Goal: Task Accomplishment & Management: Manage account settings

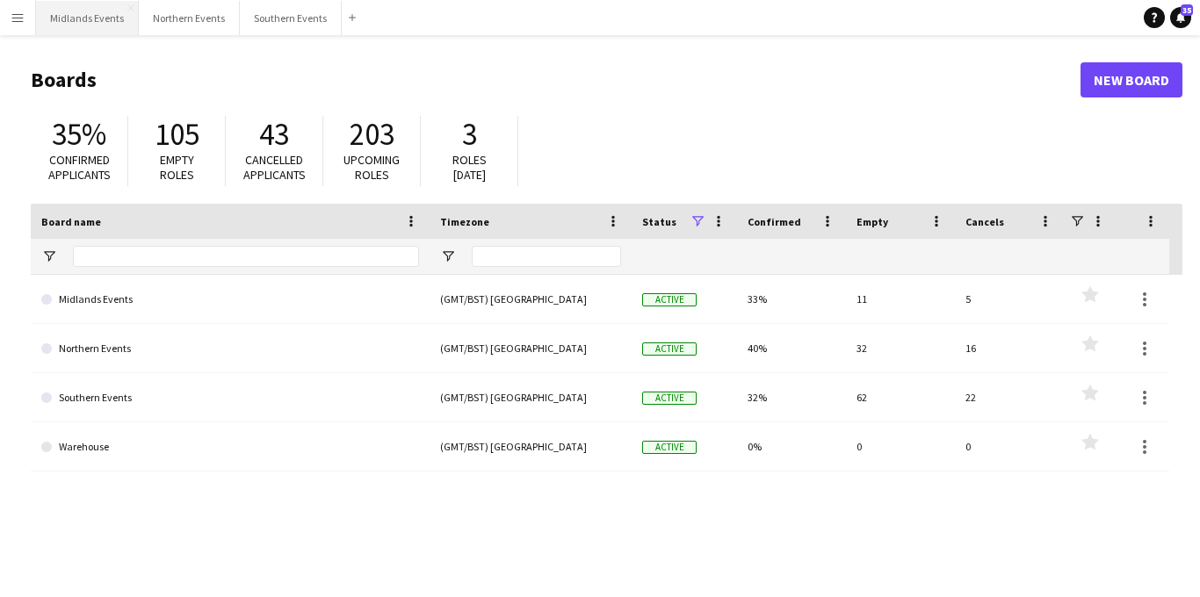
click at [105, 17] on button "Midlands Events Close" at bounding box center [87, 18] width 103 height 34
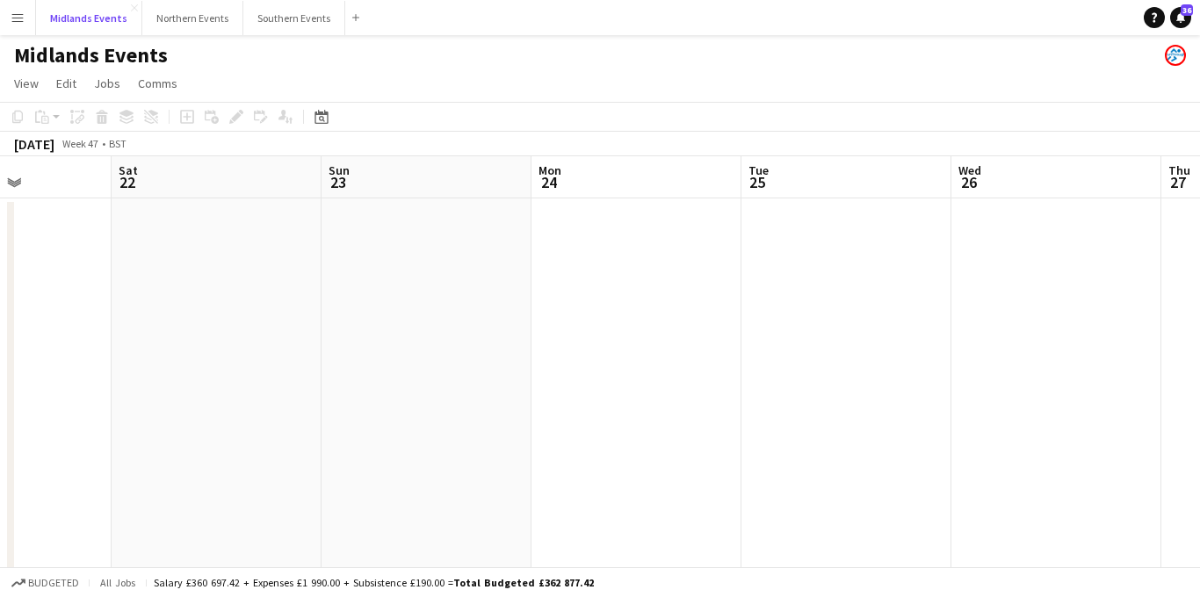
scroll to position [0, 673]
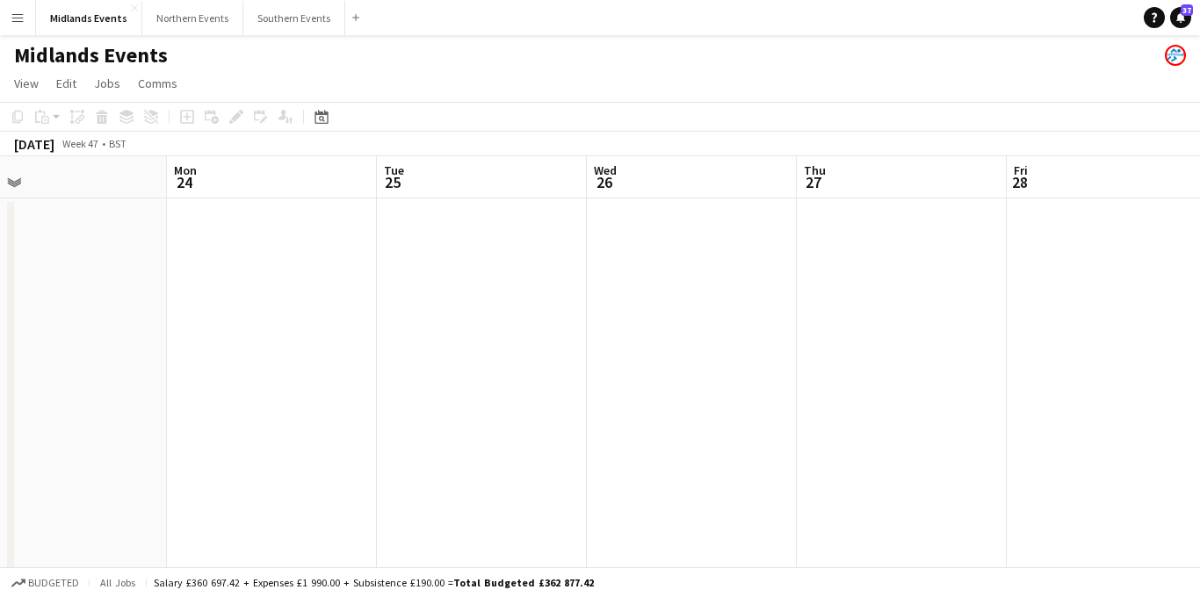
click at [17, 16] on app-icon "Menu" at bounding box center [18, 18] width 14 height 14
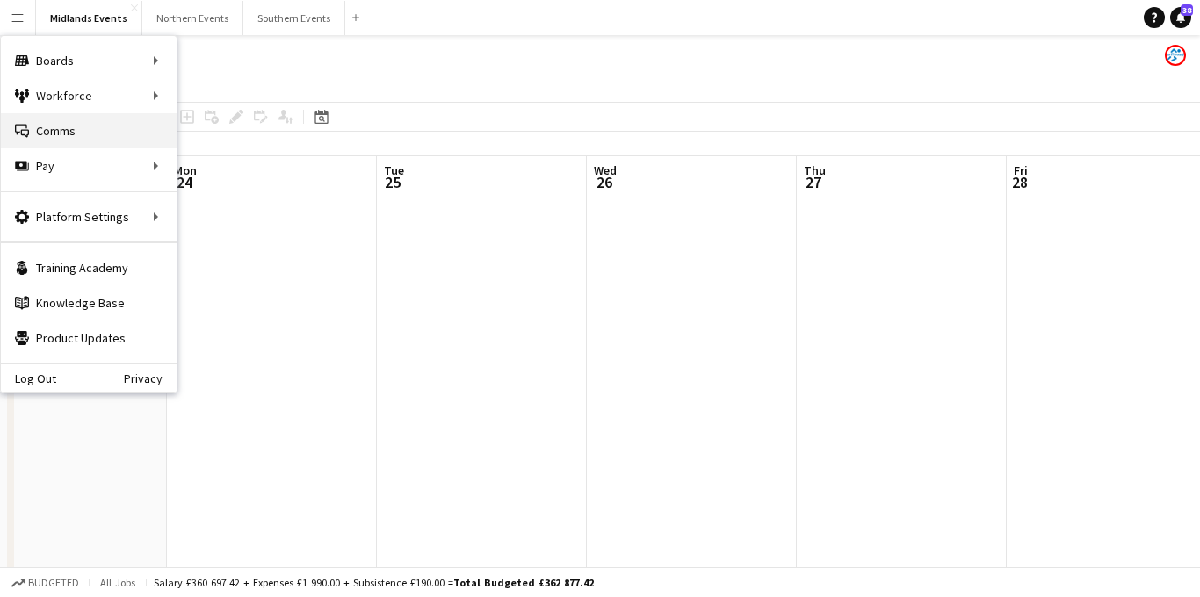
click at [91, 138] on link "Comms Comms" at bounding box center [89, 130] width 176 height 35
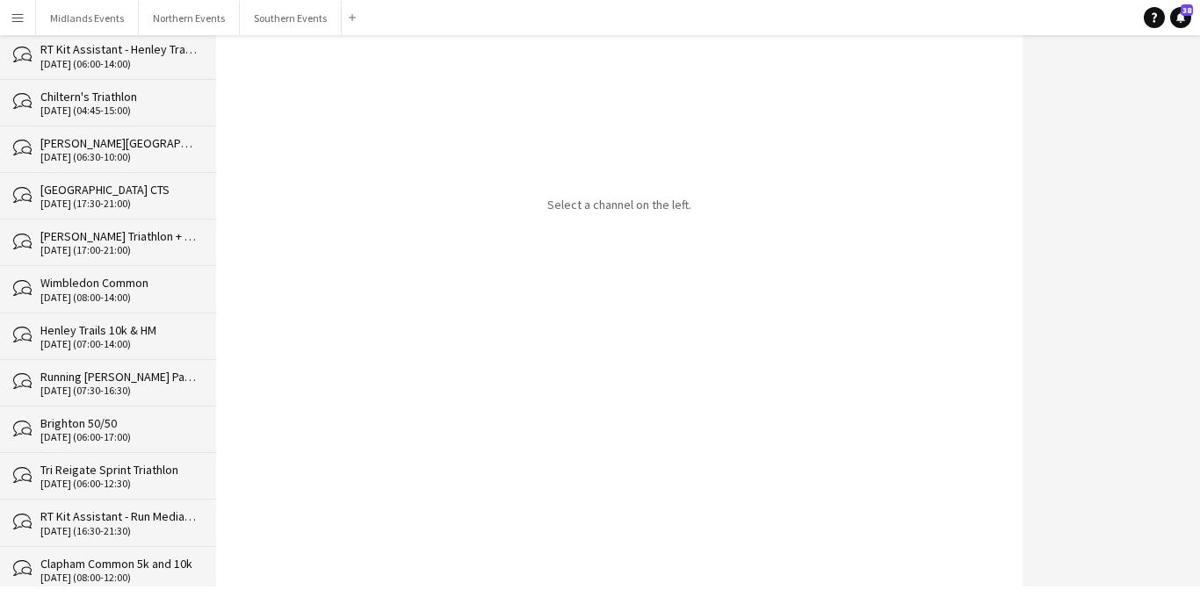
scroll to position [820, 0]
click at [149, 391] on div "[DATE] (07:30-16:30)" at bounding box center [119, 389] width 158 height 12
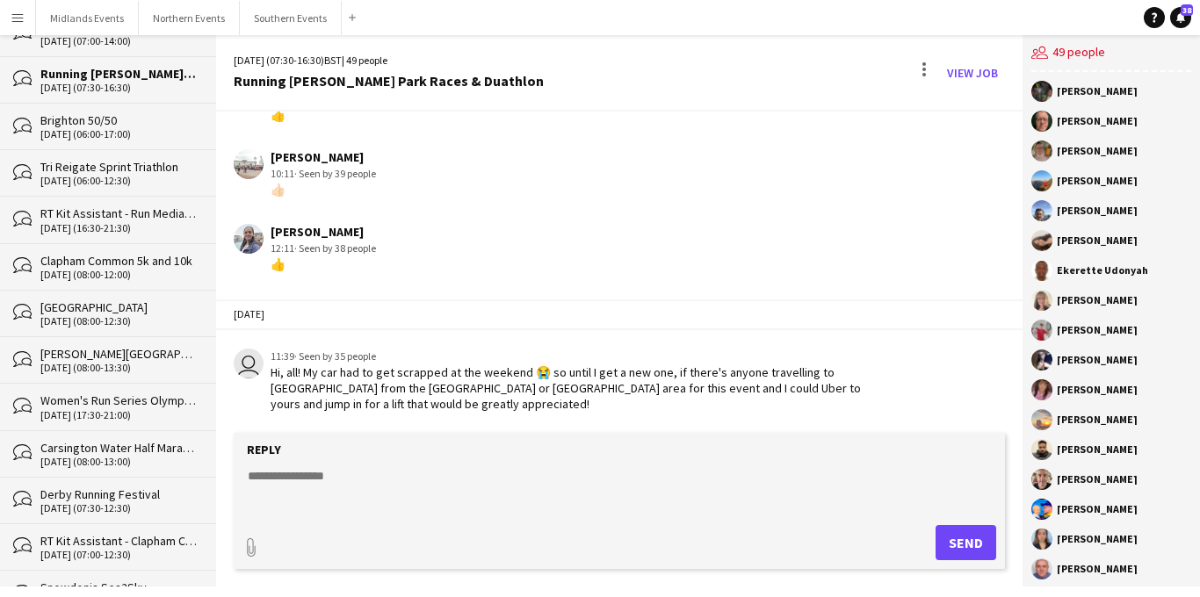
scroll to position [1189, 0]
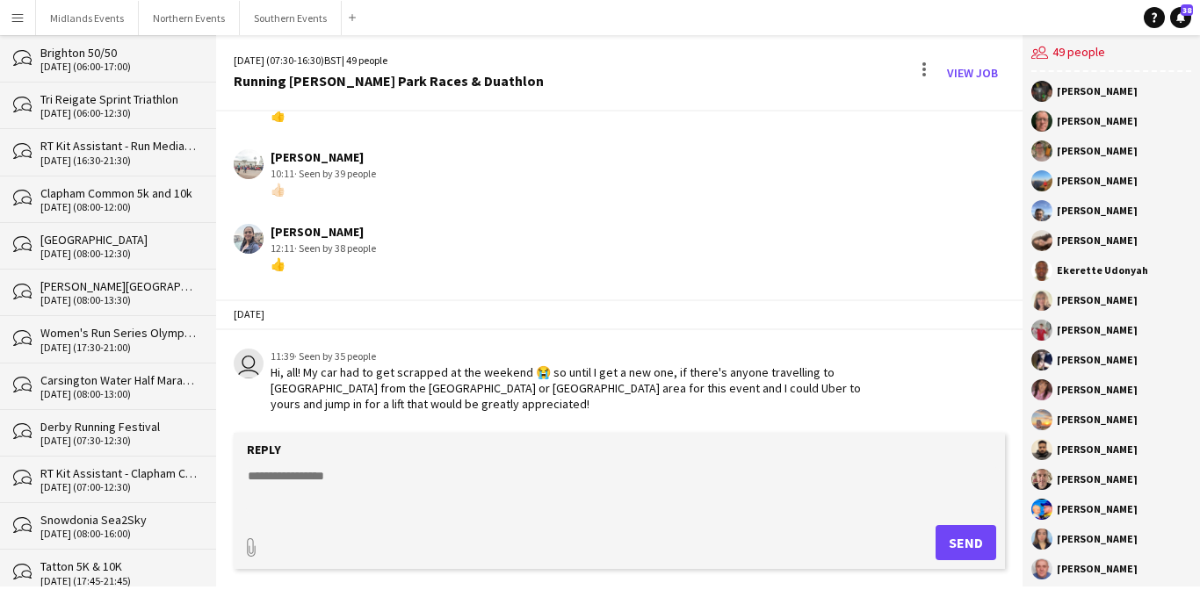
click at [133, 433] on div "Derby Running Festival" at bounding box center [119, 427] width 158 height 16
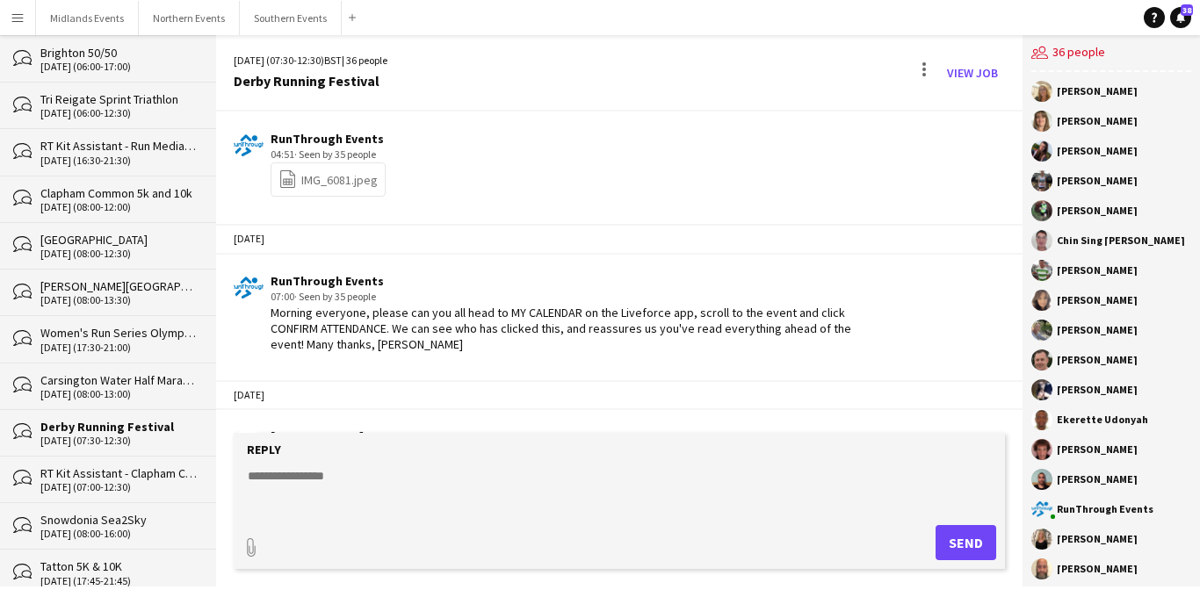
scroll to position [3935, 0]
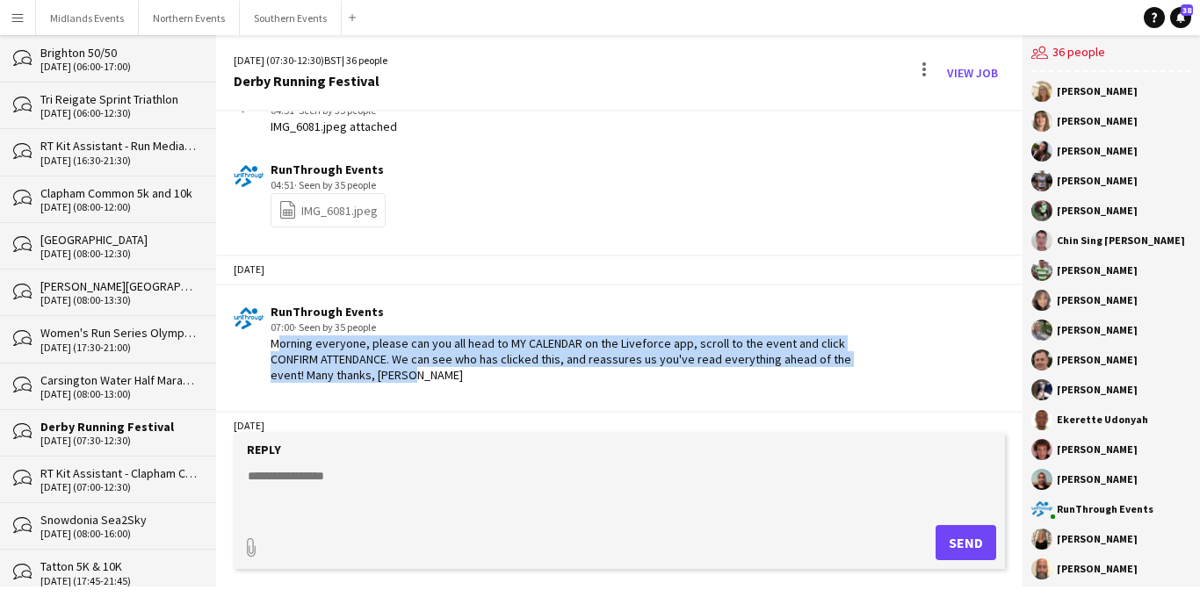
drag, startPoint x: 264, startPoint y: 323, endPoint x: 381, endPoint y: 359, distance: 122.3
click at [381, 359] on div "RunThrough Events 07:00 · Seen by 35 people Morning everyone, please can you al…" at bounding box center [557, 344] width 646 height 80
copy div "Morning everyone, please can you all head to MY CALENDAR on the Liveforce app, …"
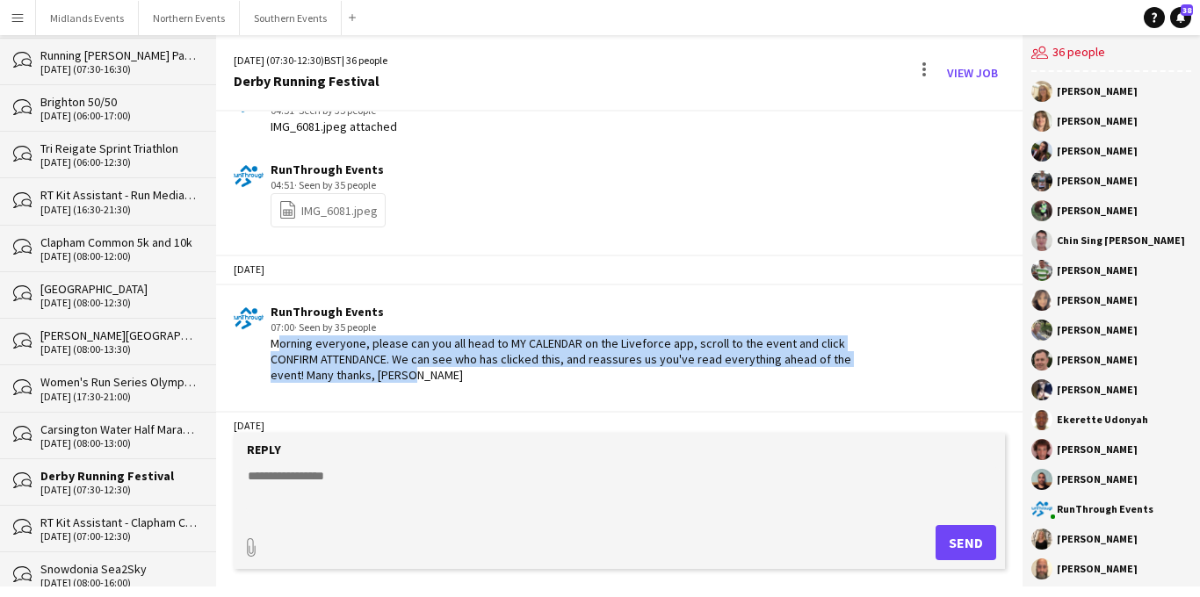
scroll to position [1128, 0]
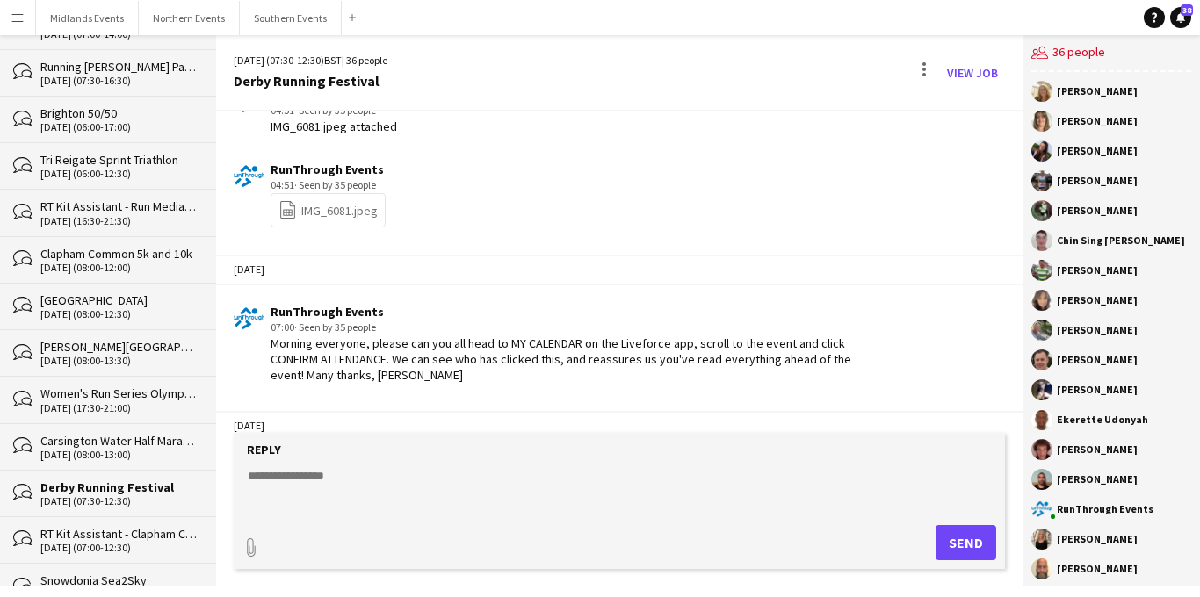
click at [128, 445] on div "Carsington Water Half Marathon & 10km" at bounding box center [119, 441] width 158 height 16
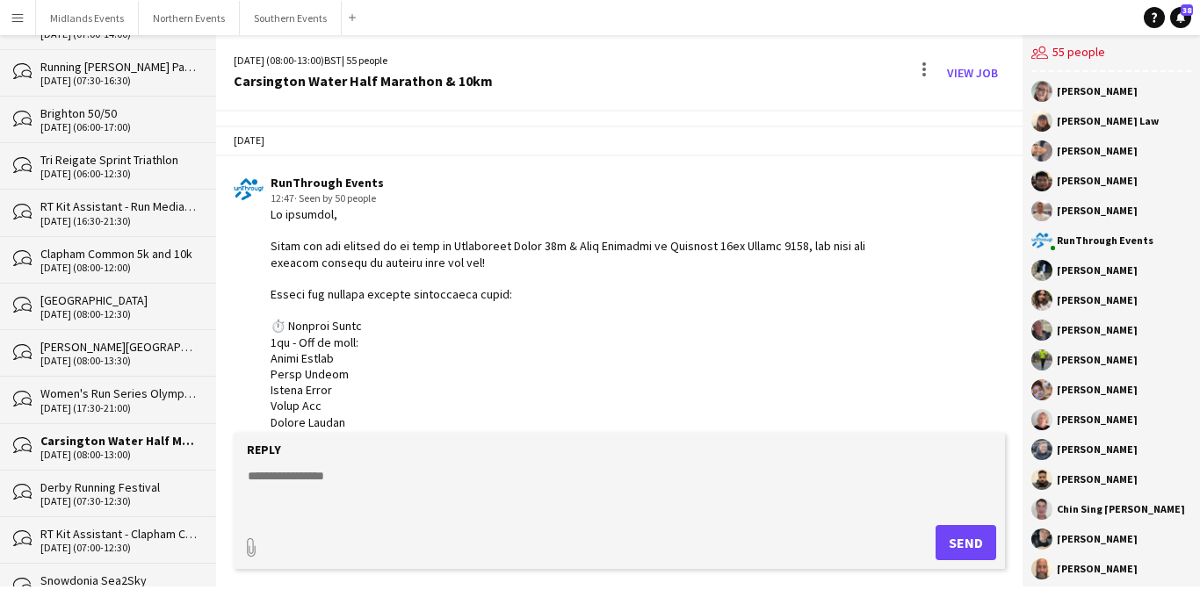
scroll to position [4045, 0]
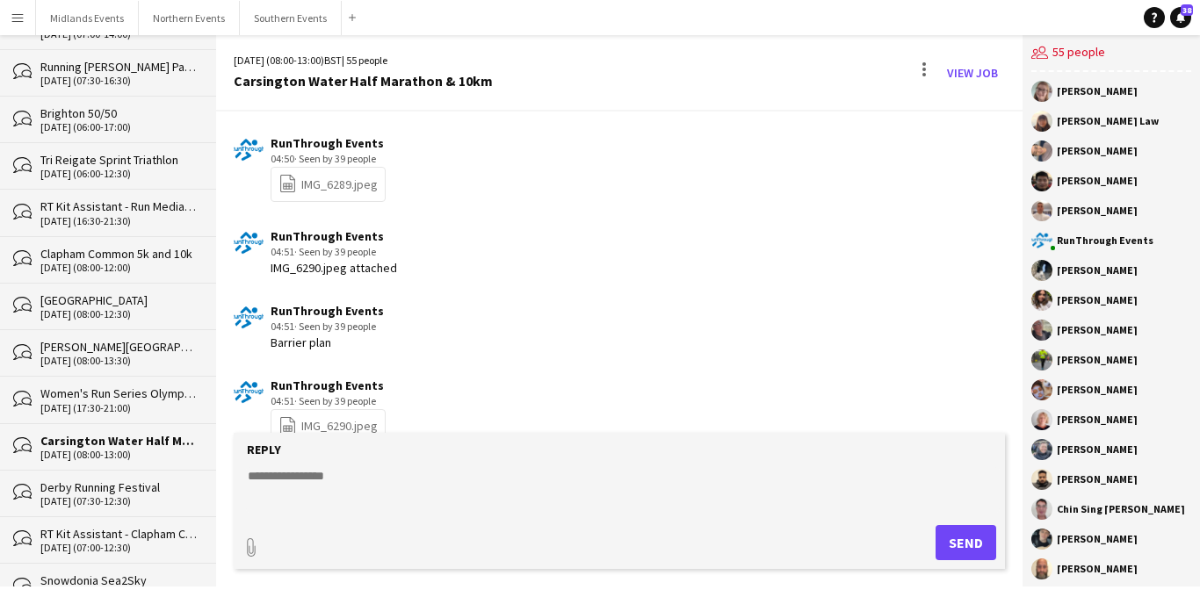
click at [293, 479] on textarea at bounding box center [623, 490] width 755 height 46
paste textarea "**********"
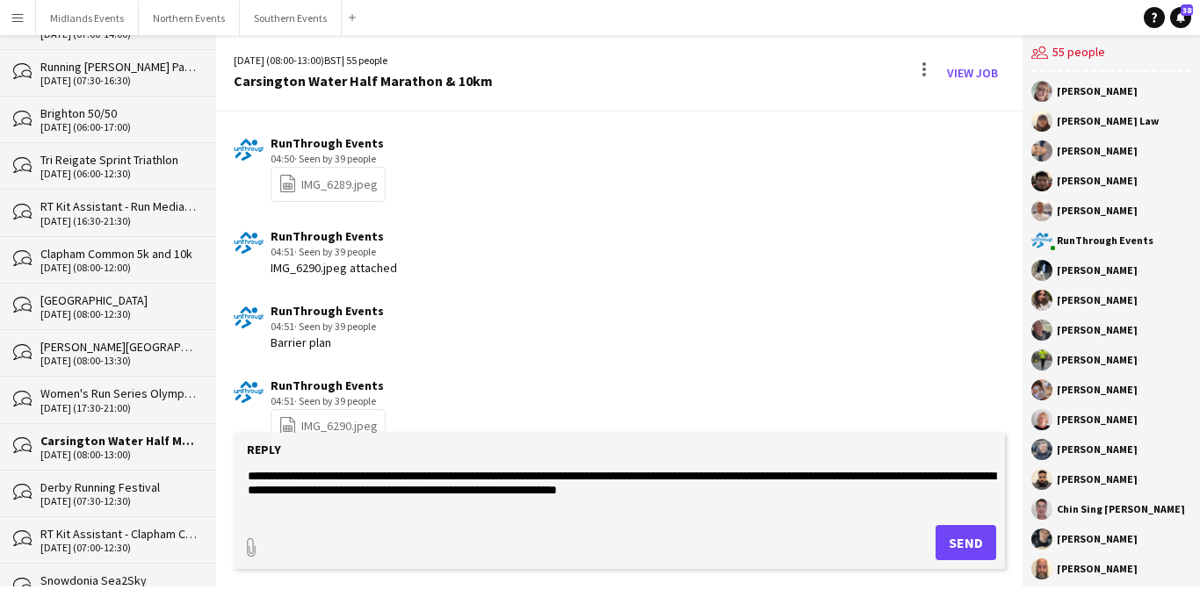
type textarea "**********"
click at [980, 540] on button "Send" at bounding box center [966, 542] width 61 height 35
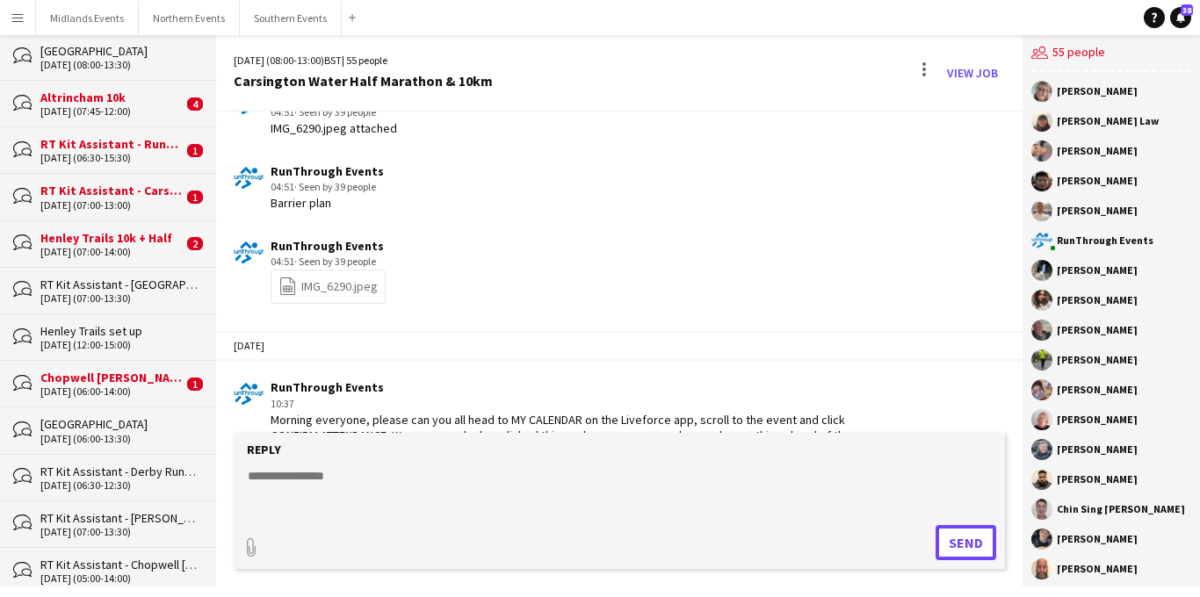
scroll to position [0, 0]
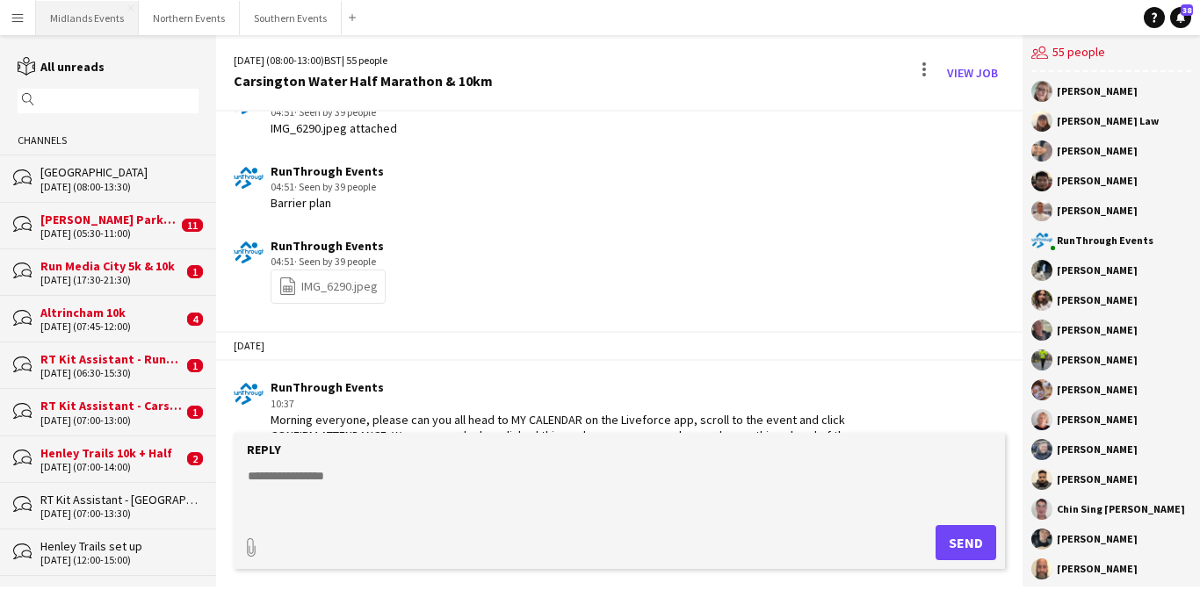
click at [92, 16] on button "Midlands Events Close" at bounding box center [87, 18] width 103 height 34
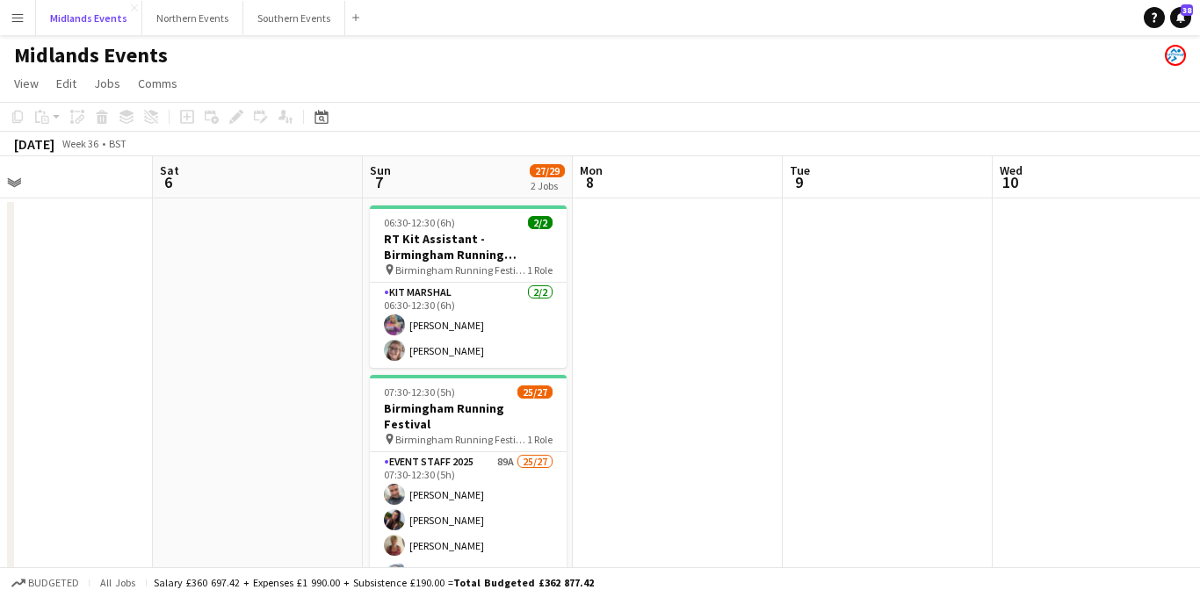
scroll to position [0, 696]
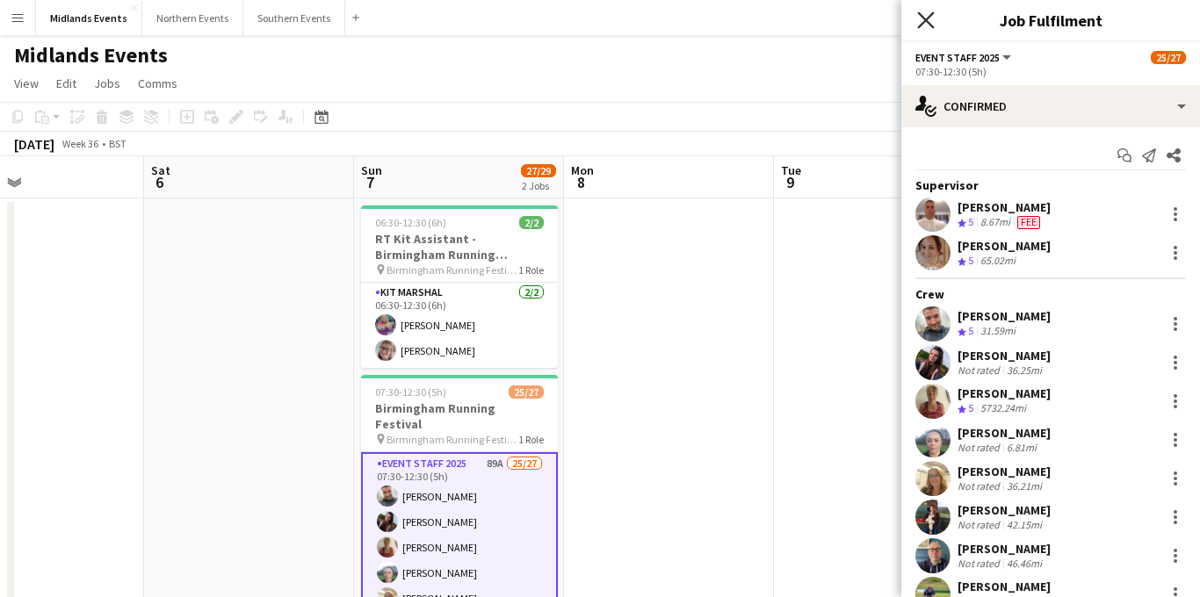
click at [923, 17] on icon at bounding box center [925, 19] width 17 height 17
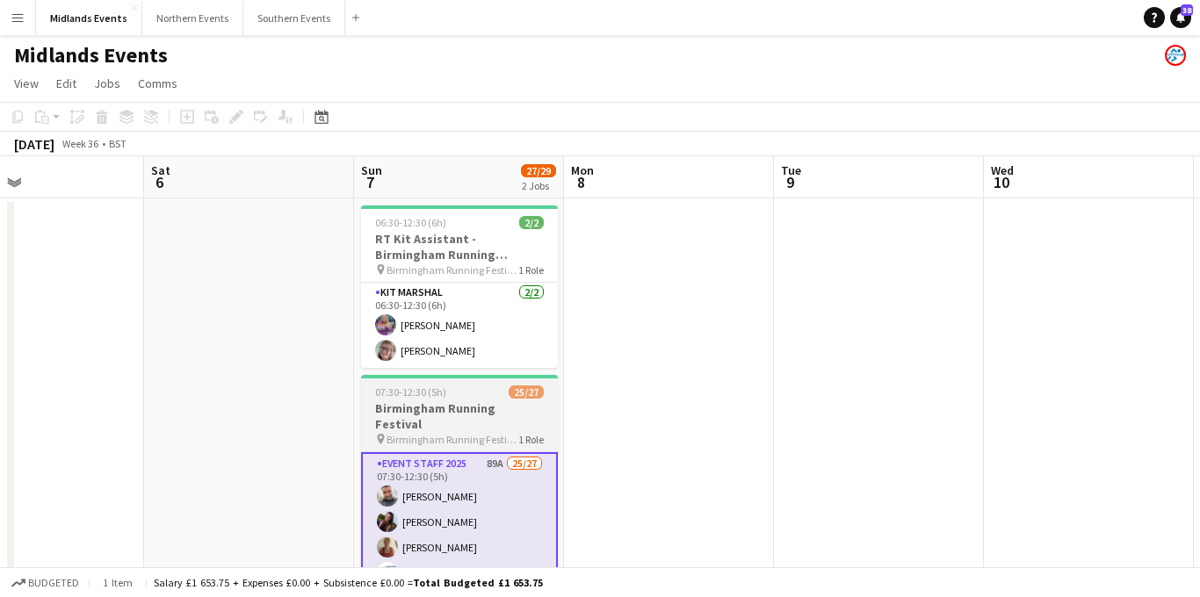
click at [444, 407] on h3 "Birmingham Running Festival" at bounding box center [459, 417] width 197 height 32
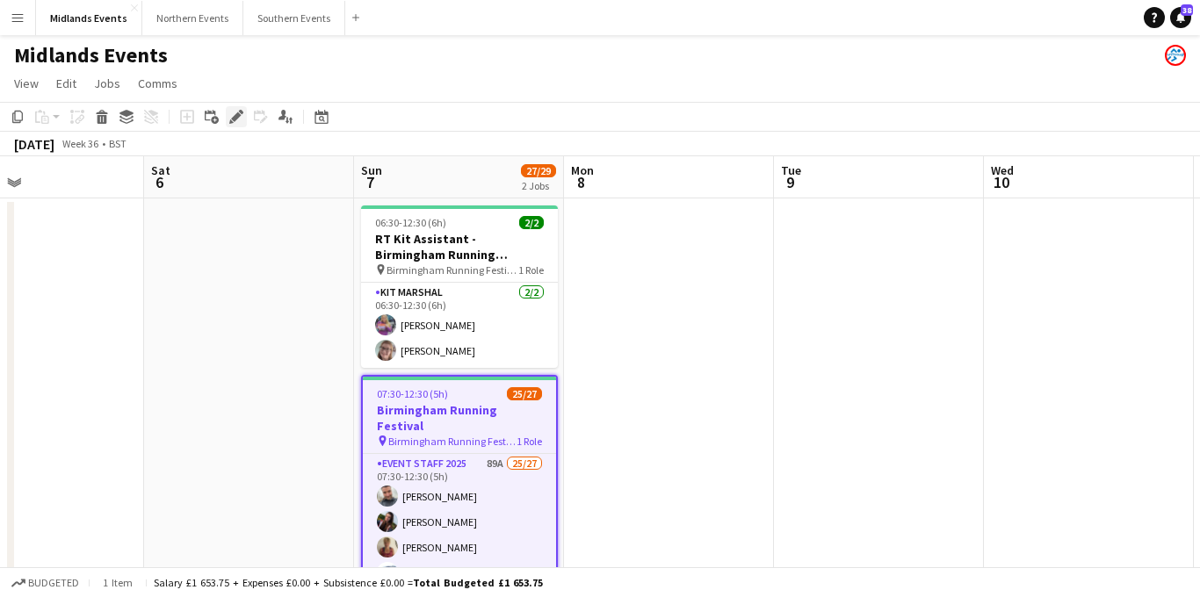
click at [239, 111] on icon at bounding box center [241, 112] width 4 height 4
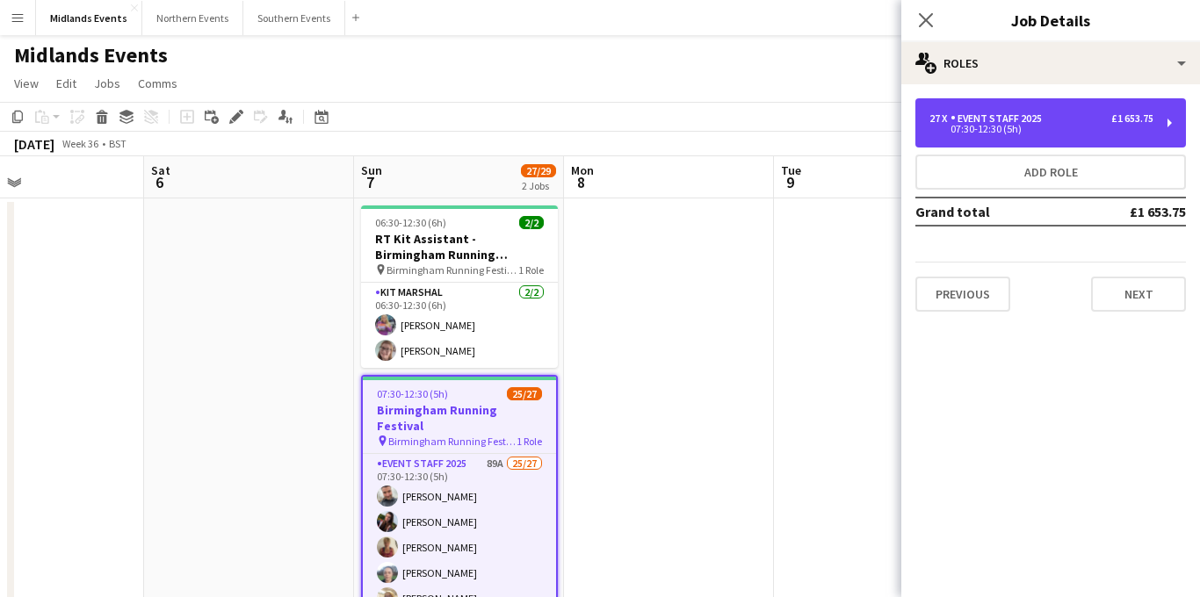
click at [1012, 110] on div "27 x Event Staff 2025 £1 653.75 07:30-12:30 (5h)" at bounding box center [1051, 122] width 271 height 49
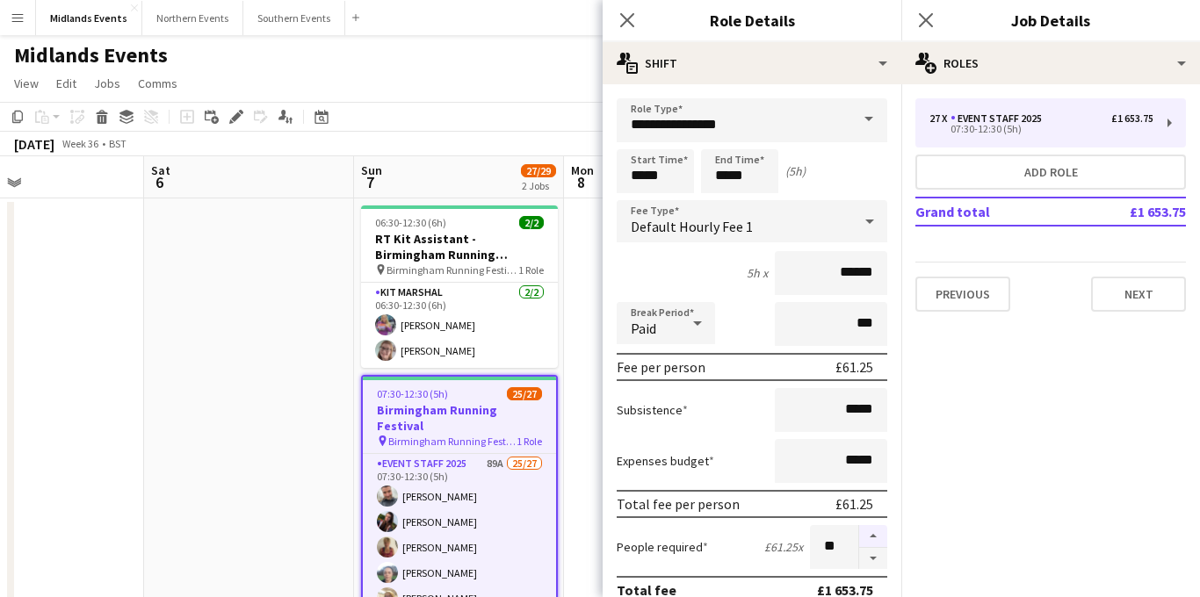
click at [879, 528] on button "button" at bounding box center [873, 536] width 28 height 23
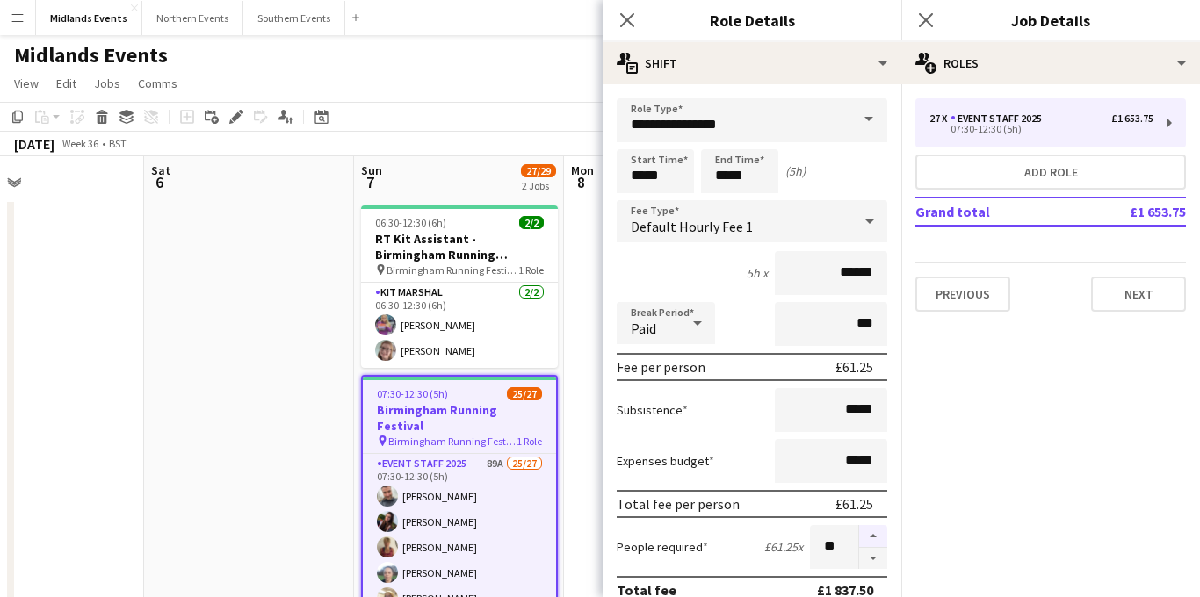
type input "**"
click at [924, 19] on icon at bounding box center [925, 19] width 17 height 17
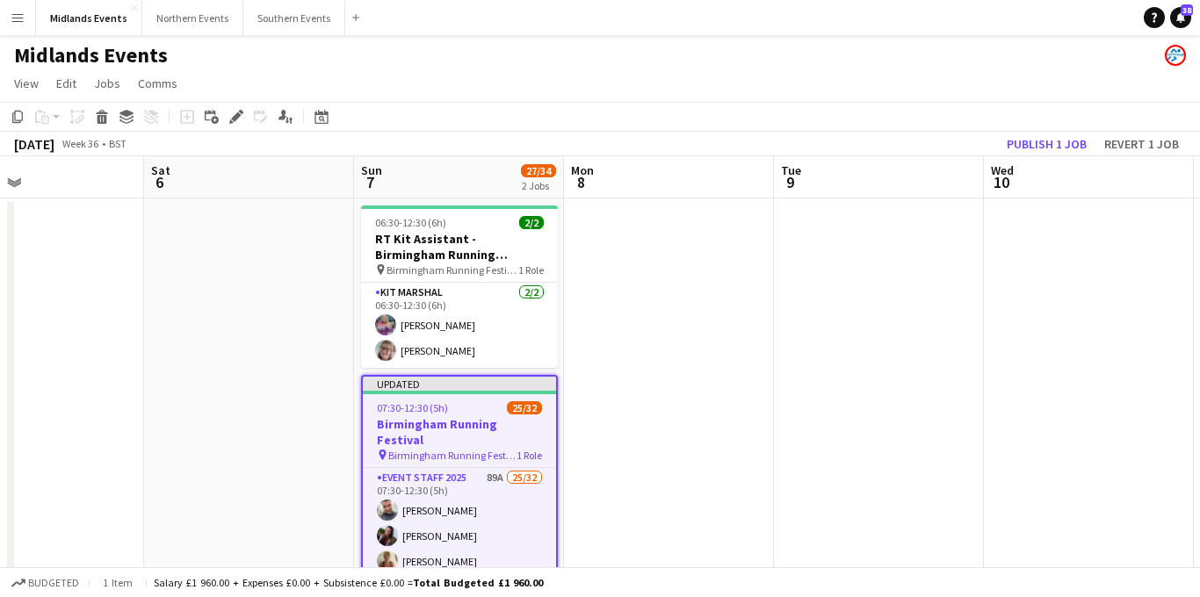
click at [443, 431] on h3 "Birmingham Running Festival" at bounding box center [459, 432] width 193 height 32
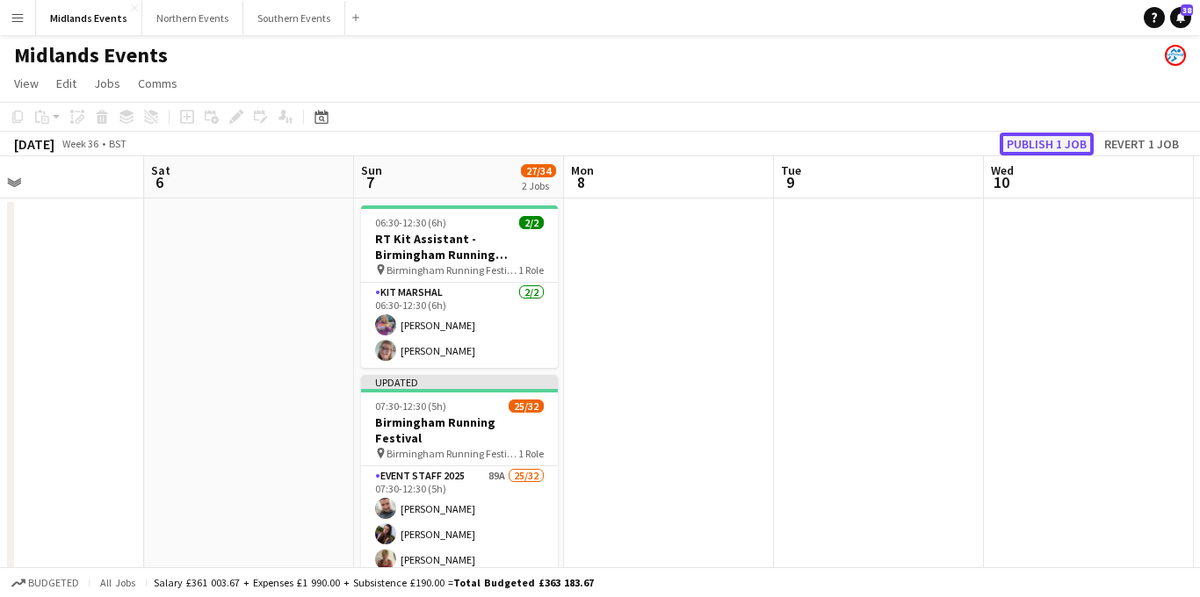
click at [1045, 138] on button "Publish 1 job" at bounding box center [1047, 144] width 94 height 23
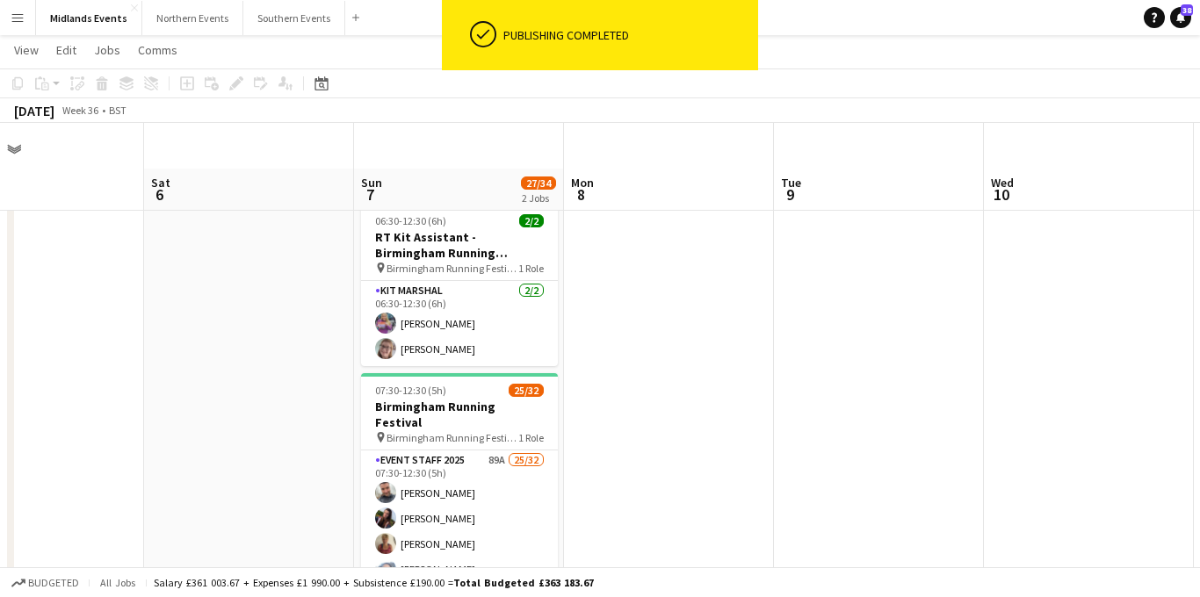
scroll to position [88, 0]
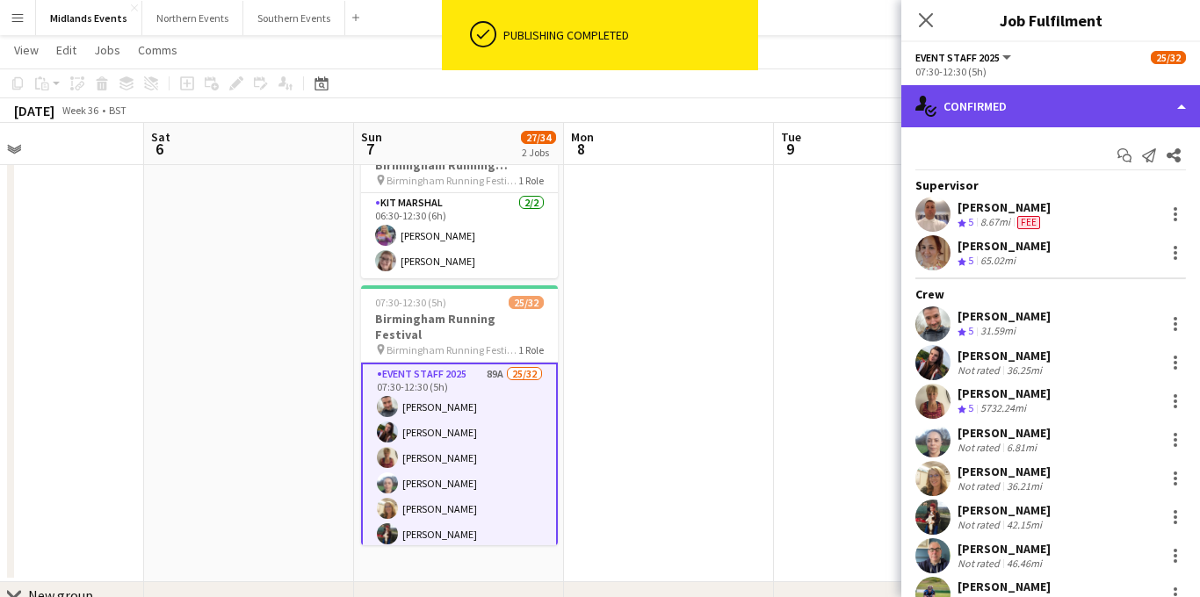
click at [1018, 104] on div "single-neutral-actions-check-2 Confirmed" at bounding box center [1051, 106] width 299 height 42
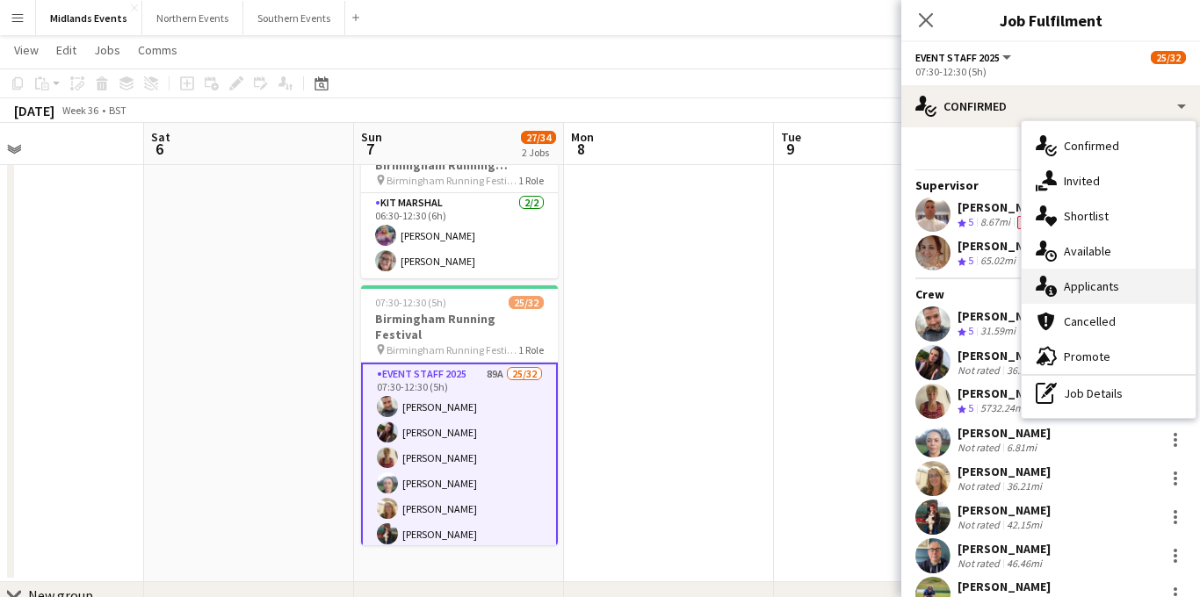
click at [1084, 276] on div "single-neutral-actions-information Applicants" at bounding box center [1109, 286] width 174 height 35
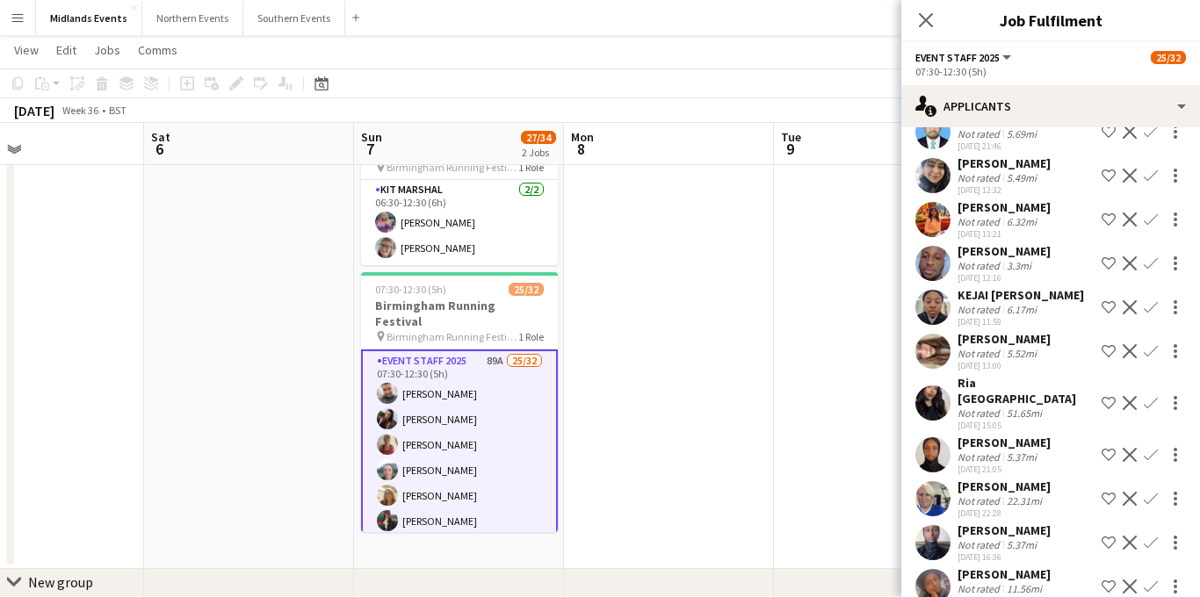
scroll to position [1069, 0]
click at [1151, 493] on app-icon "Confirm" at bounding box center [1151, 500] width 14 height 14
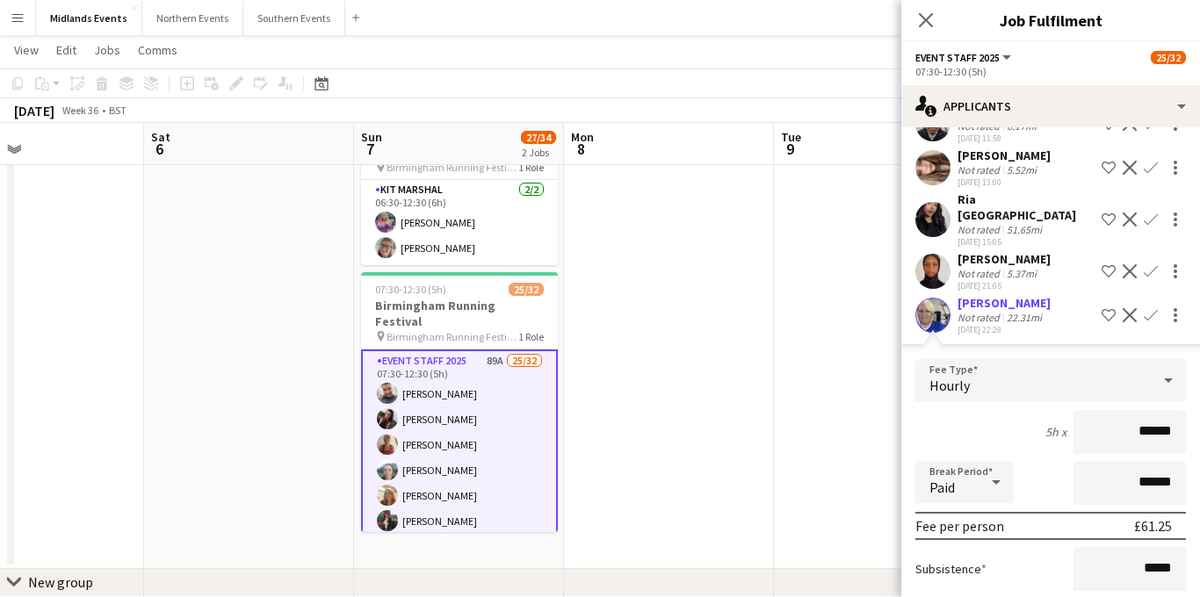
scroll to position [1366, 0]
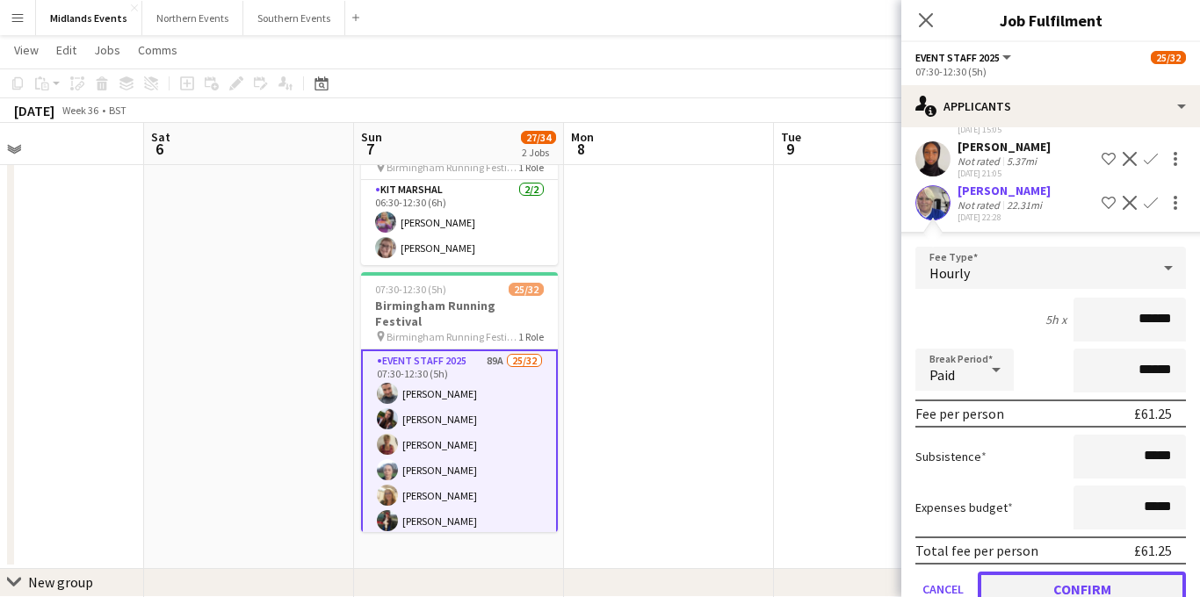
click at [1036, 572] on button "Confirm" at bounding box center [1082, 589] width 208 height 35
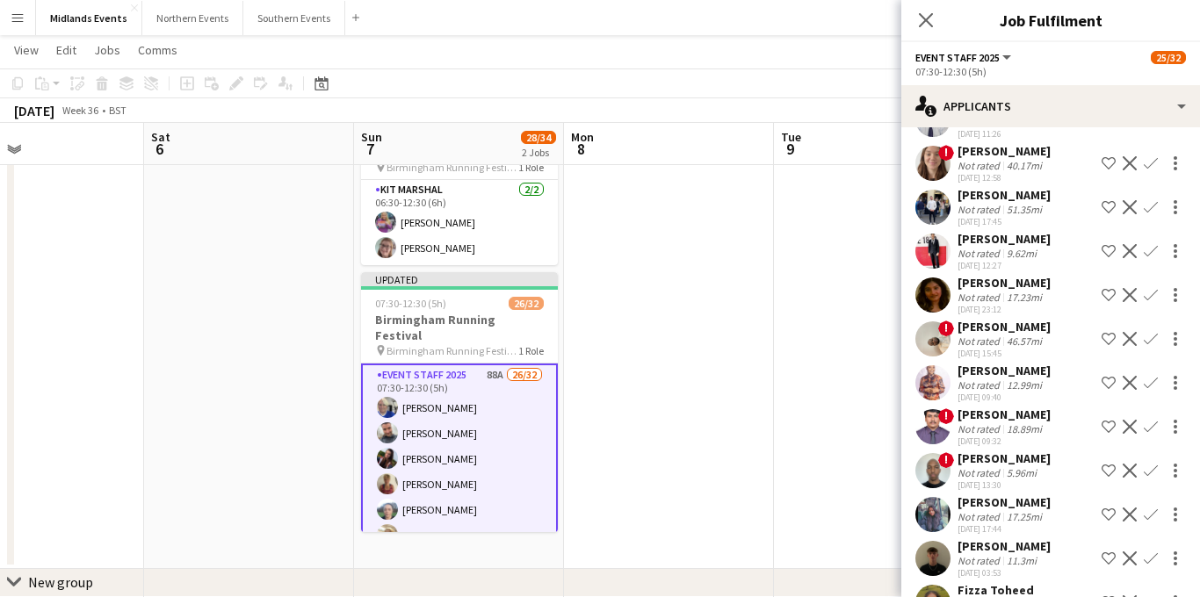
scroll to position [2345, 0]
click at [1066, 538] on div "George Browning Not rated 11.3mi 27-06-2025 03:53 Shortlist crew Decline Confirm" at bounding box center [1051, 558] width 299 height 40
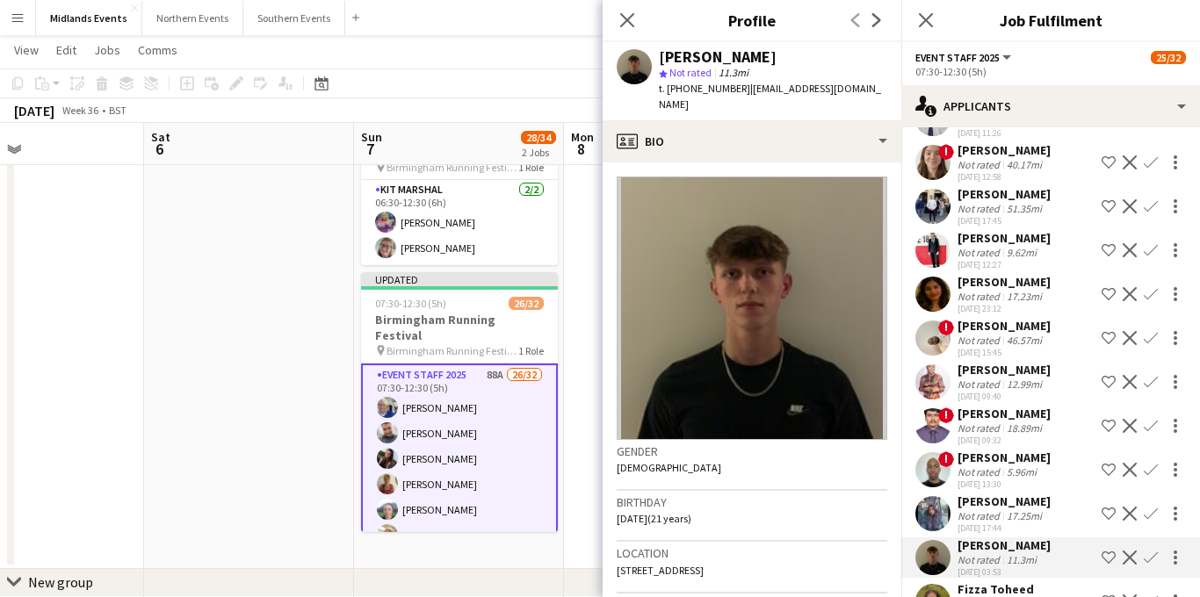
click at [1150, 551] on app-icon "Confirm" at bounding box center [1151, 558] width 14 height 14
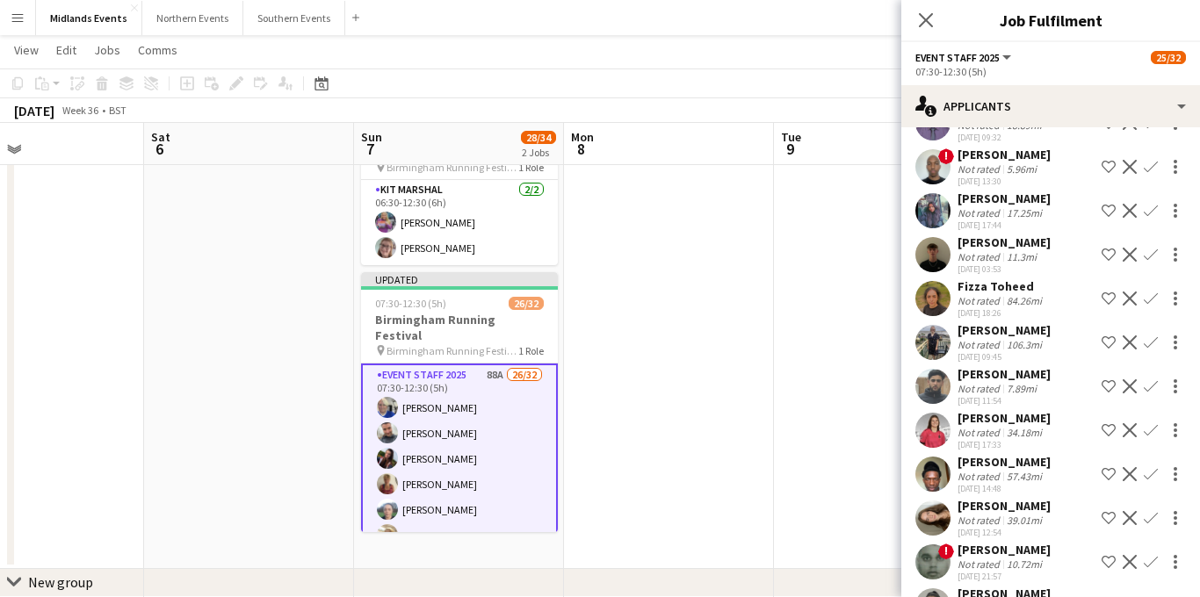
scroll to position [2628, 0]
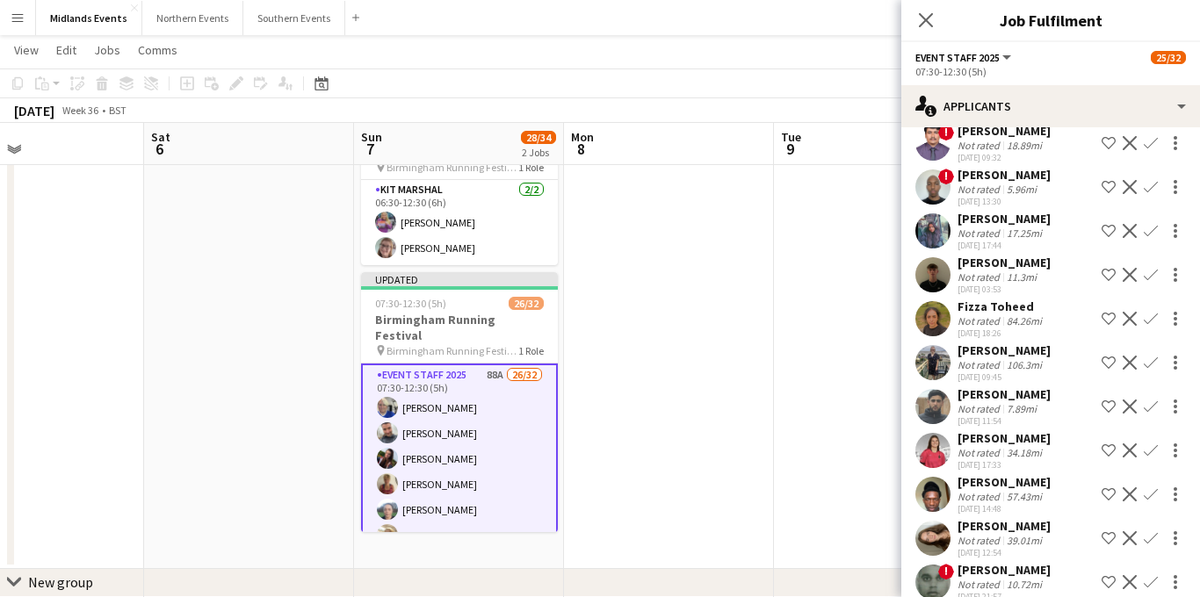
click at [1149, 268] on app-icon "Confirm" at bounding box center [1151, 275] width 14 height 14
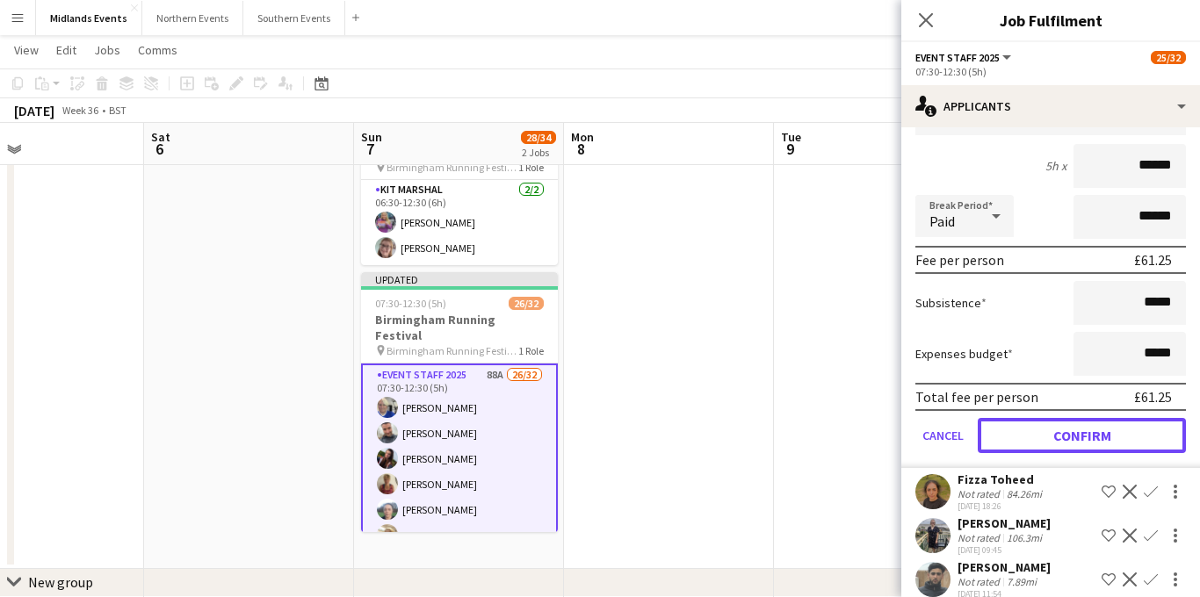
click at [1046, 418] on button "Confirm" at bounding box center [1082, 435] width 208 height 35
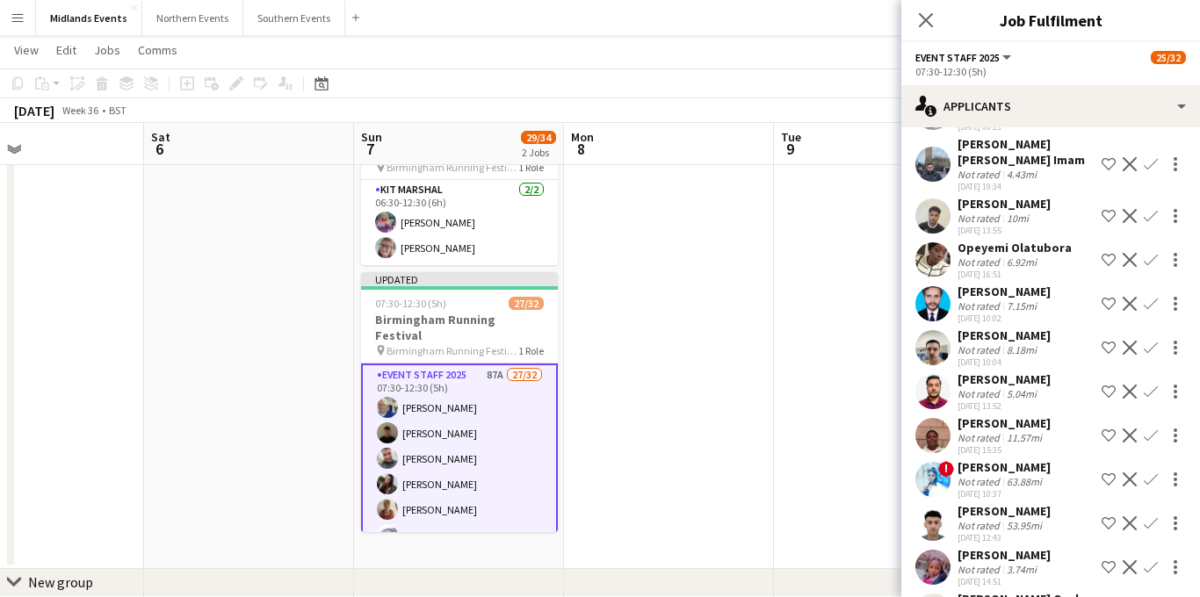
scroll to position [1792, 0]
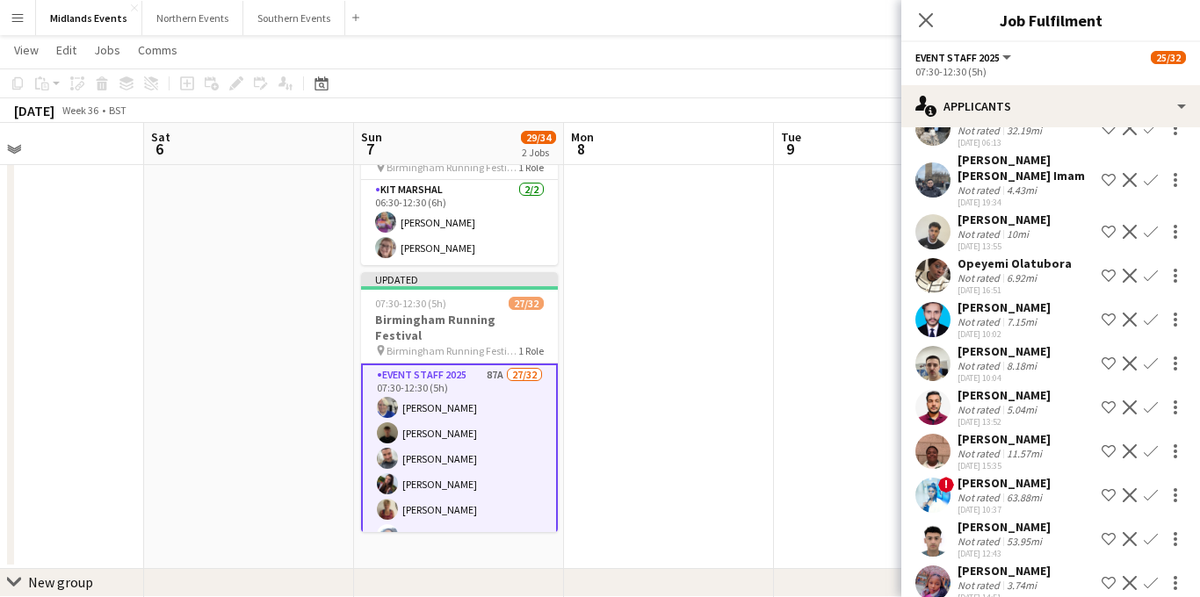
click at [1151, 357] on app-icon "Confirm" at bounding box center [1151, 364] width 14 height 14
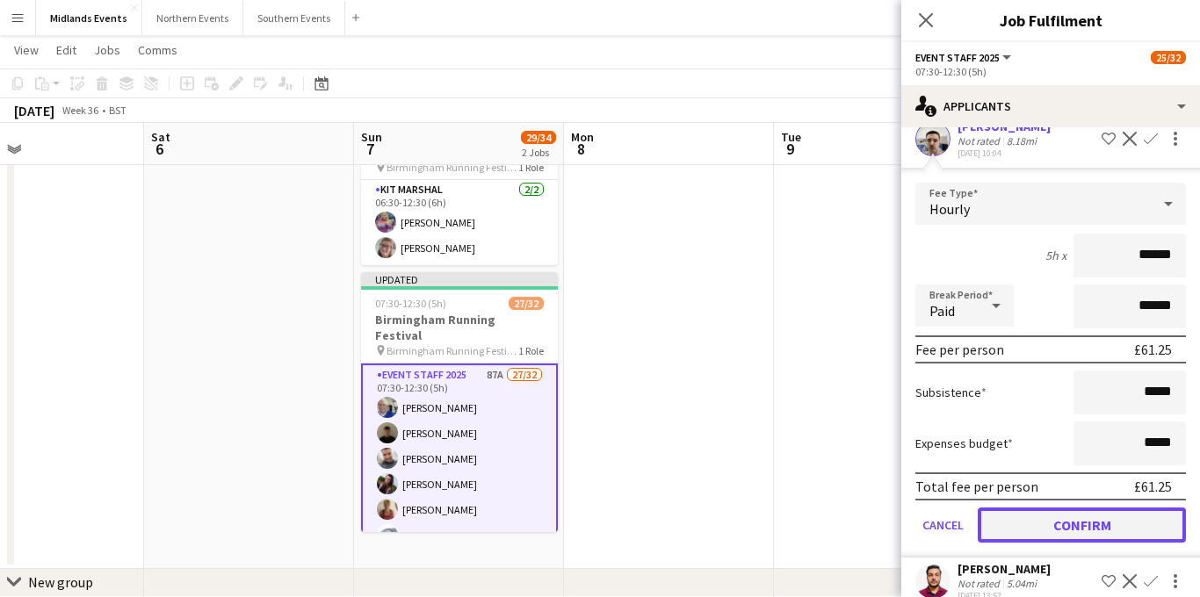
click at [1056, 508] on button "Confirm" at bounding box center [1082, 525] width 208 height 35
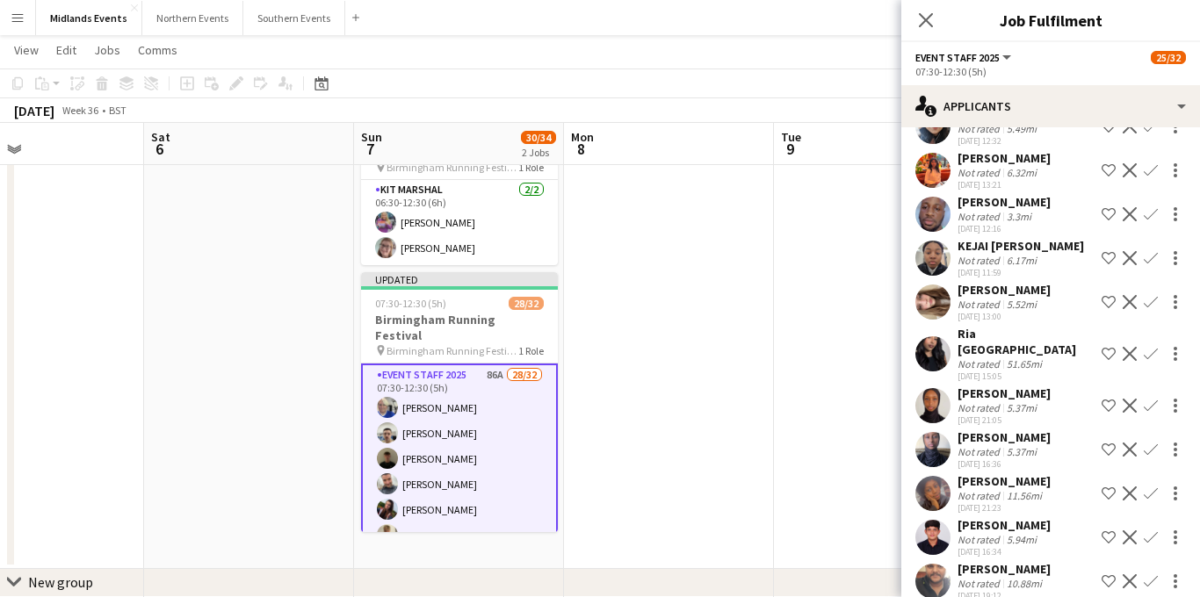
scroll to position [1102, 0]
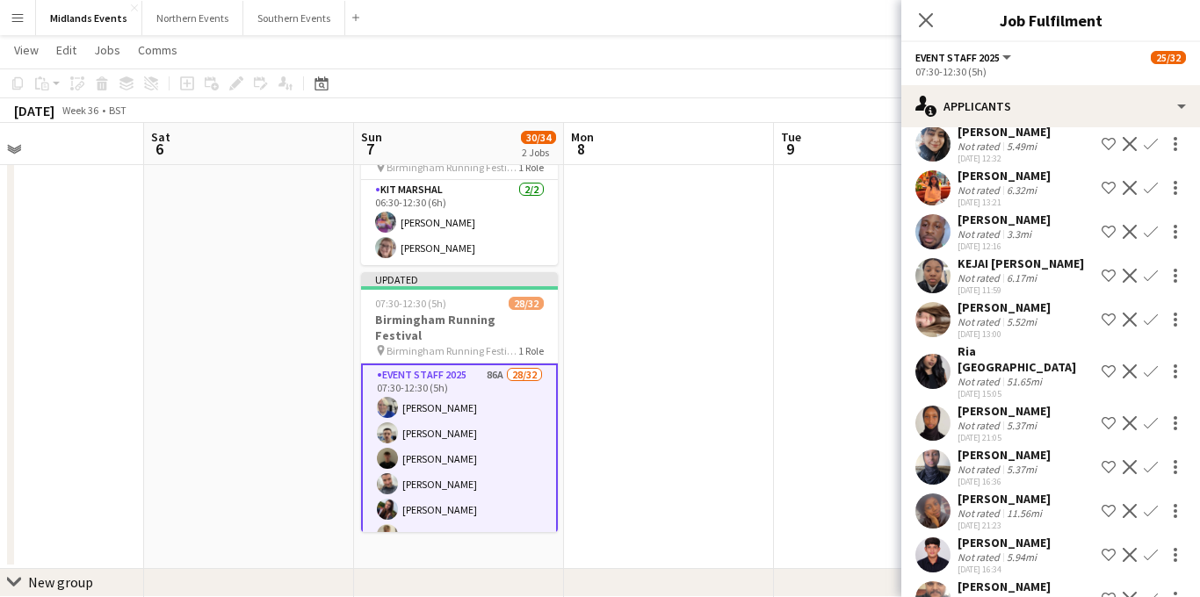
click at [1148, 313] on app-icon "Confirm" at bounding box center [1151, 320] width 14 height 14
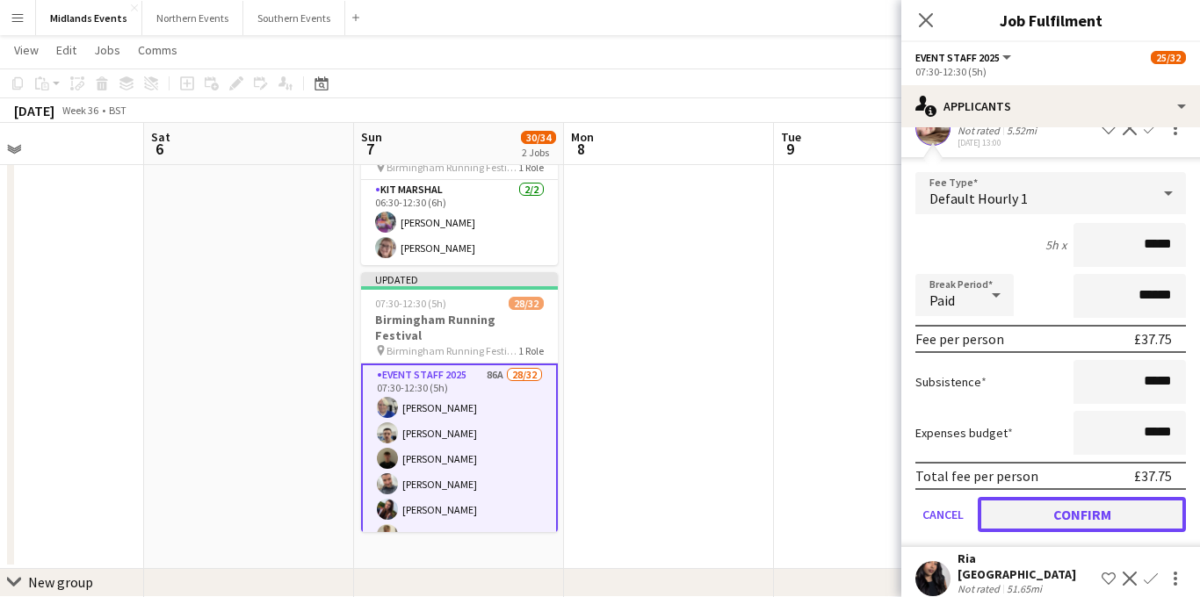
click at [1030, 497] on button "Confirm" at bounding box center [1082, 514] width 208 height 35
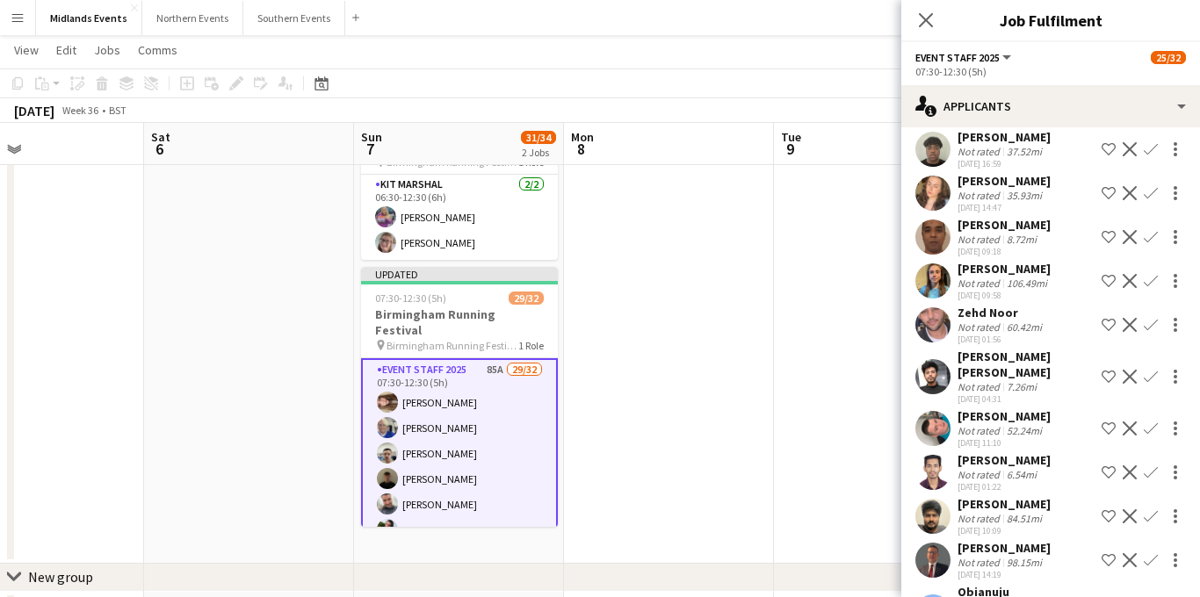
scroll to position [3103, 0]
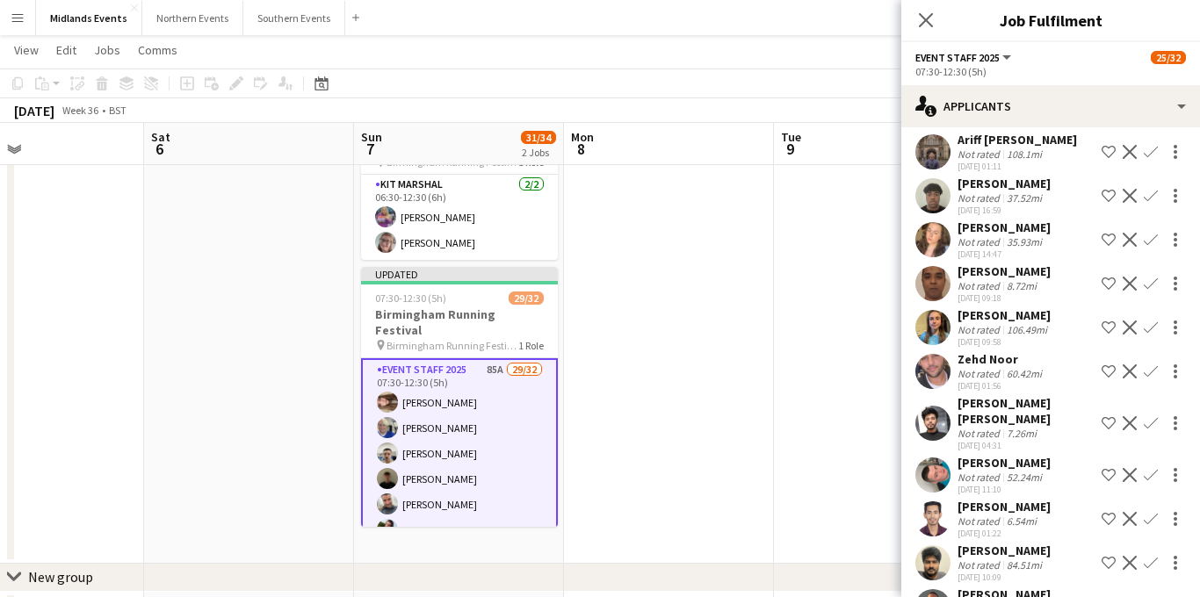
click at [1041, 471] on div "52.24mi" at bounding box center [1024, 477] width 42 height 13
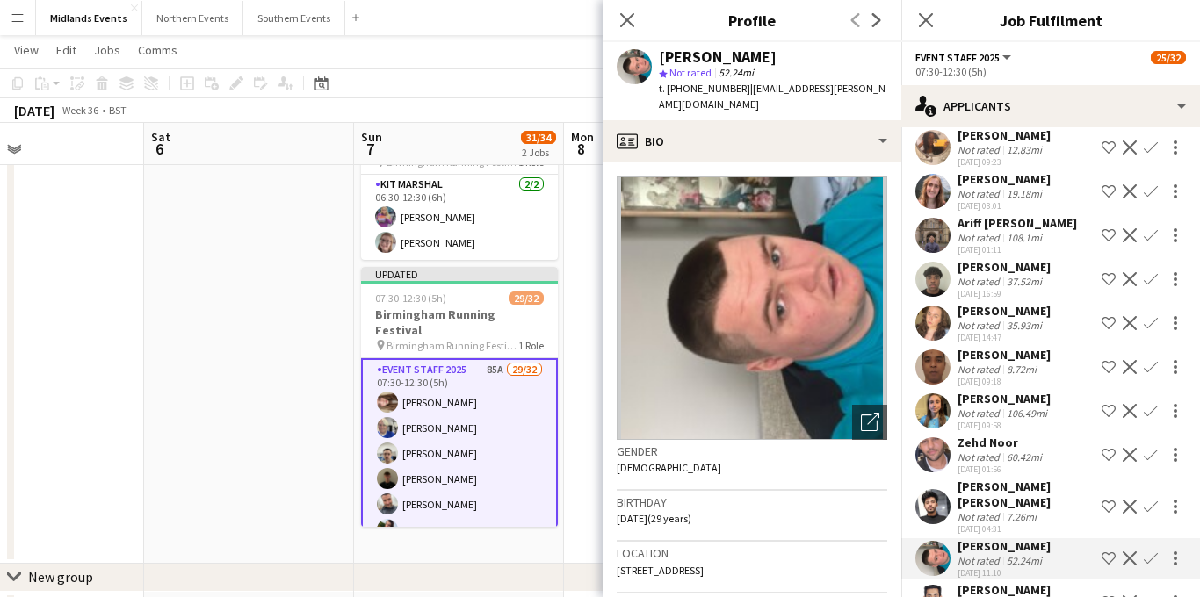
scroll to position [3013, 0]
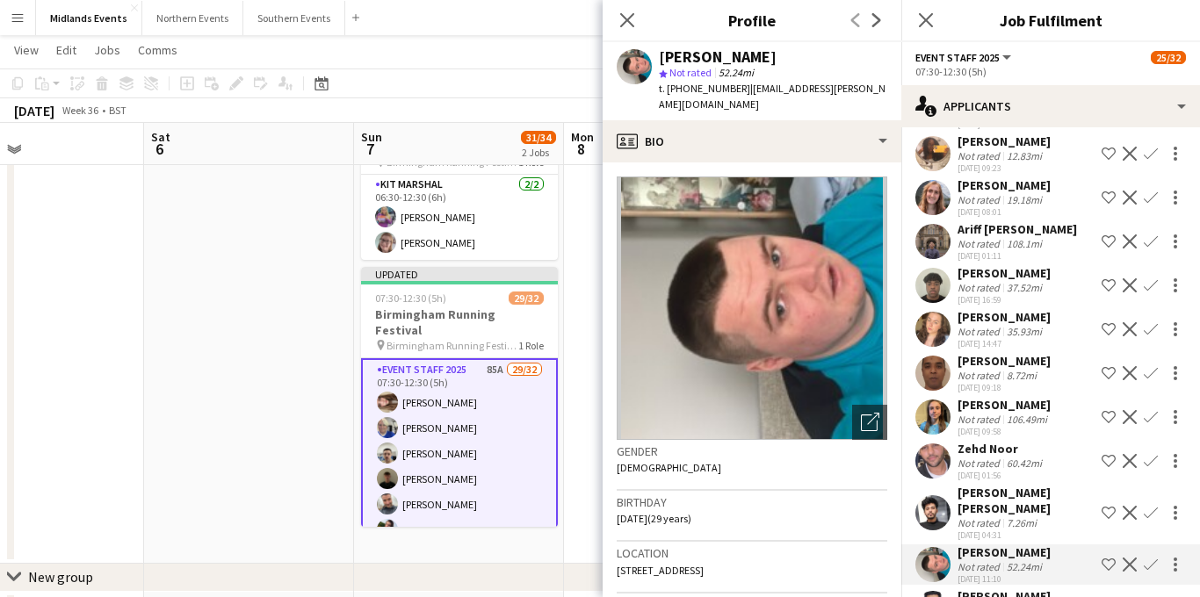
click at [1046, 325] on div "Not rated 35.93mi" at bounding box center [1004, 331] width 93 height 13
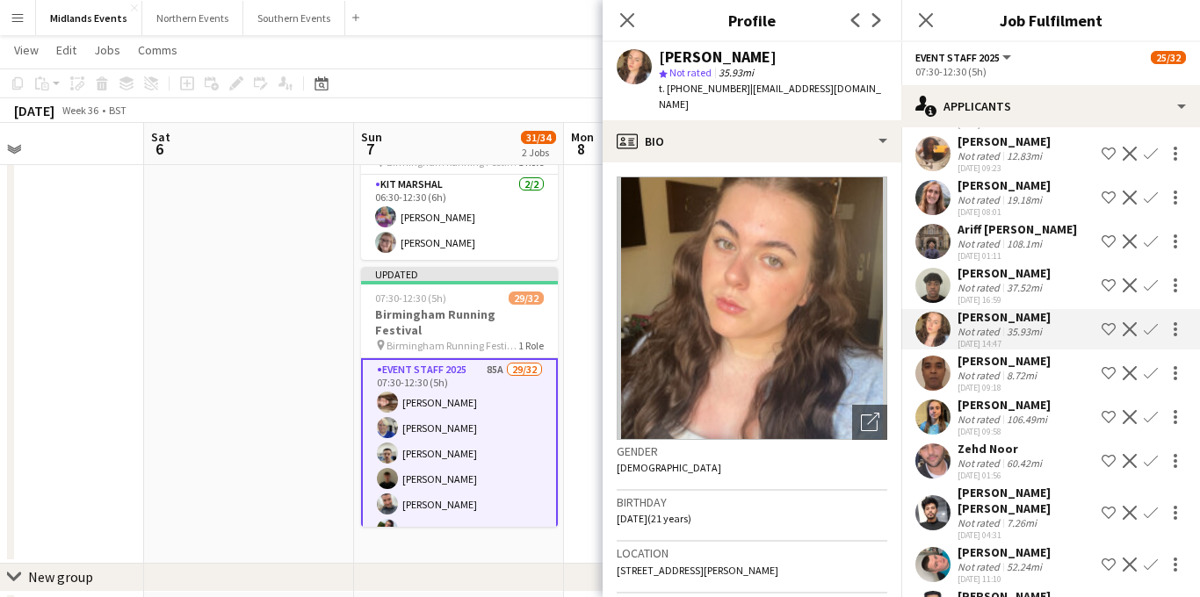
click at [1156, 322] on app-icon "Confirm" at bounding box center [1151, 329] width 14 height 14
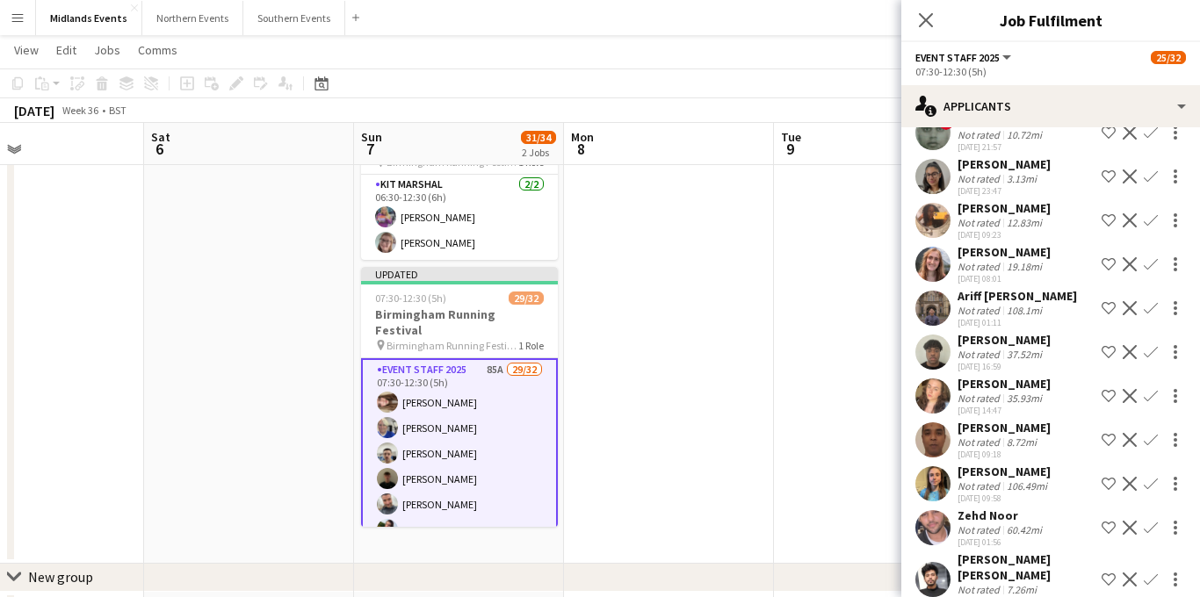
scroll to position [2899, 0]
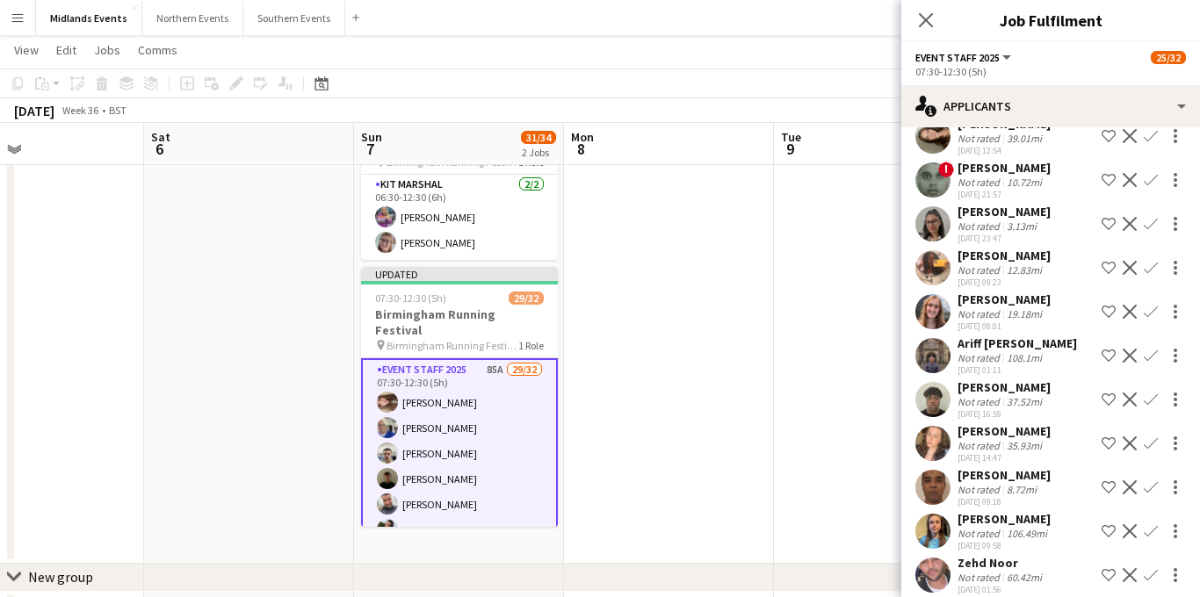
click at [1152, 305] on app-icon "Confirm" at bounding box center [1151, 312] width 14 height 14
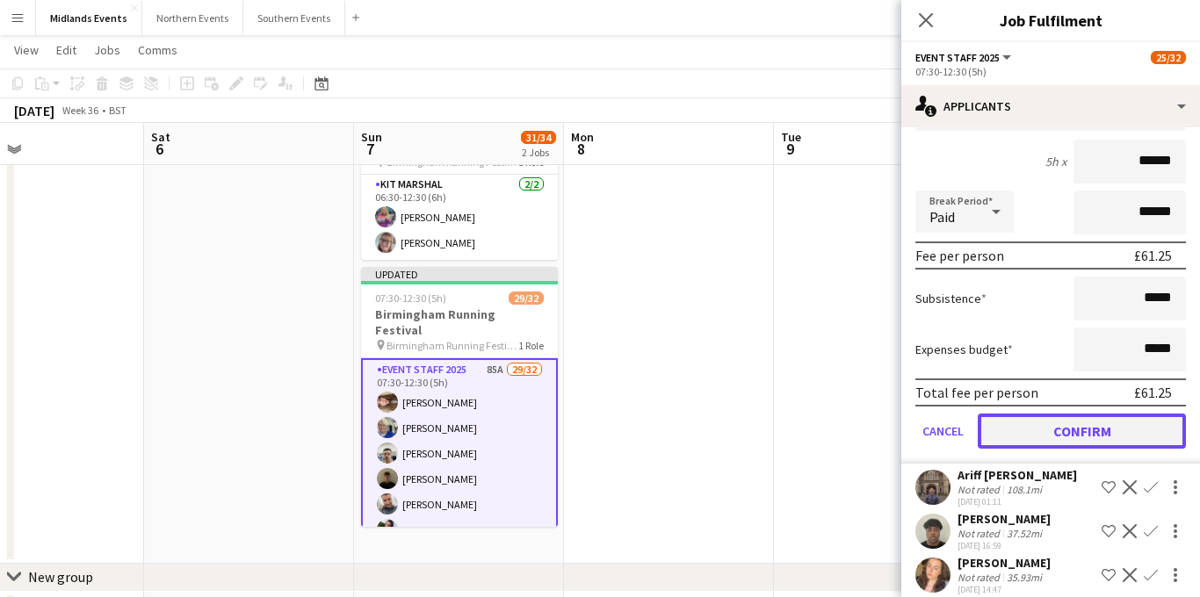
click at [1060, 414] on button "Confirm" at bounding box center [1082, 431] width 208 height 35
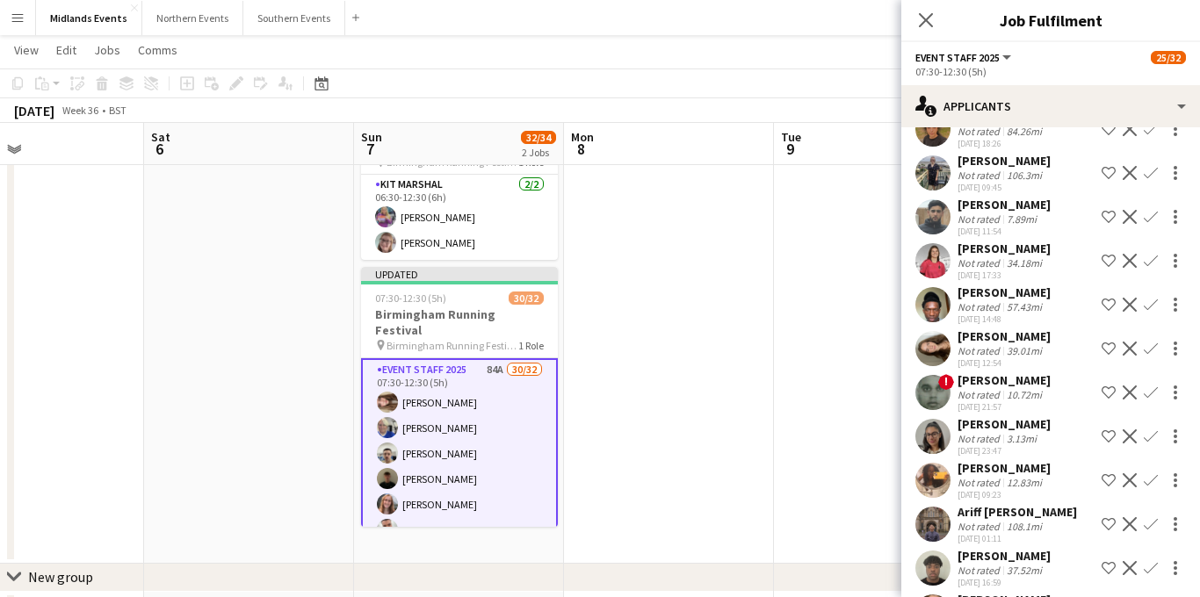
scroll to position [2683, 0]
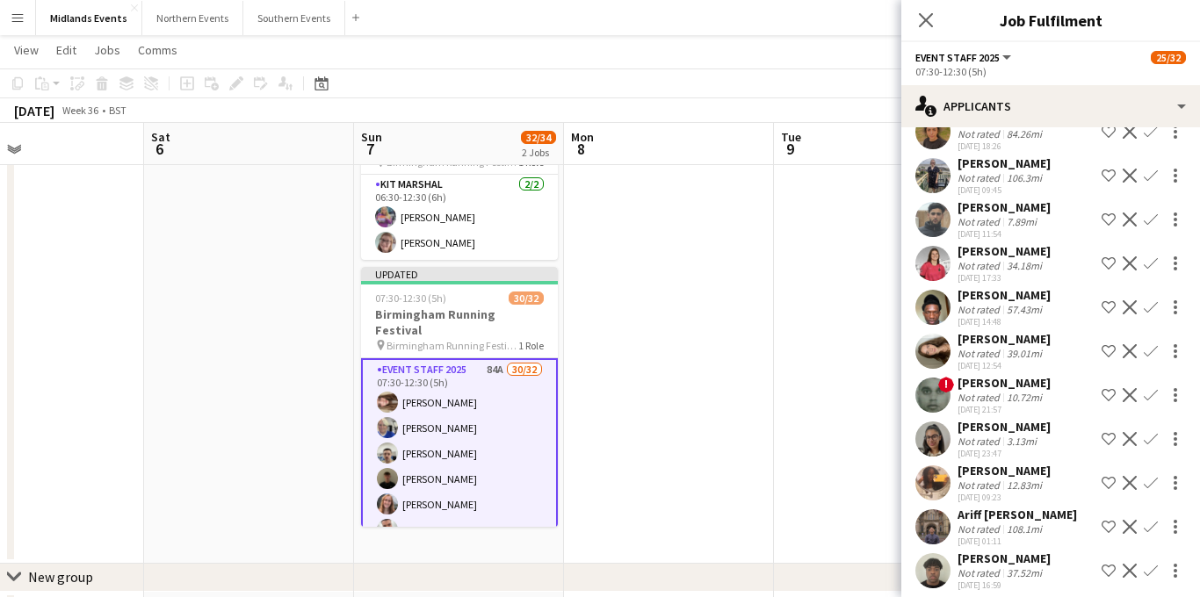
click at [1063, 331] on div "Holly Appleby Not rated 39.01mi 18-07-2025 12:54 Shortlist crew Decline Confirm" at bounding box center [1051, 351] width 299 height 40
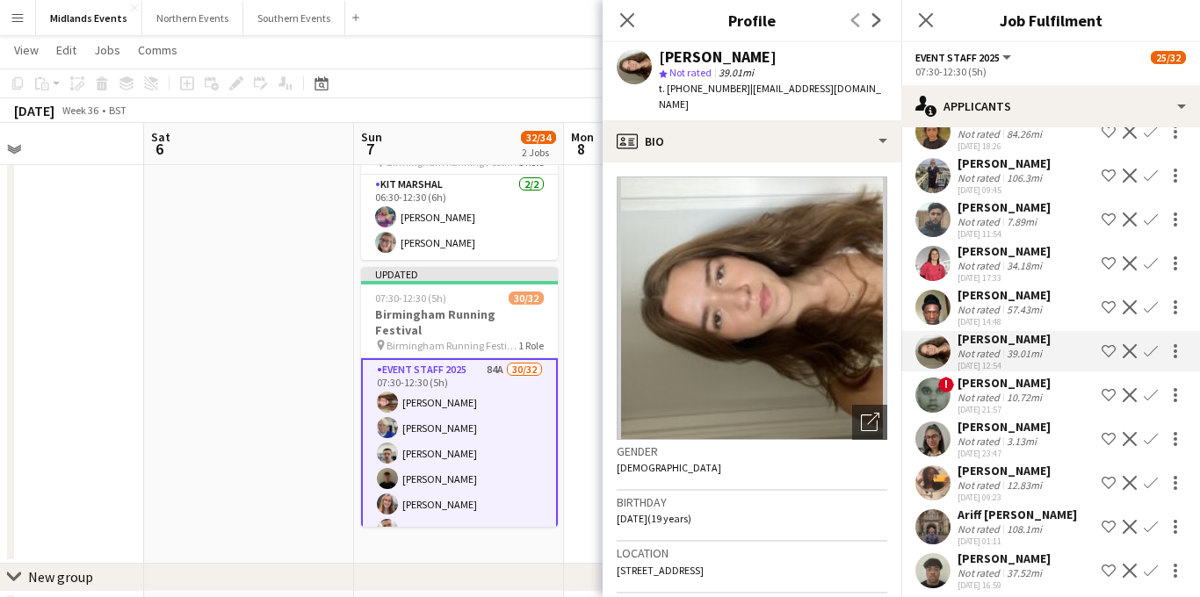
click at [1149, 344] on app-icon "Confirm" at bounding box center [1151, 351] width 14 height 14
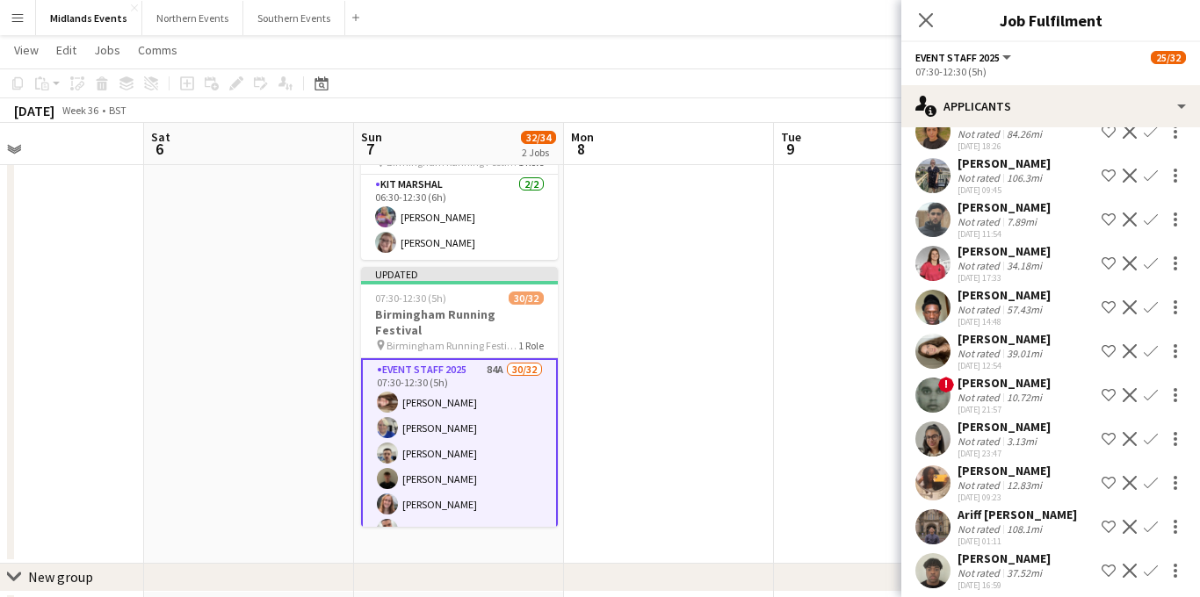
click at [1149, 344] on app-icon "Confirm" at bounding box center [1151, 351] width 14 height 14
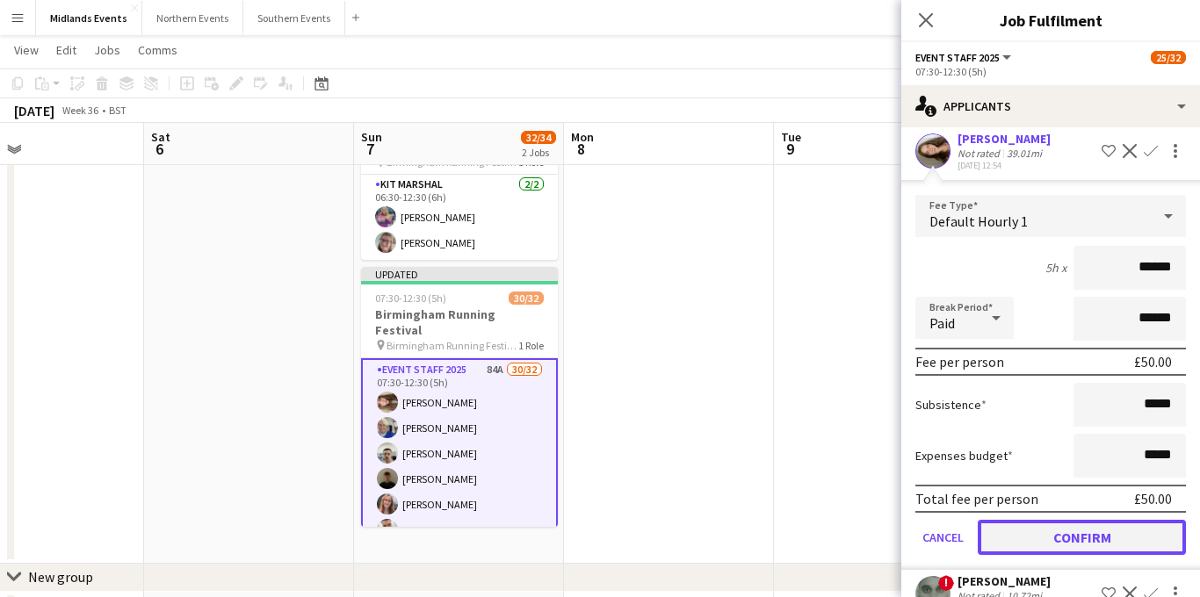
click at [1025, 520] on button "Confirm" at bounding box center [1082, 537] width 208 height 35
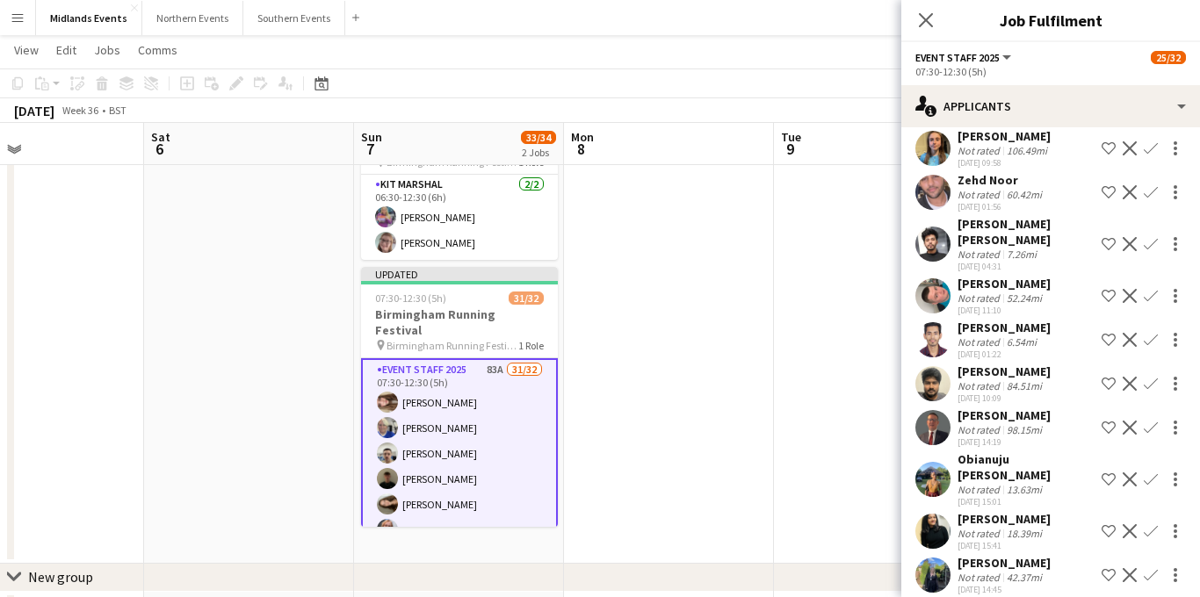
scroll to position [3183, 0]
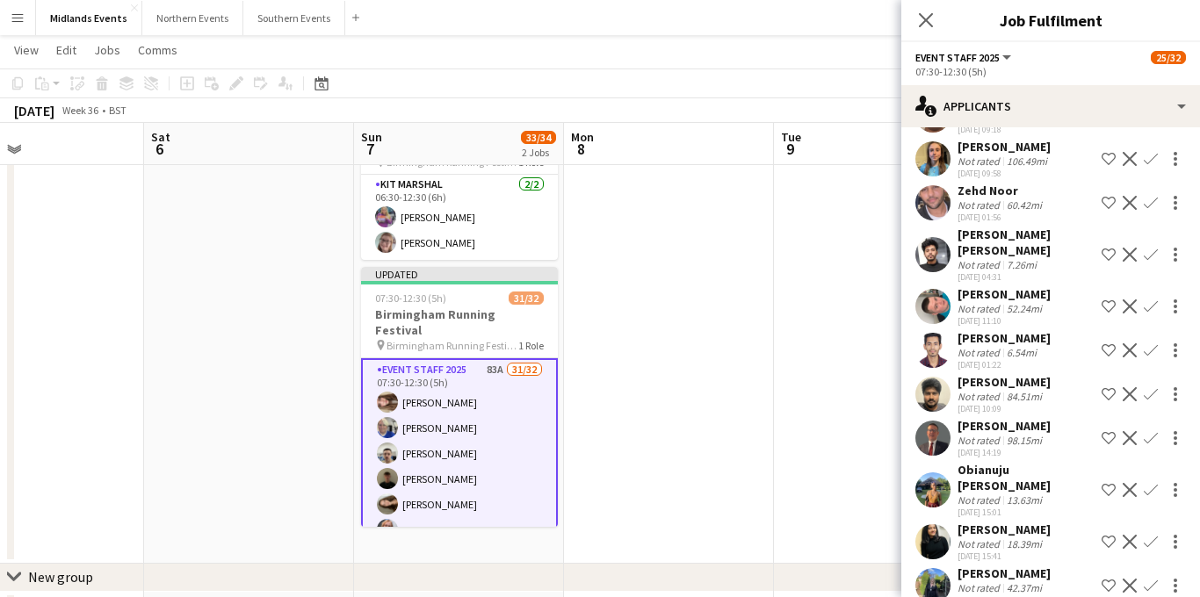
click at [989, 582] on div "Not rated" at bounding box center [981, 588] width 46 height 13
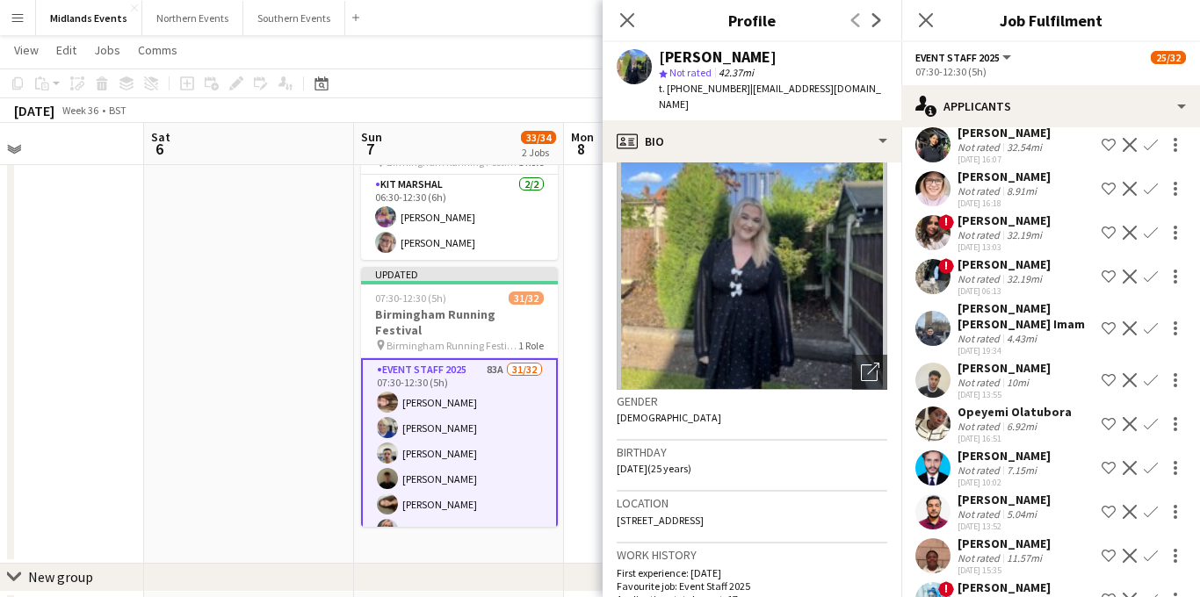
scroll to position [1570, 0]
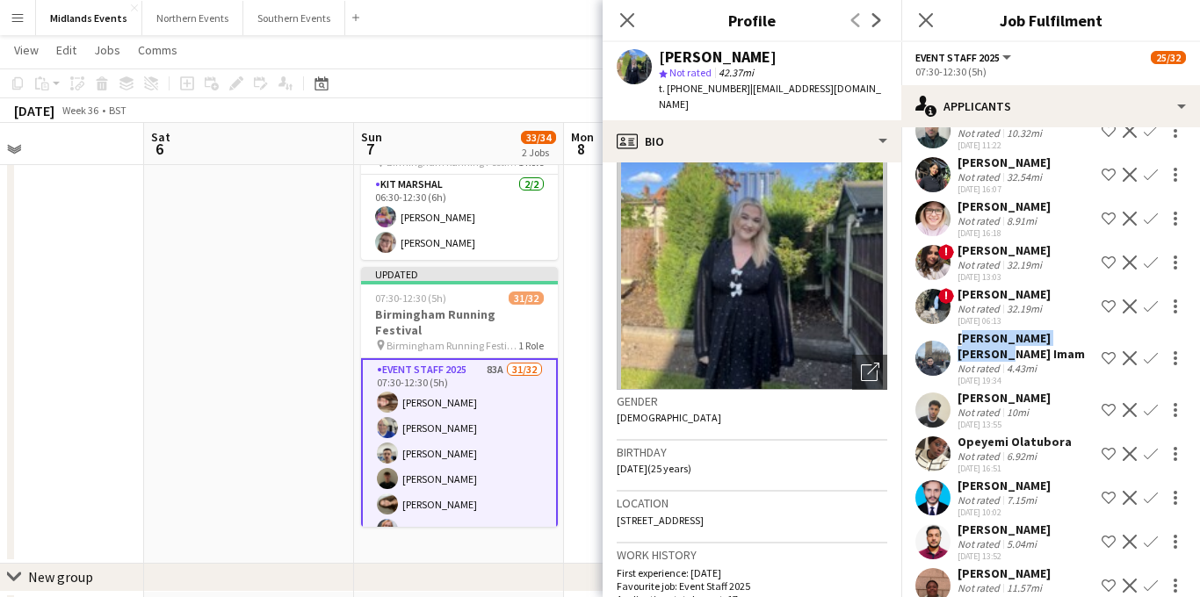
drag, startPoint x: 1093, startPoint y: 302, endPoint x: 958, endPoint y: 304, distance: 135.3
click at [958, 330] on div "Syed Shah Ashhar Imam Not rated 4.43mi 22-04-2025 19:34 Shortlist crew Decline …" at bounding box center [1051, 358] width 299 height 56
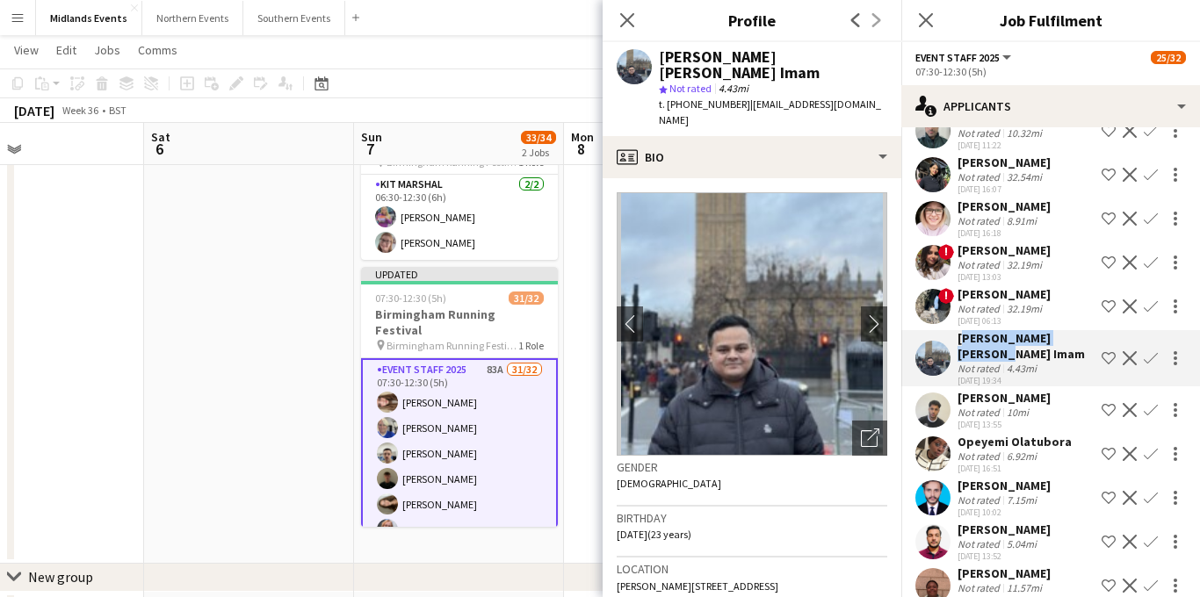
copy div "[PERSON_NAME] [PERSON_NAME] Imam"
click at [1155, 351] on app-icon "Confirm" at bounding box center [1151, 358] width 14 height 14
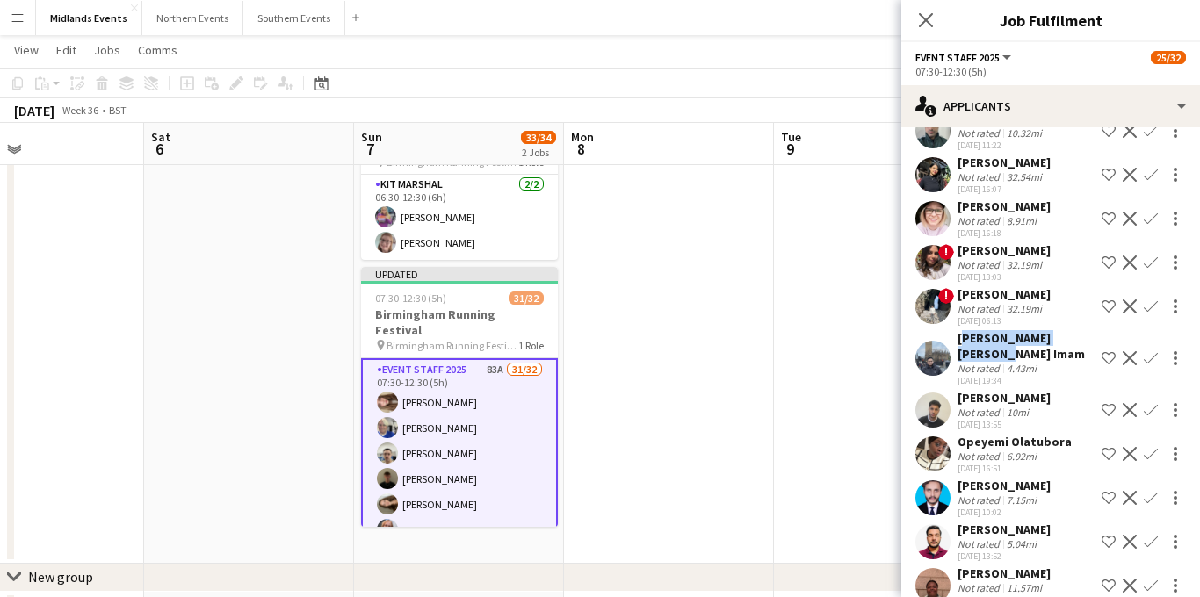
click at [1150, 351] on app-icon "Confirm" at bounding box center [1151, 358] width 14 height 14
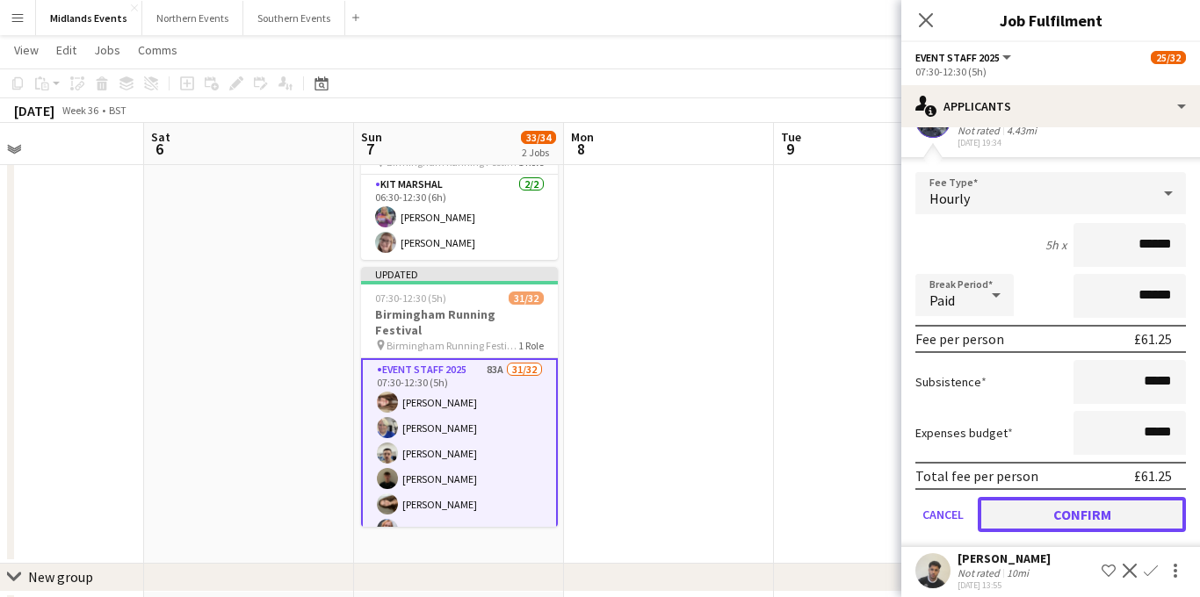
click at [1056, 497] on button "Confirm" at bounding box center [1082, 514] width 208 height 35
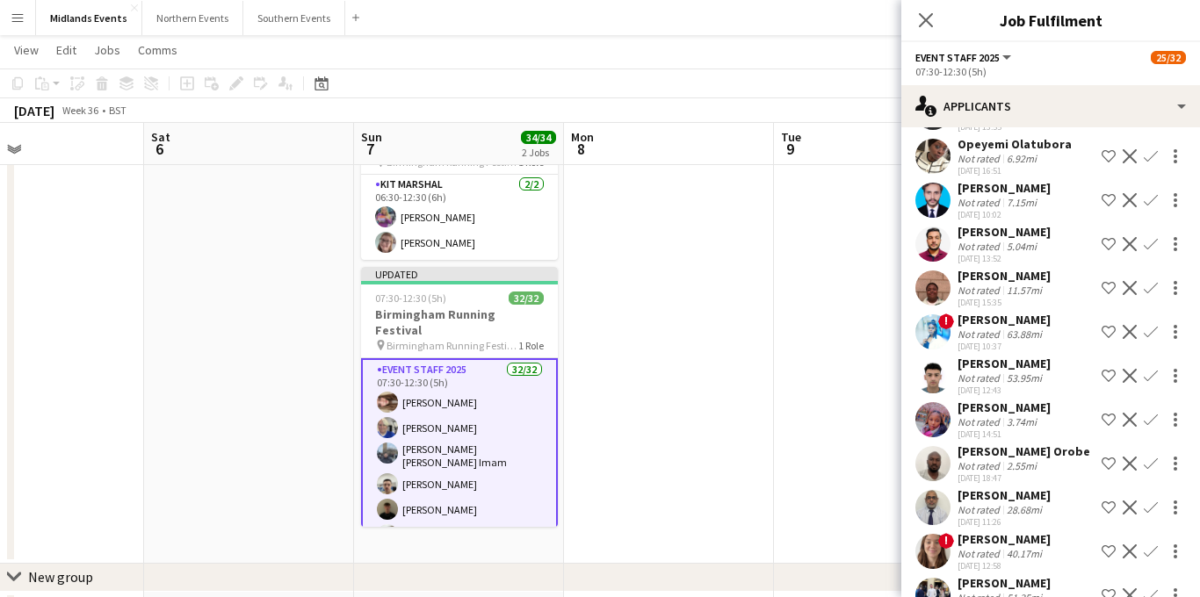
scroll to position [1365, 0]
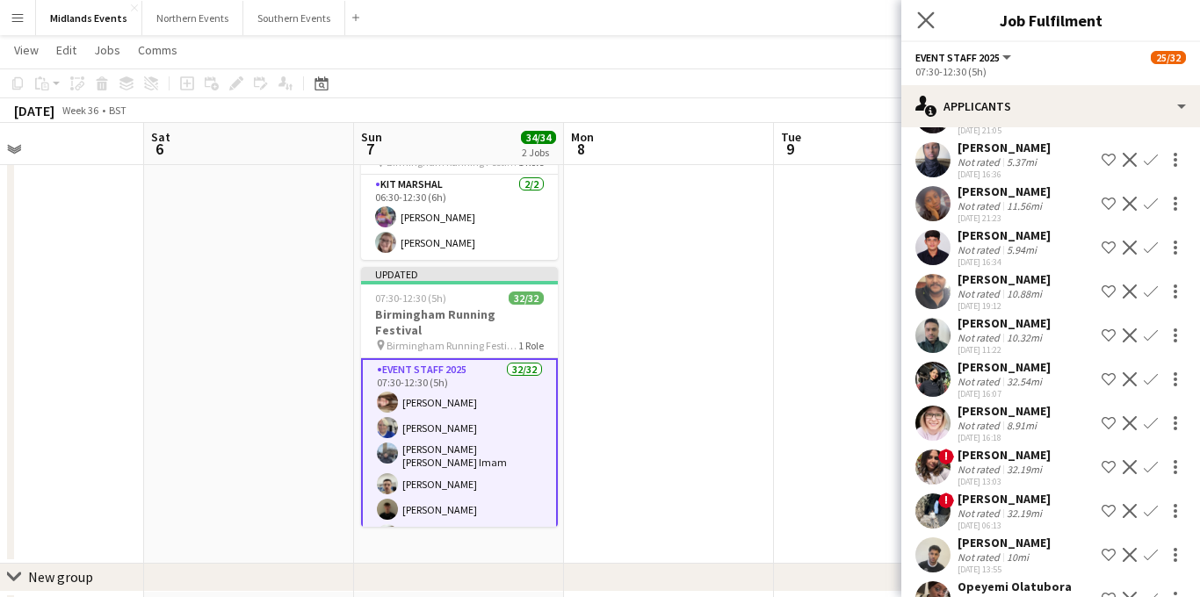
click at [923, 10] on app-icon "Close pop-in" at bounding box center [926, 20] width 25 height 25
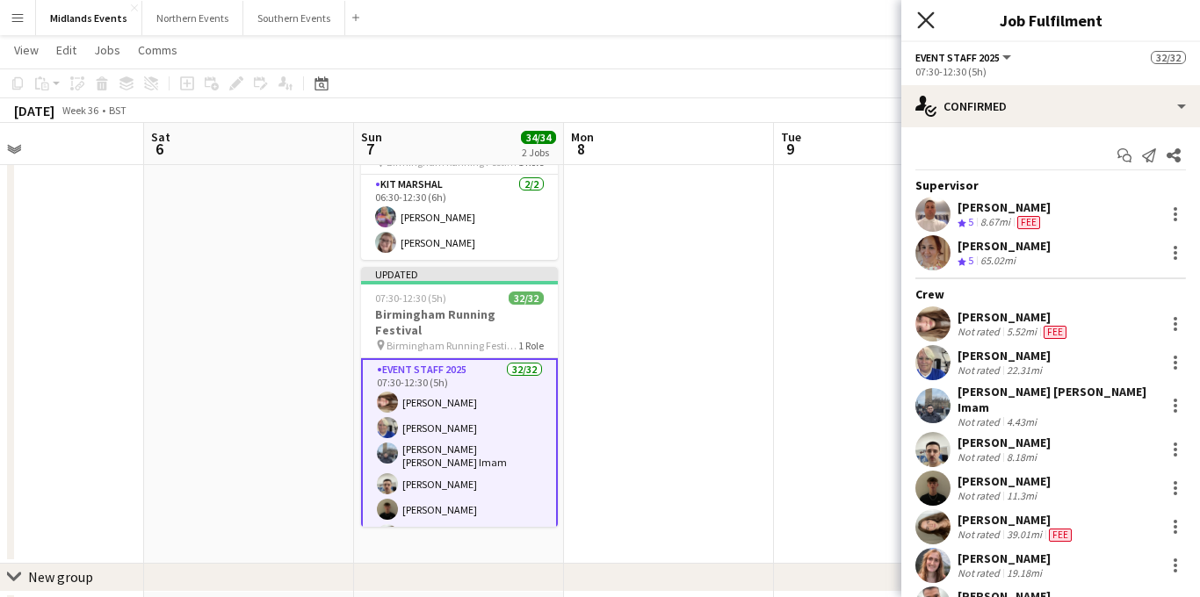
click at [925, 16] on icon "Close pop-in" at bounding box center [925, 19] width 17 height 17
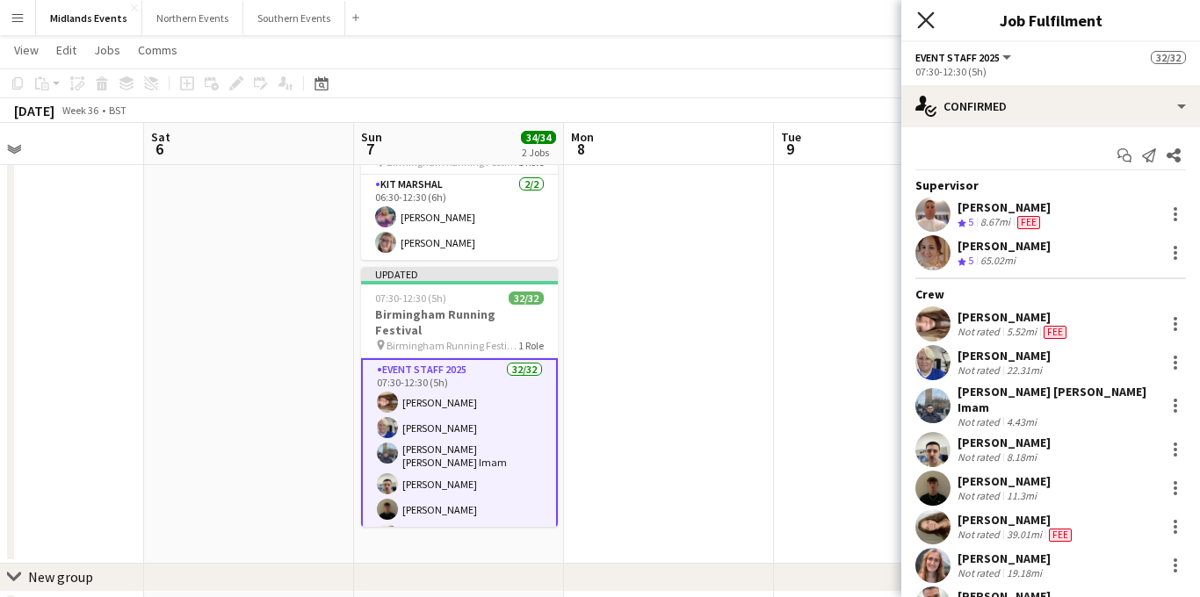
click at [920, 19] on icon "Close pop-in" at bounding box center [925, 19] width 17 height 17
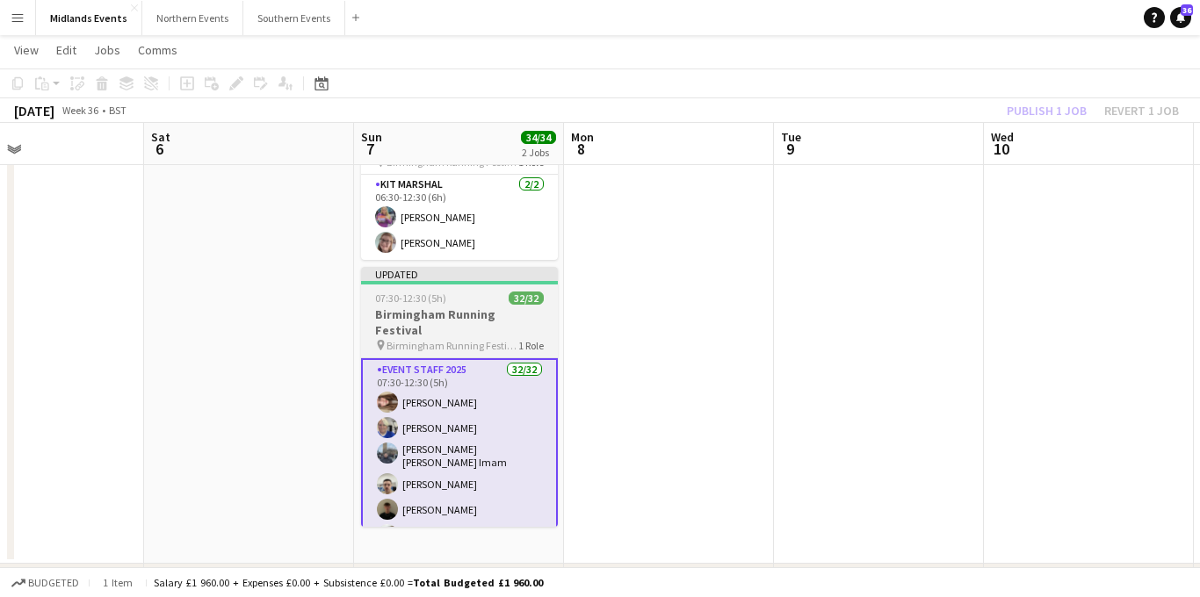
click at [463, 310] on h3 "Birmingham Running Festival" at bounding box center [459, 323] width 197 height 32
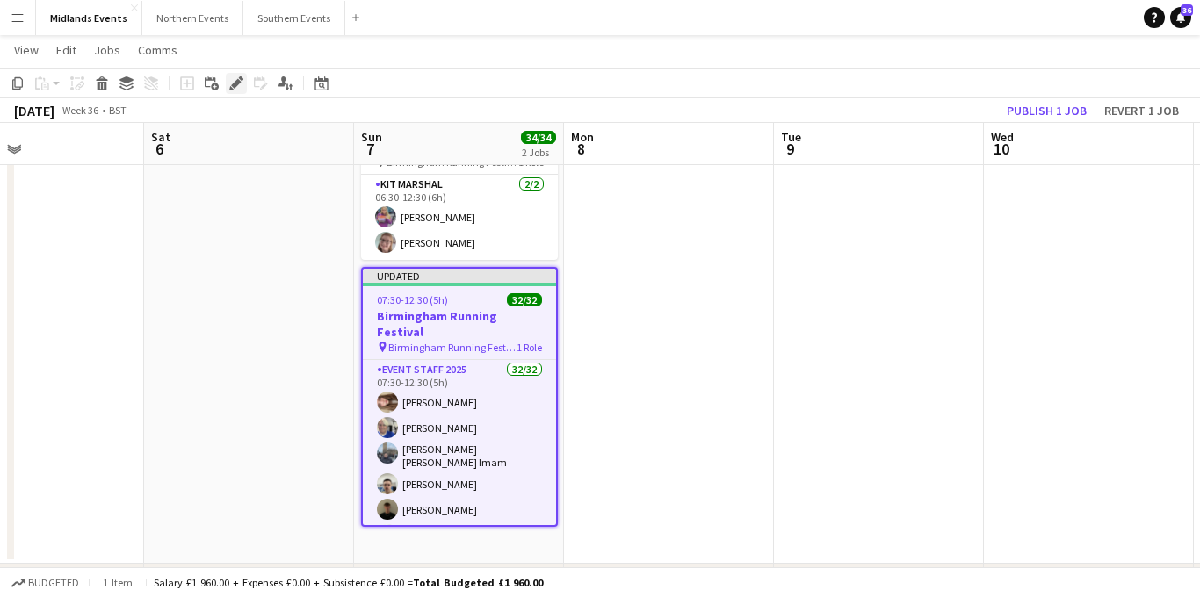
click at [239, 85] on icon "Edit" at bounding box center [236, 83] width 14 height 14
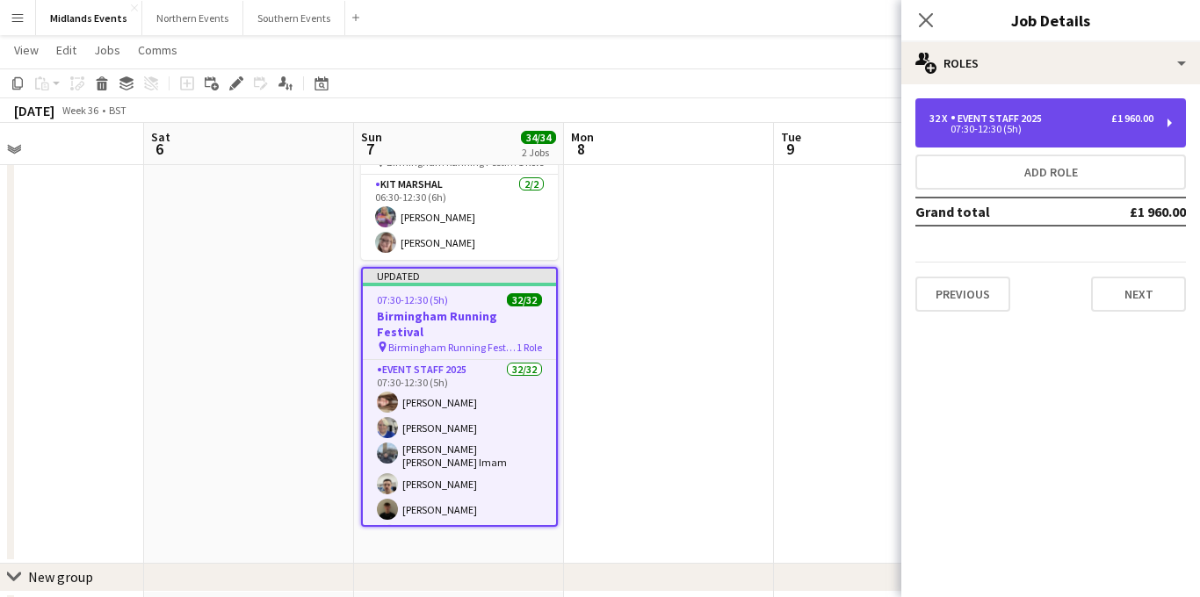
click at [1025, 118] on div "Event Staff 2025" at bounding box center [1000, 118] width 98 height 12
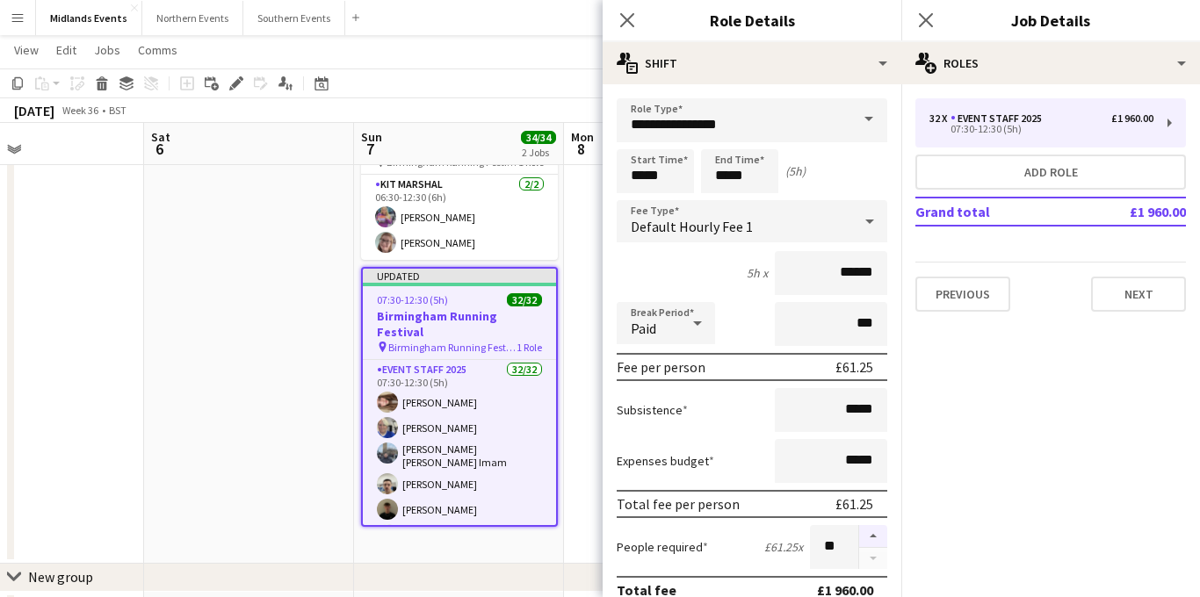
click at [869, 536] on button "button" at bounding box center [873, 536] width 28 height 23
type input "**"
click at [925, 31] on div "Close pop-in" at bounding box center [926, 20] width 49 height 40
click at [929, 16] on icon at bounding box center [925, 19] width 17 height 17
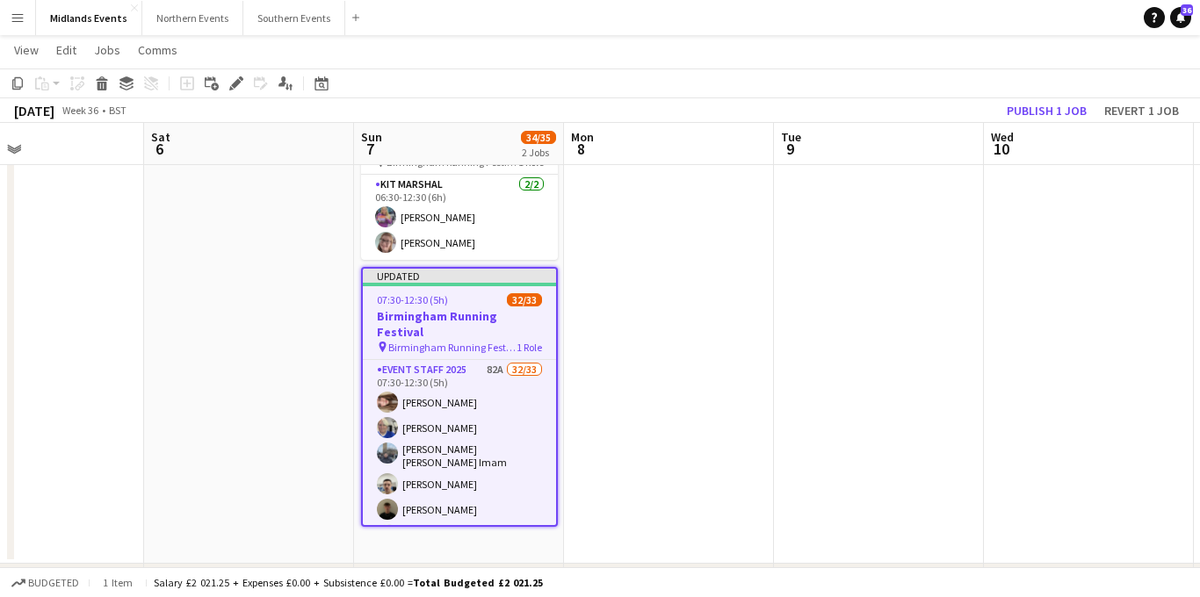
click at [438, 322] on h3 "Birmingham Running Festival" at bounding box center [459, 324] width 193 height 32
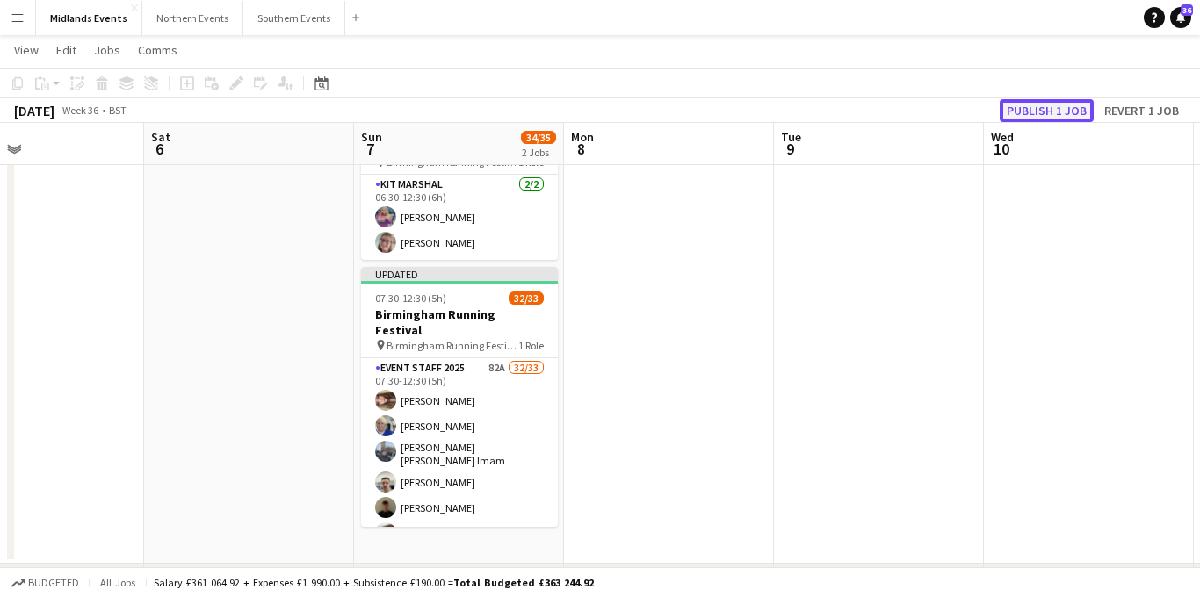
click at [1051, 105] on button "Publish 1 job" at bounding box center [1047, 110] width 94 height 23
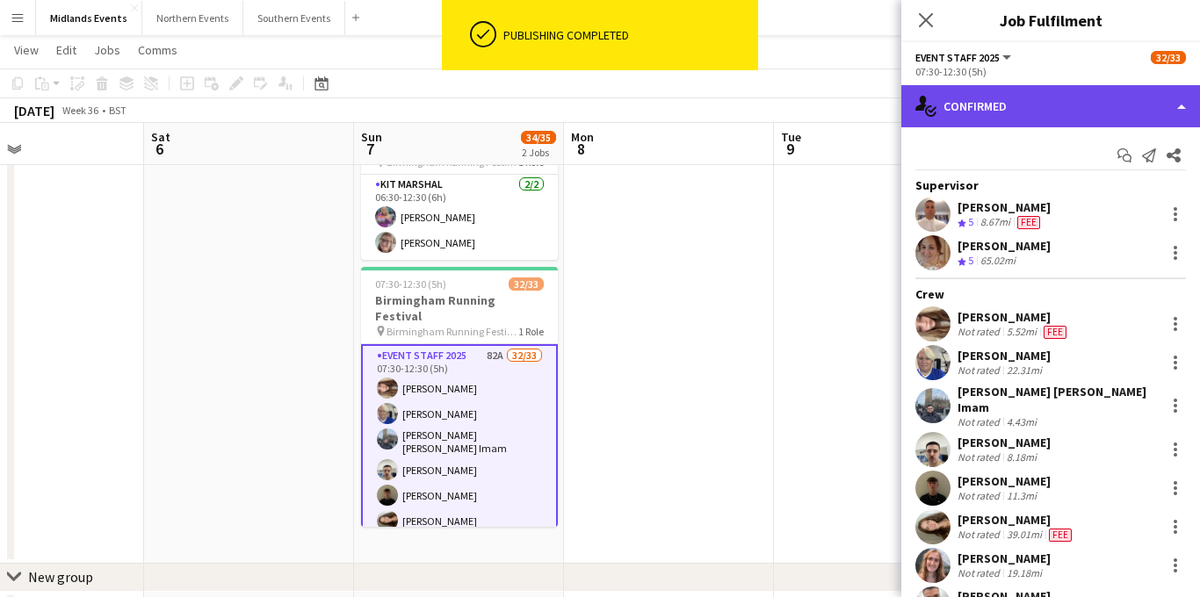
click at [1048, 114] on div "single-neutral-actions-check-2 Confirmed" at bounding box center [1051, 106] width 299 height 42
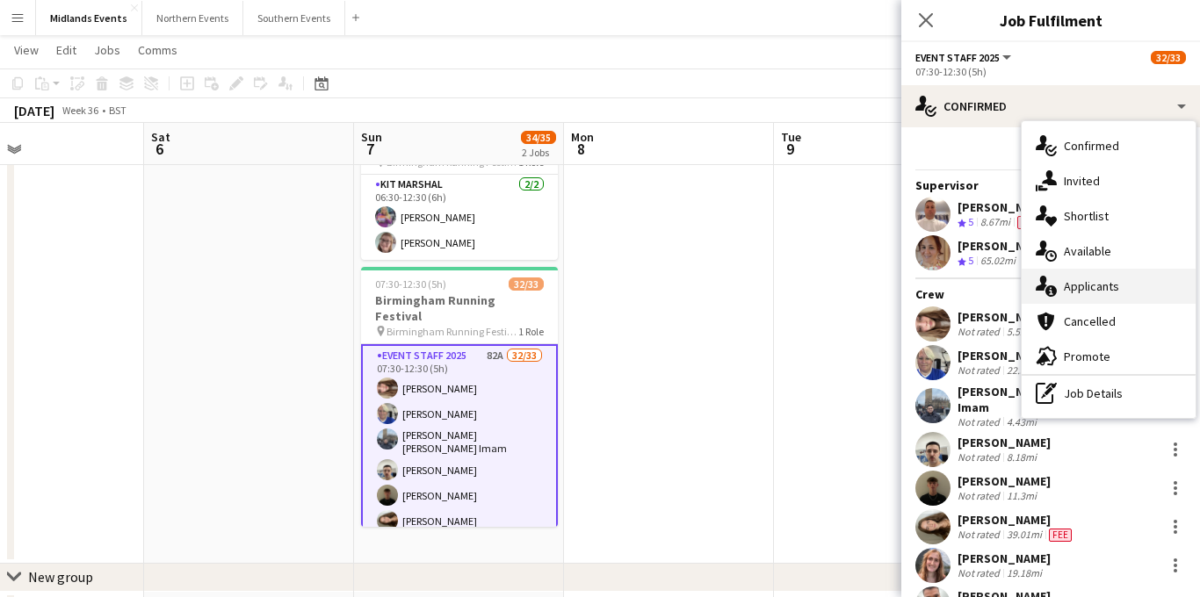
click at [1087, 286] on div "single-neutral-actions-information Applicants" at bounding box center [1109, 286] width 174 height 35
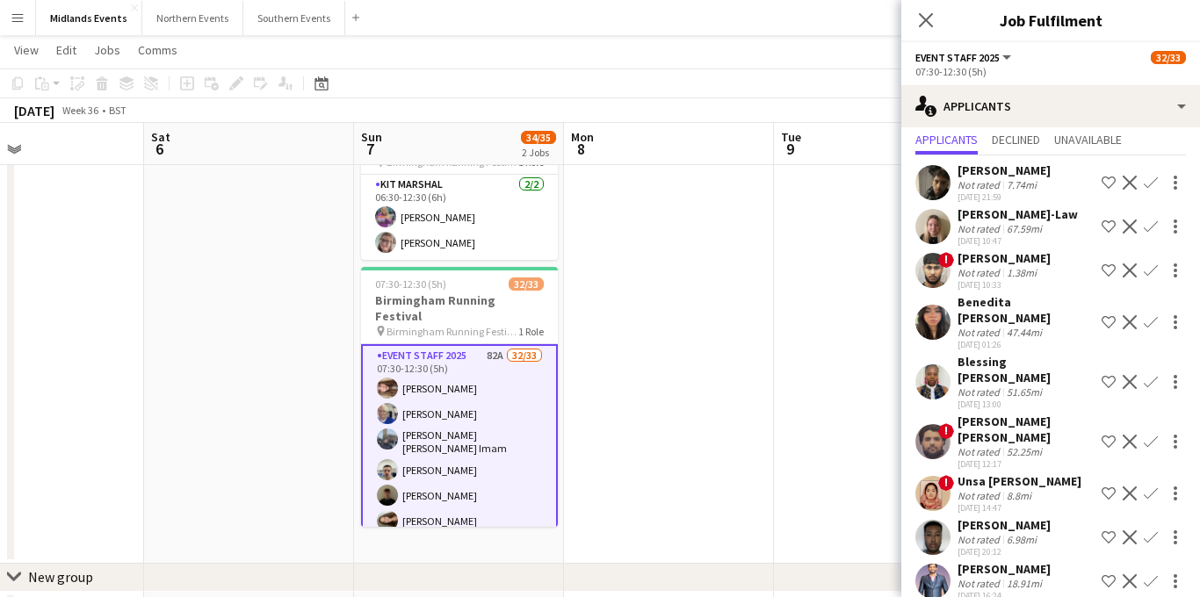
scroll to position [33, 0]
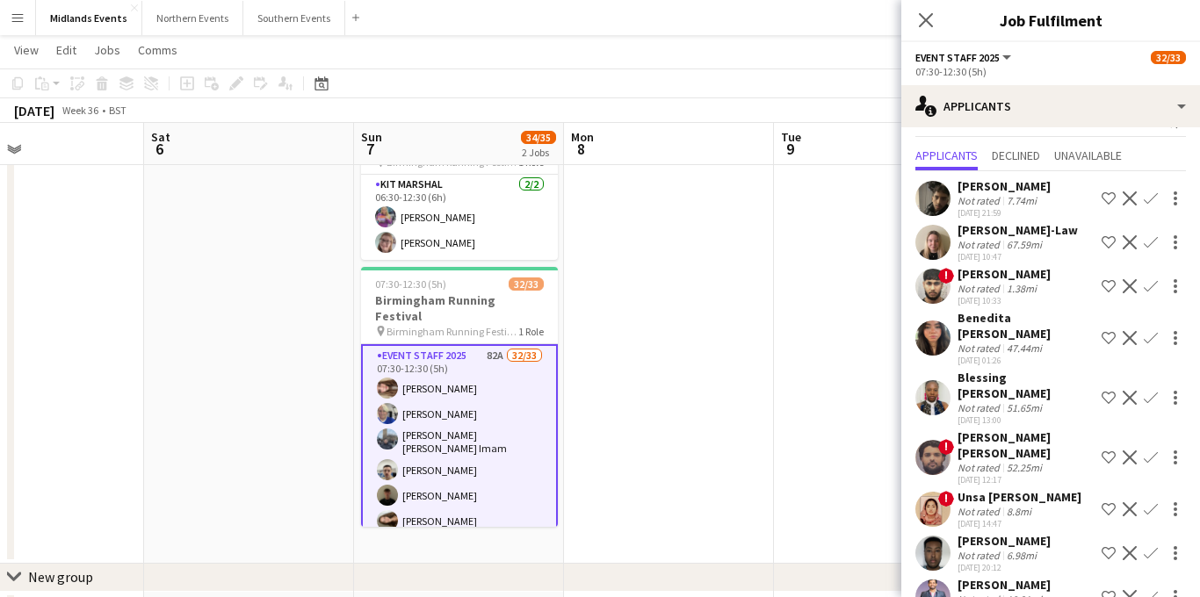
drag, startPoint x: 1061, startPoint y: 188, endPoint x: 960, endPoint y: 187, distance: 101.0
click at [960, 187] on div "Nathan Ravikumar Not rated 7.74mi 12-10-2024 21:59 Shortlist crew Decline Confi…" at bounding box center [1051, 198] width 299 height 40
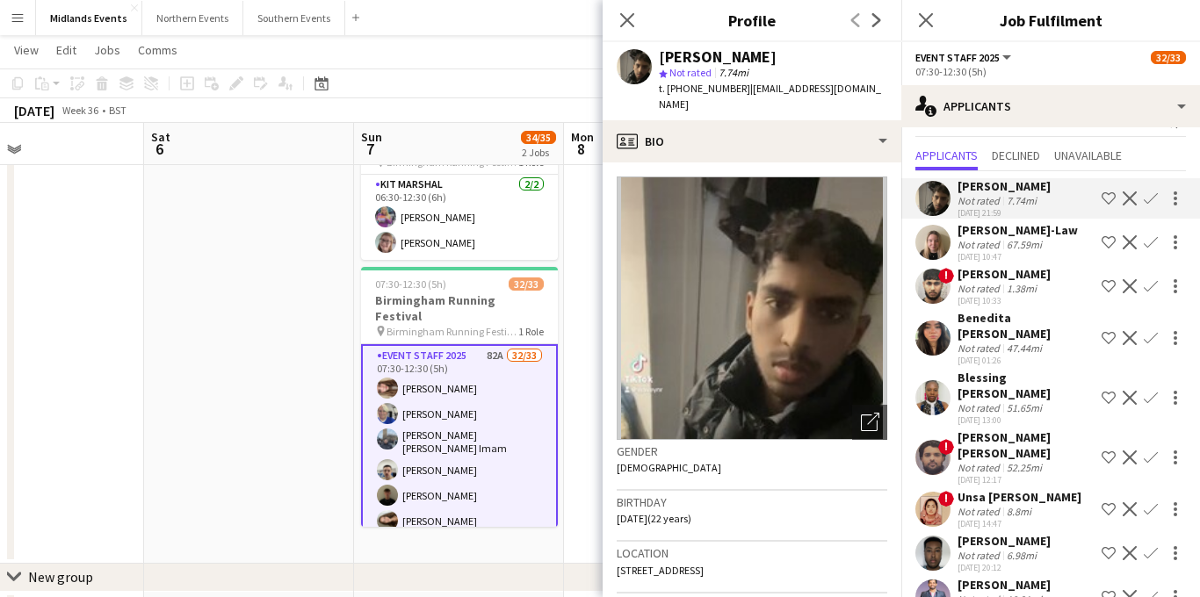
copy div "[PERSON_NAME]"
click at [1148, 195] on app-icon "Confirm" at bounding box center [1151, 199] width 14 height 14
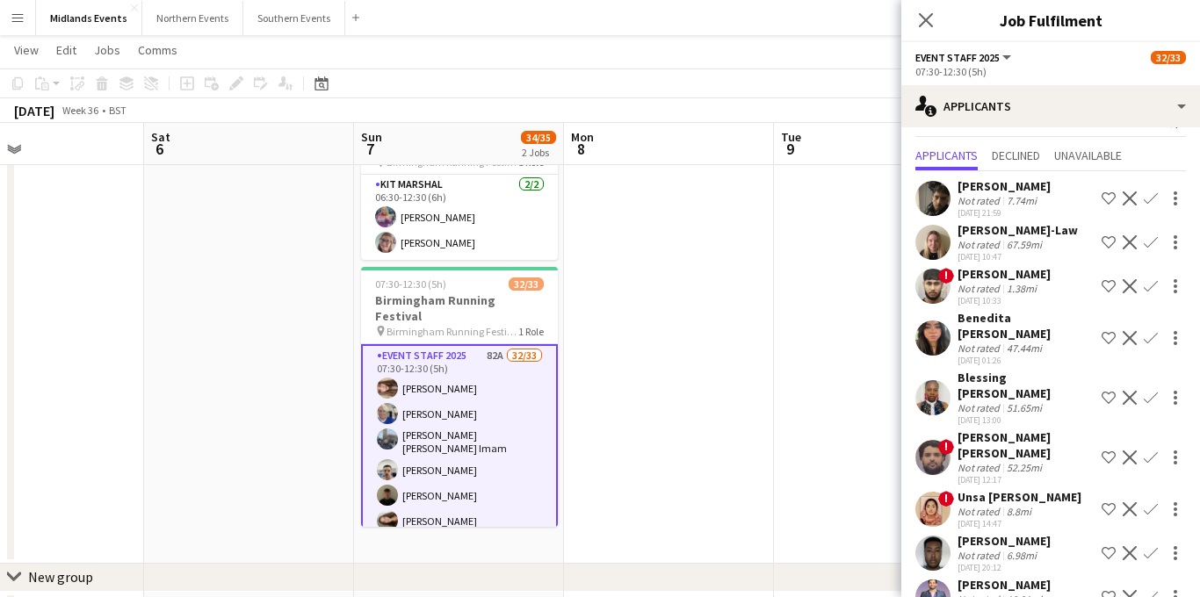
click at [1152, 198] on app-icon "Confirm" at bounding box center [1151, 199] width 14 height 14
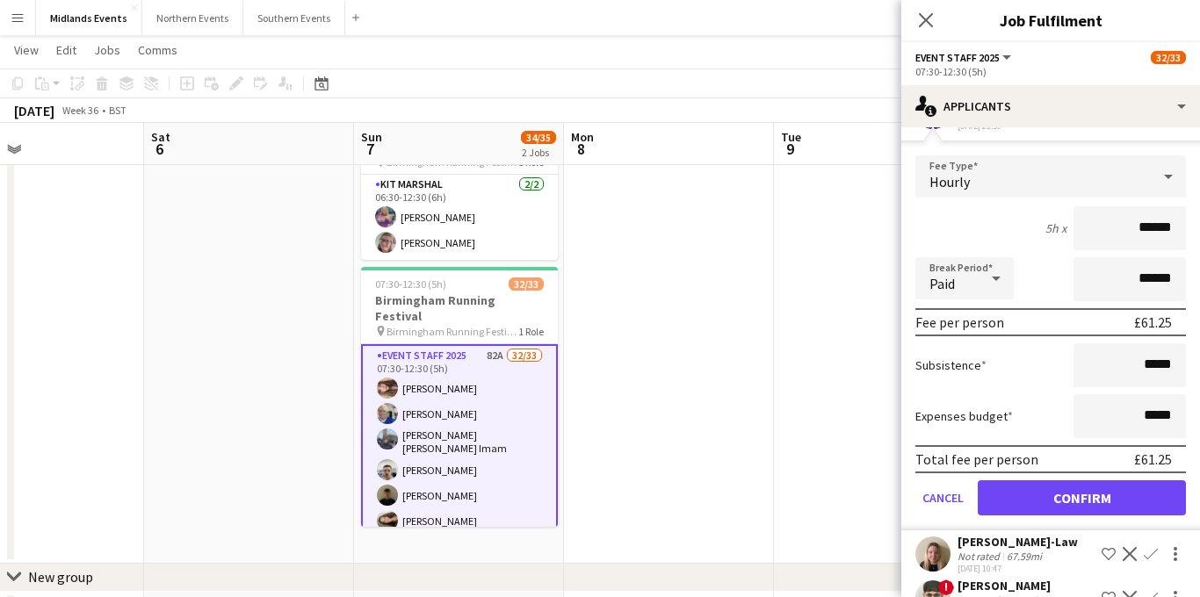
scroll to position [192, 0]
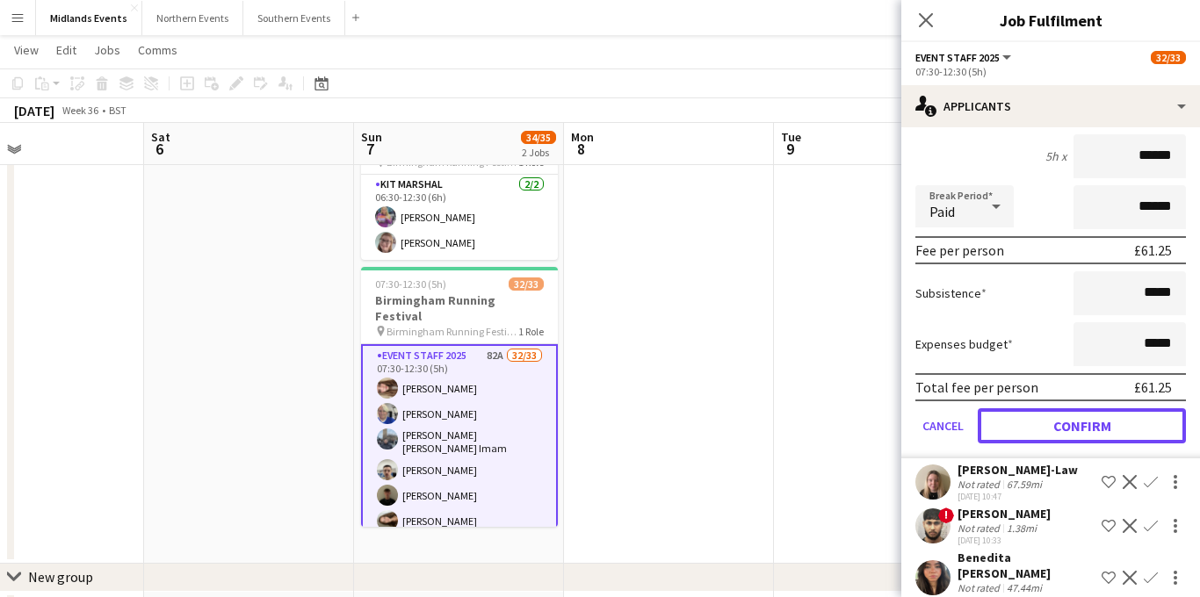
click at [1054, 428] on button "Confirm" at bounding box center [1082, 426] width 208 height 35
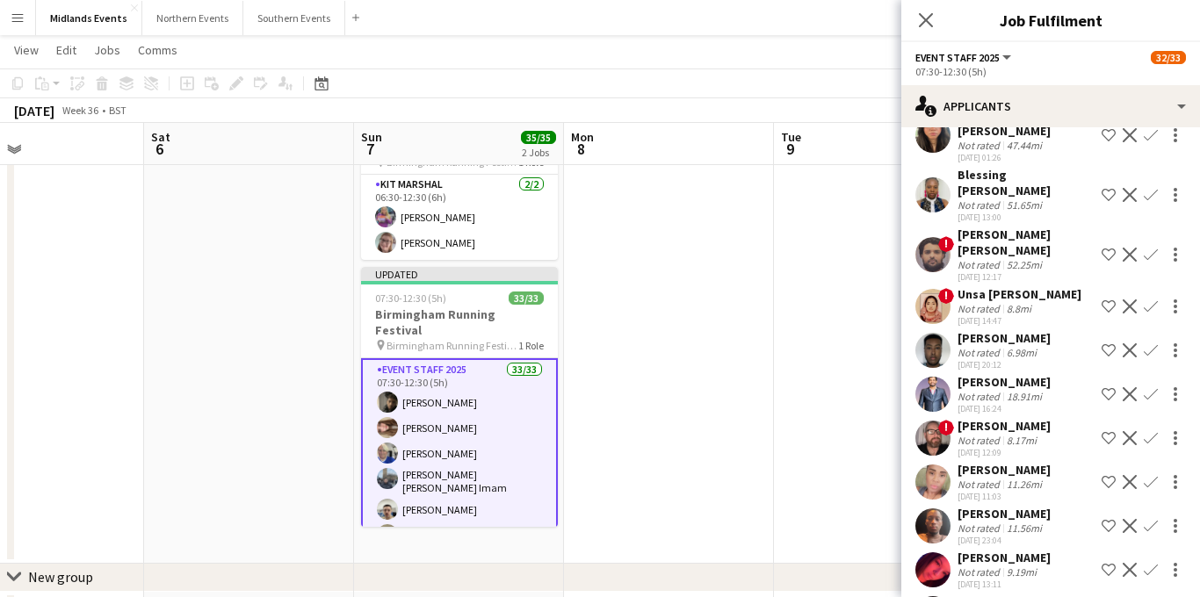
scroll to position [0, 0]
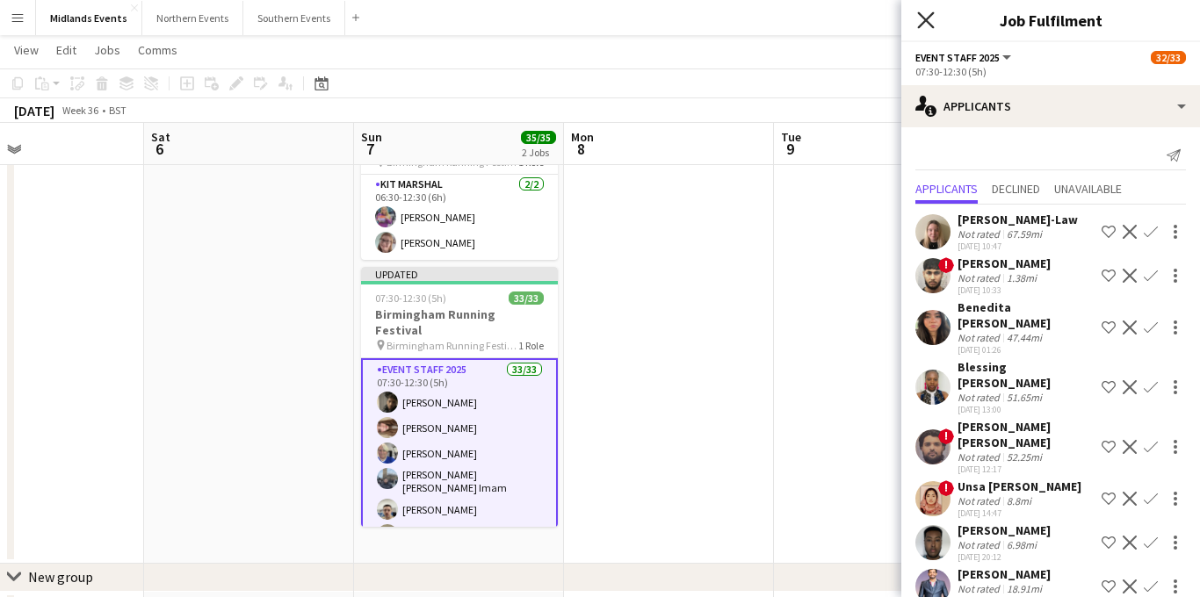
click at [925, 24] on icon "Close pop-in" at bounding box center [925, 19] width 17 height 17
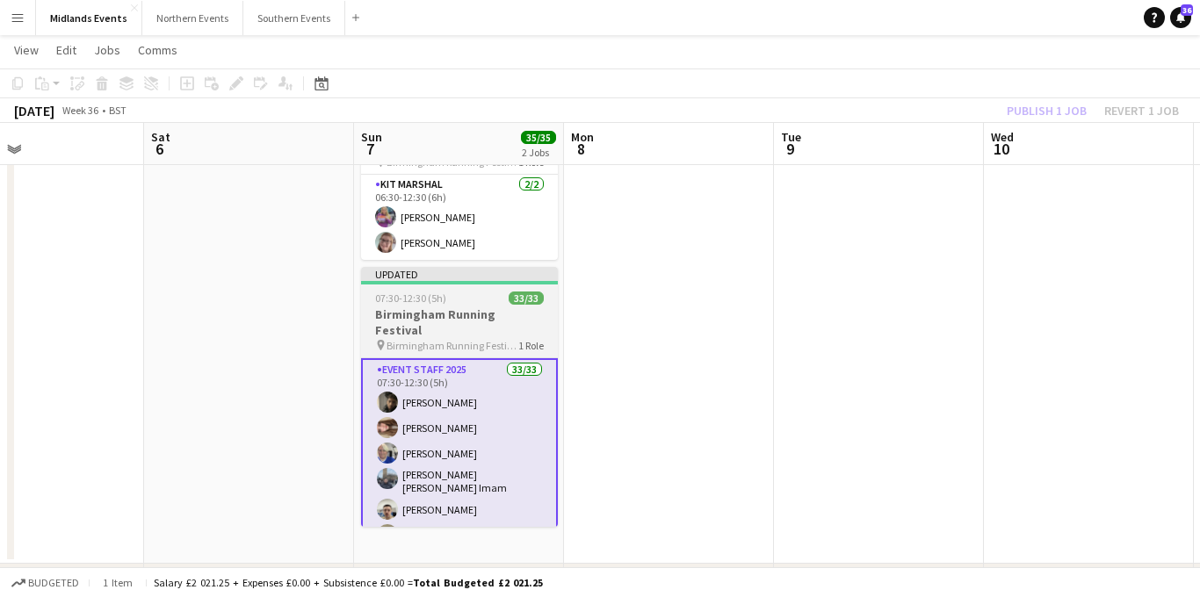
click at [445, 317] on h3 "Birmingham Running Festival" at bounding box center [459, 323] width 197 height 32
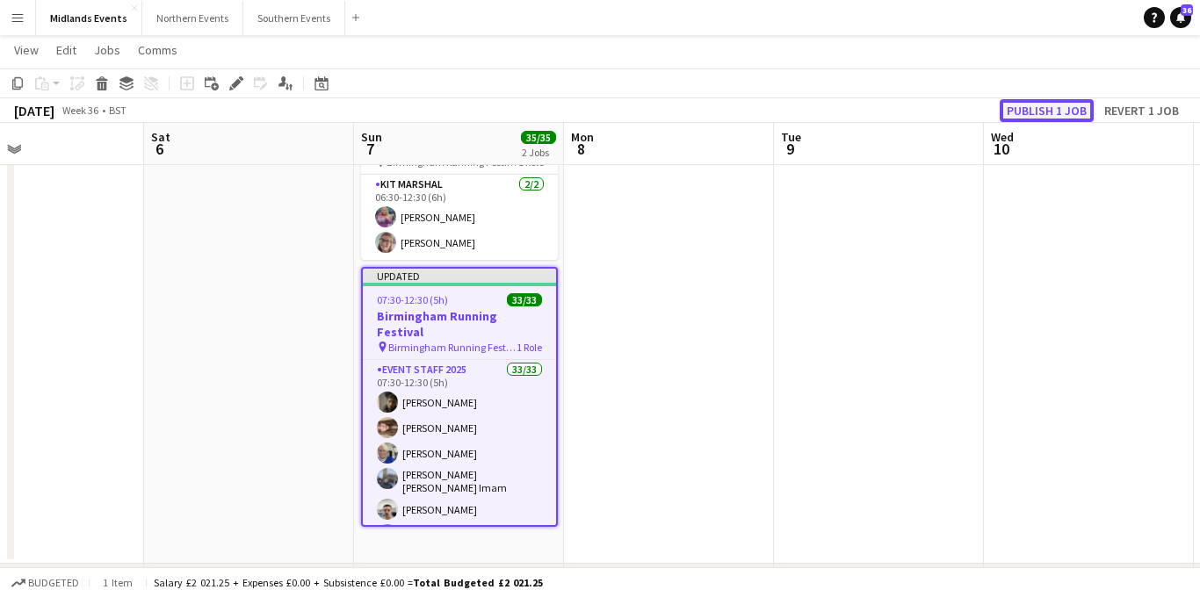
click at [1039, 108] on button "Publish 1 job" at bounding box center [1047, 110] width 94 height 23
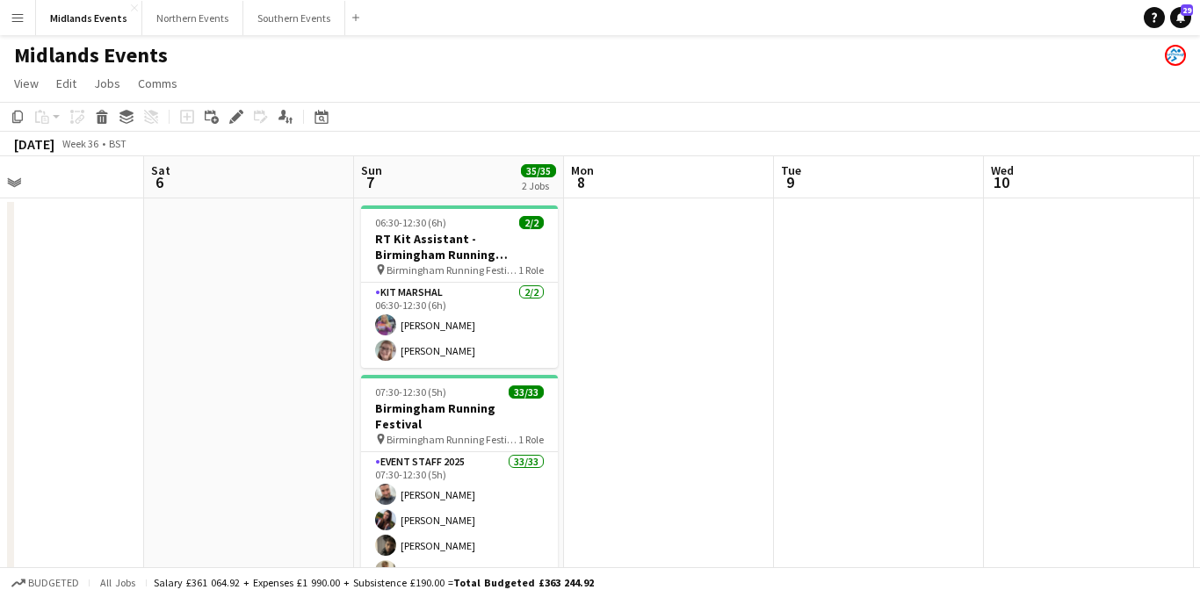
click at [14, 17] on app-icon "Menu" at bounding box center [18, 18] width 14 height 14
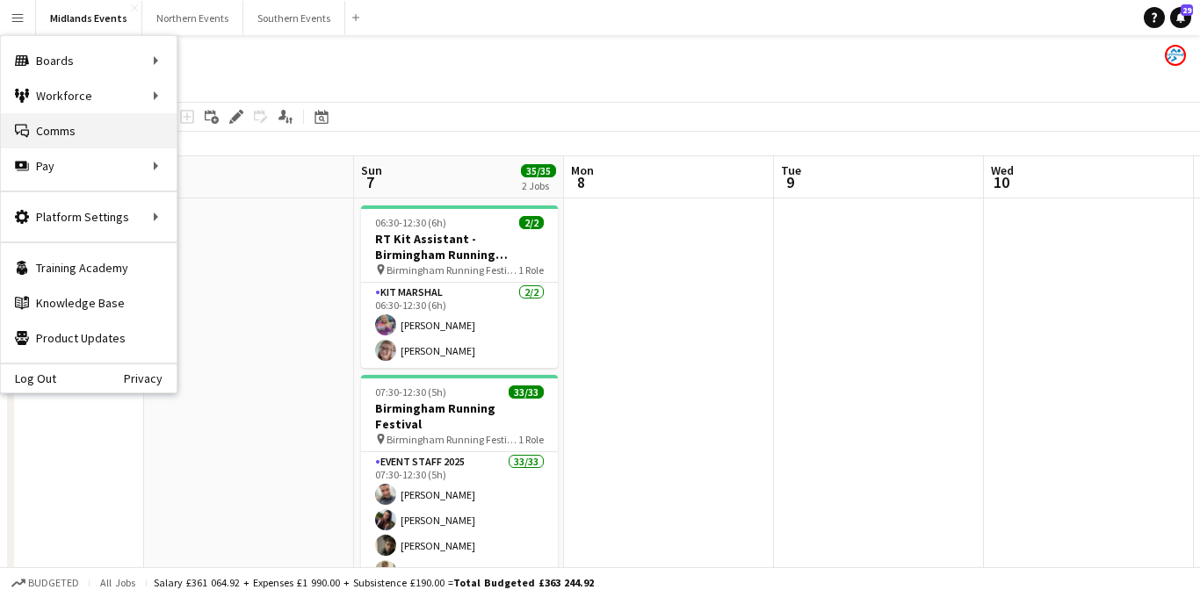
click at [49, 125] on link "Comms Comms" at bounding box center [89, 130] width 176 height 35
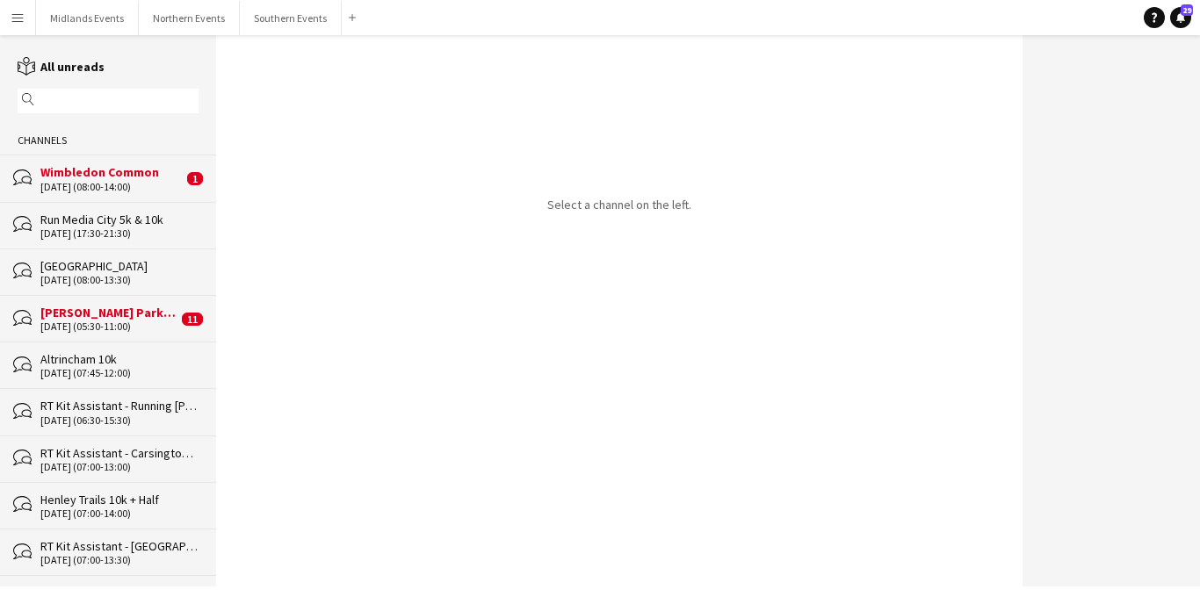
click at [21, 25] on button "Menu" at bounding box center [17, 17] width 35 height 35
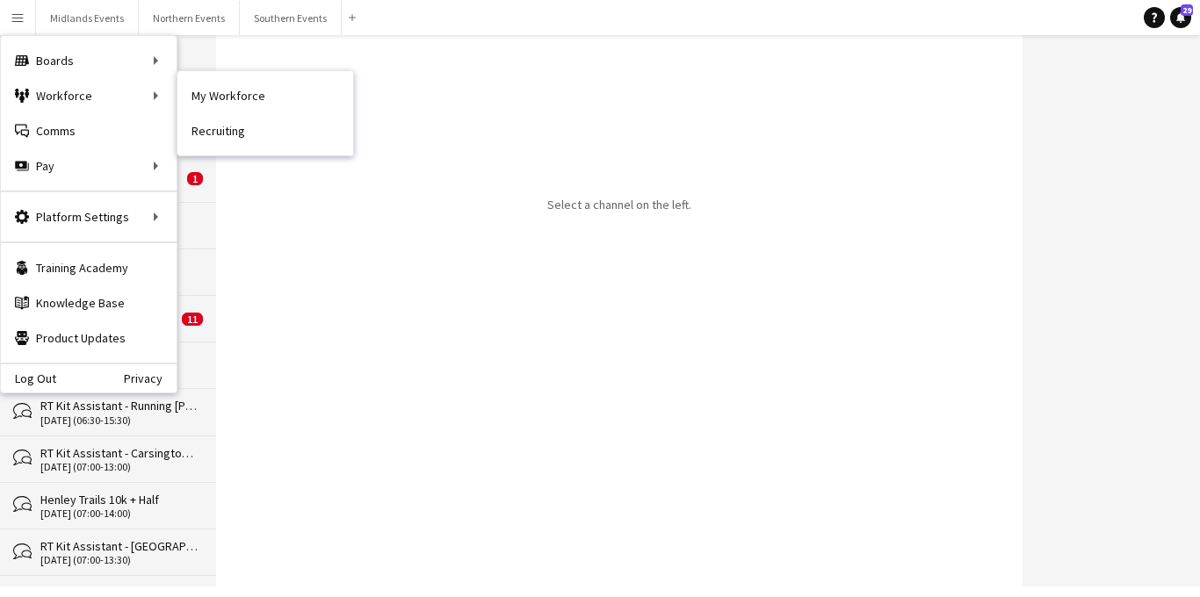
click at [237, 100] on link "My Workforce" at bounding box center [265, 95] width 176 height 35
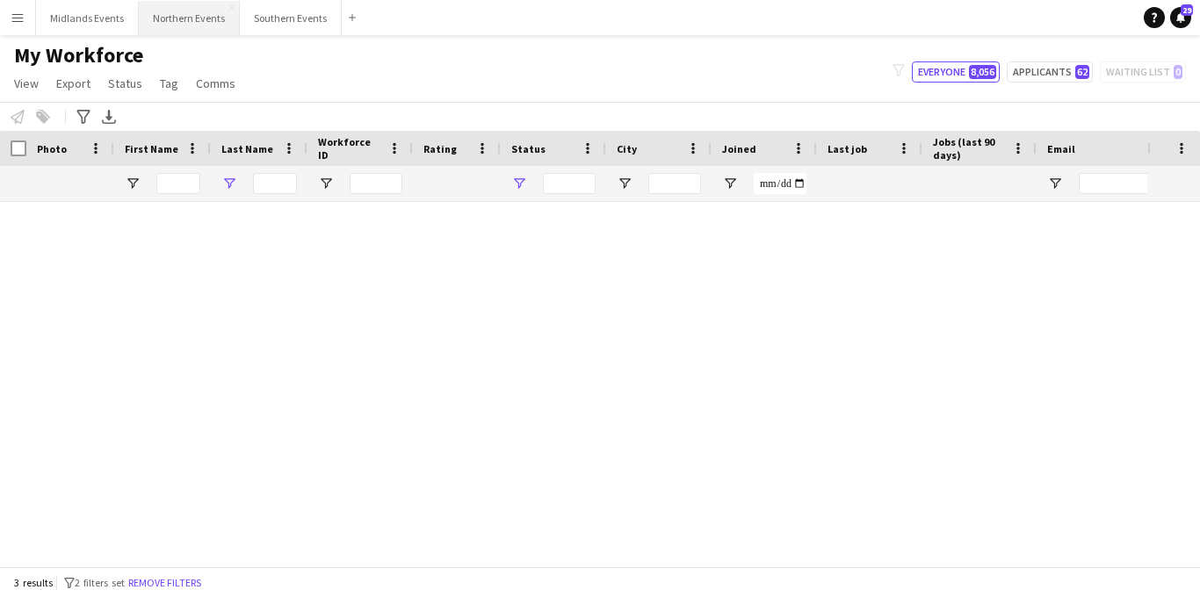
type input "***"
type input "**********"
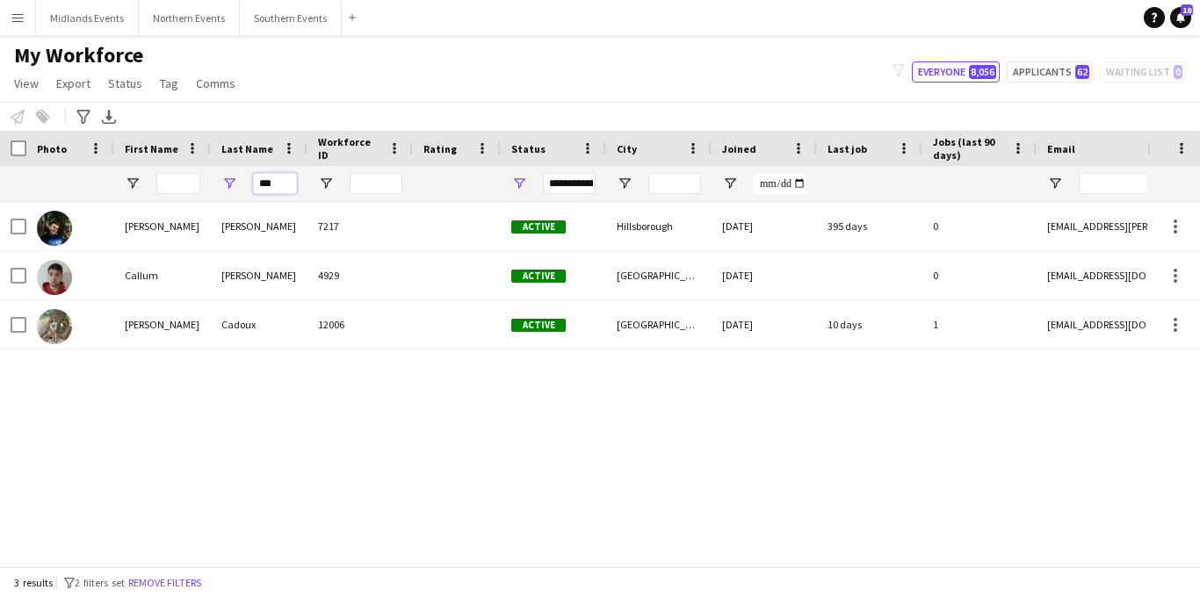
drag, startPoint x: 272, startPoint y: 185, endPoint x: 252, endPoint y: 185, distance: 20.2
click at [253, 185] on input "***" at bounding box center [275, 183] width 44 height 21
click at [185, 178] on input "First Name Filter Input" at bounding box center [178, 183] width 44 height 21
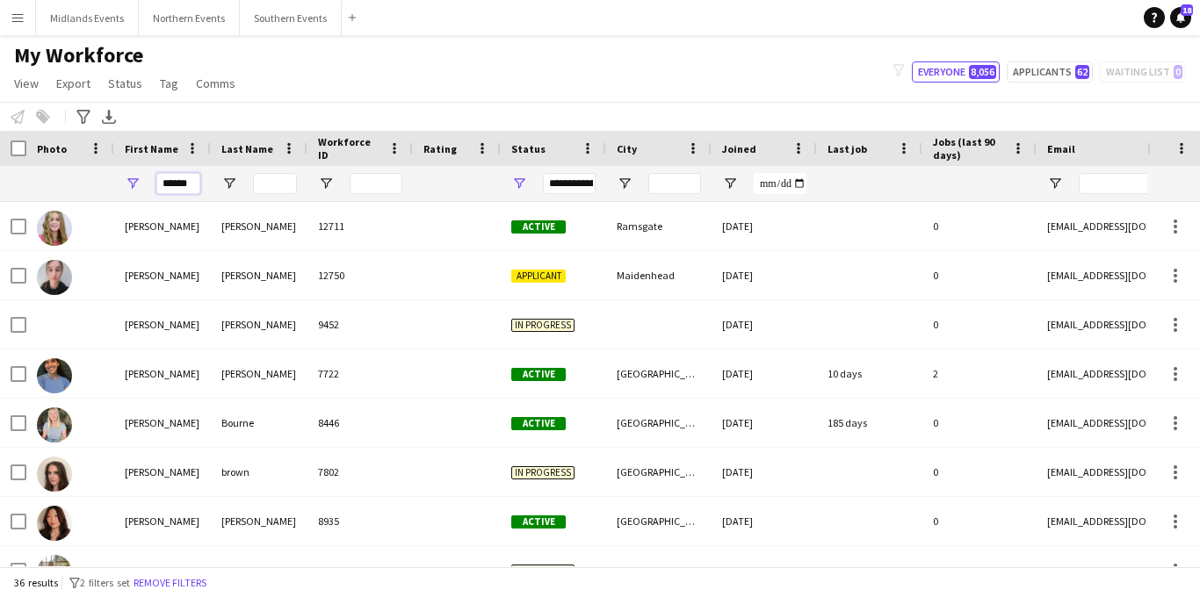
type input "******"
click at [281, 178] on input "Last Name Filter Input" at bounding box center [275, 183] width 44 height 21
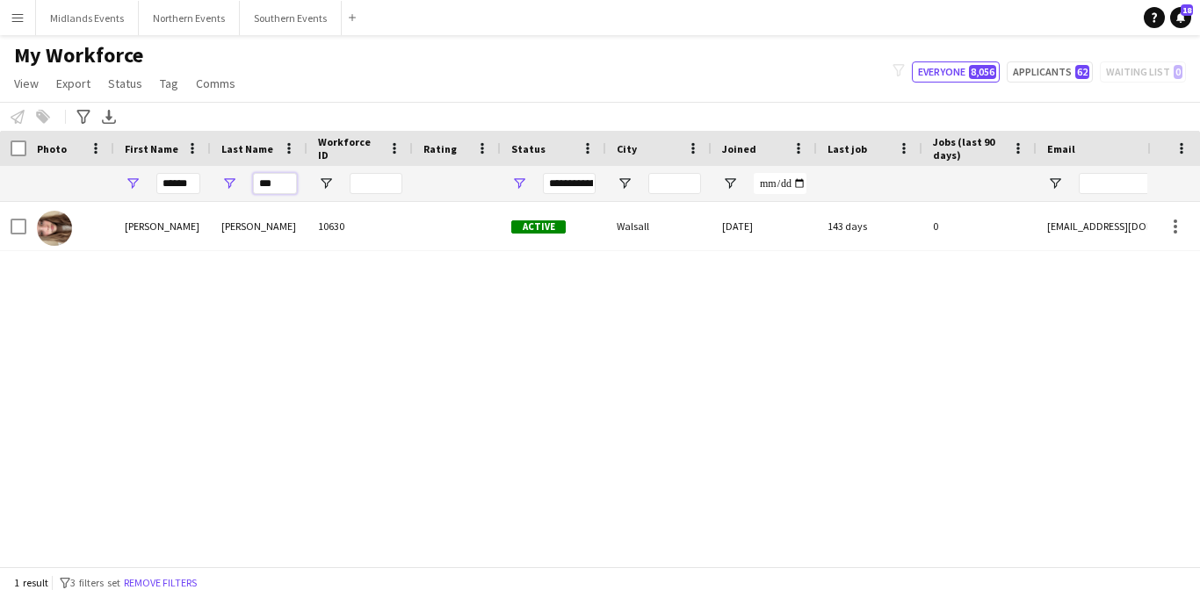
type input "***"
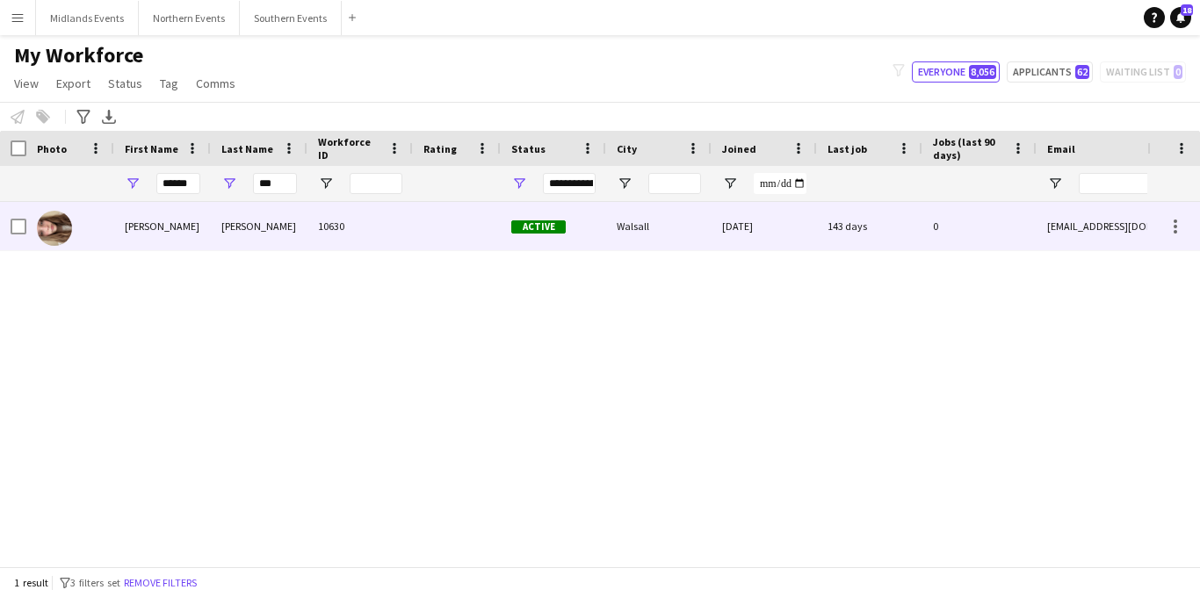
click at [215, 232] on div "Walker" at bounding box center [259, 226] width 97 height 48
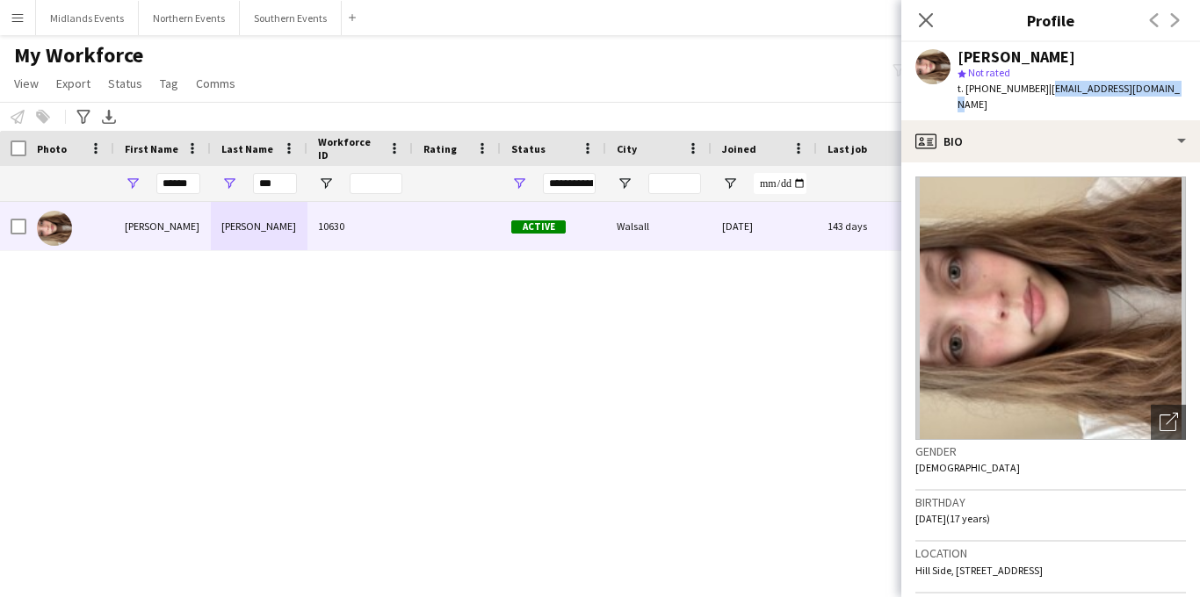
drag, startPoint x: 1159, startPoint y: 89, endPoint x: 1043, endPoint y: 93, distance: 116.1
click at [1043, 93] on span "| walkeresophie@gmail.com" at bounding box center [1069, 96] width 222 height 29
copy span "walkeresophie@gmail.com"
click at [1162, 92] on div "Sophie Walker star Not rated t. +447523386919 | walkeresophie@gmail.com" at bounding box center [1051, 81] width 299 height 78
drag, startPoint x: 1050, startPoint y: 93, endPoint x: 950, endPoint y: 92, distance: 100.2
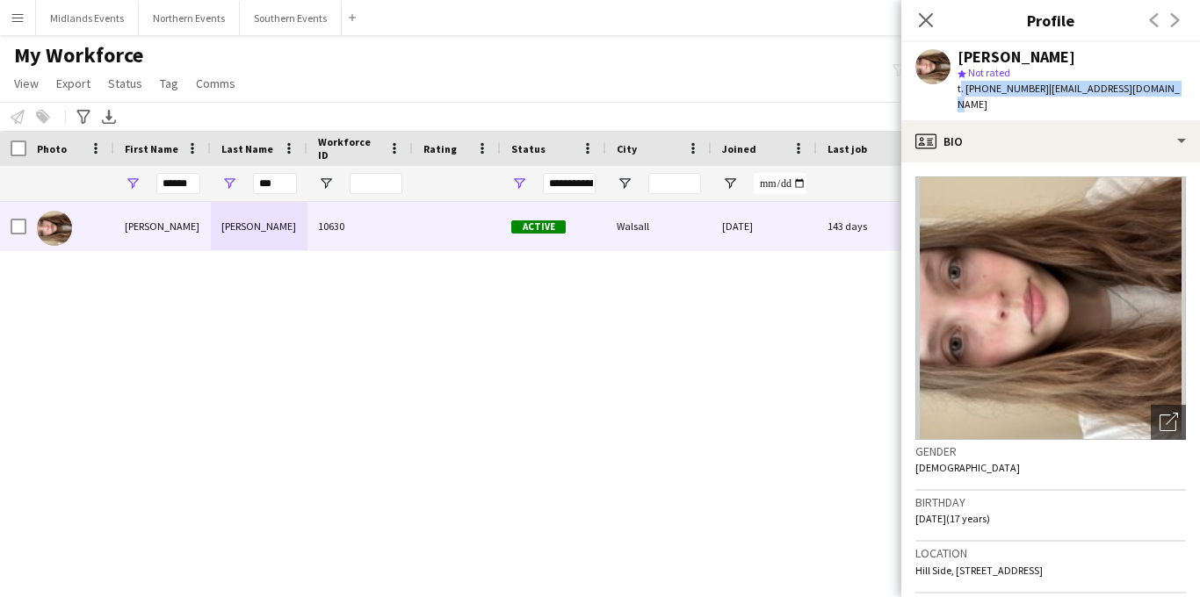
click at [950, 92] on div "Sophie Walker star Not rated t. +447523386919 | walkeresophie@gmail.com" at bounding box center [1051, 81] width 299 height 78
click at [916, 19] on app-icon "Close pop-in" at bounding box center [926, 20] width 25 height 25
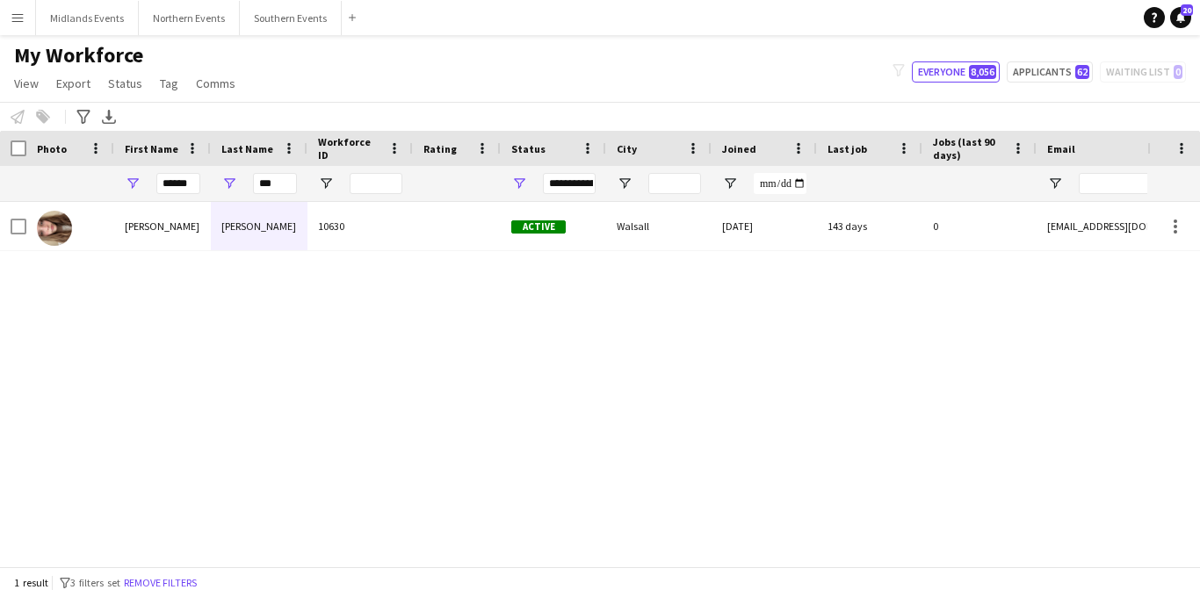
click at [12, 11] on app-icon "Menu" at bounding box center [18, 18] width 14 height 14
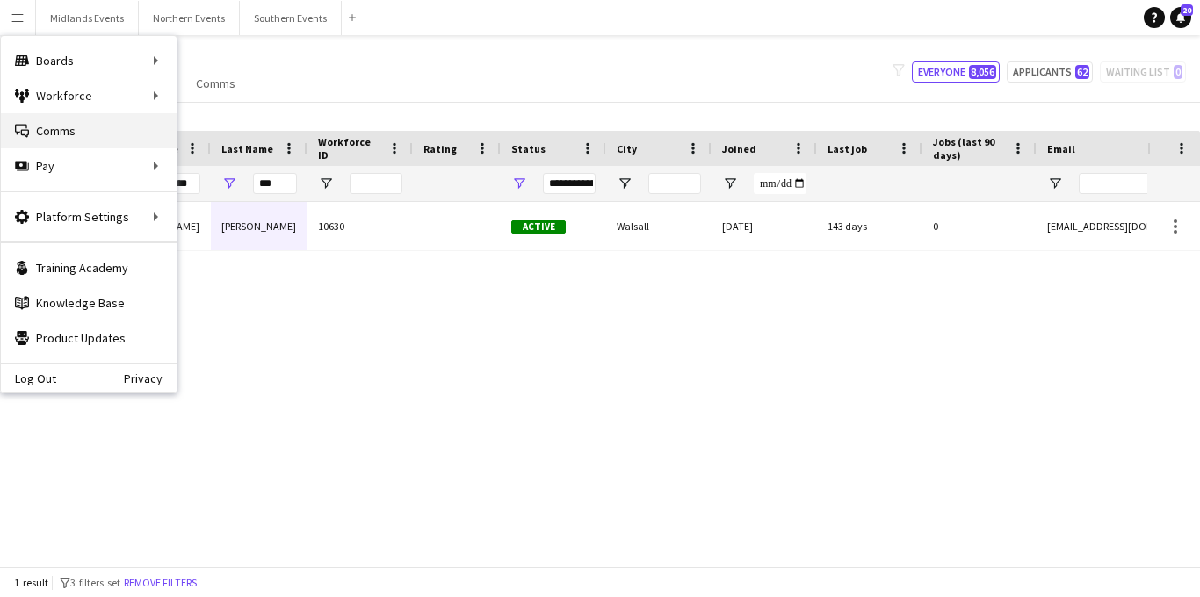
click at [84, 135] on link "Comms Comms" at bounding box center [89, 130] width 176 height 35
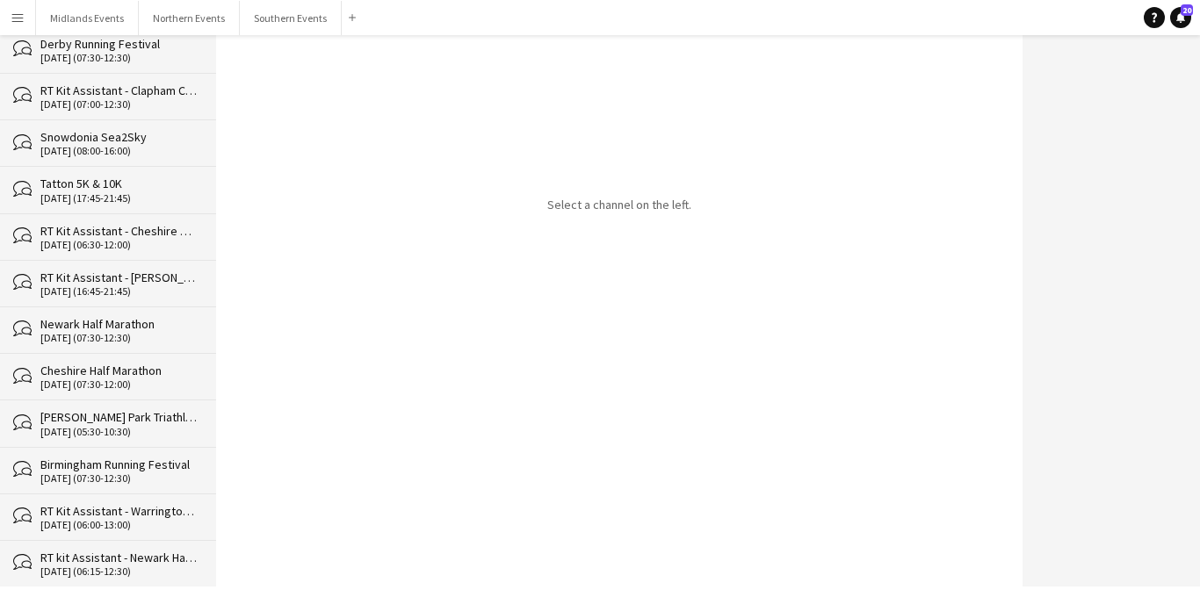
scroll to position [1597, 0]
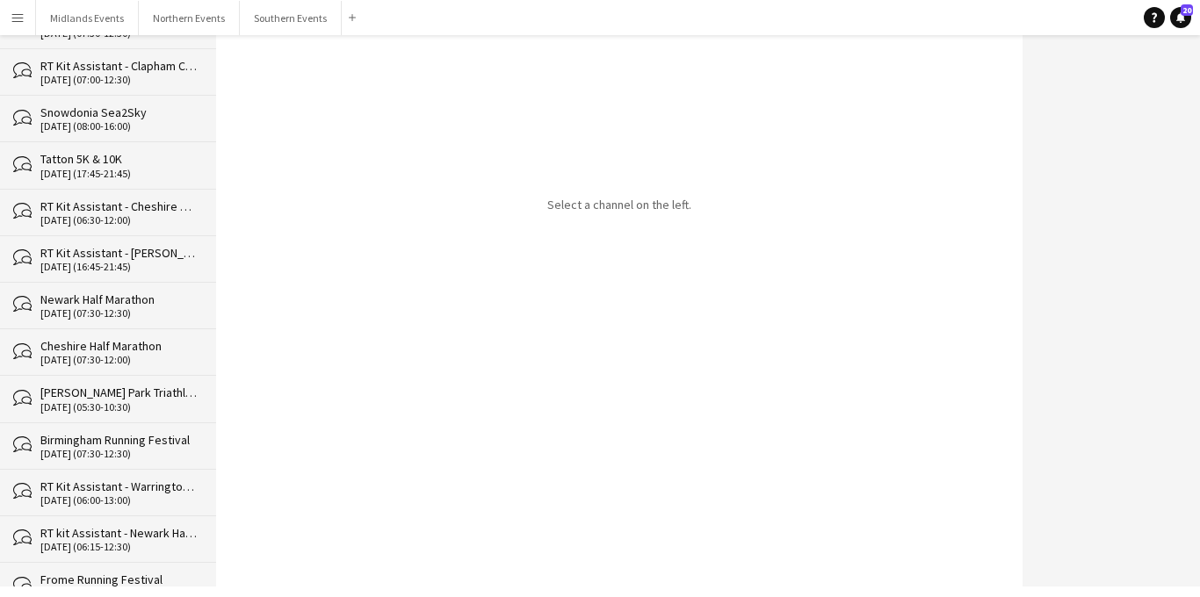
click at [107, 445] on div "Birmingham Running Festival" at bounding box center [119, 440] width 158 height 16
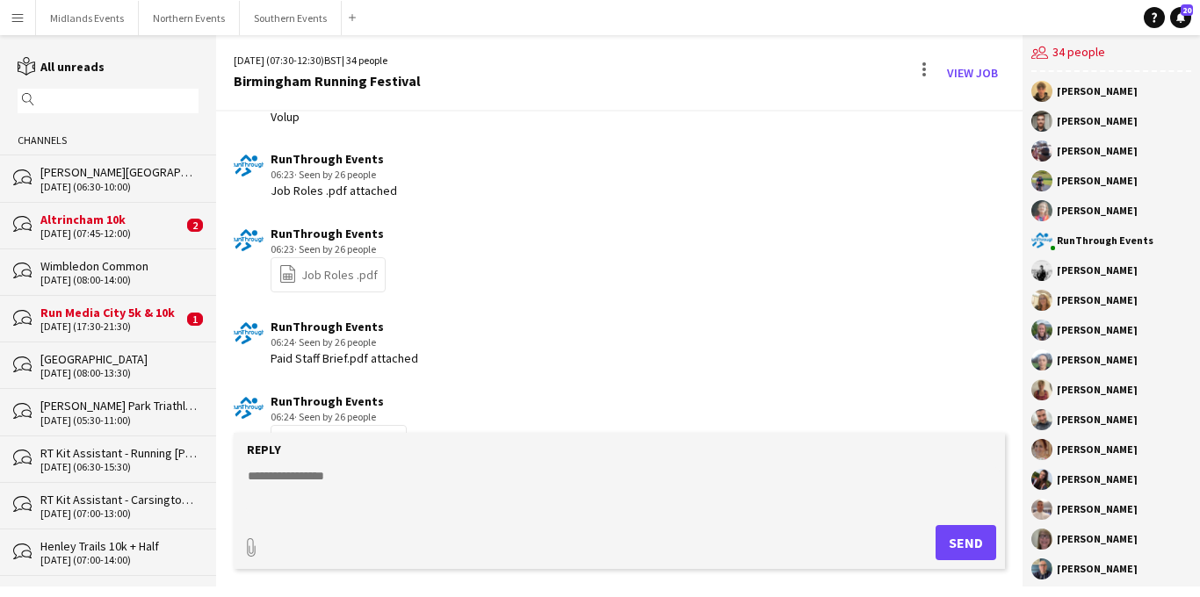
scroll to position [1314, 0]
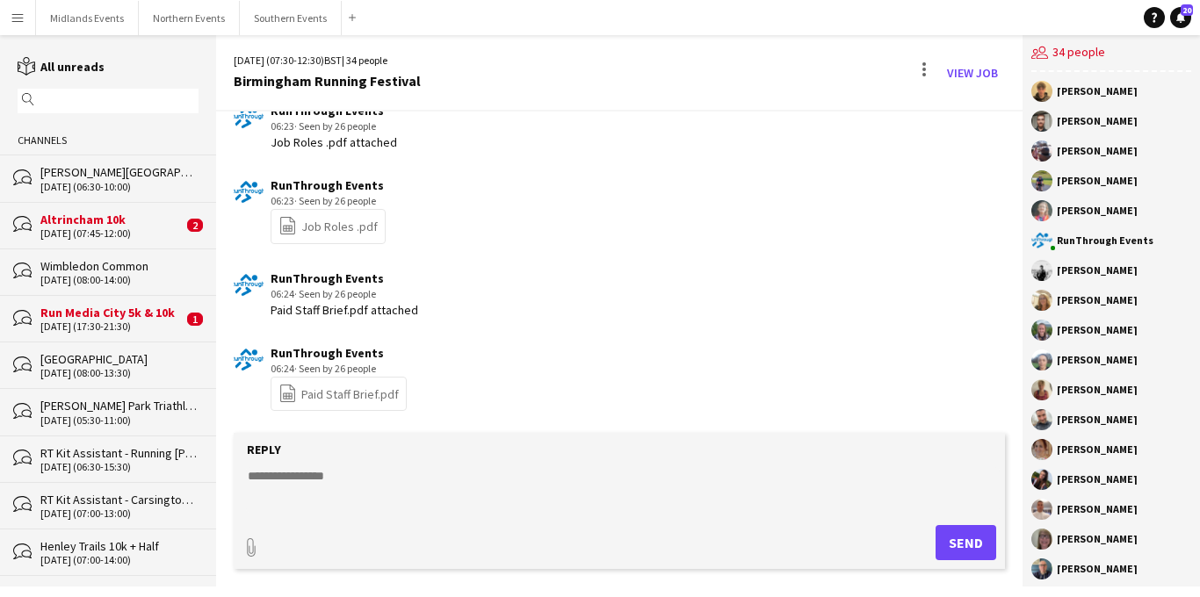
click at [279, 474] on textarea at bounding box center [623, 490] width 755 height 46
paste textarea "**********"
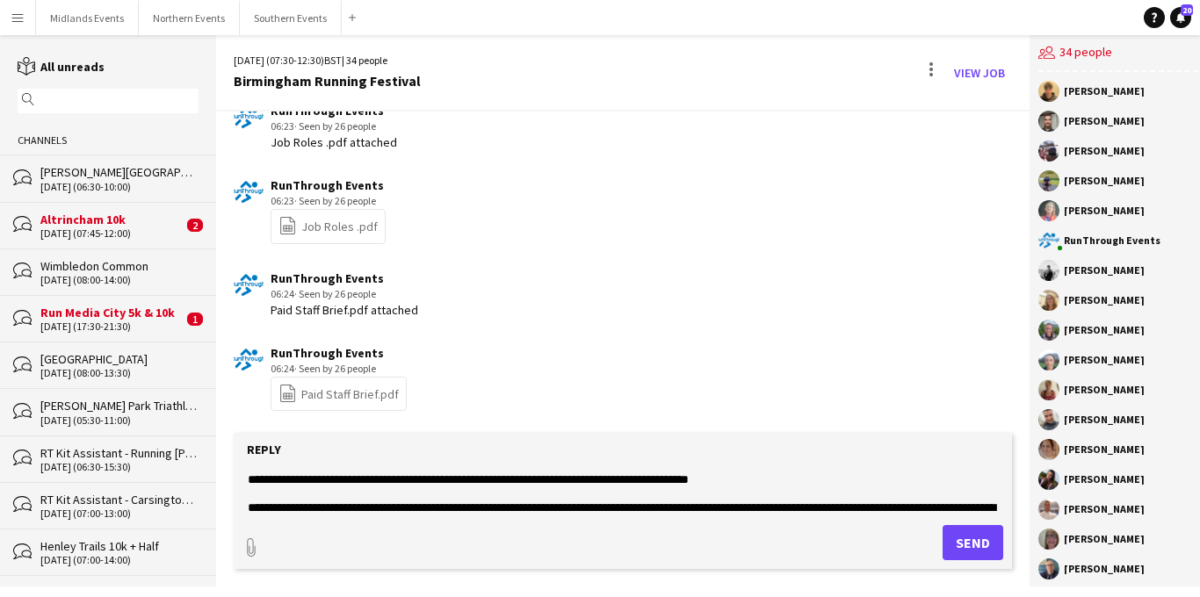
scroll to position [0, 0]
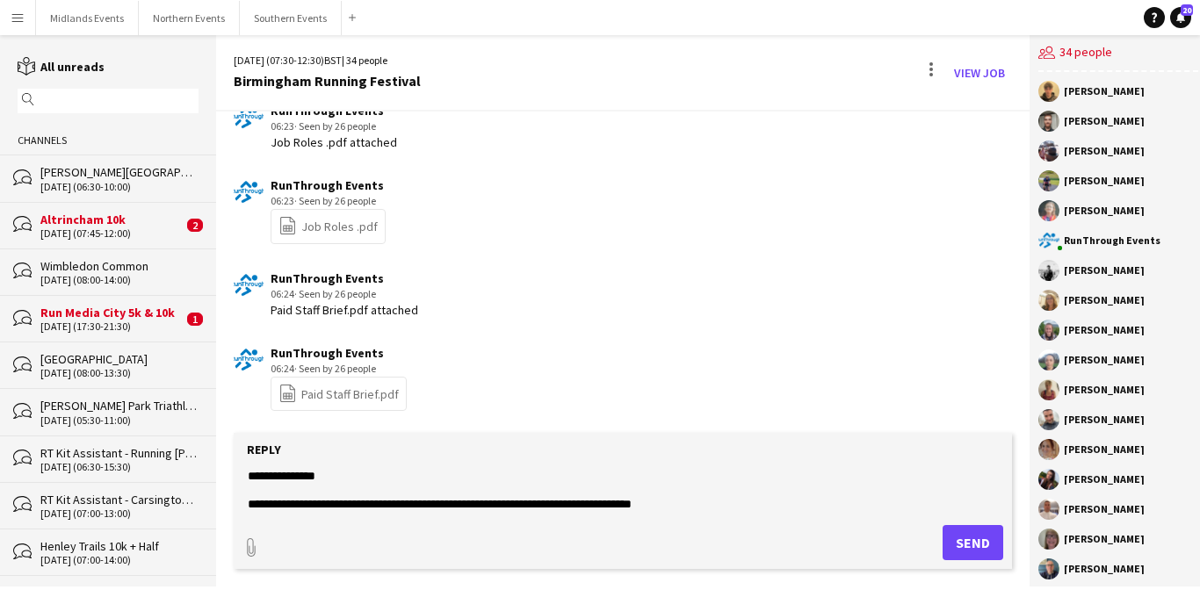
type textarea "**********"
click at [943, 535] on button "Send" at bounding box center [973, 542] width 61 height 35
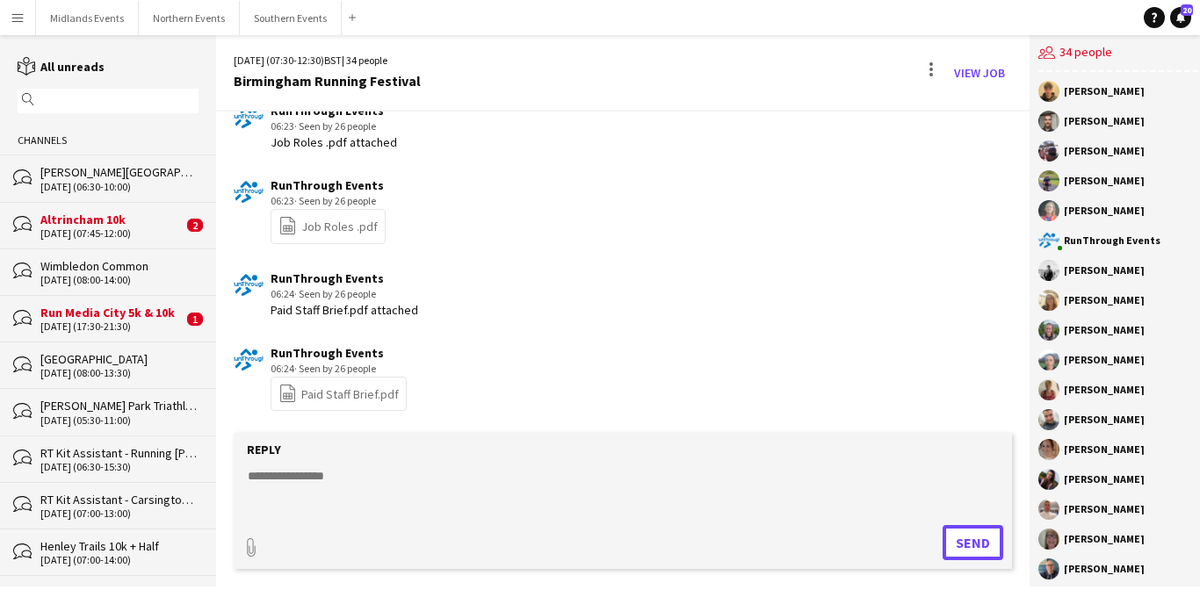
scroll to position [1582, 0]
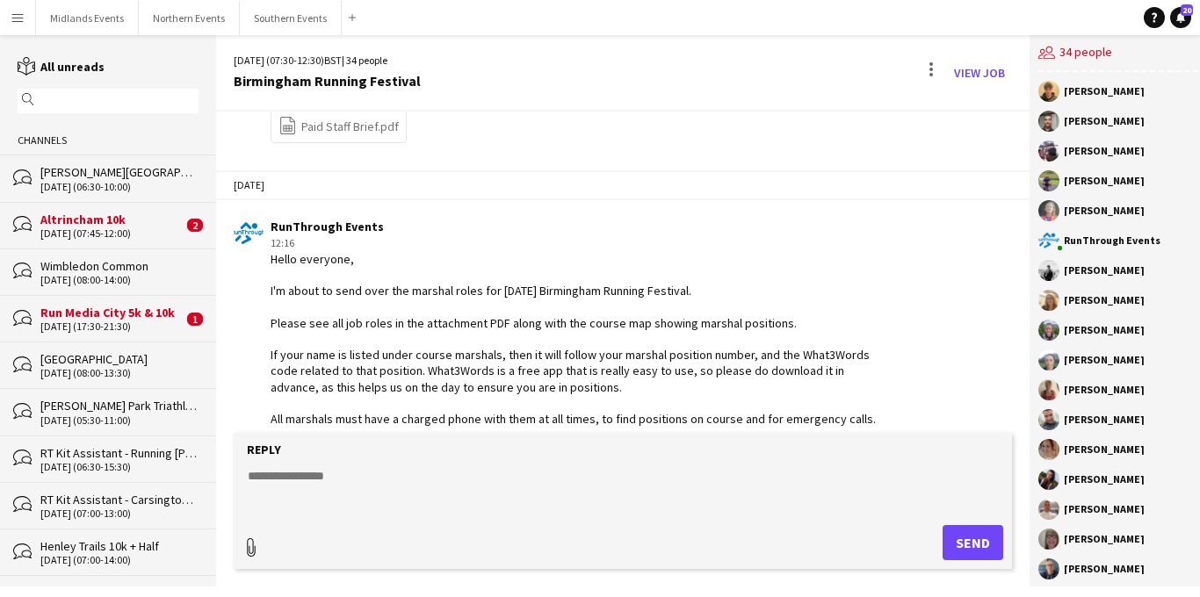
type input "**********"
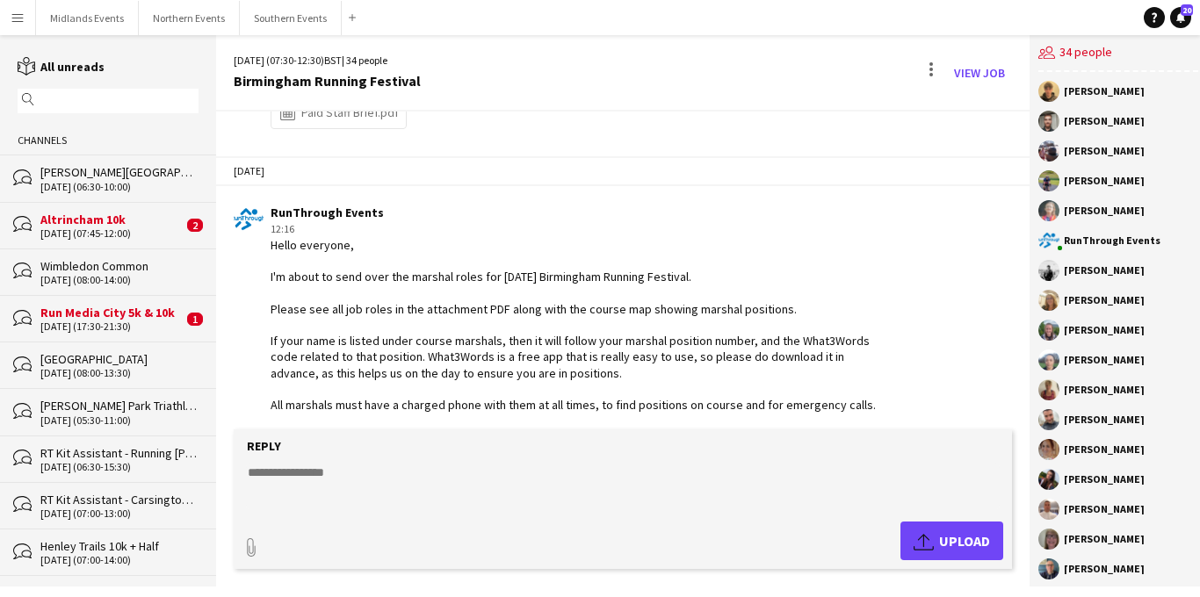
scroll to position [1601, 0]
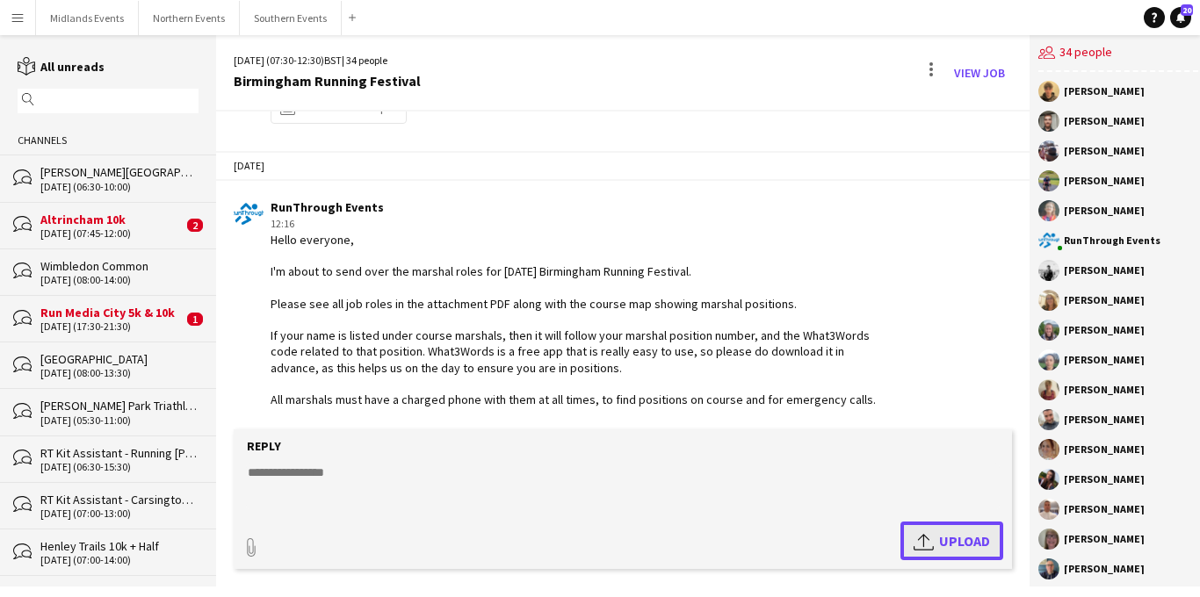
click at [917, 543] on app-icon "Upload" at bounding box center [926, 541] width 25 height 21
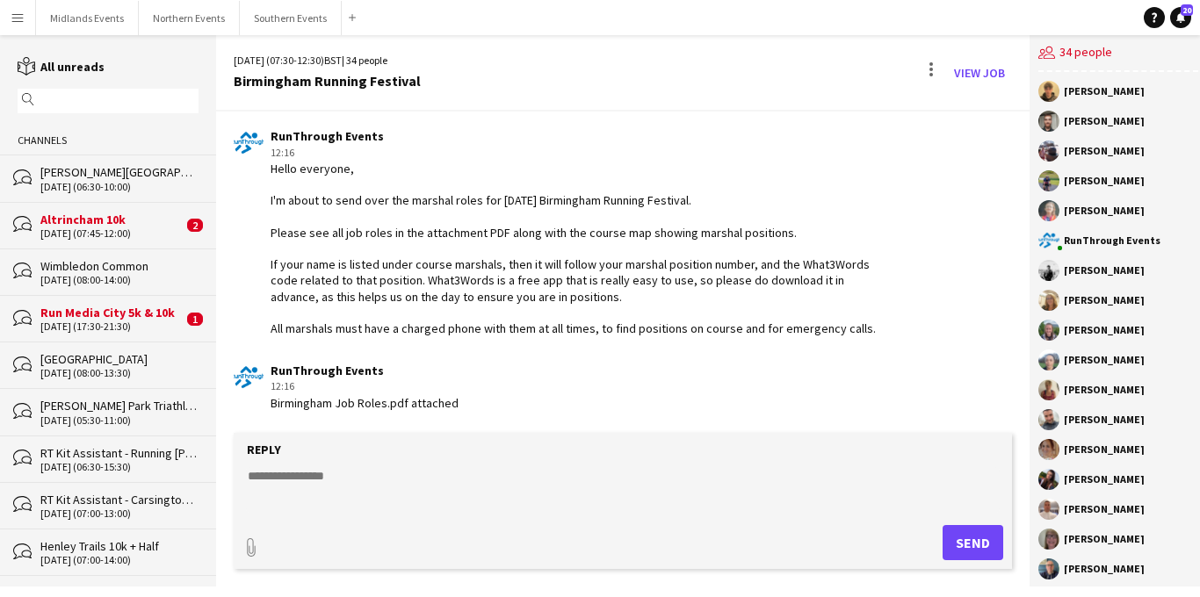
scroll to position [1749, 0]
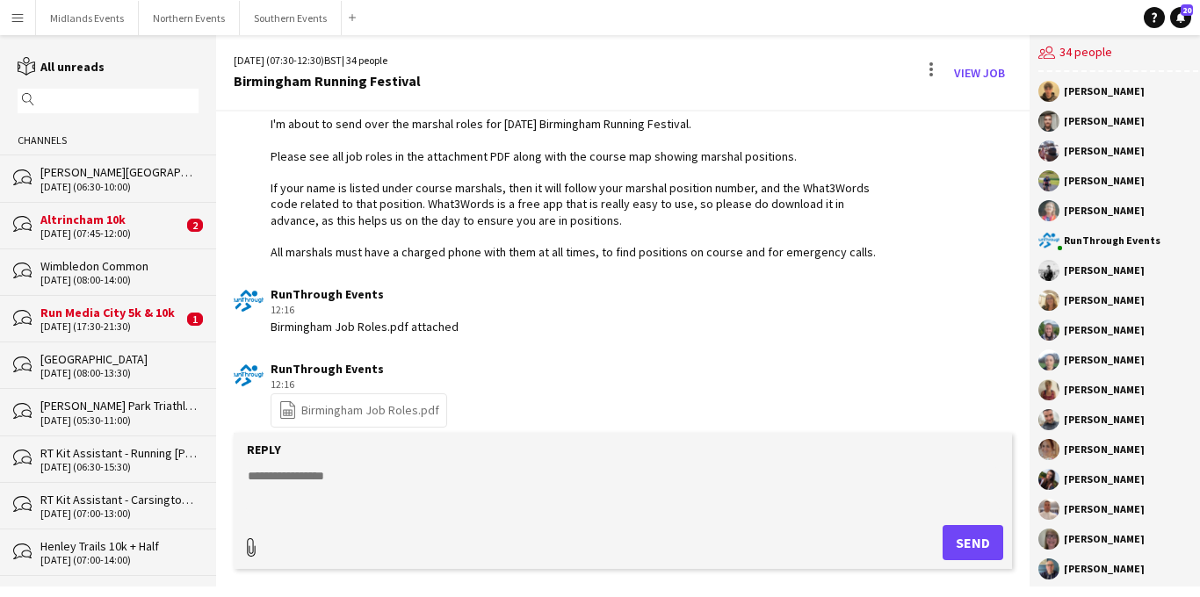
type input "**********"
click at [922, 538] on app-icon "Upload" at bounding box center [926, 541] width 25 height 21
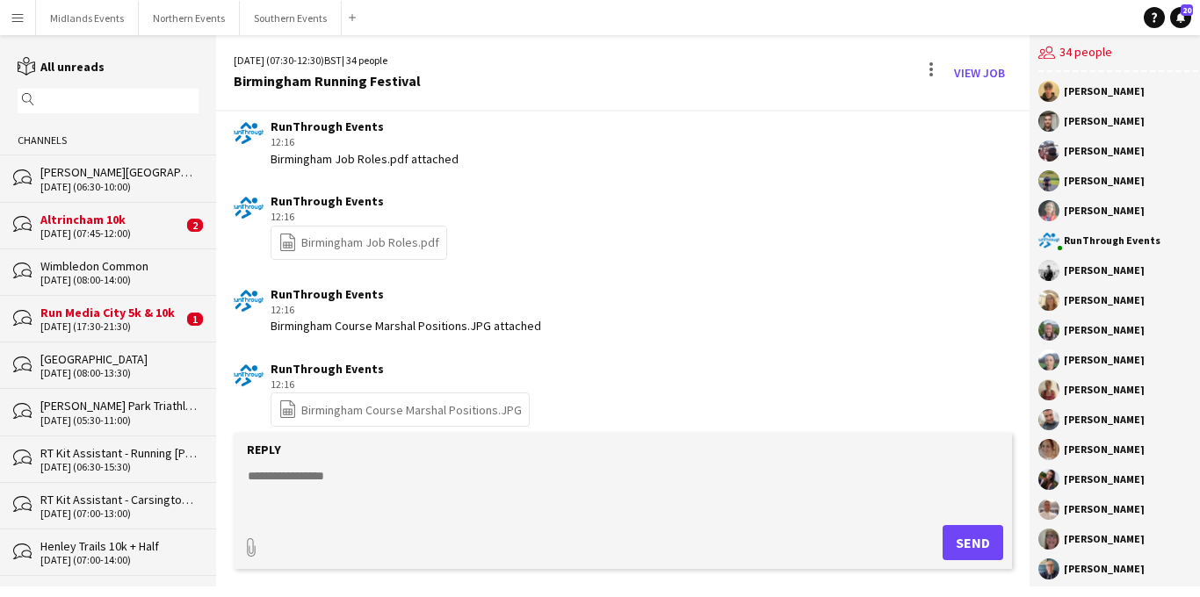
scroll to position [1932, 0]
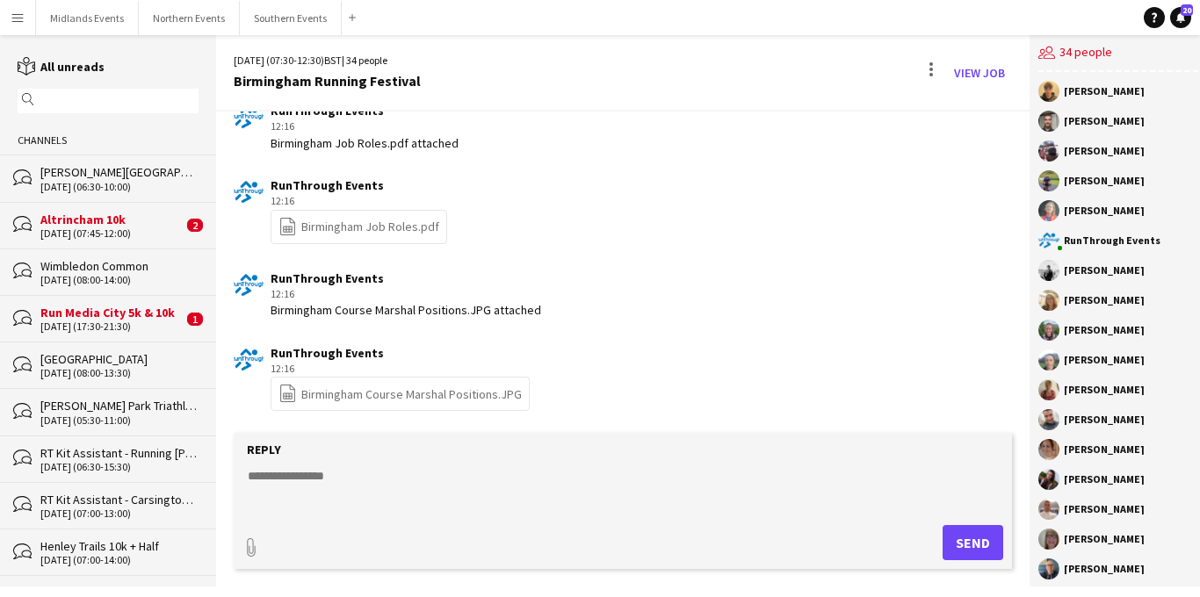
click at [333, 487] on textarea at bounding box center [623, 490] width 755 height 46
paste textarea "**********"
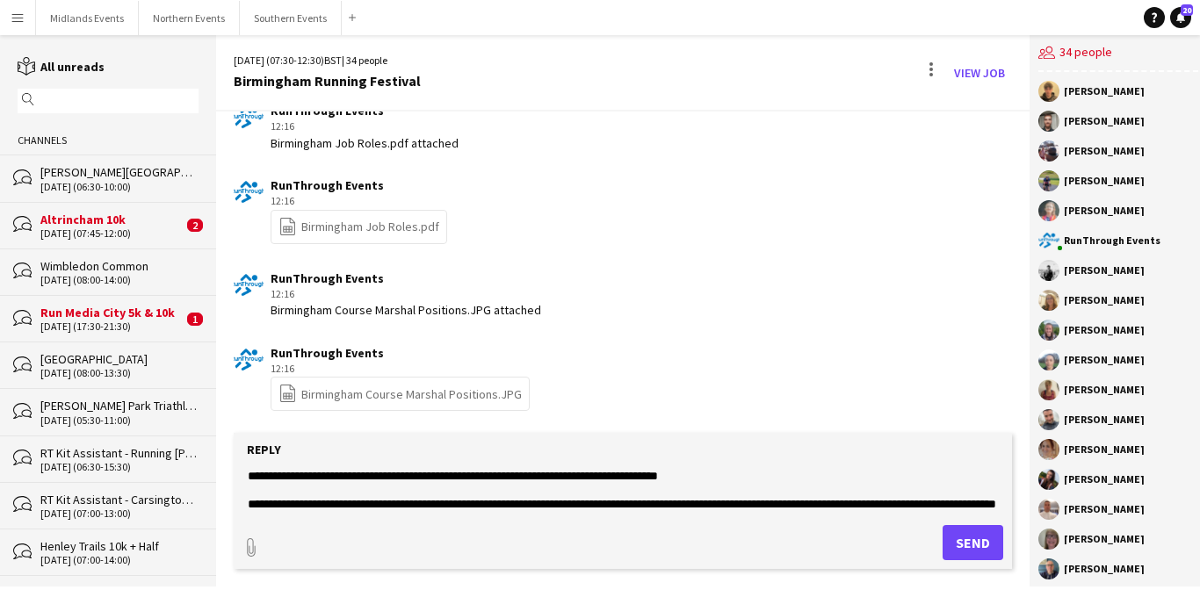
scroll to position [749, 0]
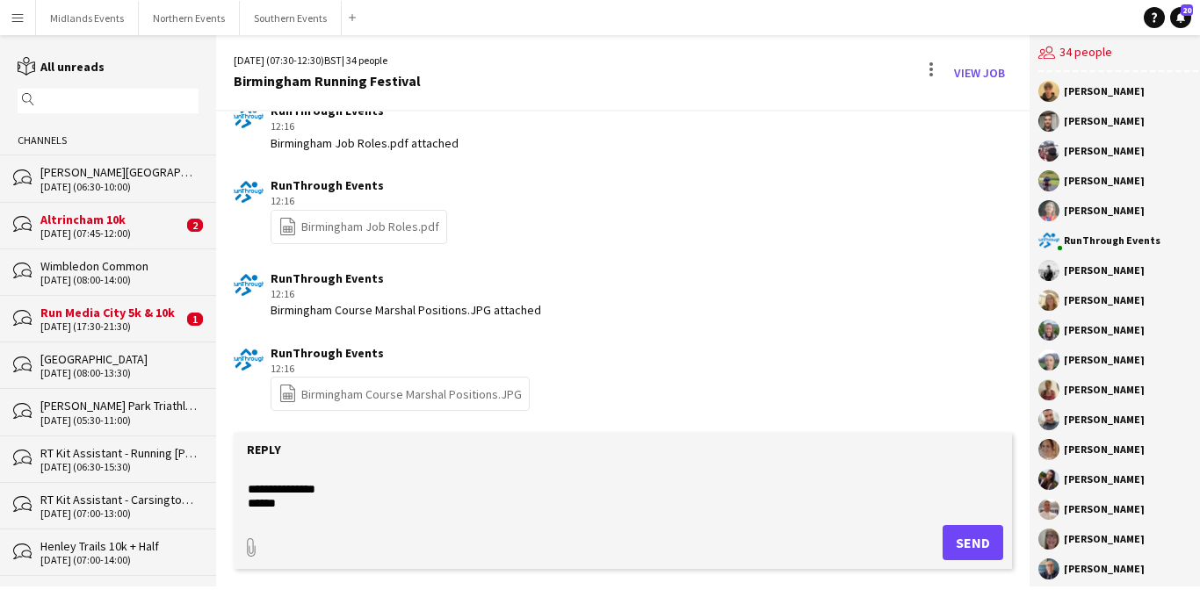
type textarea "**********"
click at [951, 538] on button "Send" at bounding box center [973, 542] width 61 height 35
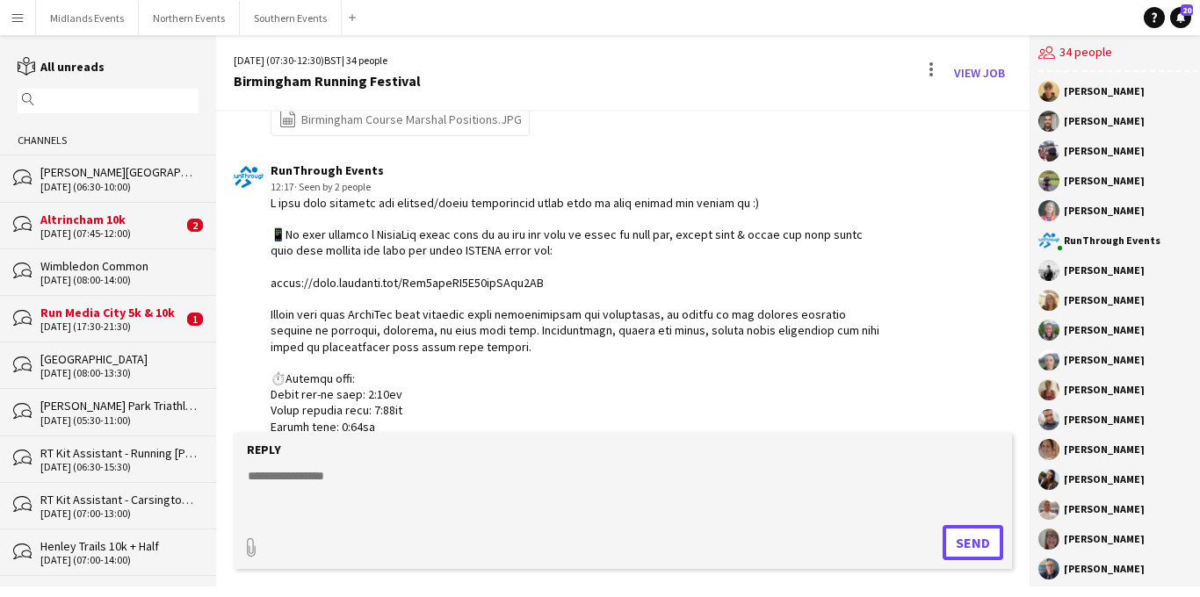
scroll to position [2206, 0]
drag, startPoint x: 550, startPoint y: 287, endPoint x: 264, endPoint y: 283, distance: 286.5
copy div "ttps://chat.whatsapp.com/Ezx4xdlLZ0N84diJYja1AQ"
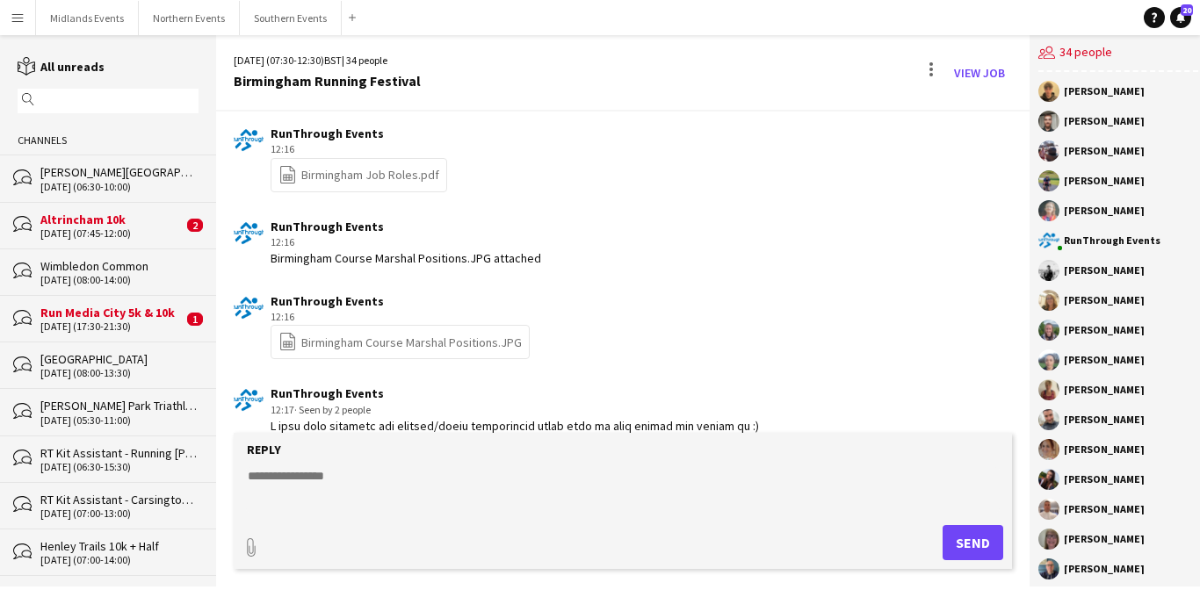
scroll to position [1975, 0]
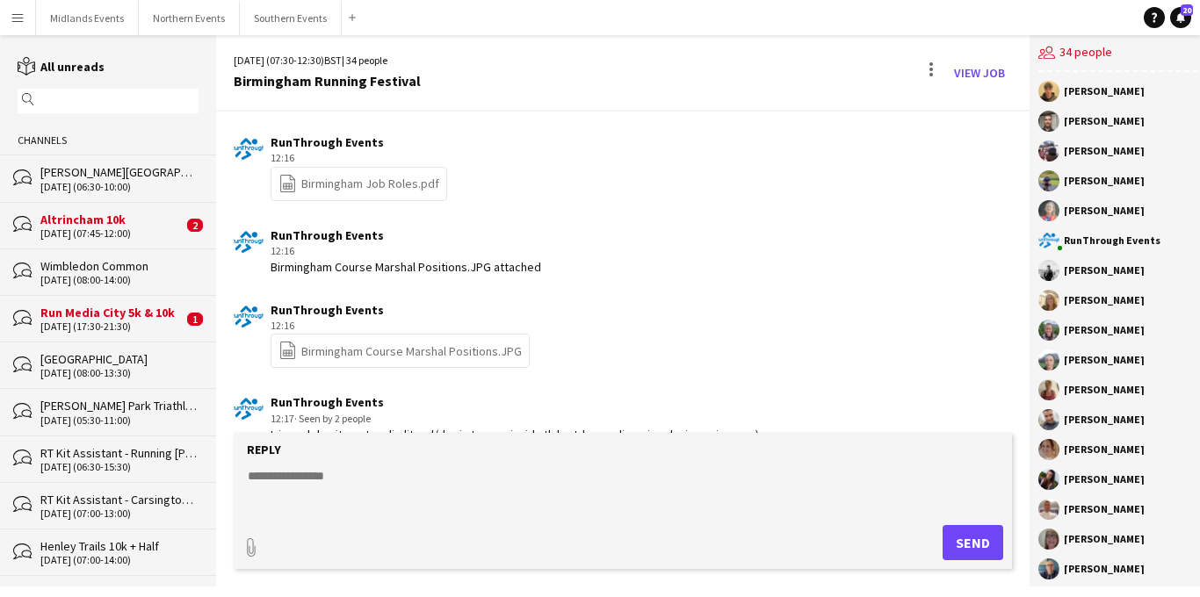
click at [400, 344] on link "file-spreadsheet Birmingham Course Marshal Positions.JPG" at bounding box center [400, 351] width 243 height 20
click at [19, 17] on app-icon "Menu" at bounding box center [18, 18] width 14 height 14
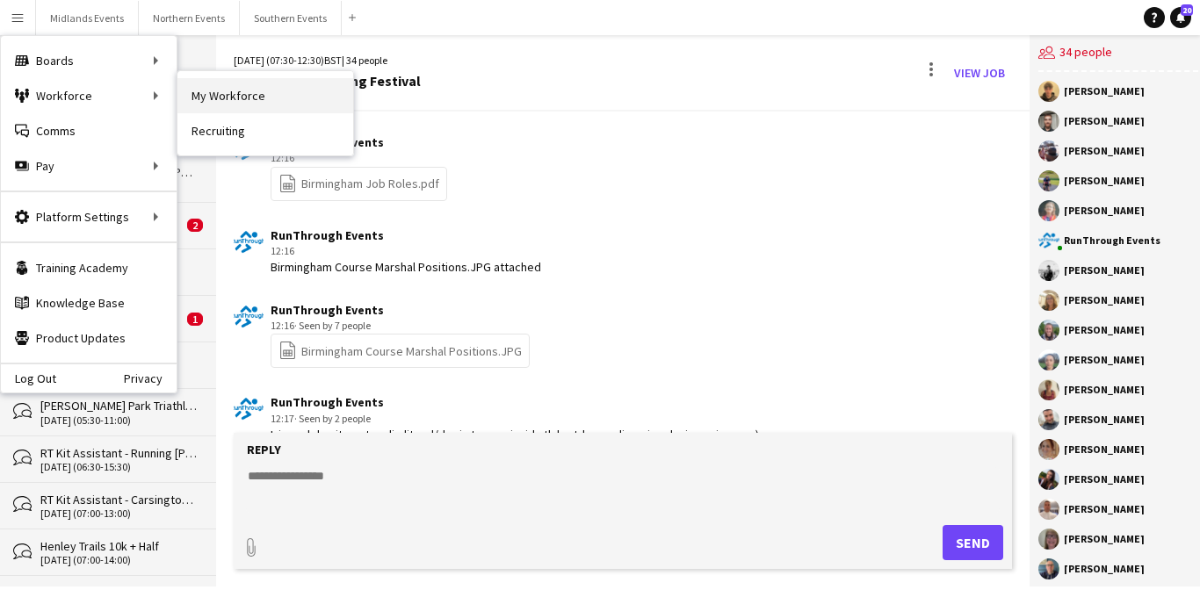
click at [226, 96] on link "My Workforce" at bounding box center [265, 95] width 176 height 35
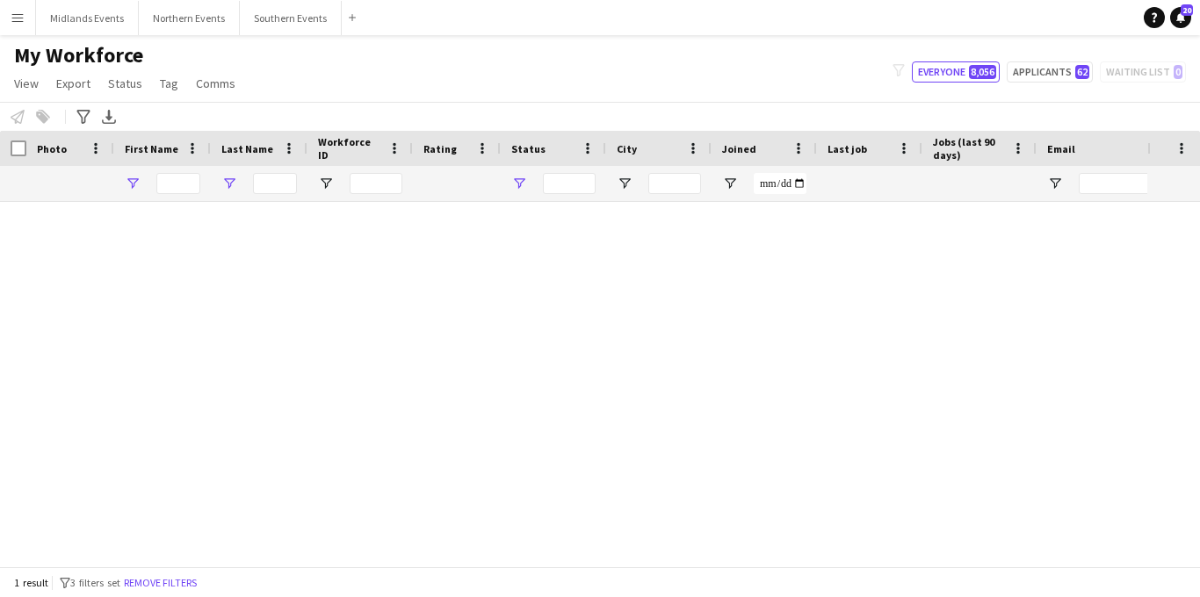
type input "******"
type input "***"
type input "**********"
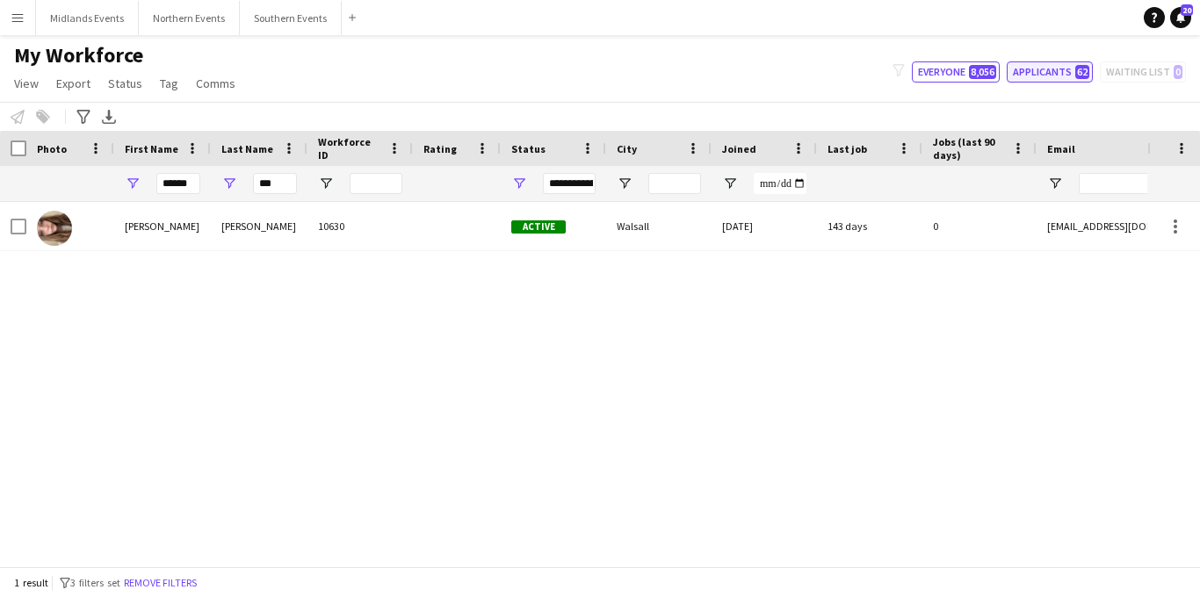
click at [1046, 70] on button "Applicants 62" at bounding box center [1050, 72] width 86 height 21
type input "**********"
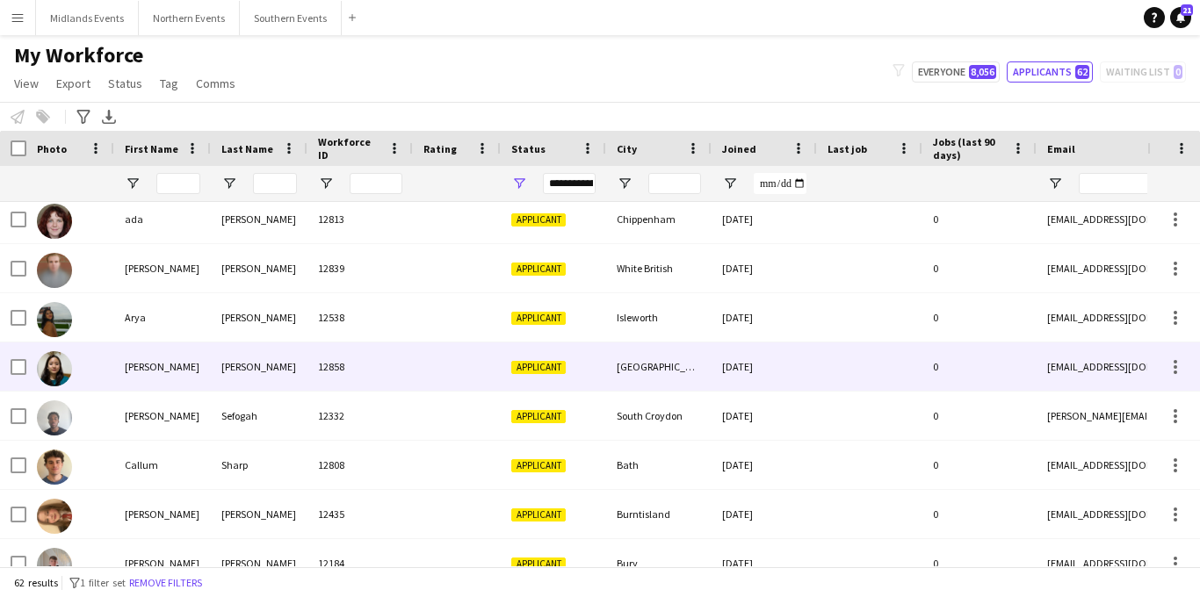
scroll to position [105, 0]
click at [576, 373] on div "Applicant" at bounding box center [553, 367] width 105 height 48
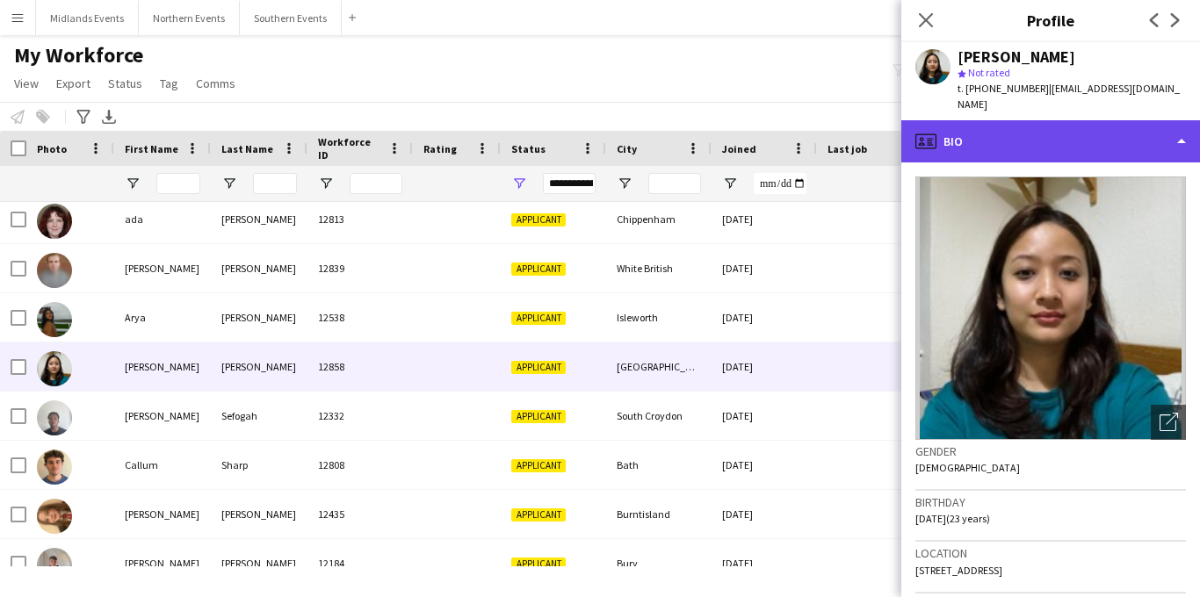
click at [1063, 120] on div "profile Bio" at bounding box center [1051, 141] width 299 height 42
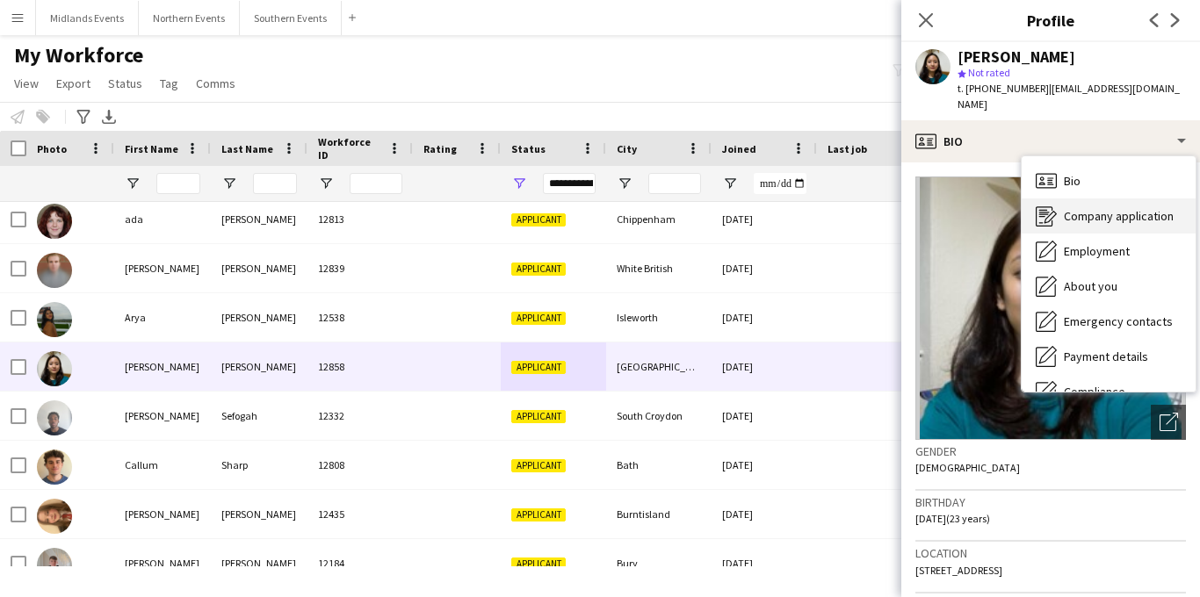
click at [1085, 208] on span "Company application" at bounding box center [1119, 216] width 110 height 16
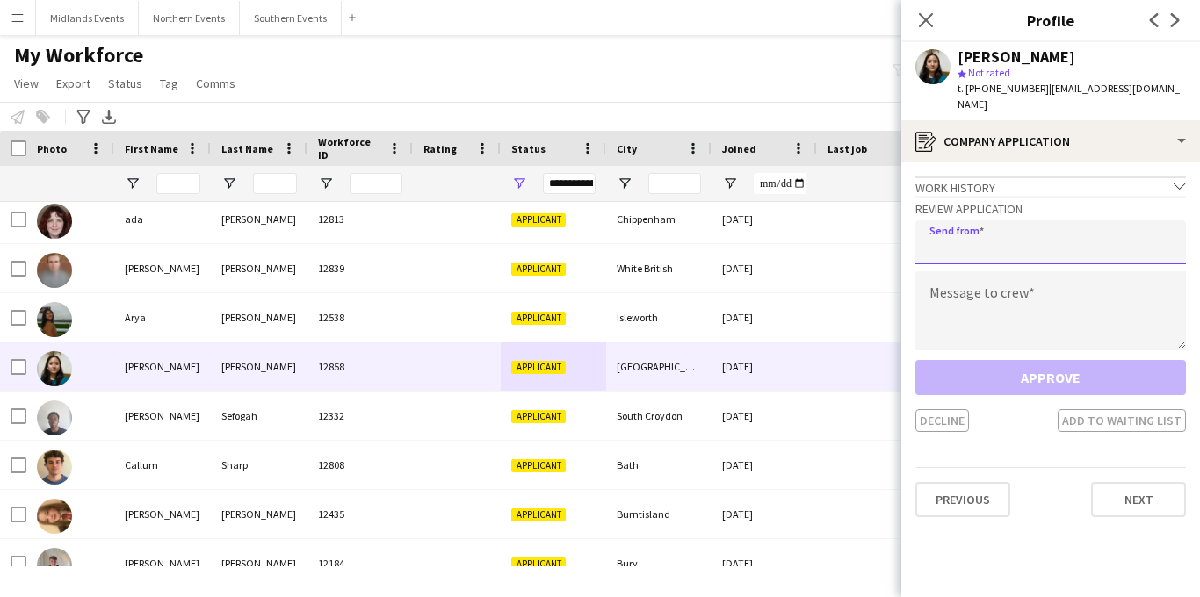
click at [1051, 233] on input "email" at bounding box center [1051, 243] width 271 height 44
type input "**********"
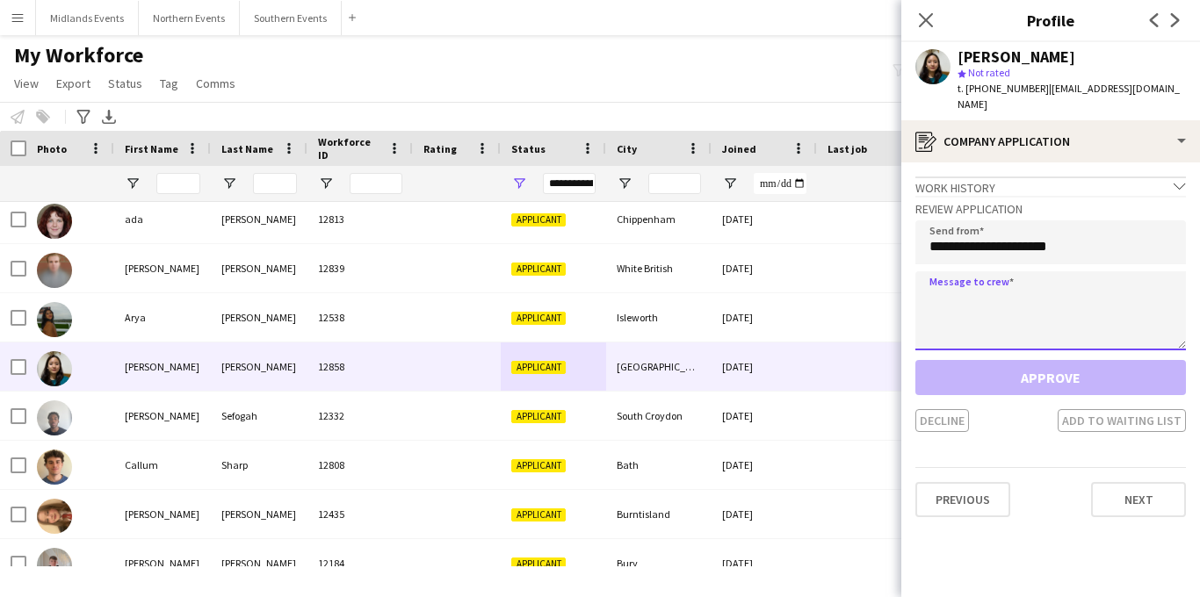
click at [1017, 272] on textarea at bounding box center [1051, 311] width 271 height 79
paste textarea "**********"
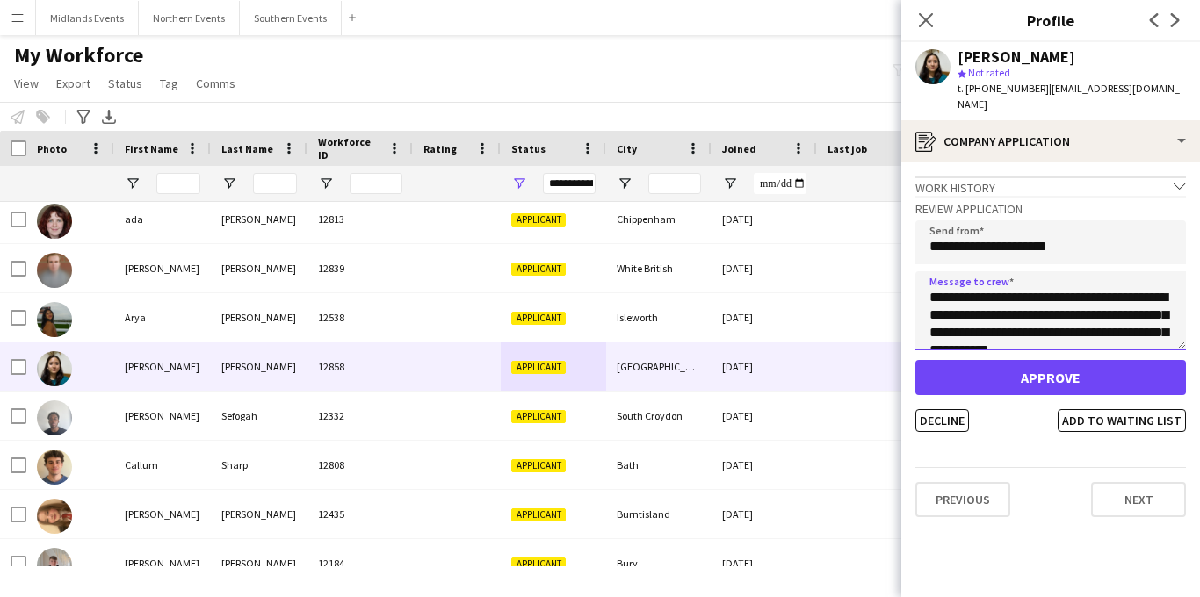
scroll to position [327, 0]
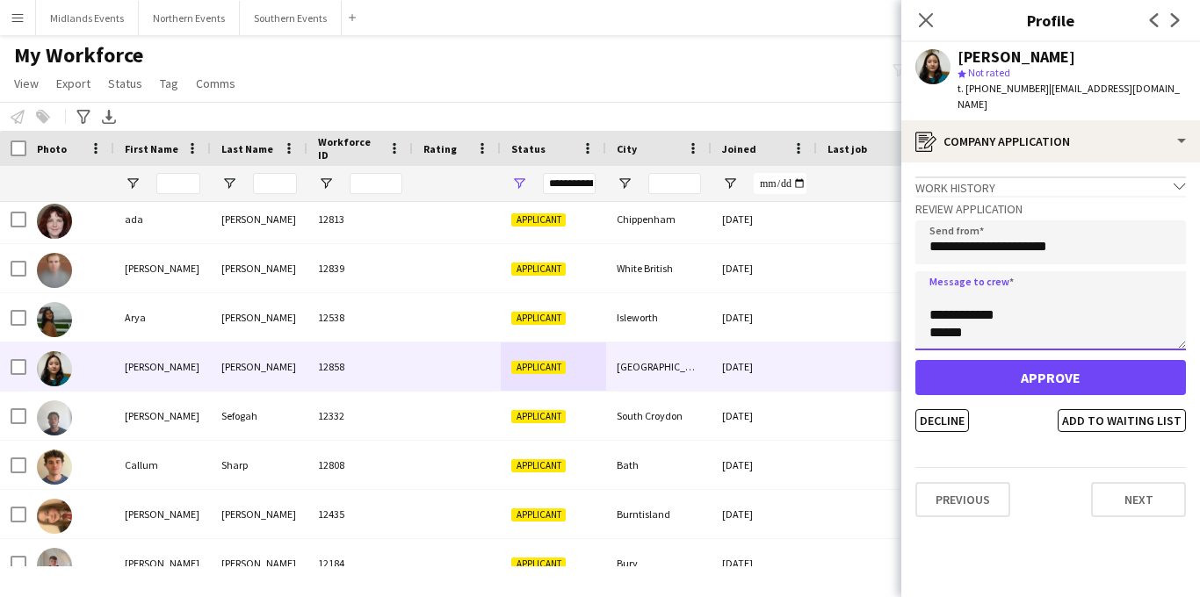
type textarea "**********"
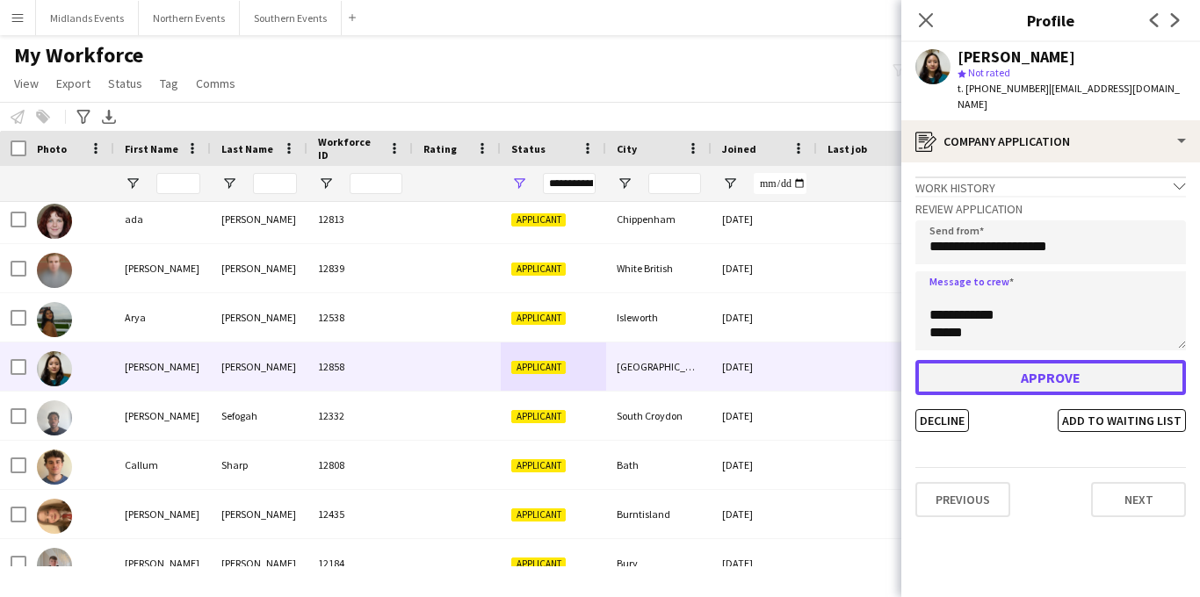
click at [1016, 360] on button "Approve" at bounding box center [1051, 377] width 271 height 35
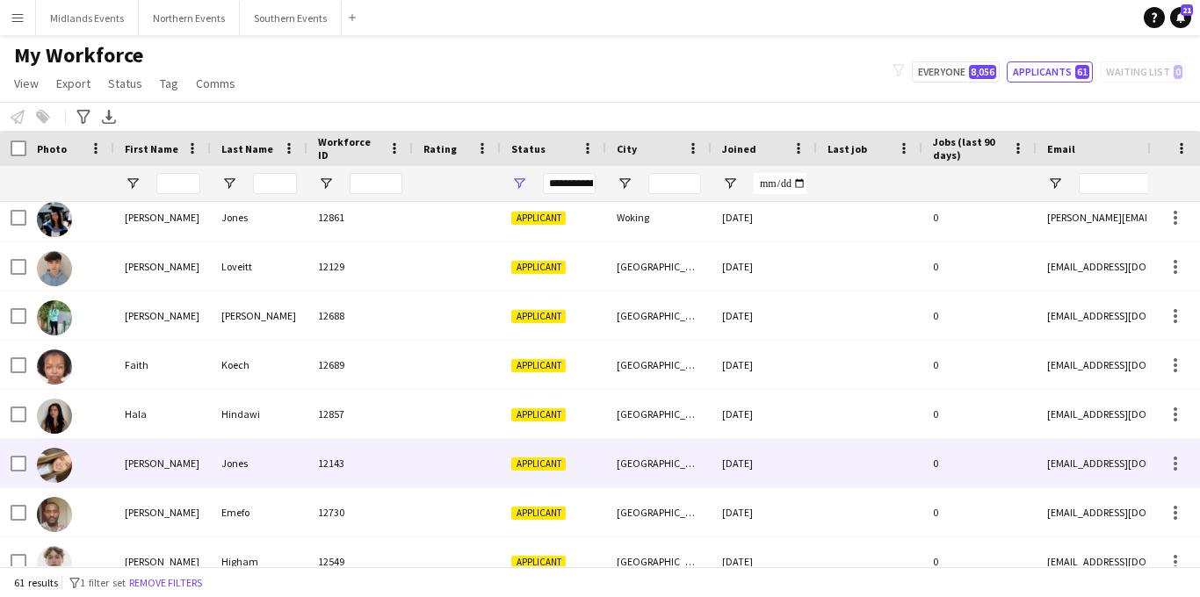
scroll to position [0, 0]
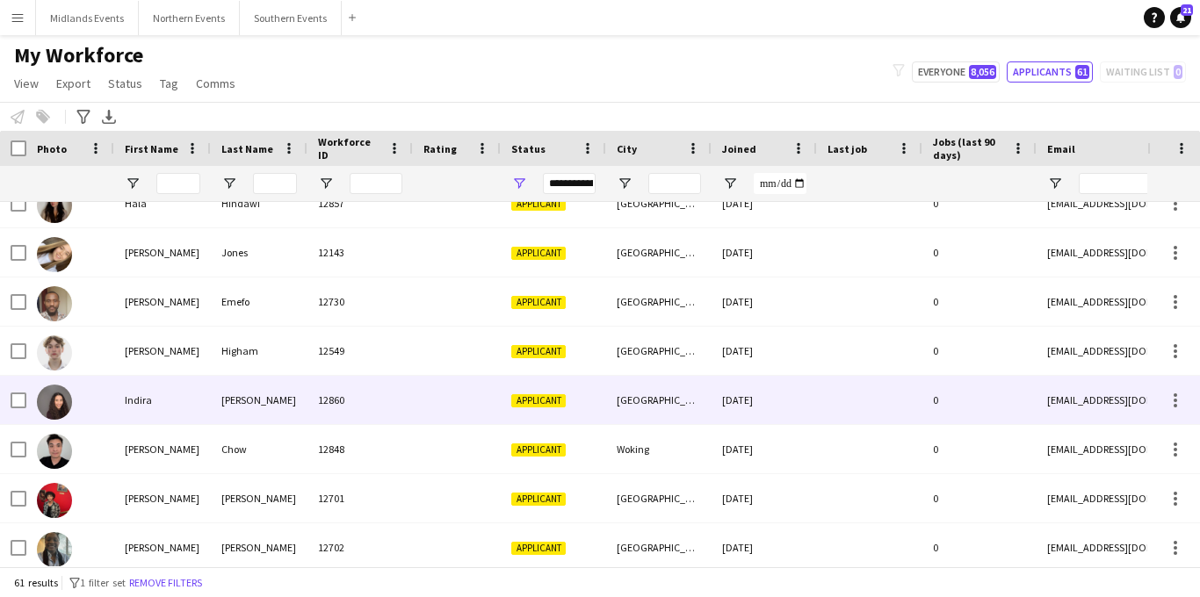
click at [675, 403] on div "Birmingham" at bounding box center [658, 400] width 105 height 48
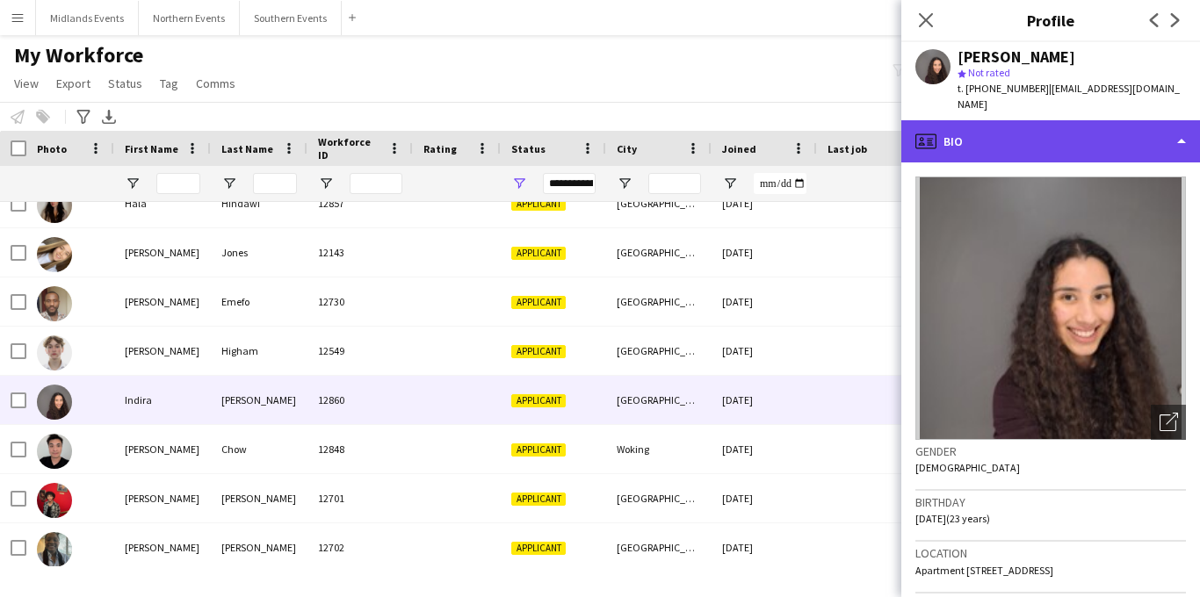
click at [1067, 135] on div "profile Bio" at bounding box center [1051, 141] width 299 height 42
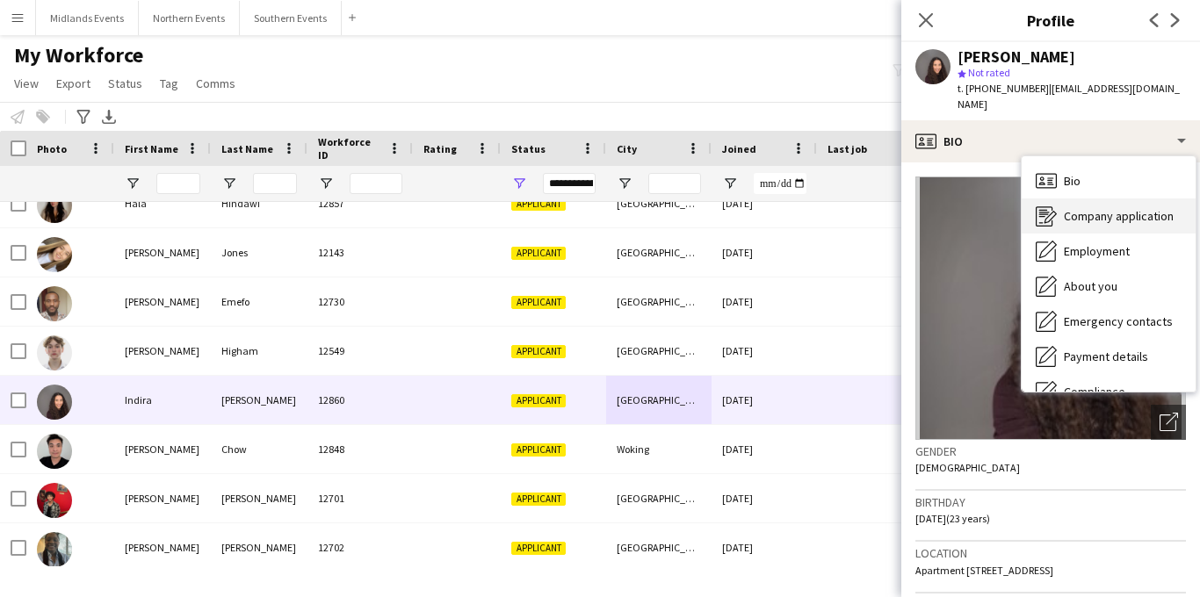
click at [1104, 216] on span "Company application" at bounding box center [1119, 216] width 110 height 16
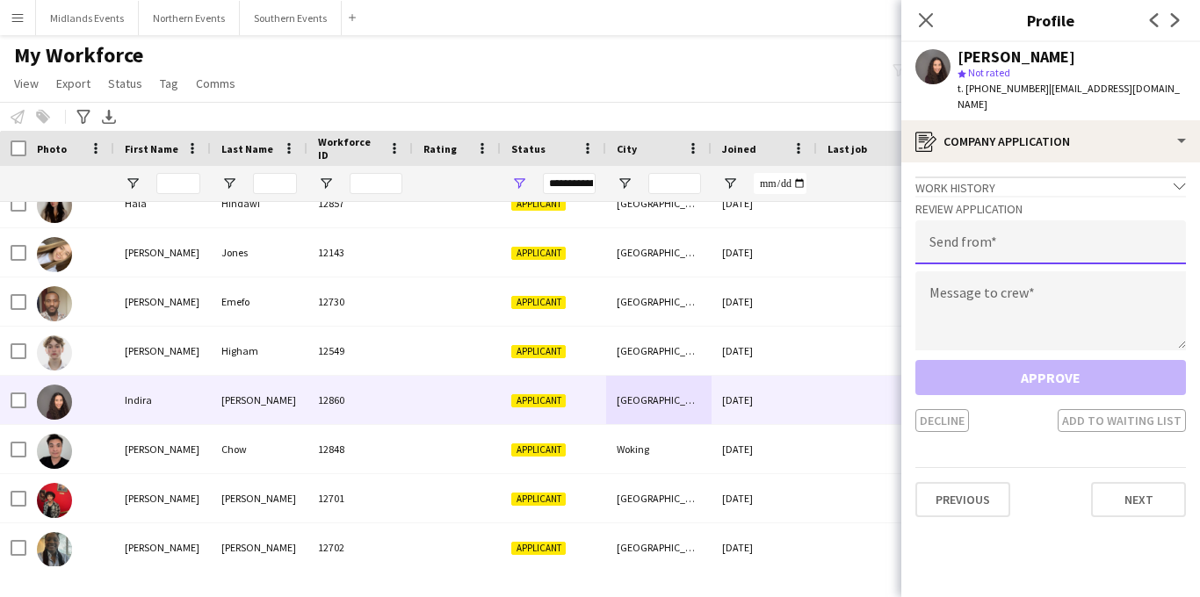
click at [1051, 242] on input "email" at bounding box center [1051, 243] width 271 height 44
type input "**********"
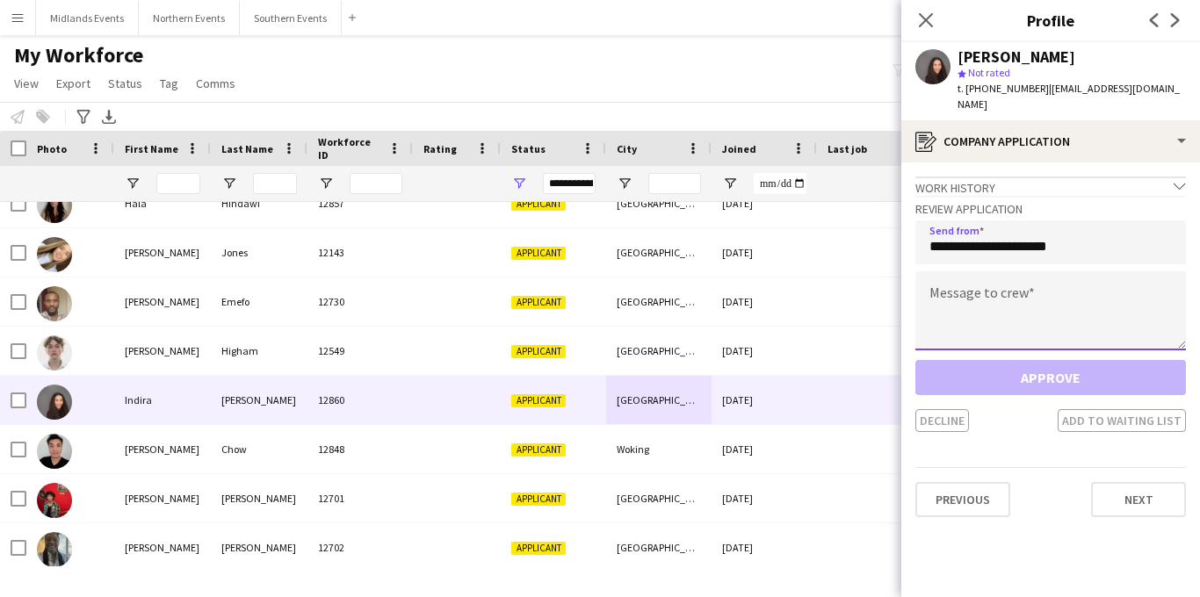
click at [1008, 291] on textarea at bounding box center [1051, 311] width 271 height 79
paste textarea "**********"
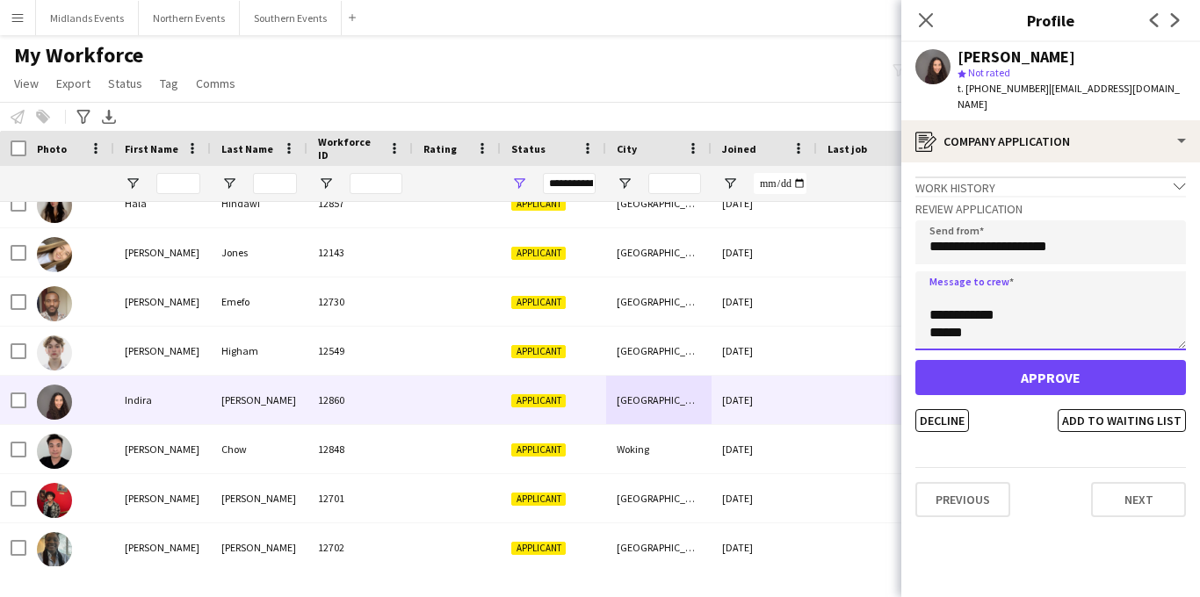
type textarea "**********"
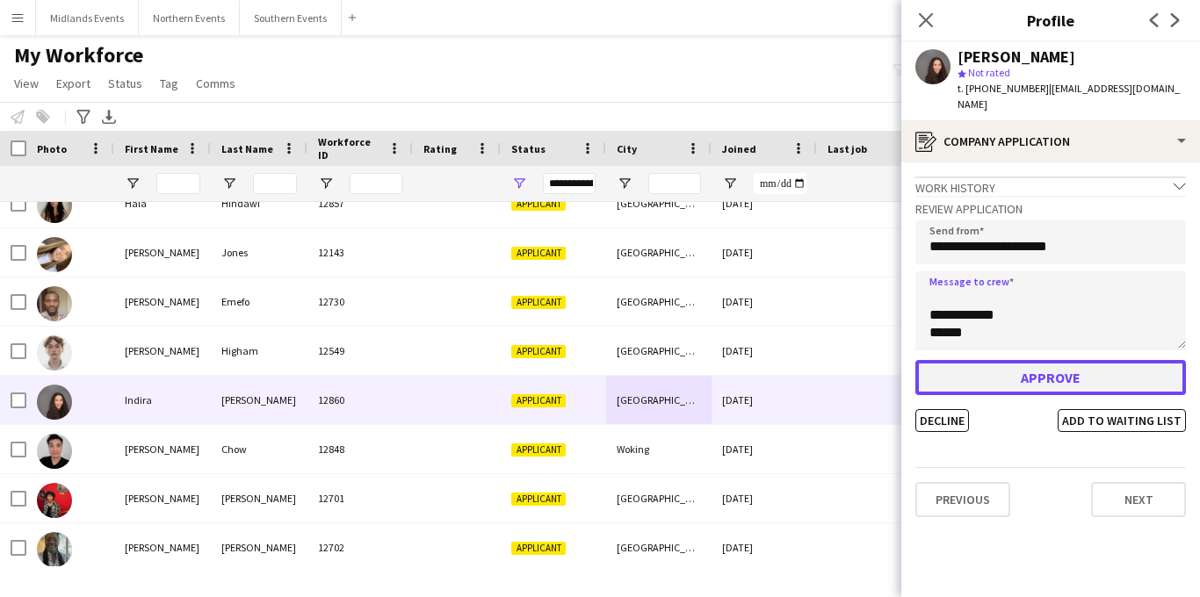
click at [1017, 373] on button "Approve" at bounding box center [1051, 377] width 271 height 35
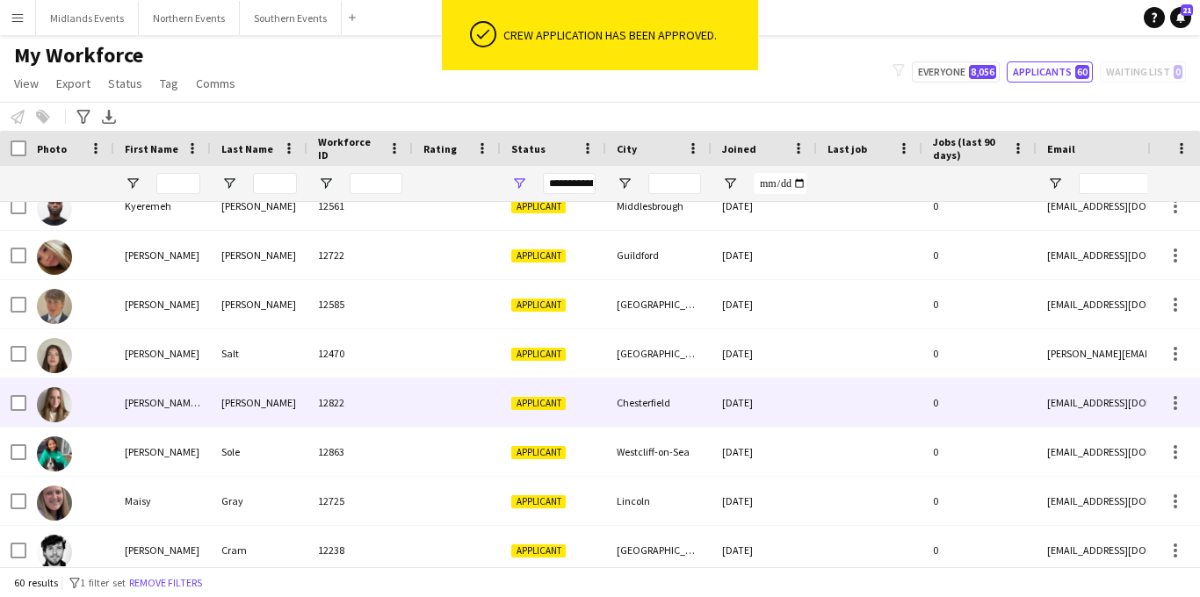
click at [652, 414] on div "Chesterfield" at bounding box center [658, 403] width 105 height 48
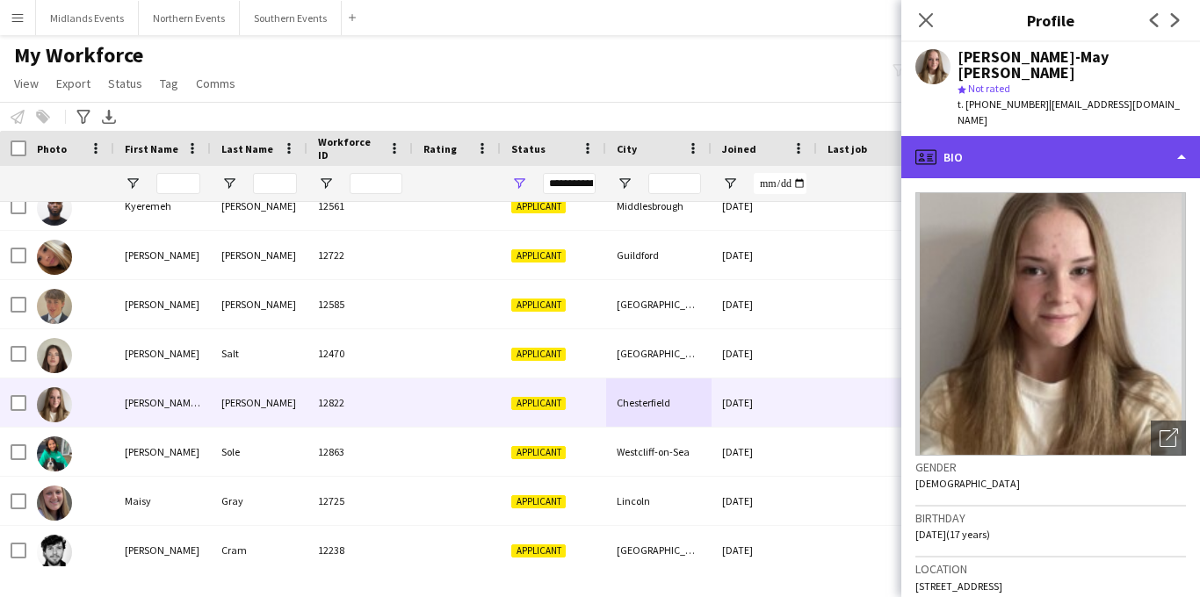
click at [1062, 136] on div "profile Bio" at bounding box center [1051, 157] width 299 height 42
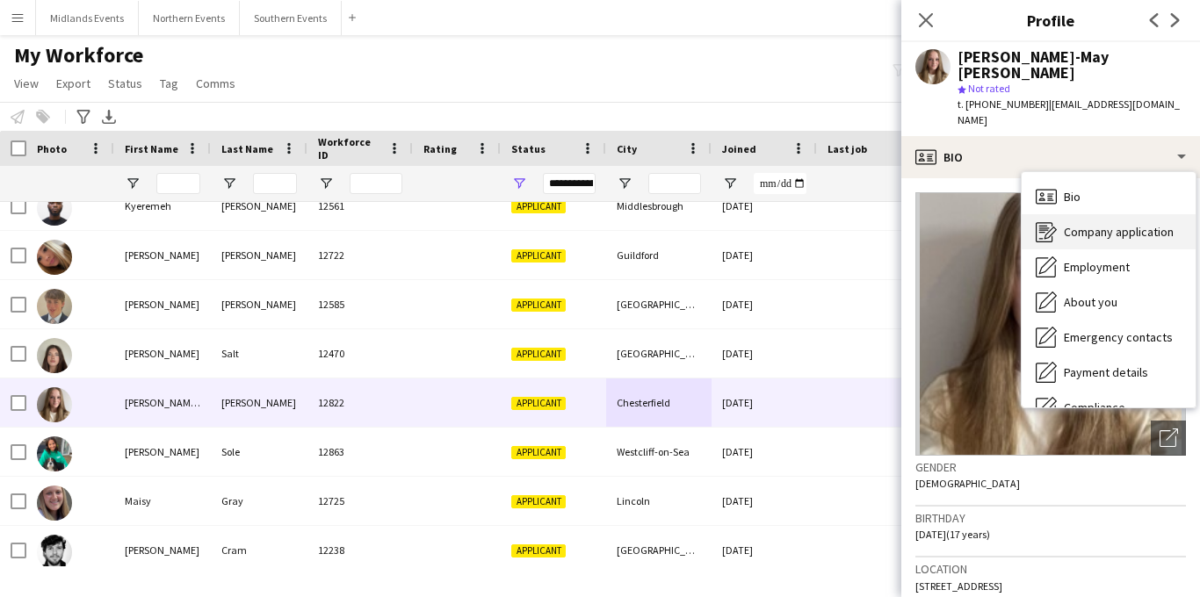
click at [1078, 224] on span "Company application" at bounding box center [1119, 232] width 110 height 16
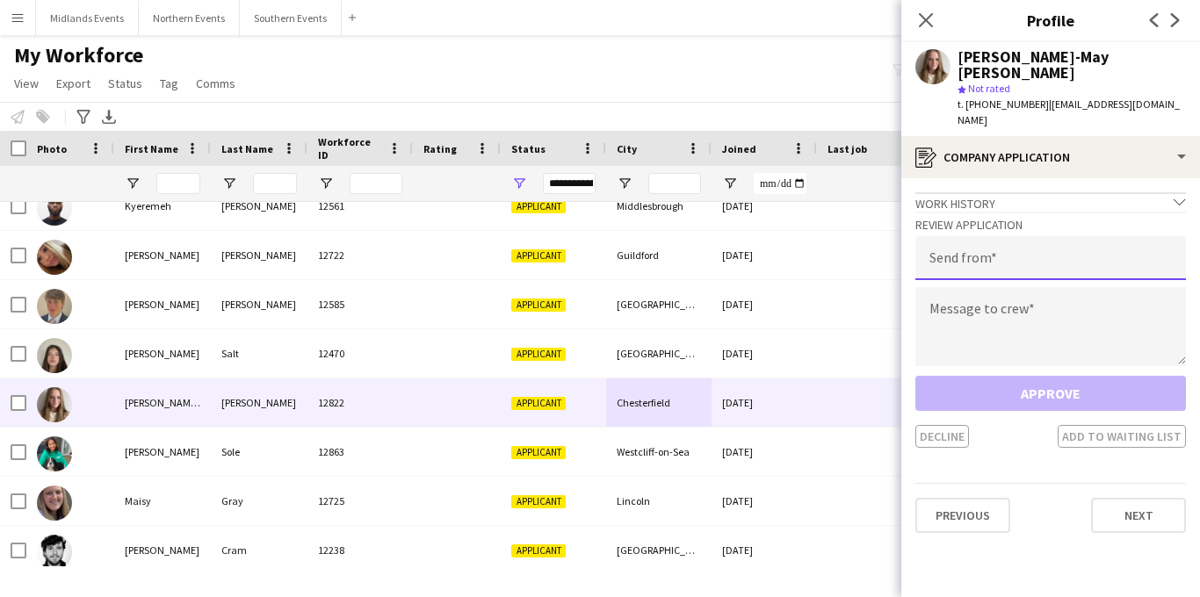
click at [1045, 236] on input "email" at bounding box center [1051, 258] width 271 height 44
type input "**********"
click at [996, 287] on textarea at bounding box center [1051, 326] width 271 height 79
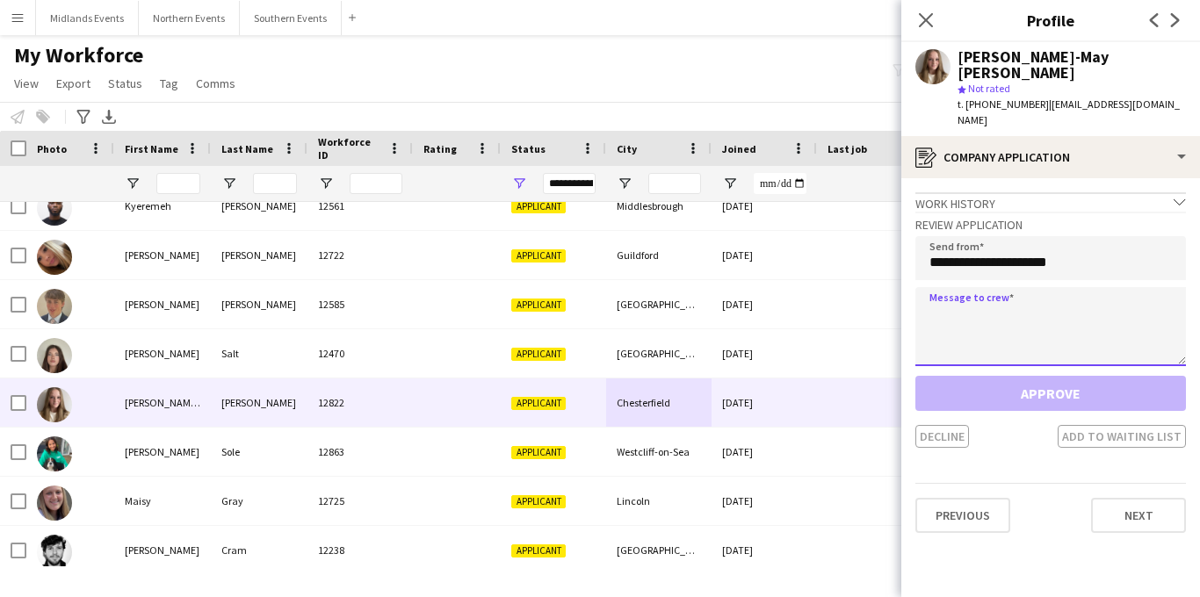
paste textarea "**********"
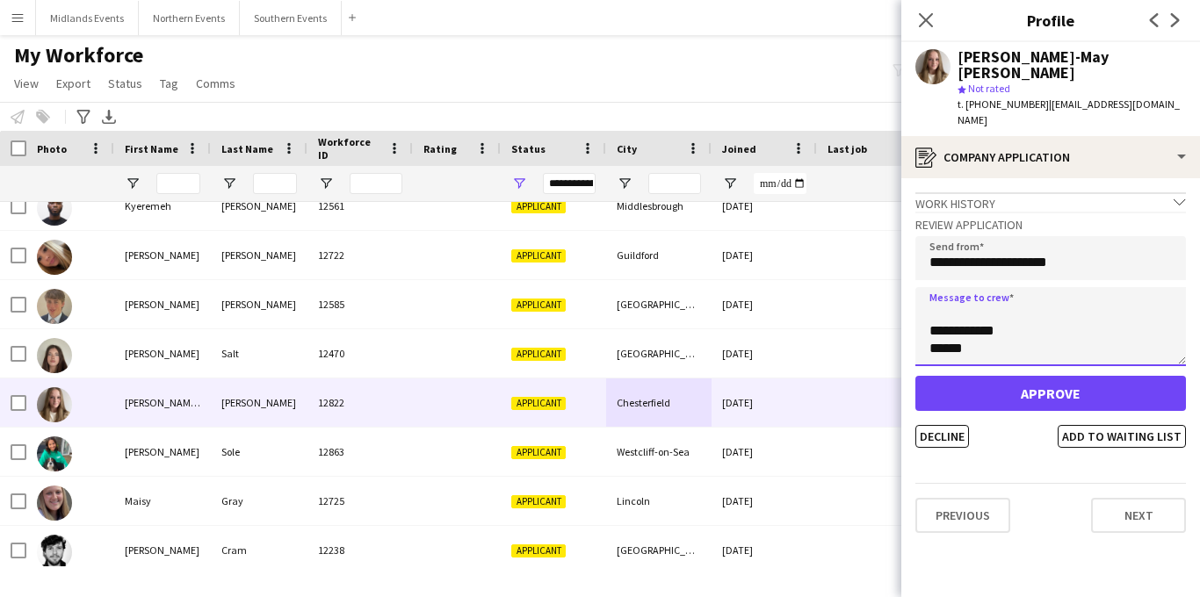
type textarea "**********"
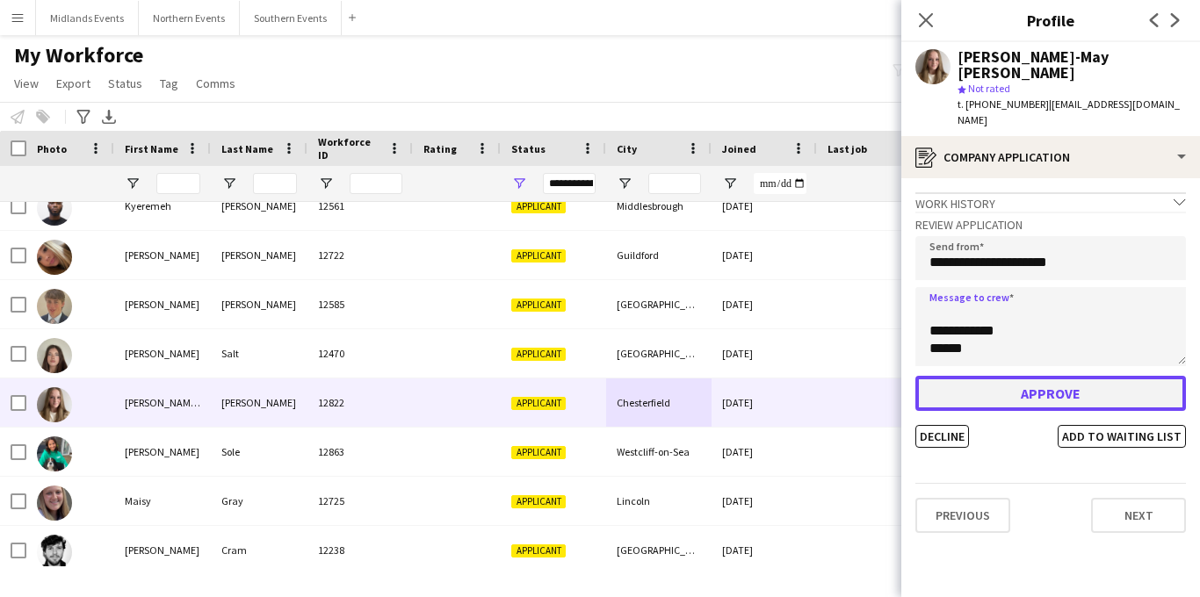
click at [990, 376] on button "Approve" at bounding box center [1051, 393] width 271 height 35
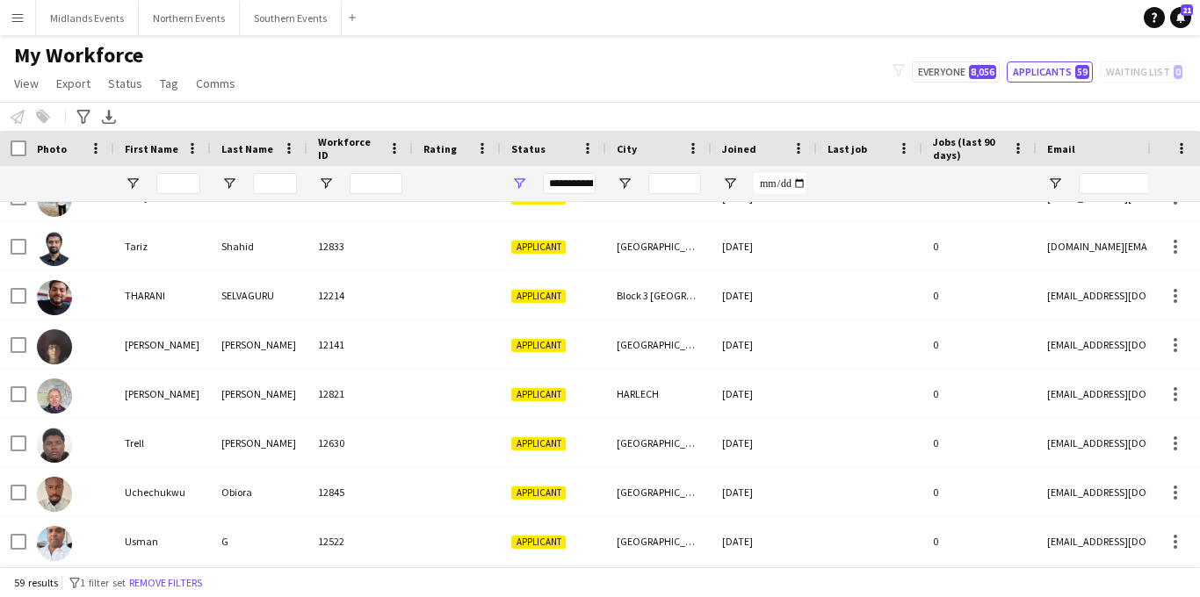
click at [2, 25] on button "Menu" at bounding box center [17, 17] width 35 height 35
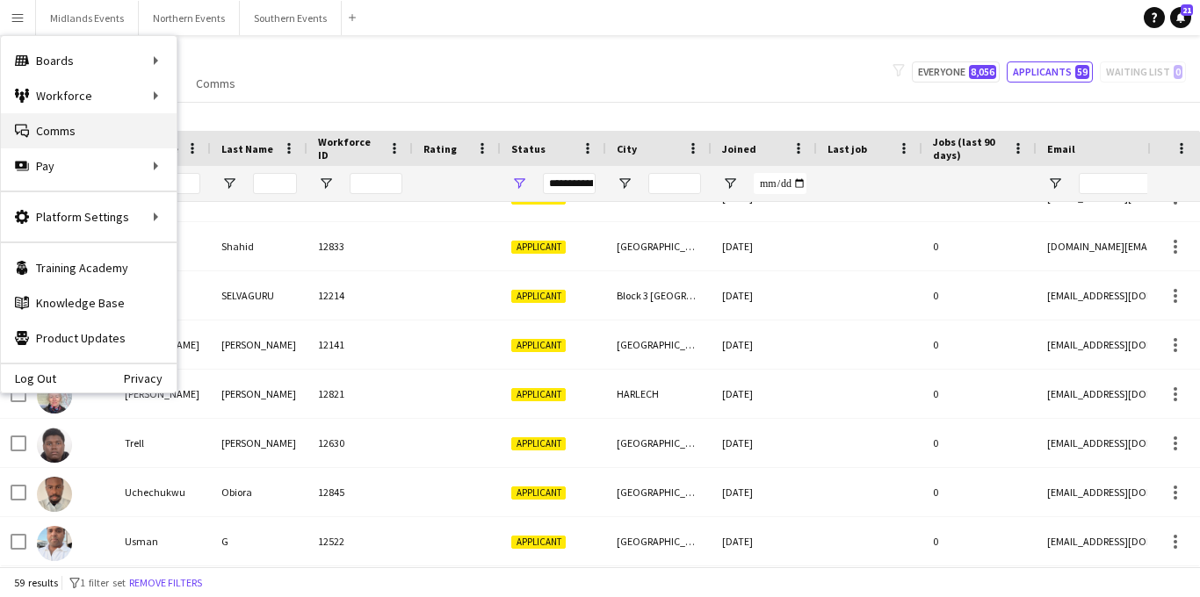
click at [91, 125] on link "Comms Comms" at bounding box center [89, 130] width 176 height 35
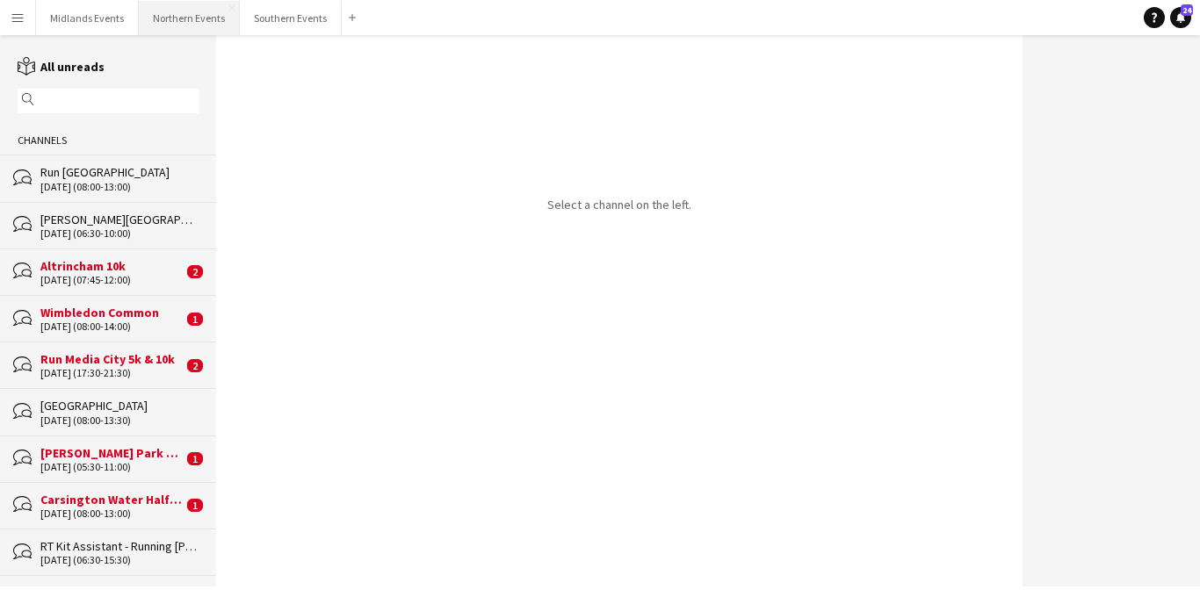
click at [188, 18] on button "Northern Events Close" at bounding box center [189, 18] width 101 height 34
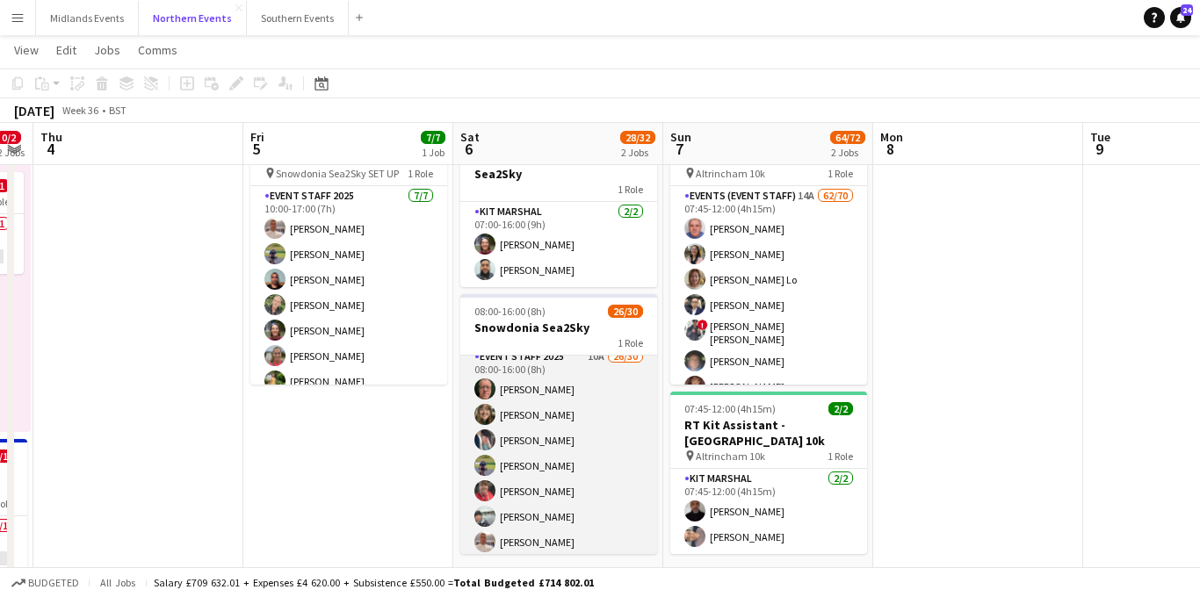
scroll to position [1, 0]
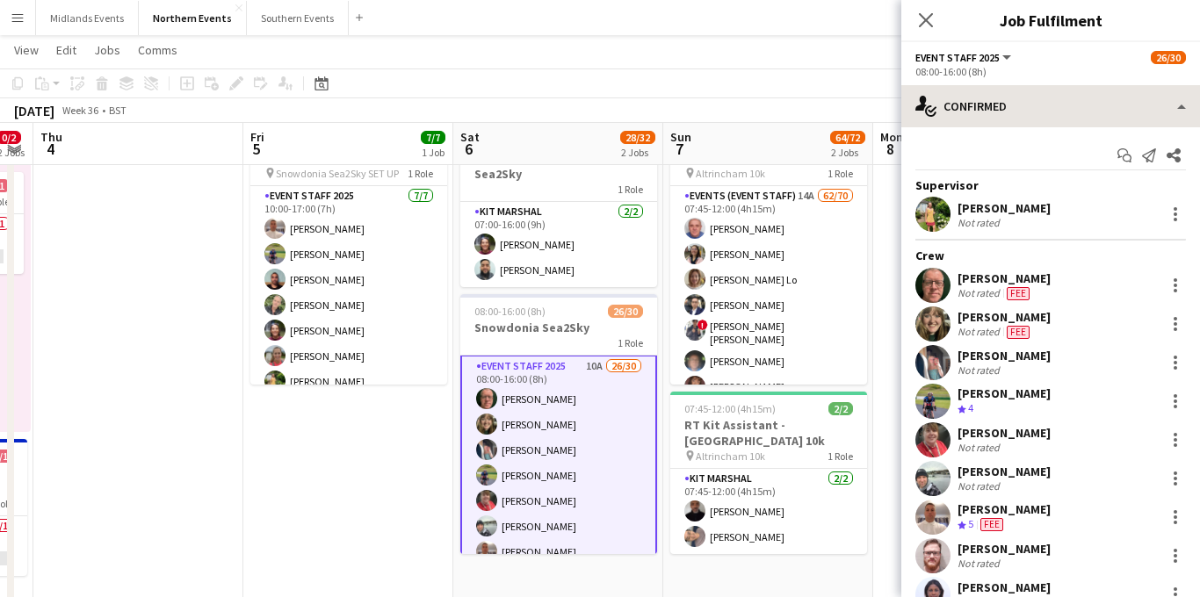
scroll to position [3, 0]
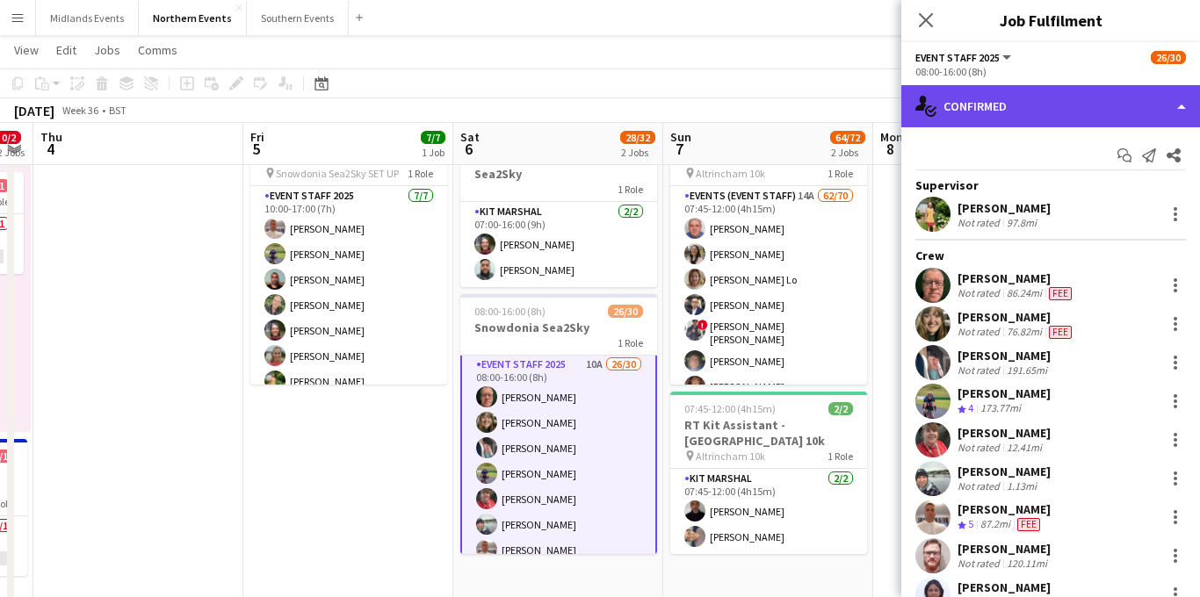
click at [1017, 105] on div "single-neutral-actions-check-2 Confirmed" at bounding box center [1051, 106] width 299 height 42
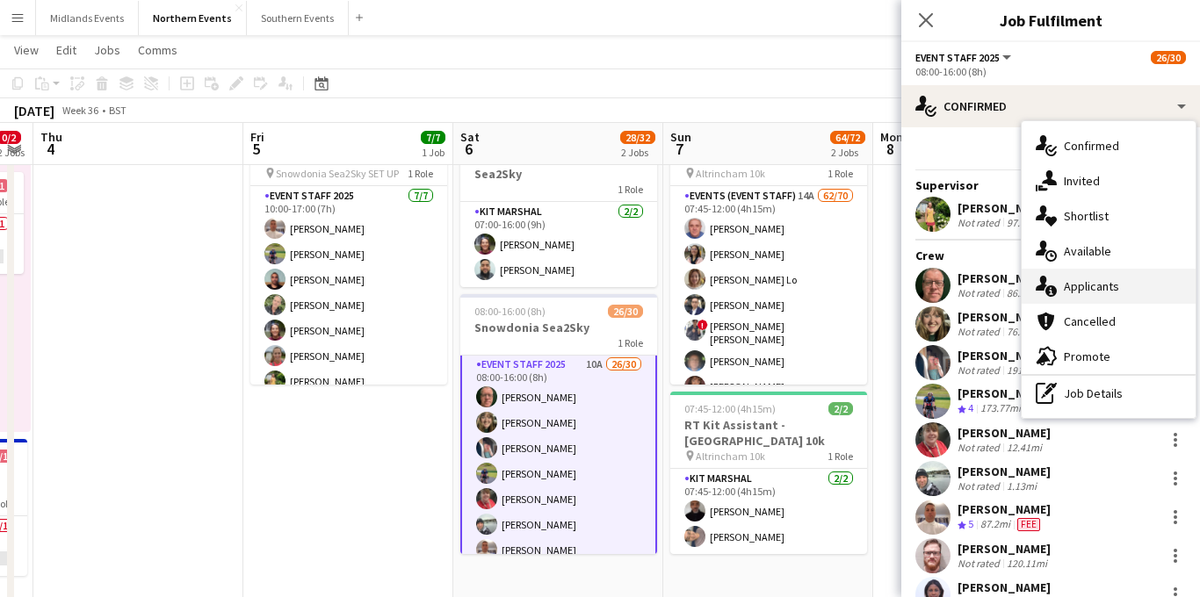
click at [1063, 287] on div "single-neutral-actions-information Applicants" at bounding box center [1109, 286] width 174 height 35
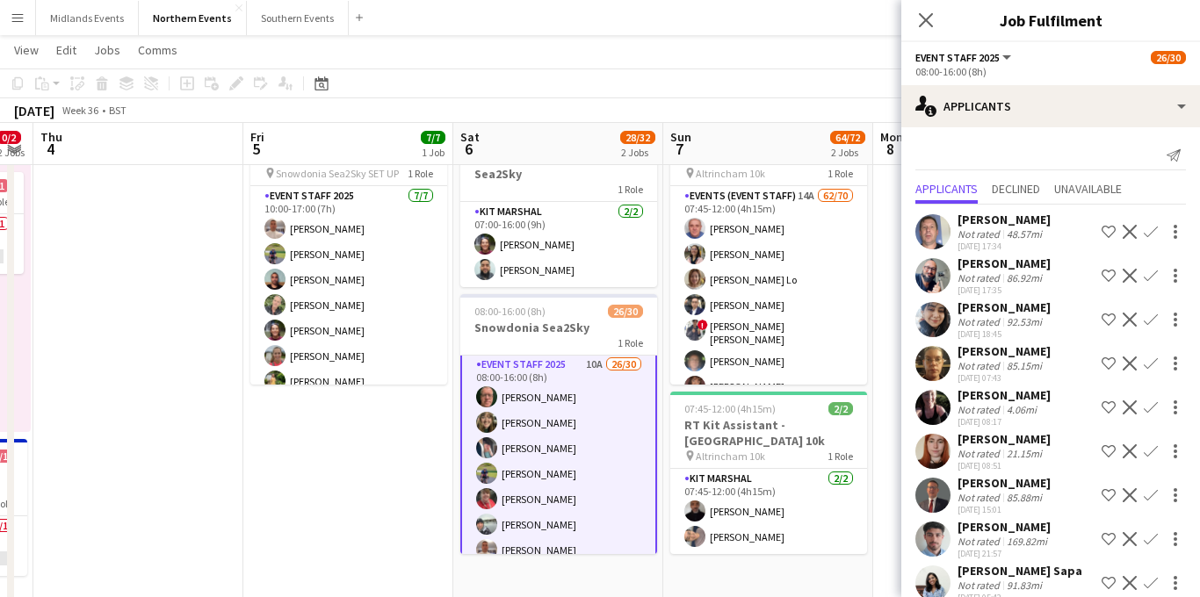
scroll to position [24, 0]
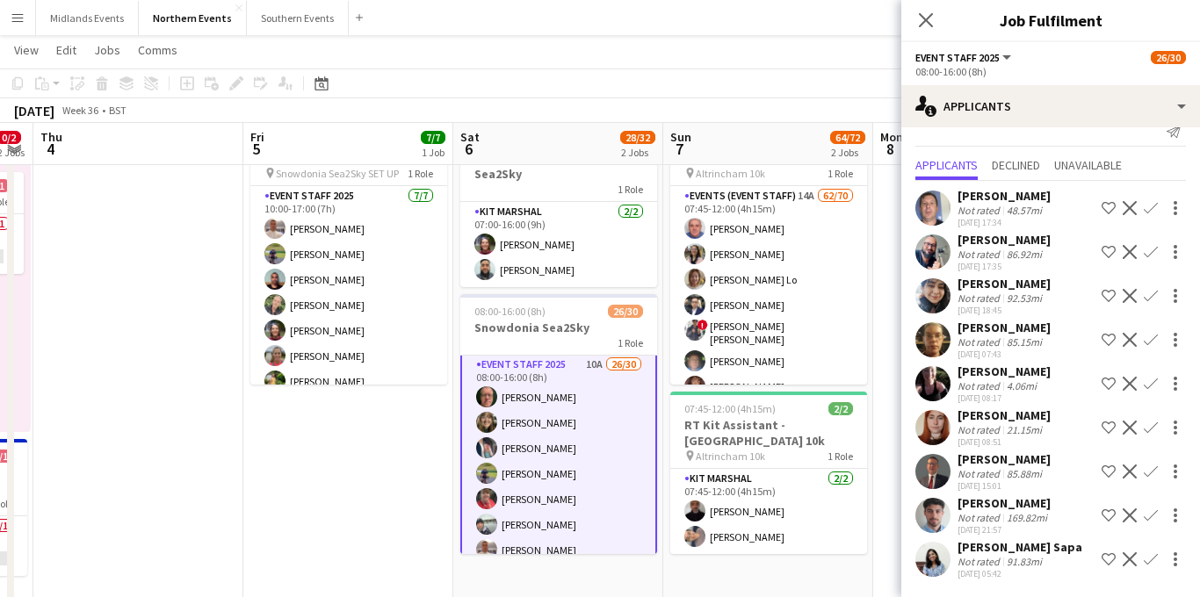
click at [1150, 386] on app-icon "Confirm" at bounding box center [1151, 384] width 14 height 14
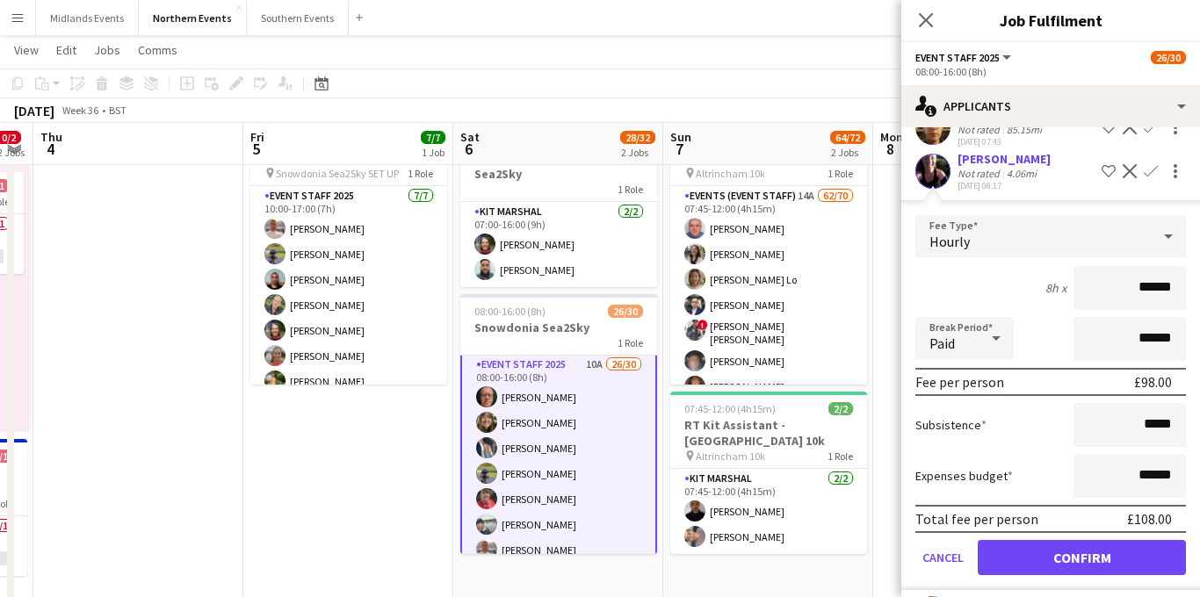
scroll to position [245, 0]
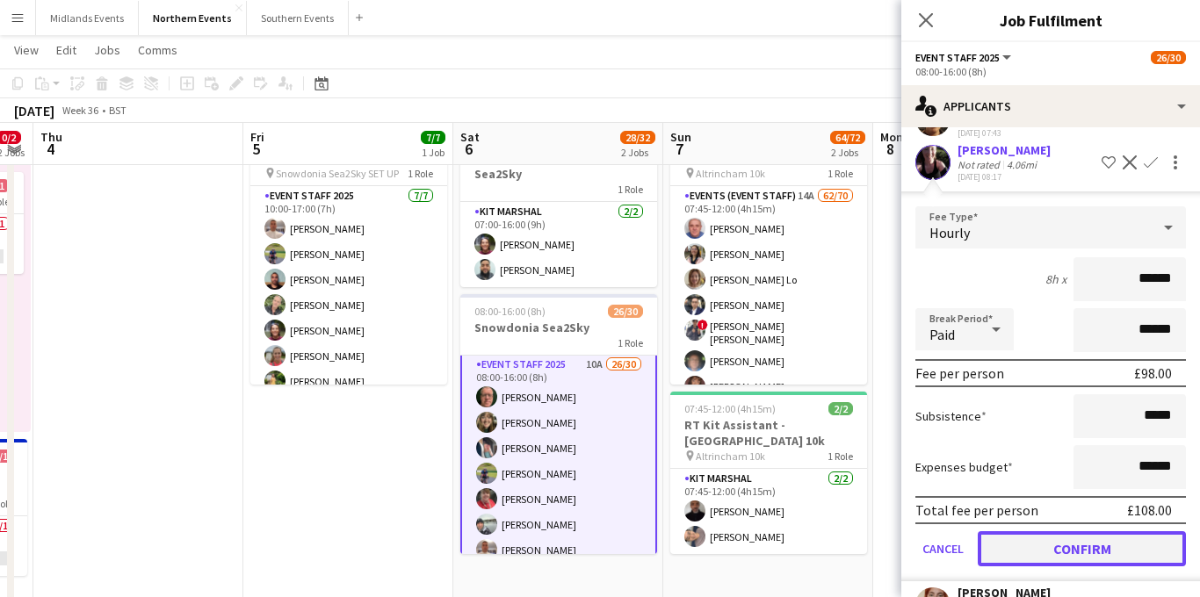
click at [1053, 547] on button "Confirm" at bounding box center [1082, 549] width 208 height 35
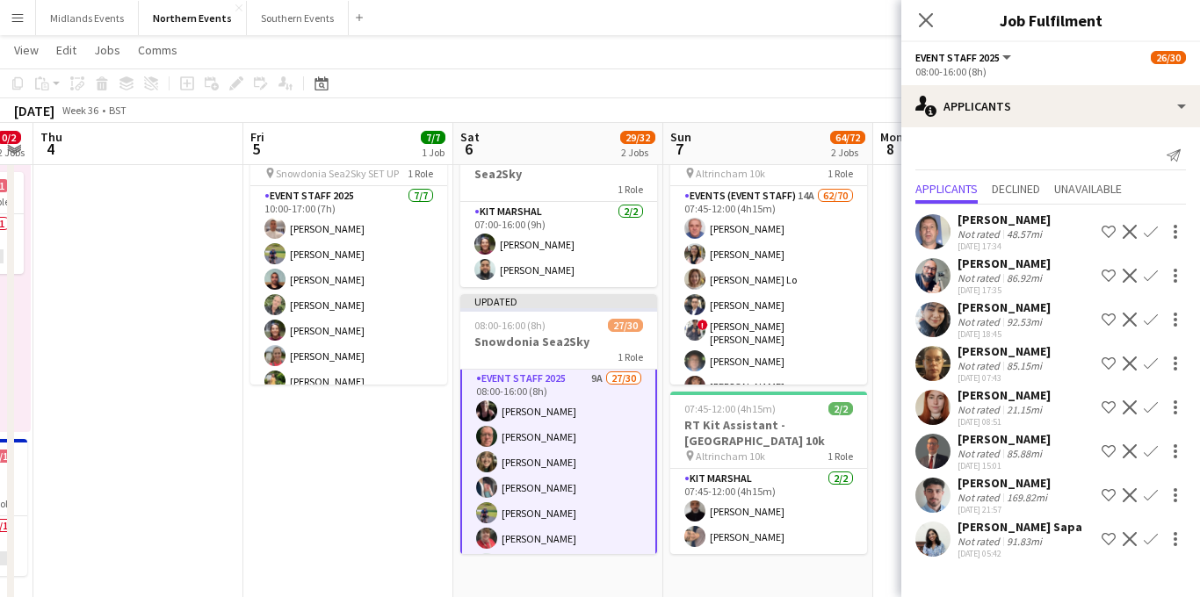
scroll to position [0, 0]
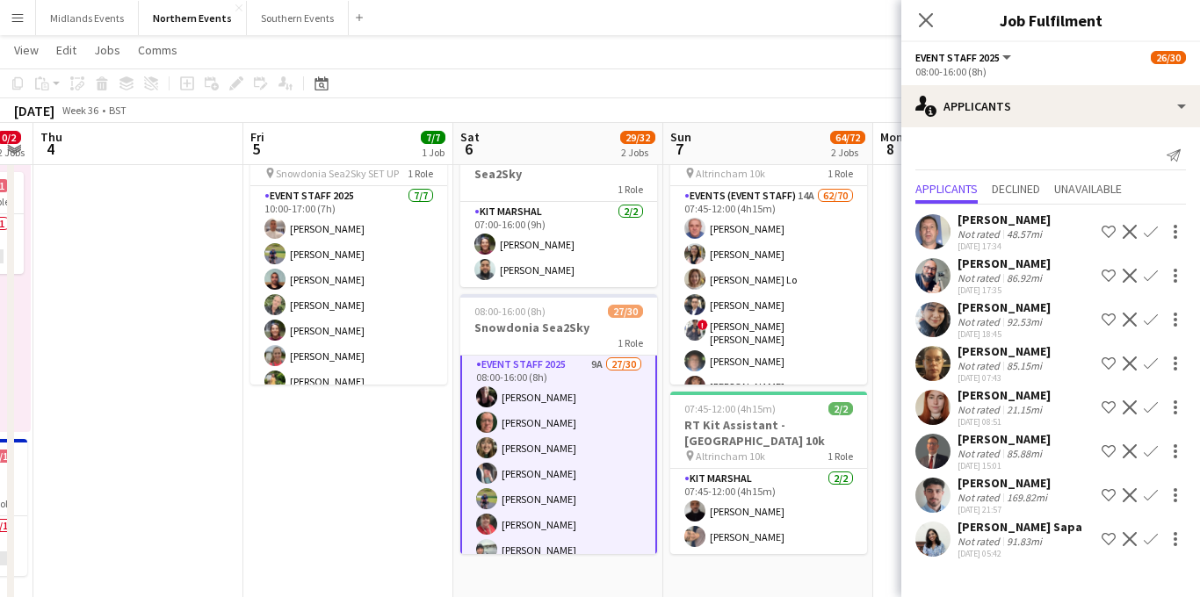
click at [1154, 409] on app-icon "Confirm" at bounding box center [1151, 408] width 14 height 14
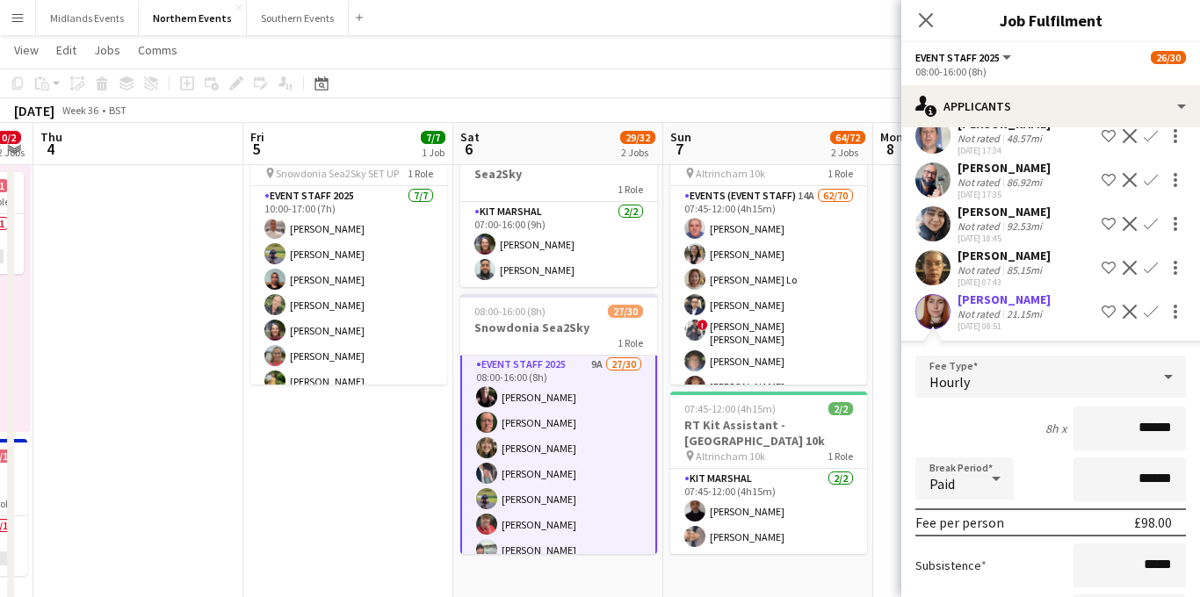
scroll to position [230, 0]
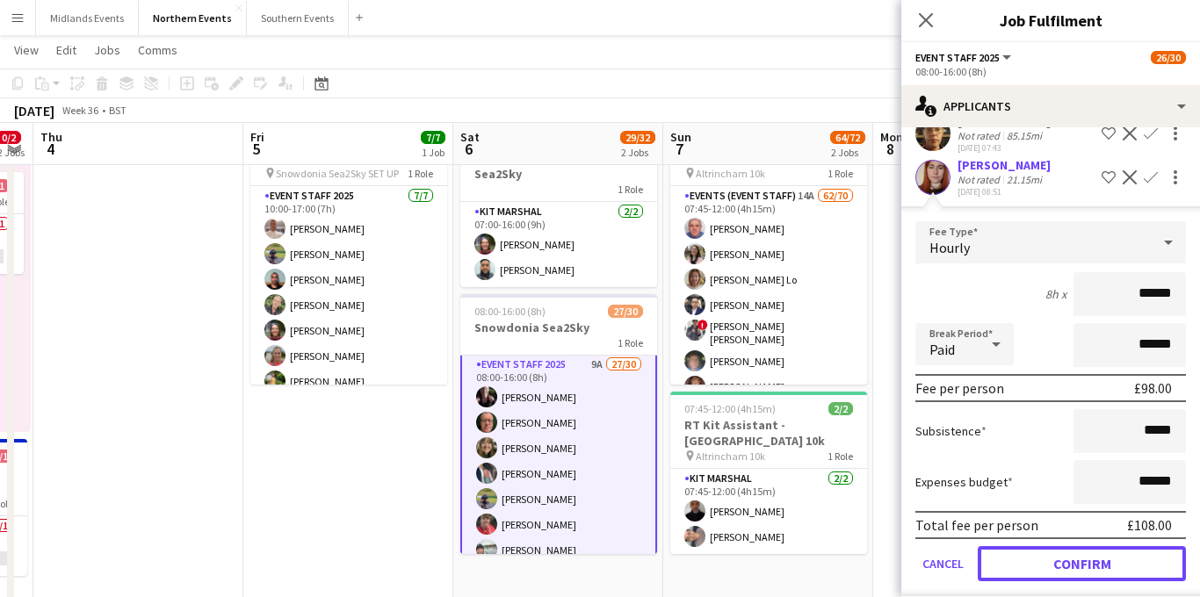
click at [1039, 560] on button "Confirm" at bounding box center [1082, 564] width 208 height 35
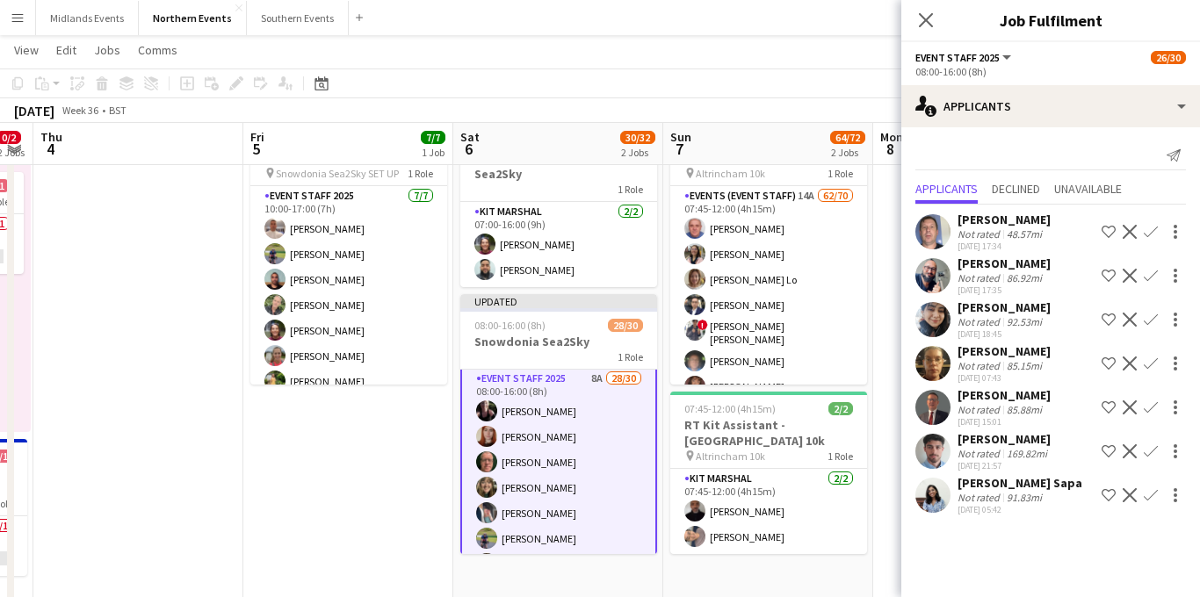
scroll to position [0, 0]
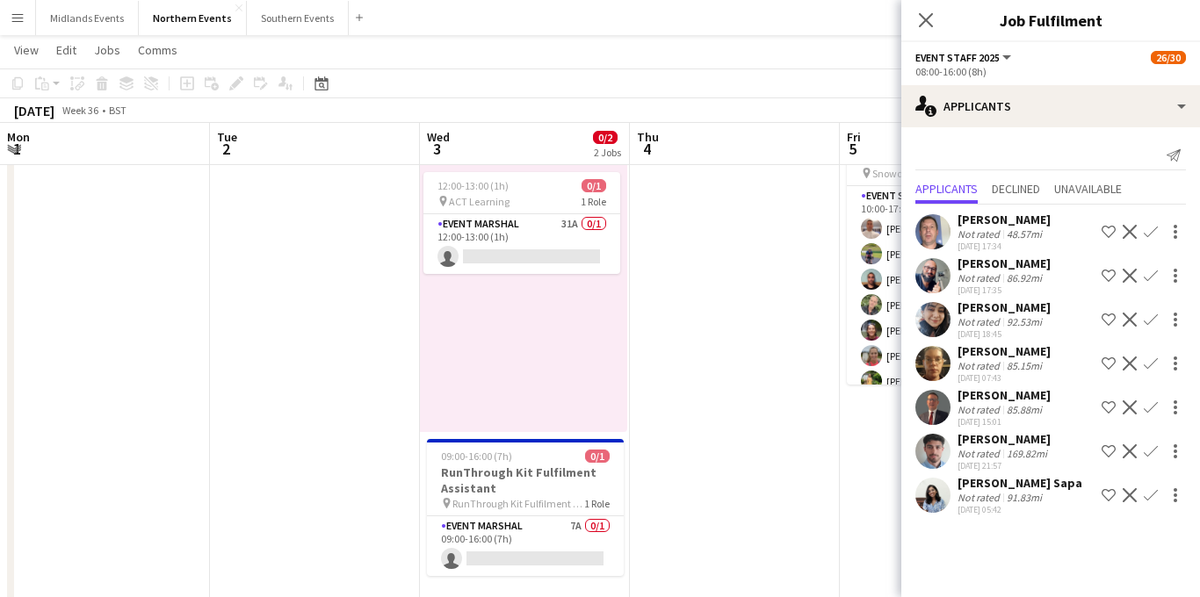
scroll to position [3, 0]
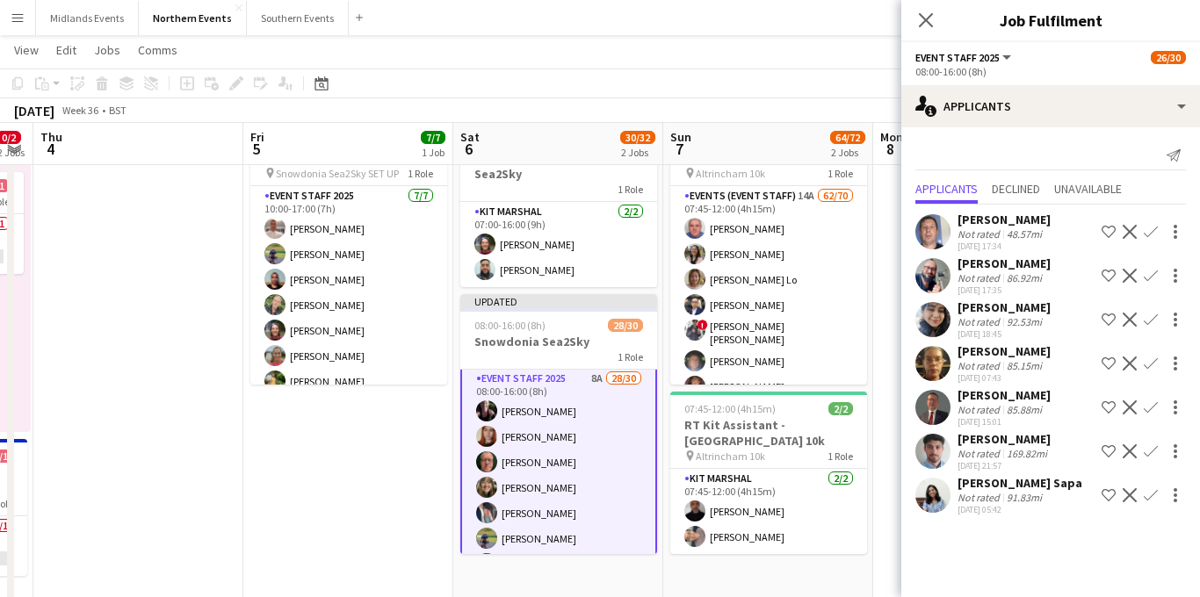
click at [1152, 405] on app-icon "Confirm" at bounding box center [1151, 408] width 14 height 14
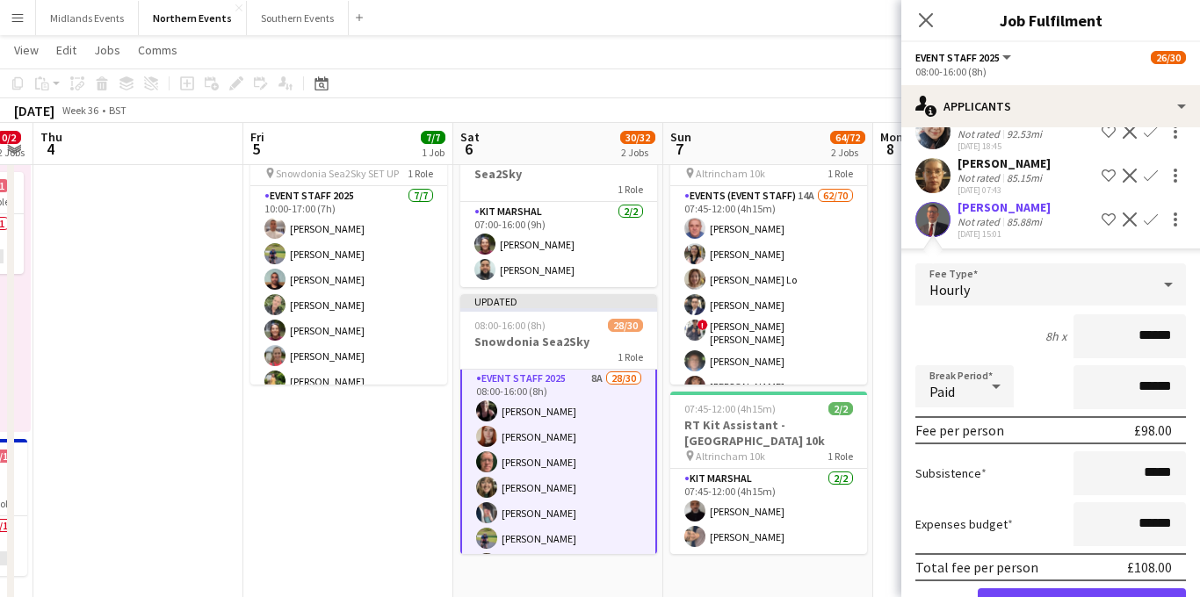
scroll to position [221, 0]
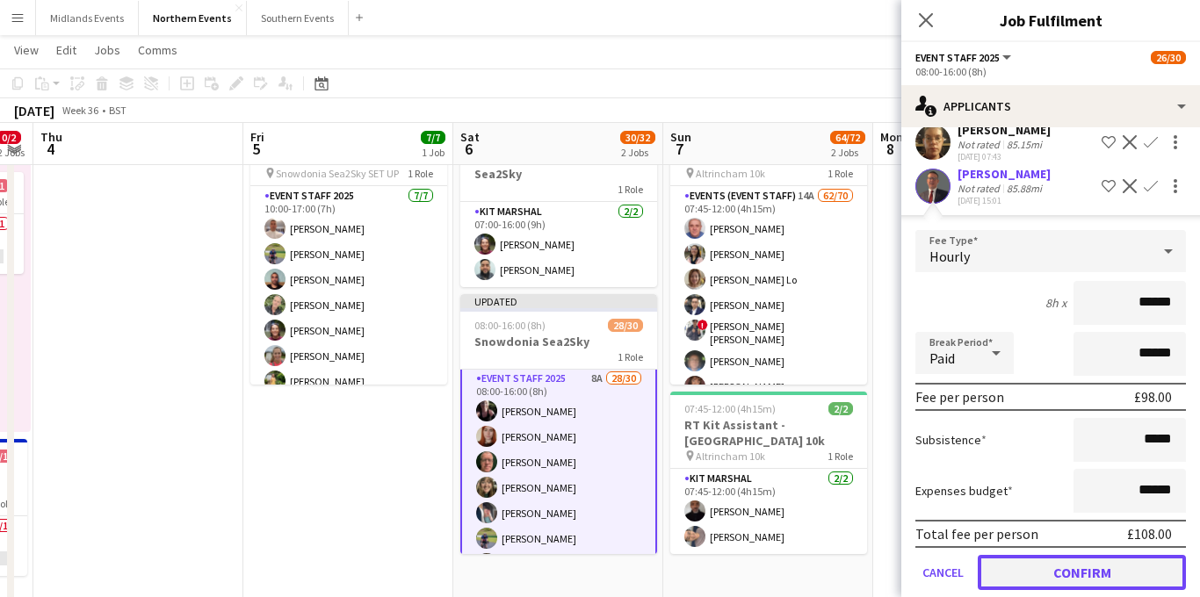
click at [1044, 563] on button "Confirm" at bounding box center [1082, 572] width 208 height 35
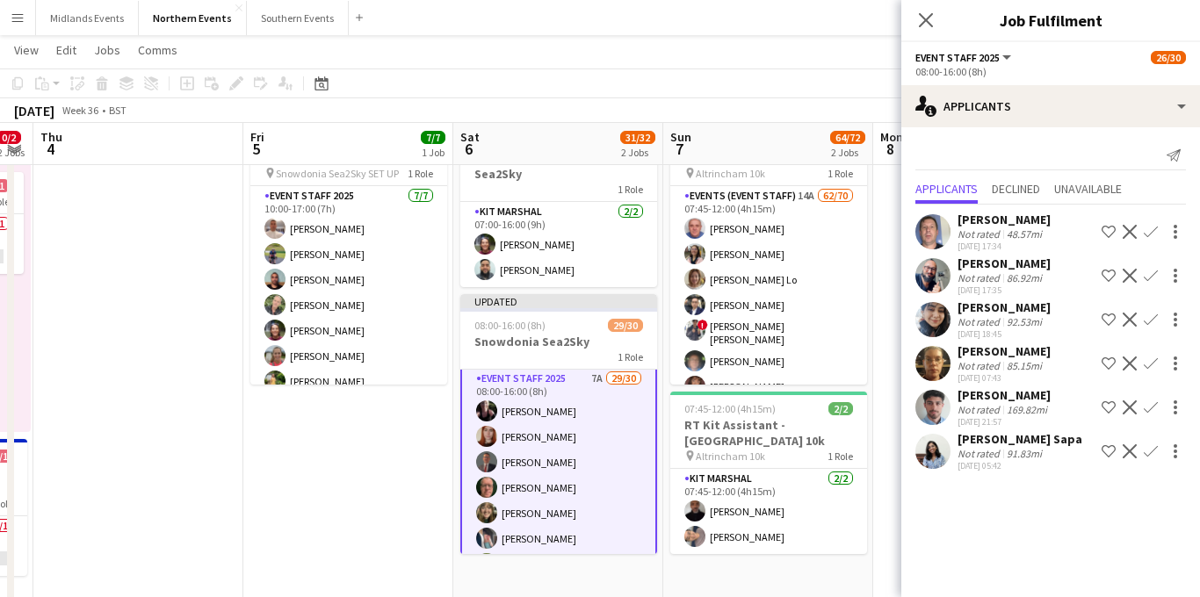
scroll to position [0, 0]
click at [1156, 272] on app-icon "Confirm" at bounding box center [1151, 276] width 14 height 14
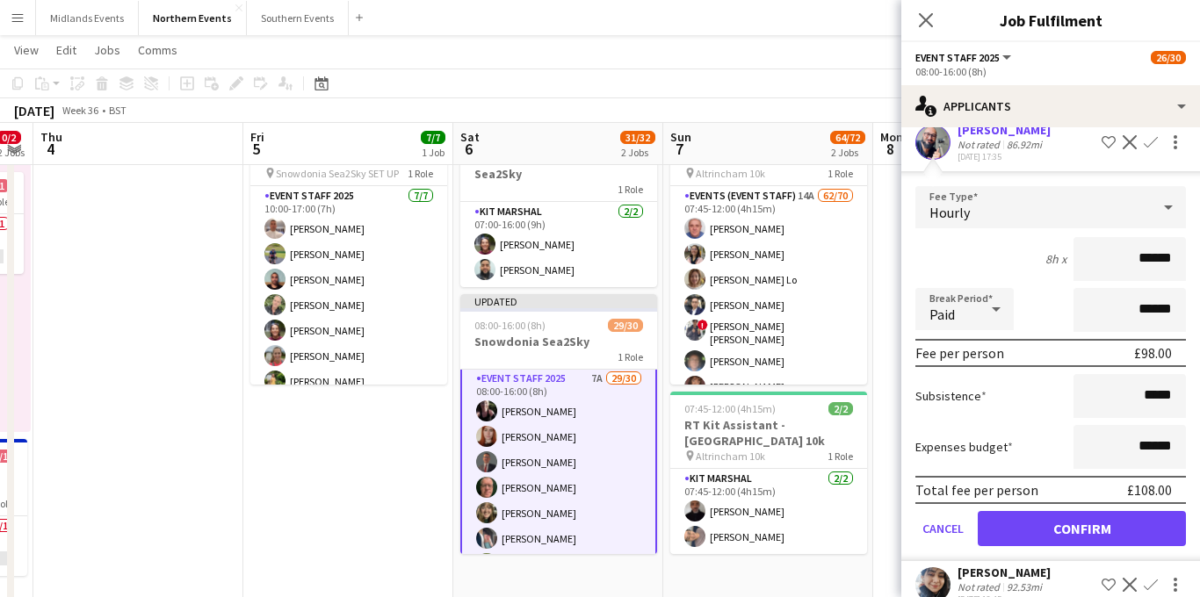
scroll to position [158, 0]
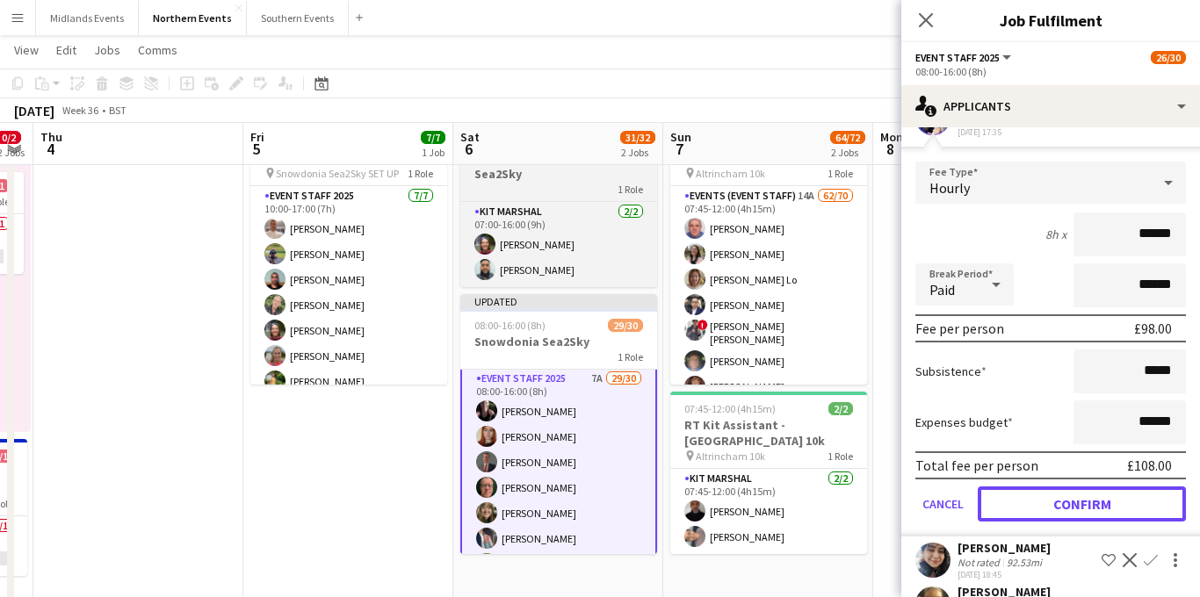
click at [1032, 493] on button "Confirm" at bounding box center [1082, 504] width 208 height 35
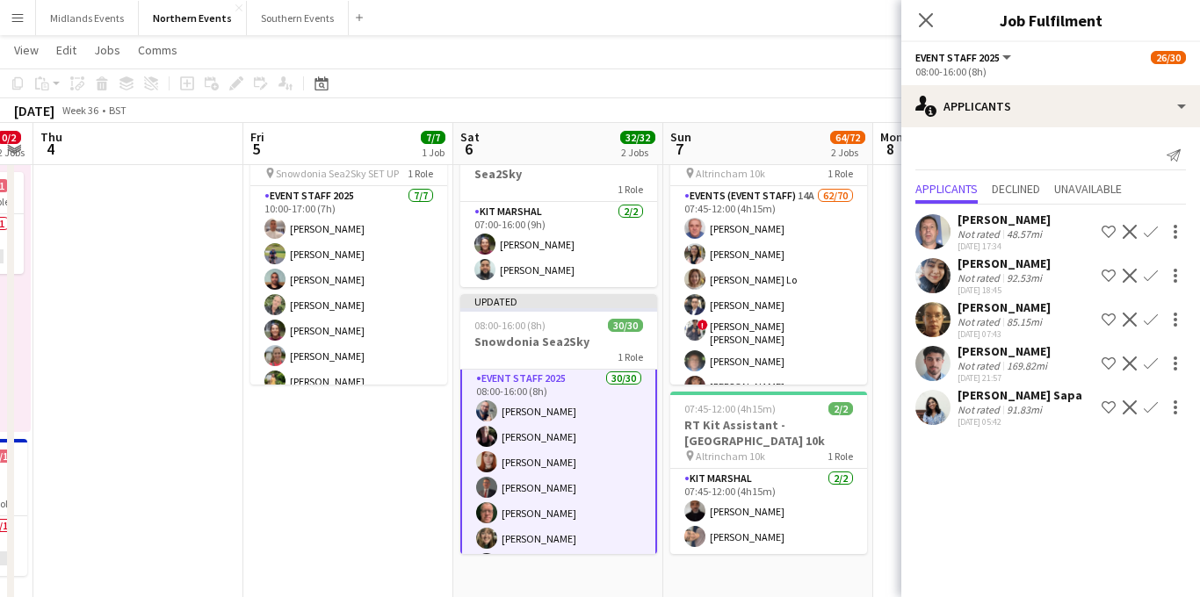
scroll to position [0, 0]
click at [1027, 320] on div "85.15mi" at bounding box center [1024, 321] width 42 height 13
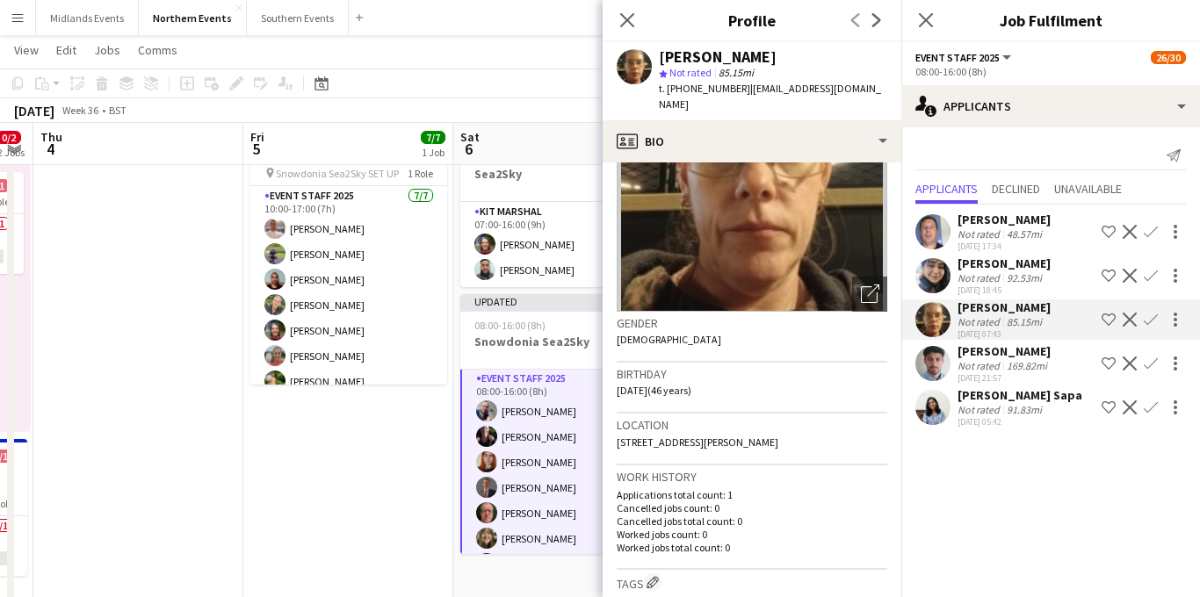
scroll to position [124, 0]
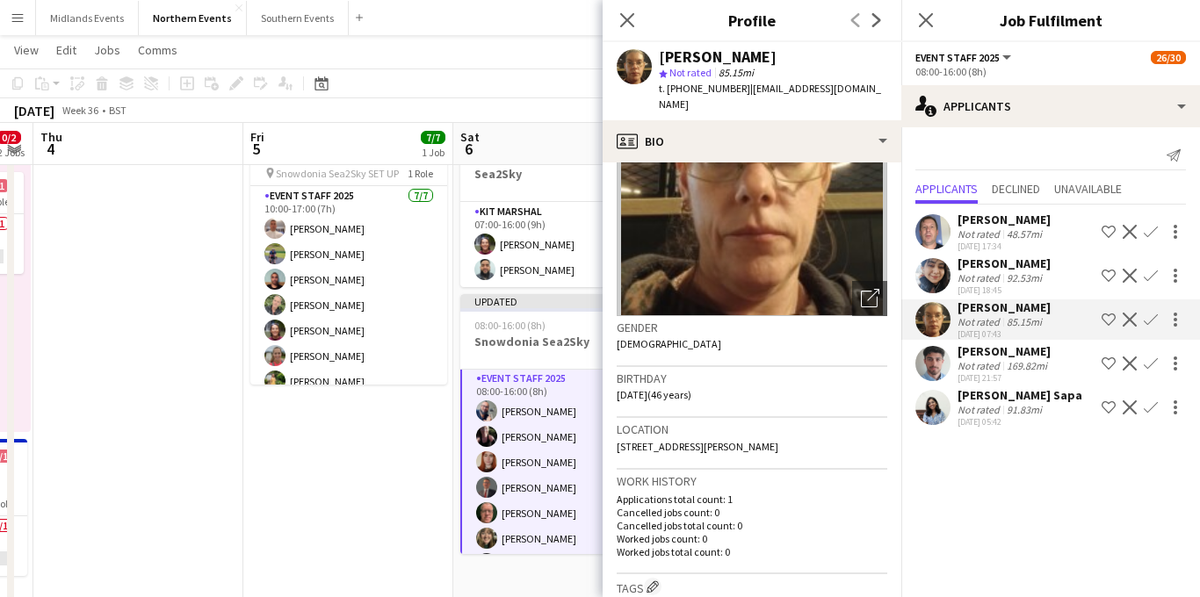
click at [1149, 319] on app-icon "Confirm" at bounding box center [1151, 320] width 14 height 14
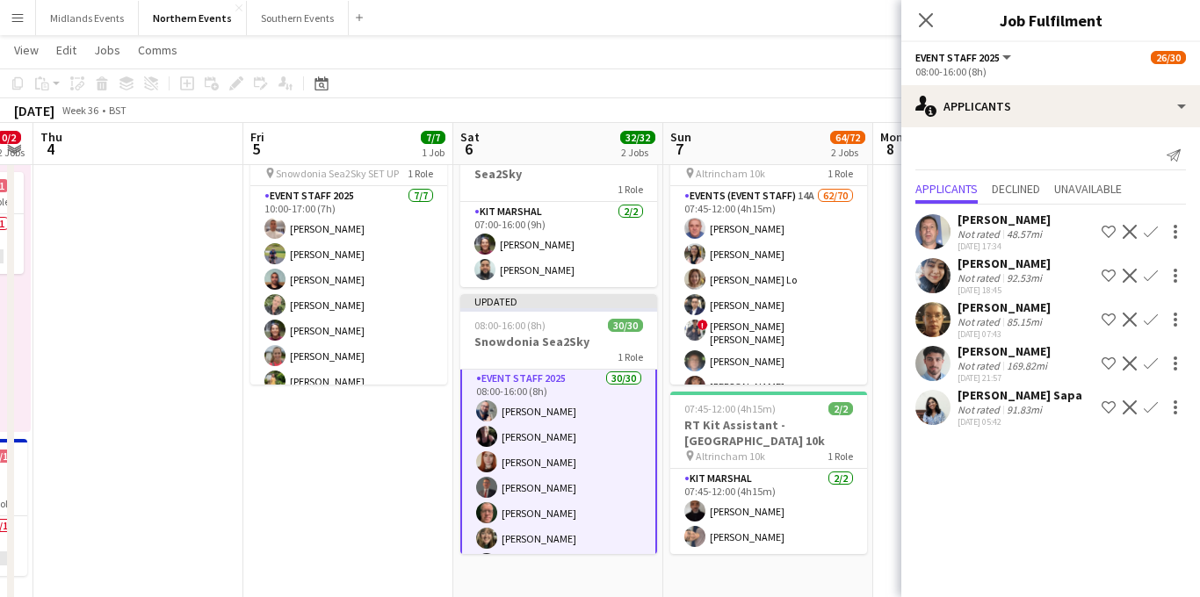
click at [1149, 317] on app-icon "Confirm" at bounding box center [1151, 320] width 14 height 14
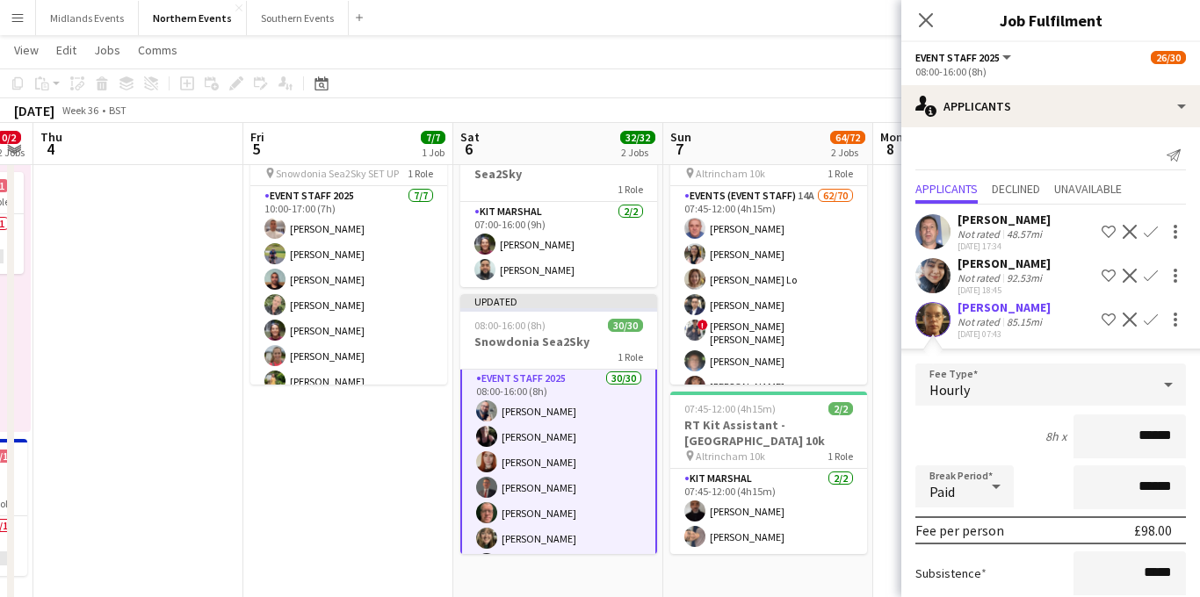
scroll to position [151, 0]
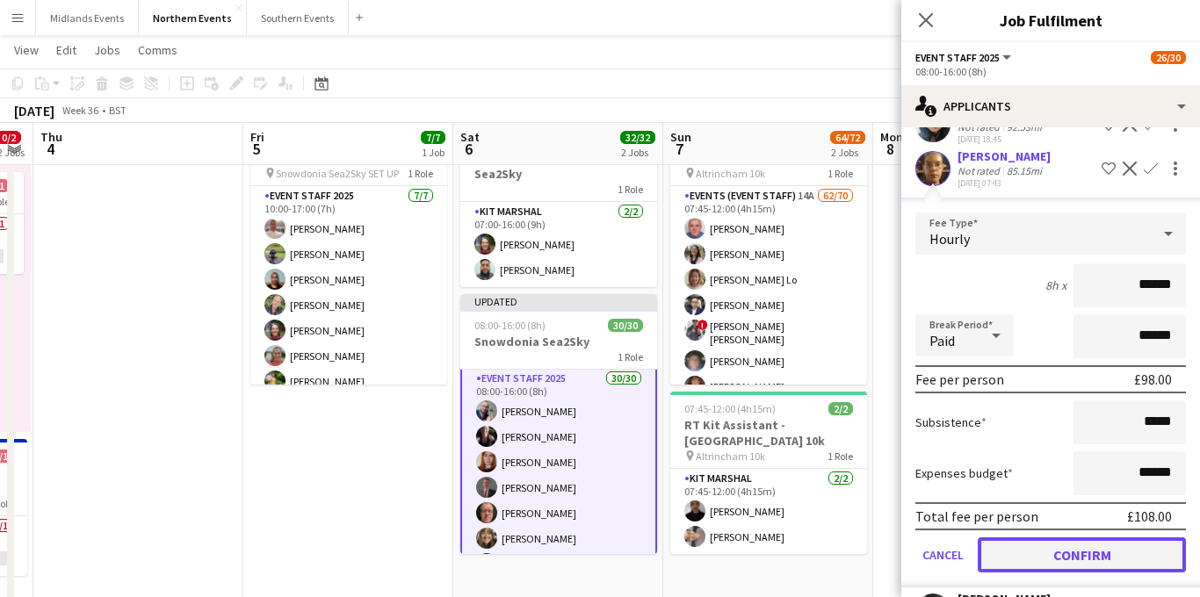
click at [1030, 554] on button "Confirm" at bounding box center [1082, 555] width 208 height 35
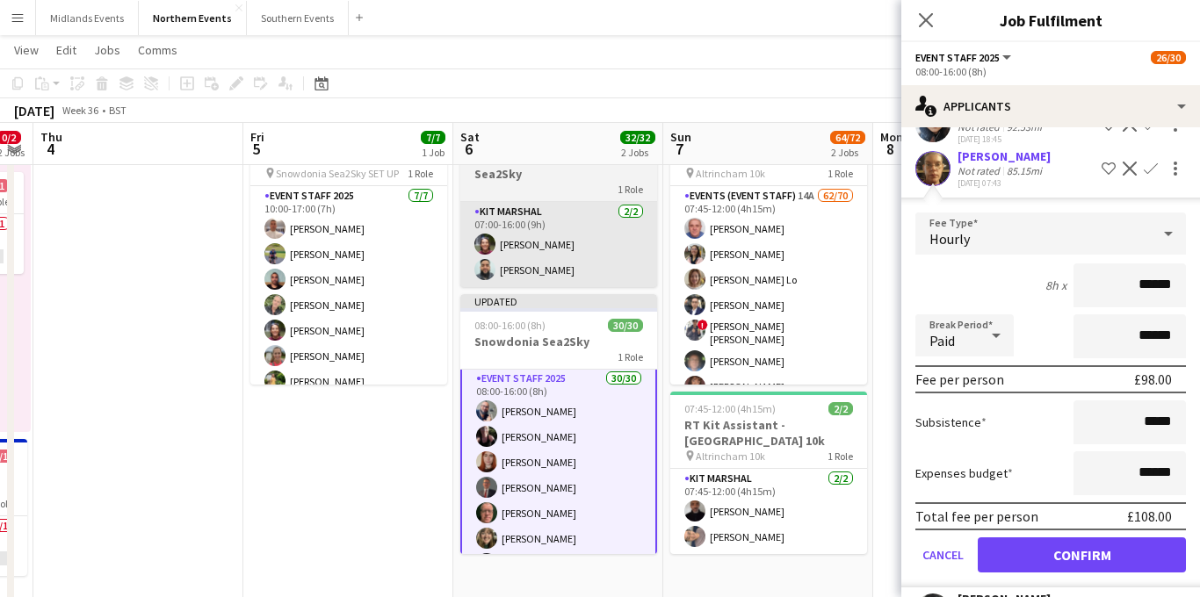
scroll to position [0, 0]
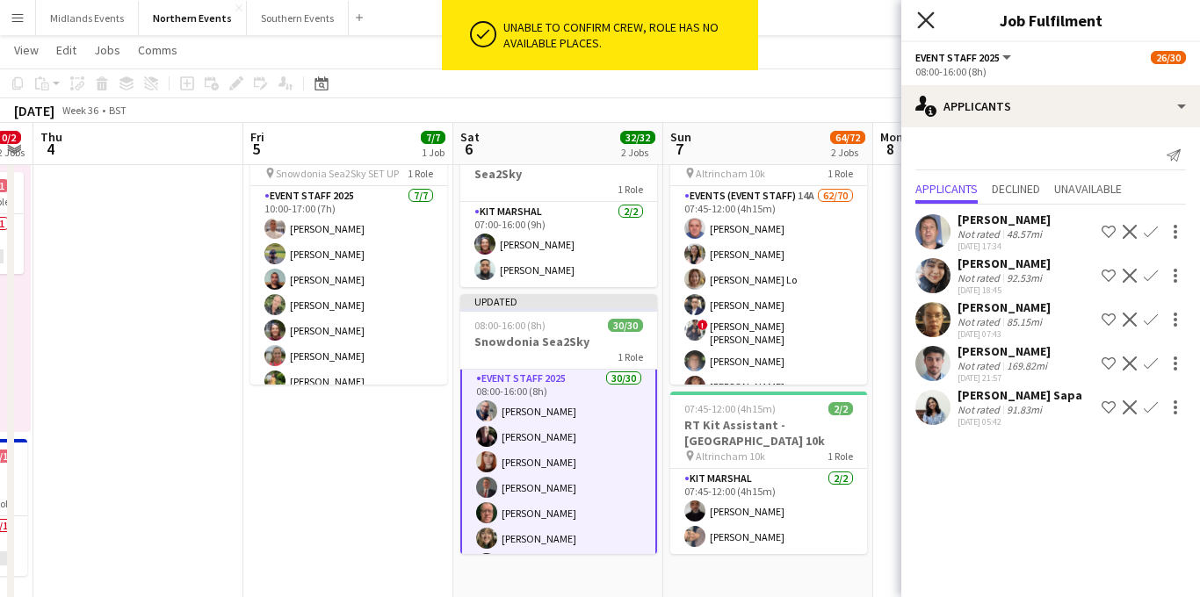
click at [925, 16] on icon "Close pop-in" at bounding box center [925, 19] width 17 height 17
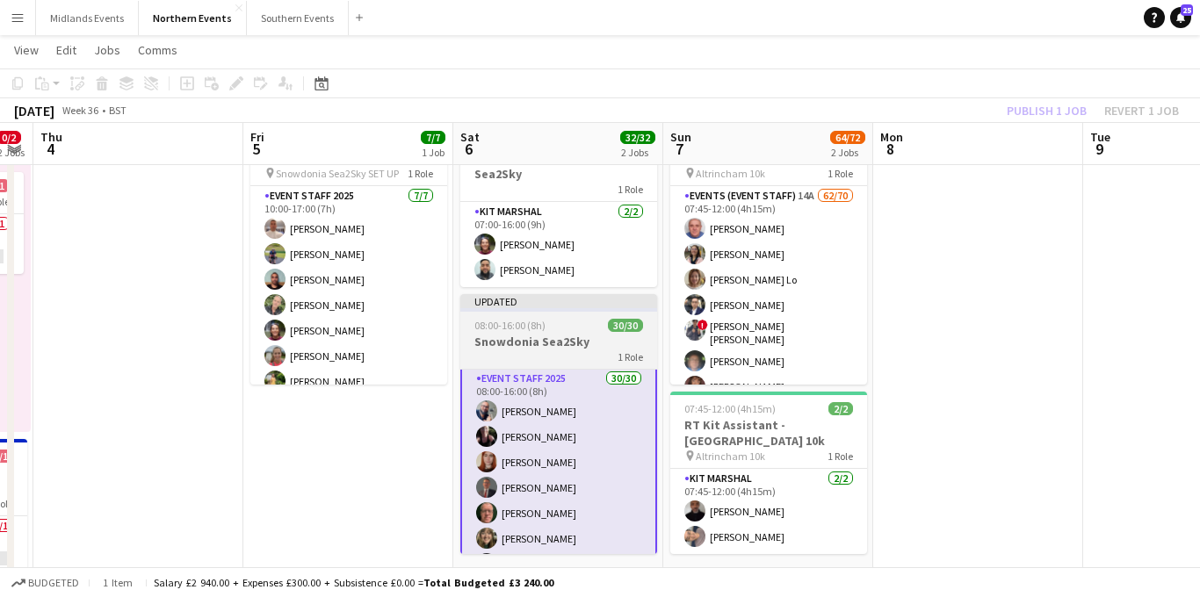
click at [519, 346] on h3 "Snowdonia Sea2Sky" at bounding box center [558, 342] width 197 height 16
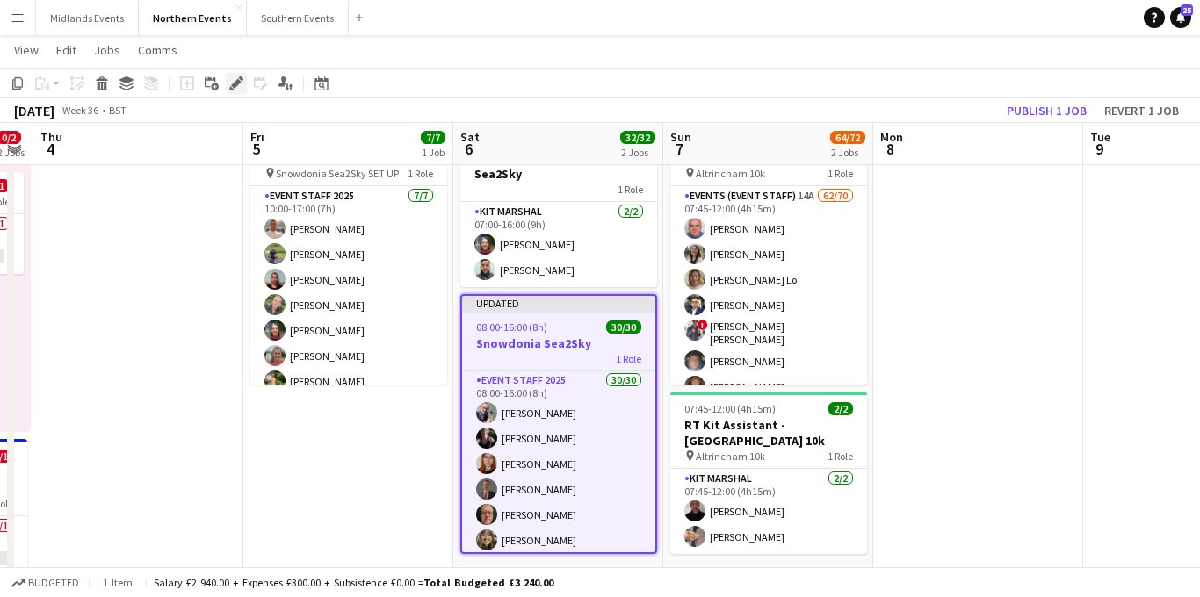
click at [234, 87] on icon at bounding box center [236, 84] width 10 height 10
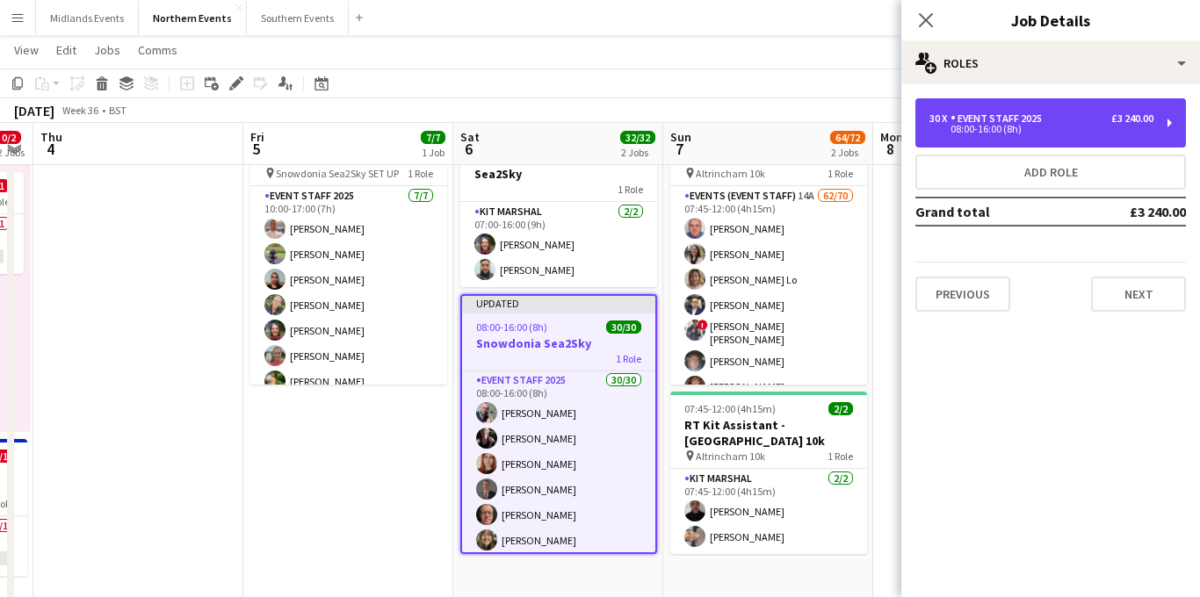
click at [1041, 126] on div "08:00-16:00 (8h)" at bounding box center [1042, 129] width 224 height 9
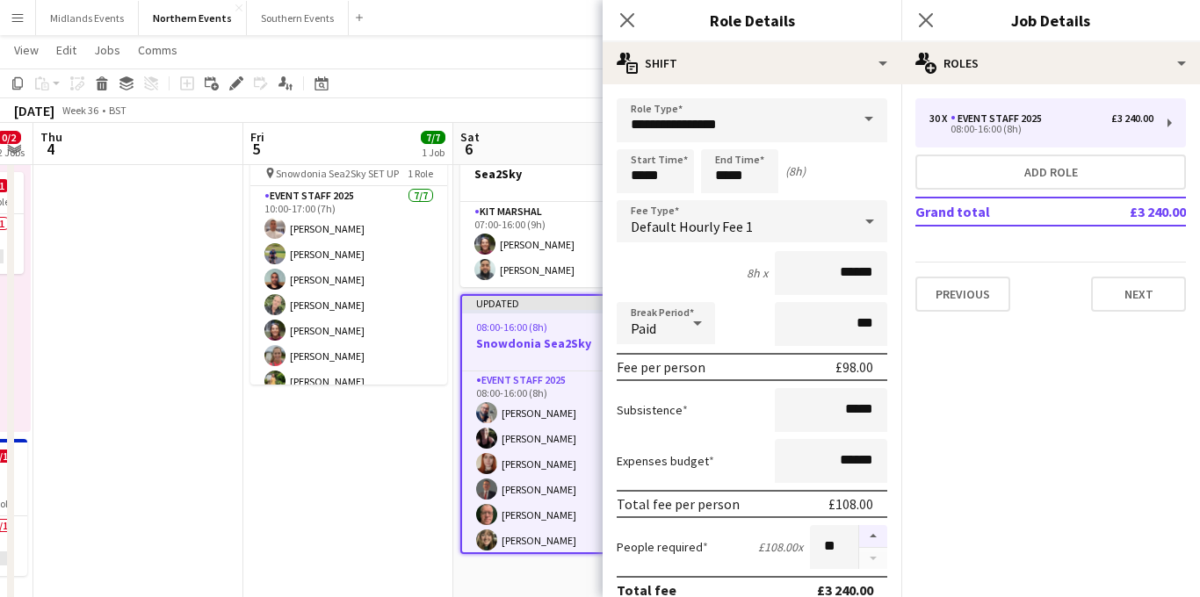
click at [872, 533] on button "button" at bounding box center [873, 536] width 28 height 23
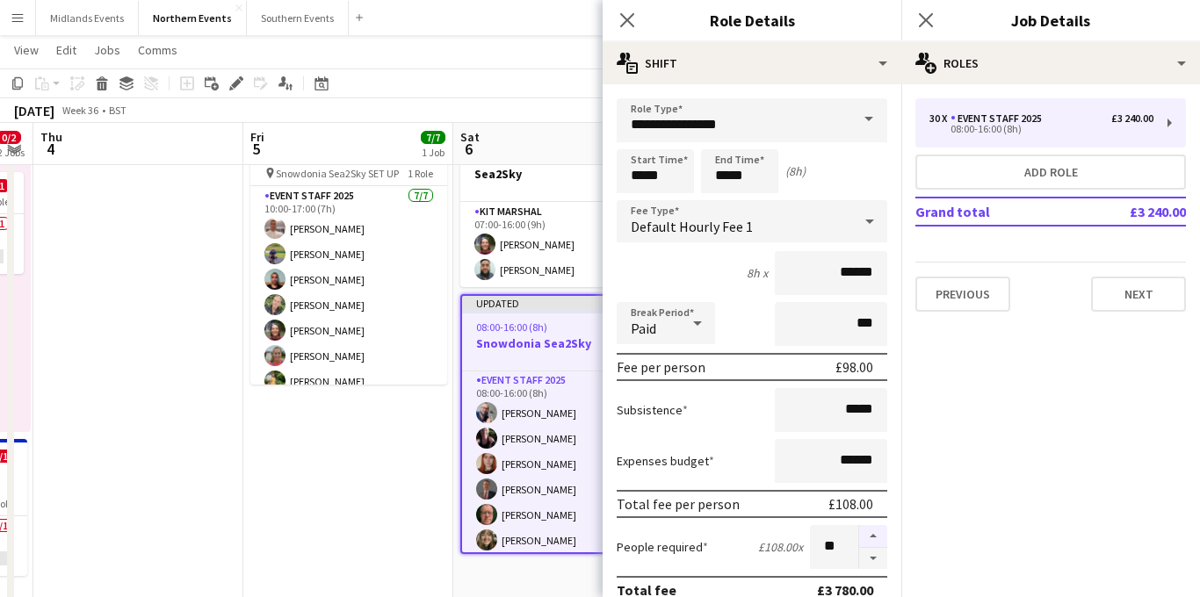
click at [872, 533] on button "button" at bounding box center [873, 536] width 28 height 23
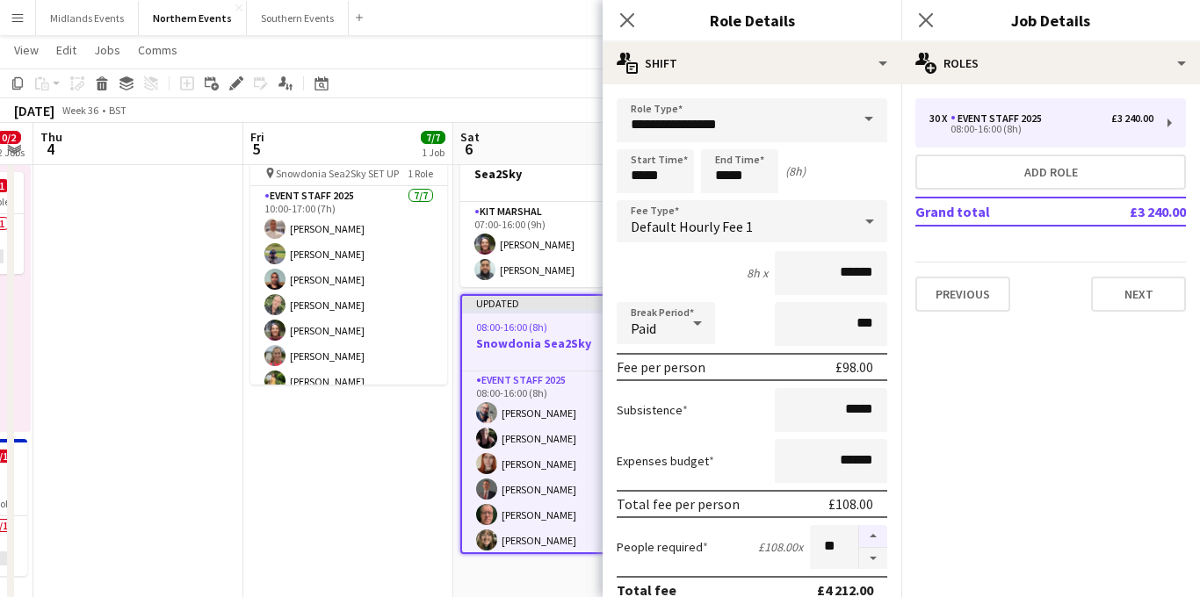
type input "**"
click at [926, 23] on icon "Close pop-in" at bounding box center [925, 19] width 17 height 17
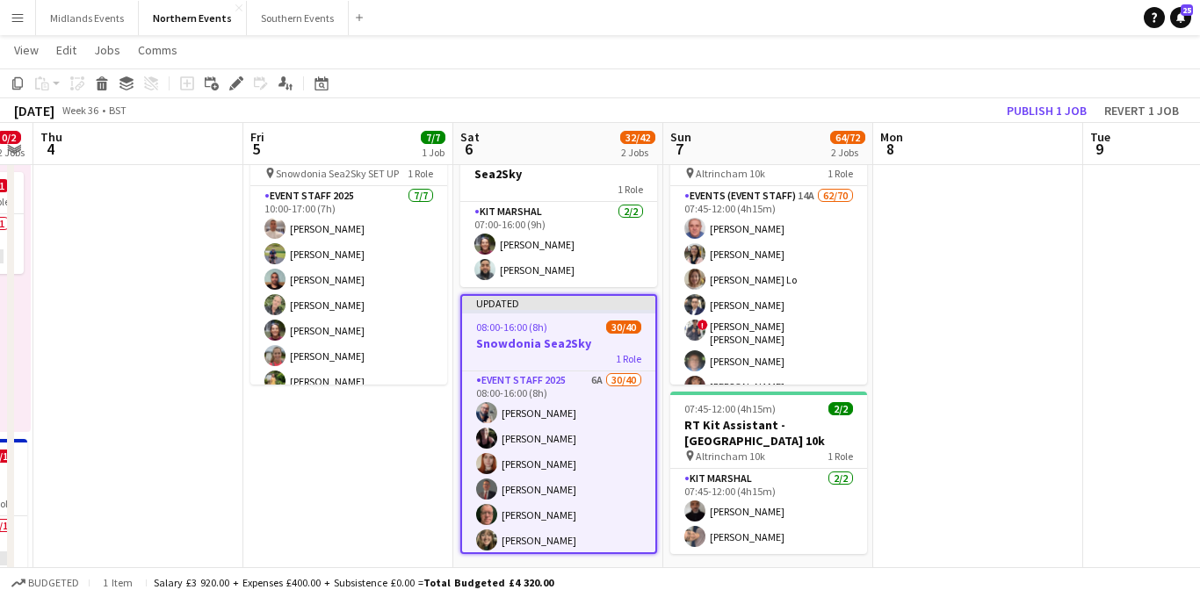
click at [541, 336] on h3 "Snowdonia Sea2Sky" at bounding box center [558, 344] width 193 height 16
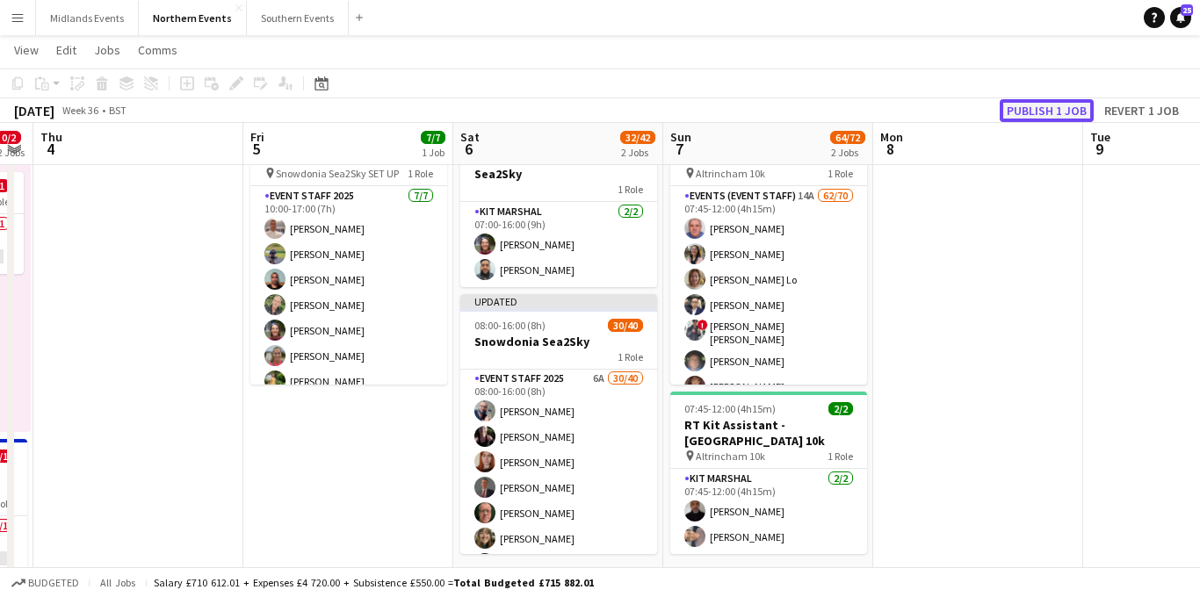
click at [1041, 100] on button "Publish 1 job" at bounding box center [1047, 110] width 94 height 23
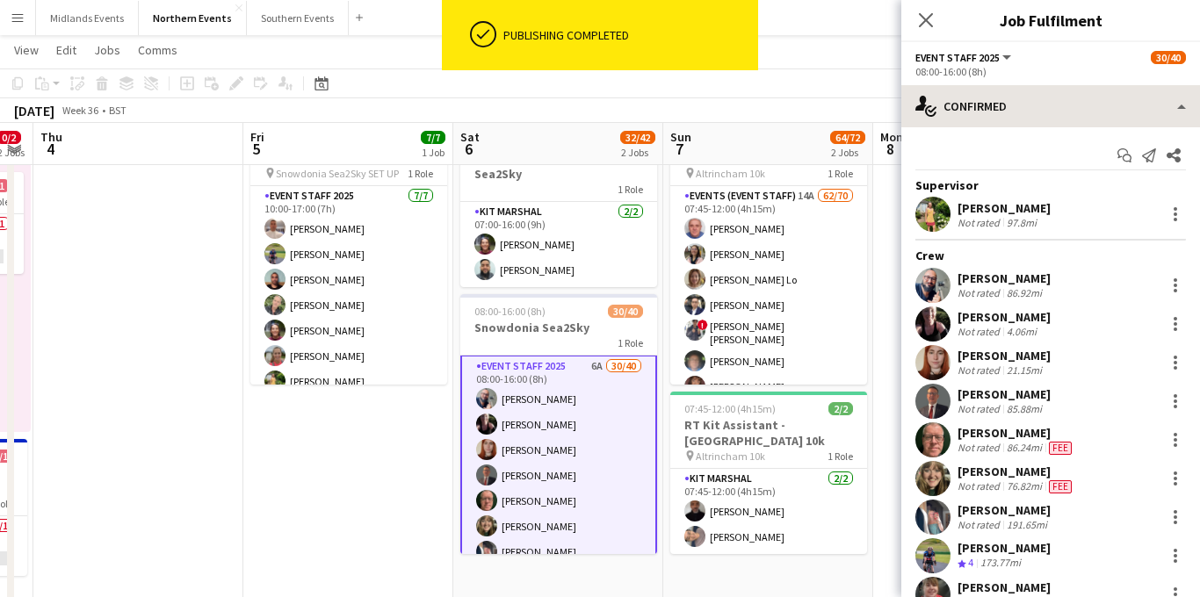
scroll to position [3, 0]
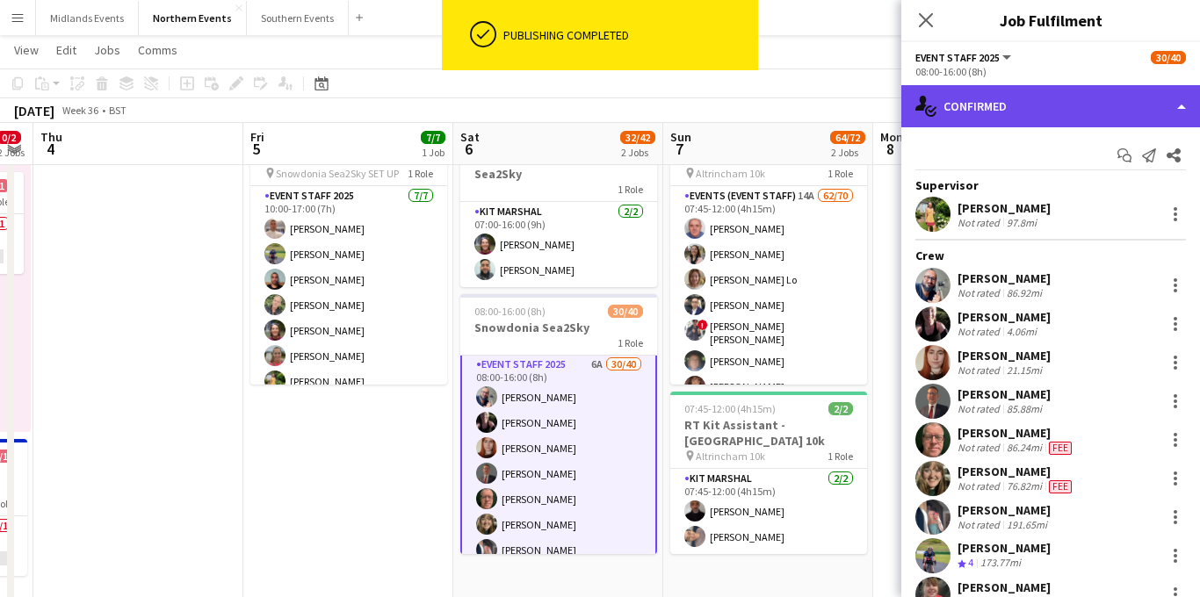
click at [1074, 119] on div "single-neutral-actions-check-2 Confirmed" at bounding box center [1051, 106] width 299 height 42
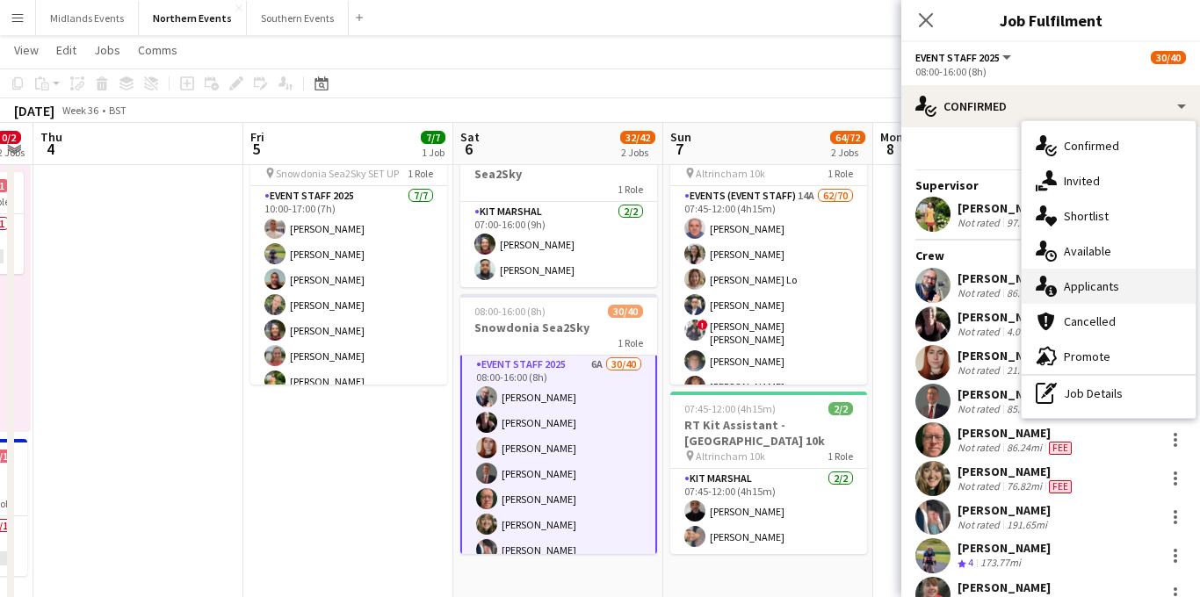
click at [1087, 288] on div "single-neutral-actions-information Applicants" at bounding box center [1109, 286] width 174 height 35
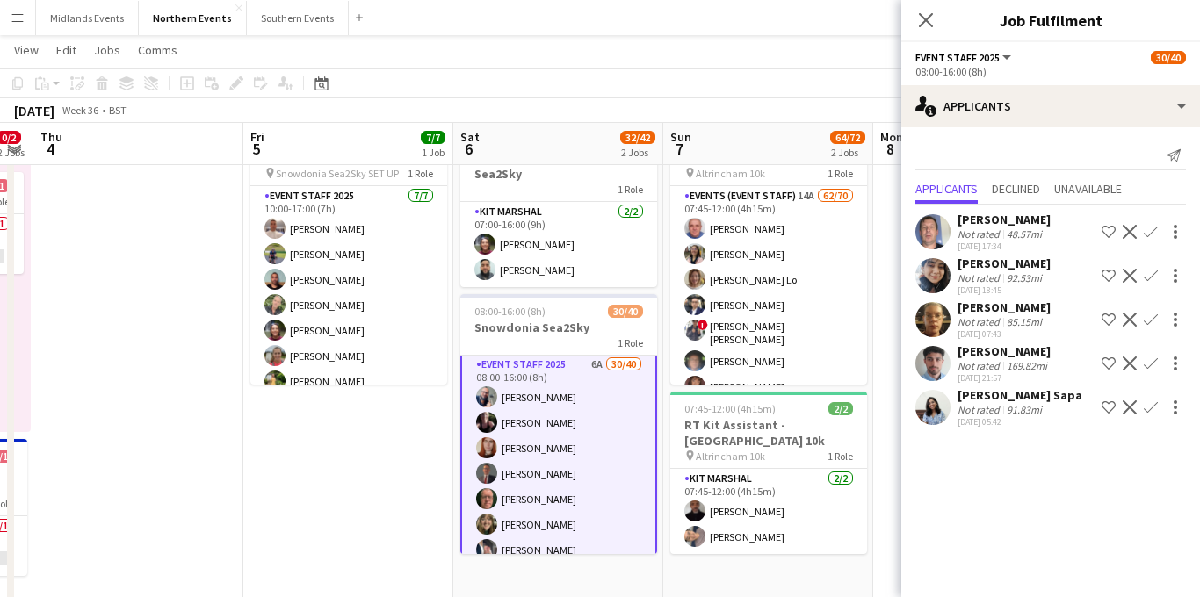
click at [1150, 315] on app-icon "Confirm" at bounding box center [1151, 320] width 14 height 14
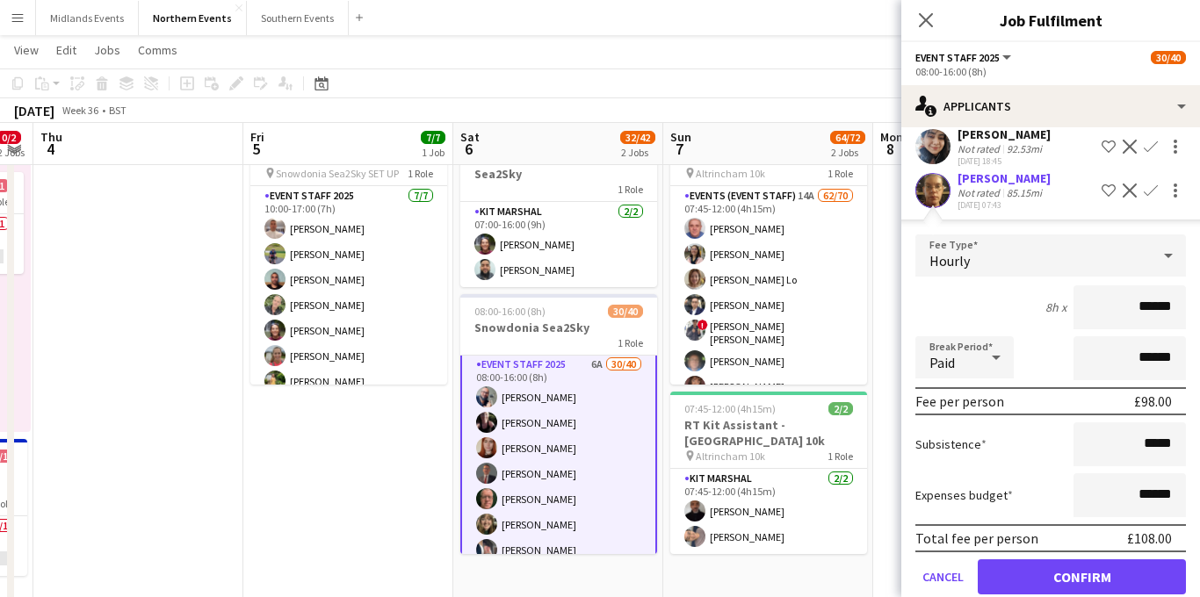
scroll to position [140, 0]
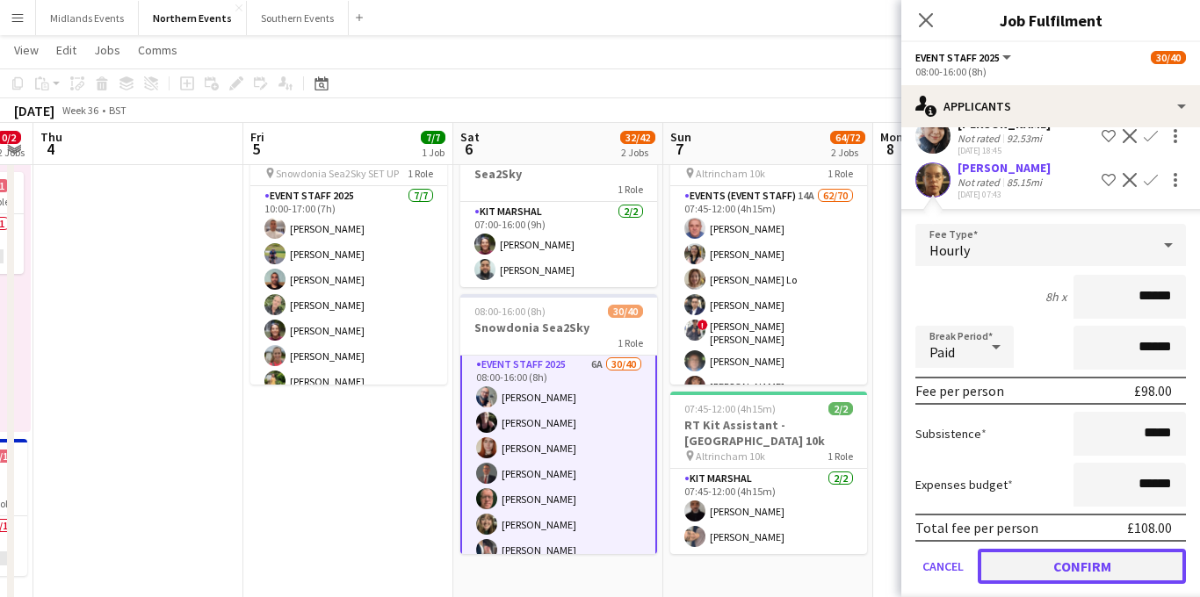
click at [1032, 557] on button "Confirm" at bounding box center [1082, 566] width 208 height 35
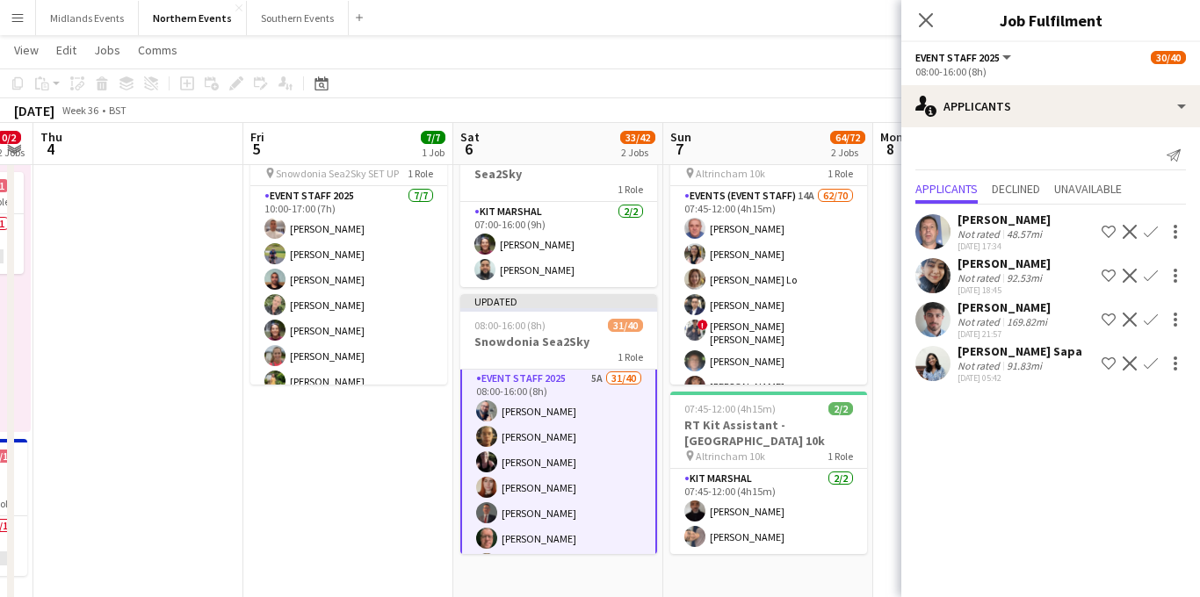
scroll to position [0, 0]
click at [1010, 373] on div "[DATE] 05:42" at bounding box center [1020, 378] width 125 height 11
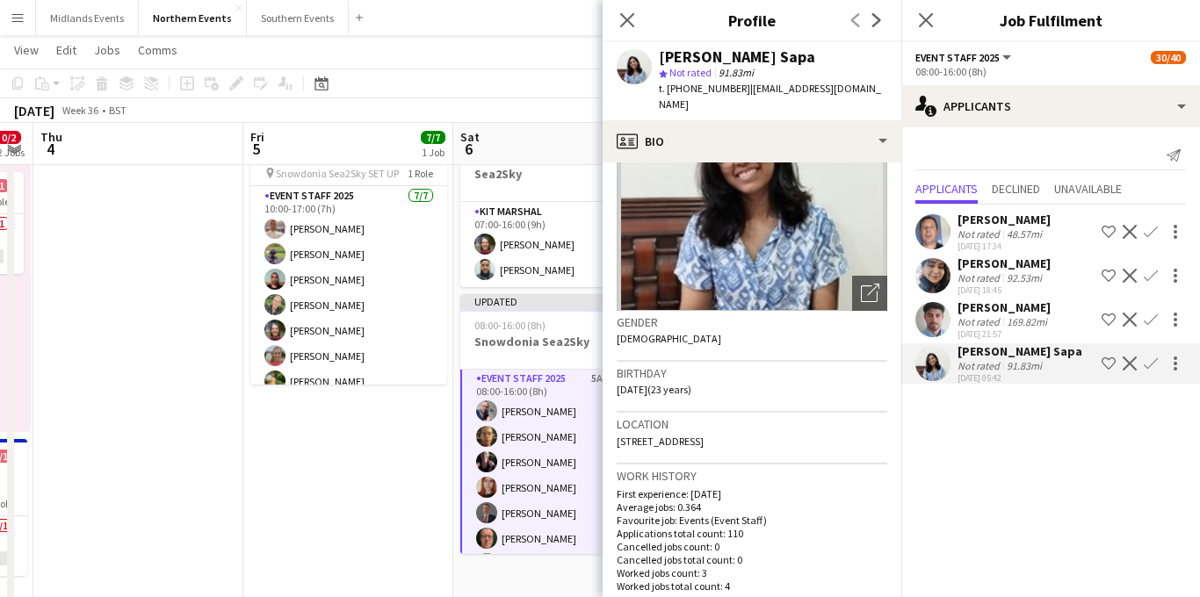
scroll to position [133, 0]
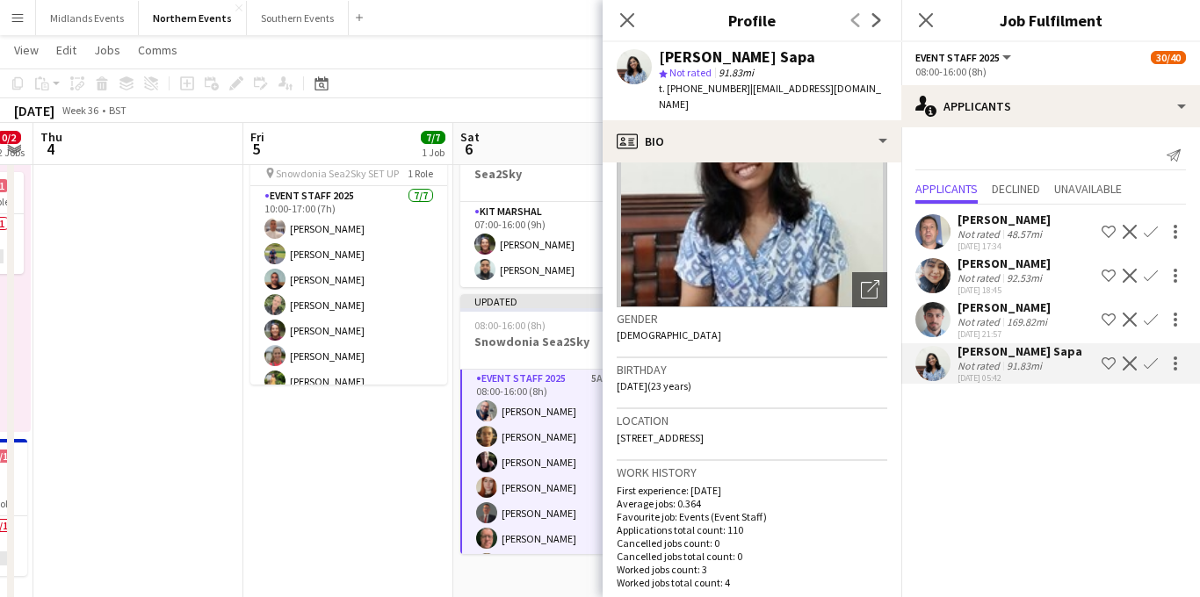
click at [1129, 360] on app-icon "Decline" at bounding box center [1130, 364] width 14 height 14
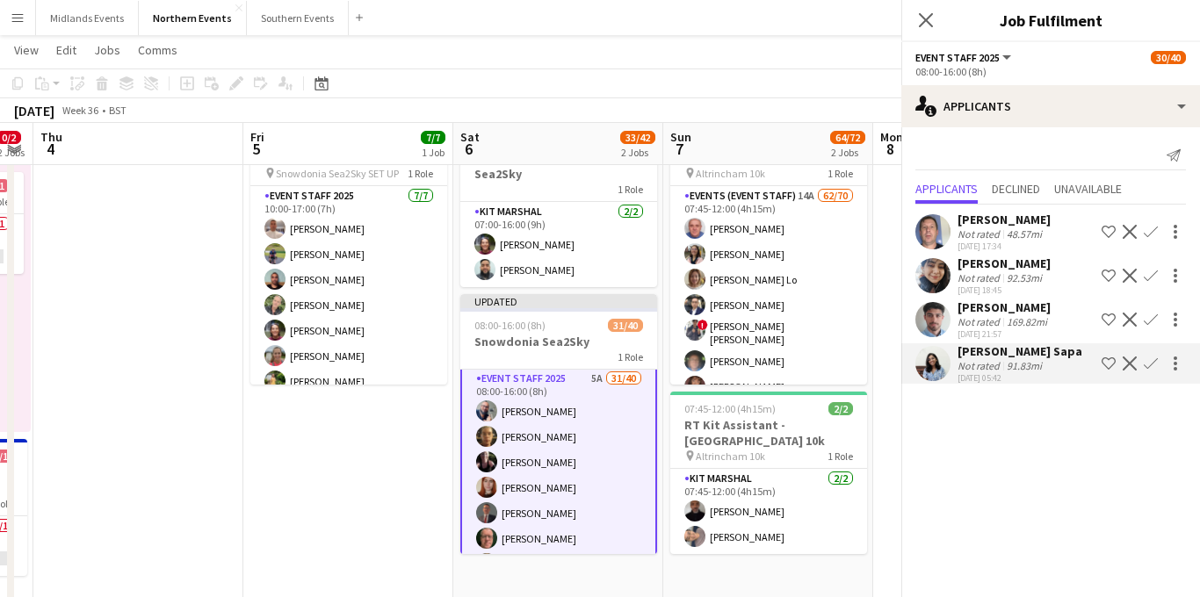
scroll to position [0, 0]
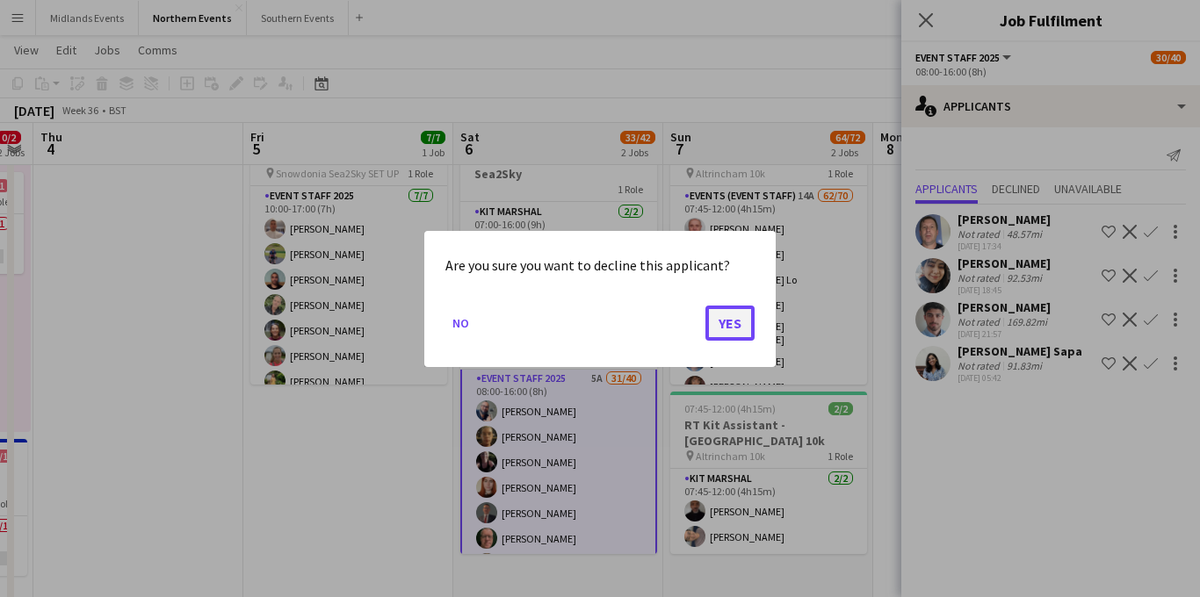
click at [730, 331] on button "Yes" at bounding box center [730, 322] width 49 height 35
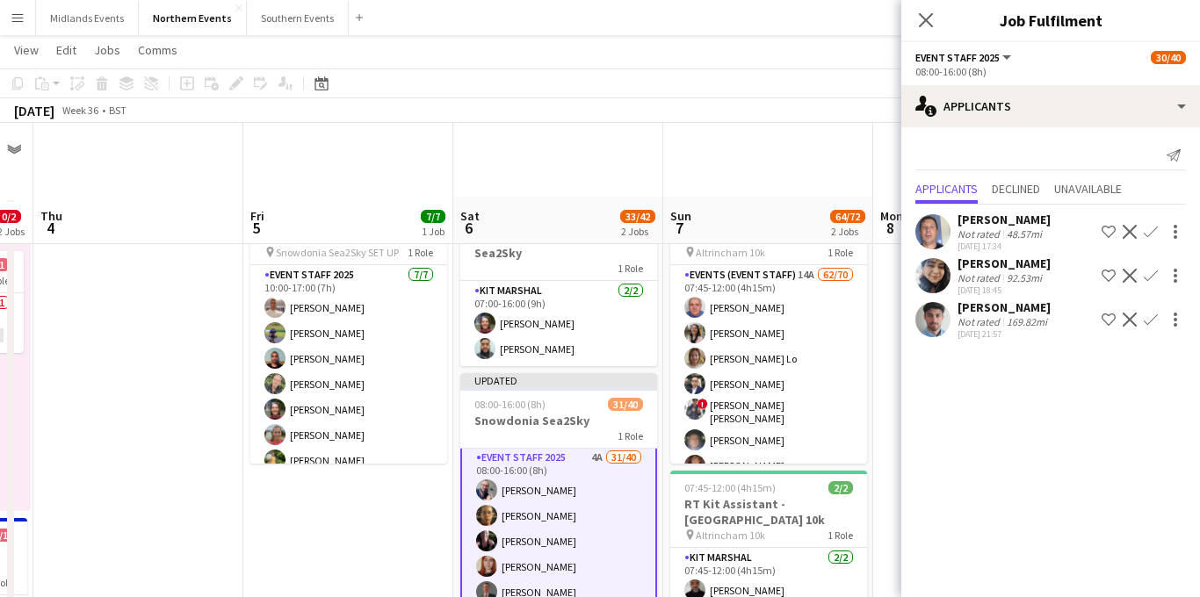
scroll to position [79, 0]
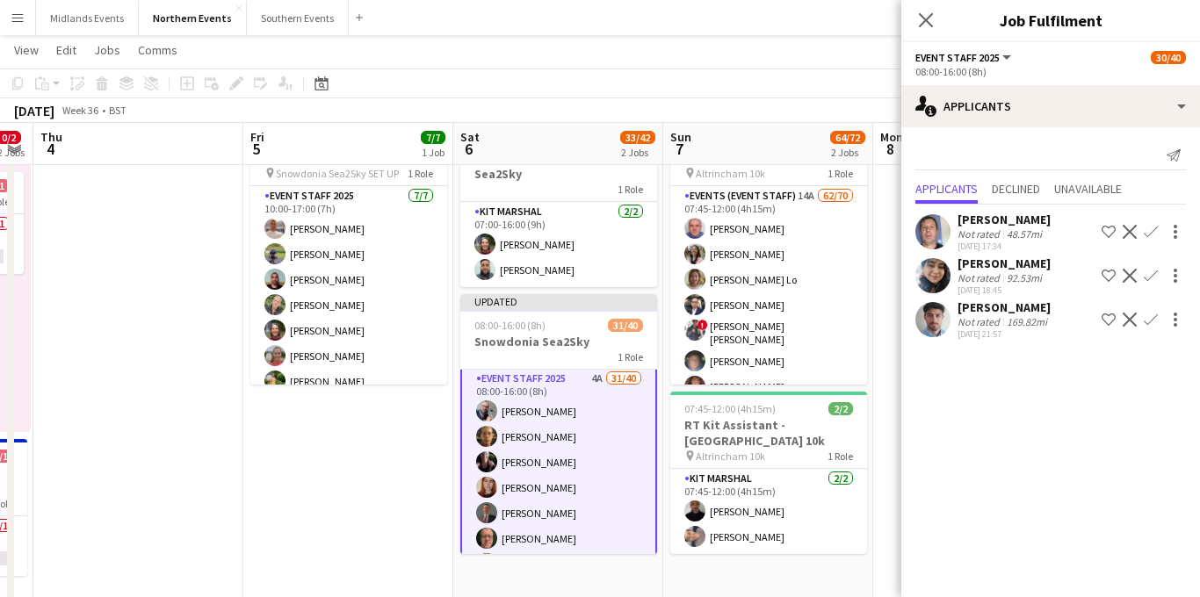
click at [1035, 322] on div "169.82mi" at bounding box center [1026, 321] width 47 height 13
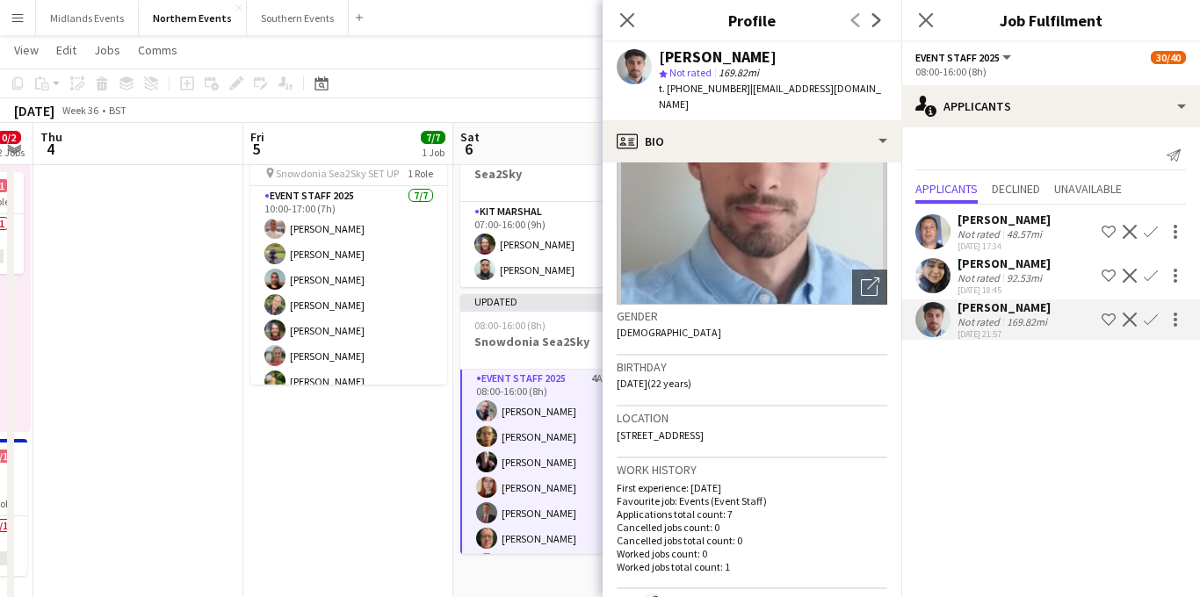
scroll to position [157, 0]
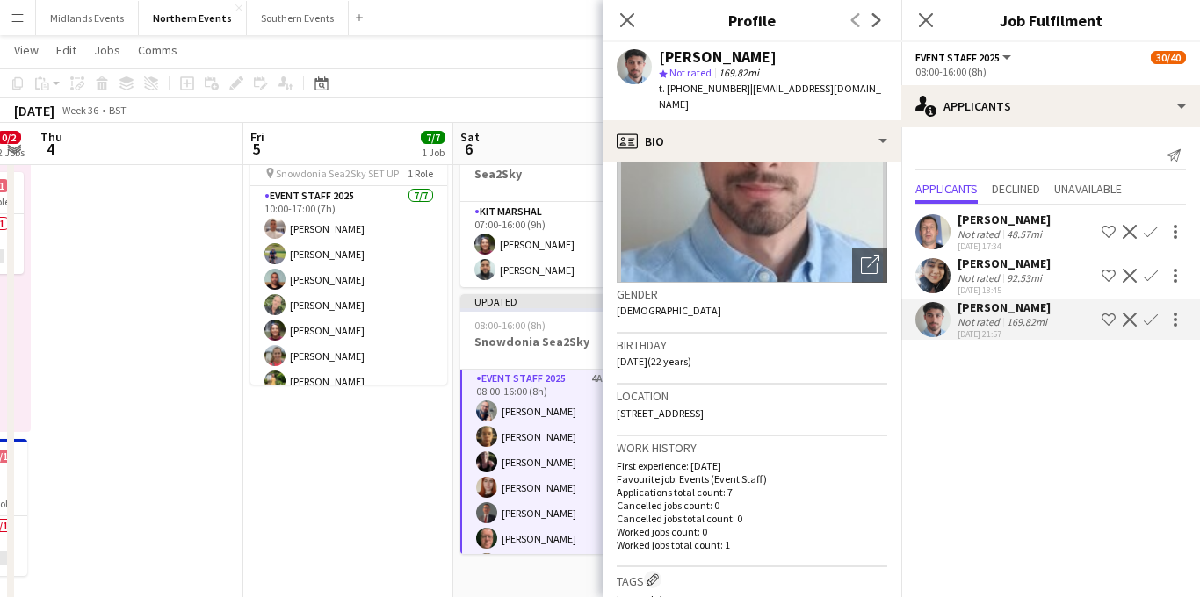
click at [1011, 280] on div "92.53mi" at bounding box center [1024, 278] width 42 height 13
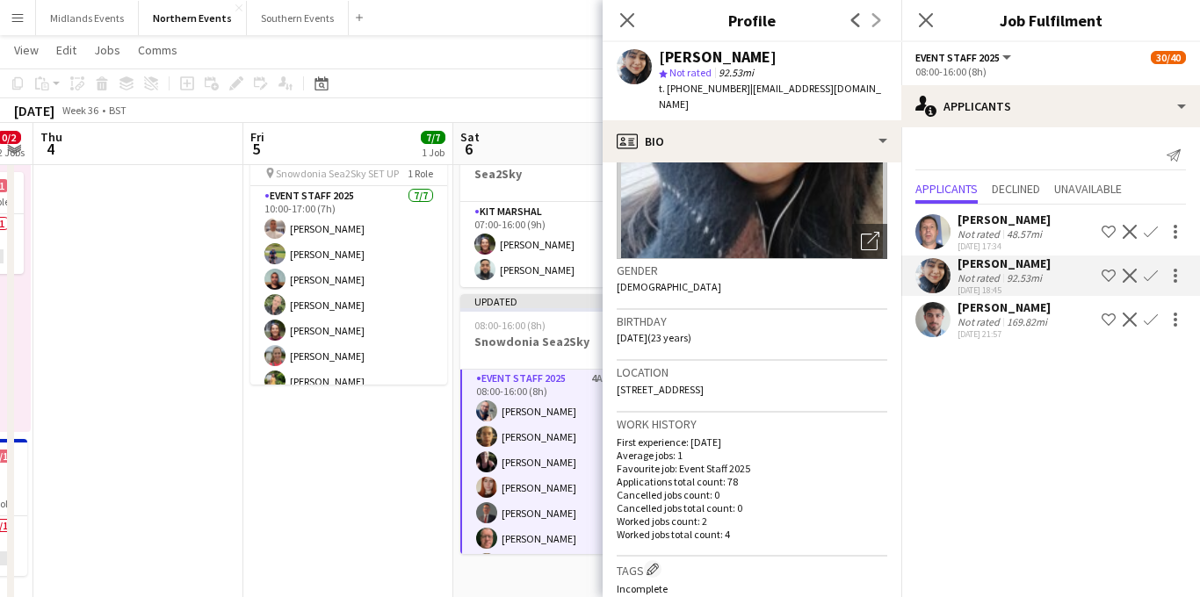
scroll to position [208, 0]
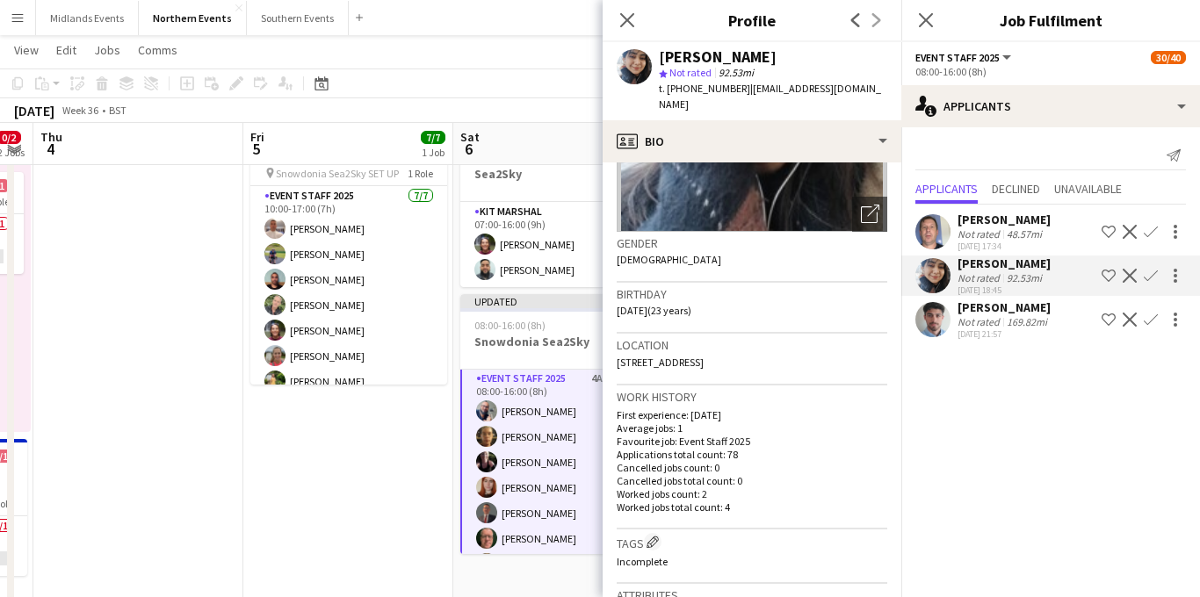
click at [1023, 232] on div "48.57mi" at bounding box center [1024, 234] width 42 height 13
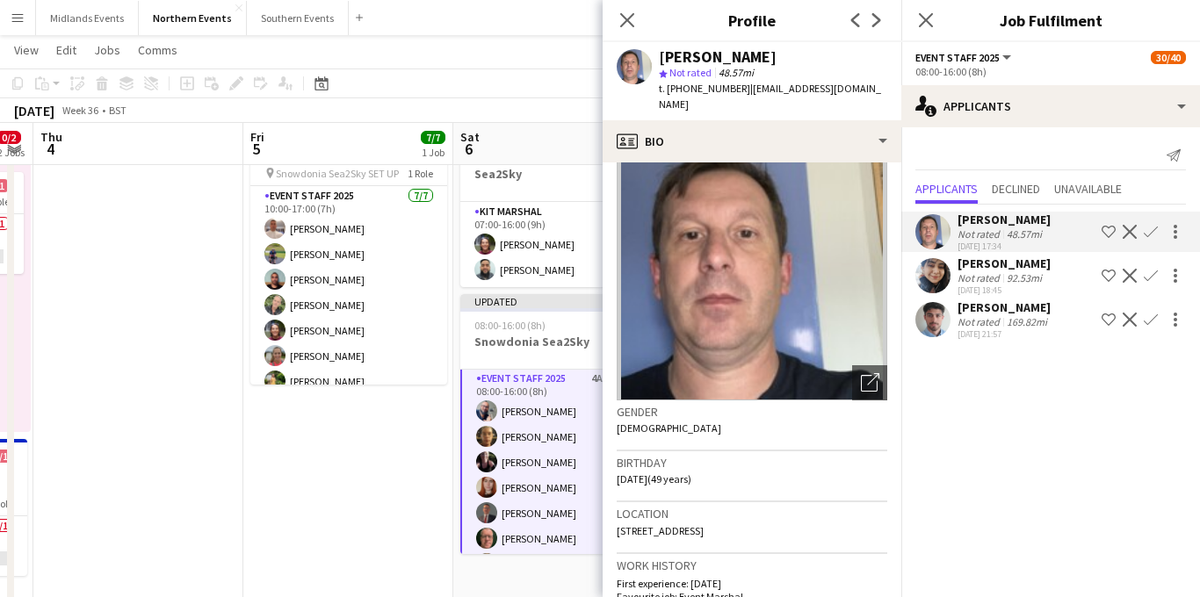
scroll to position [0, 0]
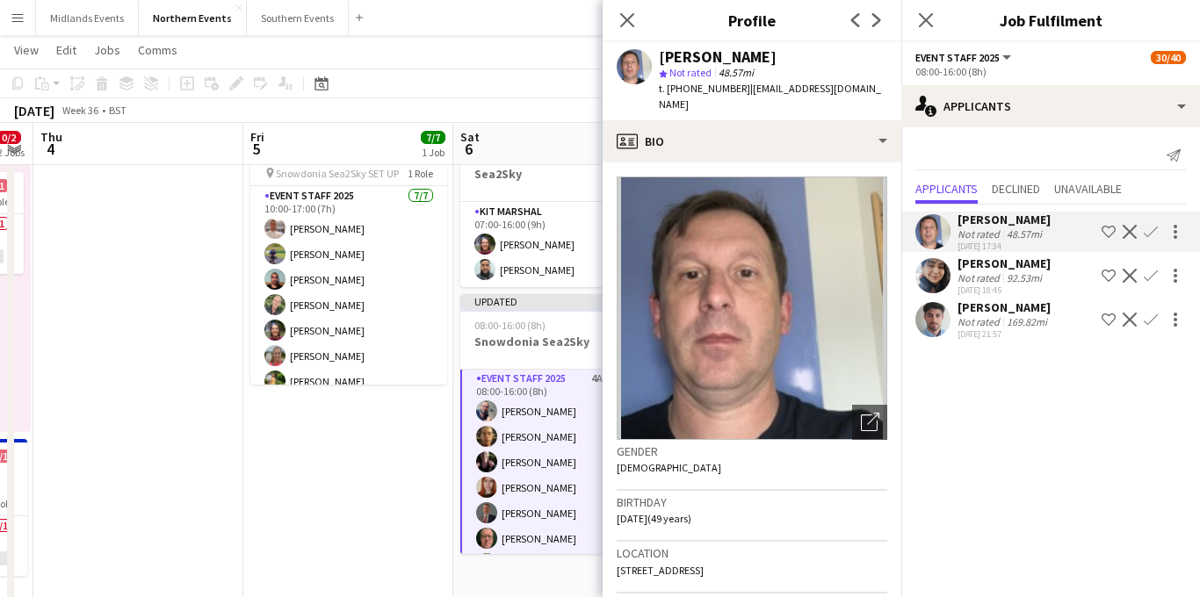
click at [1146, 235] on app-icon "Confirm" at bounding box center [1151, 232] width 14 height 14
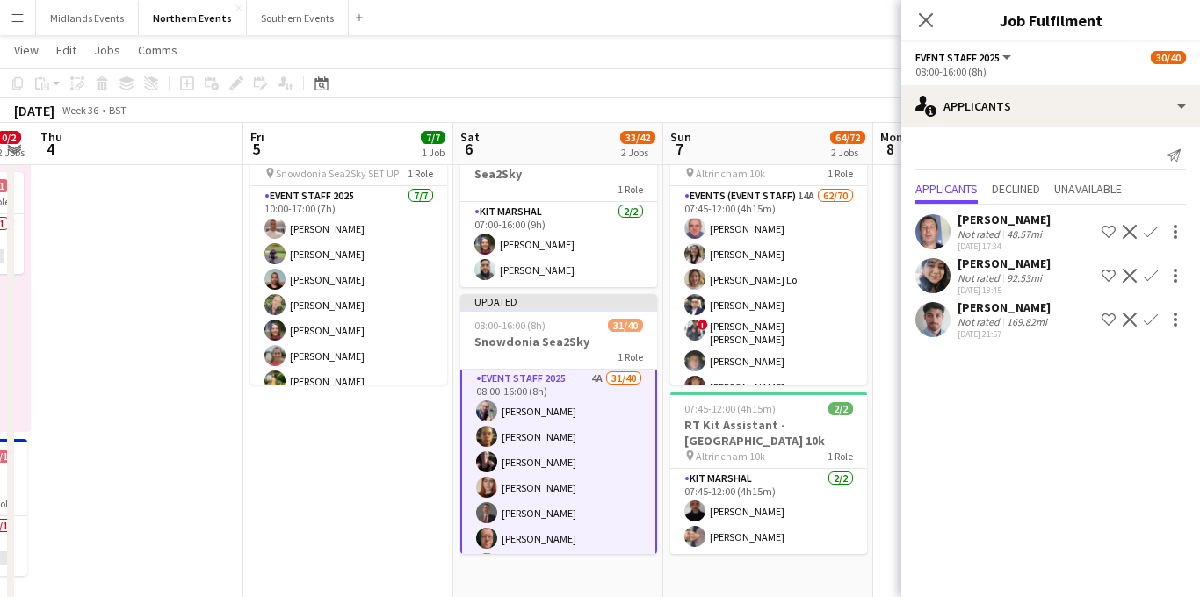
click at [1151, 235] on app-icon "Confirm" at bounding box center [1151, 232] width 14 height 14
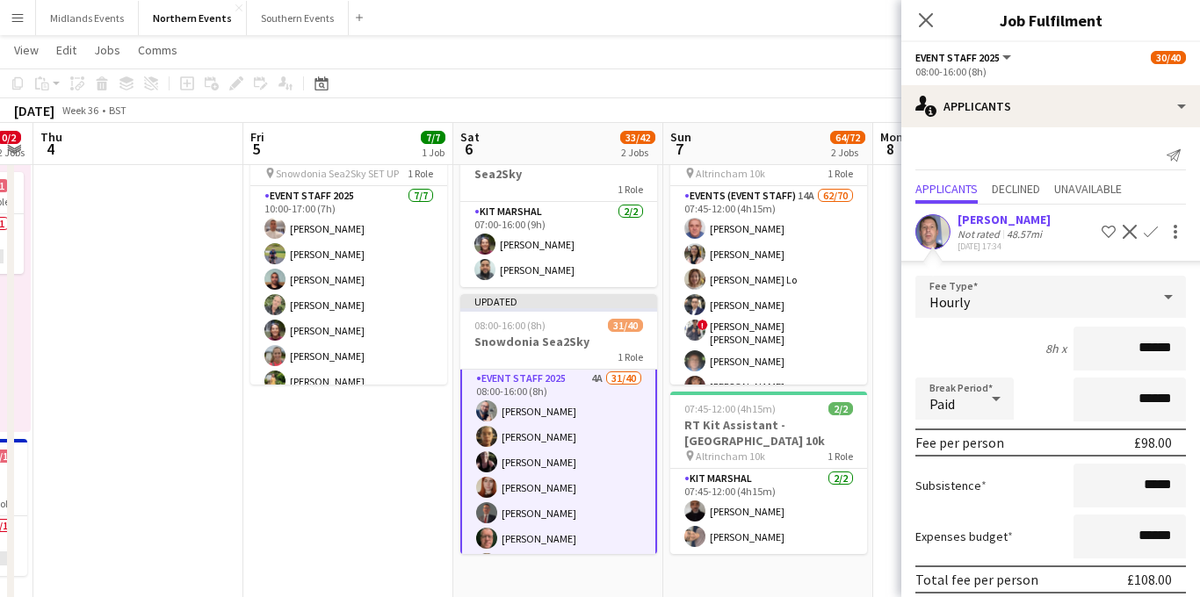
scroll to position [159, 0]
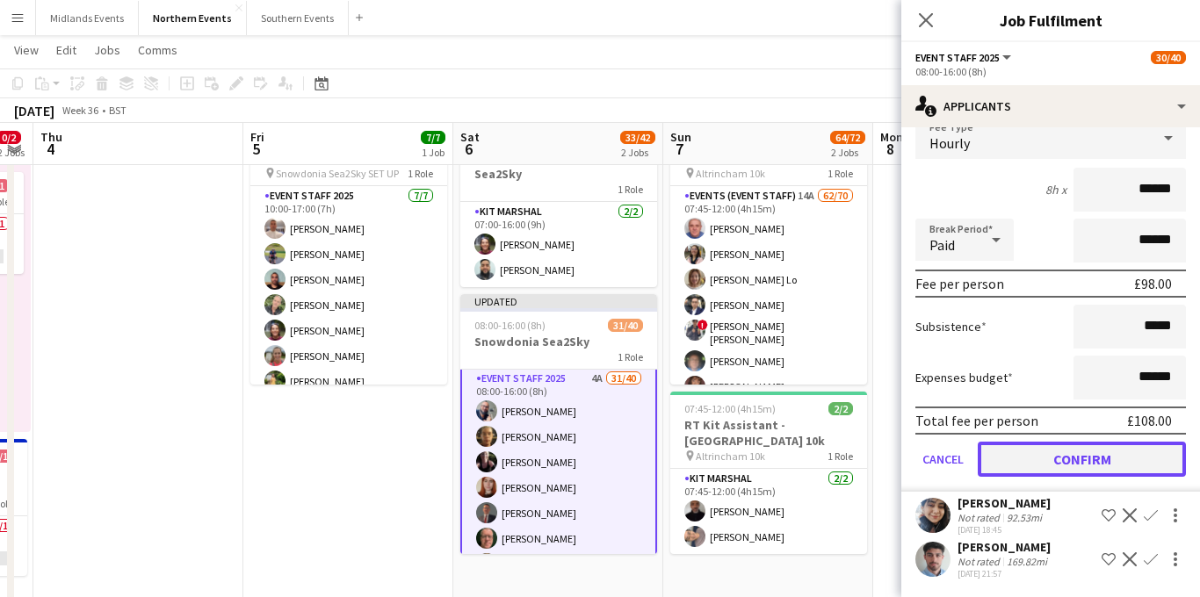
click at [1047, 458] on button "Confirm" at bounding box center [1082, 459] width 208 height 35
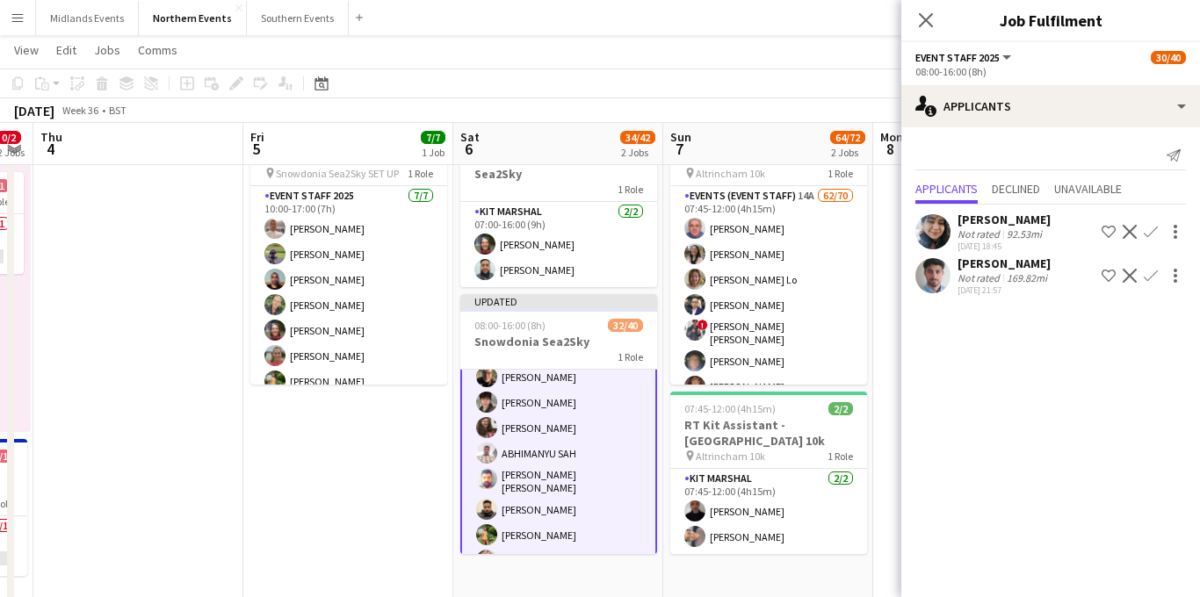
scroll to position [708, 0]
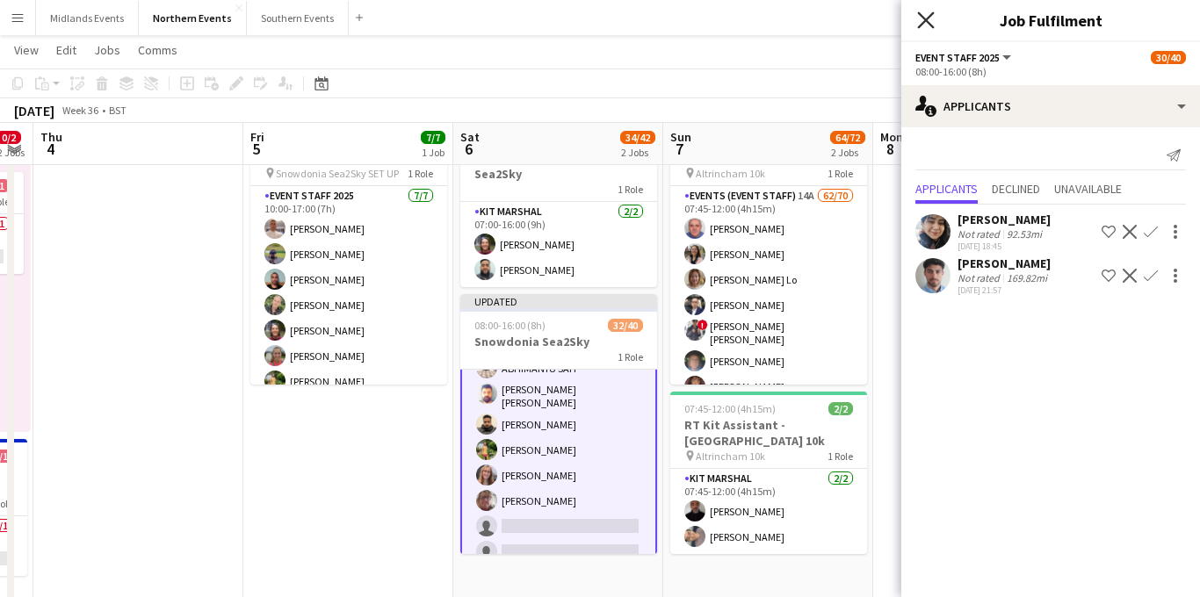
click at [924, 22] on icon at bounding box center [925, 19] width 17 height 17
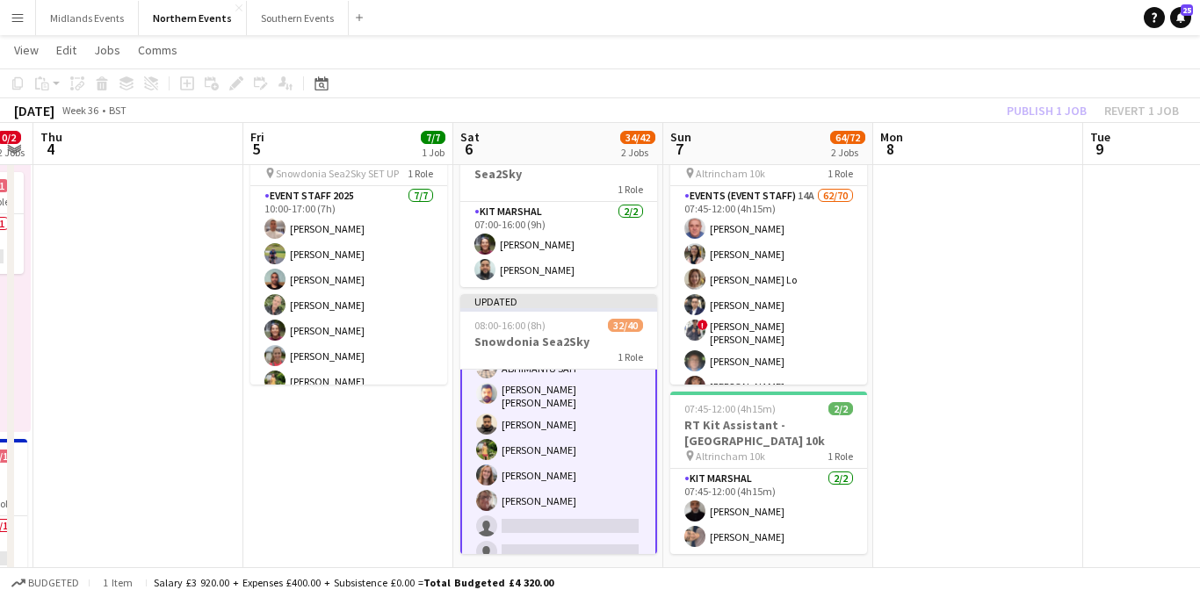
click at [554, 349] on h3 "Snowdonia Sea2Sky" at bounding box center [558, 342] width 197 height 16
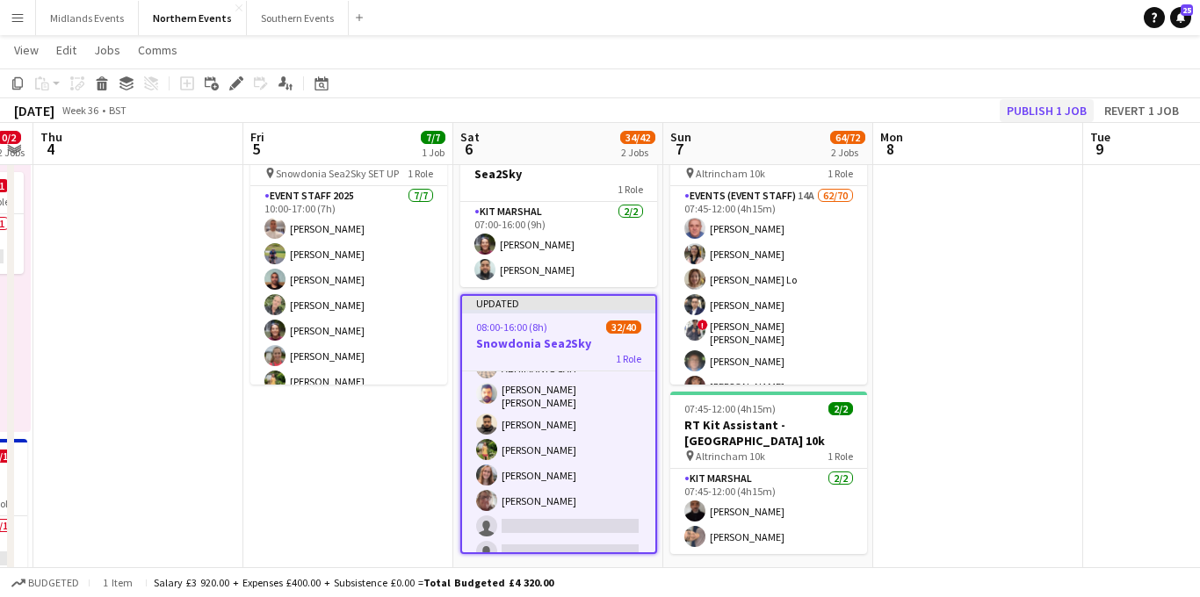
scroll to position [706, 0]
click at [1051, 115] on button "Publish 1 job" at bounding box center [1047, 110] width 94 height 23
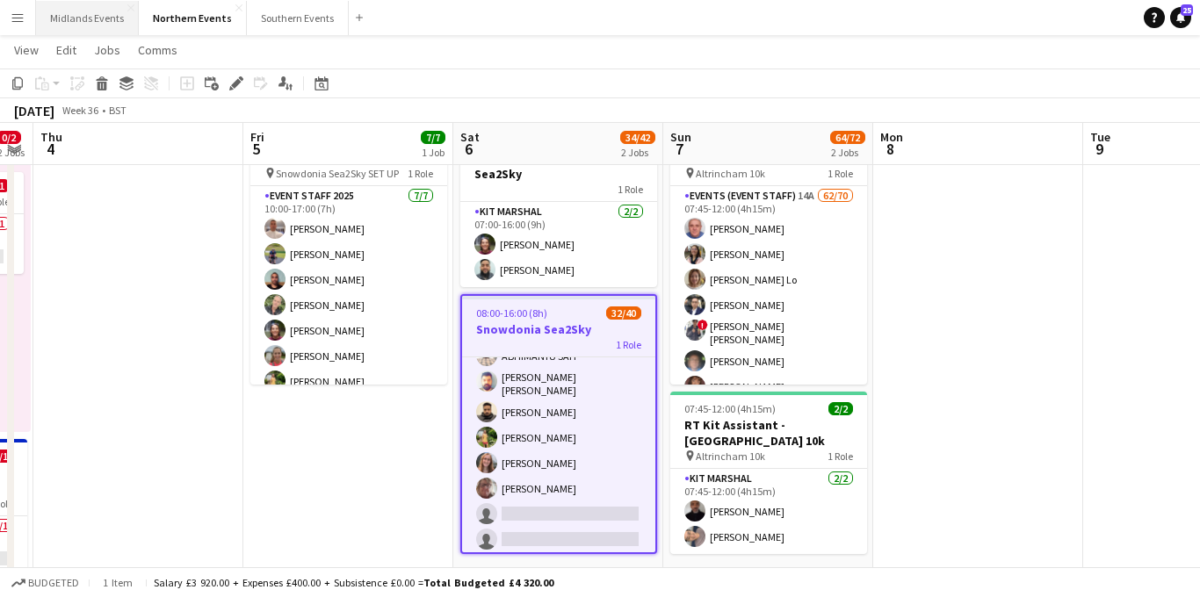
click at [104, 22] on button "Midlands Events Close" at bounding box center [87, 18] width 103 height 34
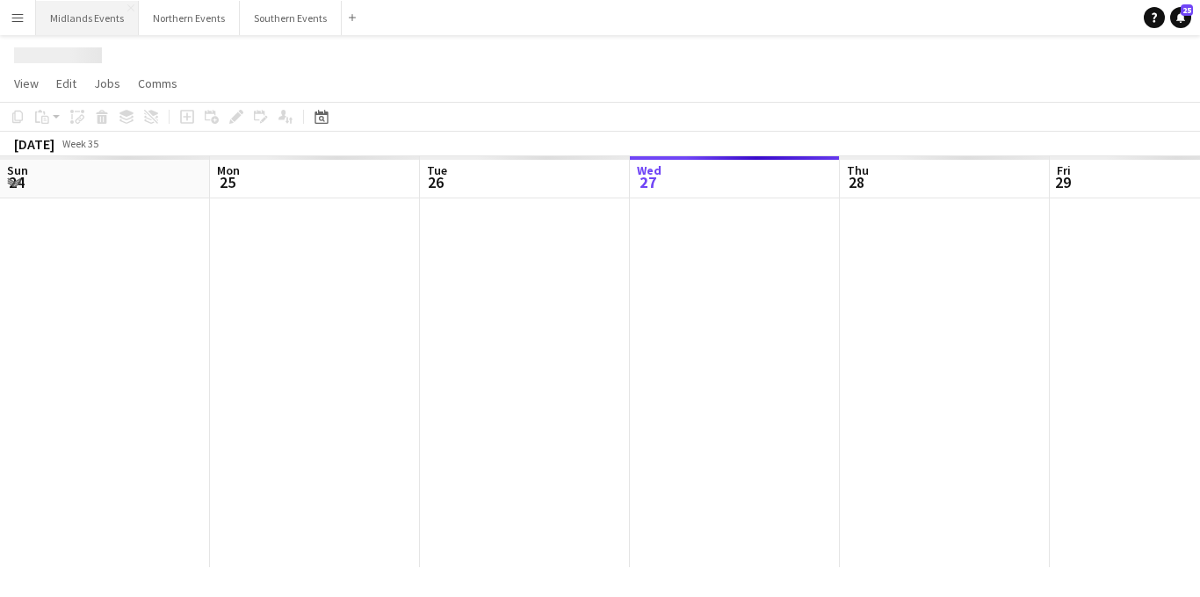
scroll to position [0, 420]
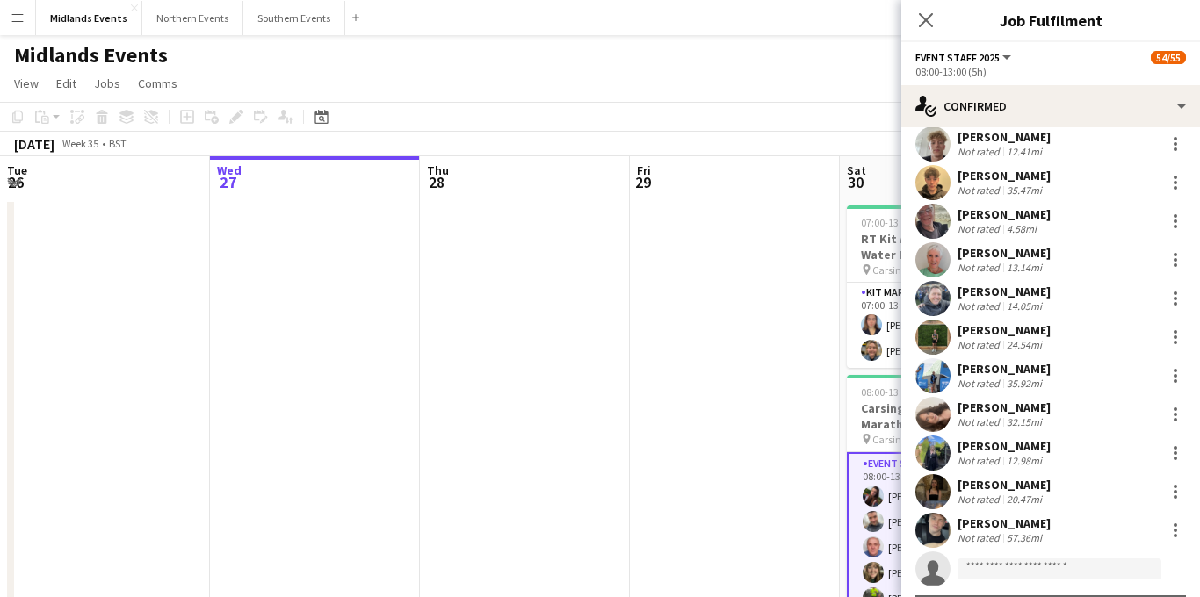
scroll to position [1760, 0]
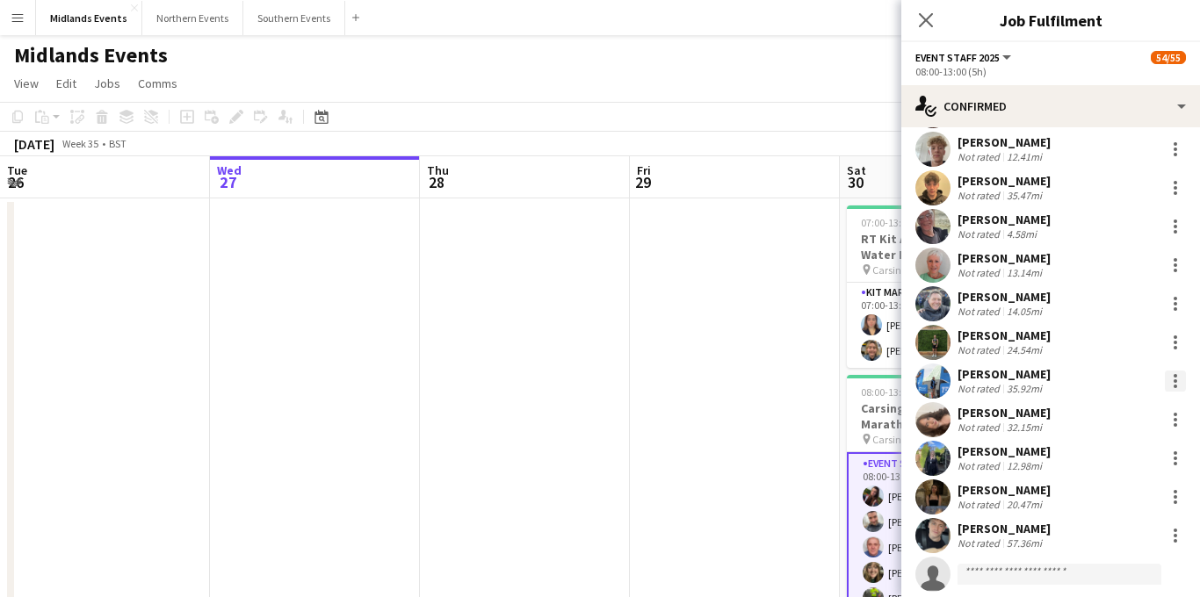
click at [1175, 387] on div at bounding box center [1176, 387] width 4 height 4
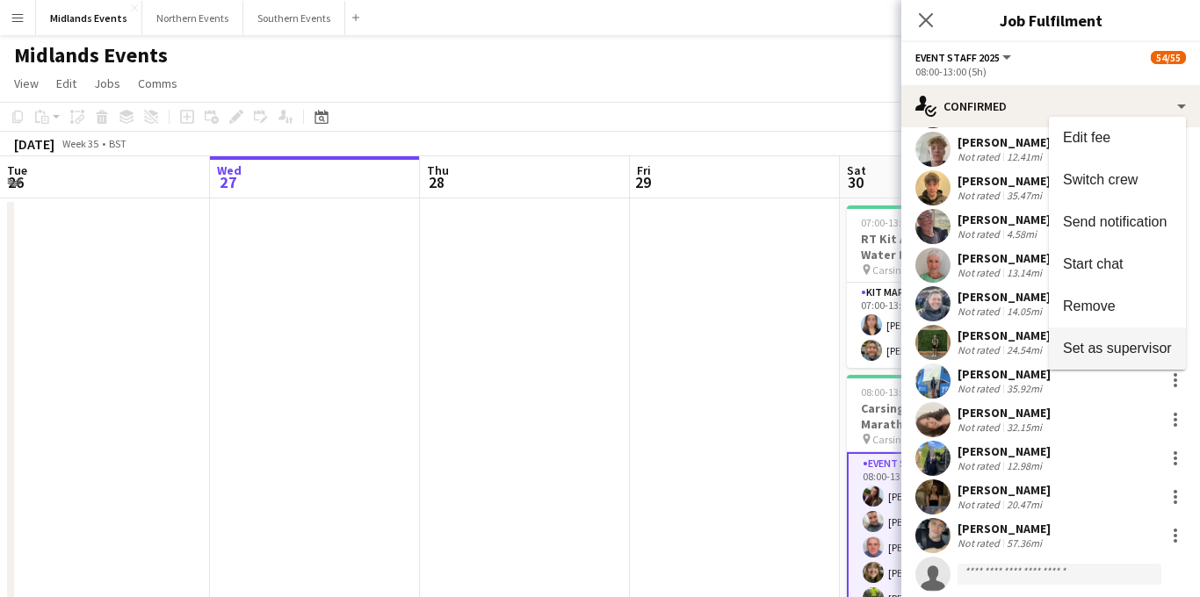
click at [1115, 344] on span "Set as supervisor" at bounding box center [1117, 347] width 109 height 15
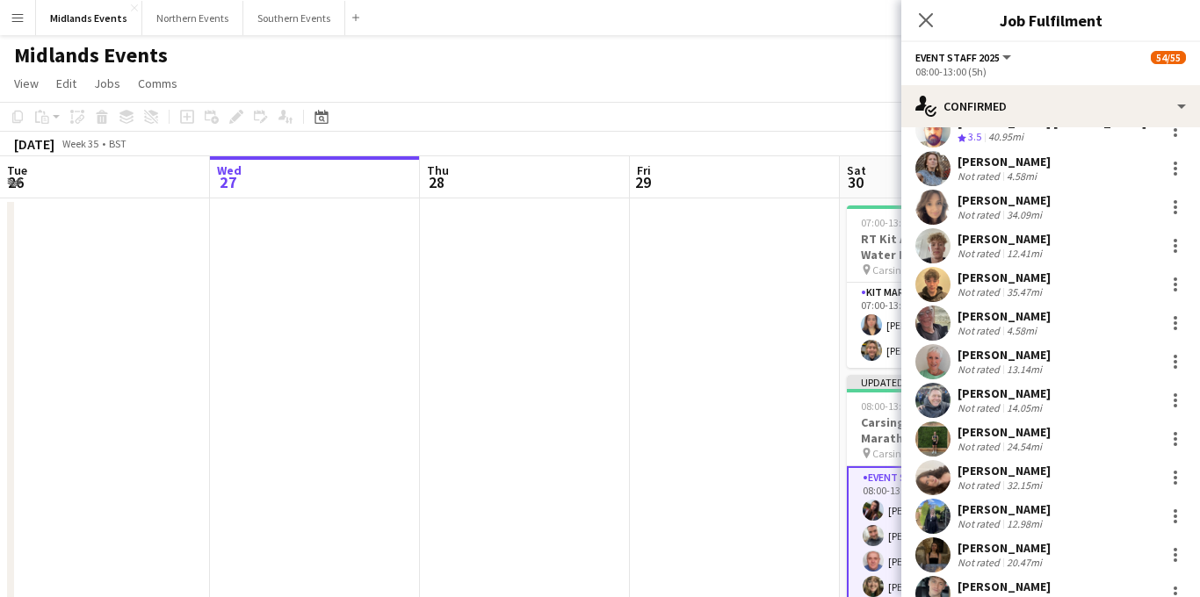
scroll to position [1690, 0]
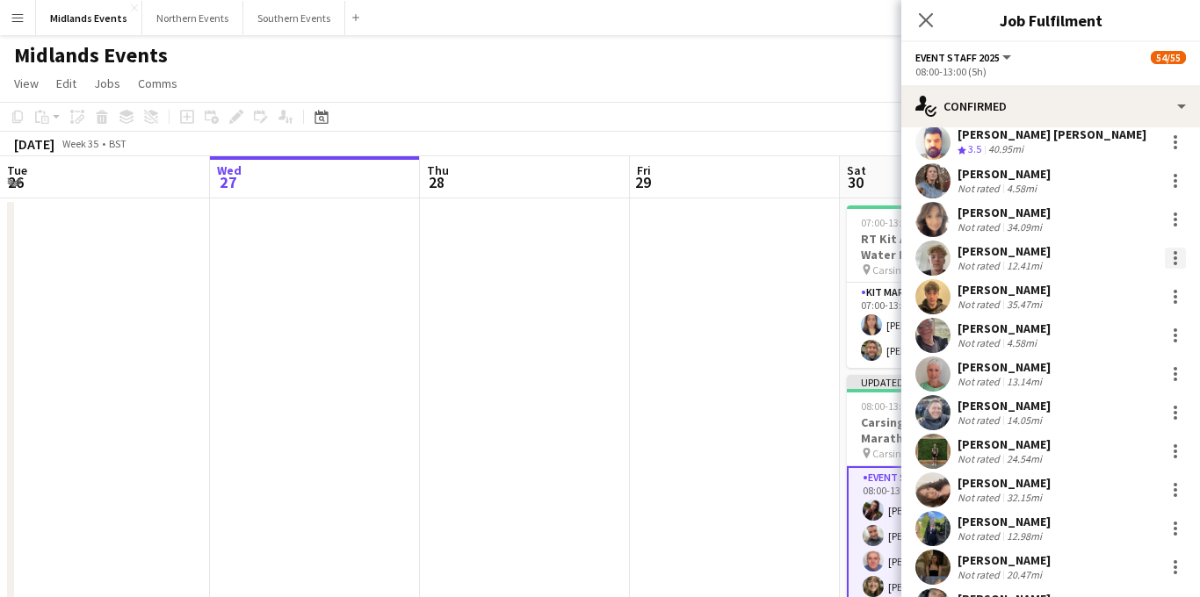
click at [1177, 262] on div at bounding box center [1175, 258] width 21 height 21
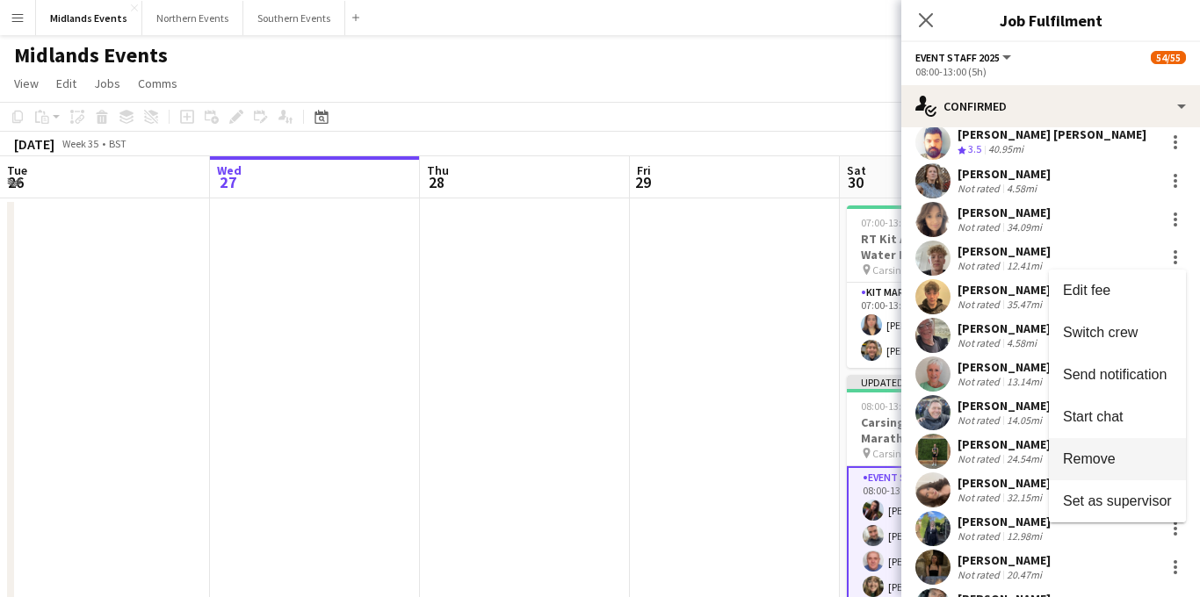
click at [1104, 456] on span "Remove" at bounding box center [1089, 458] width 53 height 15
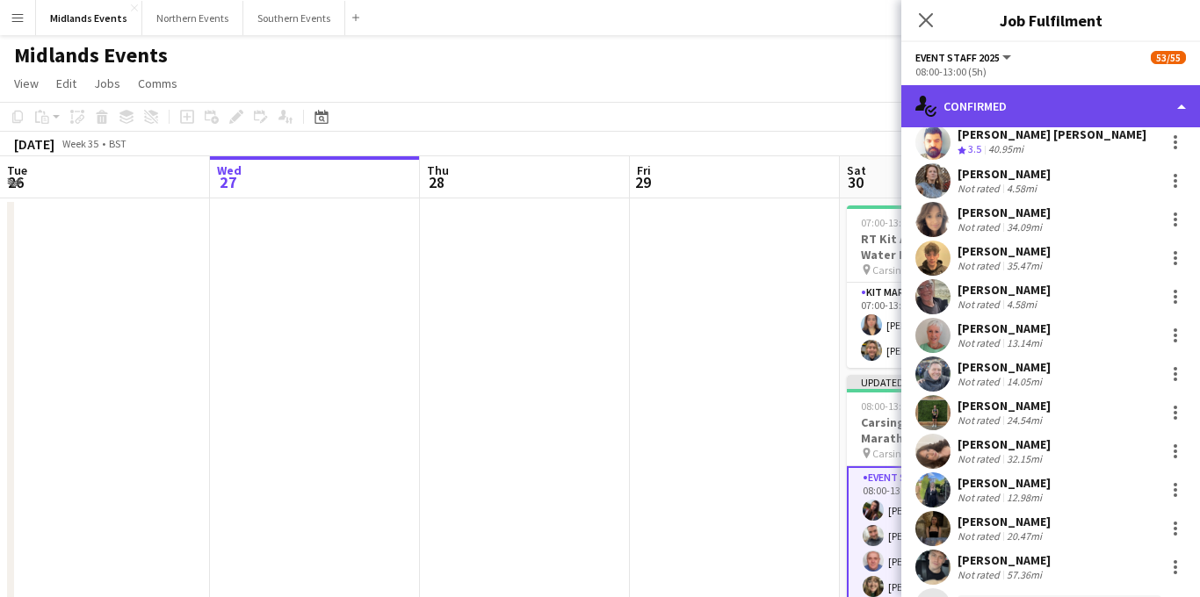
click at [1082, 90] on div "single-neutral-actions-check-2 Confirmed" at bounding box center [1051, 106] width 299 height 42
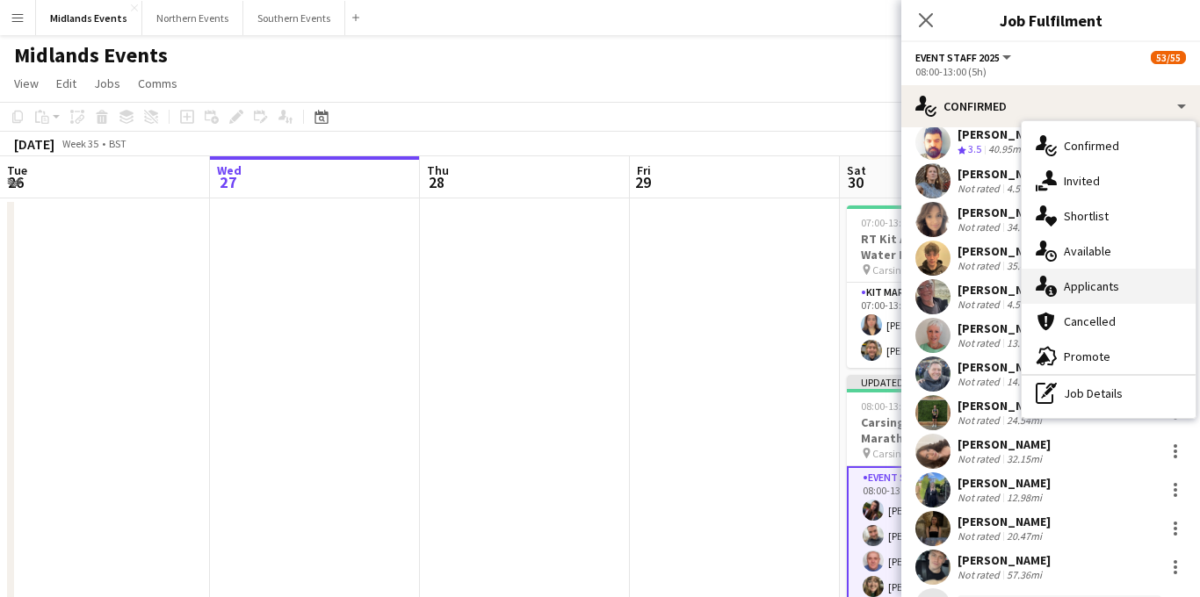
click at [1099, 294] on div "single-neutral-actions-information Applicants" at bounding box center [1109, 286] width 174 height 35
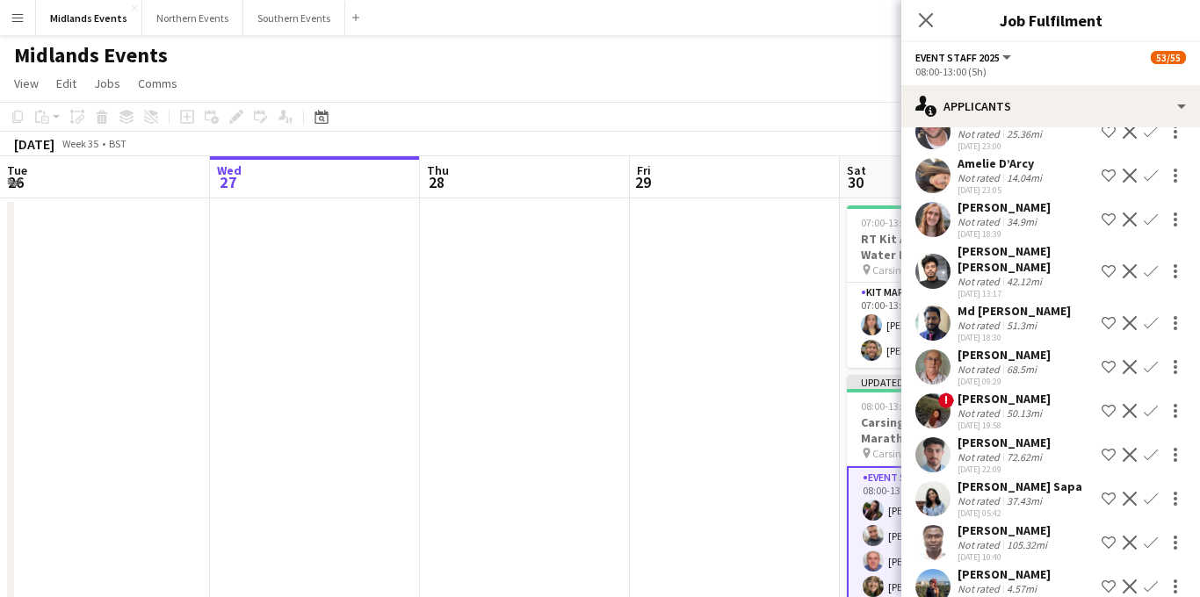
scroll to position [1517, 0]
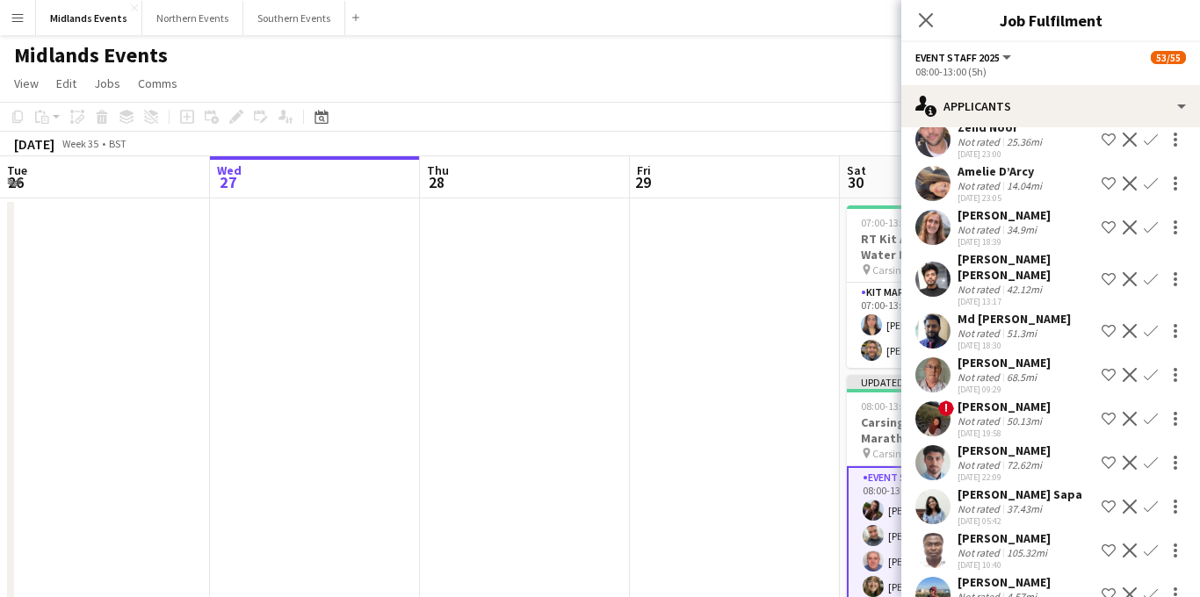
click at [1155, 588] on app-icon "Confirm" at bounding box center [1151, 595] width 14 height 14
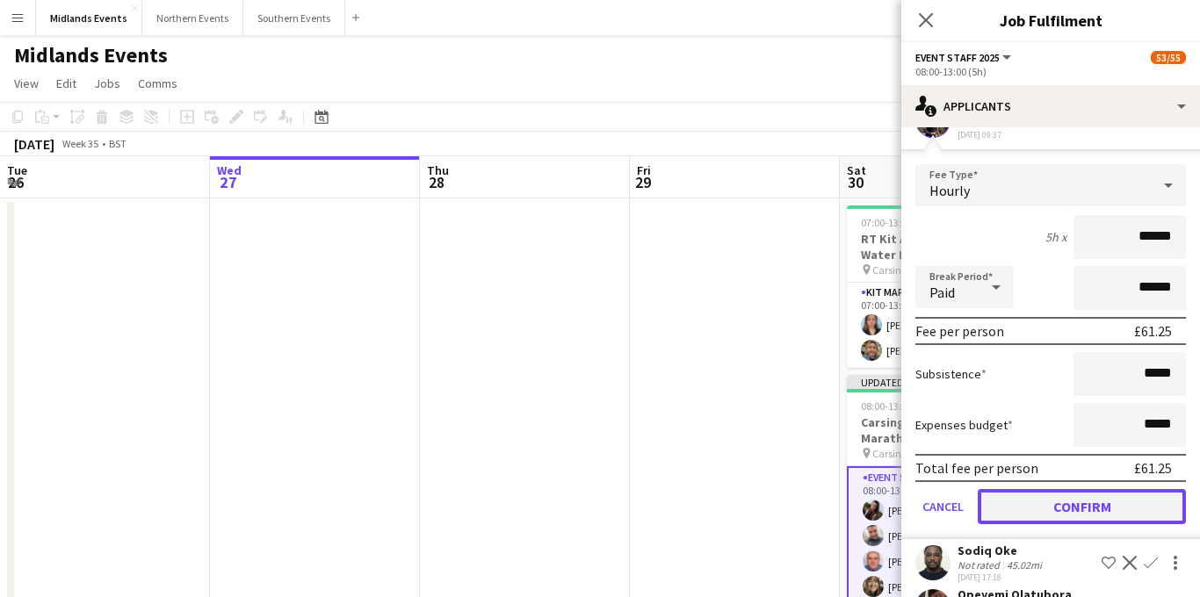
click at [1048, 489] on button "Confirm" at bounding box center [1082, 506] width 208 height 35
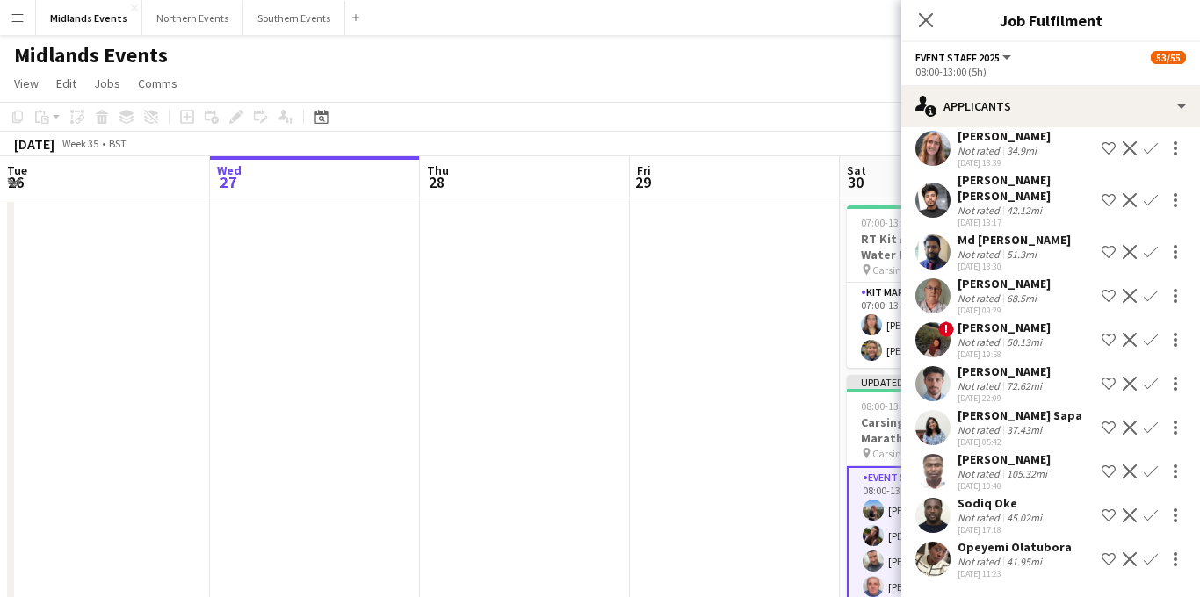
scroll to position [1549, 0]
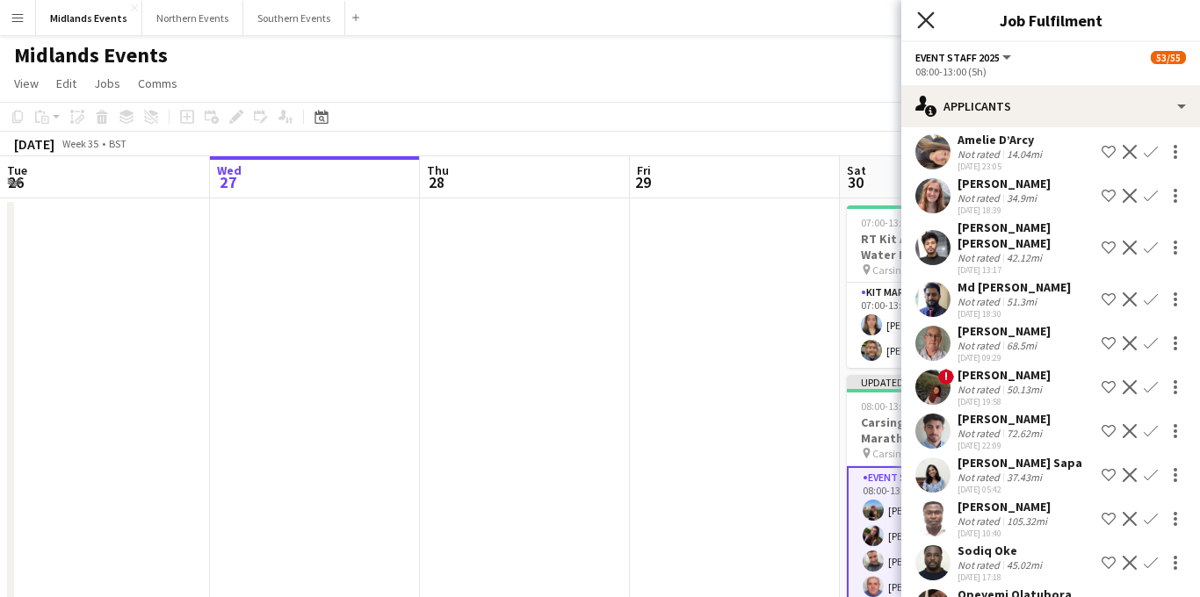
click at [930, 22] on icon at bounding box center [925, 19] width 17 height 17
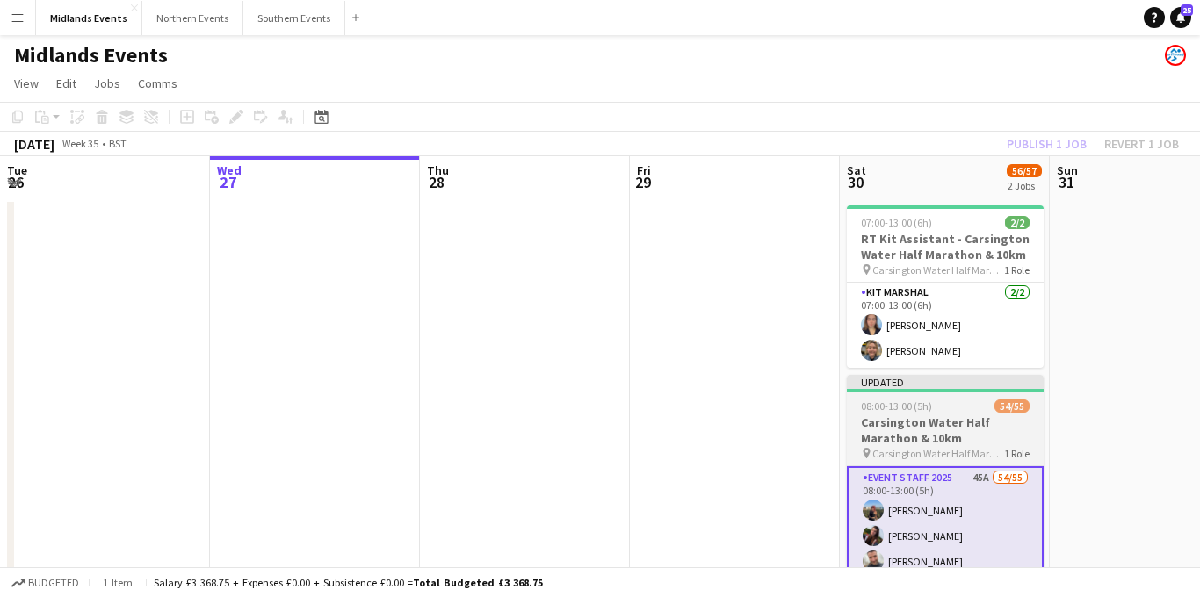
click at [914, 420] on h3 "Carsington Water Half Marathon & 10km" at bounding box center [945, 431] width 197 height 32
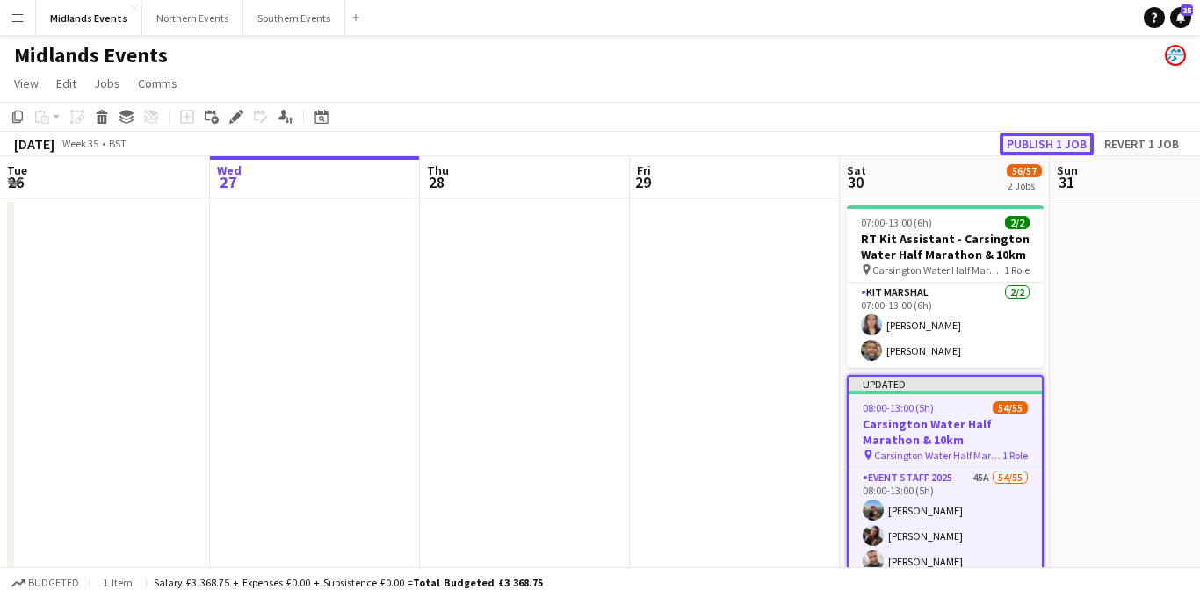
click at [1039, 143] on button "Publish 1 job" at bounding box center [1047, 144] width 94 height 23
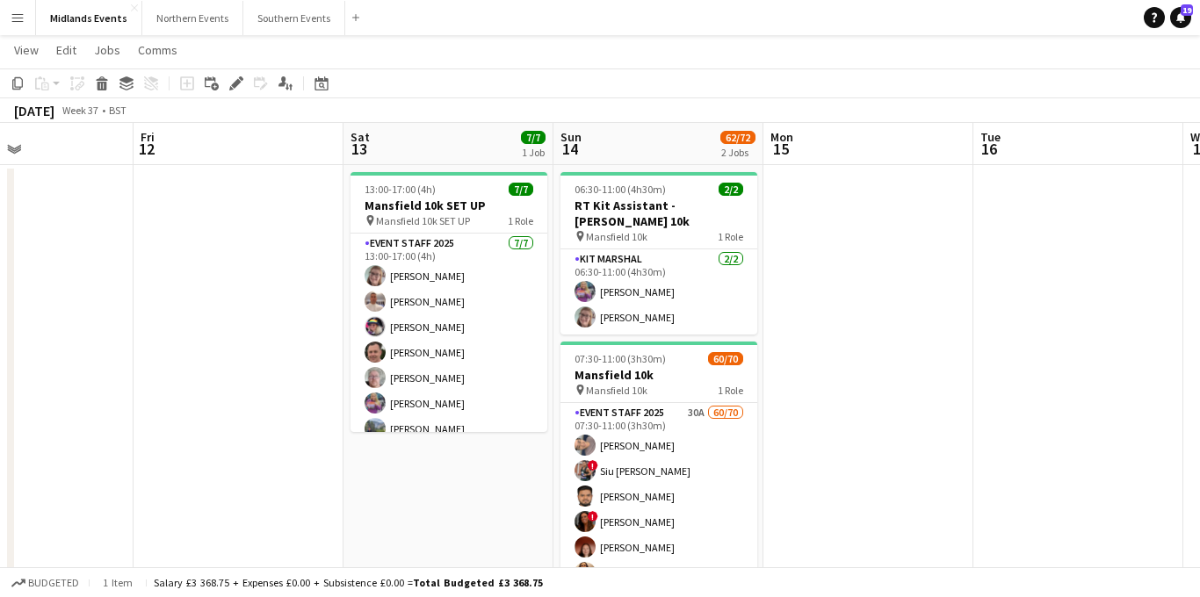
scroll to position [34, 0]
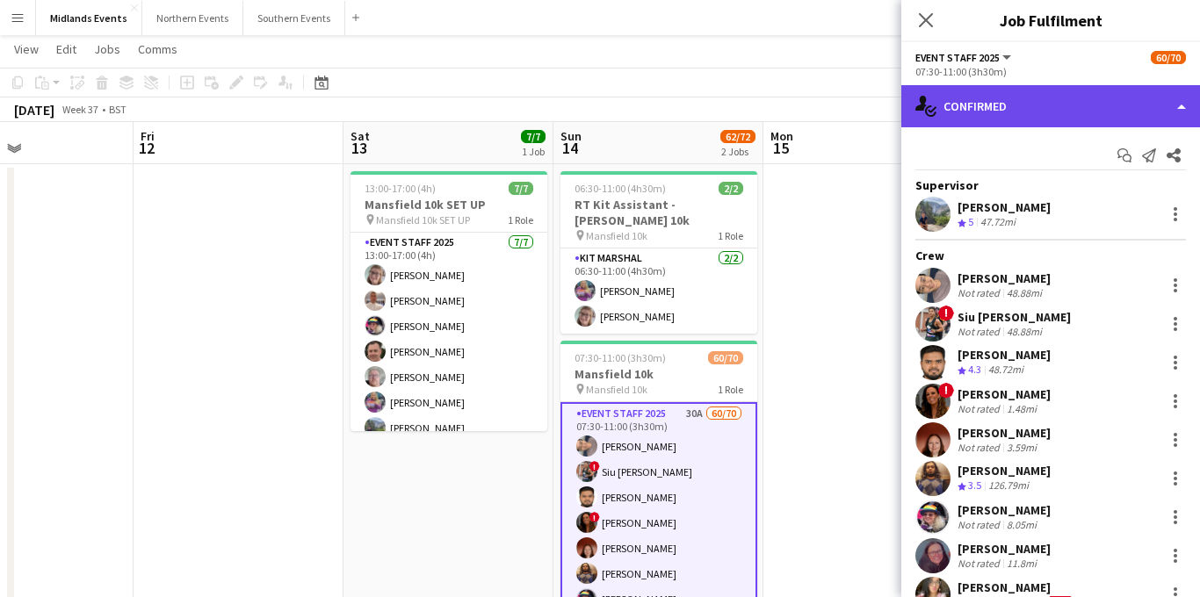
click at [1015, 112] on div "single-neutral-actions-check-2 Confirmed" at bounding box center [1051, 106] width 299 height 42
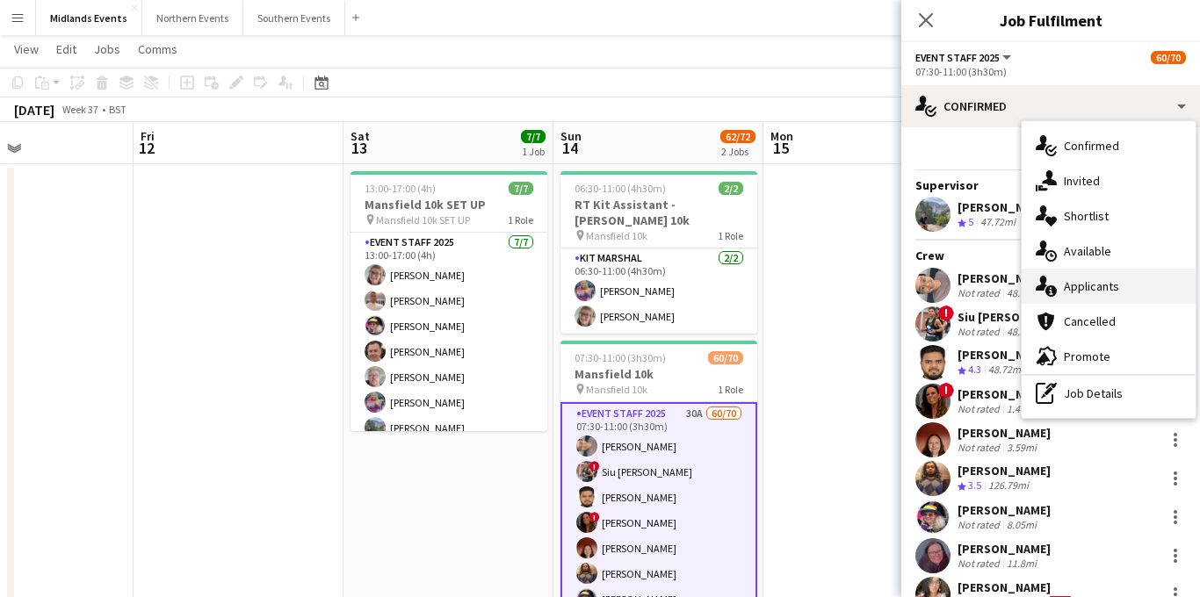
click at [1080, 291] on div "single-neutral-actions-information Applicants" at bounding box center [1109, 286] width 174 height 35
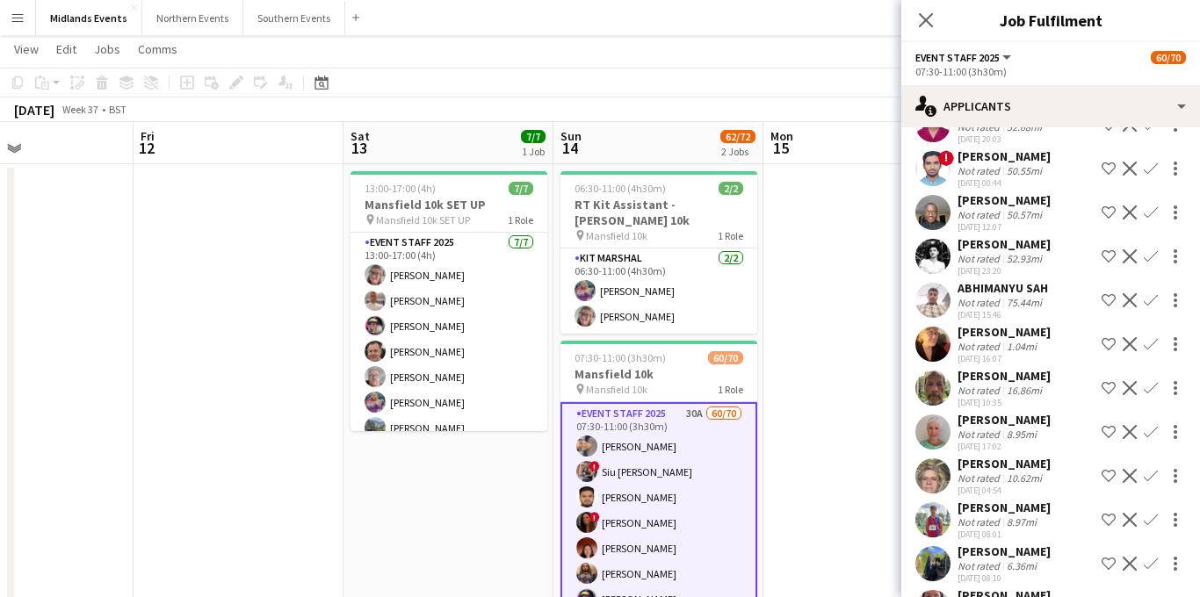
scroll to position [858, 0]
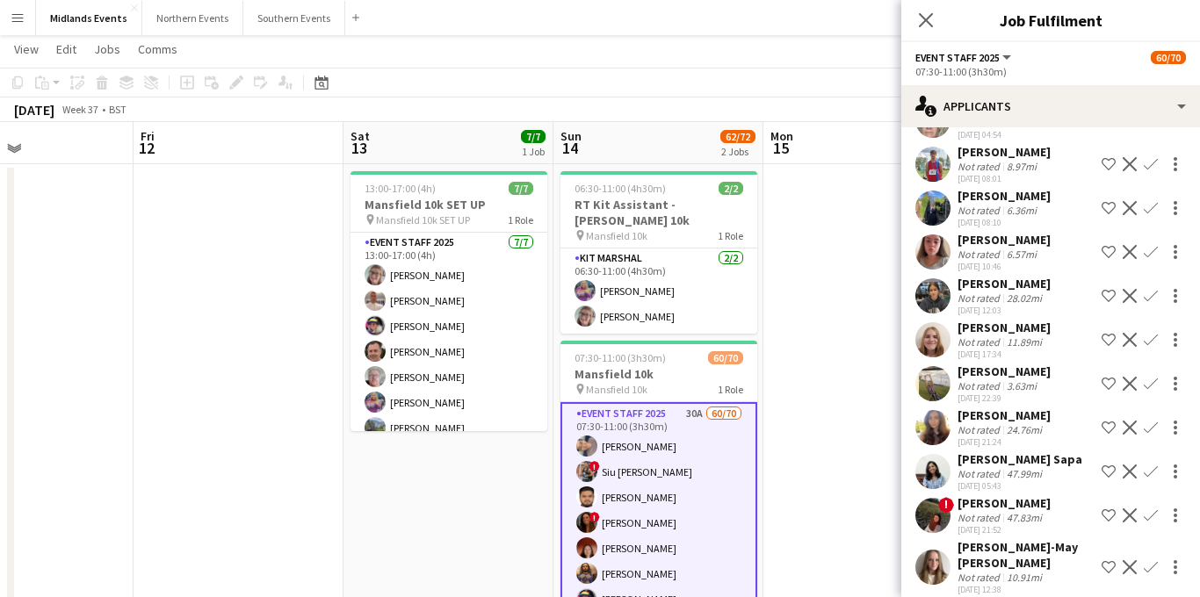
click at [1149, 561] on app-icon "Confirm" at bounding box center [1151, 568] width 14 height 14
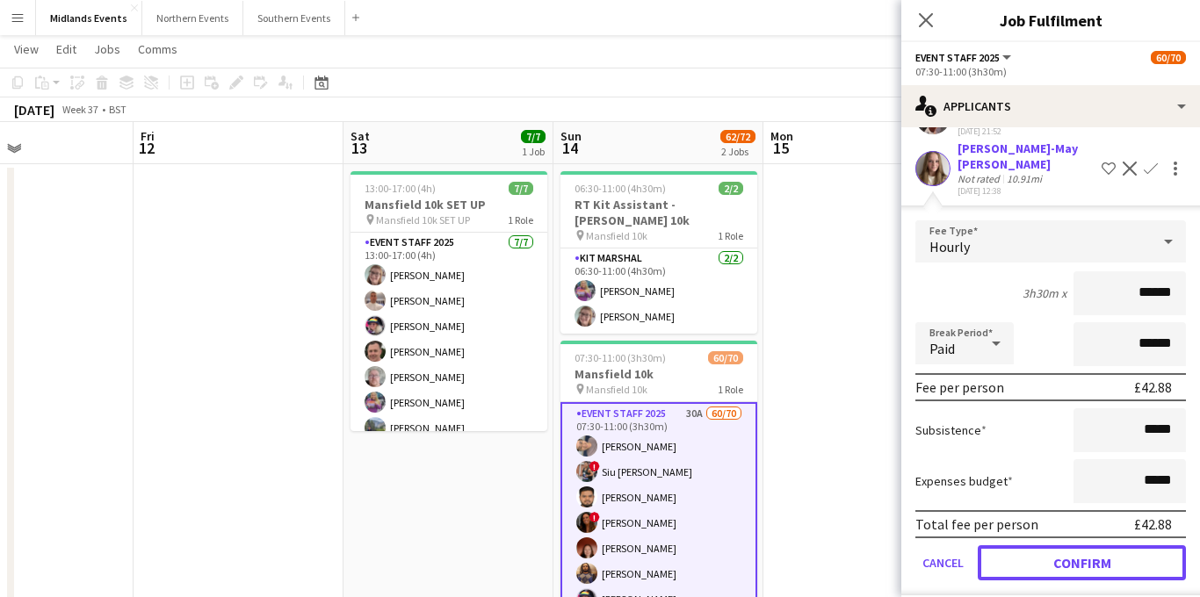
click at [1060, 547] on button "Confirm" at bounding box center [1082, 563] width 208 height 35
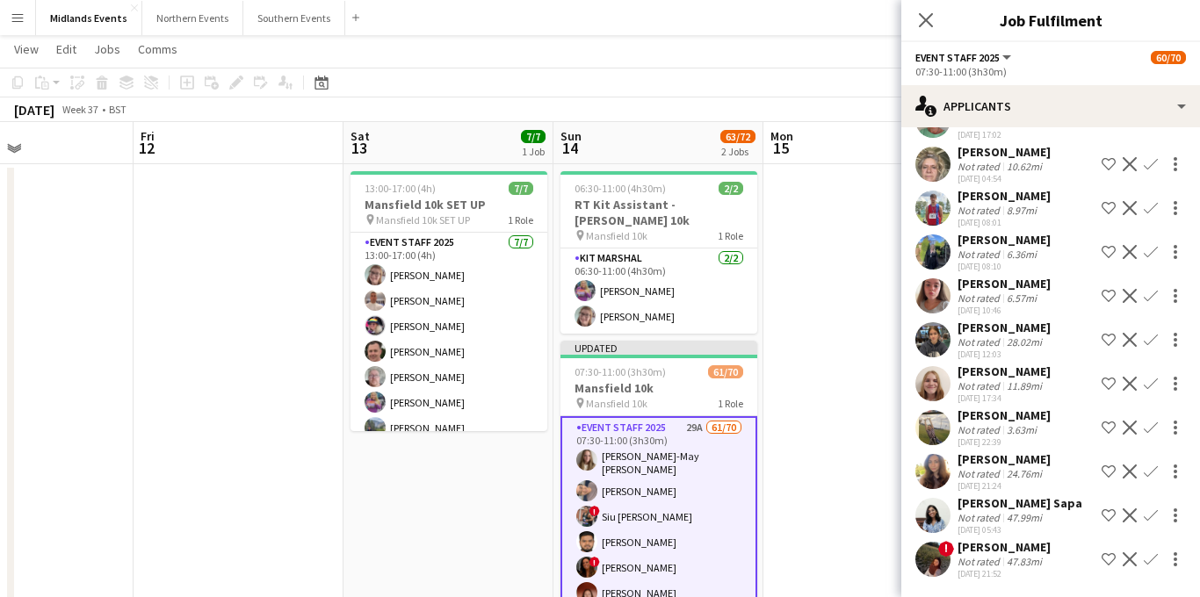
scroll to position [815, 0]
click at [1149, 383] on app-icon "Confirm" at bounding box center [1151, 384] width 14 height 14
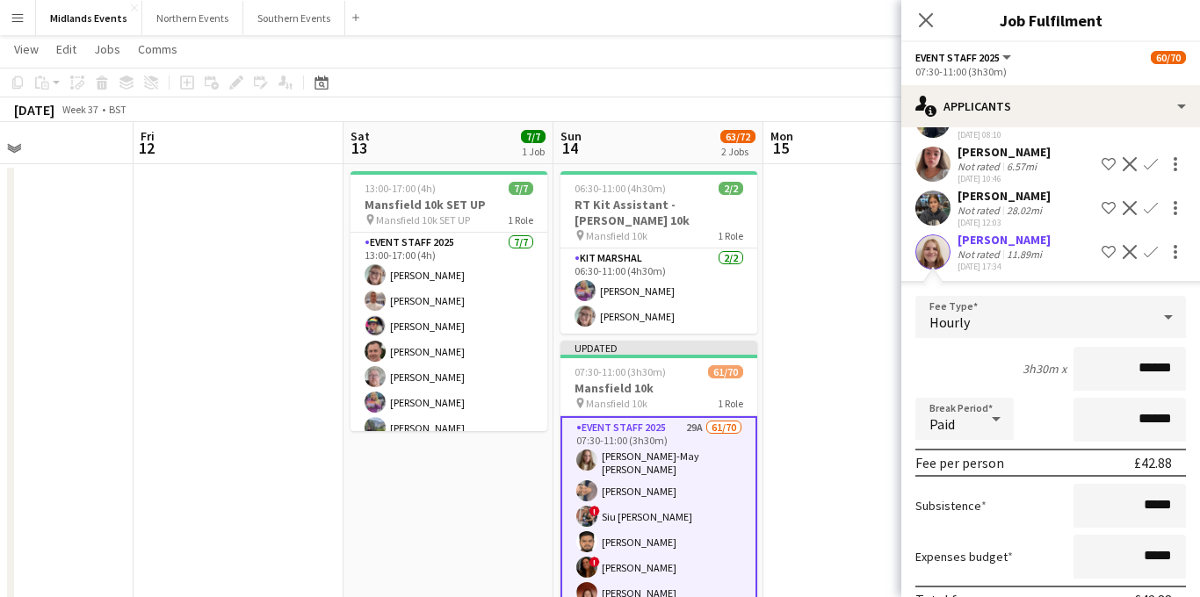
scroll to position [1004, 0]
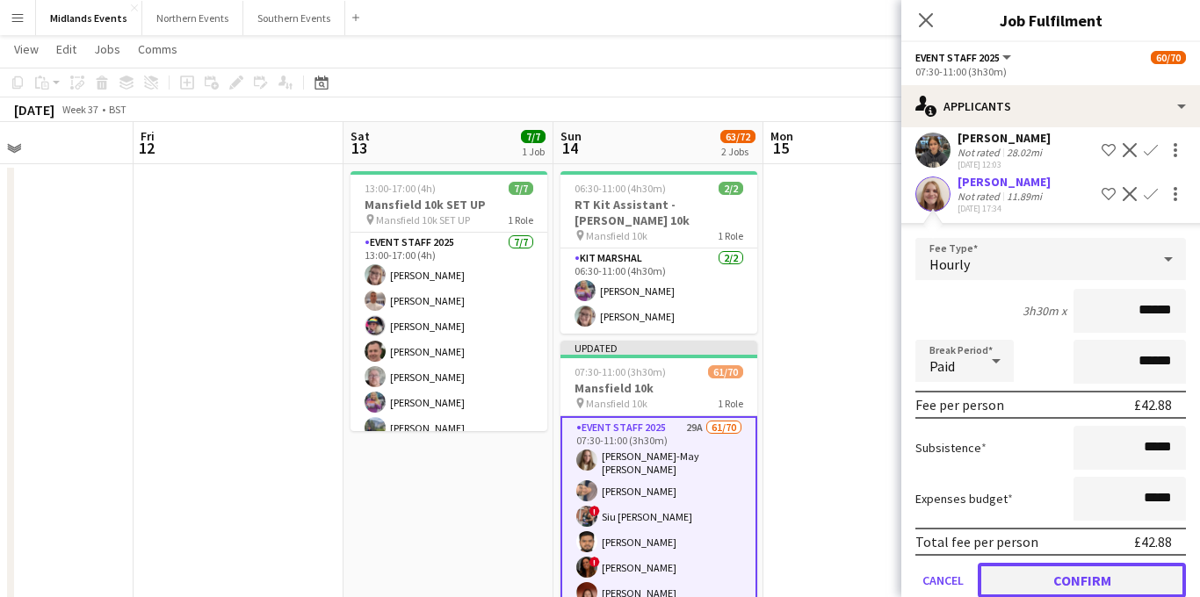
click at [1039, 576] on button "Confirm" at bounding box center [1082, 580] width 208 height 35
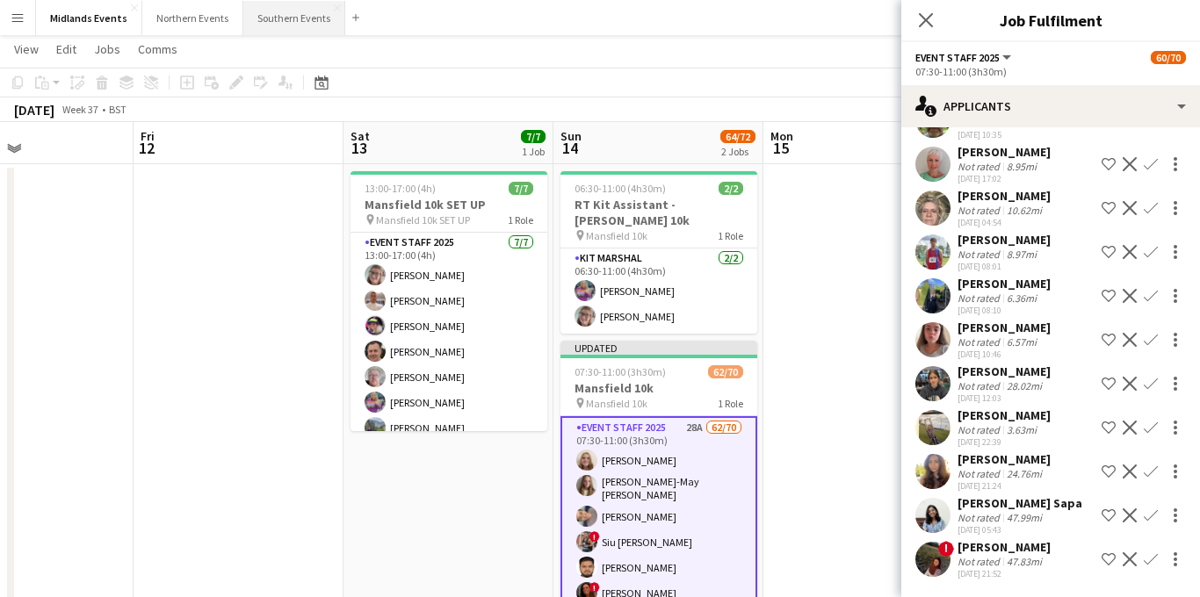
scroll to position [771, 0]
click at [1158, 424] on button "Confirm" at bounding box center [1151, 427] width 21 height 21
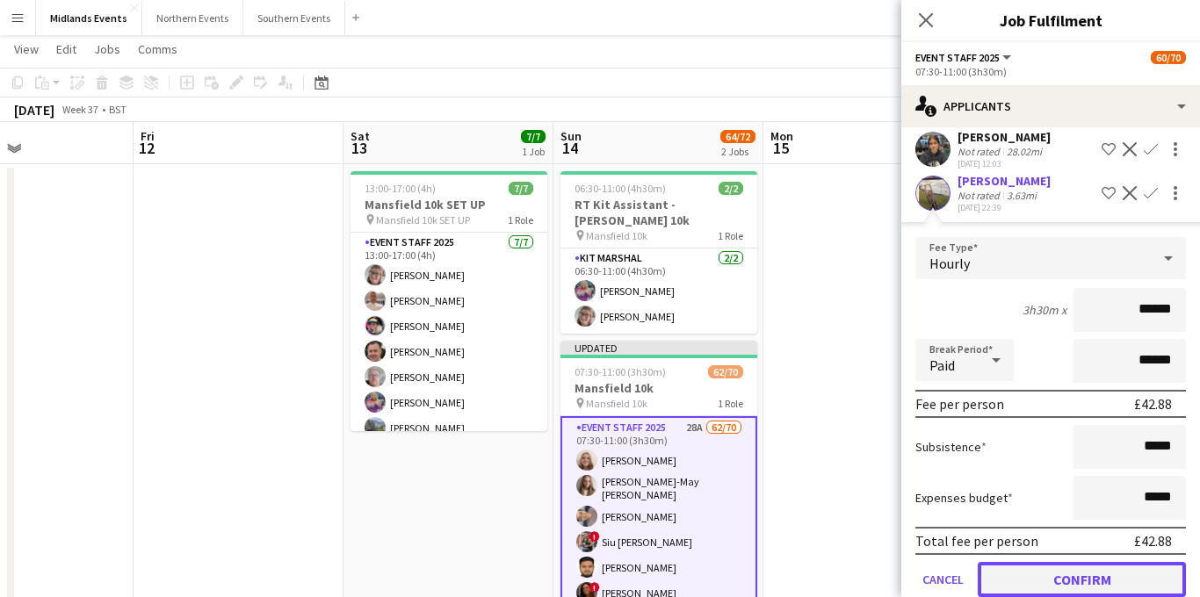
click at [1046, 575] on button "Confirm" at bounding box center [1082, 579] width 208 height 35
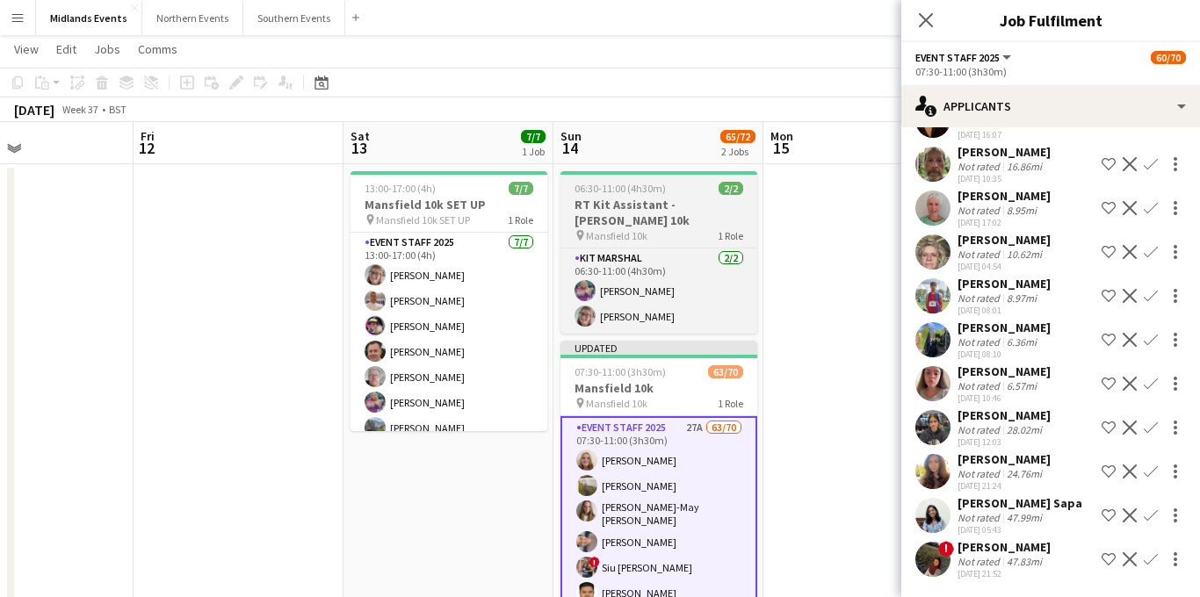
scroll to position [727, 0]
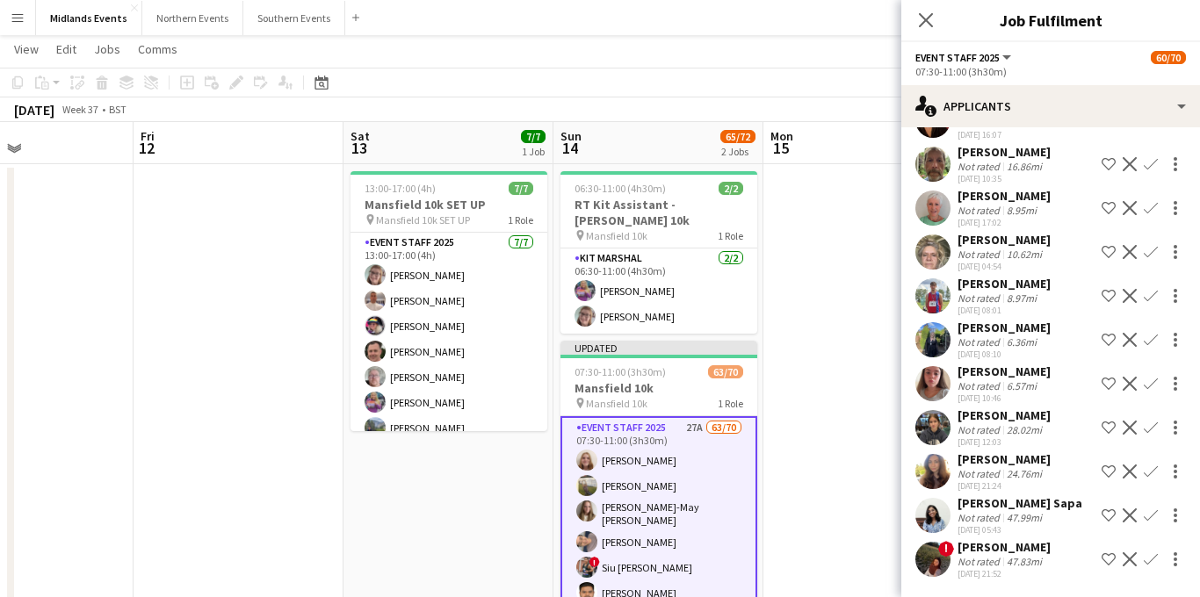
click at [1150, 388] on app-icon "Confirm" at bounding box center [1151, 384] width 14 height 14
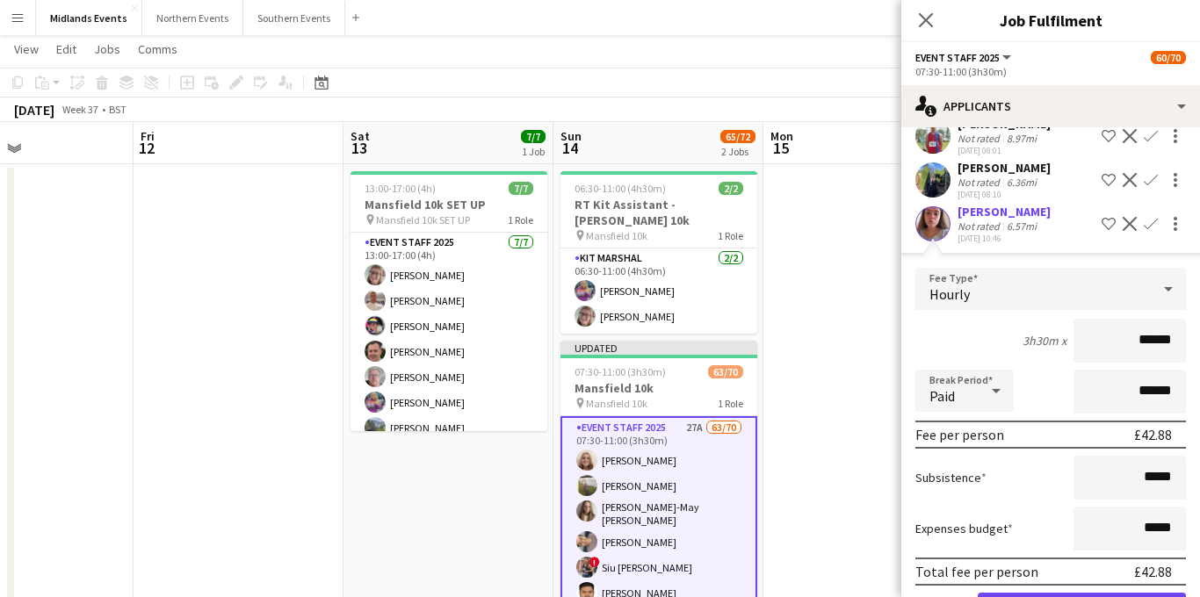
scroll to position [924, 0]
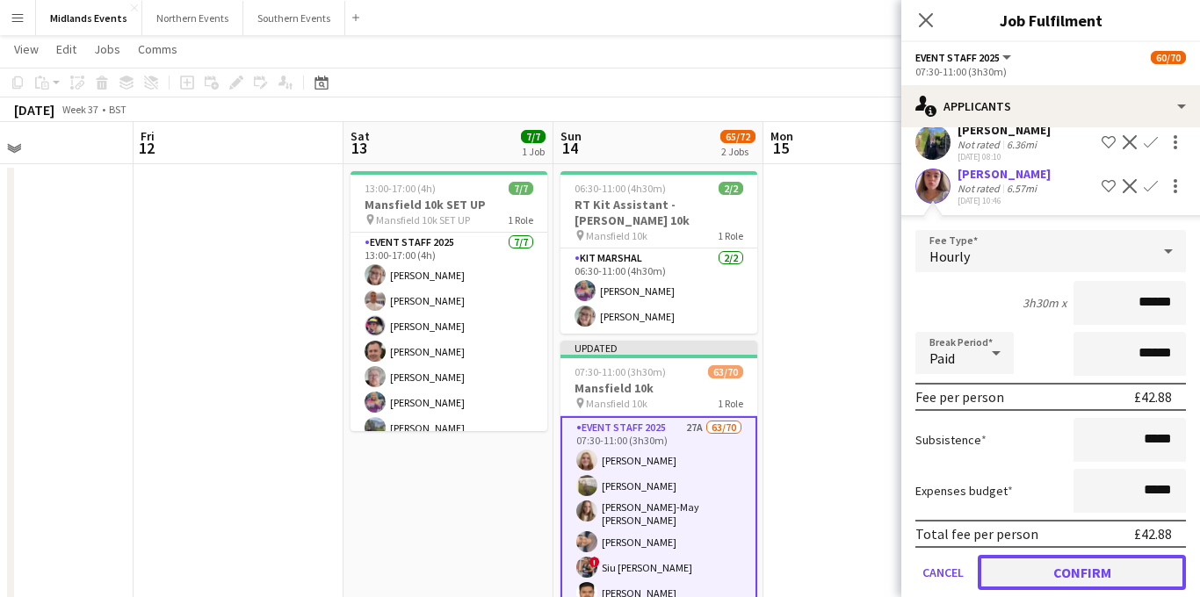
click at [1027, 572] on button "Confirm" at bounding box center [1082, 572] width 208 height 35
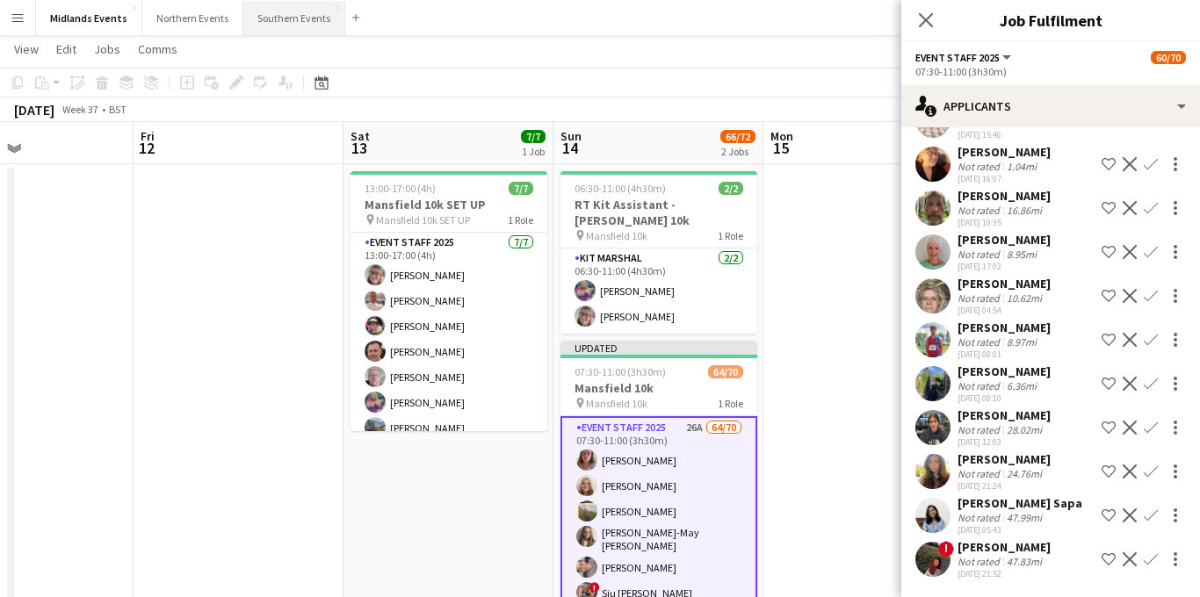
scroll to position [683, 0]
click at [1148, 470] on app-icon "Confirm" at bounding box center [1151, 472] width 14 height 14
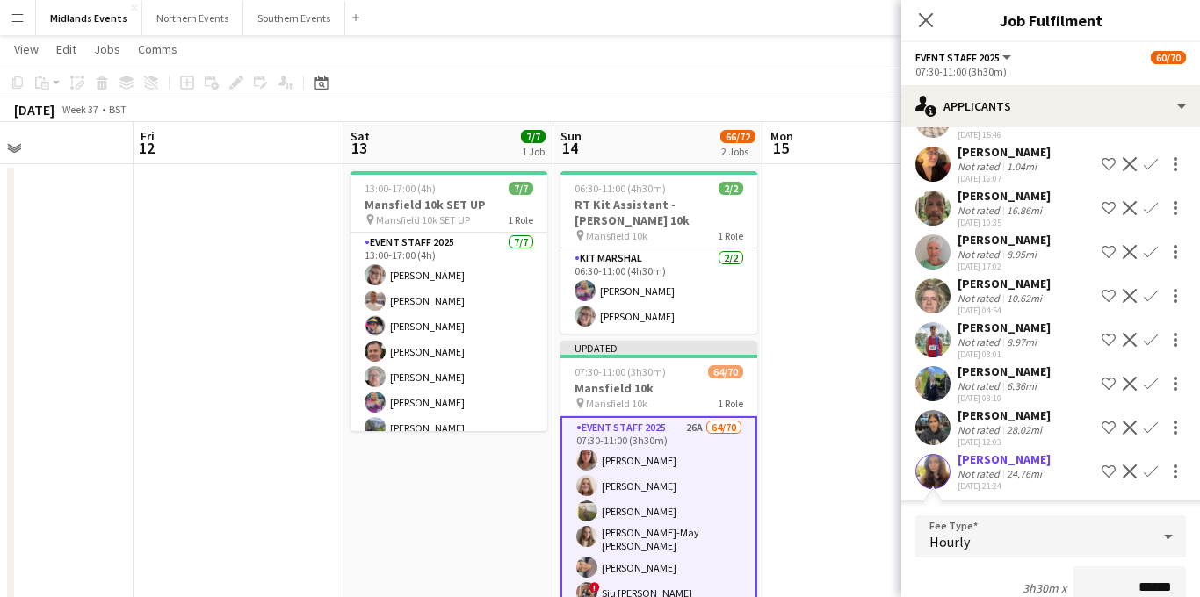
scroll to position [696, 0]
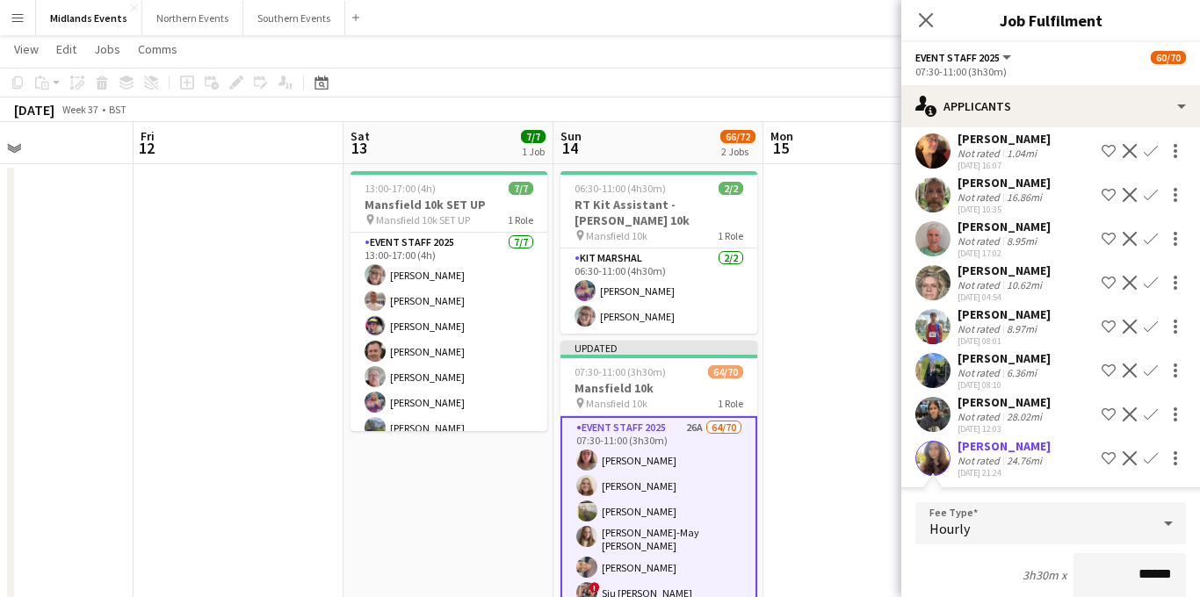
click at [1145, 326] on app-icon "Confirm" at bounding box center [1151, 327] width 14 height 14
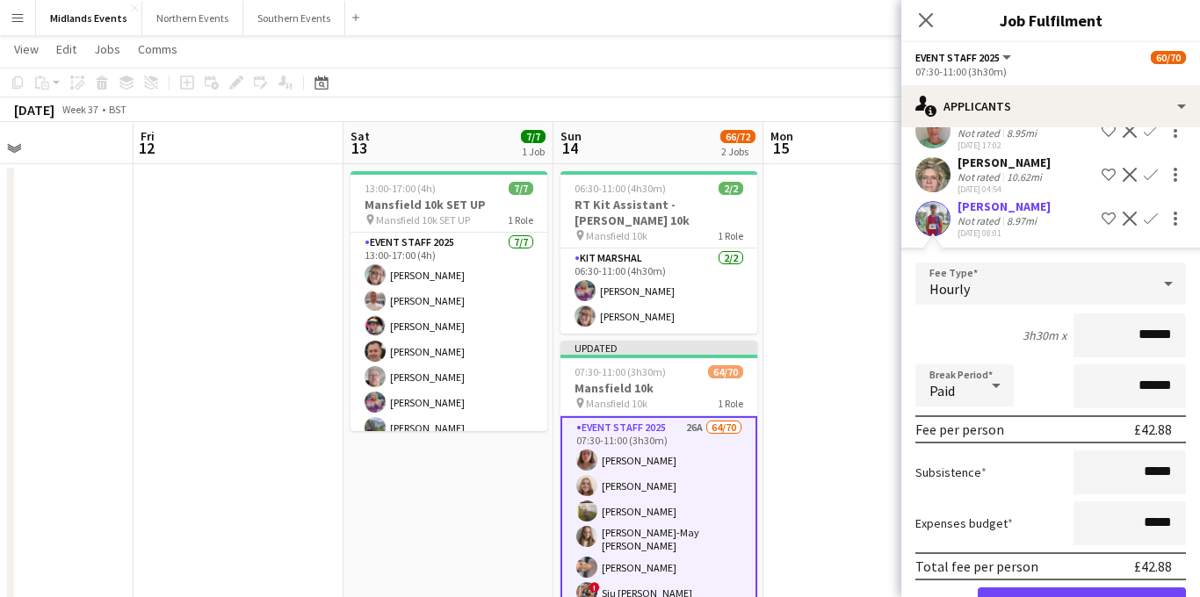
scroll to position [829, 0]
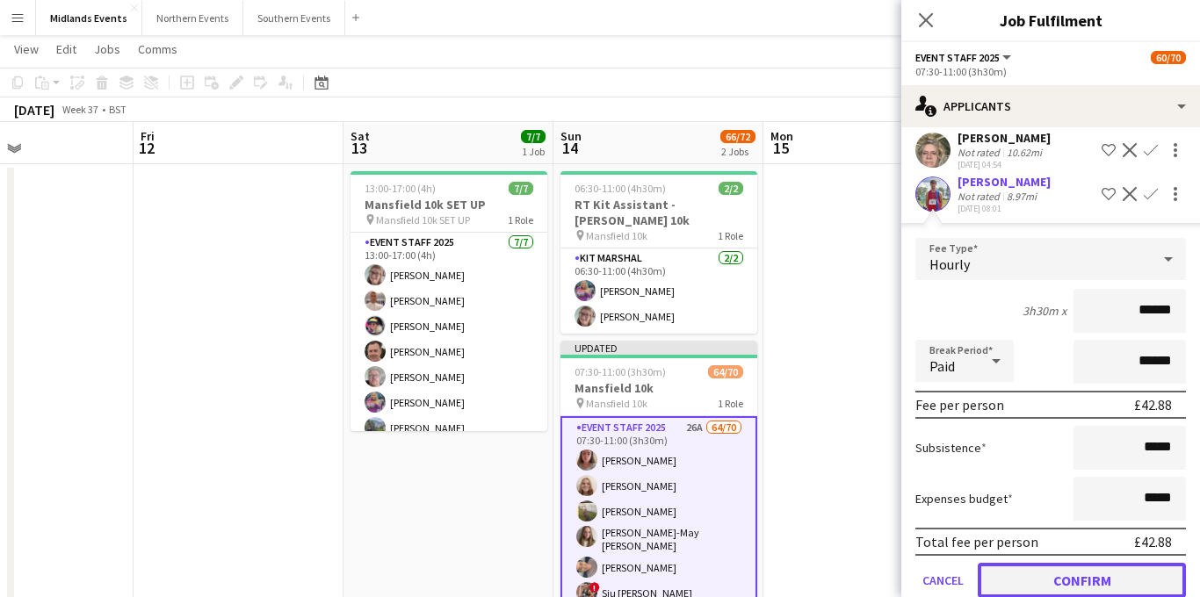
click at [1049, 577] on button "Confirm" at bounding box center [1082, 580] width 208 height 35
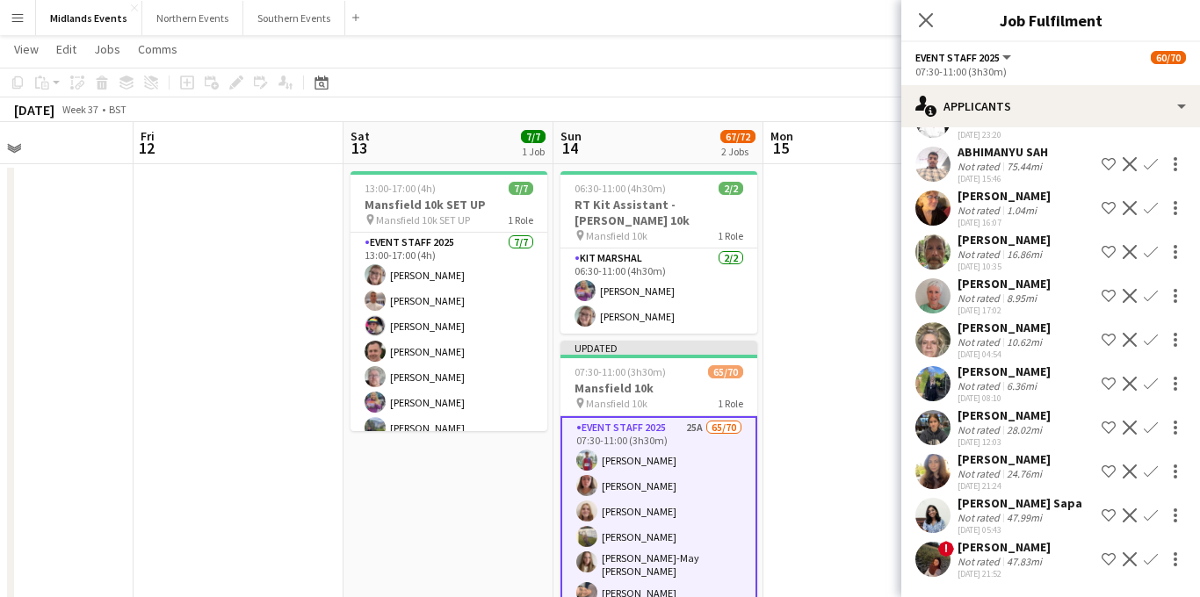
scroll to position [639, 0]
click at [1150, 293] on app-icon "Confirm" at bounding box center [1151, 296] width 14 height 14
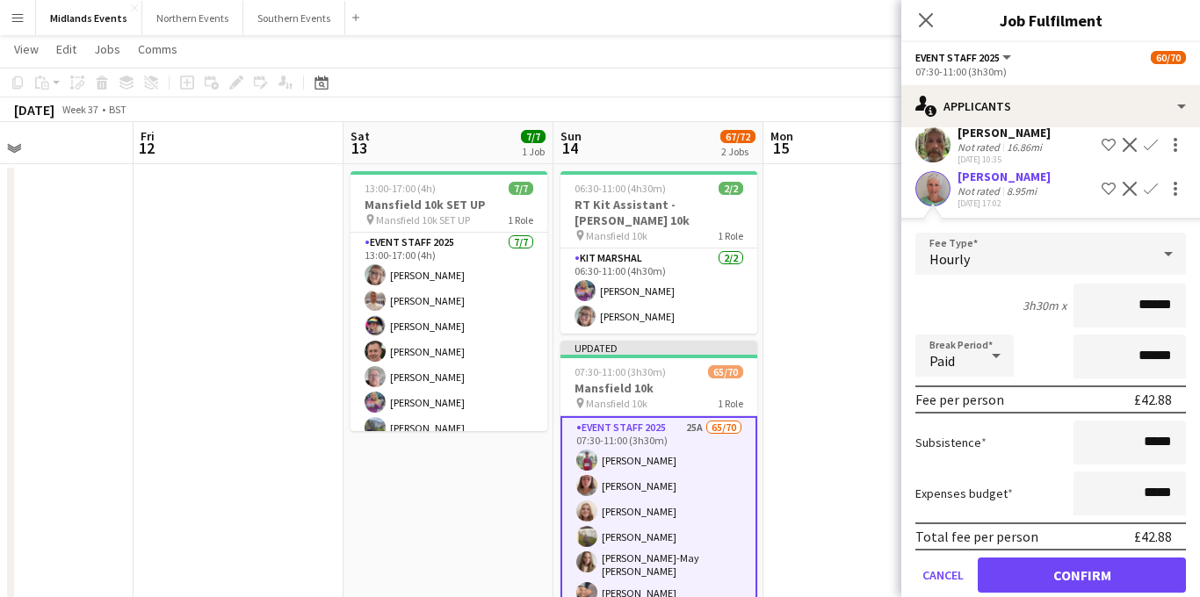
scroll to position [970, 0]
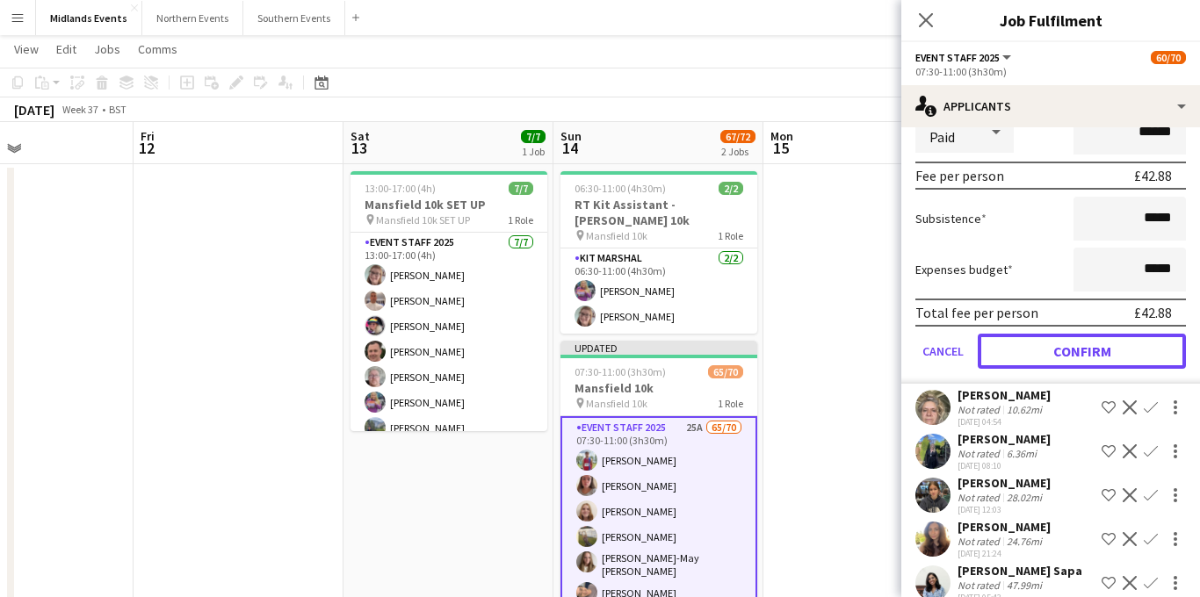
click at [1084, 347] on button "Confirm" at bounding box center [1082, 351] width 208 height 35
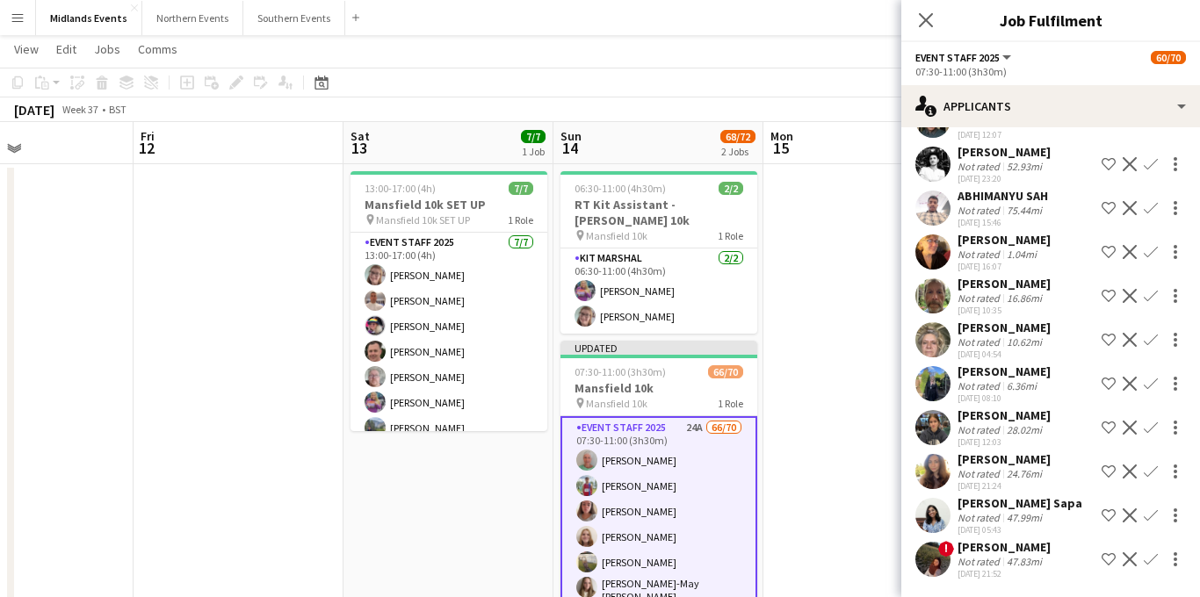
scroll to position [527, 0]
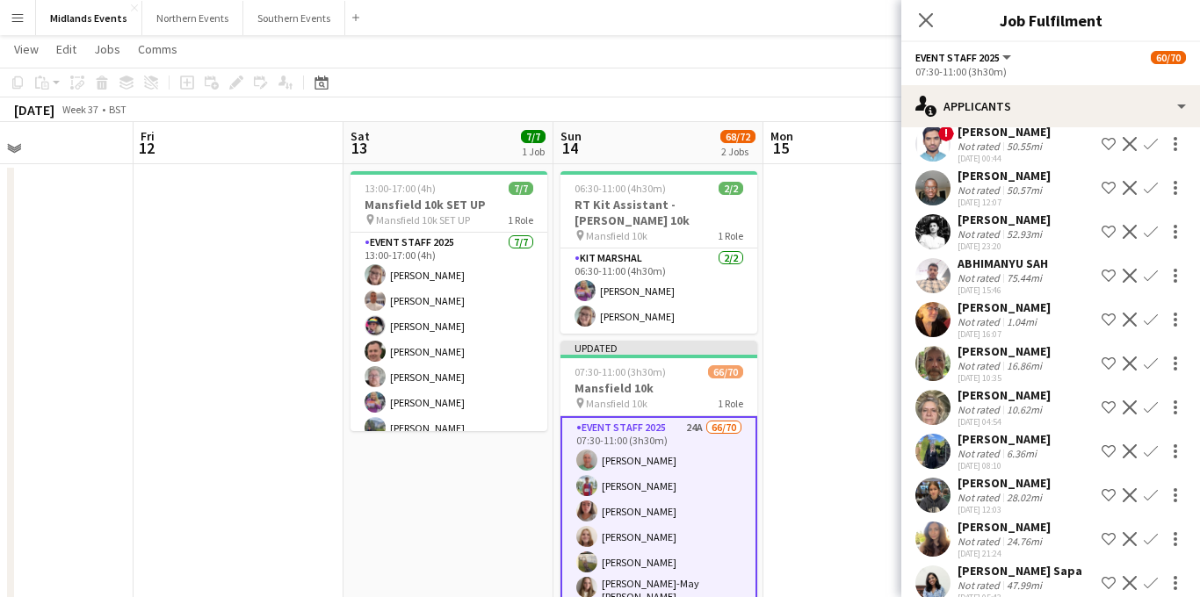
click at [1150, 320] on app-icon "Confirm" at bounding box center [1151, 320] width 14 height 14
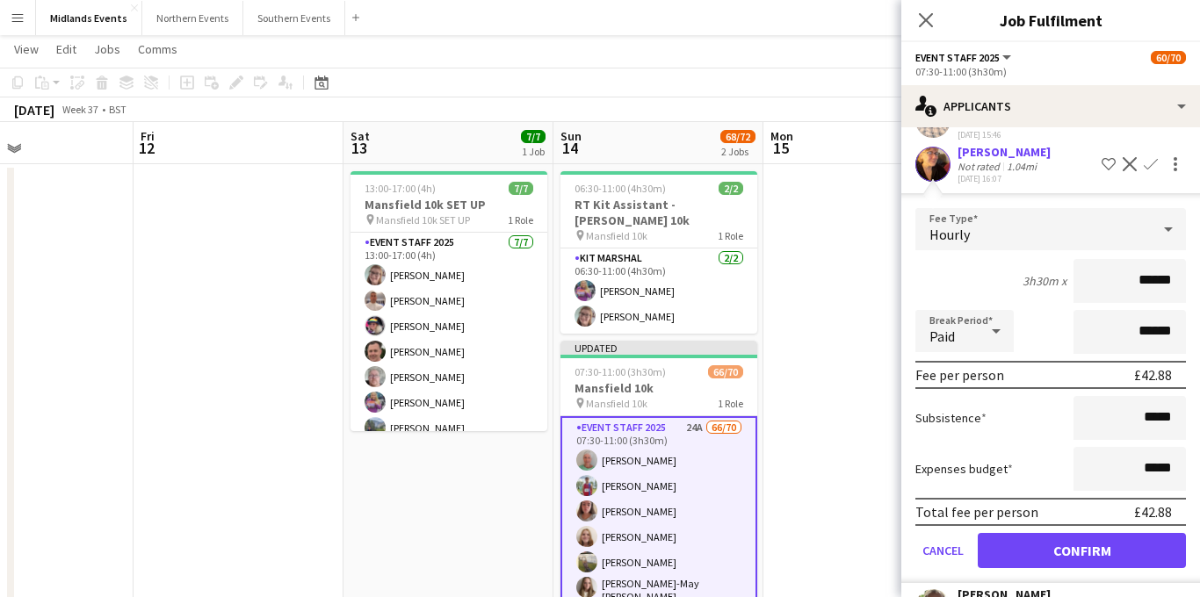
scroll to position [690, 0]
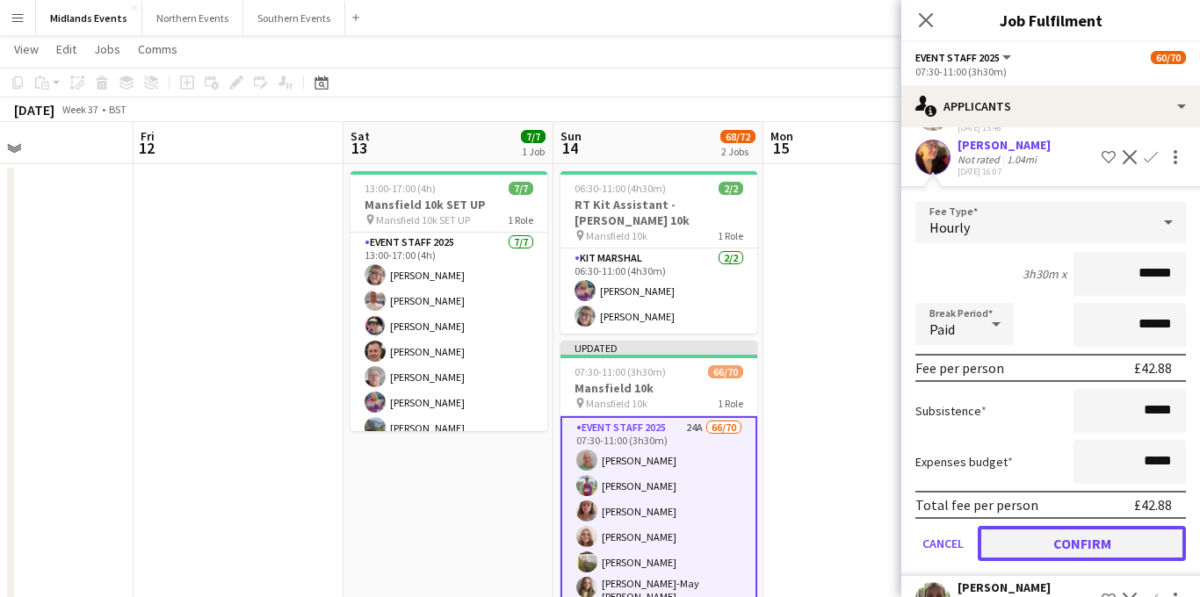
click at [1050, 537] on button "Confirm" at bounding box center [1082, 543] width 208 height 35
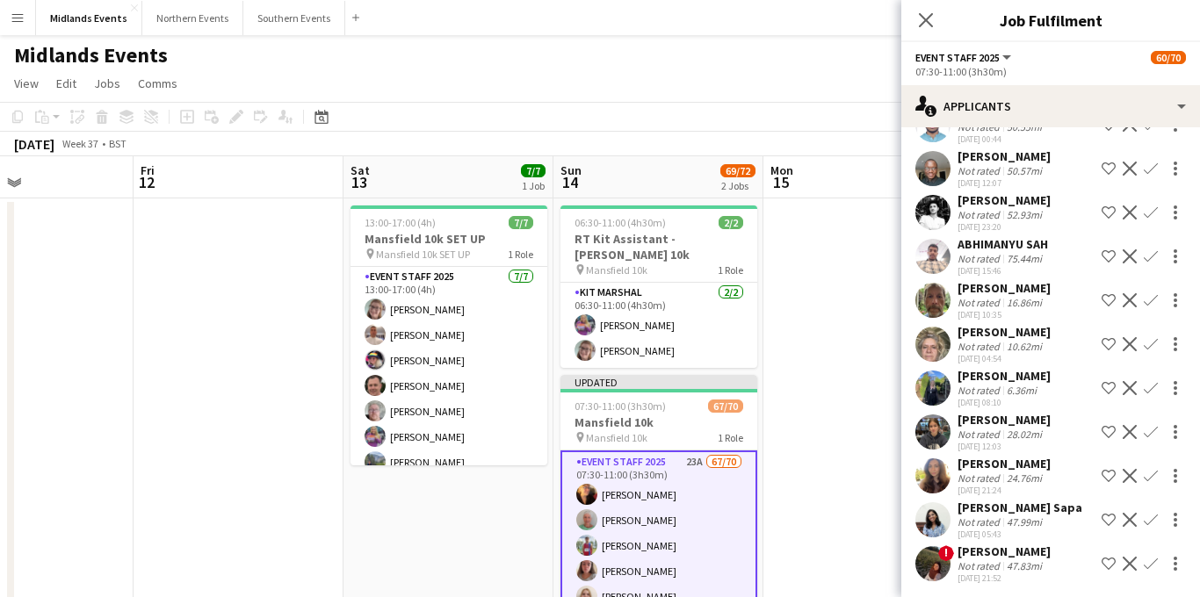
scroll to position [551, 0]
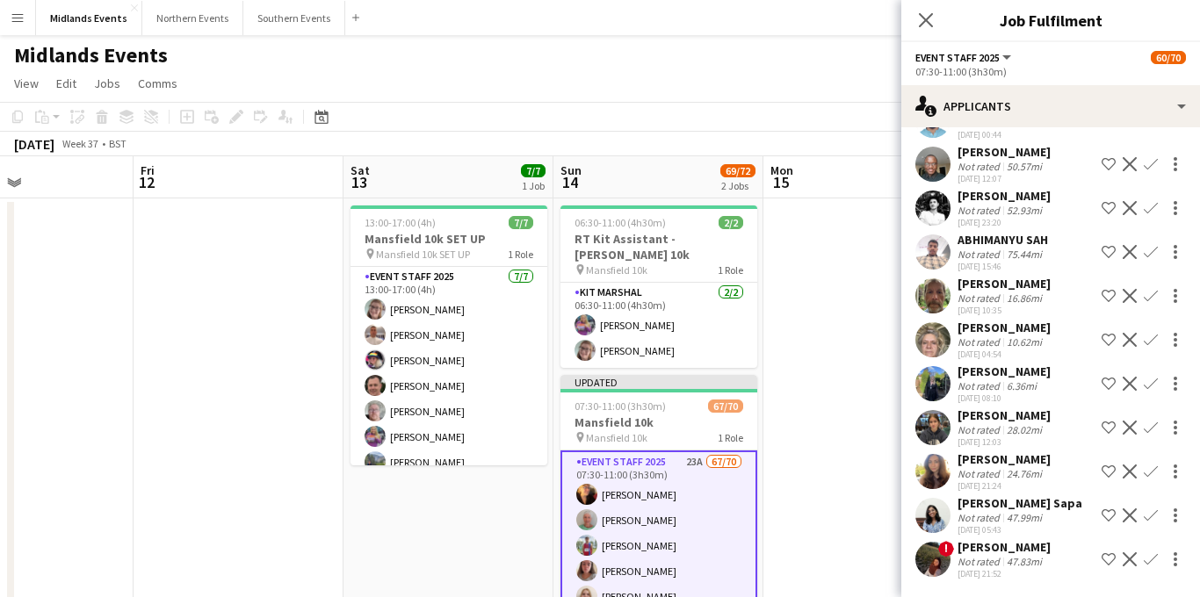
click at [1154, 379] on app-icon "Confirm" at bounding box center [1151, 384] width 14 height 14
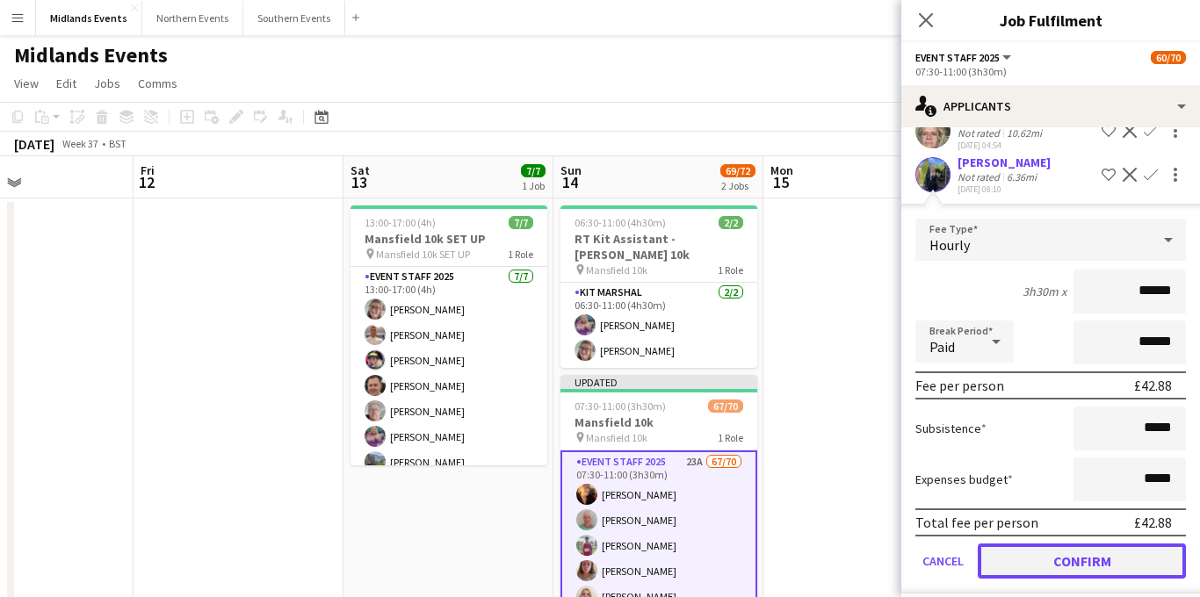
click at [1044, 556] on button "Confirm" at bounding box center [1082, 561] width 208 height 35
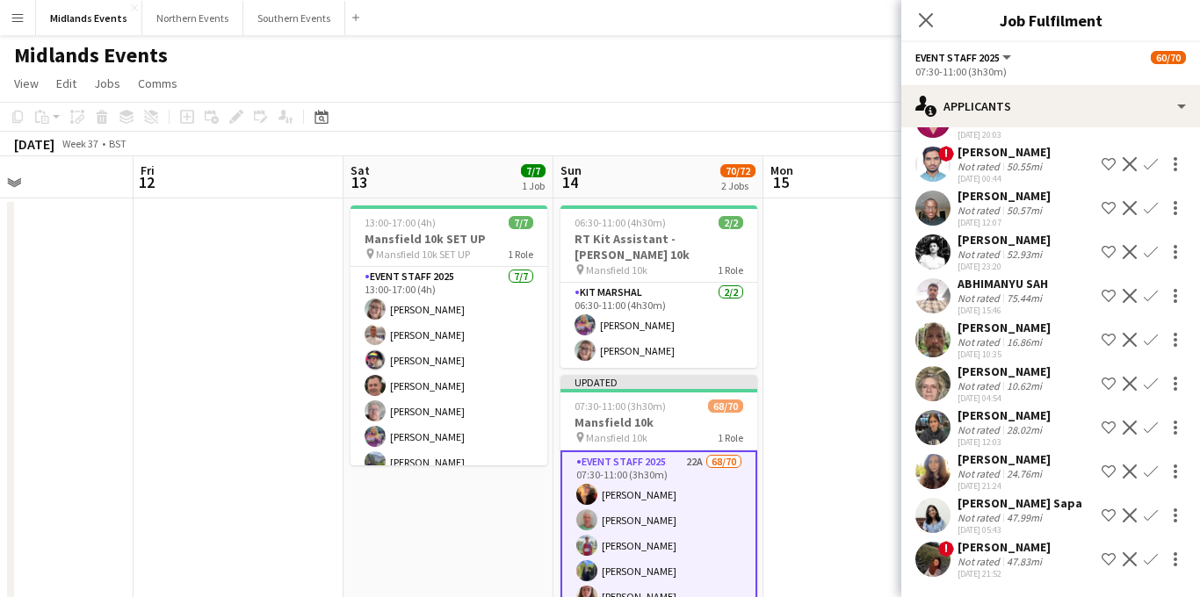
scroll to position [507, 0]
click at [1151, 341] on app-icon "Confirm" at bounding box center [1151, 340] width 14 height 14
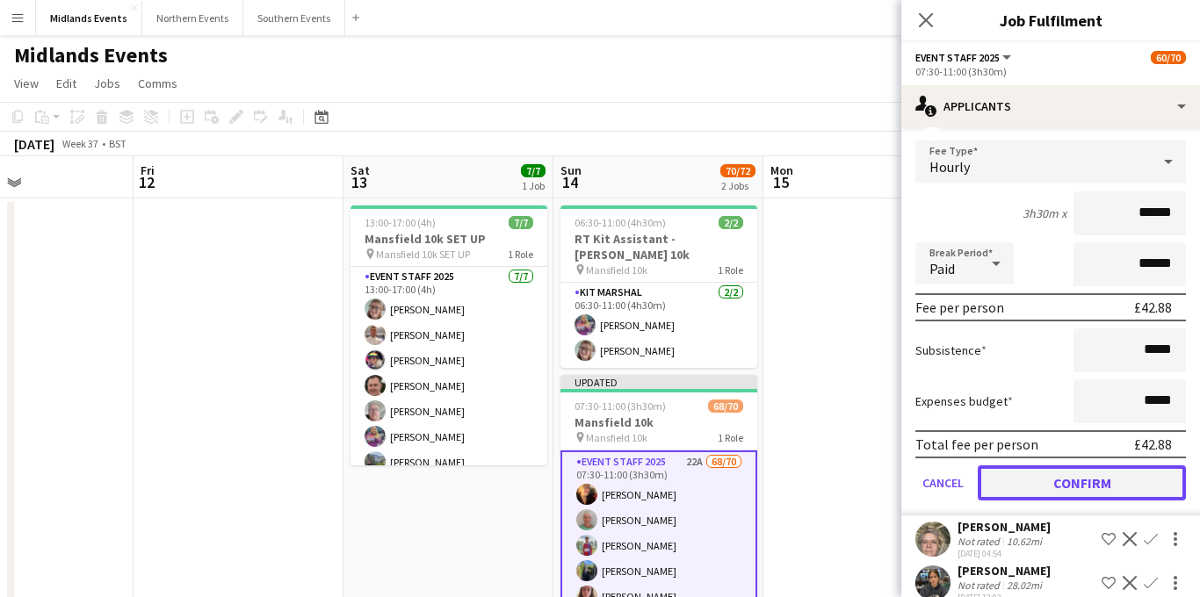
click at [1047, 496] on button "Confirm" at bounding box center [1082, 483] width 208 height 35
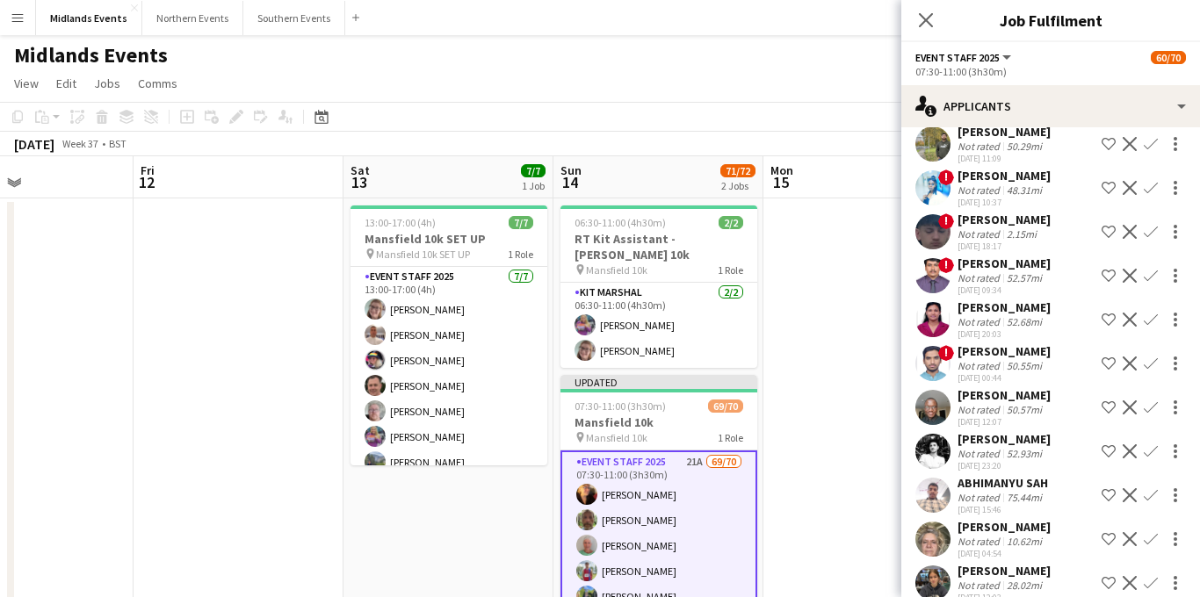
scroll to position [351, 0]
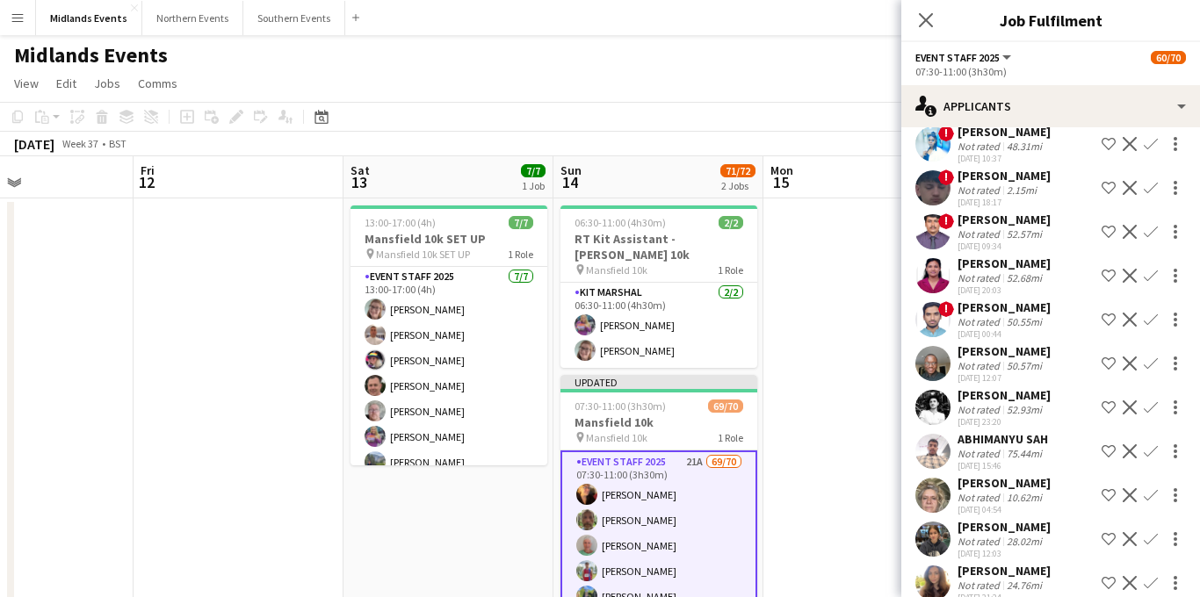
click at [1156, 494] on app-icon "Confirm" at bounding box center [1151, 496] width 14 height 14
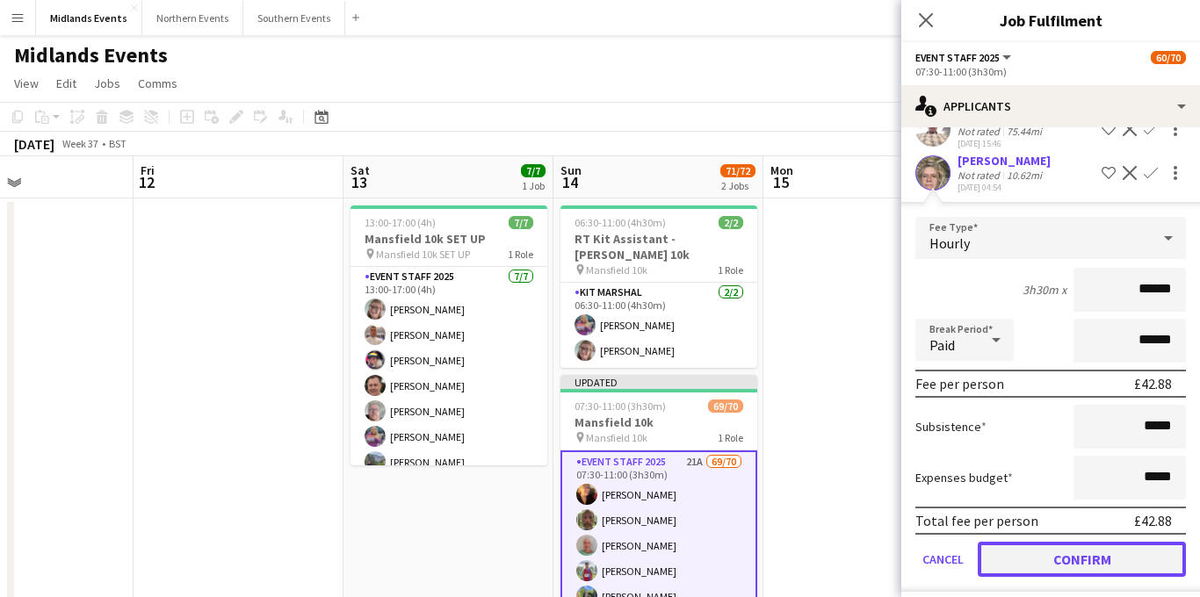
click at [1037, 547] on button "Confirm" at bounding box center [1082, 559] width 208 height 35
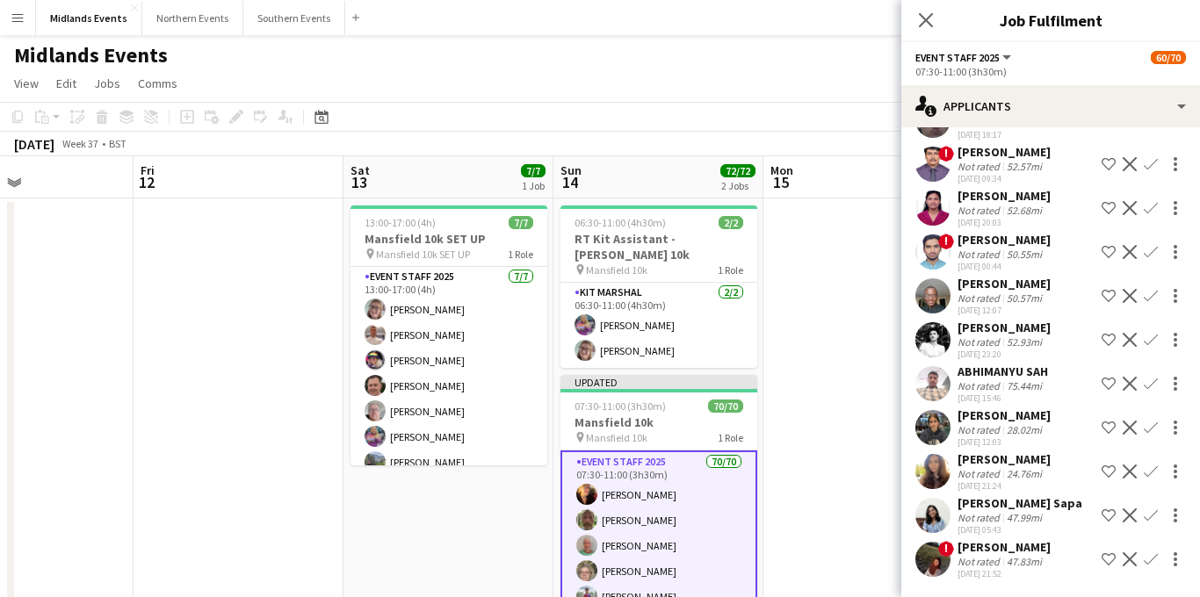
scroll to position [419, 0]
click at [1149, 468] on app-icon "Confirm" at bounding box center [1151, 472] width 14 height 14
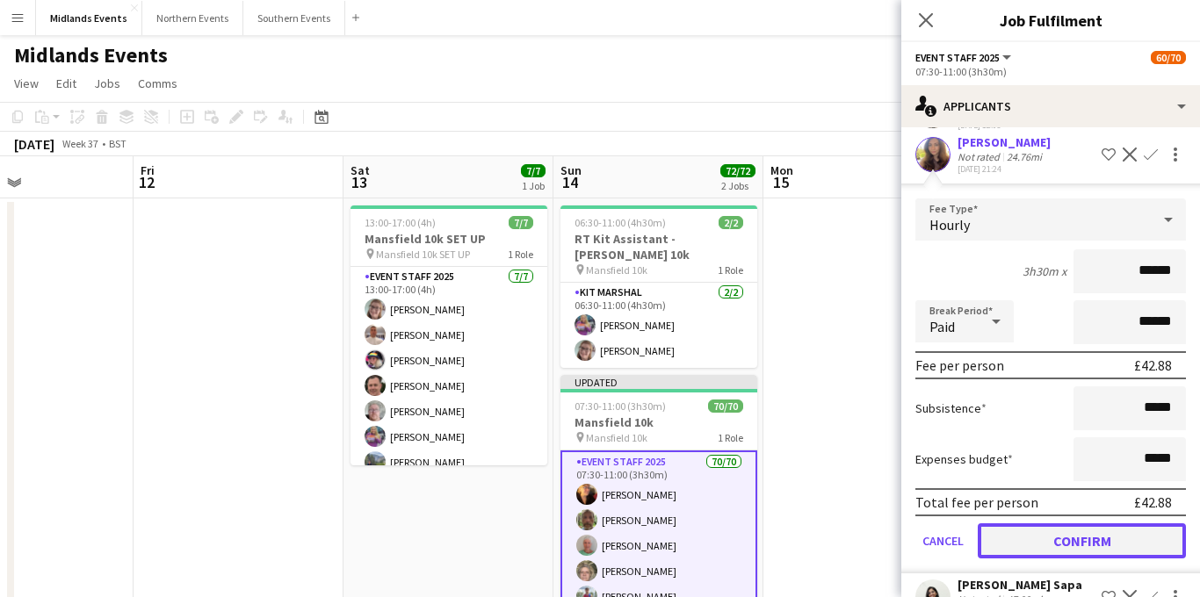
click at [1026, 538] on button "Confirm" at bounding box center [1082, 541] width 208 height 35
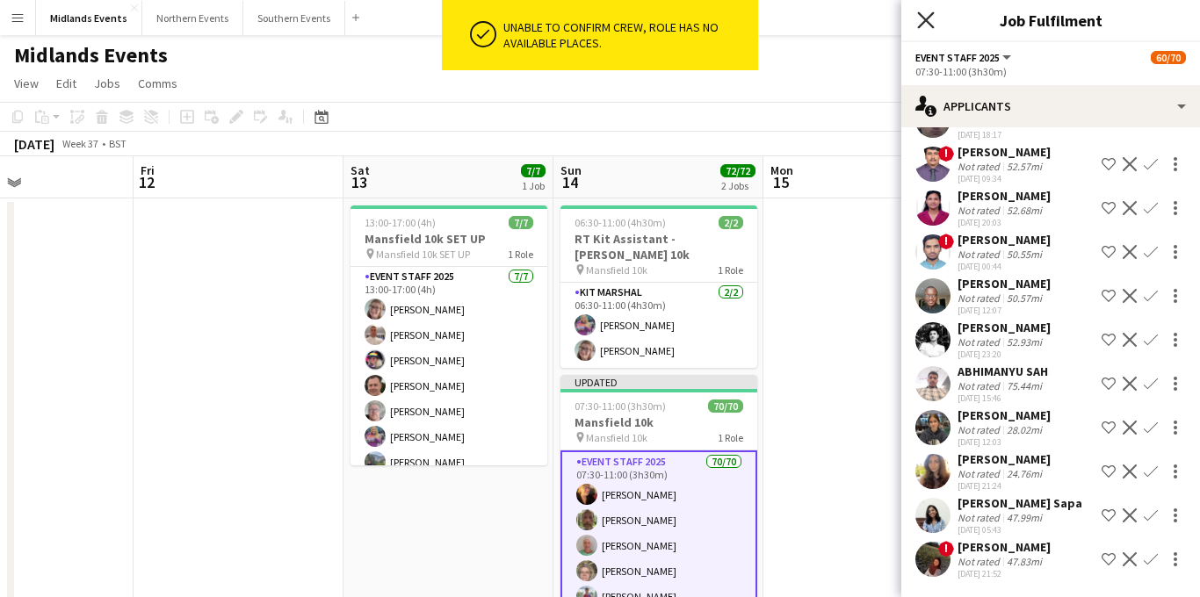
click at [919, 25] on icon "Close pop-in" at bounding box center [925, 19] width 17 height 17
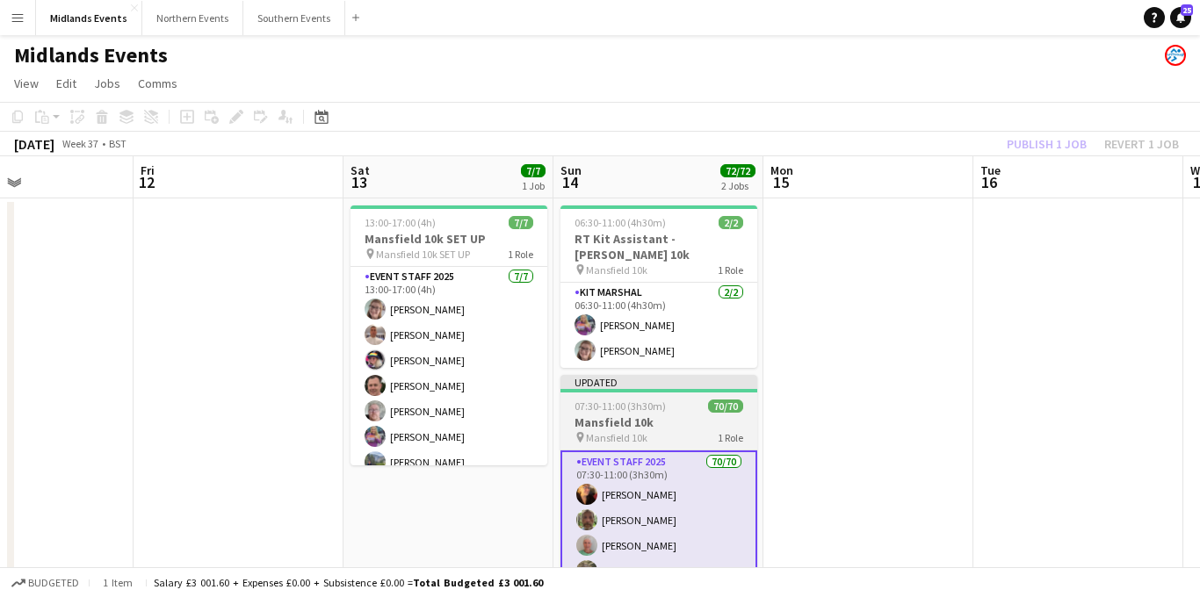
click at [641, 415] on h3 "Mansfield 10k" at bounding box center [659, 423] width 197 height 16
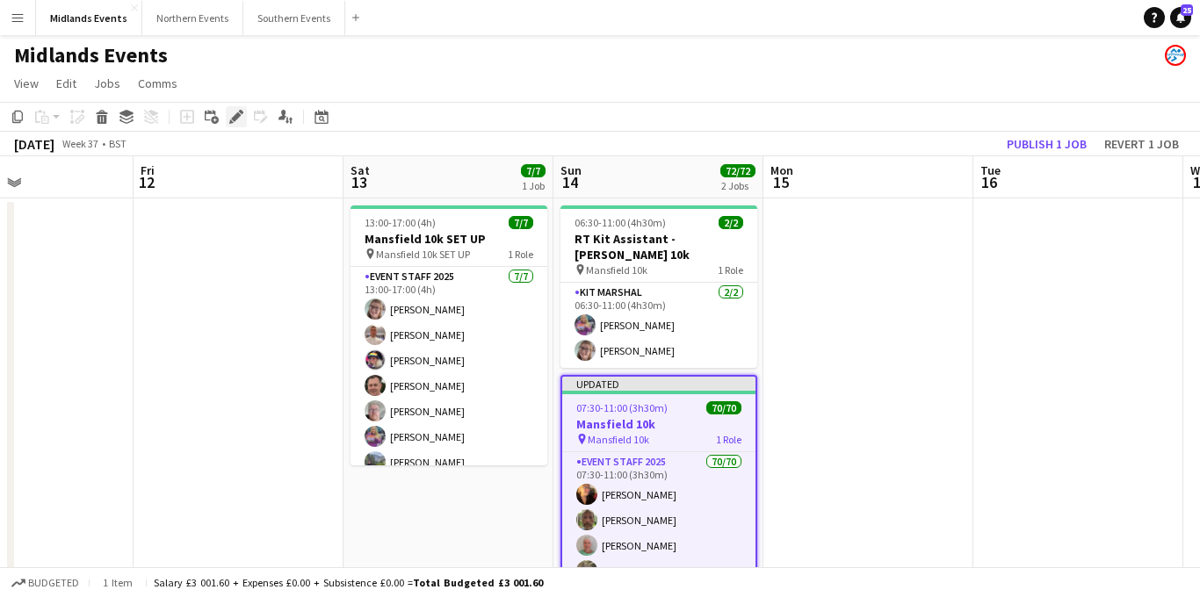
click at [236, 119] on icon "Edit" at bounding box center [236, 117] width 14 height 14
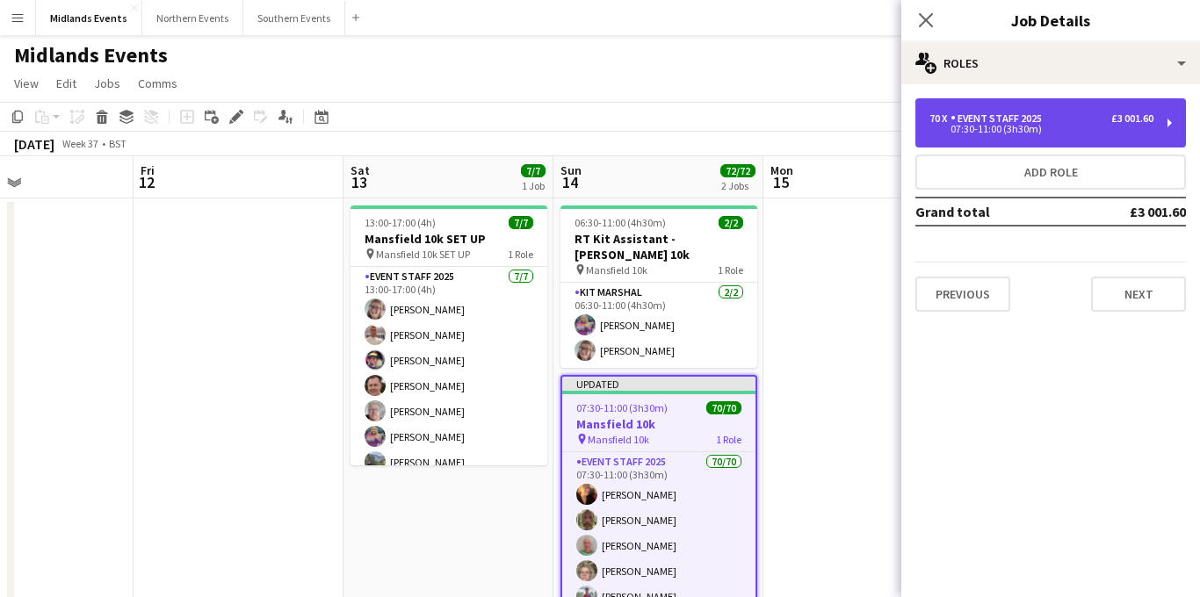
click at [1032, 137] on div "70 x Event Staff 2025 £3 001.60 07:30-11:00 (3h30m)" at bounding box center [1051, 122] width 271 height 49
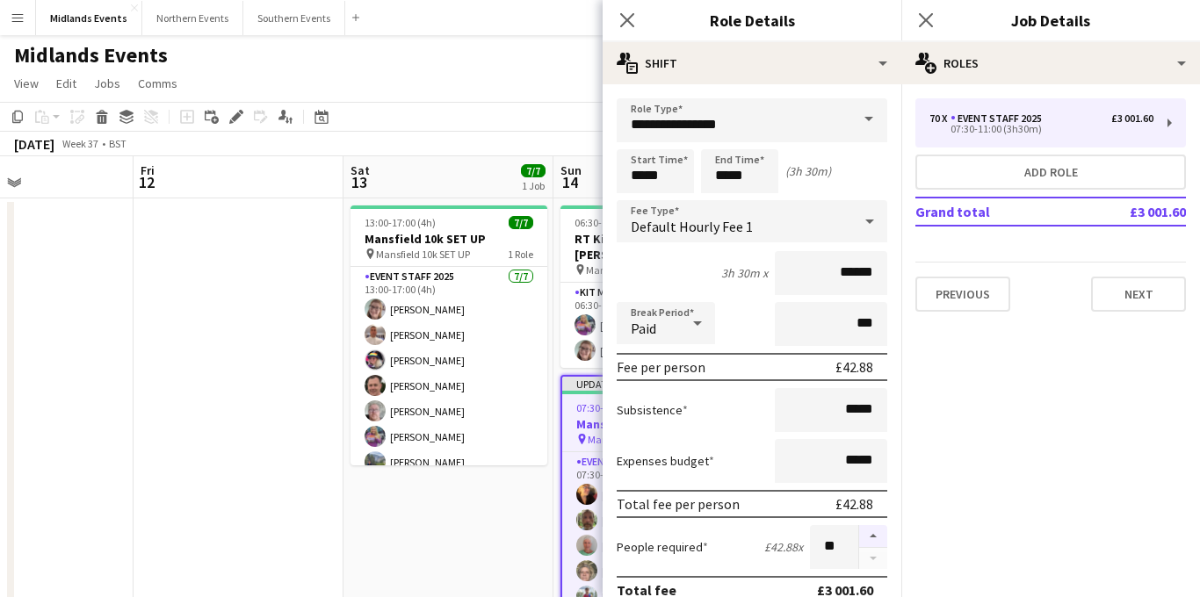
click at [874, 532] on button "button" at bounding box center [873, 536] width 28 height 23
type input "**"
click at [919, 12] on icon at bounding box center [925, 19] width 17 height 17
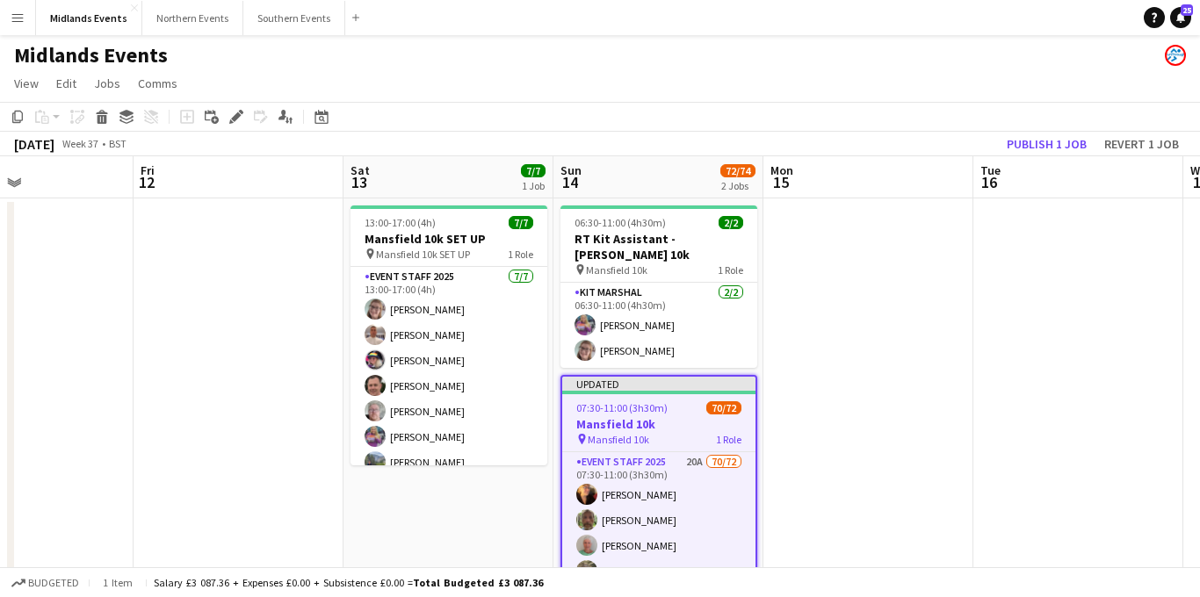
click at [663, 416] on h3 "Mansfield 10k" at bounding box center [658, 424] width 193 height 16
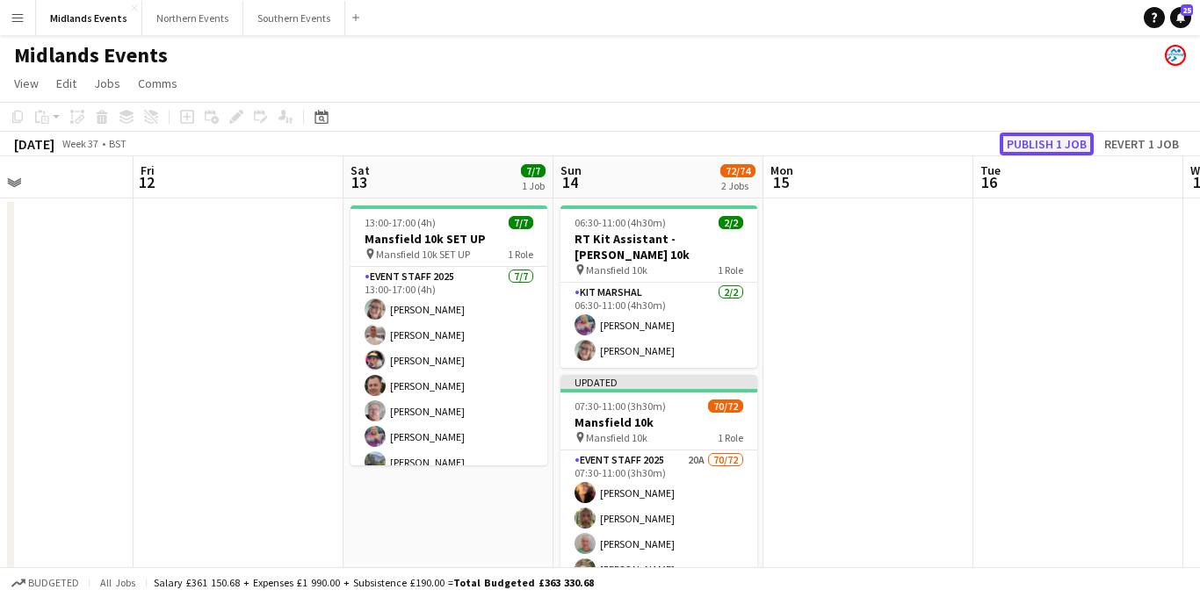
click at [1034, 147] on button "Publish 1 job" at bounding box center [1047, 144] width 94 height 23
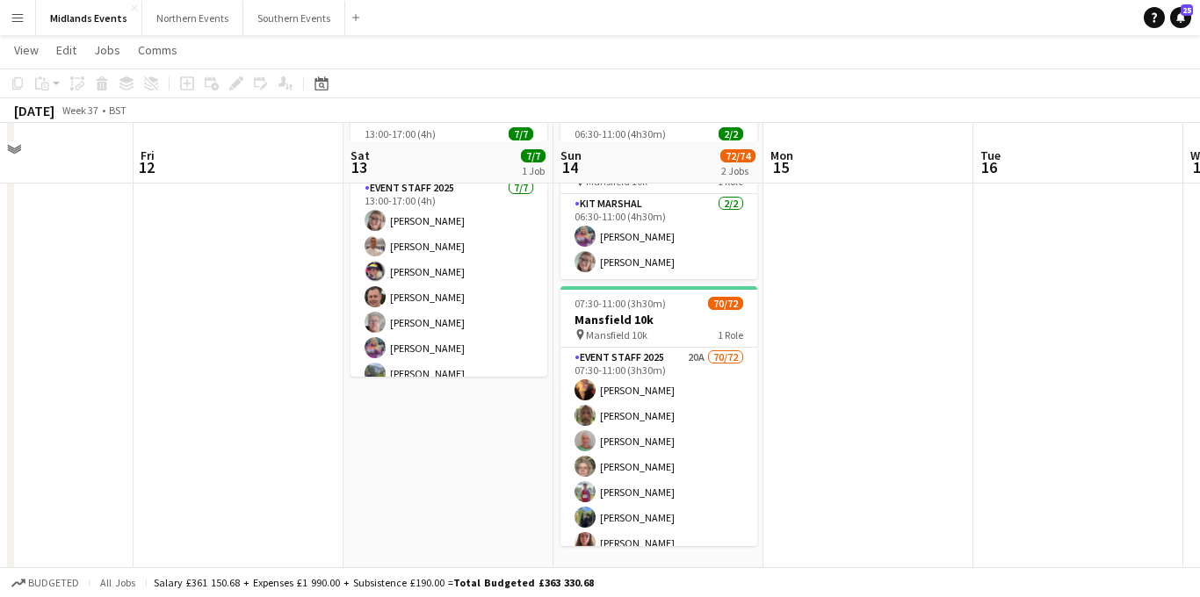
scroll to position [129, 0]
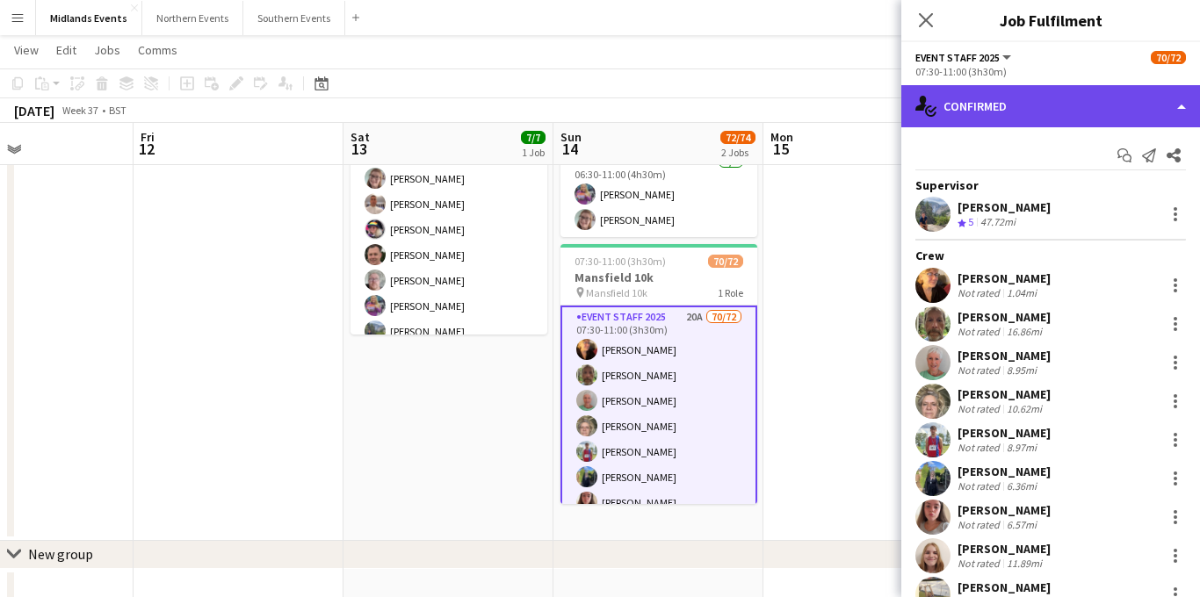
click at [997, 107] on div "single-neutral-actions-check-2 Confirmed" at bounding box center [1051, 106] width 299 height 42
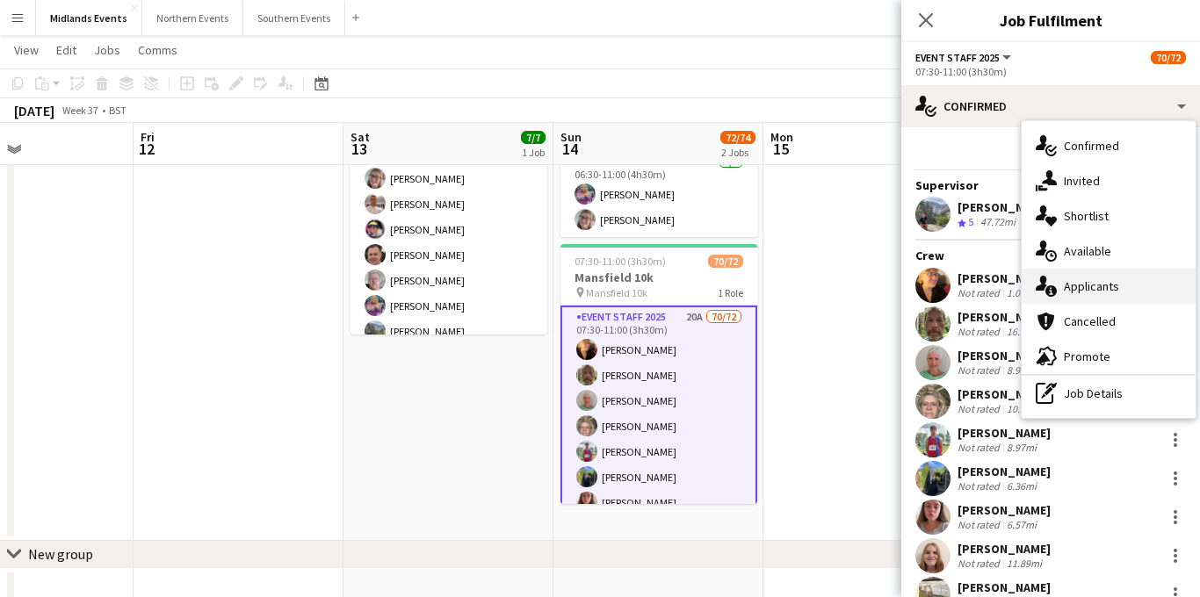
click at [1068, 287] on div "single-neutral-actions-information Applicants" at bounding box center [1109, 286] width 174 height 35
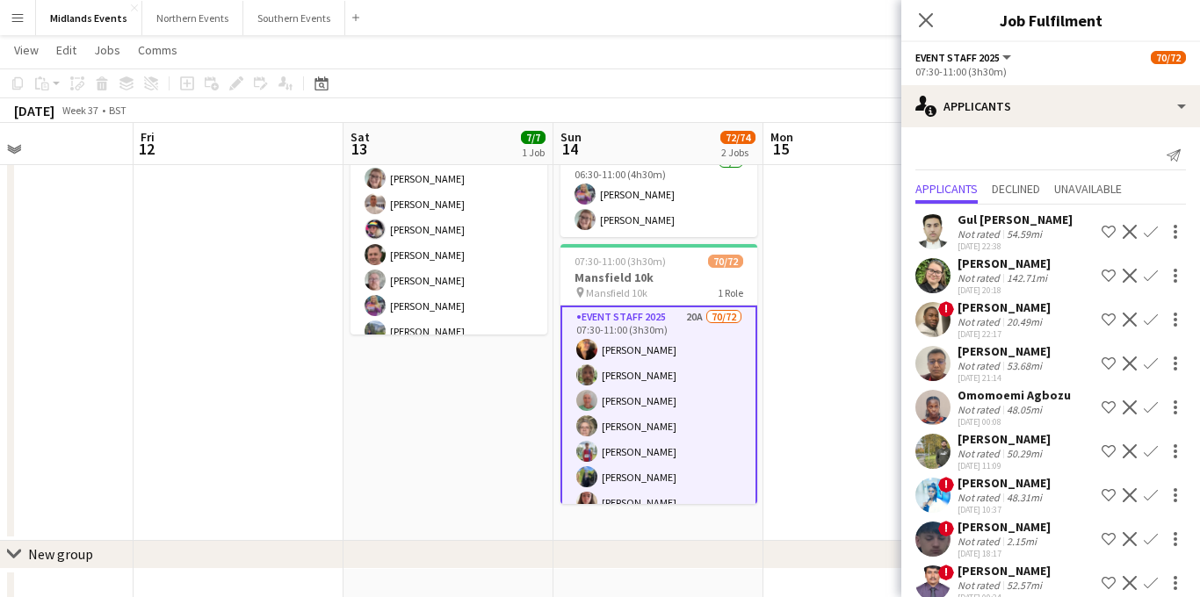
scroll to position [419, 0]
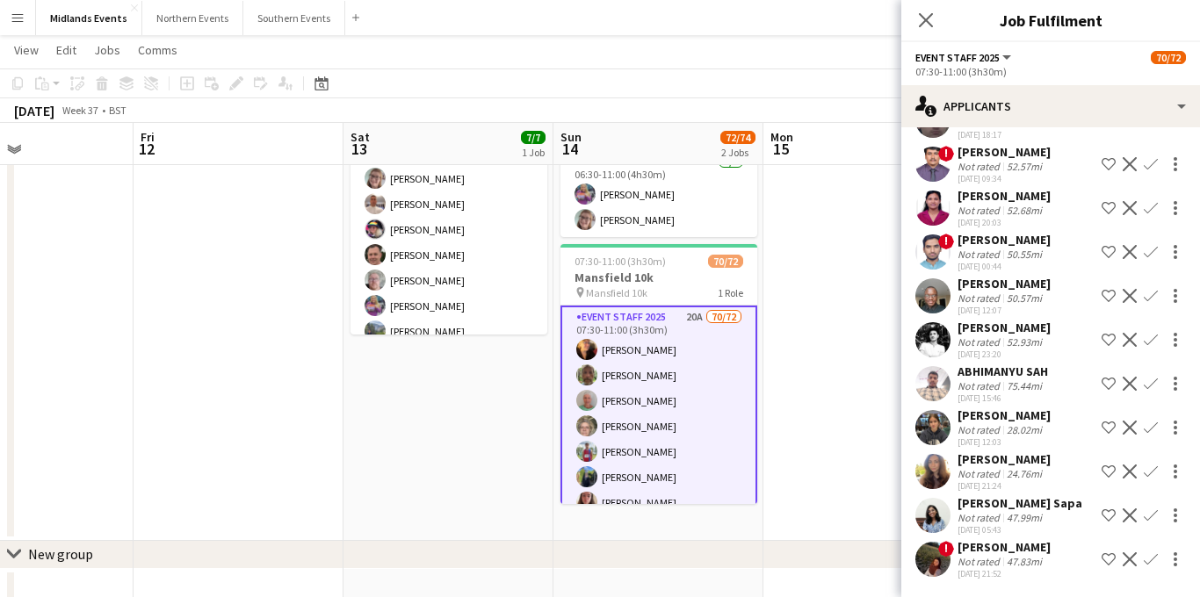
click at [1148, 474] on app-icon "Confirm" at bounding box center [1151, 472] width 14 height 14
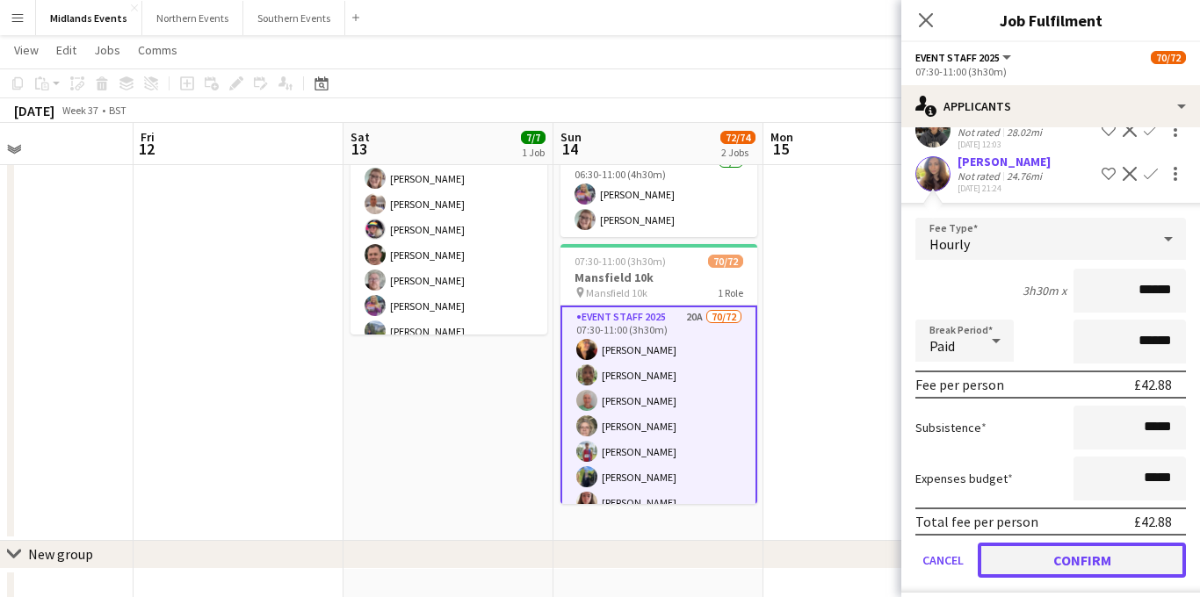
click at [1044, 558] on button "Confirm" at bounding box center [1082, 560] width 208 height 35
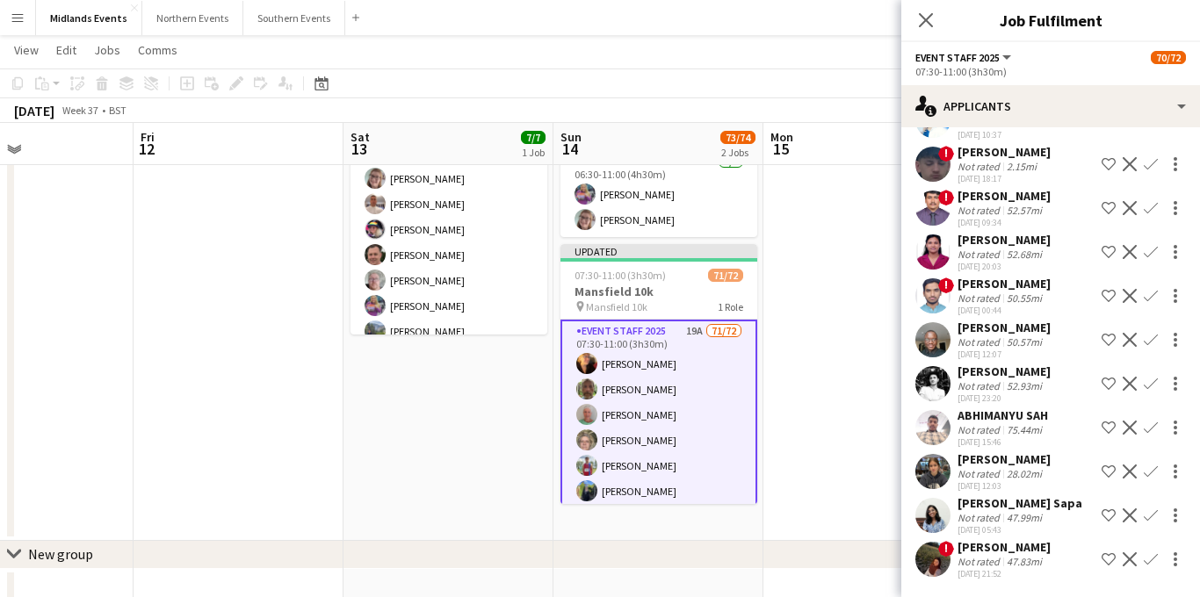
scroll to position [375, 0]
click at [1148, 471] on app-icon "Confirm" at bounding box center [1151, 472] width 14 height 14
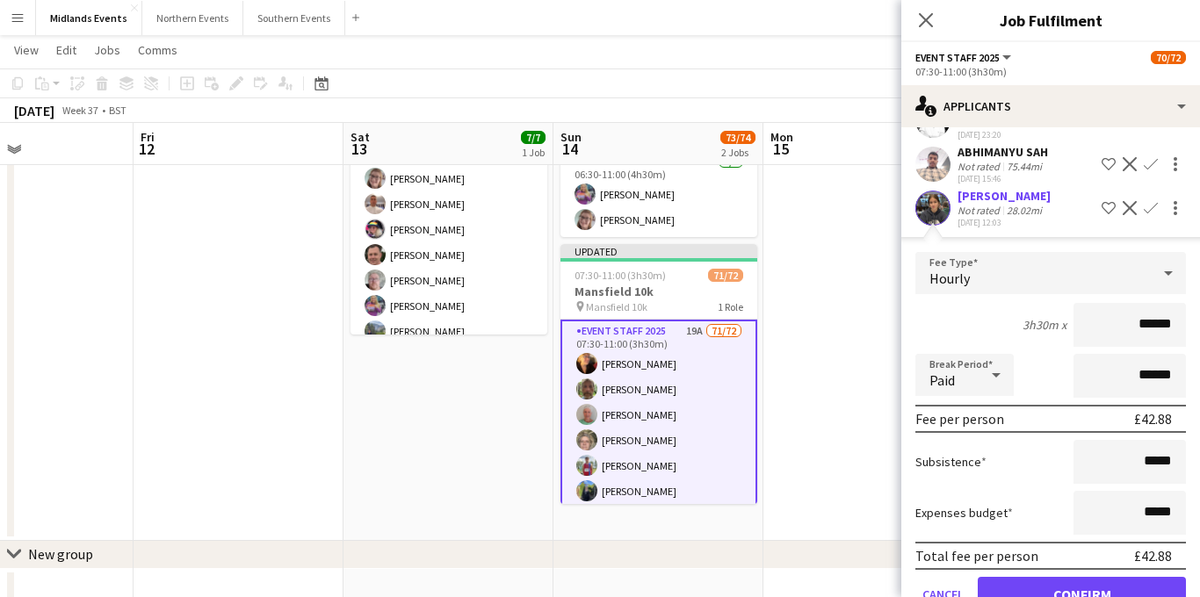
scroll to position [676, 0]
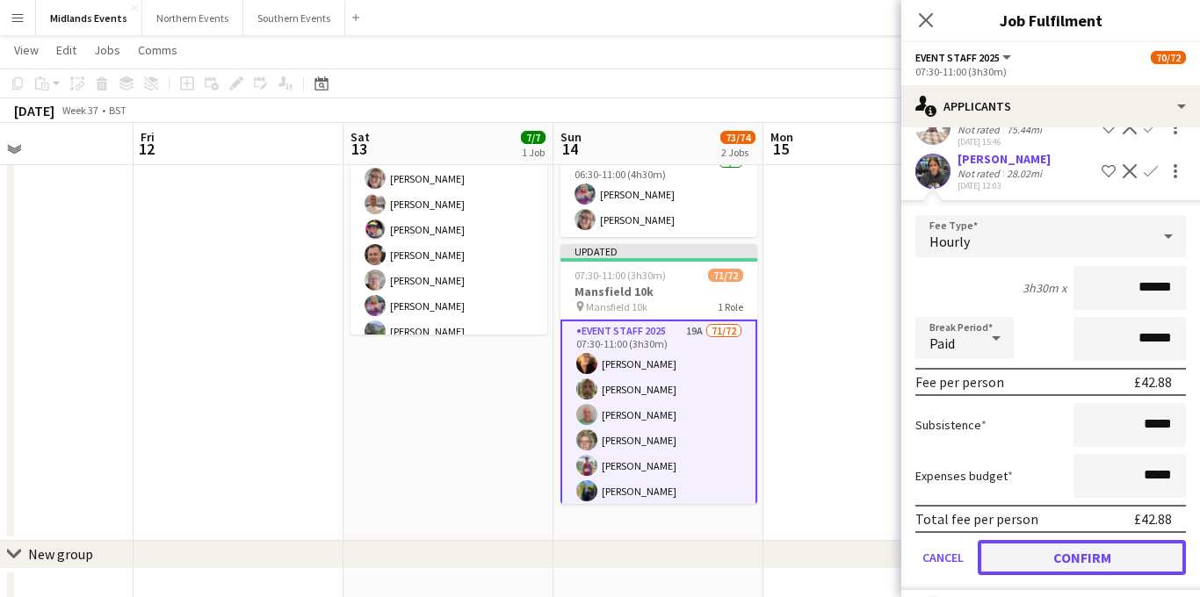
click at [1063, 553] on button "Confirm" at bounding box center [1082, 557] width 208 height 35
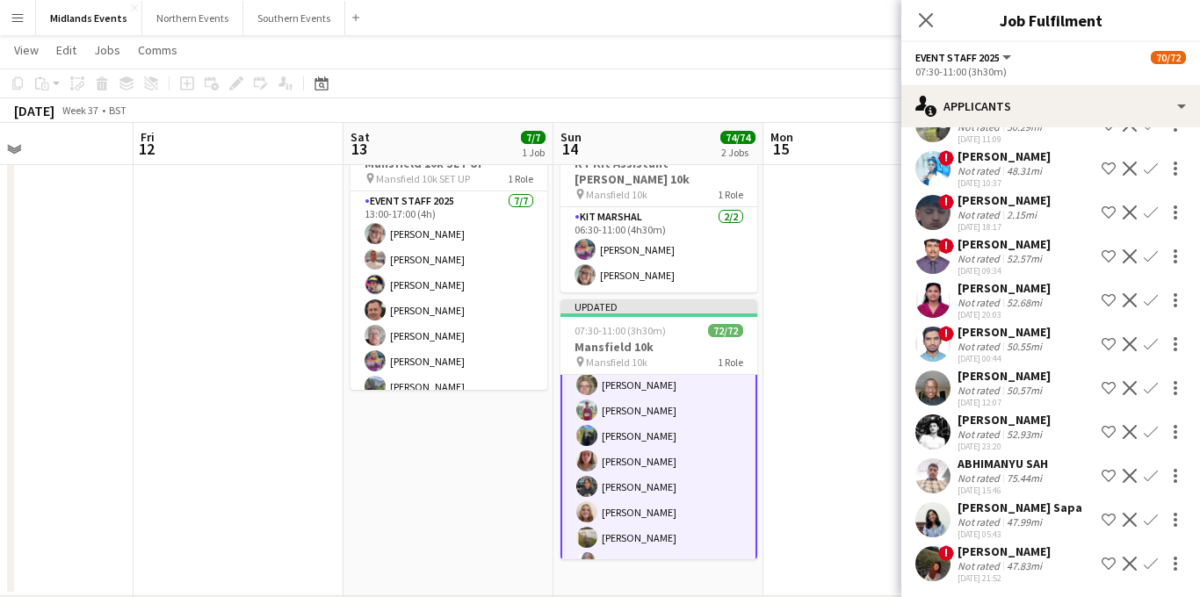
scroll to position [331, 0]
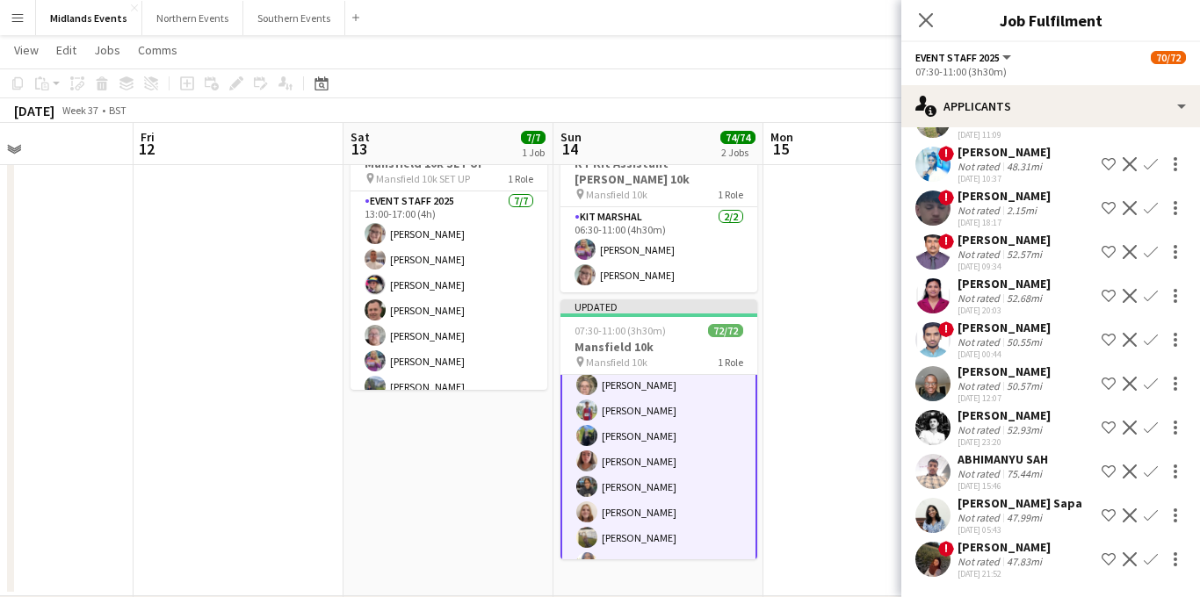
click at [972, 544] on div "[PERSON_NAME]" at bounding box center [1004, 547] width 93 height 16
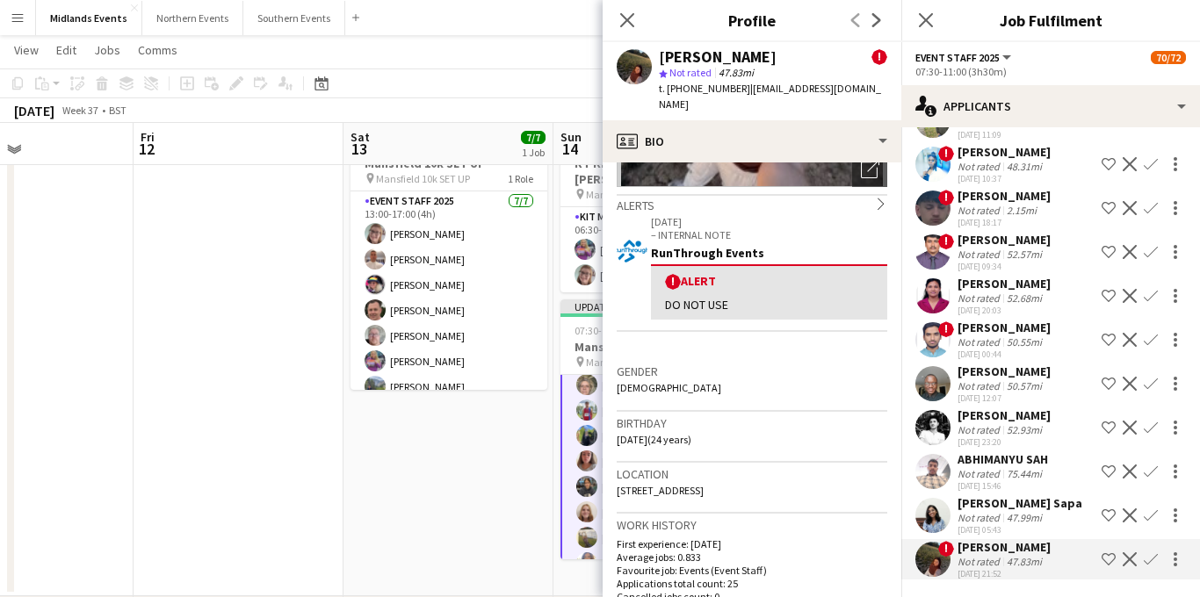
scroll to position [239, 0]
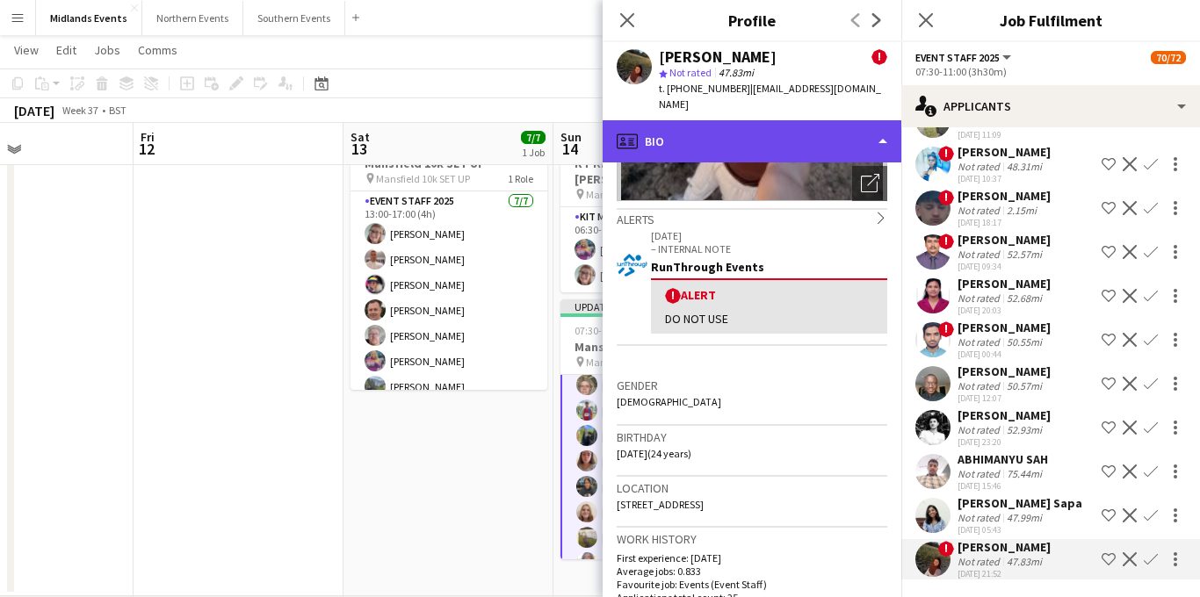
click at [807, 133] on div "profile Bio" at bounding box center [752, 141] width 299 height 42
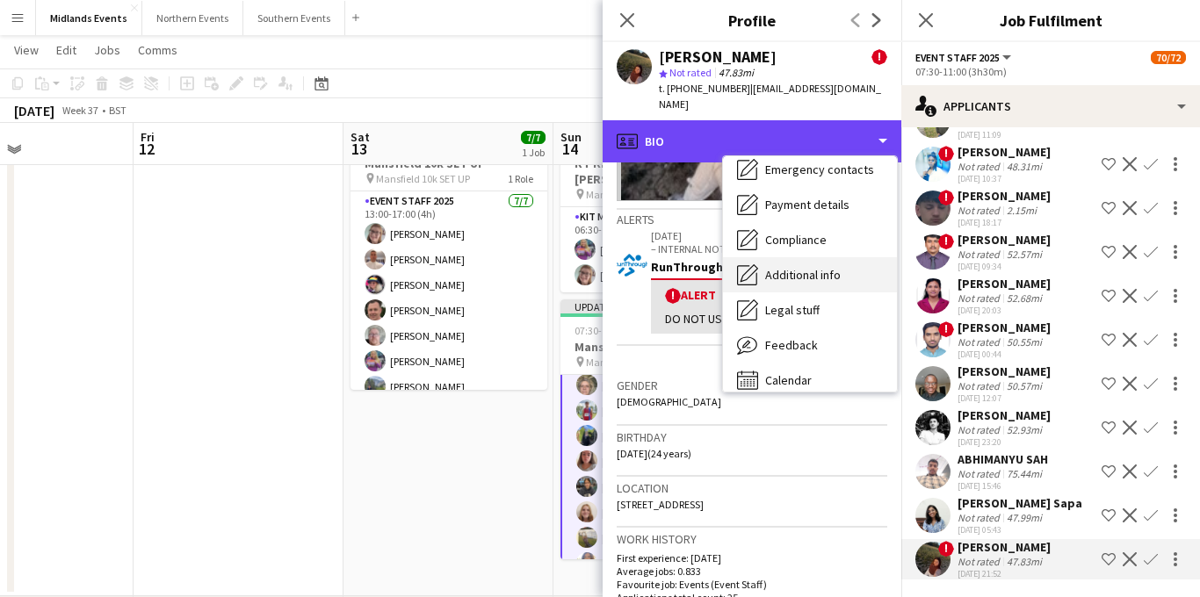
scroll to position [165, 0]
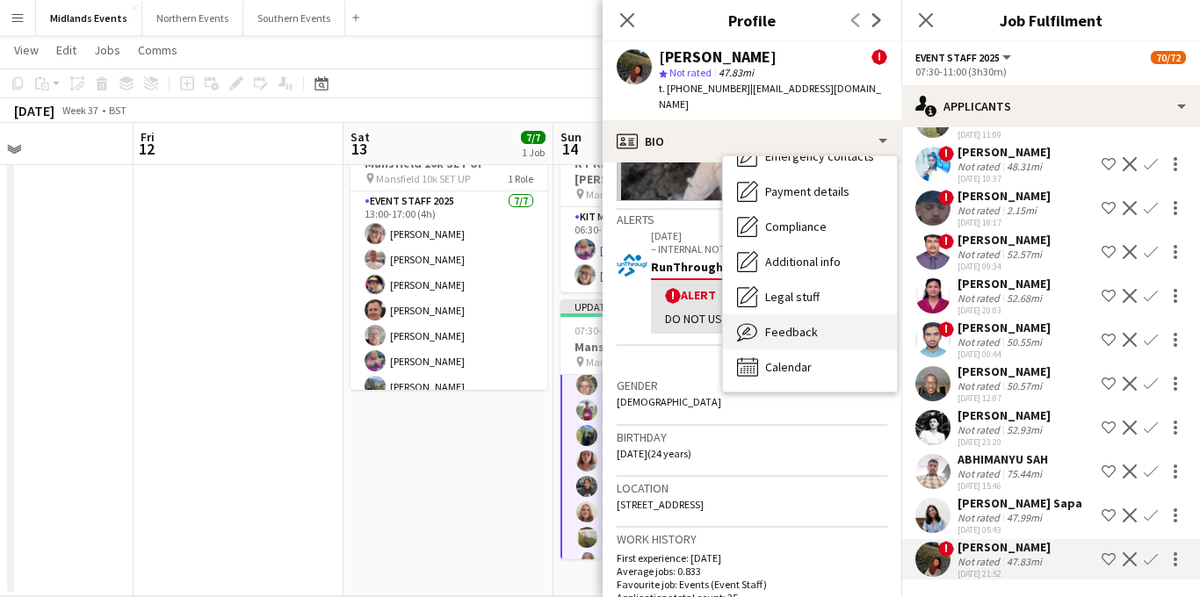
click at [796, 315] on div "Feedback Feedback" at bounding box center [810, 332] width 174 height 35
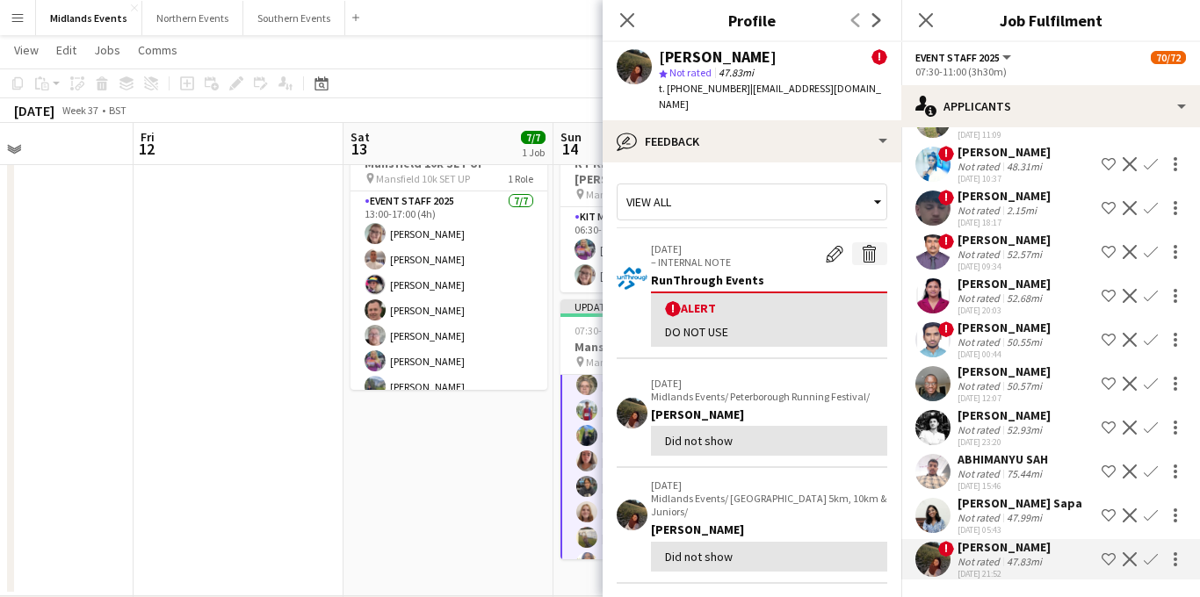
click at [870, 245] on app-icon "Delete alert" at bounding box center [870, 254] width 18 height 18
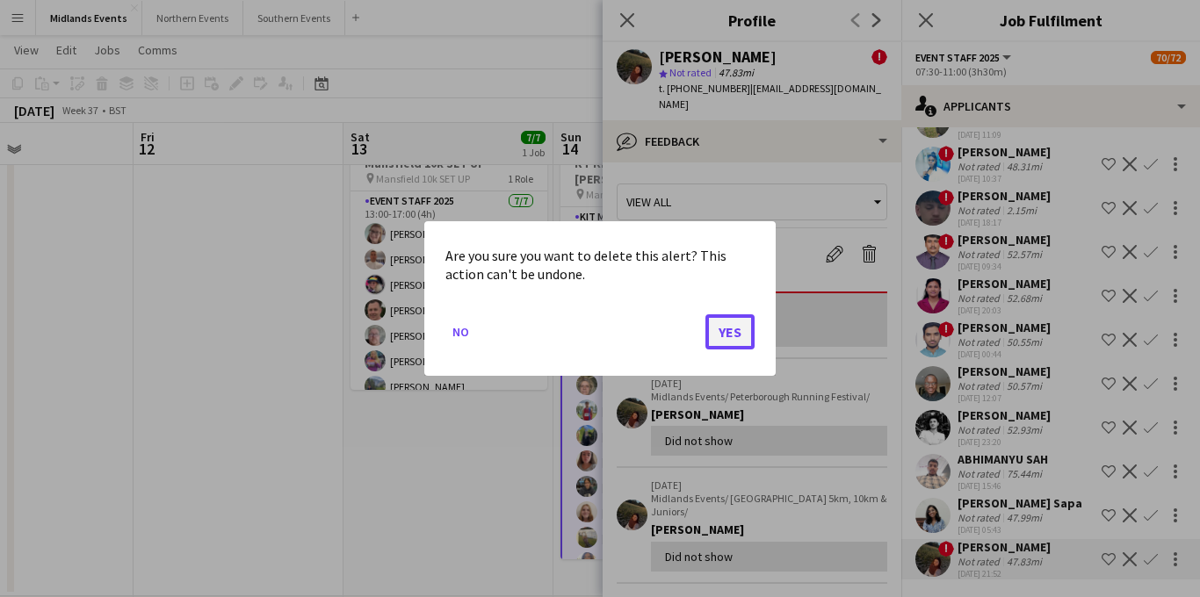
click at [726, 328] on button "Yes" at bounding box center [730, 332] width 49 height 35
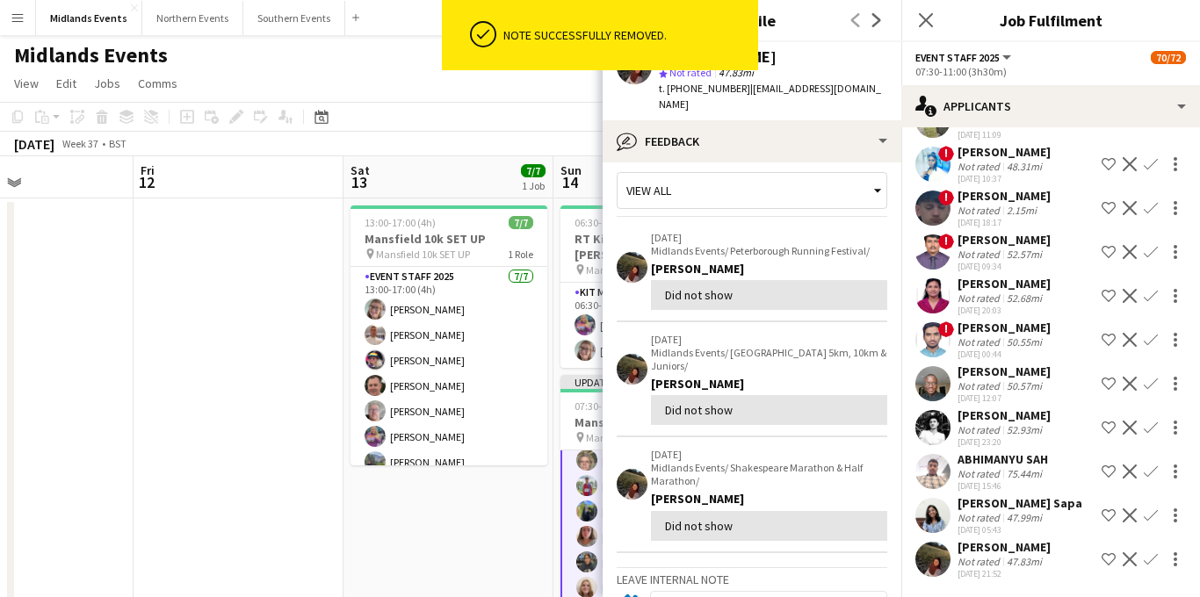
click at [799, 31] on h3 "Profile" at bounding box center [752, 20] width 299 height 23
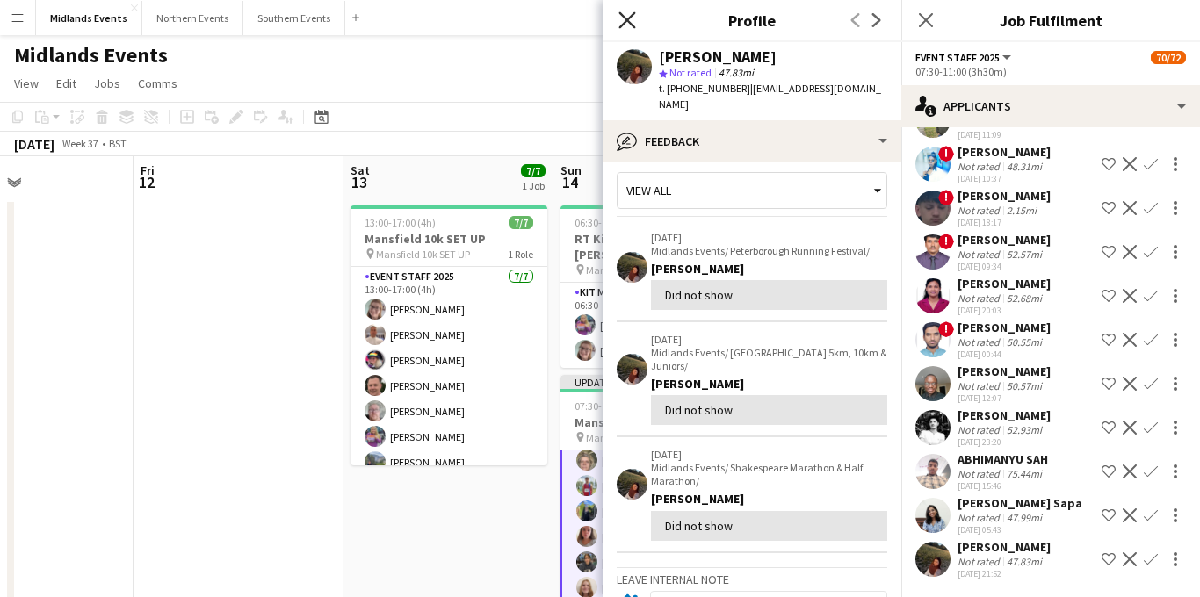
click at [622, 24] on icon at bounding box center [627, 19] width 17 height 17
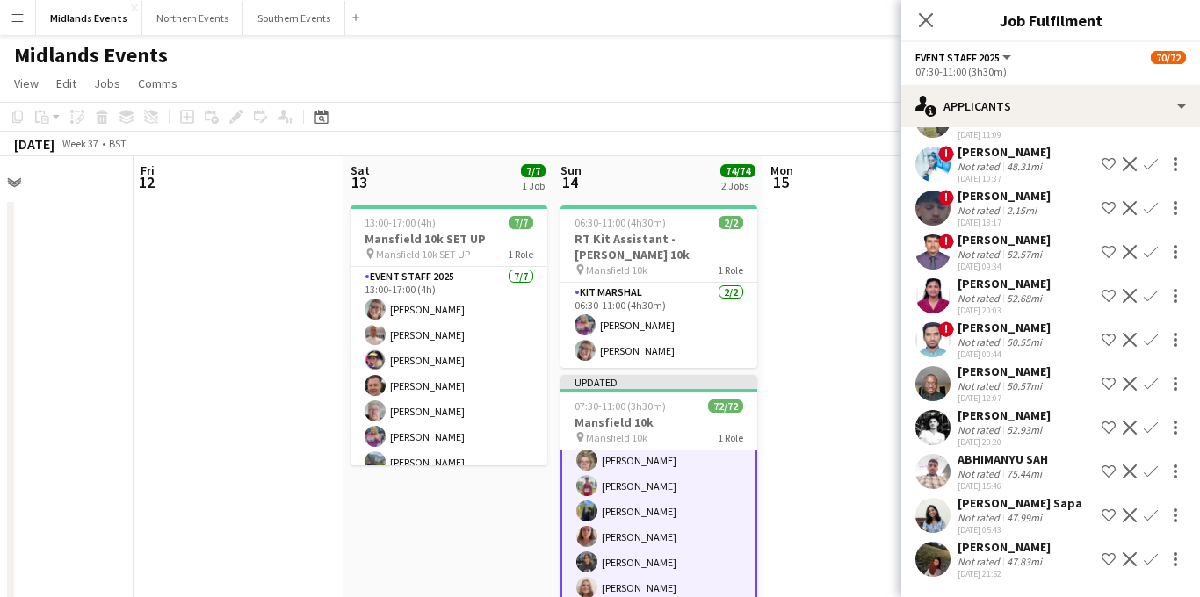
click at [1155, 557] on app-icon "Confirm" at bounding box center [1151, 560] width 14 height 14
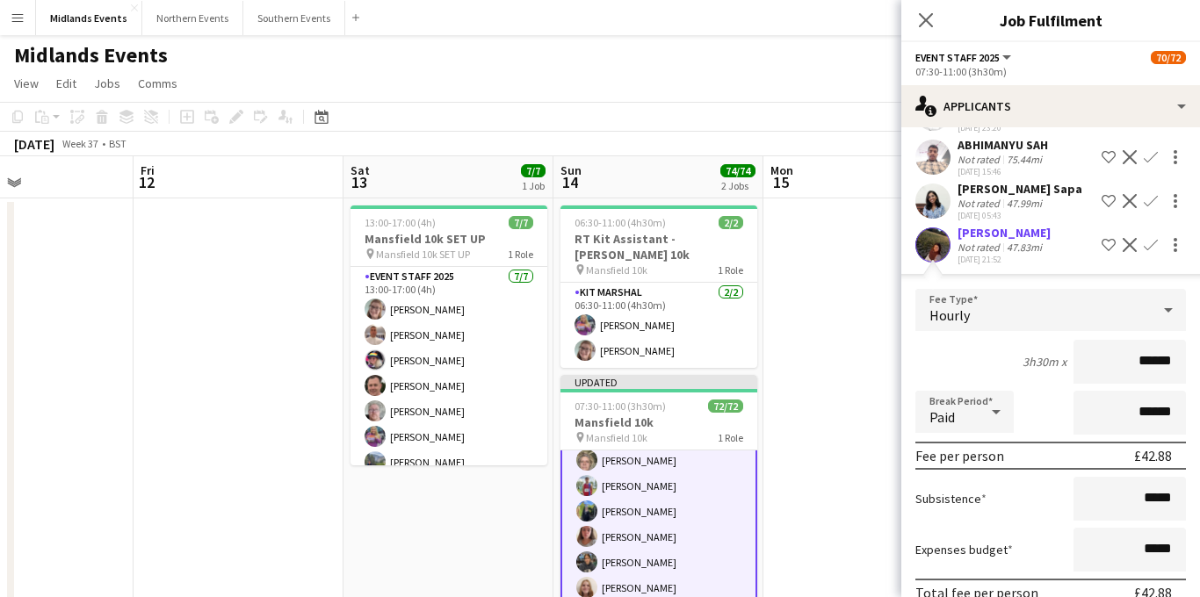
scroll to position [730, 0]
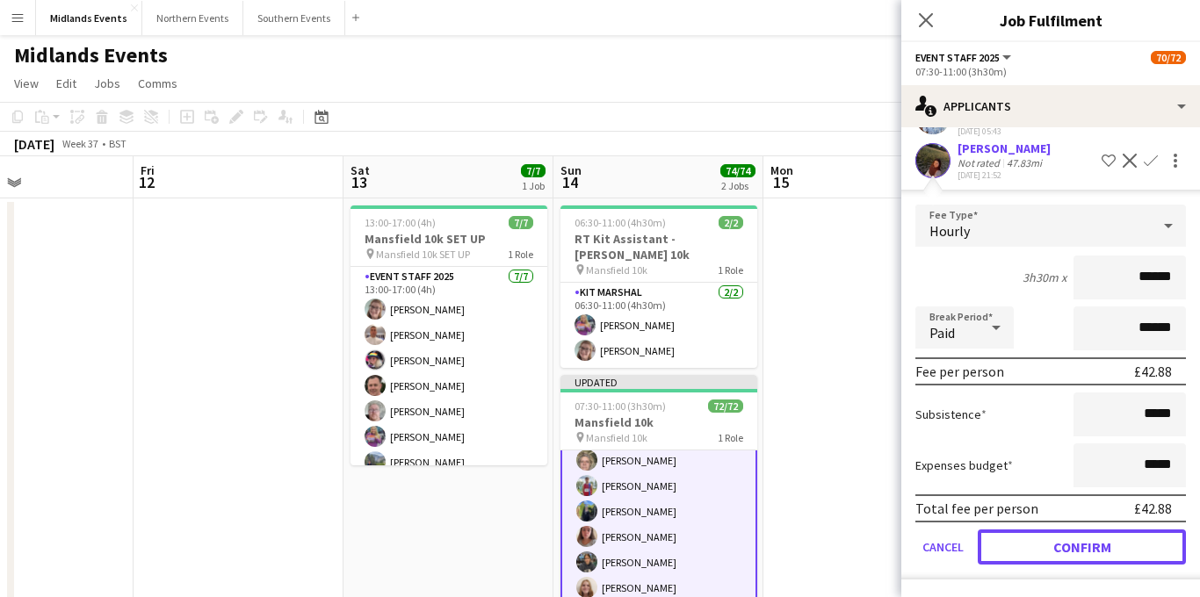
click at [1060, 553] on button "Confirm" at bounding box center [1082, 547] width 208 height 35
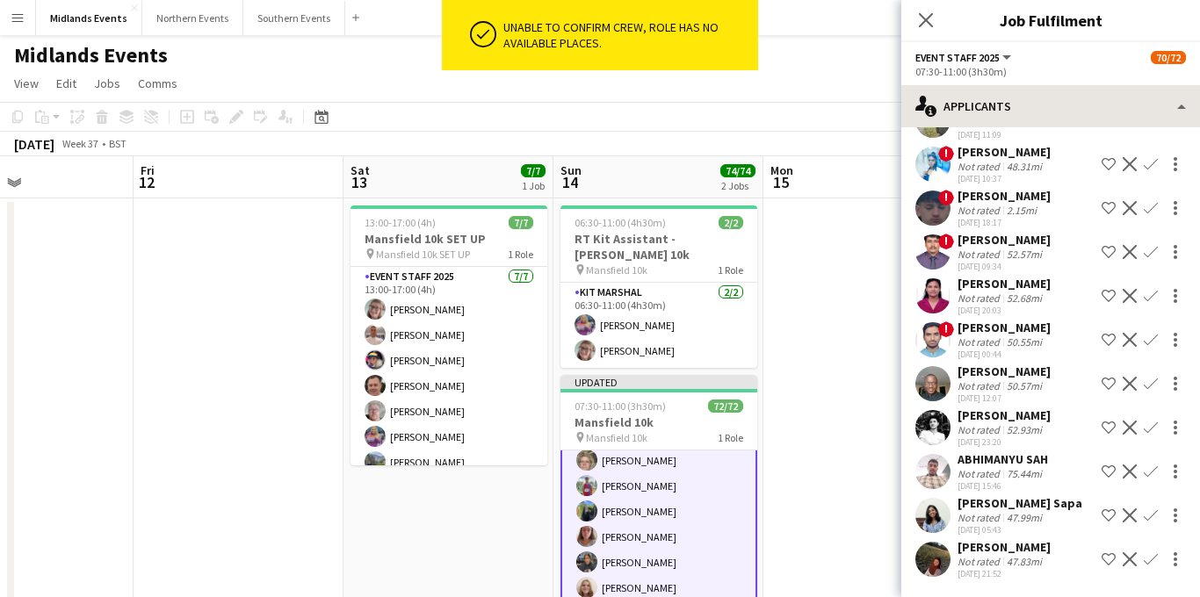
scroll to position [331, 0]
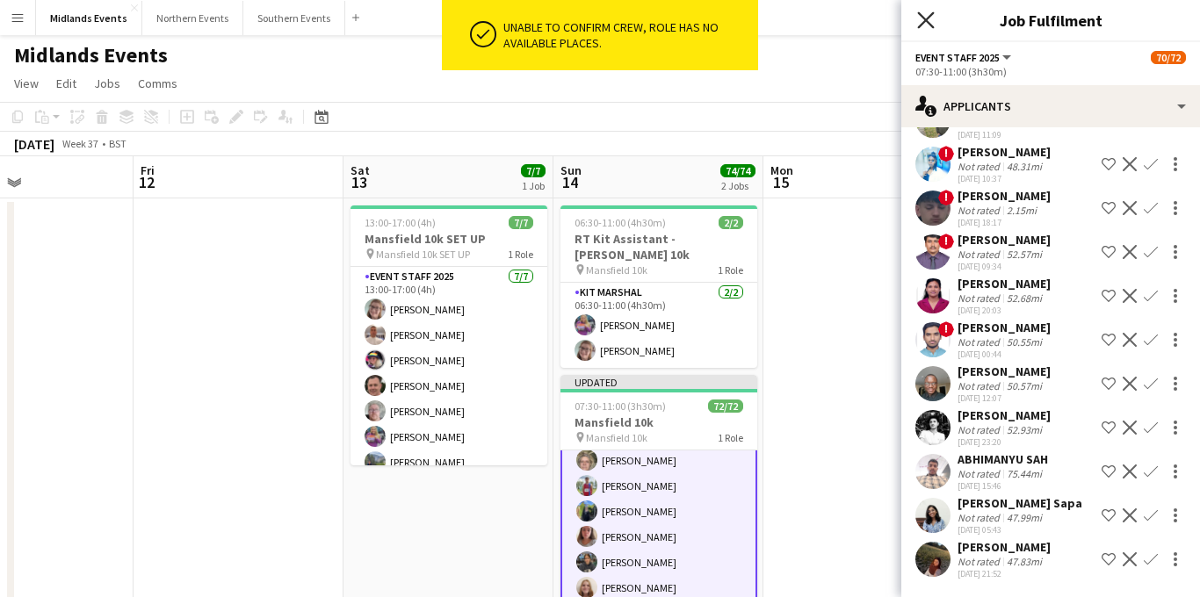
click at [928, 21] on icon at bounding box center [925, 19] width 17 height 17
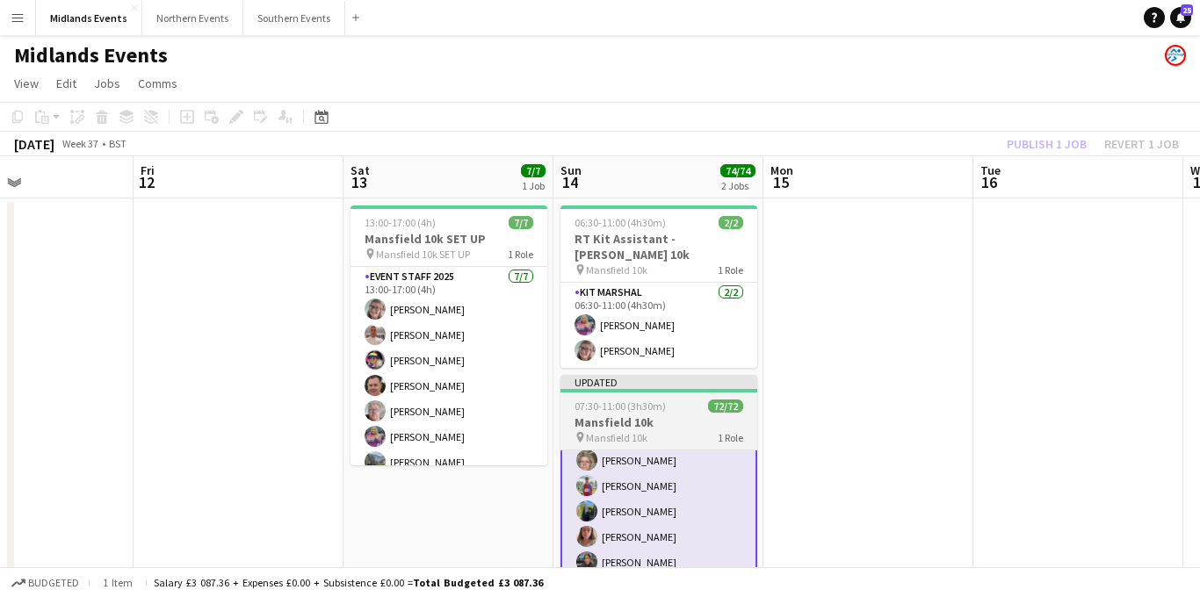
click at [664, 400] on div "07:30-11:00 (3h30m) 72/72" at bounding box center [659, 406] width 197 height 13
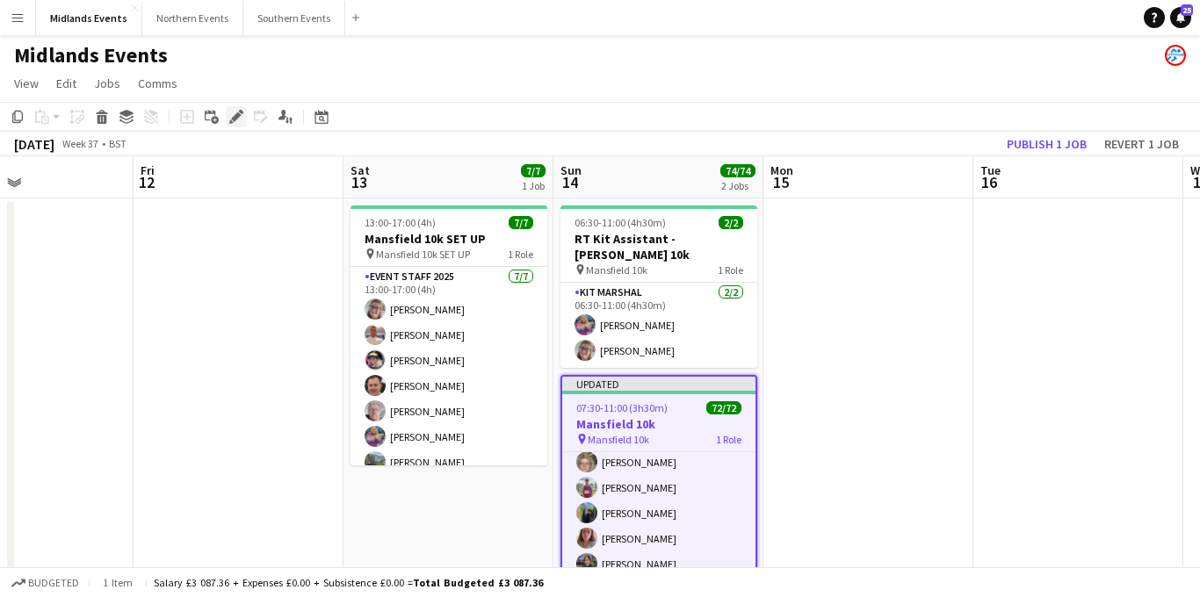
click at [232, 119] on icon at bounding box center [236, 117] width 10 height 10
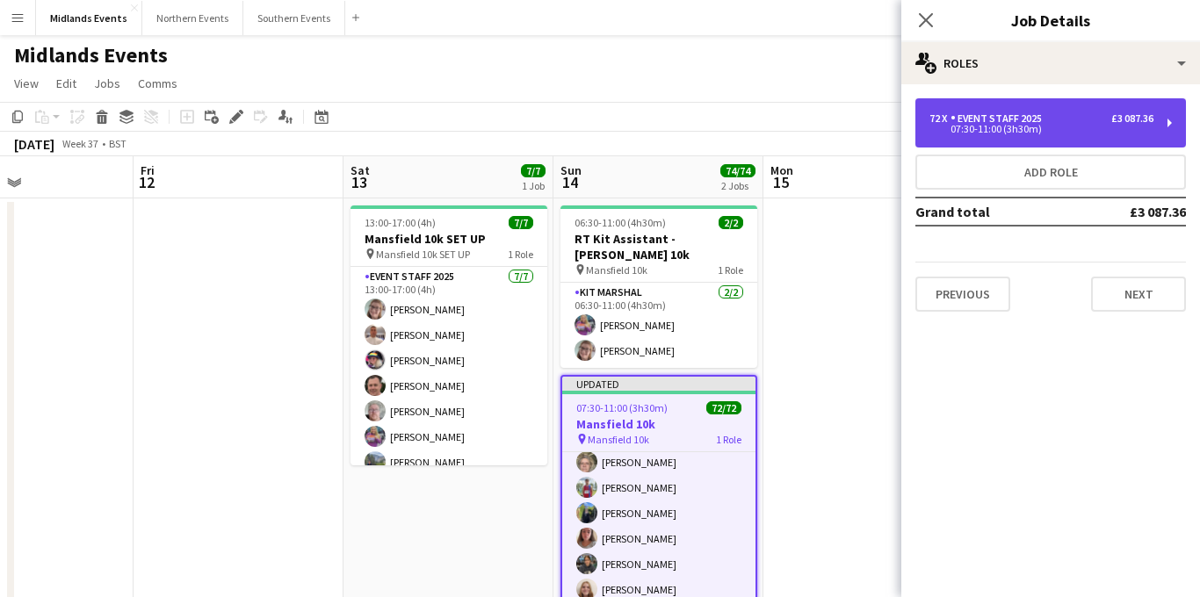
click at [1037, 127] on div "07:30-11:00 (3h30m)" at bounding box center [1042, 129] width 224 height 9
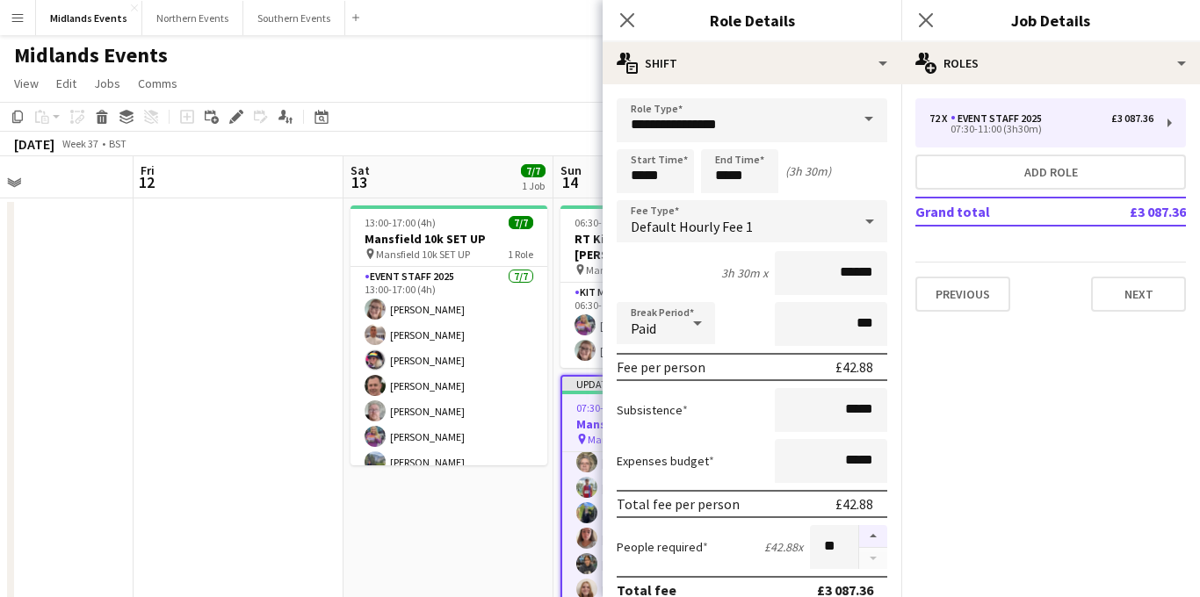
click at [870, 544] on button "button" at bounding box center [873, 536] width 28 height 23
type input "**"
click at [928, 18] on icon at bounding box center [925, 19] width 17 height 17
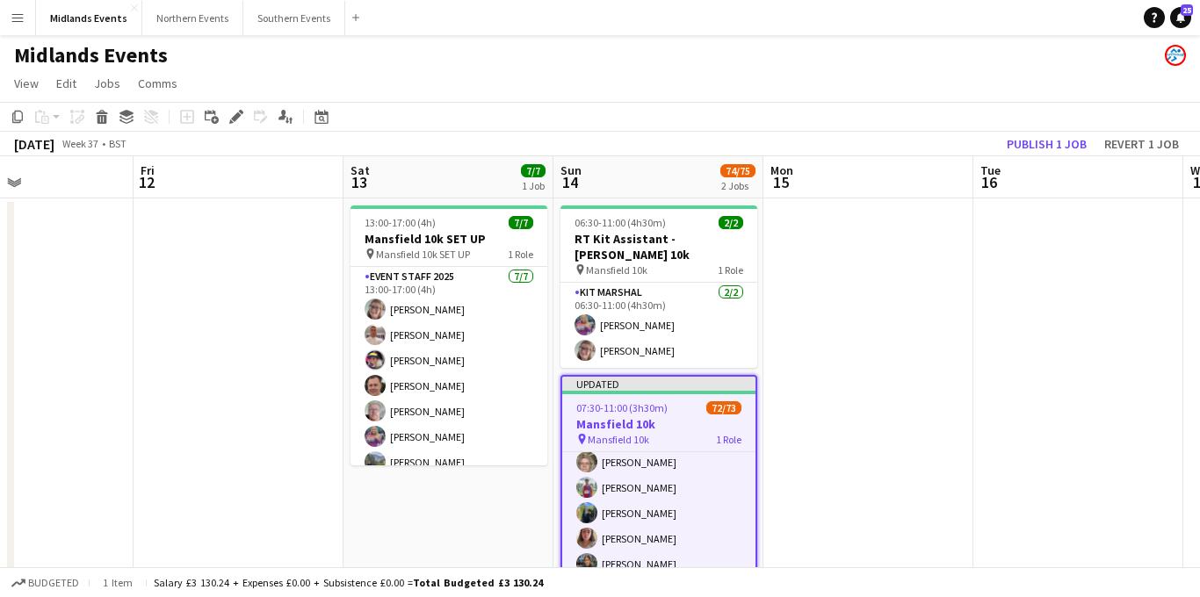
click at [677, 416] on h3 "Mansfield 10k" at bounding box center [658, 424] width 193 height 16
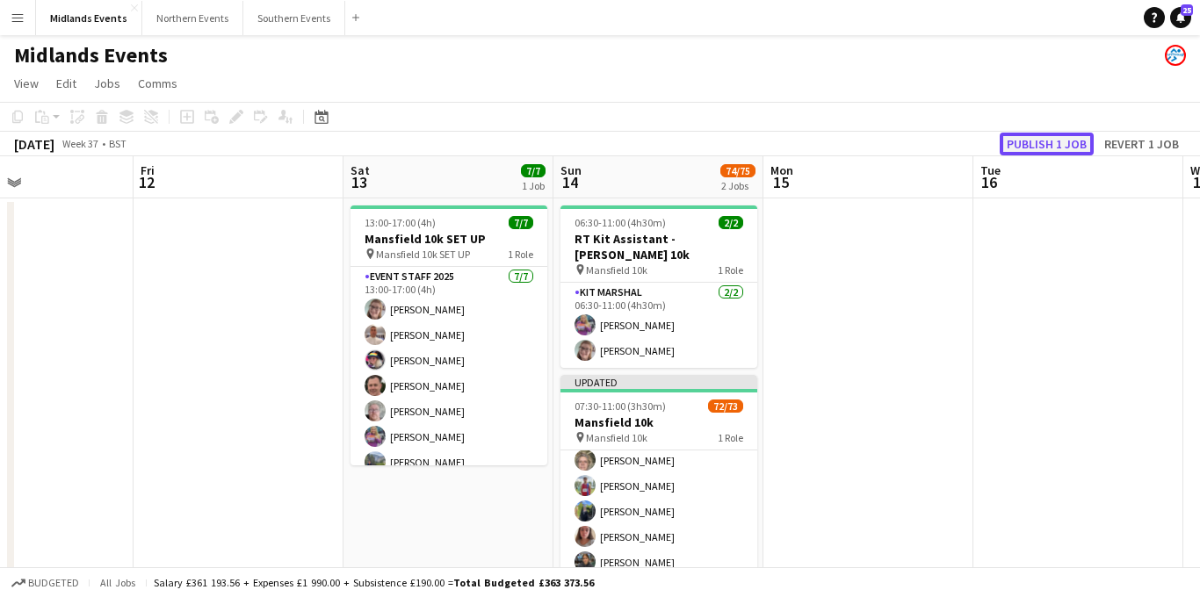
click at [1024, 147] on button "Publish 1 job" at bounding box center [1047, 144] width 94 height 23
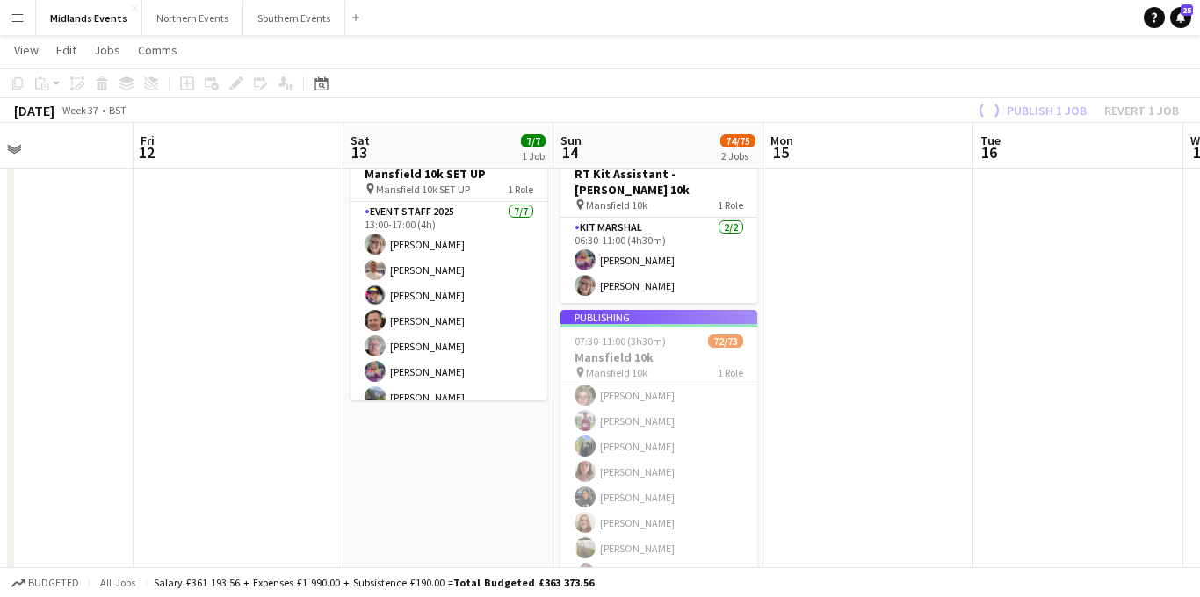
scroll to position [78, 0]
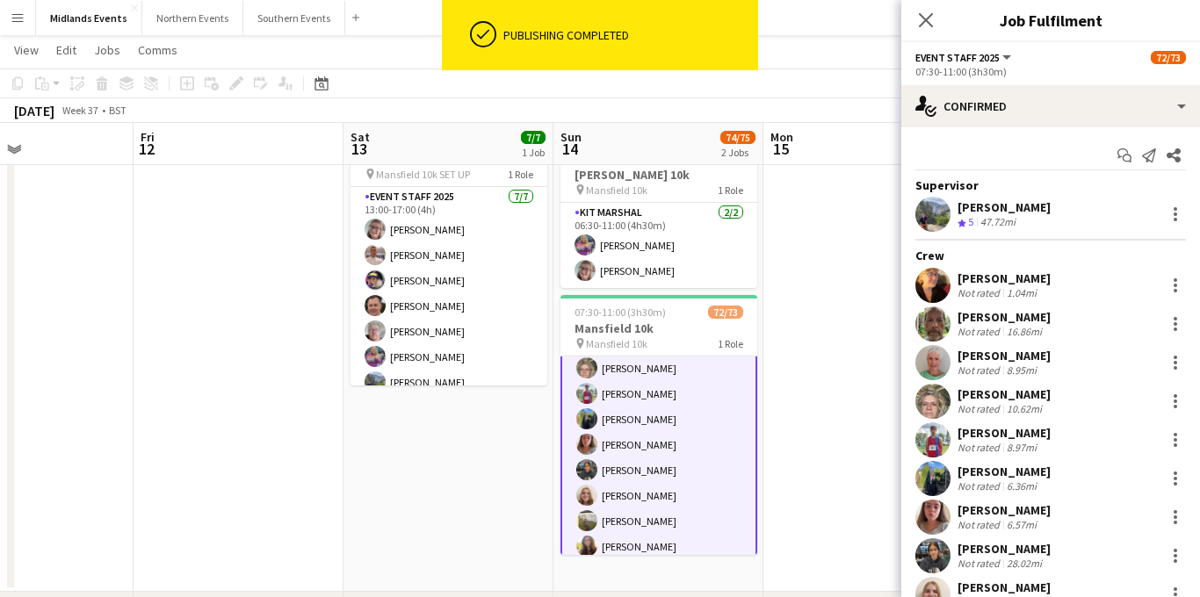
scroll to position [111, 0]
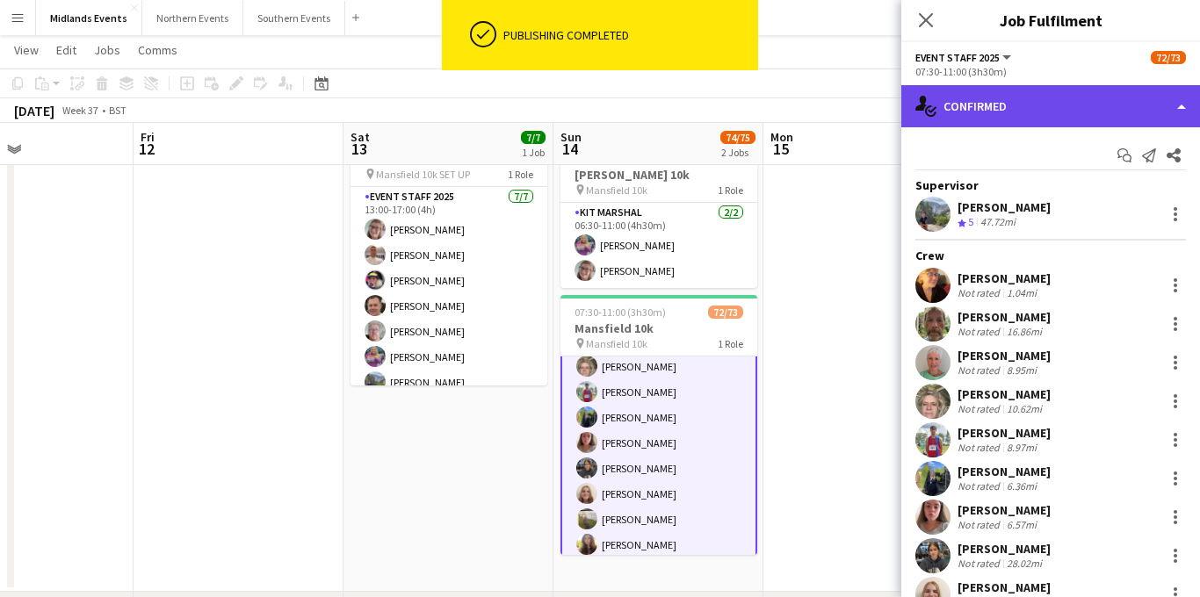
click at [1047, 116] on div "single-neutral-actions-check-2 Confirmed" at bounding box center [1051, 106] width 299 height 42
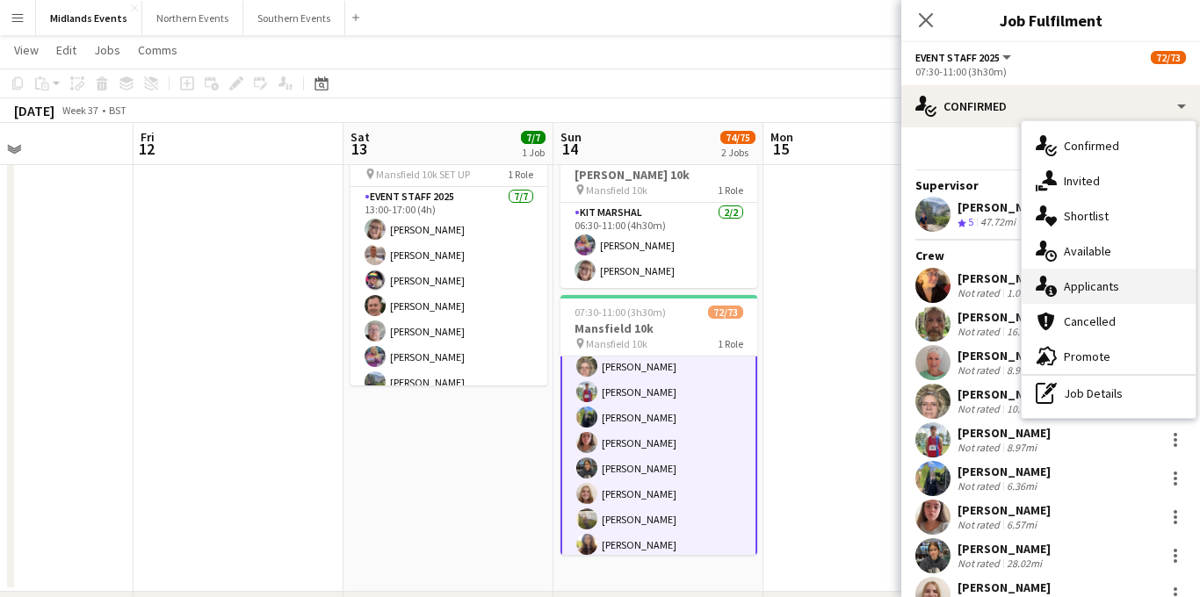
click at [1092, 278] on div "single-neutral-actions-information Applicants" at bounding box center [1109, 286] width 174 height 35
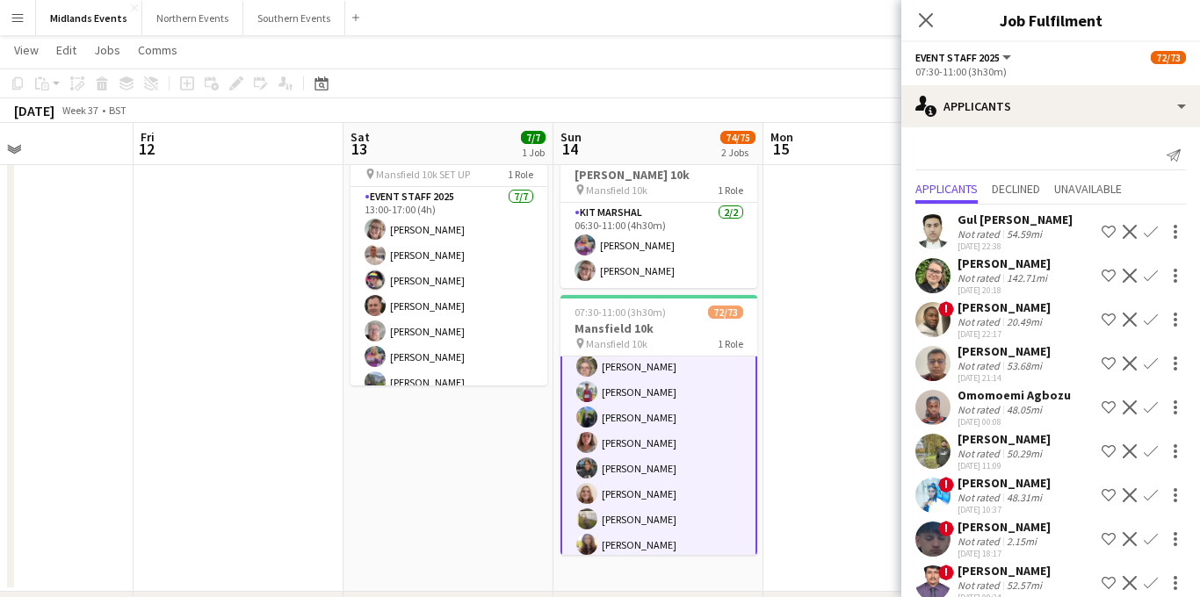
scroll to position [331, 0]
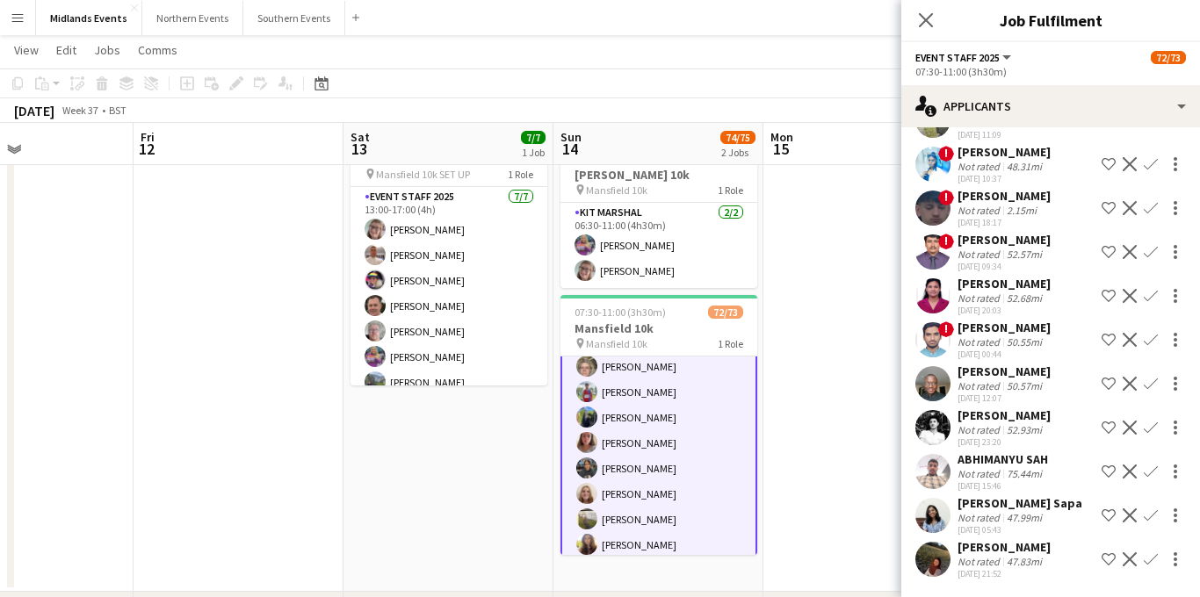
click at [1152, 561] on app-icon "Confirm" at bounding box center [1151, 560] width 14 height 14
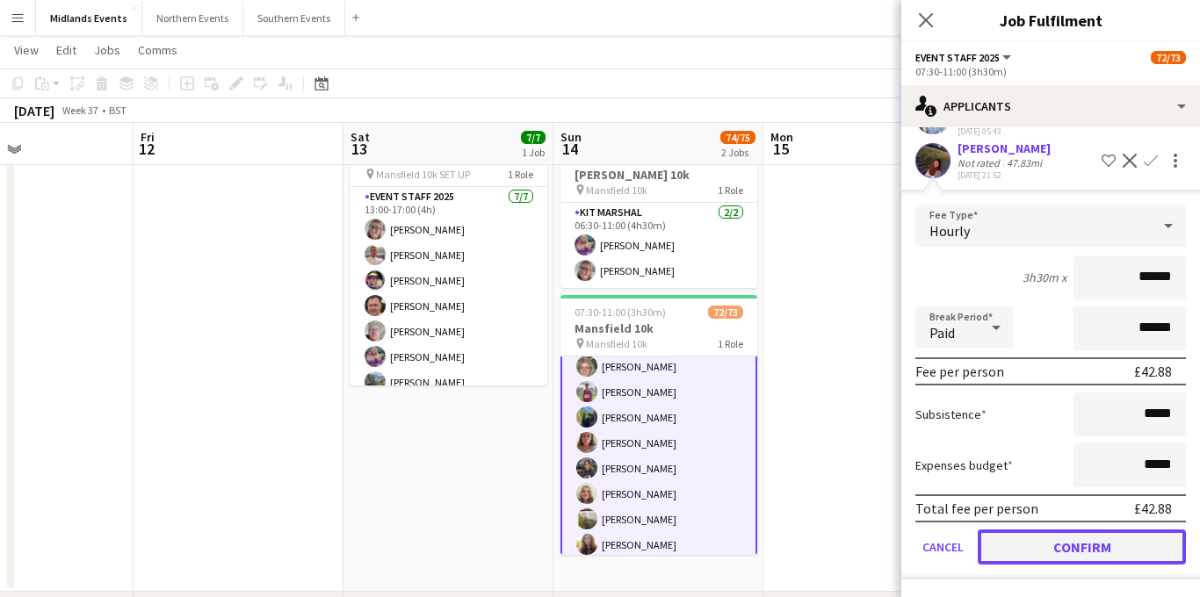
click at [1049, 533] on button "Confirm" at bounding box center [1082, 547] width 208 height 35
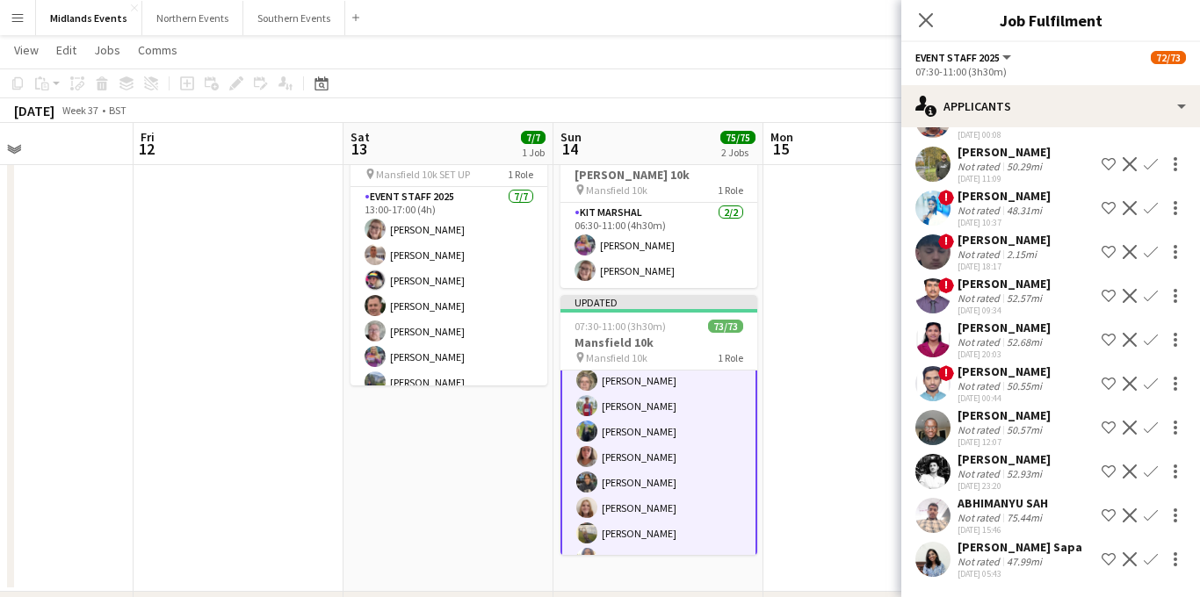
scroll to position [287, 0]
click at [918, 19] on icon "Close pop-in" at bounding box center [925, 19] width 17 height 17
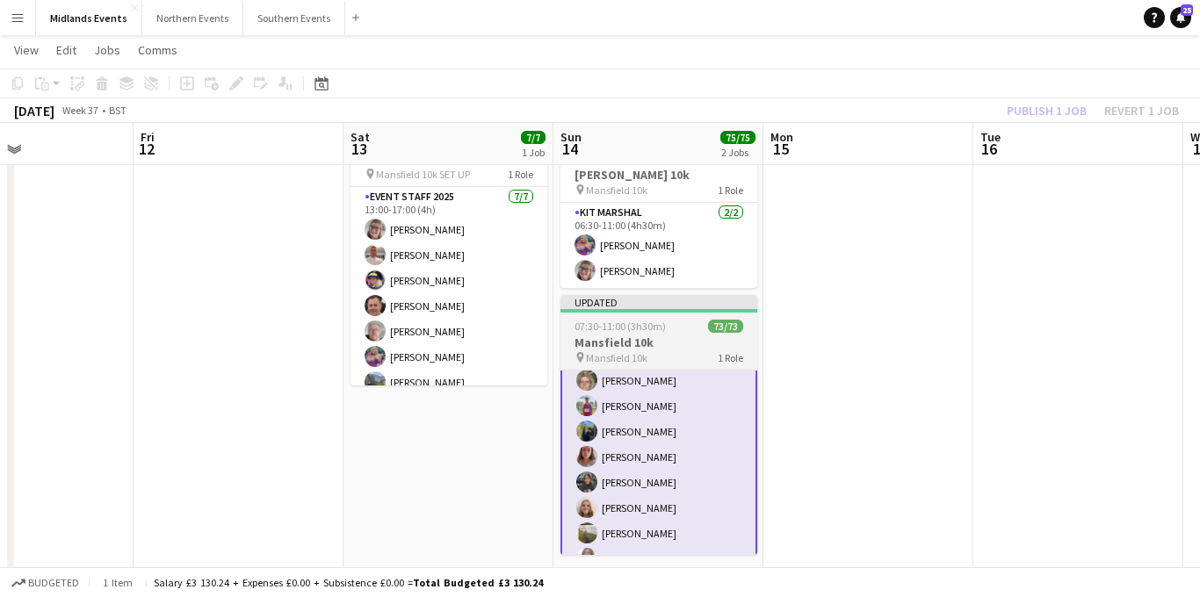
click at [669, 320] on div "07:30-11:00 (3h30m) 73/73" at bounding box center [659, 326] width 197 height 13
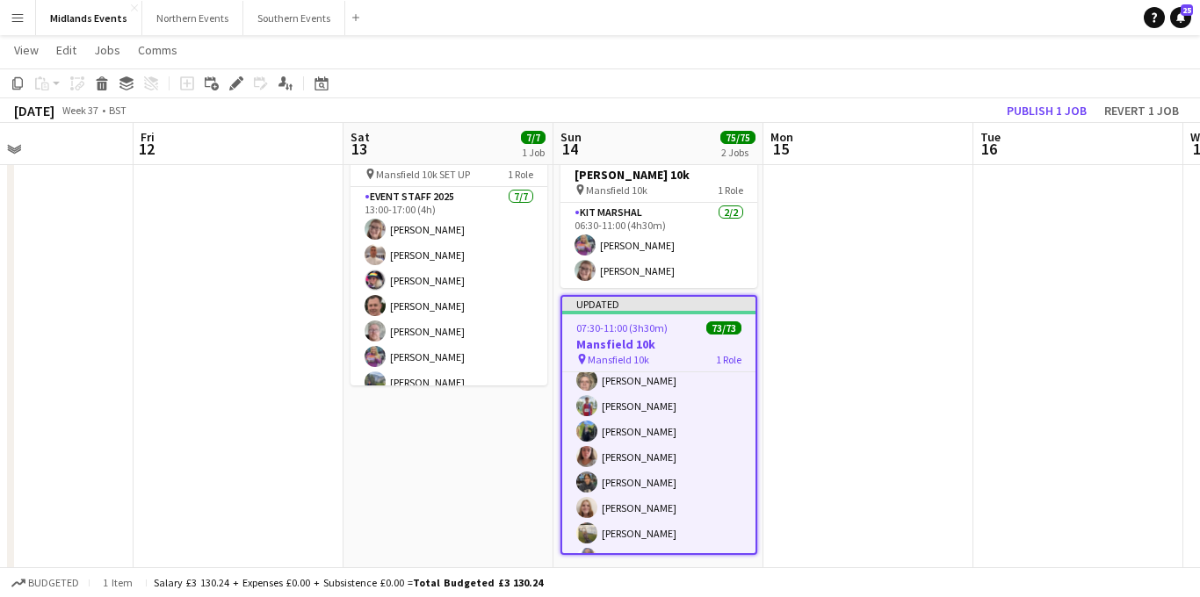
scroll to position [109, 0]
click at [1028, 113] on button "Publish 1 job" at bounding box center [1047, 110] width 94 height 23
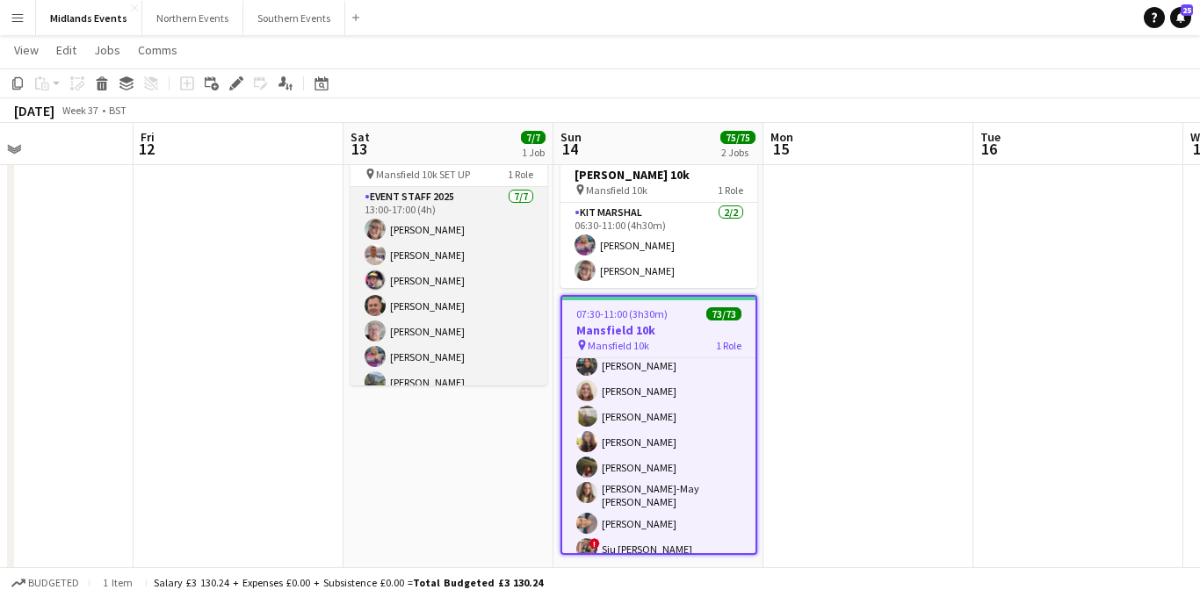
scroll to position [213, 0]
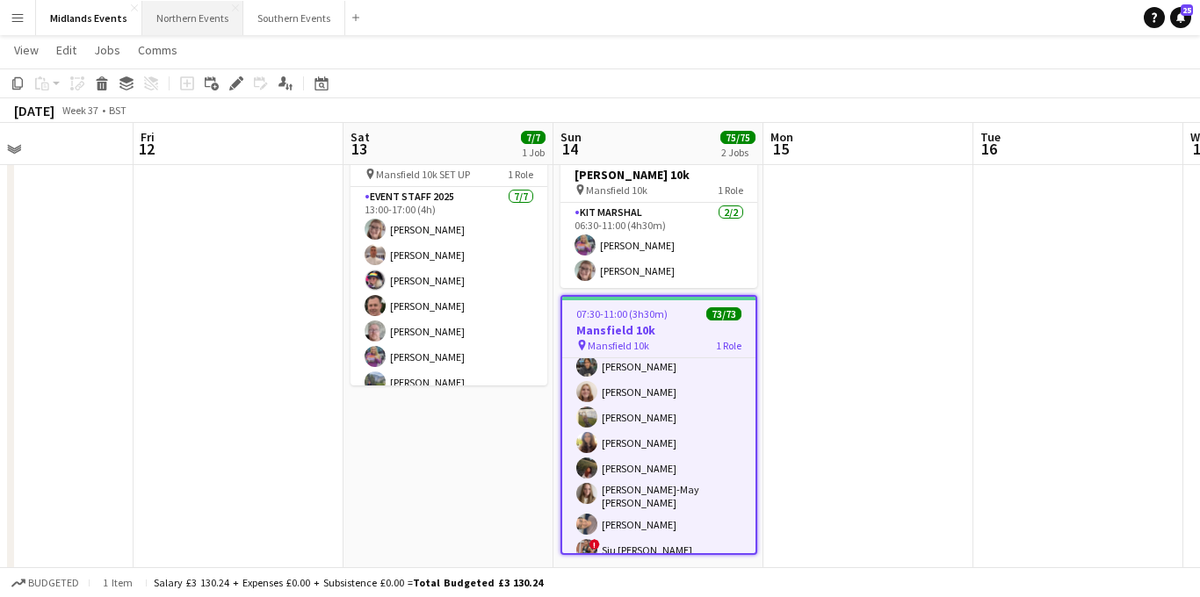
click at [172, 12] on button "Northern Events Close" at bounding box center [192, 18] width 101 height 34
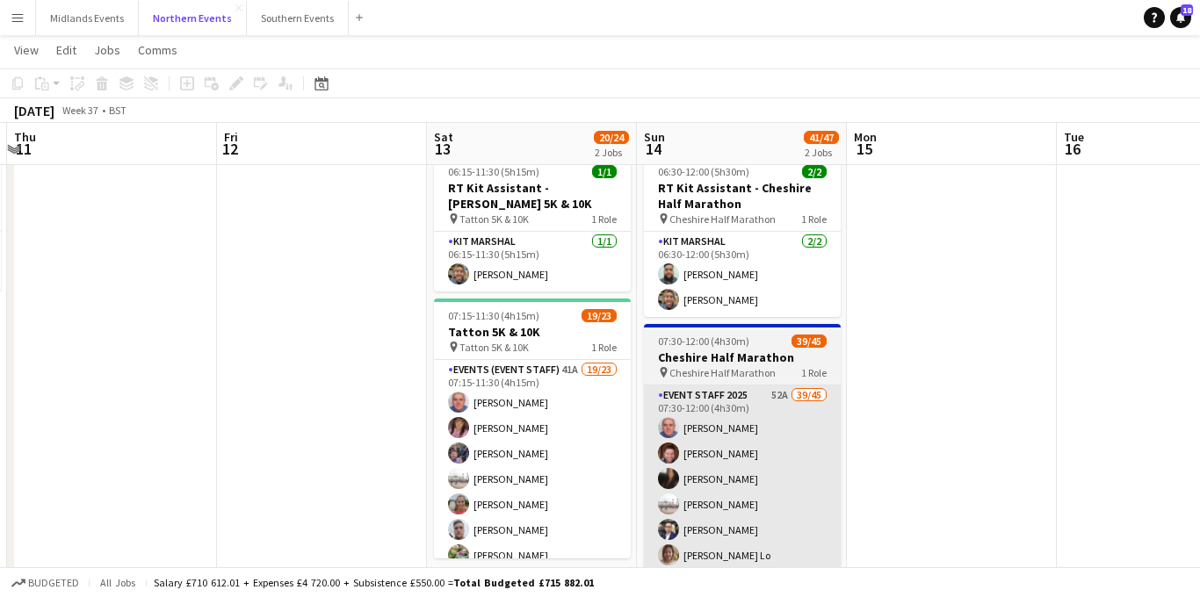
scroll to position [0, 663]
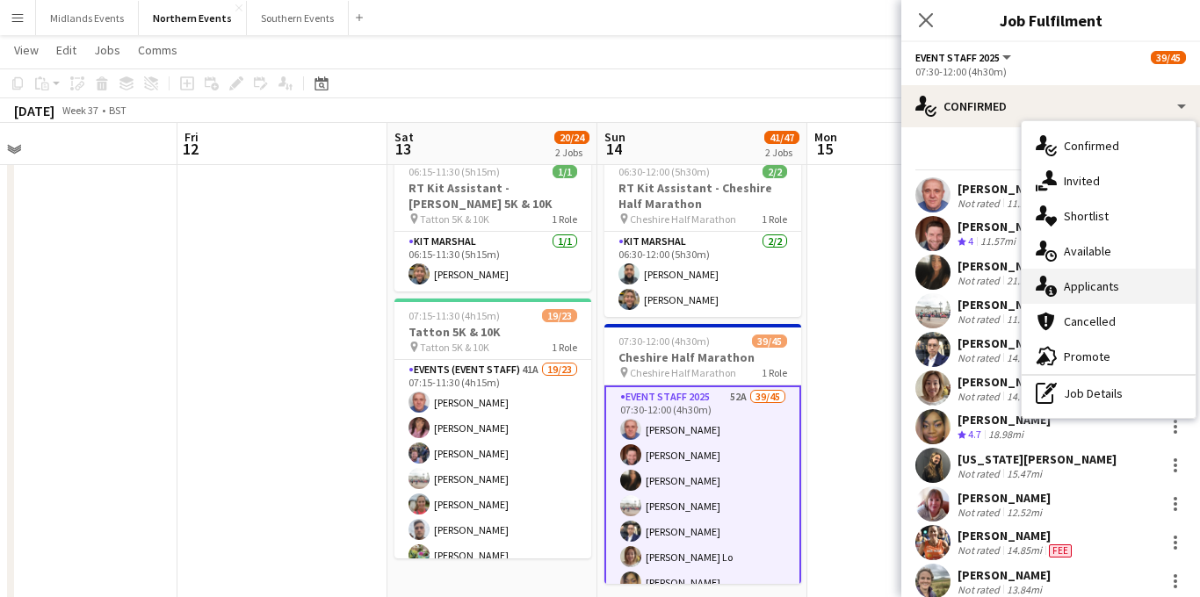
click at [1092, 286] on div "single-neutral-actions-information Applicants" at bounding box center [1109, 286] width 174 height 35
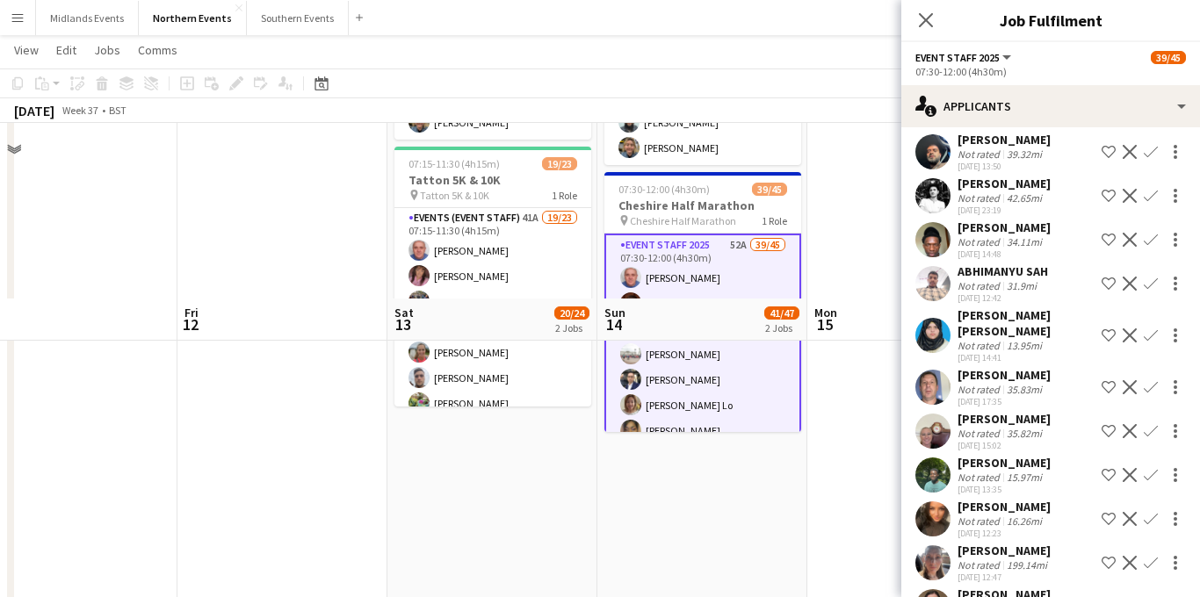
scroll to position [405, 0]
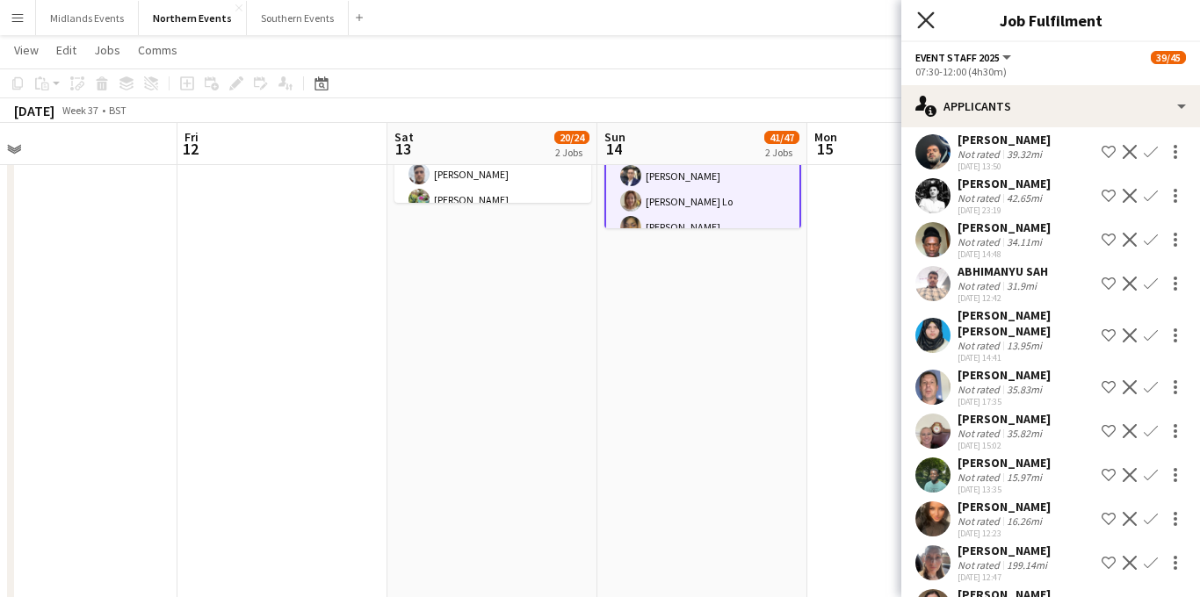
click at [926, 22] on icon "Close pop-in" at bounding box center [925, 19] width 17 height 17
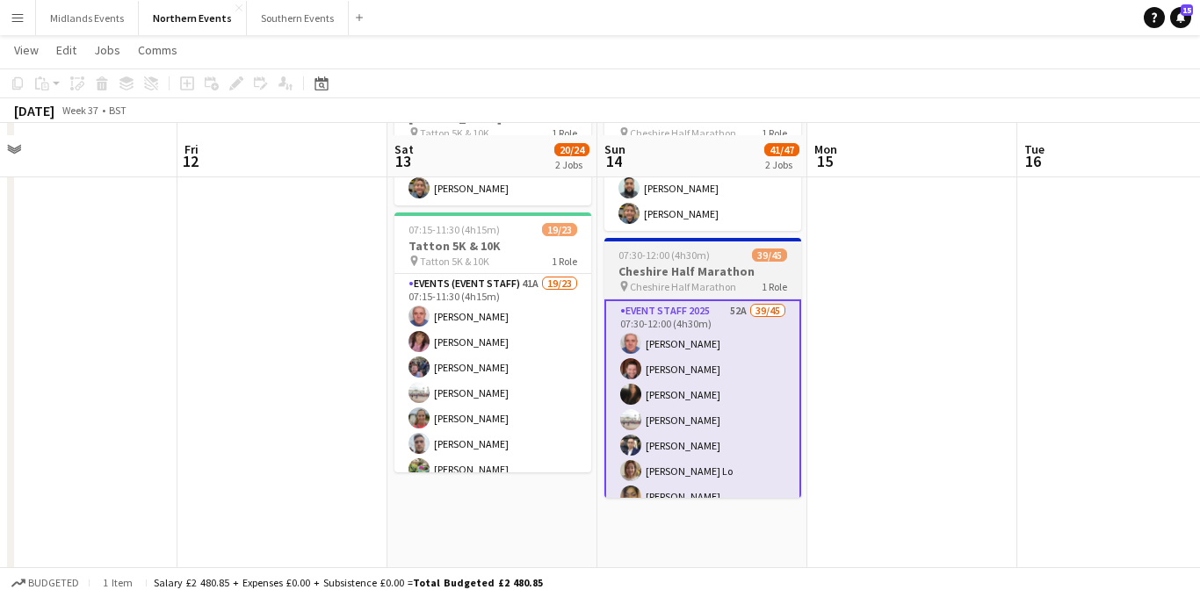
scroll to position [129, 0]
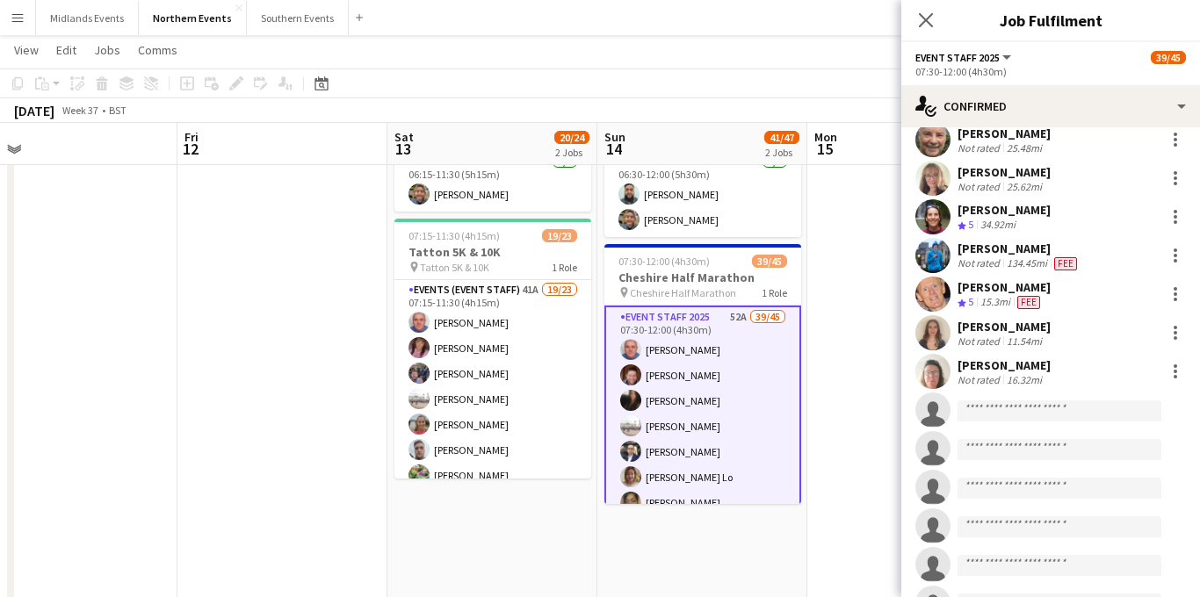
scroll to position [1377, 0]
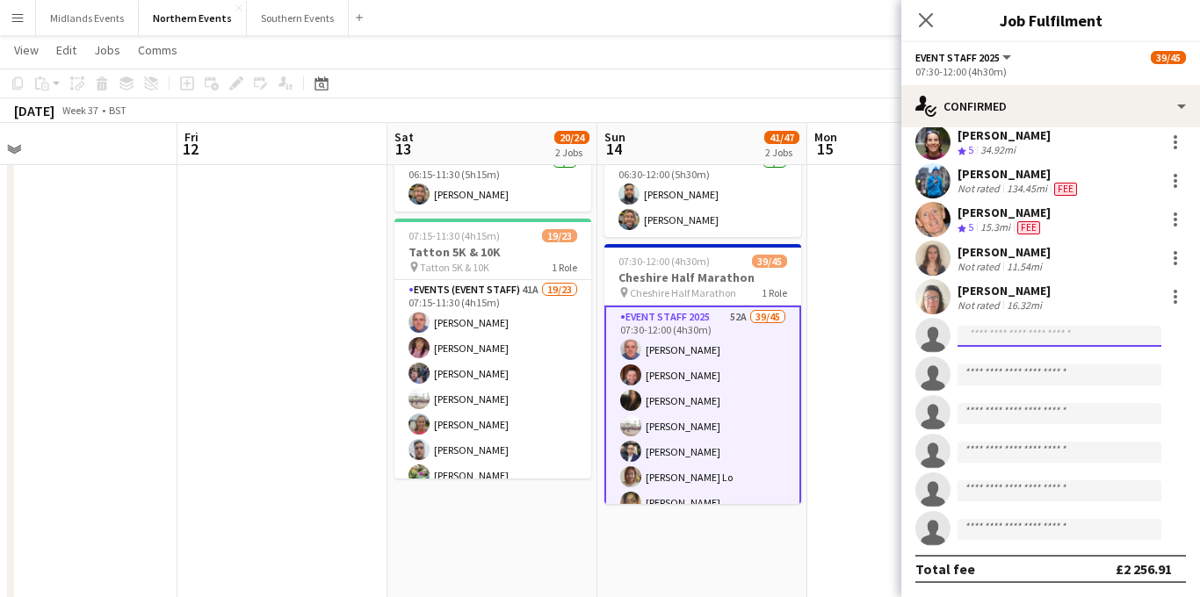
click at [996, 339] on input at bounding box center [1060, 336] width 204 height 21
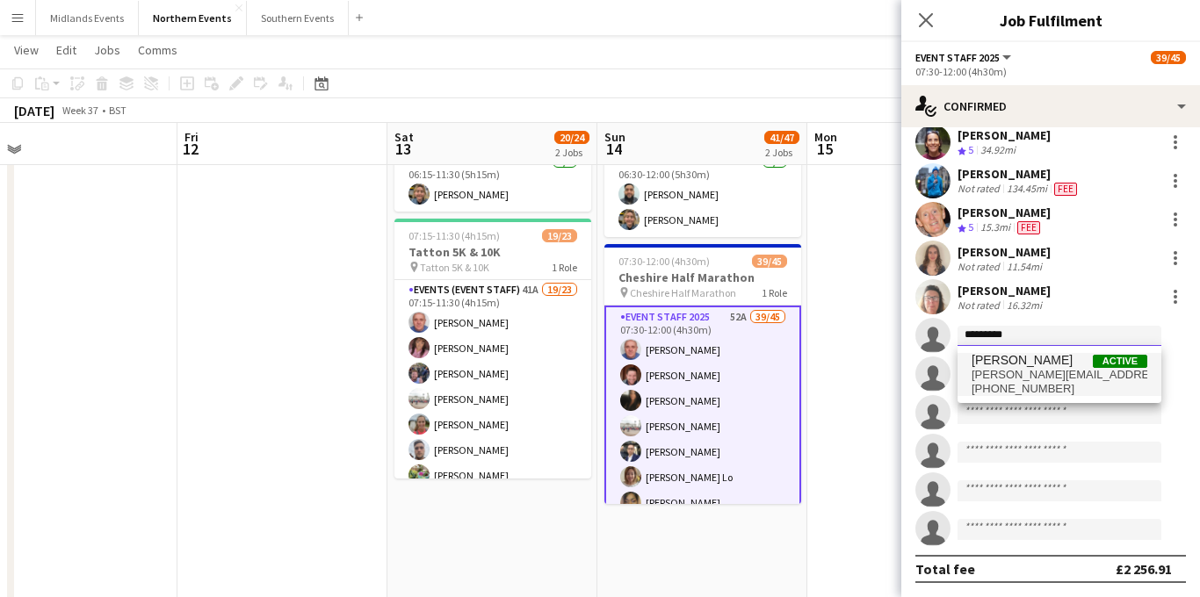
type input "*********"
click at [1035, 374] on span "[PERSON_NAME][EMAIL_ADDRESS][DOMAIN_NAME]" at bounding box center [1060, 375] width 176 height 14
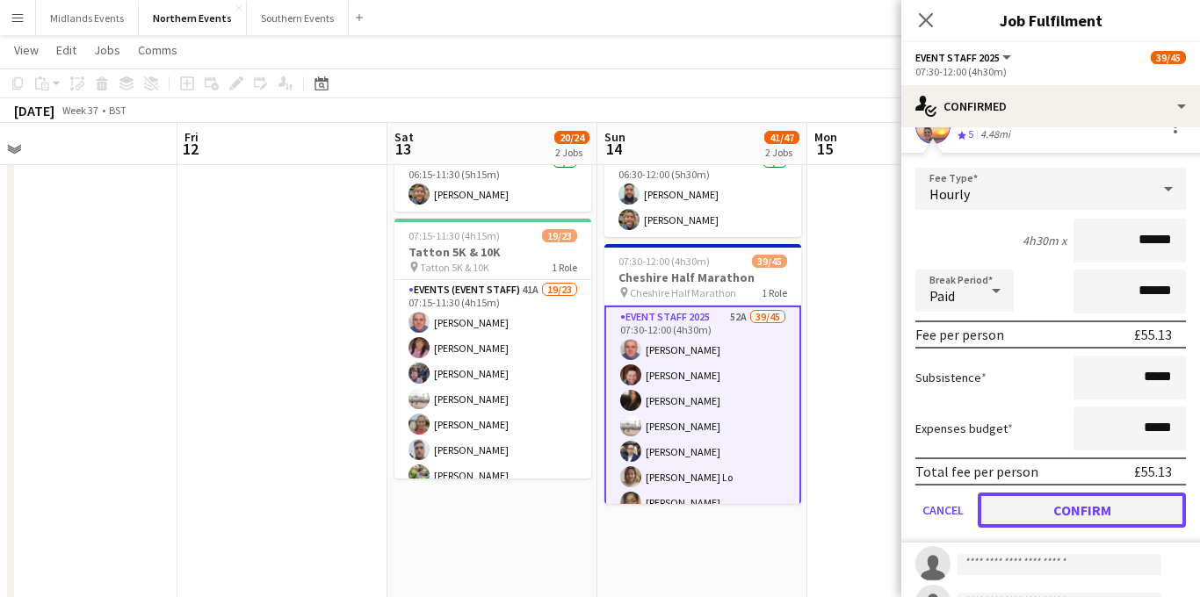
click at [1028, 507] on button "Confirm" at bounding box center [1082, 510] width 208 height 35
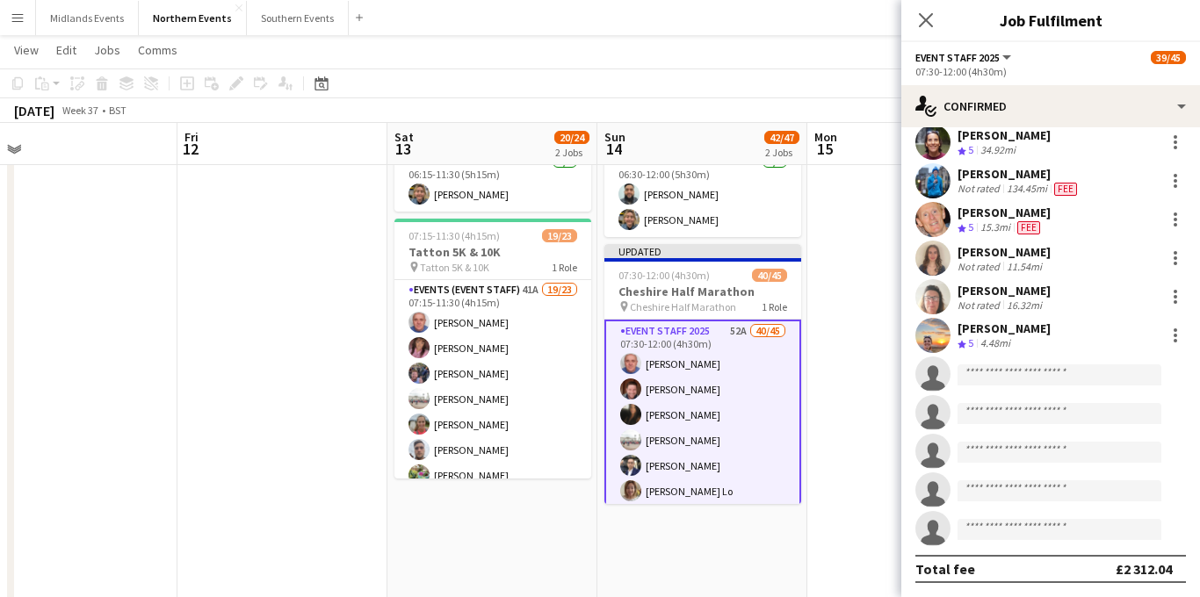
scroll to position [1303, 0]
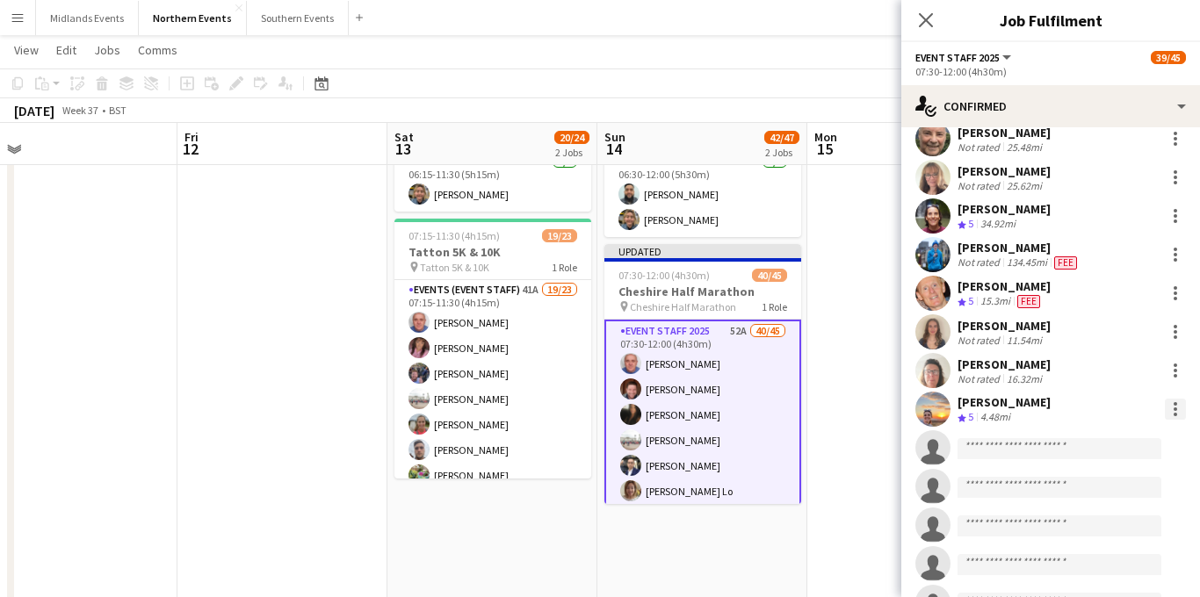
click at [1177, 413] on div at bounding box center [1175, 409] width 21 height 21
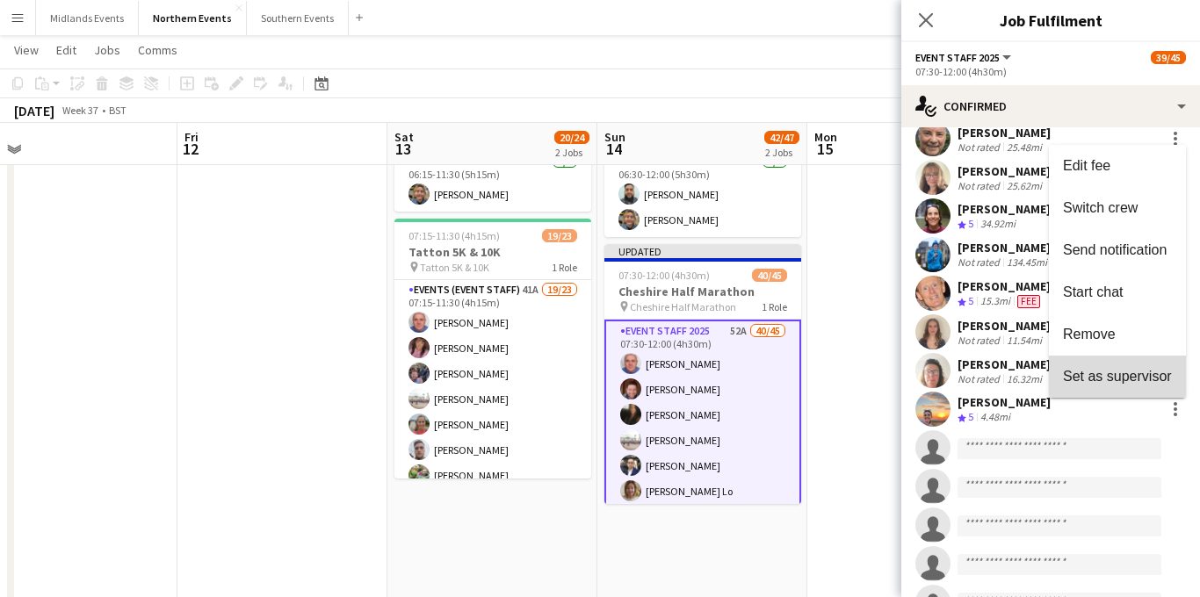
click at [1097, 374] on span "Set as supervisor" at bounding box center [1117, 376] width 109 height 15
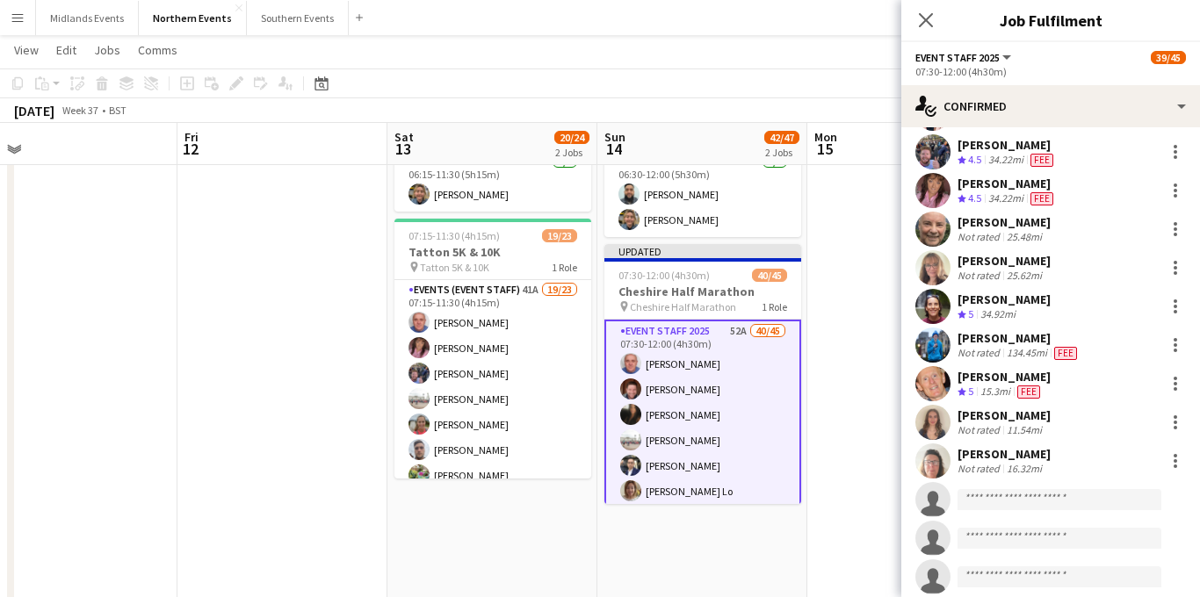
scroll to position [1394, 0]
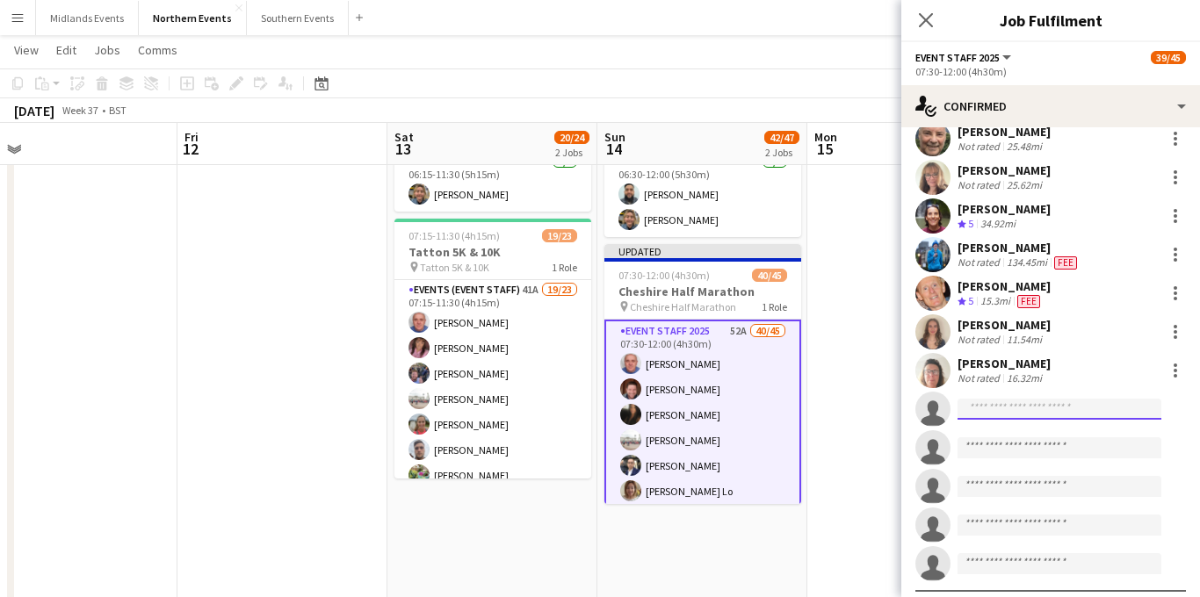
click at [999, 412] on input at bounding box center [1060, 409] width 204 height 21
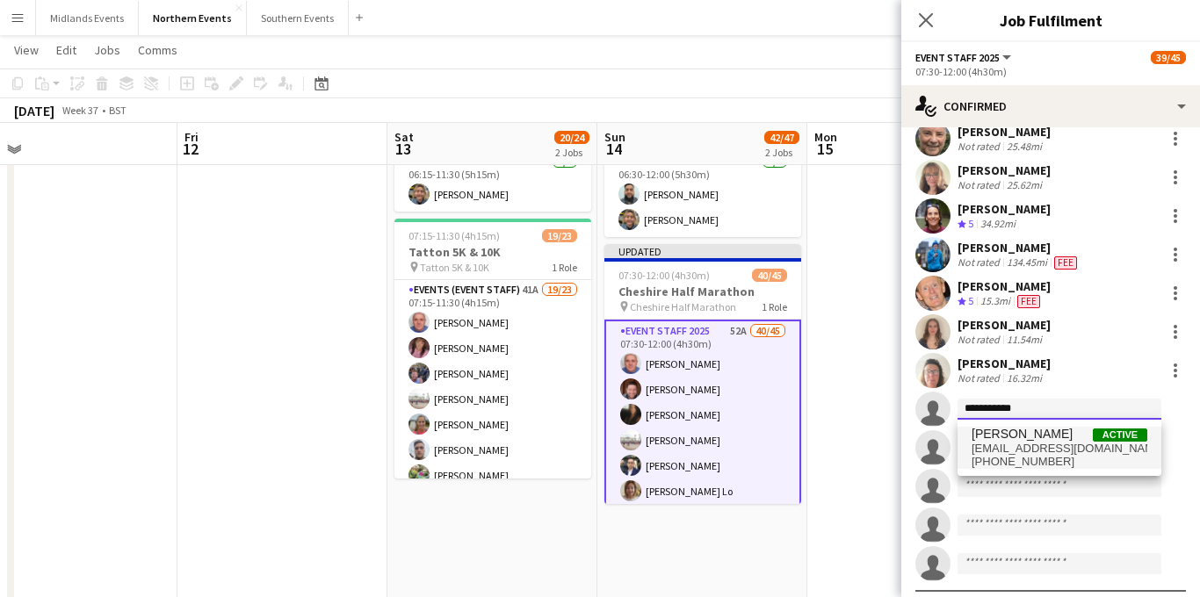
type input "**********"
click at [1012, 450] on span "[EMAIL_ADDRESS][DOMAIN_NAME]" at bounding box center [1060, 449] width 176 height 14
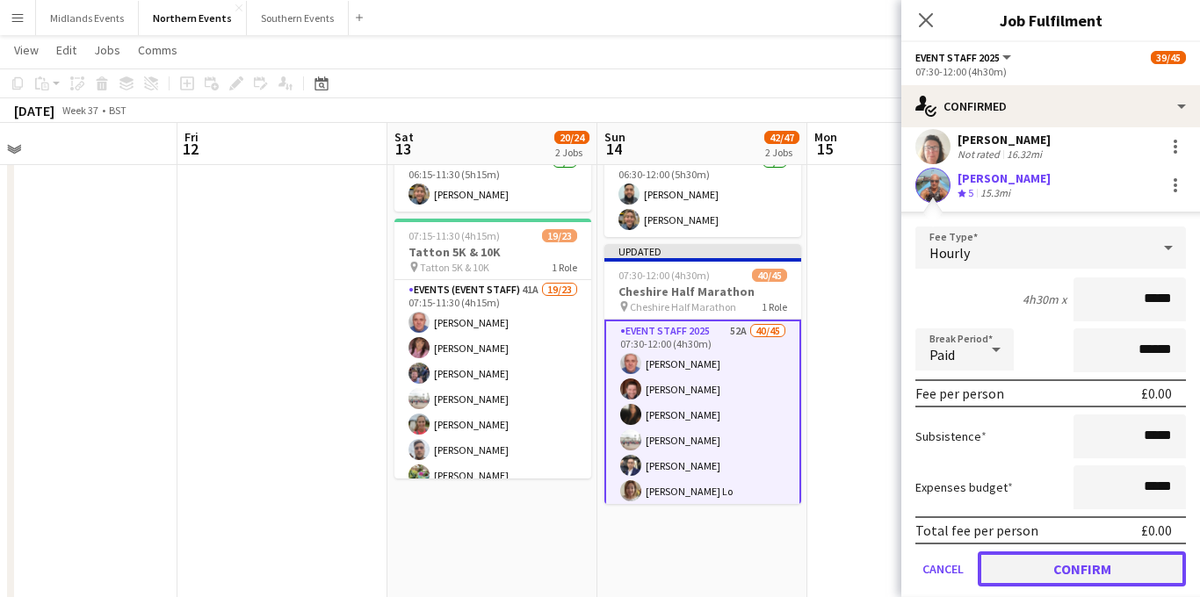
click at [1049, 566] on button "Confirm" at bounding box center [1082, 569] width 208 height 35
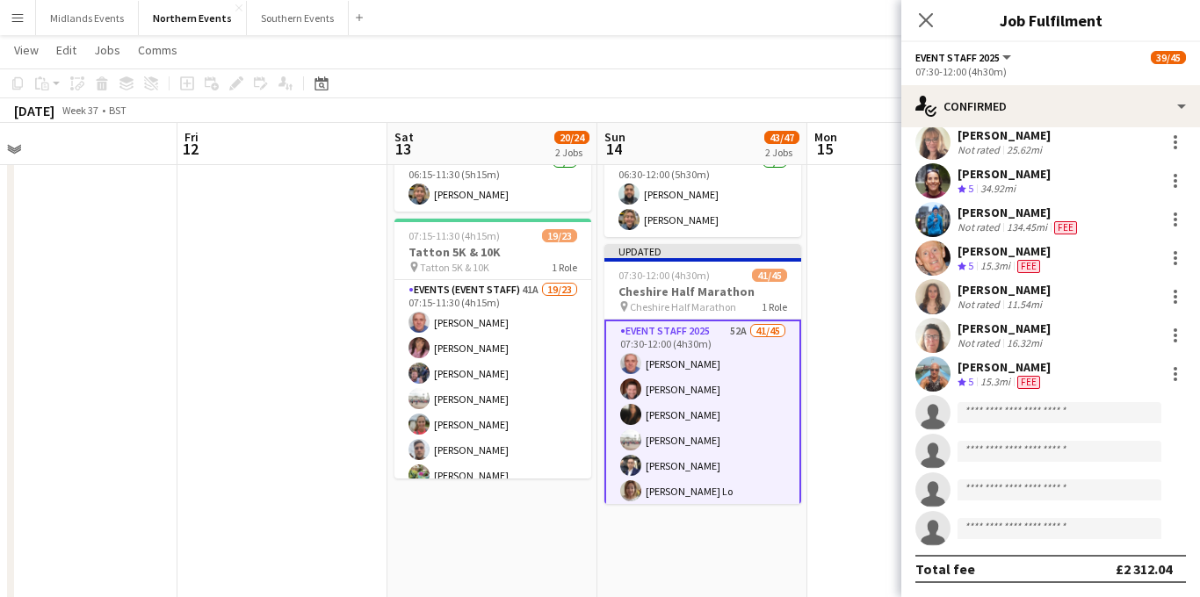
scroll to position [1429, 0]
click at [1177, 373] on div at bounding box center [1175, 374] width 21 height 21
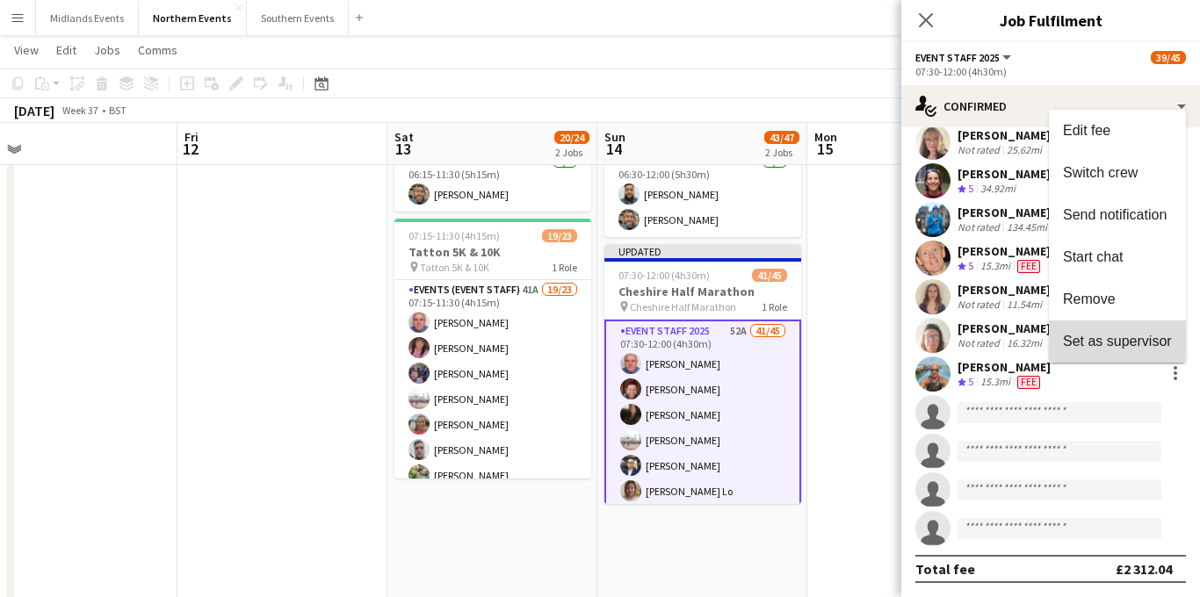
click at [1090, 335] on span "Set as supervisor" at bounding box center [1117, 341] width 109 height 15
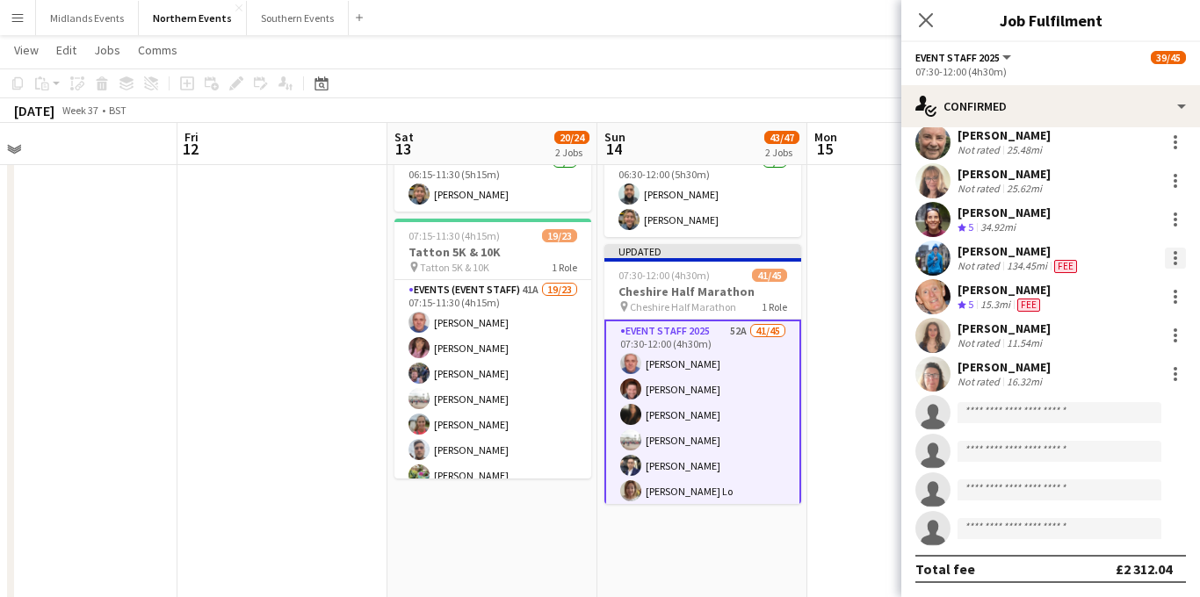
click at [1176, 263] on div at bounding box center [1176, 264] width 4 height 4
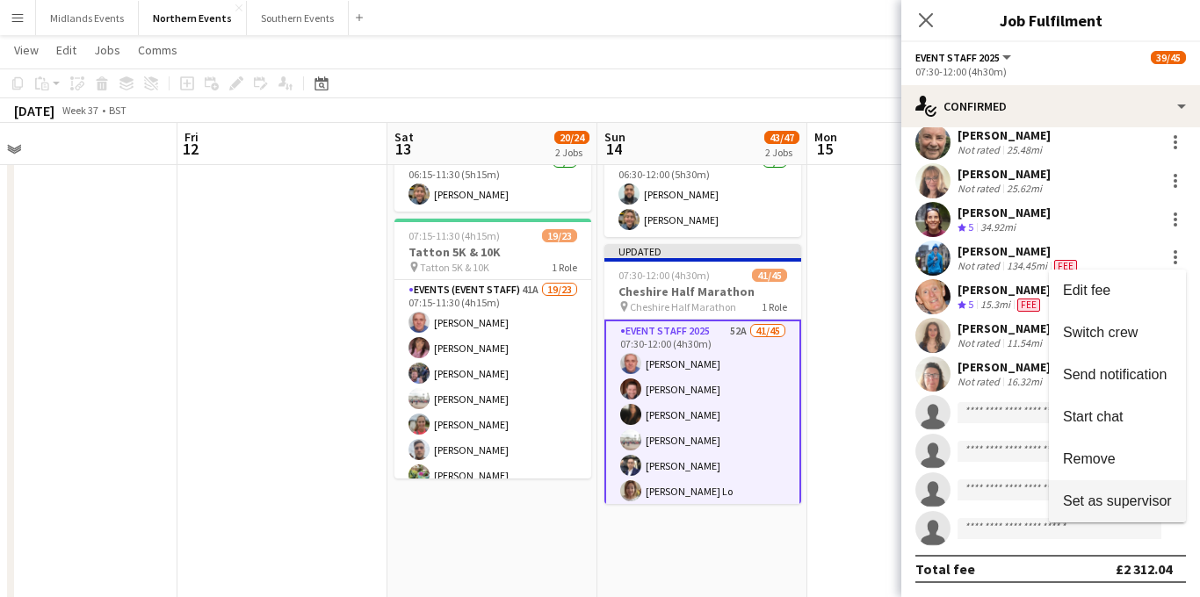
click at [1092, 502] on span "Set as supervisor" at bounding box center [1117, 501] width 109 height 15
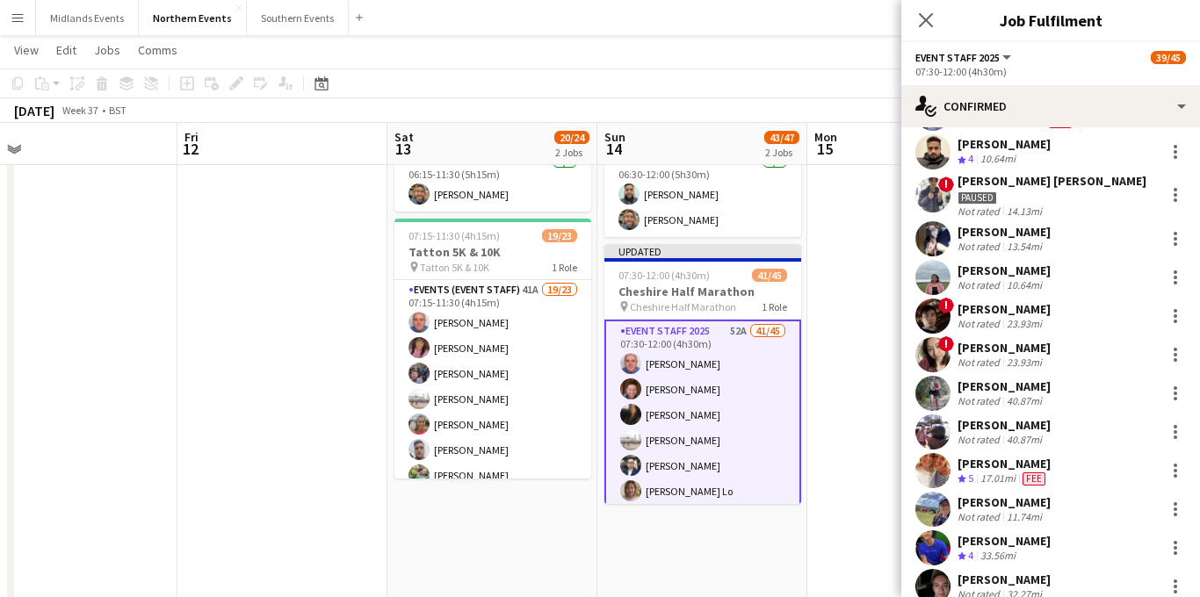
scroll to position [706, 0]
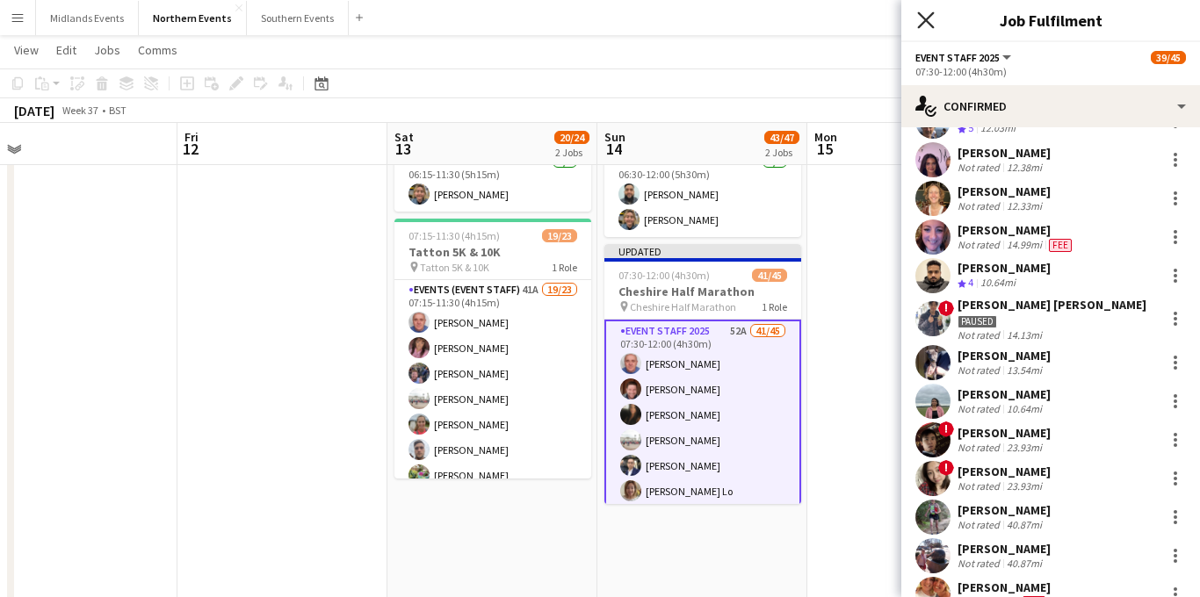
click at [926, 22] on icon "Close pop-in" at bounding box center [925, 19] width 17 height 17
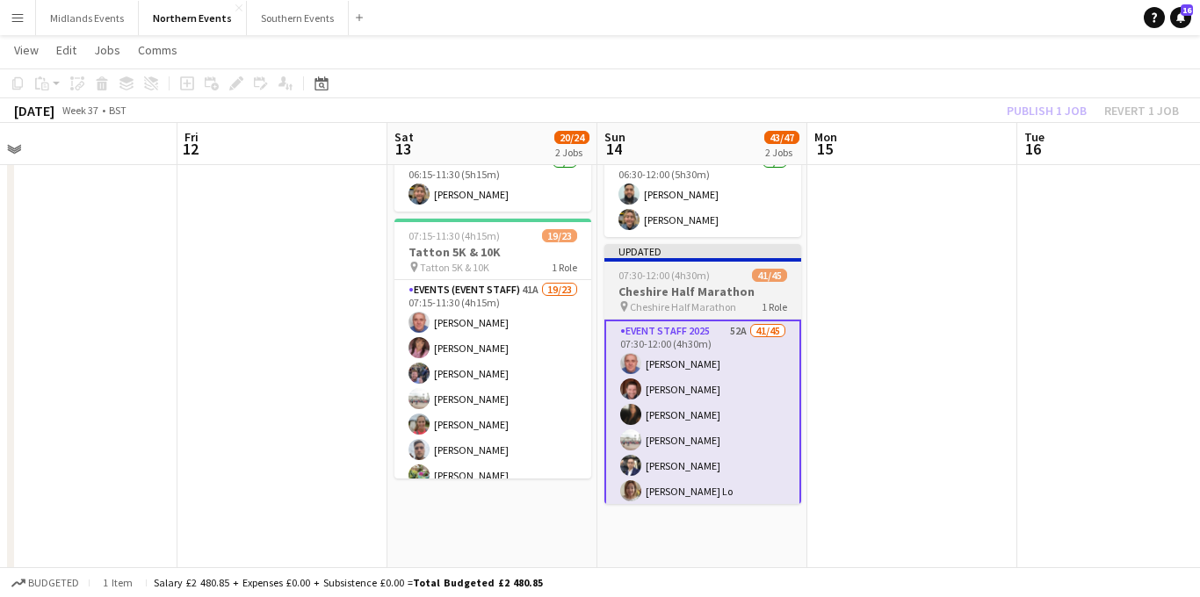
click at [655, 284] on h3 "Cheshire Half Marathon" at bounding box center [703, 292] width 197 height 16
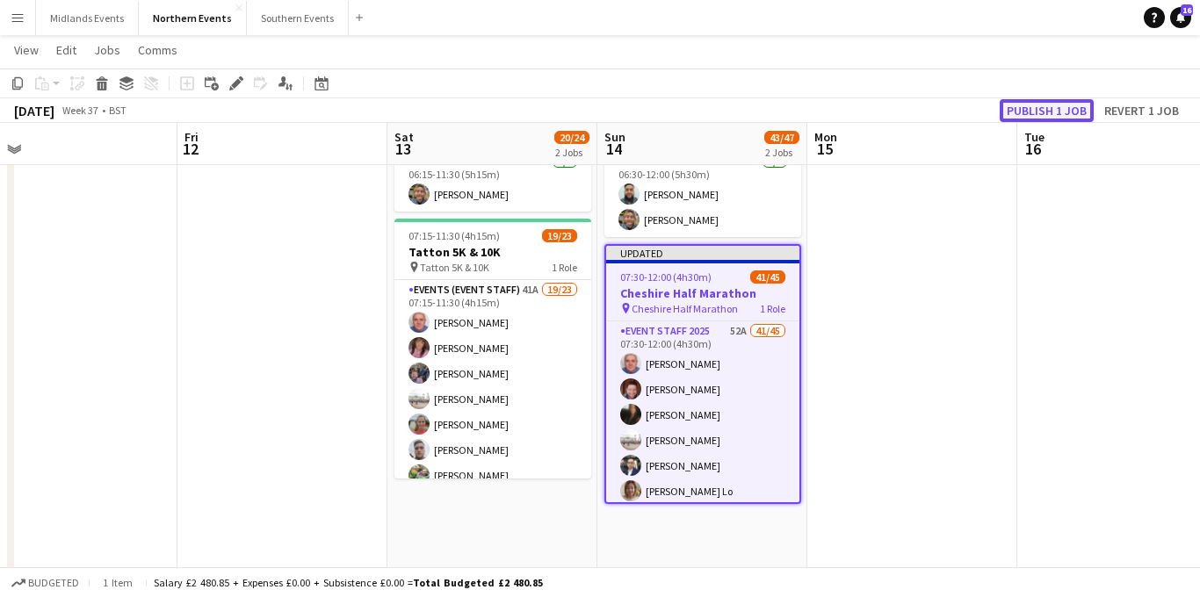
click at [1051, 110] on button "Publish 1 job" at bounding box center [1047, 110] width 94 height 23
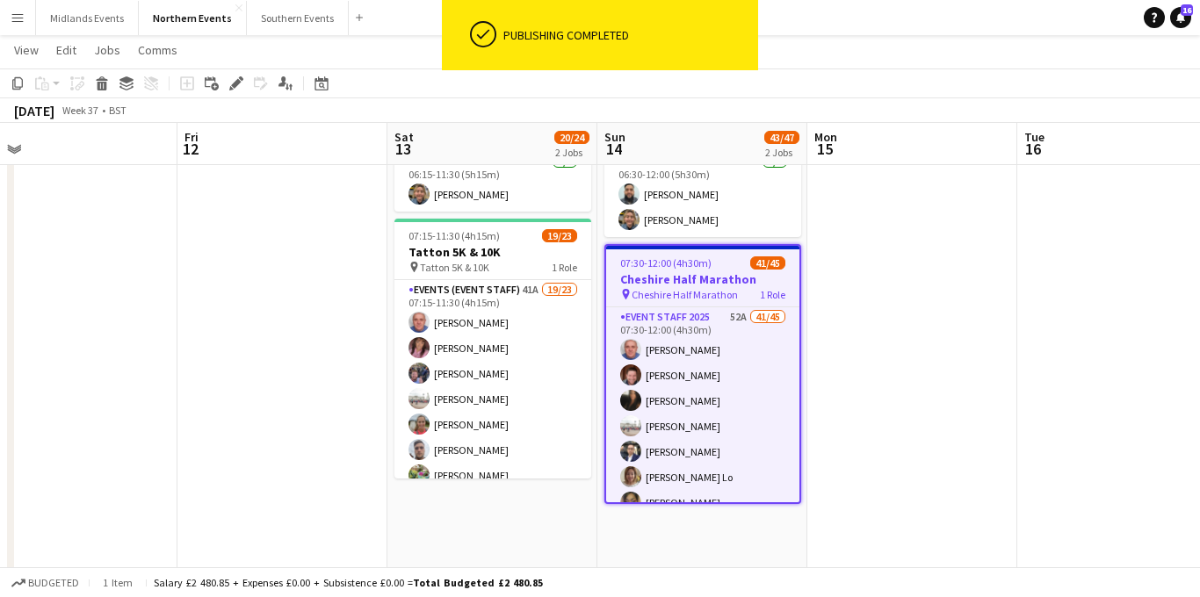
click at [709, 289] on span "Cheshire Half Marathon" at bounding box center [685, 294] width 106 height 13
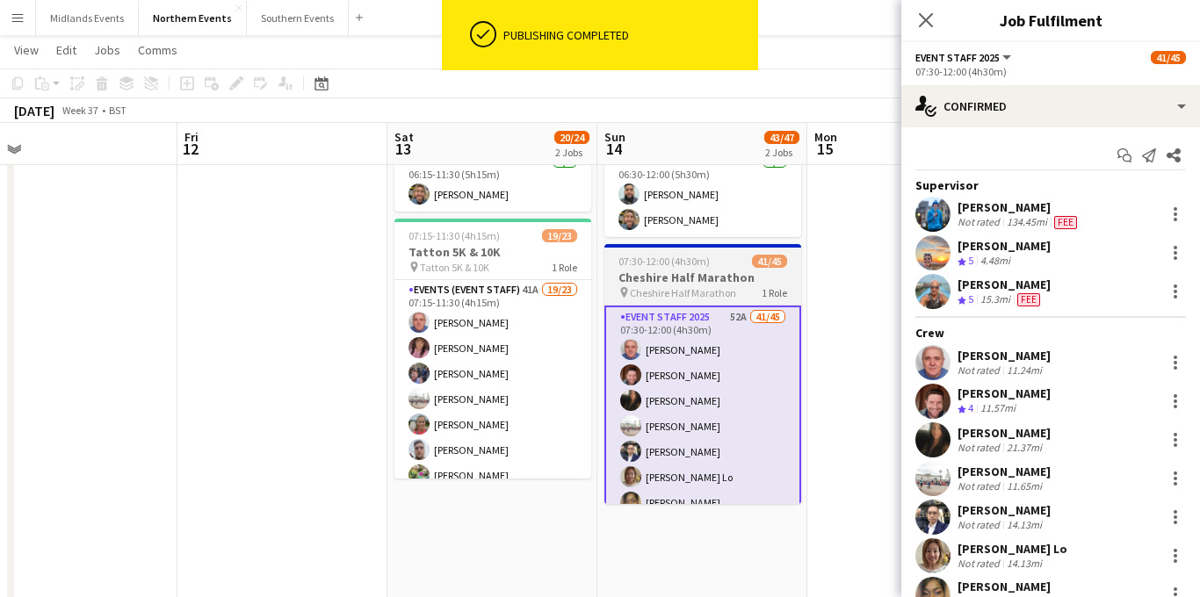
click at [684, 281] on h3 "Cheshire Half Marathon" at bounding box center [703, 278] width 197 height 16
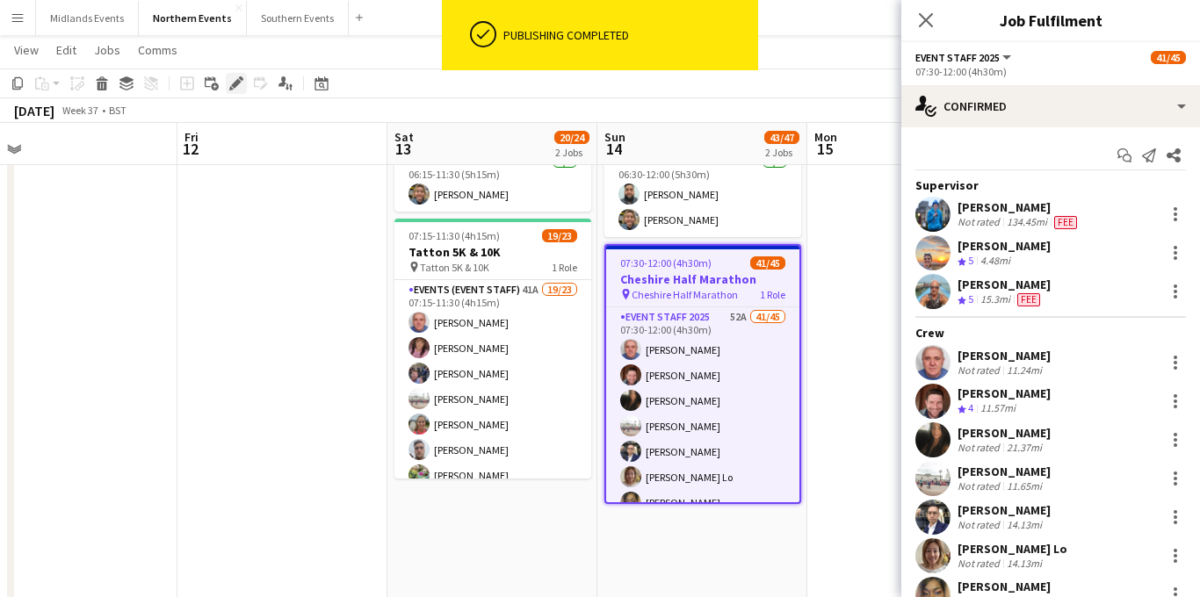
click at [233, 92] on div "Edit" at bounding box center [236, 83] width 21 height 21
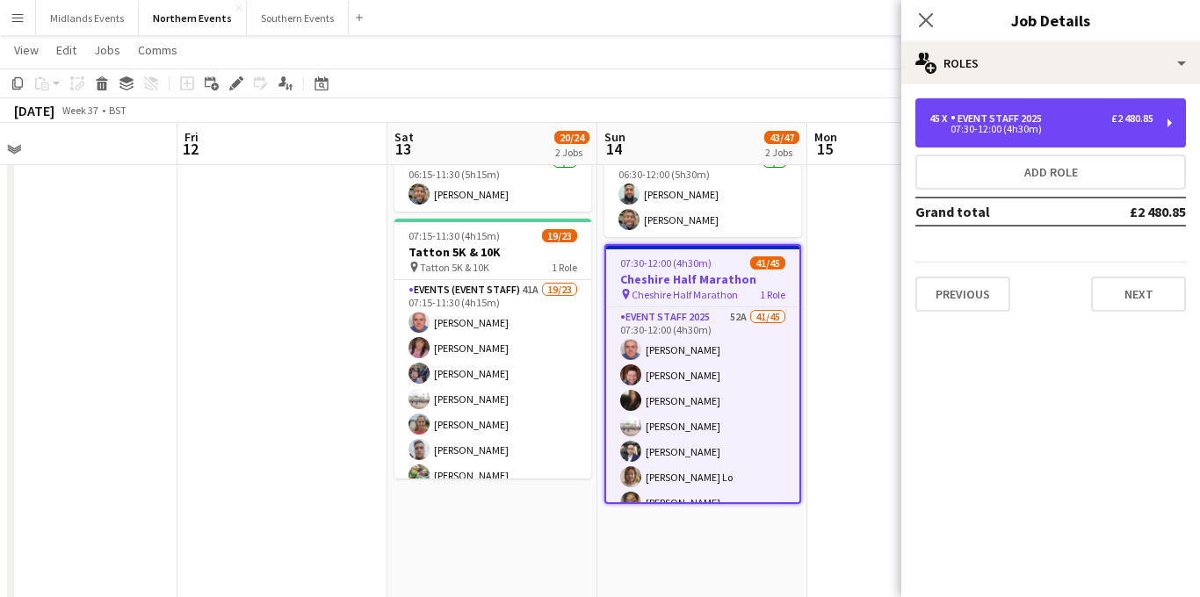
click at [1012, 117] on div "Event Staff 2025" at bounding box center [1000, 118] width 98 height 12
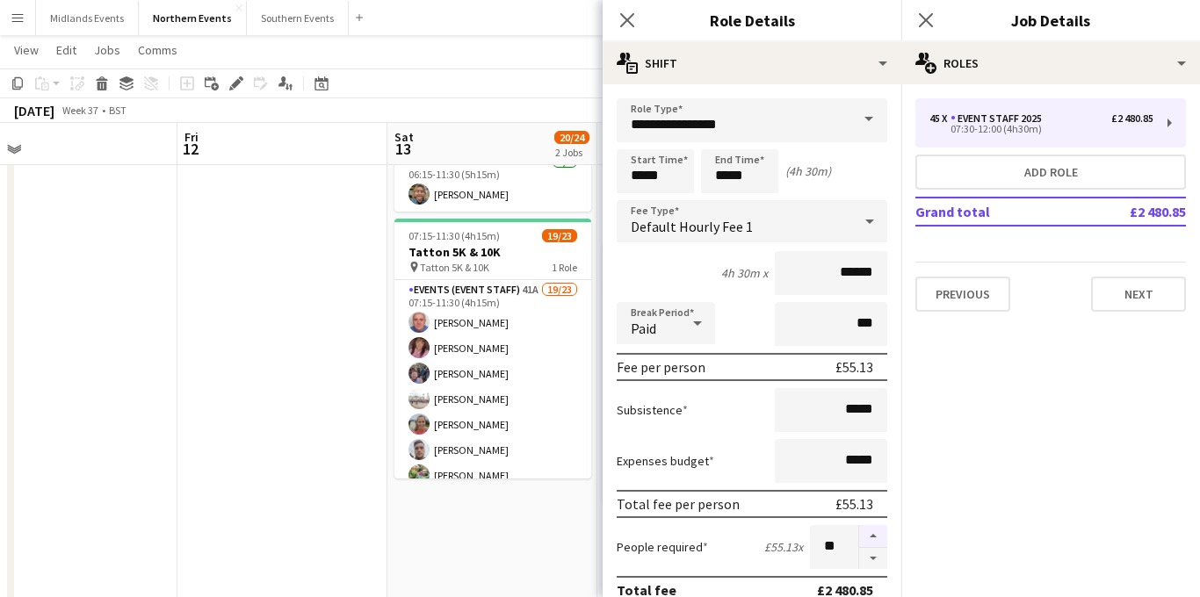
click at [873, 533] on button "button" at bounding box center [873, 536] width 28 height 23
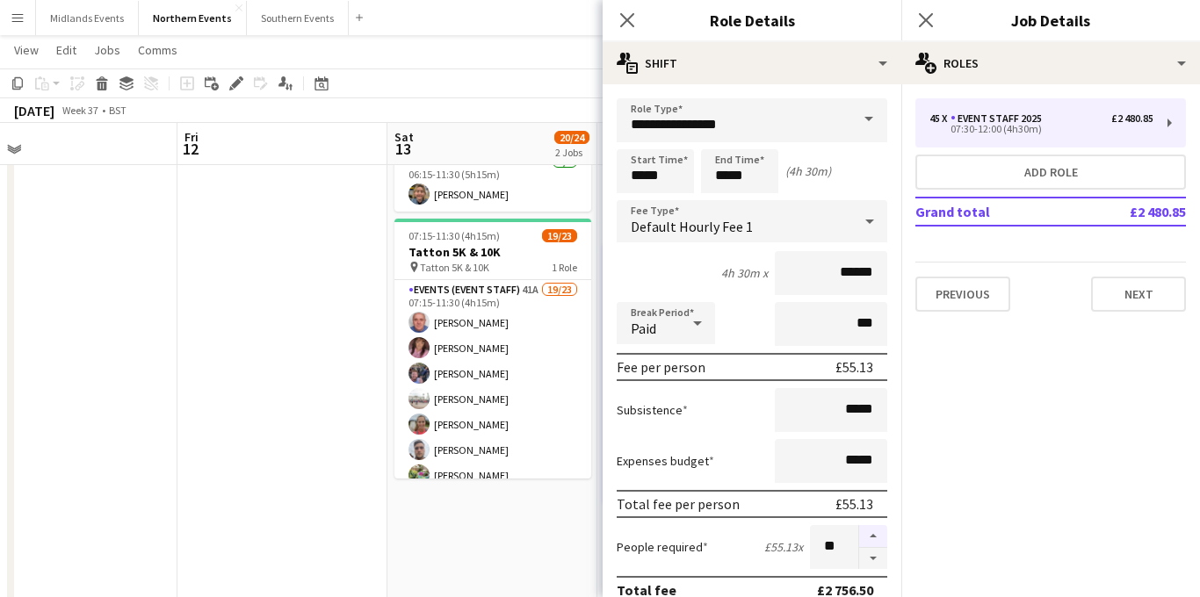
click at [873, 533] on button "button" at bounding box center [873, 536] width 28 height 23
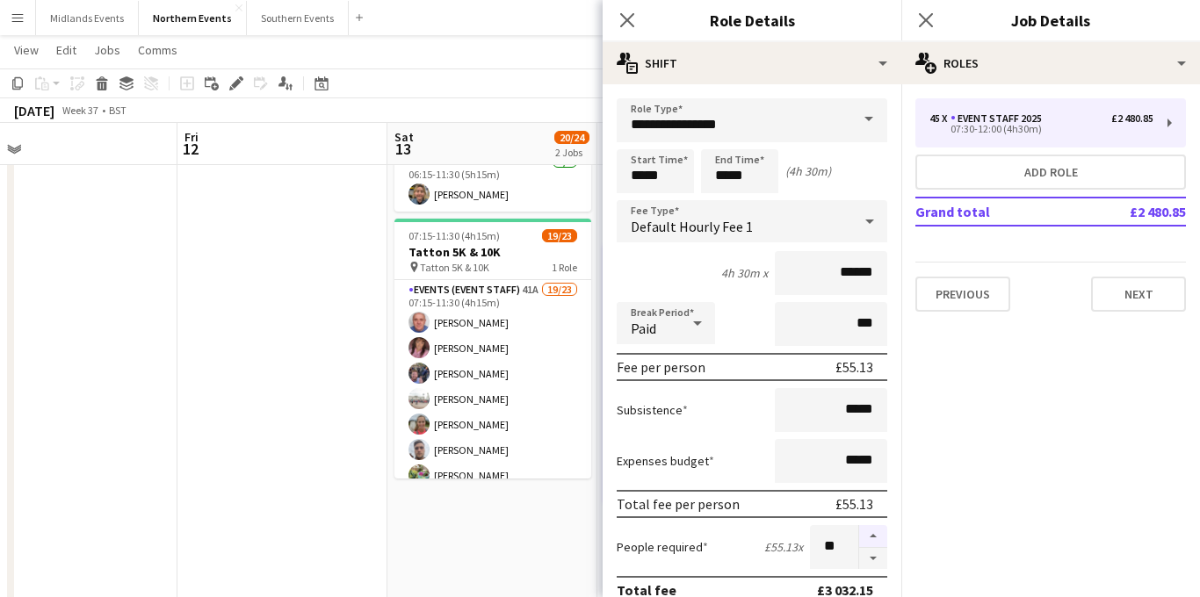
click at [873, 533] on button "button" at bounding box center [873, 536] width 28 height 23
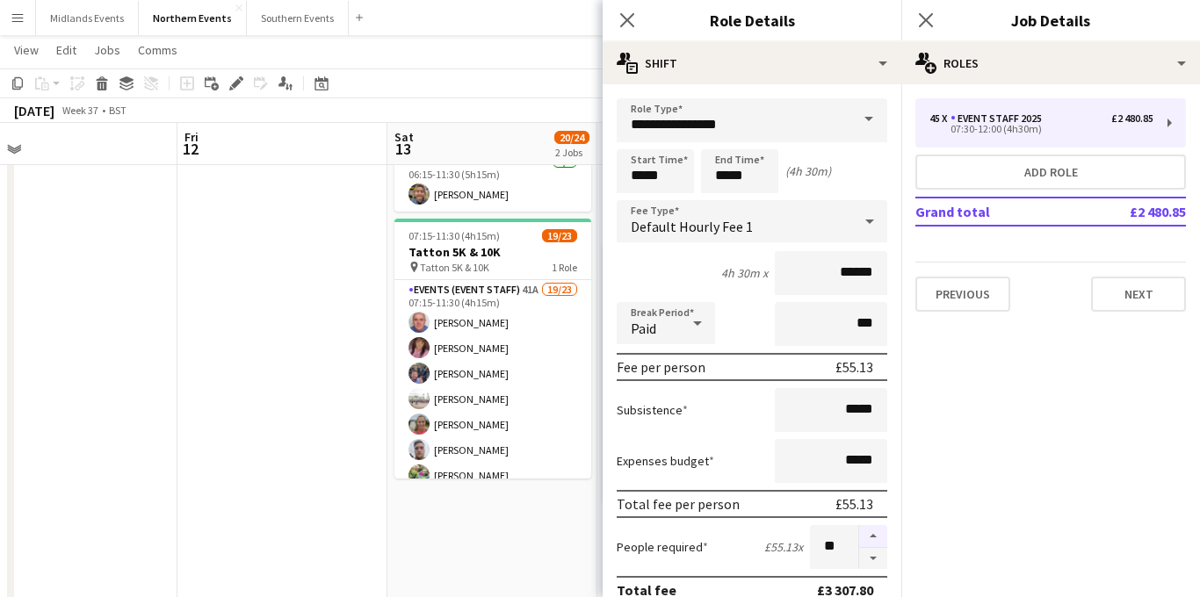
click at [873, 533] on button "button" at bounding box center [873, 536] width 28 height 23
click at [877, 557] on button "button" at bounding box center [873, 559] width 28 height 22
type input "**"
click at [932, 18] on icon "Close pop-in" at bounding box center [925, 19] width 17 height 17
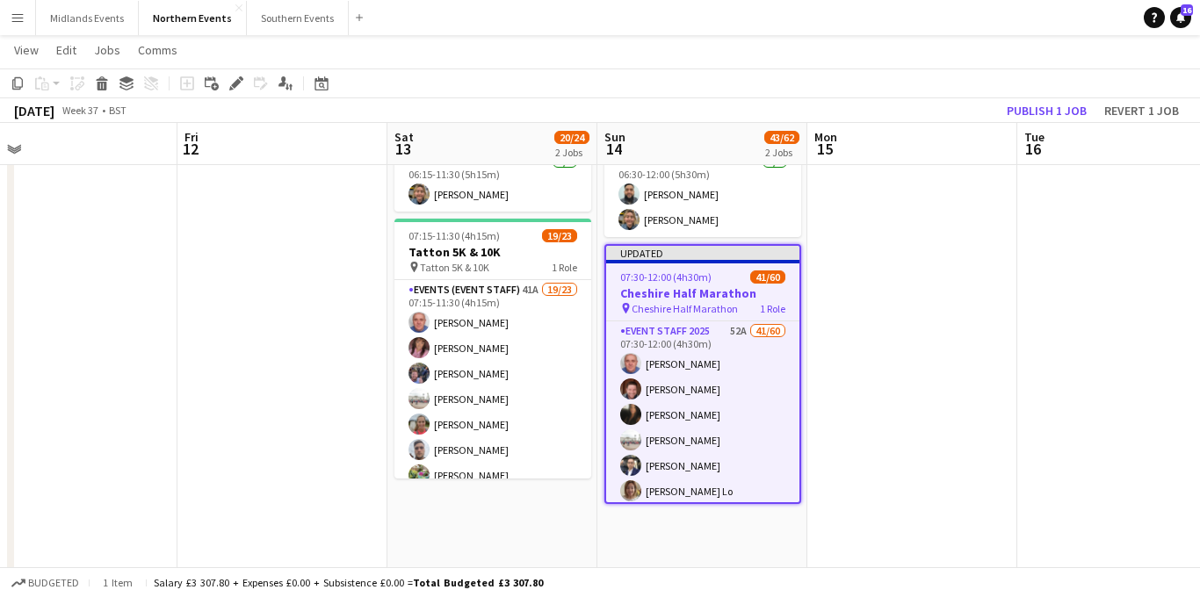
click at [673, 290] on h3 "Cheshire Half Marathon" at bounding box center [702, 294] width 193 height 16
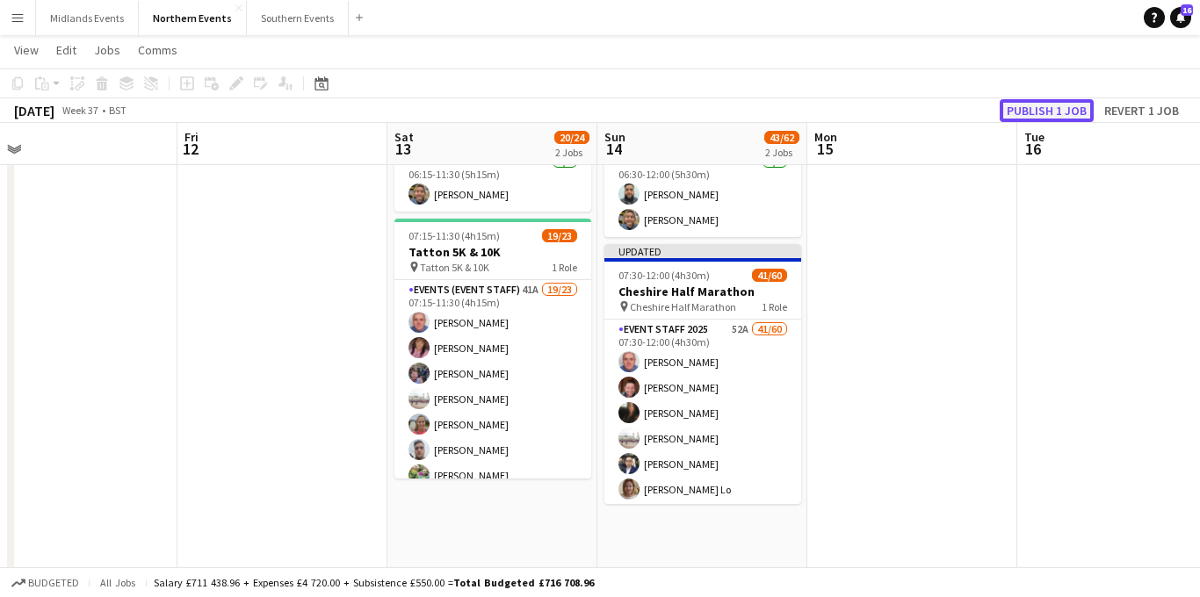
click at [1046, 114] on button "Publish 1 job" at bounding box center [1047, 110] width 94 height 23
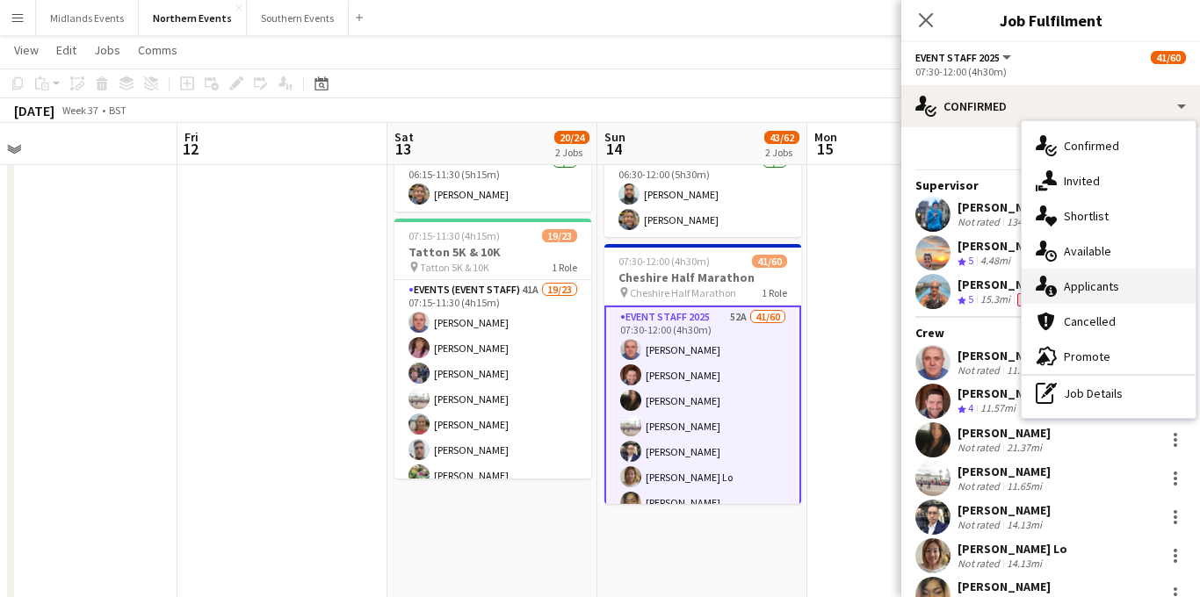
click at [1098, 277] on div "single-neutral-actions-information Applicants" at bounding box center [1109, 286] width 174 height 35
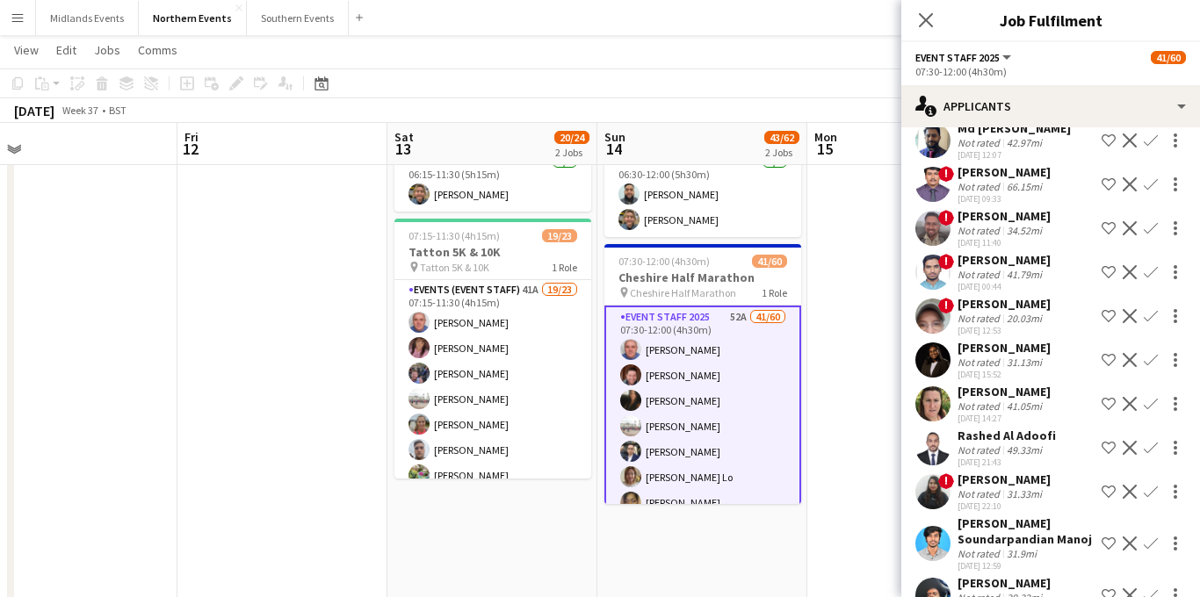
scroll to position [1709, 0]
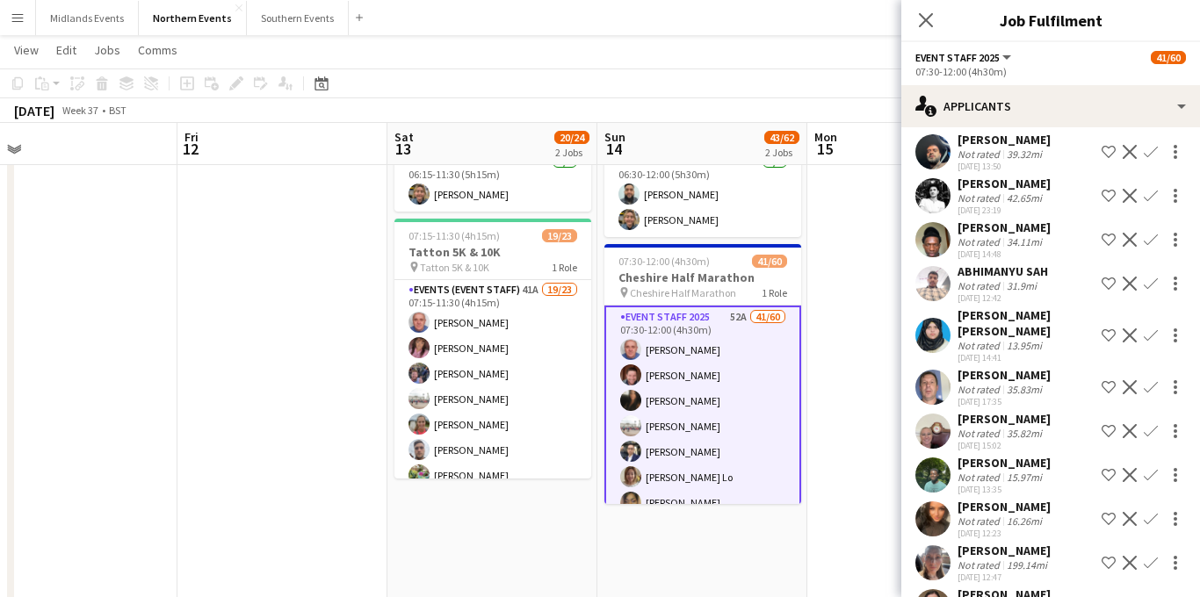
click at [1153, 597] on app-icon "Confirm" at bounding box center [1151, 607] width 14 height 14
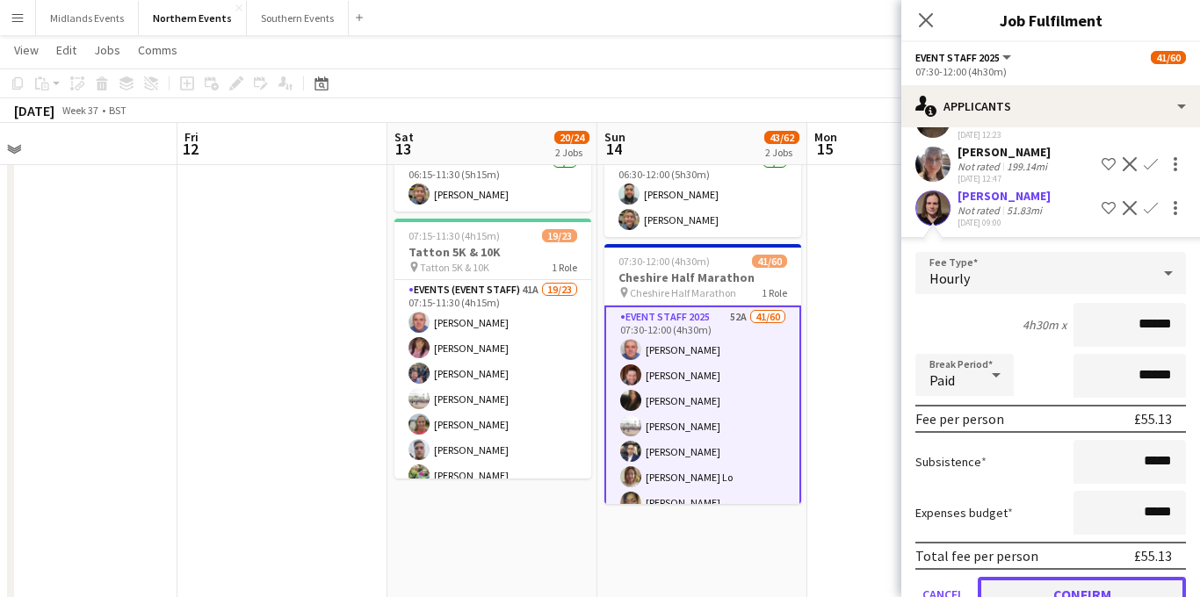
click at [1033, 577] on button "Confirm" at bounding box center [1082, 594] width 208 height 35
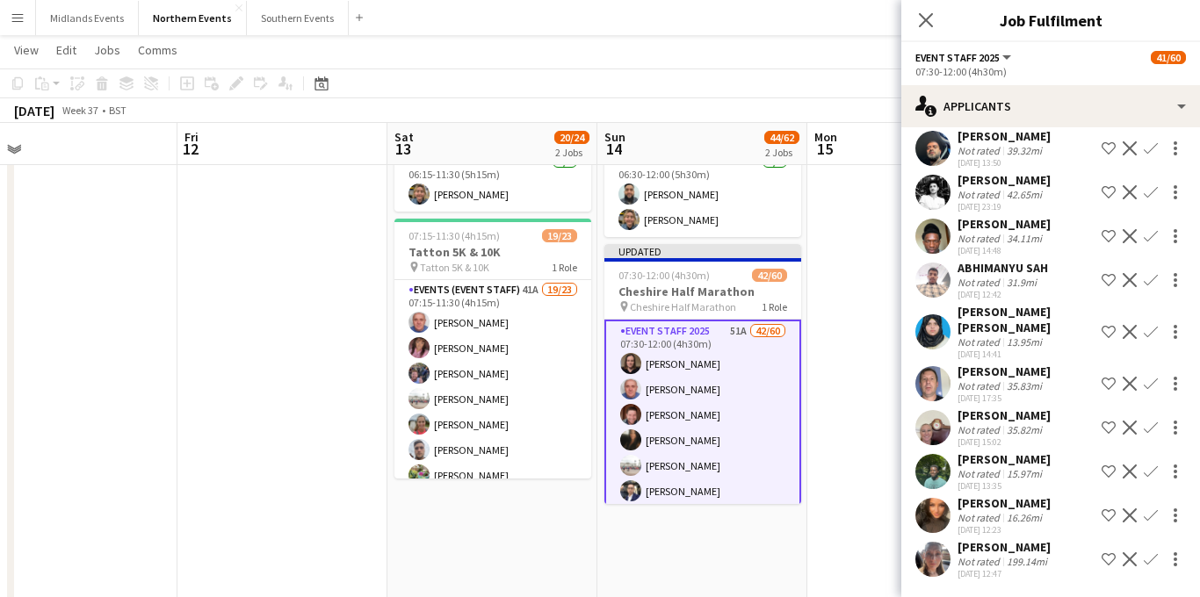
scroll to position [1665, 0]
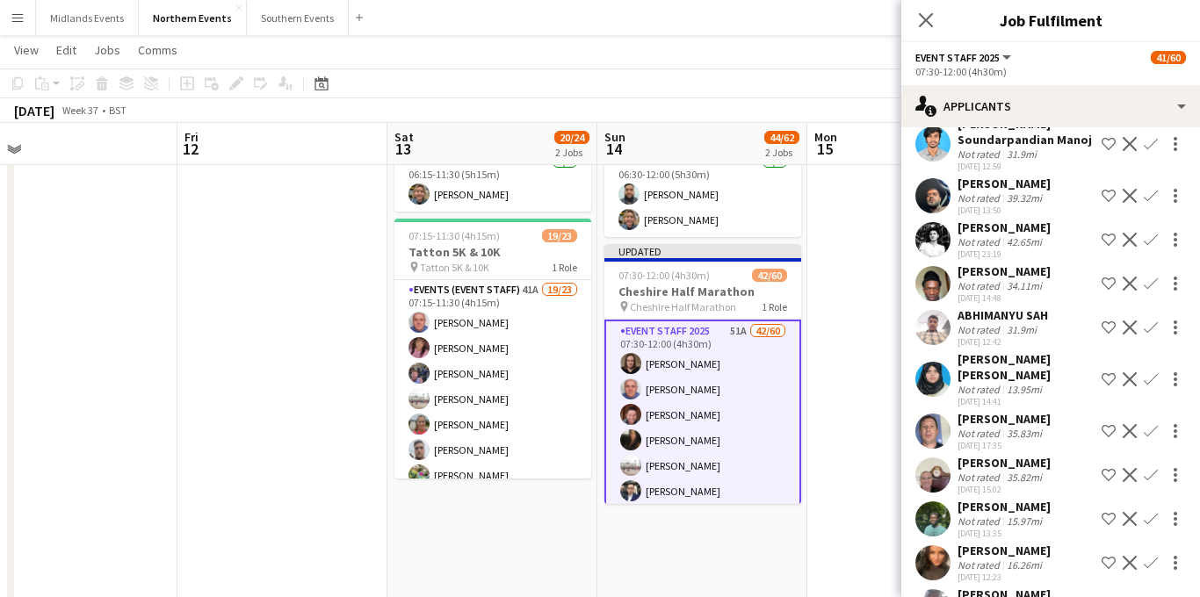
click at [1155, 512] on app-icon "Confirm" at bounding box center [1151, 519] width 14 height 14
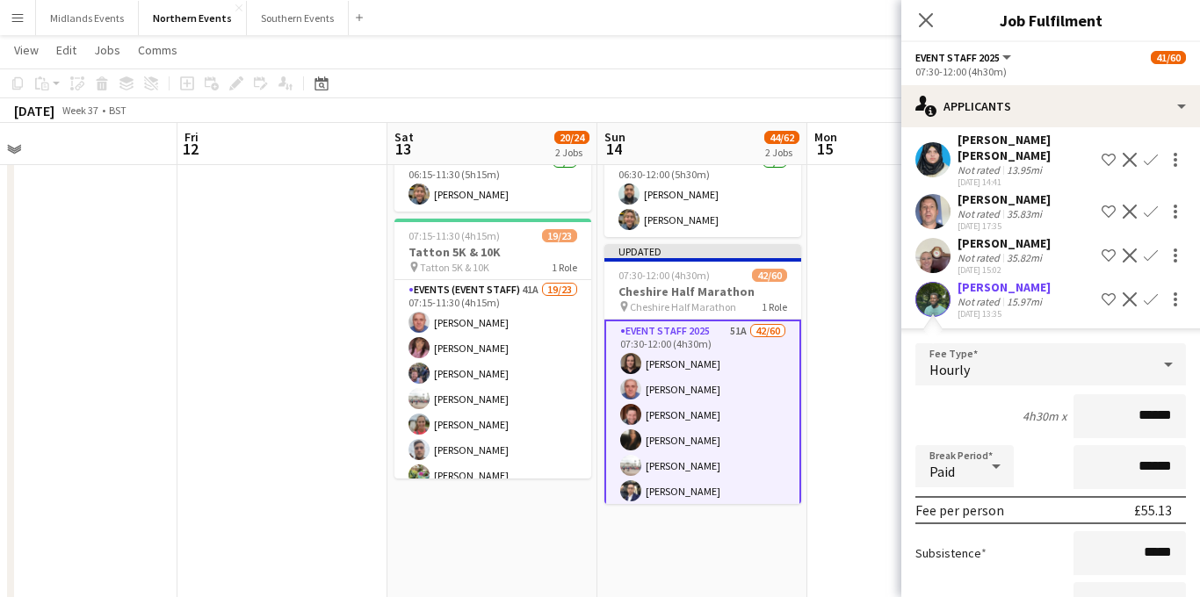
scroll to position [1928, 0]
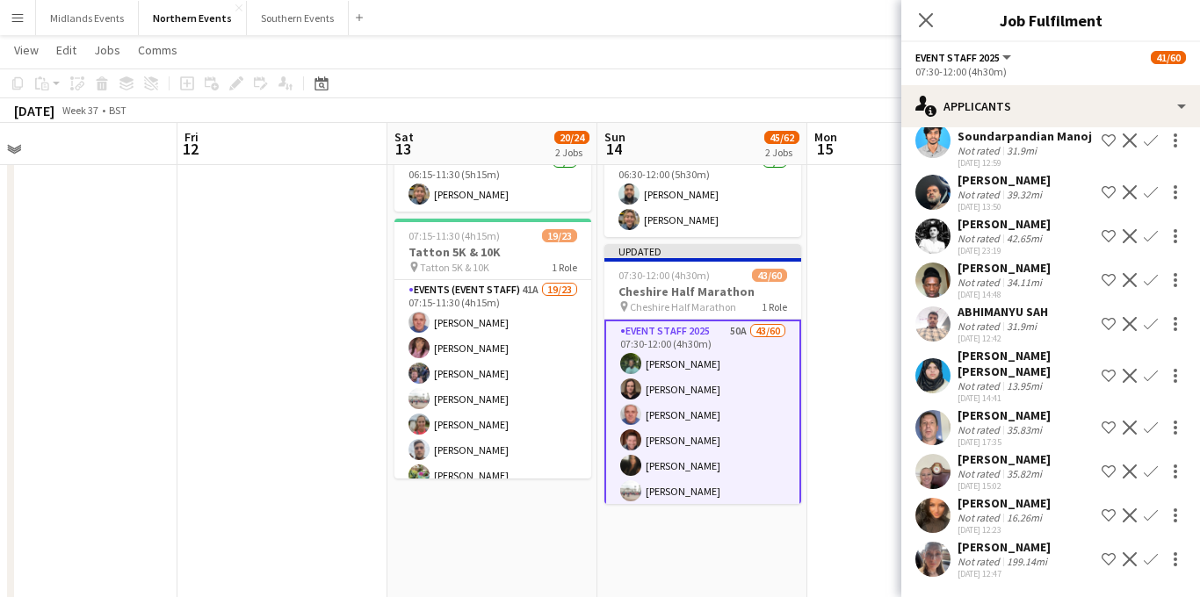
scroll to position [1621, 0]
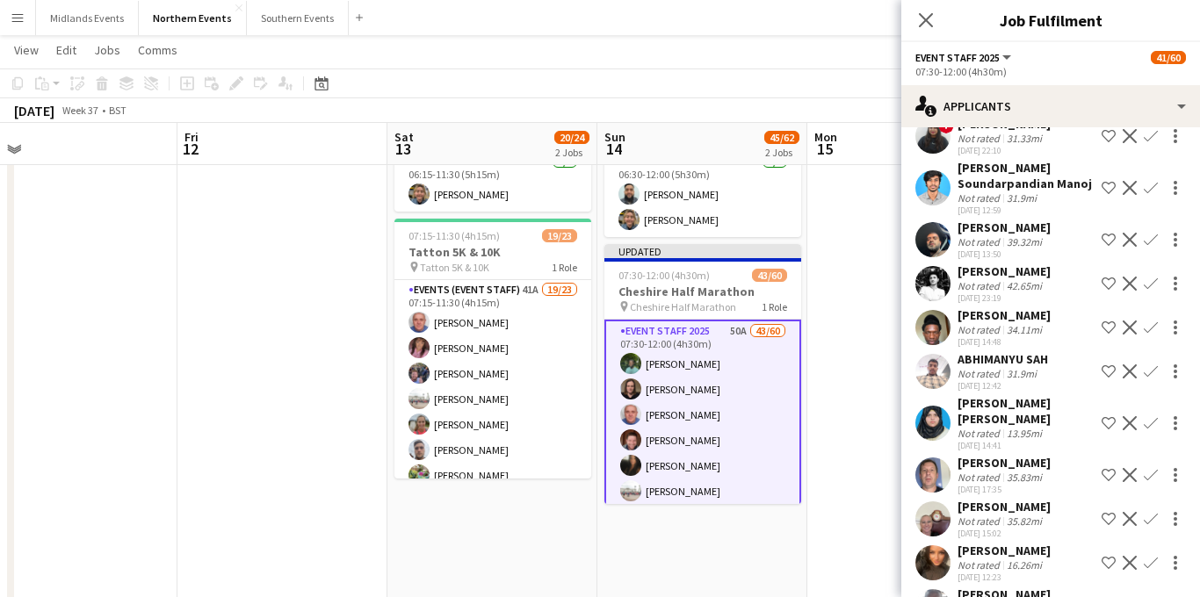
click at [1148, 556] on app-icon "Confirm" at bounding box center [1151, 563] width 14 height 14
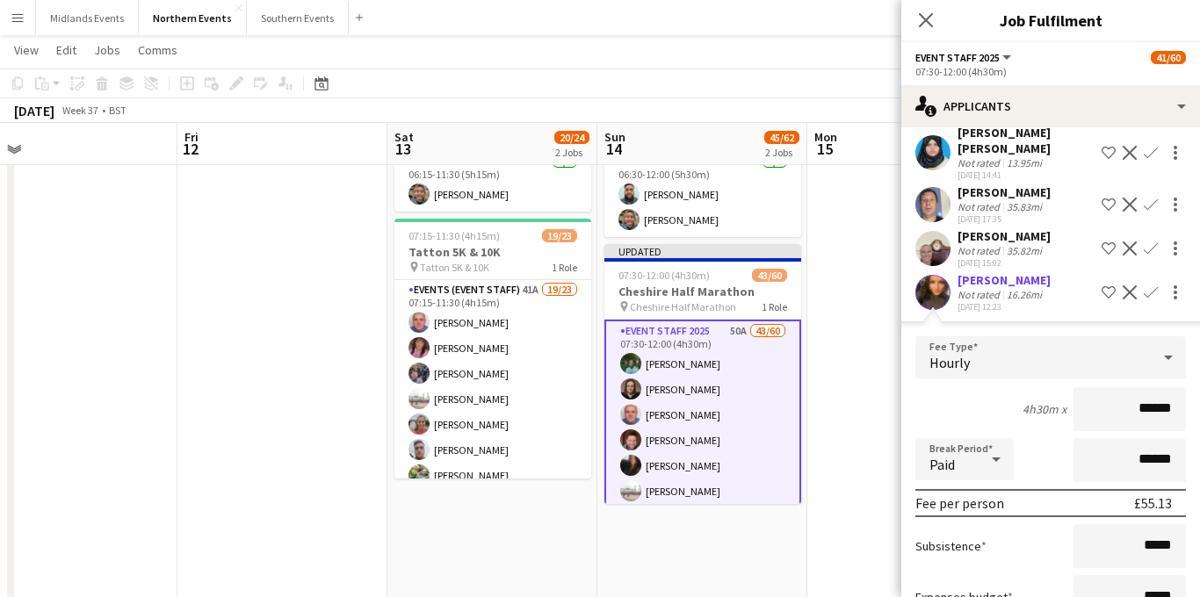
click at [1021, 301] on div "[DATE] 12:23" at bounding box center [1004, 306] width 93 height 11
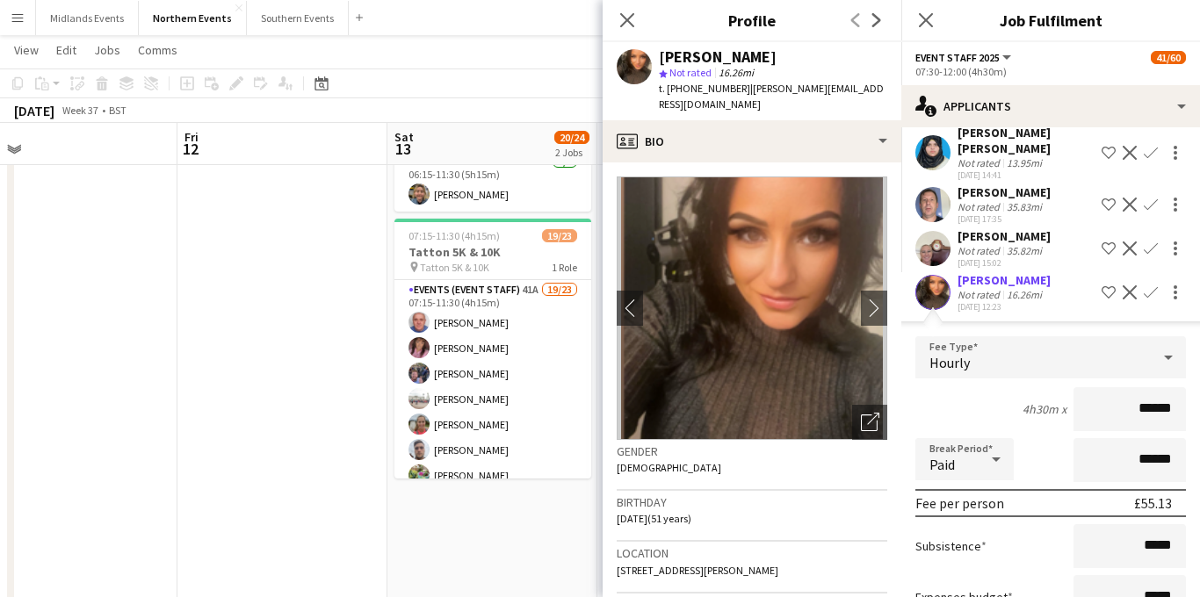
click at [1029, 288] on div "16.26mi" at bounding box center [1024, 294] width 42 height 13
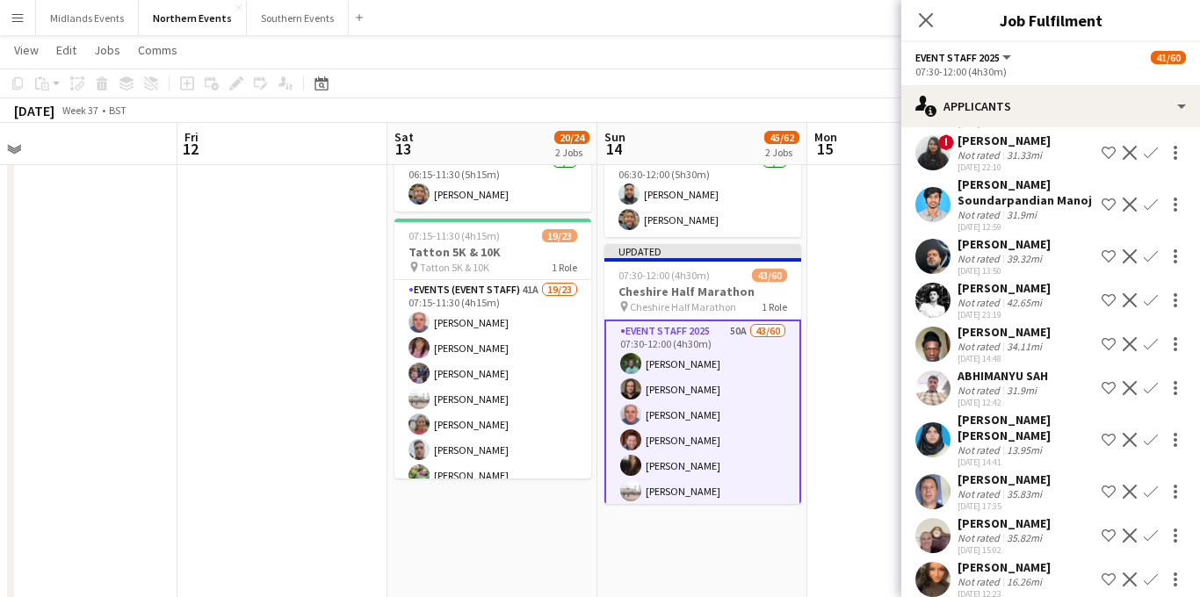
scroll to position [1604, 0]
click at [1148, 530] on app-icon "Confirm" at bounding box center [1151, 537] width 14 height 14
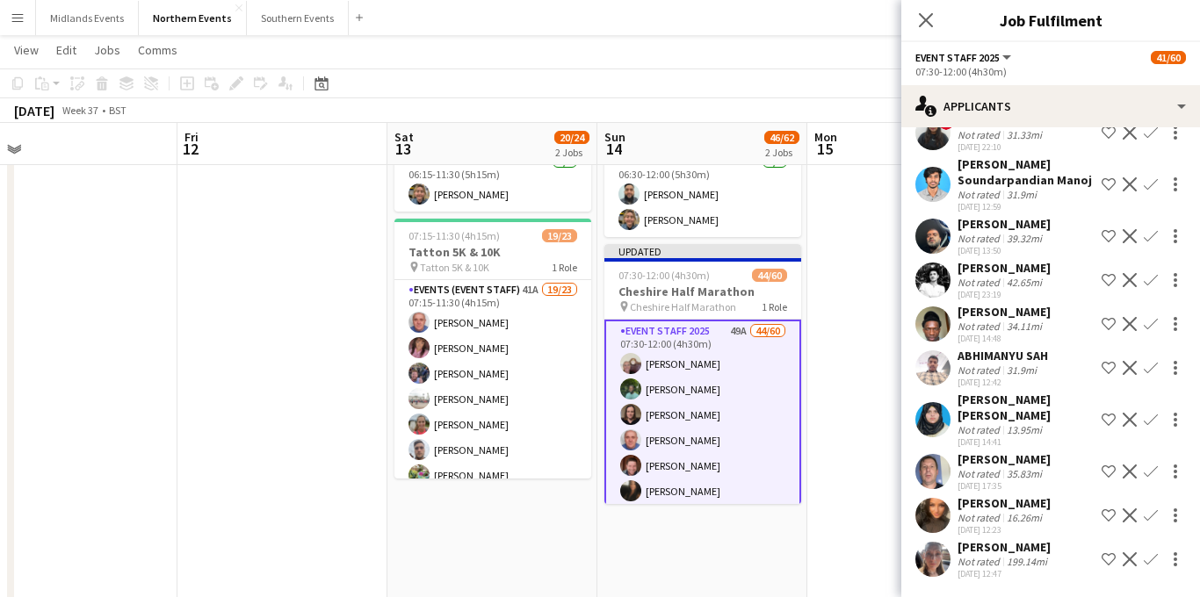
scroll to position [1577, 0]
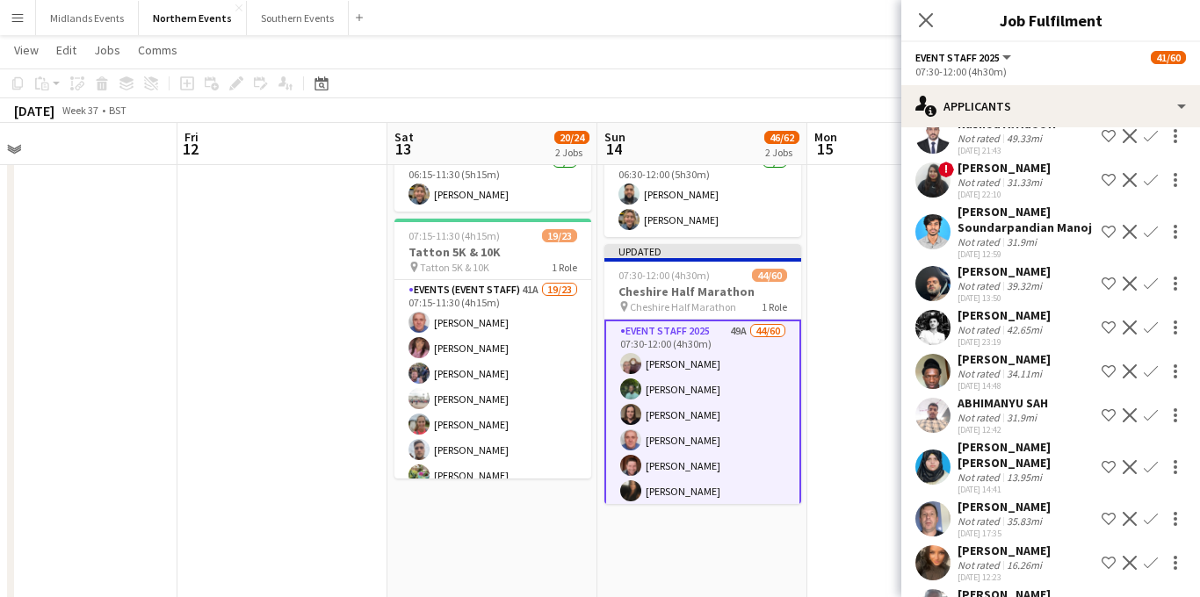
click at [1150, 512] on app-icon "Confirm" at bounding box center [1151, 519] width 14 height 14
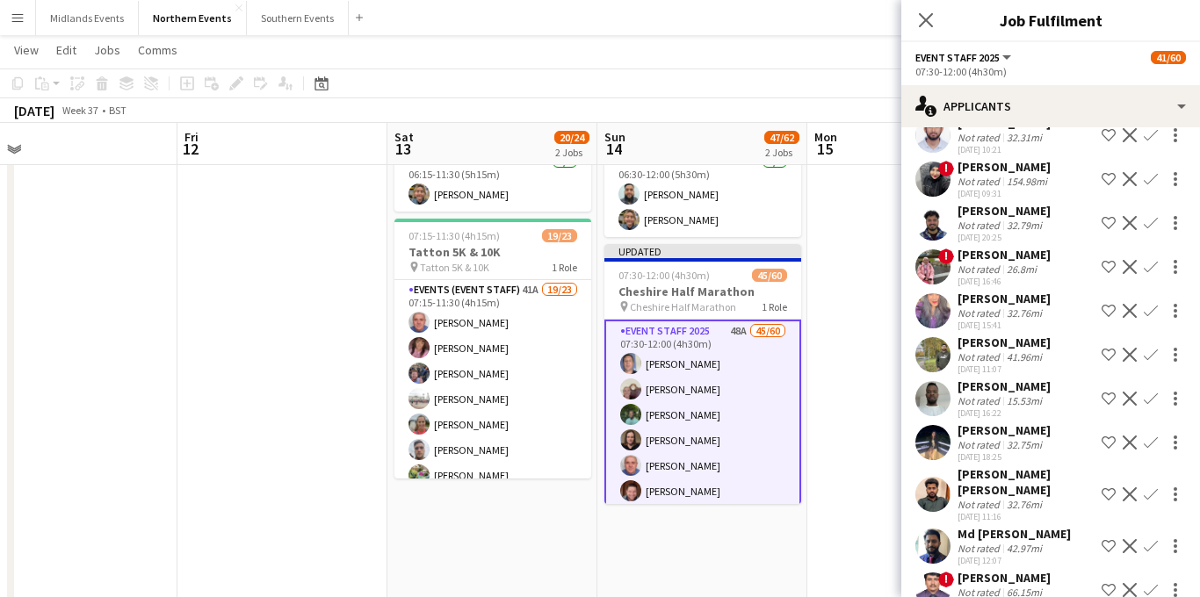
scroll to position [859, 0]
click at [1153, 392] on app-icon "Confirm" at bounding box center [1151, 399] width 14 height 14
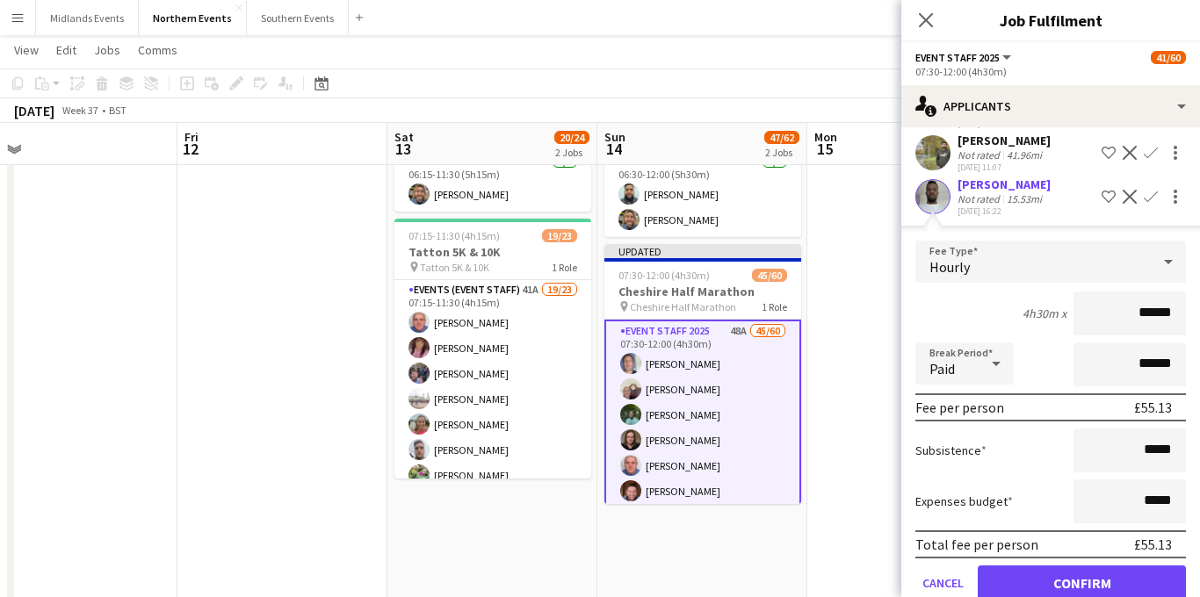
scroll to position [1223, 0]
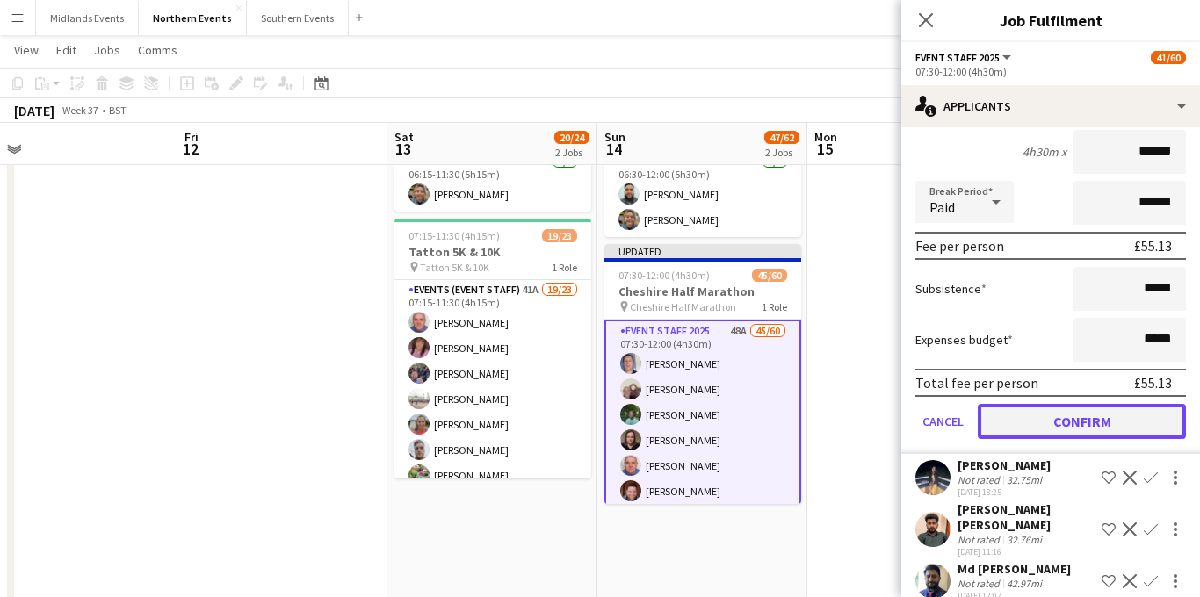
click at [1060, 409] on button "Confirm" at bounding box center [1082, 421] width 208 height 35
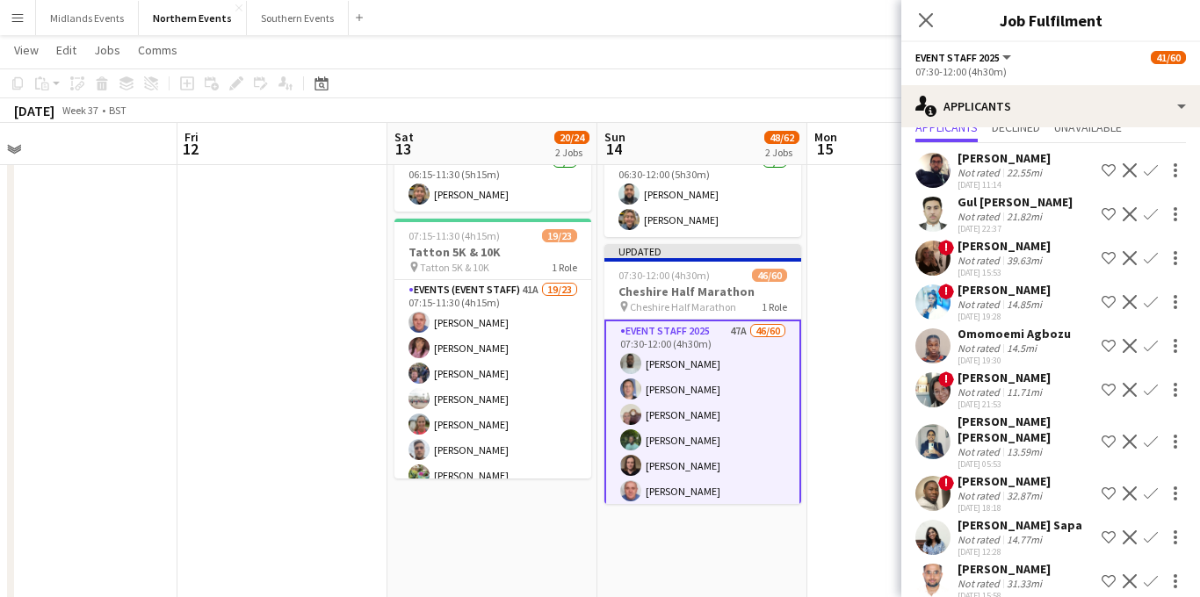
scroll to position [0, 0]
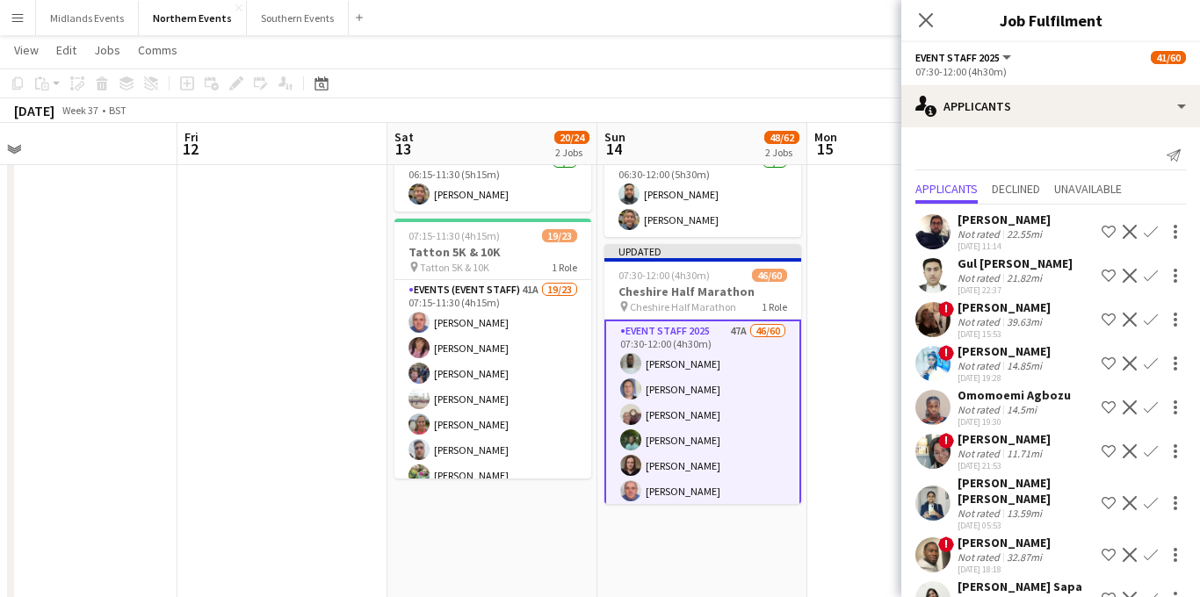
click at [1148, 229] on app-icon "Confirm" at bounding box center [1151, 232] width 14 height 14
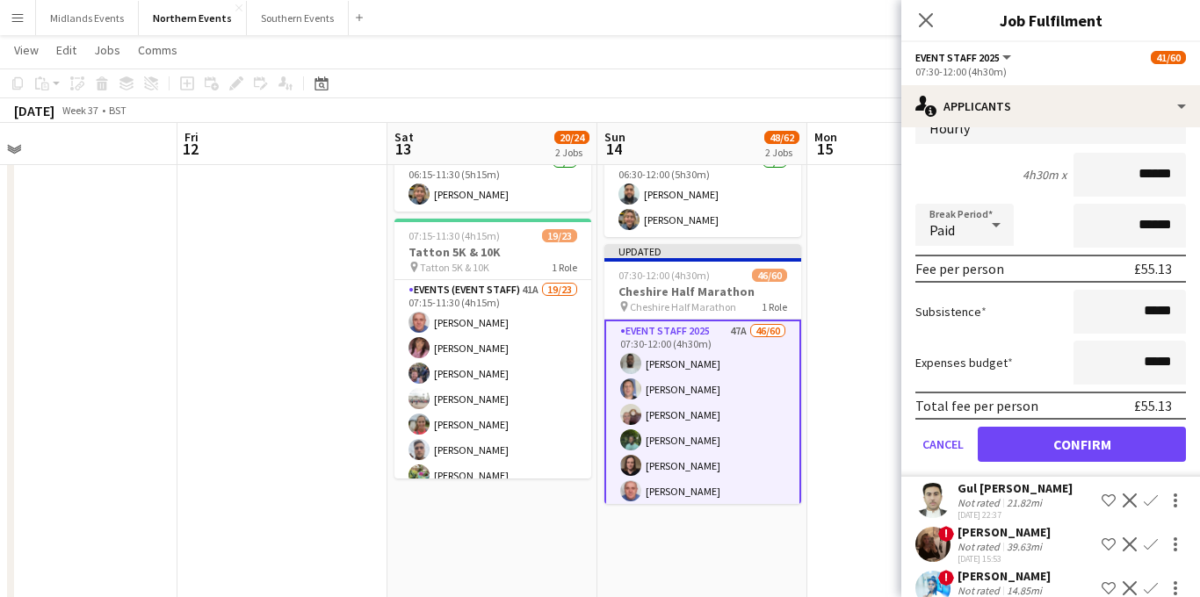
scroll to position [233, 0]
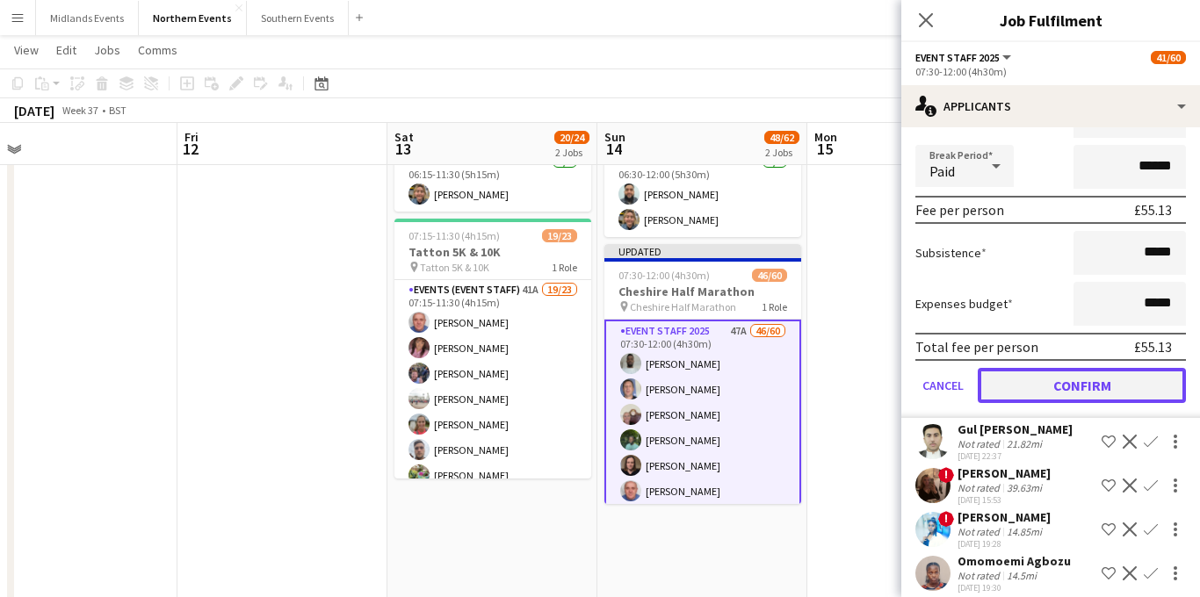
click at [1069, 378] on button "Confirm" at bounding box center [1082, 385] width 208 height 35
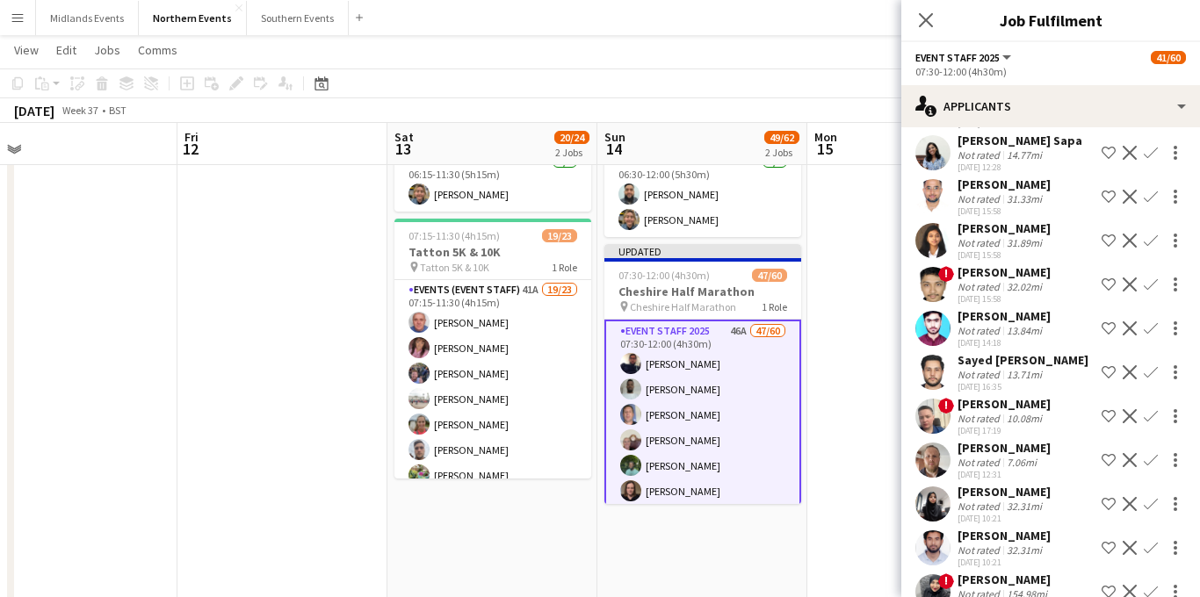
scroll to position [480, 0]
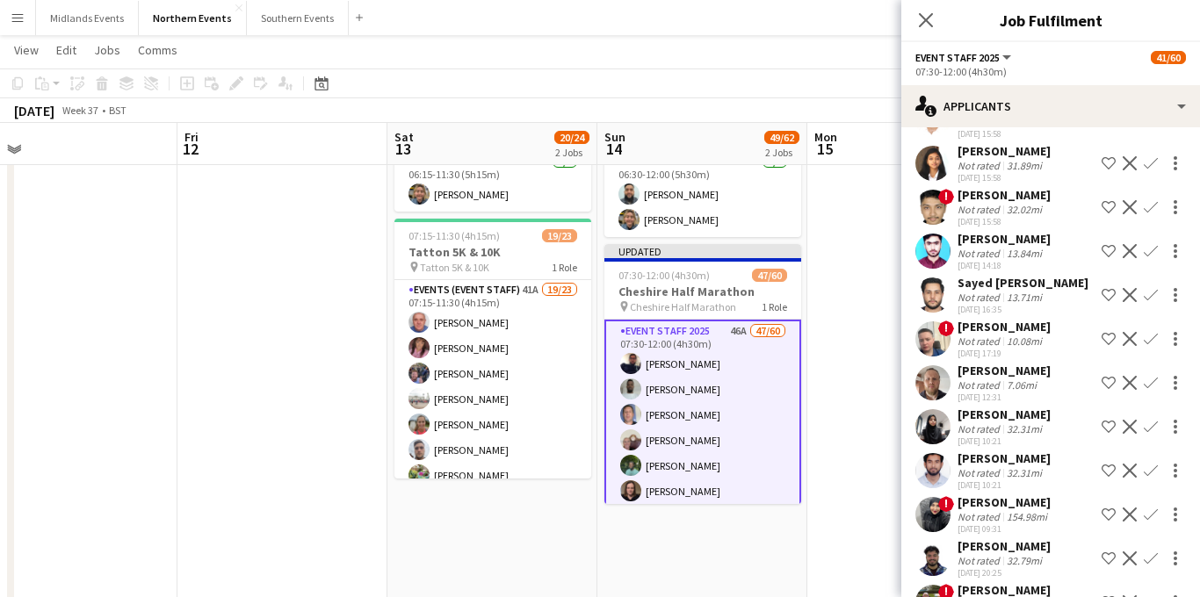
click at [1155, 376] on app-icon "Confirm" at bounding box center [1151, 383] width 14 height 14
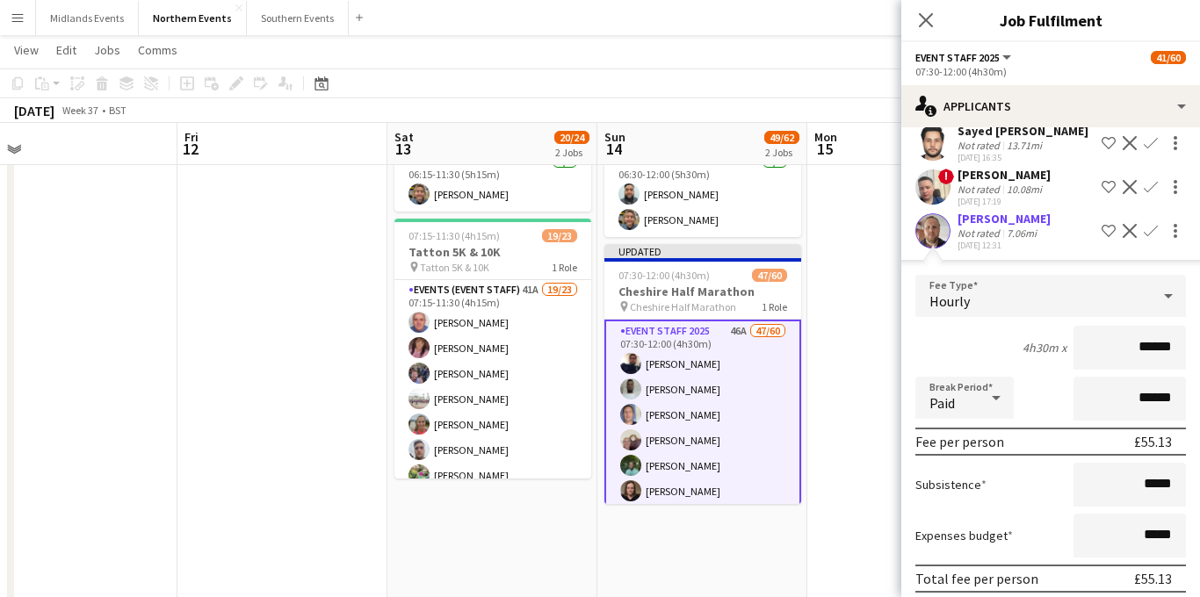
scroll to position [687, 0]
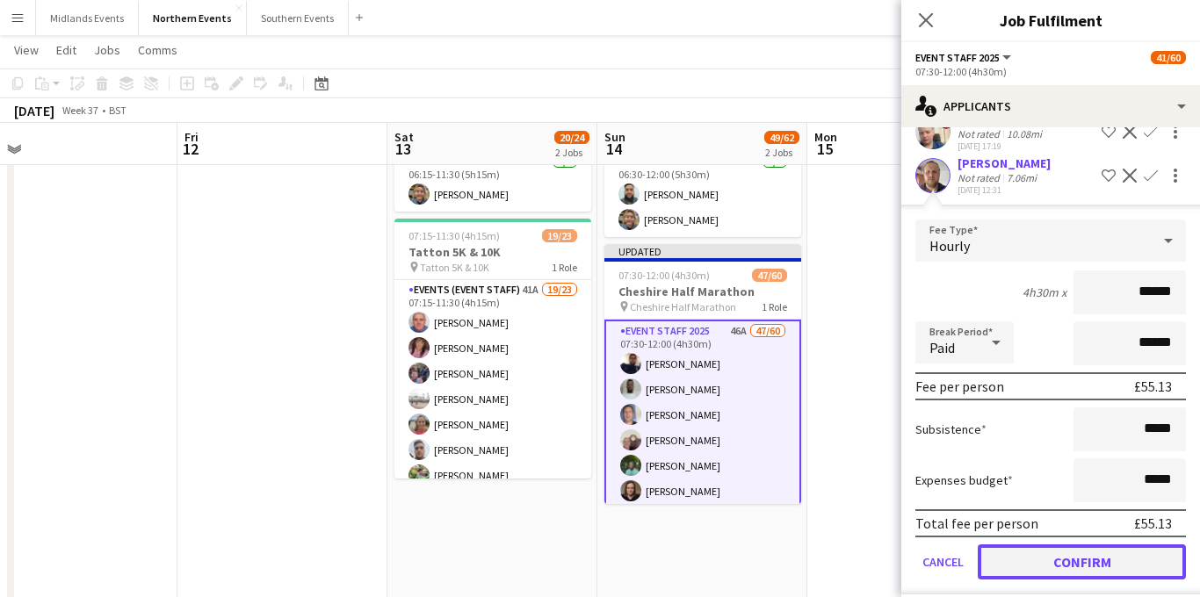
click at [1054, 554] on button "Confirm" at bounding box center [1082, 562] width 208 height 35
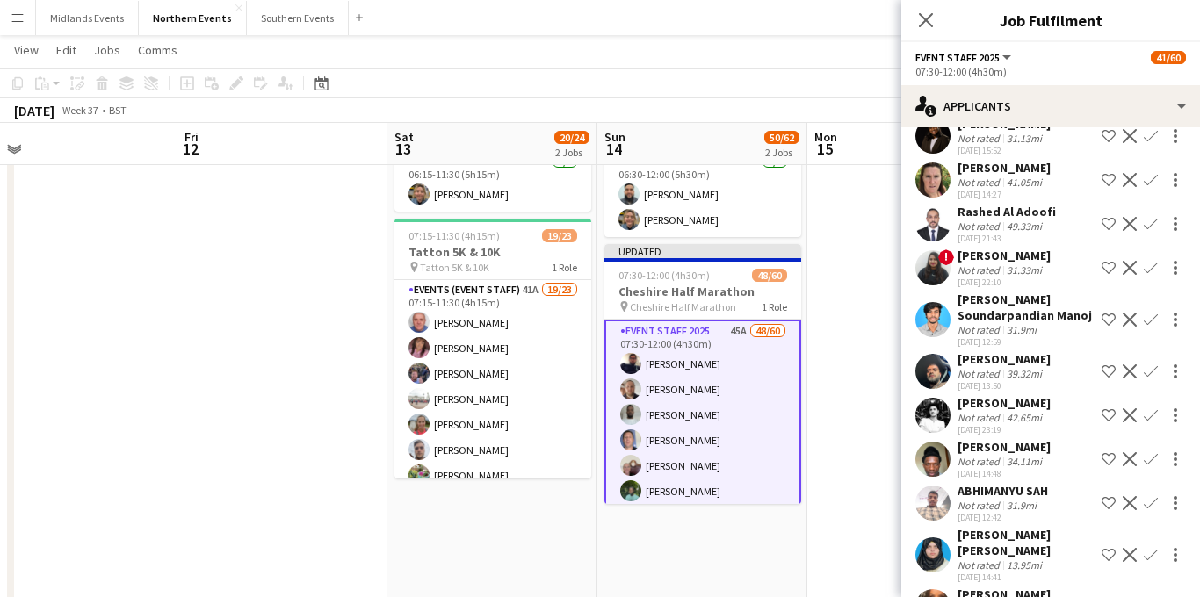
scroll to position [1401, 0]
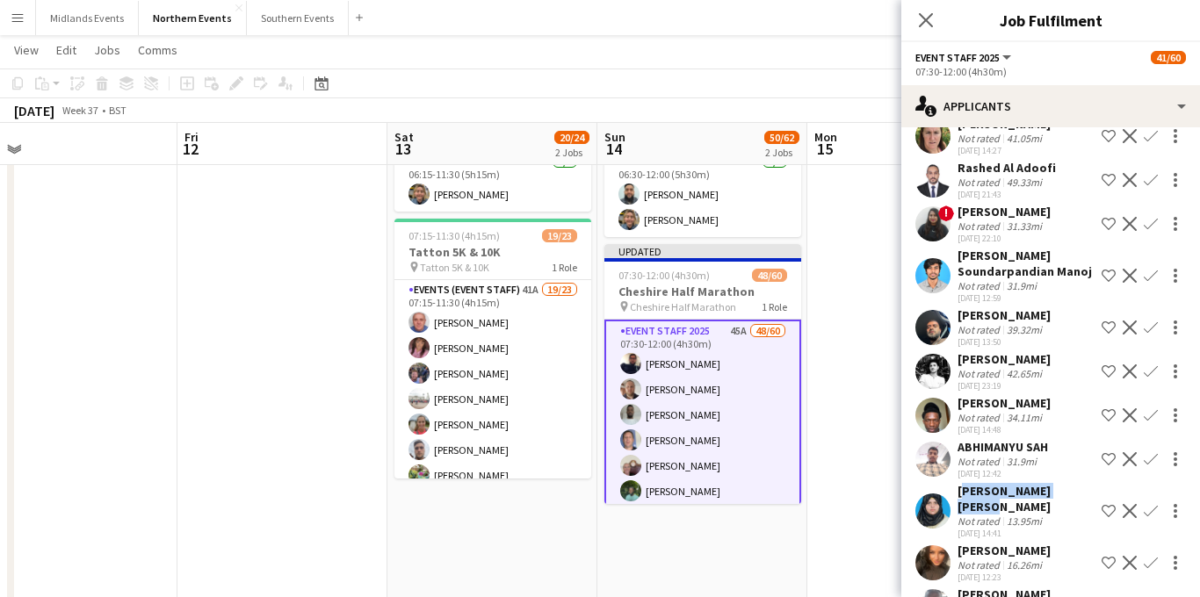
drag, startPoint x: 1071, startPoint y: 461, endPoint x: 959, endPoint y: 460, distance: 111.6
click at [959, 483] on div "[PERSON_NAME] [PERSON_NAME] Not rated 13.95mi [DATE] 14:41 Shortlist crew Decli…" at bounding box center [1051, 511] width 299 height 56
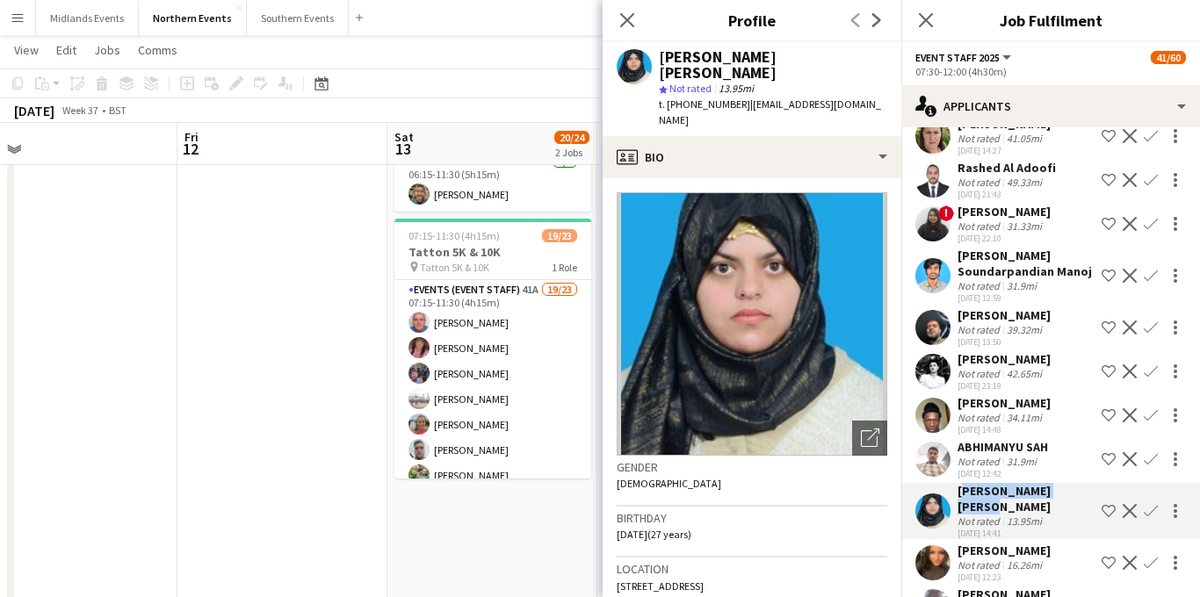
copy div "[PERSON_NAME] [PERSON_NAME]"
click at [1147, 504] on app-icon "Confirm" at bounding box center [1151, 511] width 14 height 14
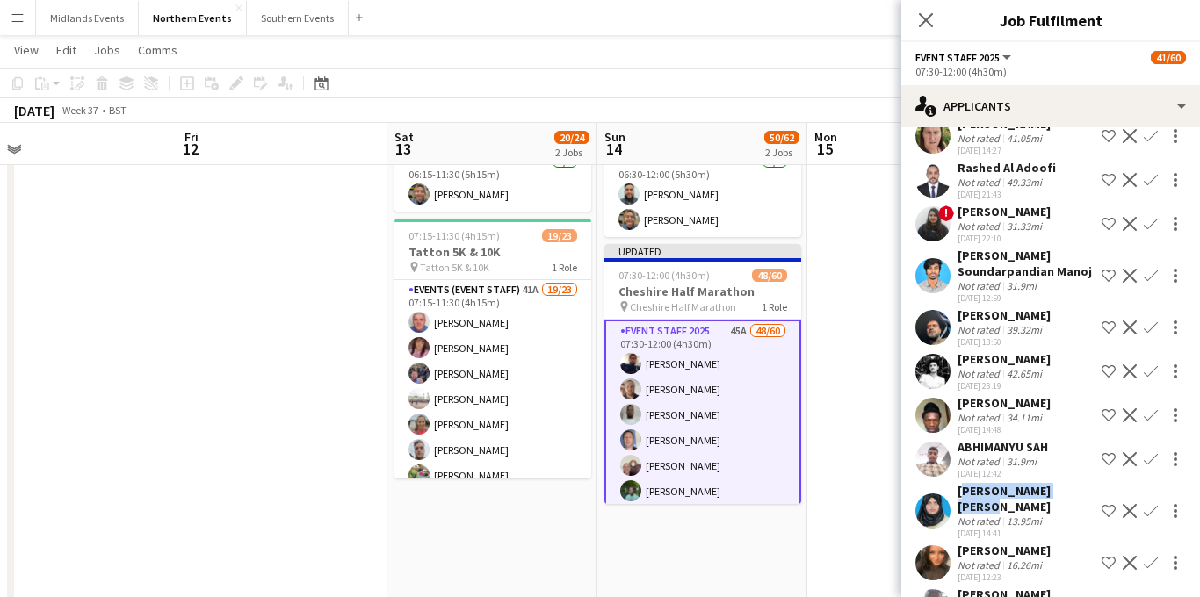
click at [1149, 504] on app-icon "Confirm" at bounding box center [1151, 511] width 14 height 14
click at [1150, 504] on app-icon "Confirm" at bounding box center [1151, 511] width 14 height 14
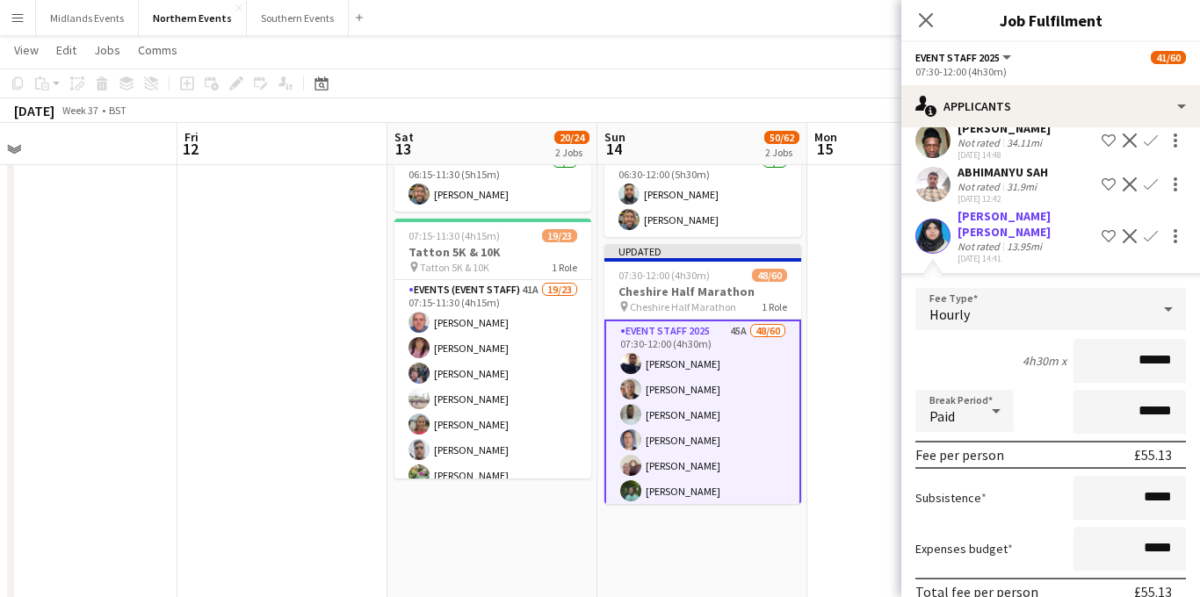
scroll to position [1690, 0]
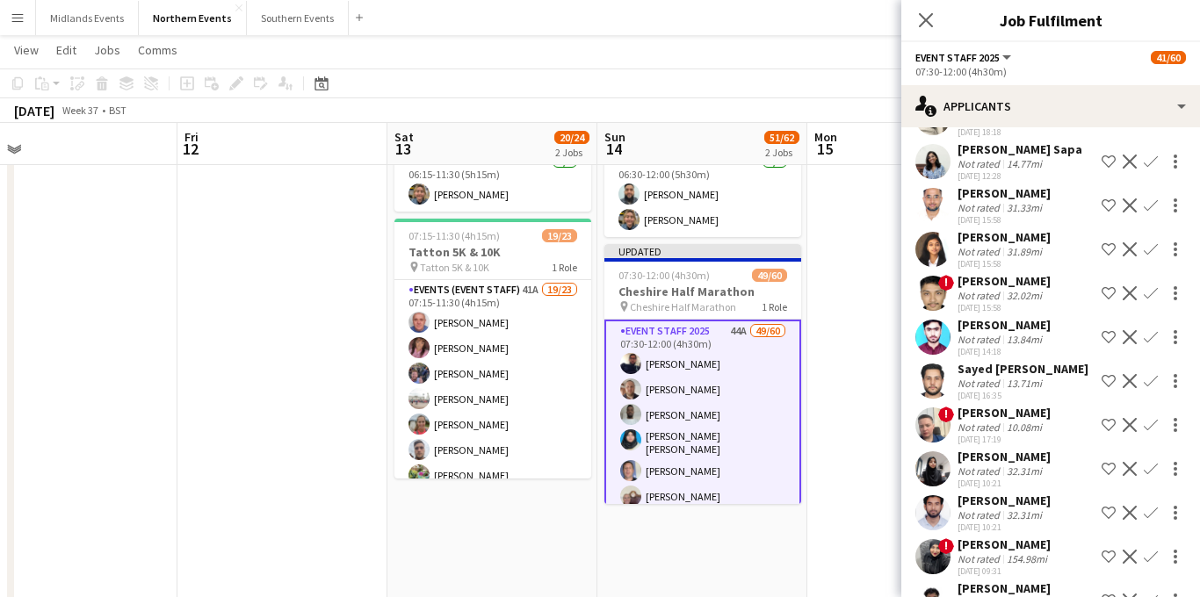
scroll to position [379, 0]
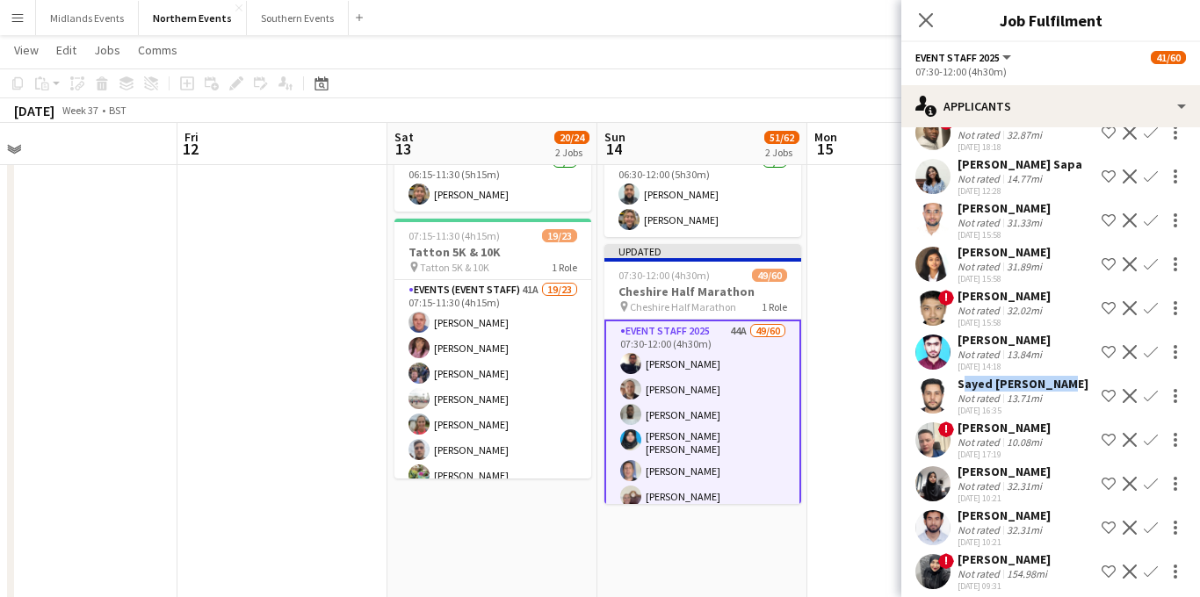
drag, startPoint x: 1056, startPoint y: 366, endPoint x: 988, endPoint y: 361, distance: 68.7
click at [957, 376] on div "Sayed [PERSON_NAME] Not rated 13.71mi [DATE] 16:35 Shortlist crew Decline Confi…" at bounding box center [1051, 396] width 299 height 40
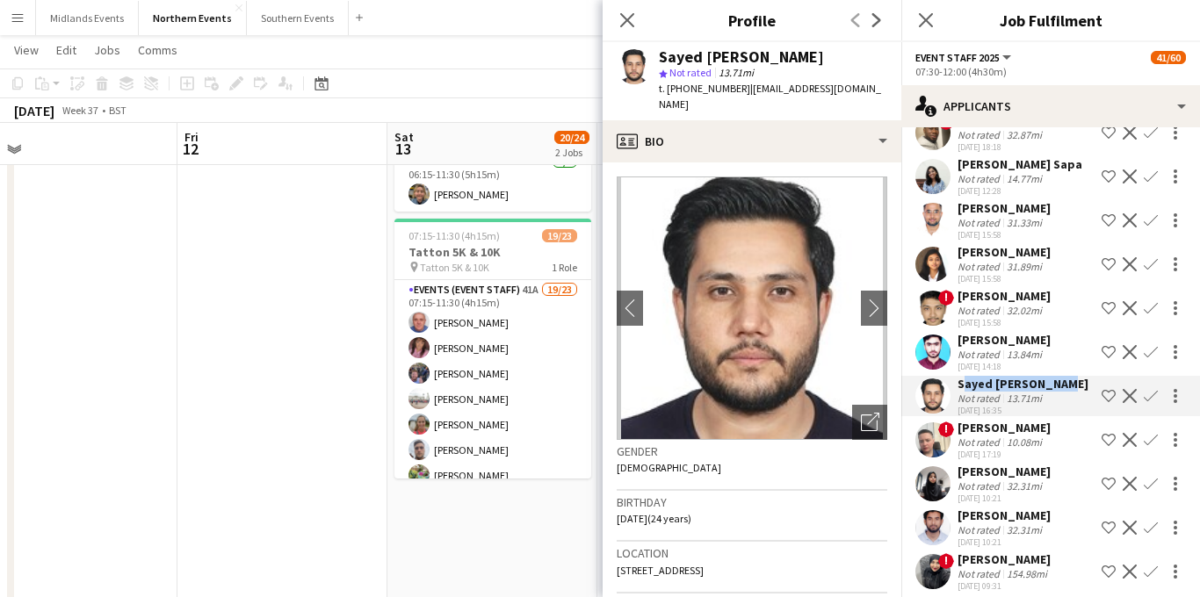
copy div "Sayed [PERSON_NAME]"
click at [1147, 389] on app-icon "Confirm" at bounding box center [1151, 396] width 14 height 14
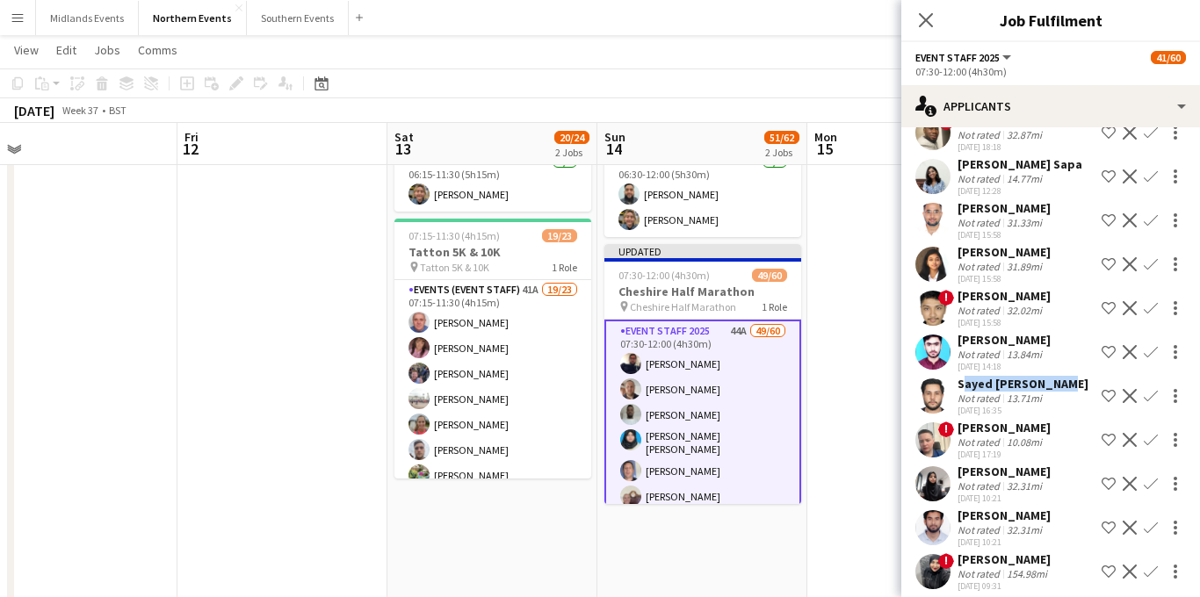
click at [1152, 389] on app-icon "Confirm" at bounding box center [1151, 396] width 14 height 14
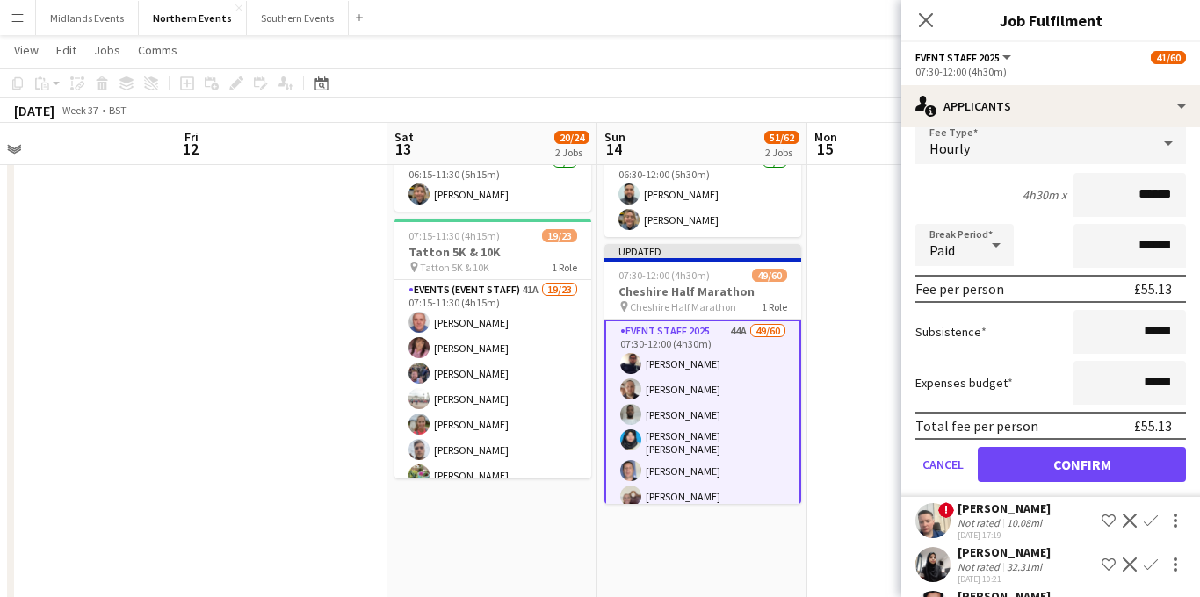
scroll to position [816, 0]
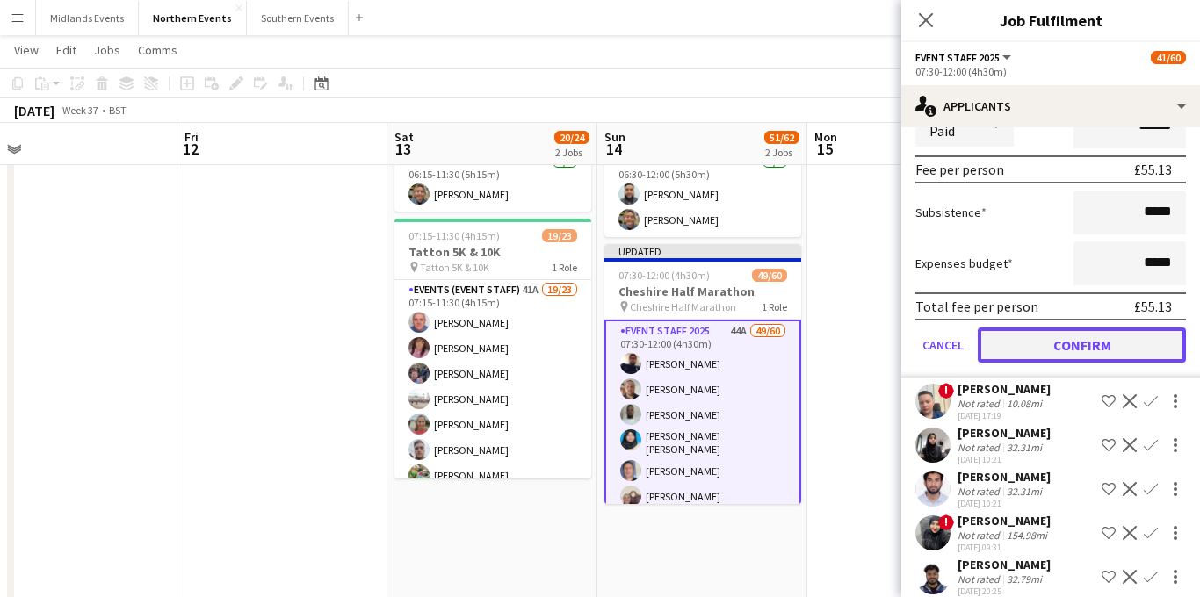
click at [1068, 335] on button "Confirm" at bounding box center [1082, 345] width 208 height 35
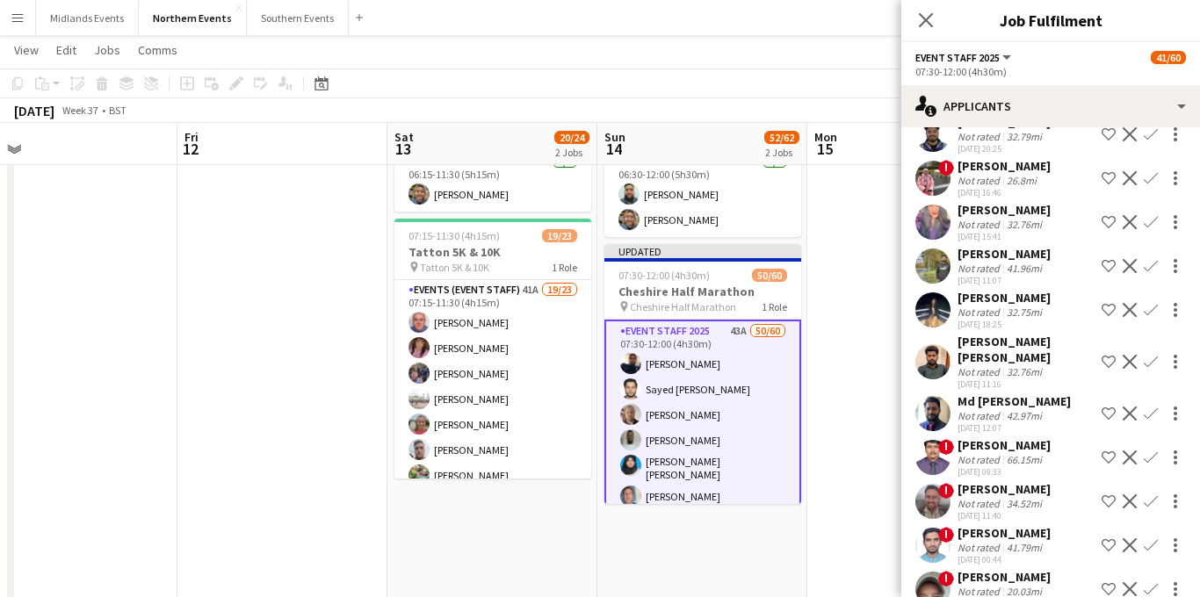
scroll to position [373, 0]
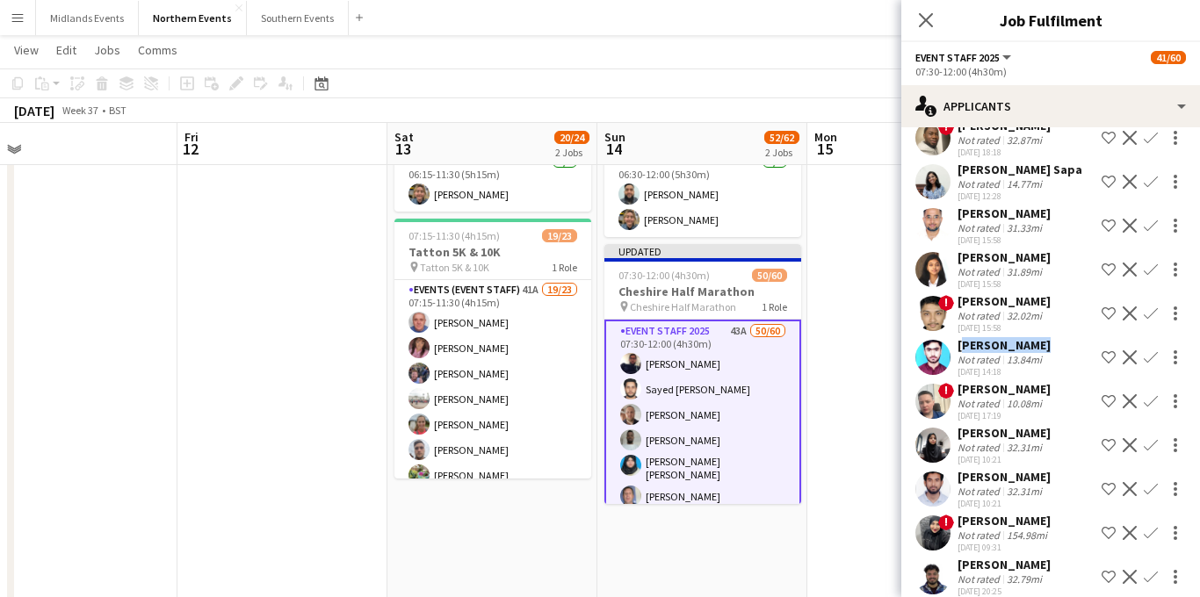
drag, startPoint x: 1026, startPoint y: 326, endPoint x: 961, endPoint y: 326, distance: 65.0
click at [961, 337] on div "[PERSON_NAME]" at bounding box center [1004, 345] width 93 height 16
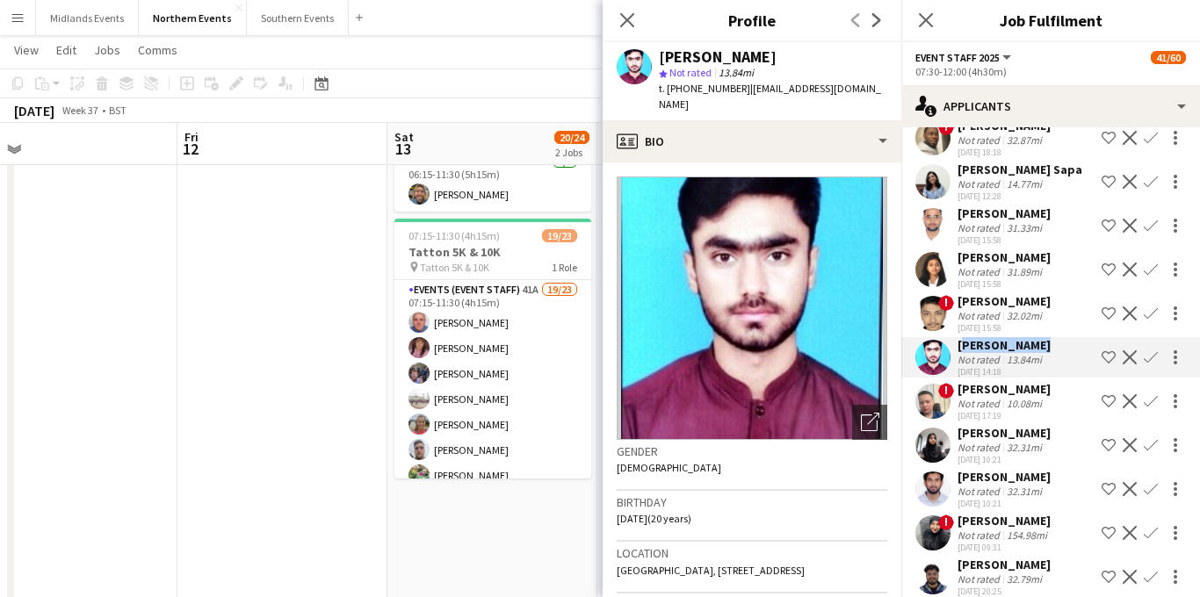
copy div "[PERSON_NAME]"
click at [1155, 351] on app-icon "Confirm" at bounding box center [1151, 358] width 14 height 14
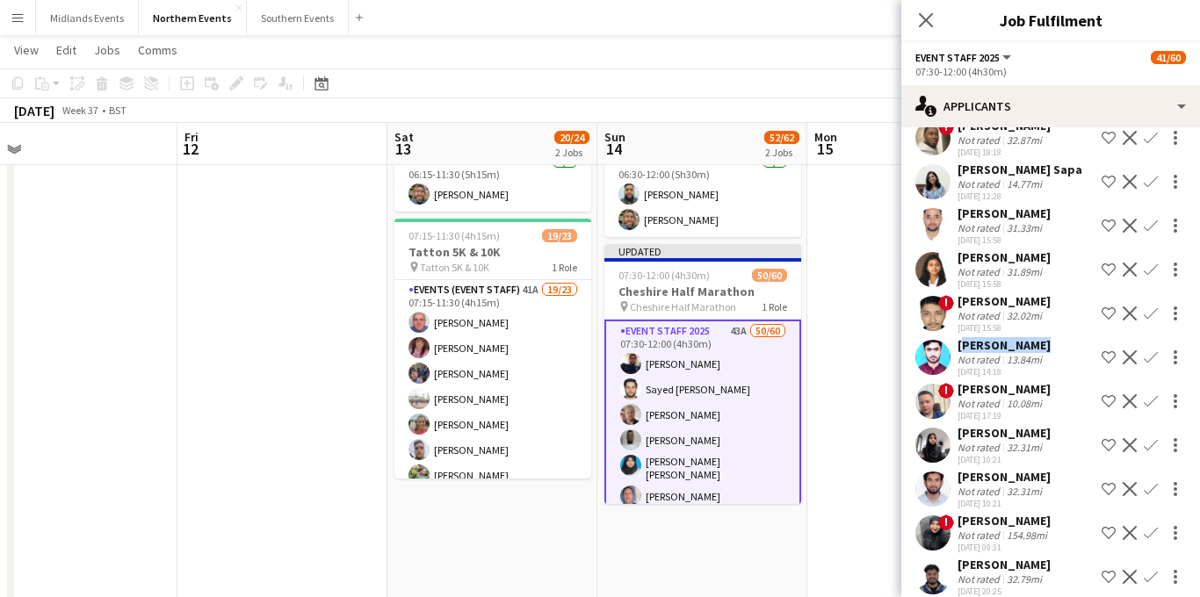
click at [1150, 351] on app-icon "Confirm" at bounding box center [1151, 358] width 14 height 14
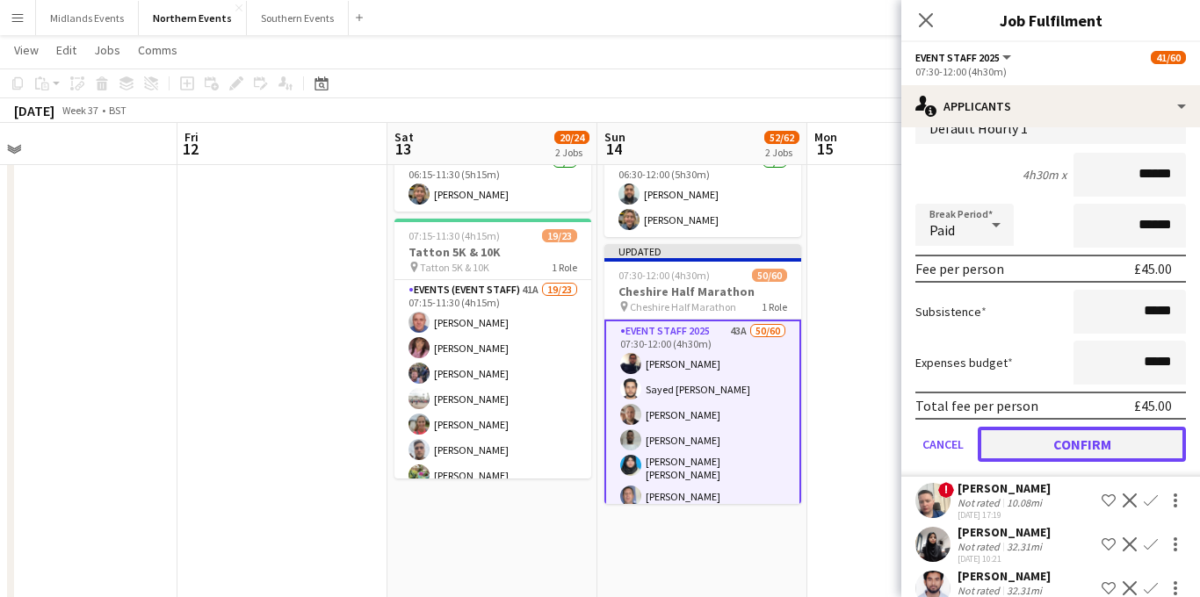
click at [1065, 431] on button "Confirm" at bounding box center [1082, 444] width 208 height 35
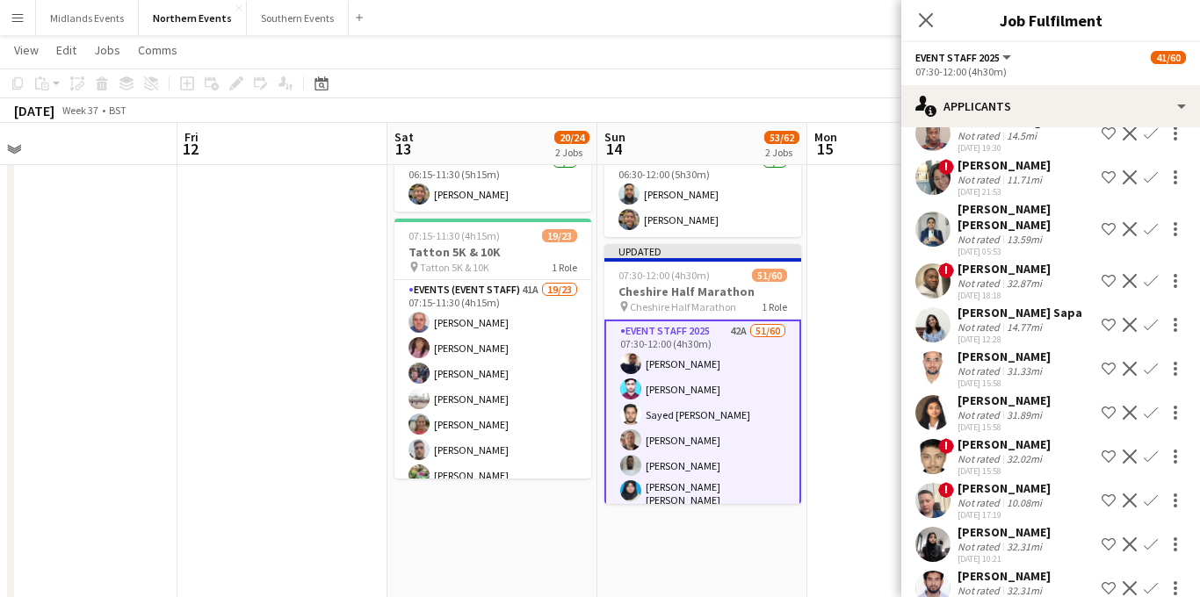
scroll to position [219, 0]
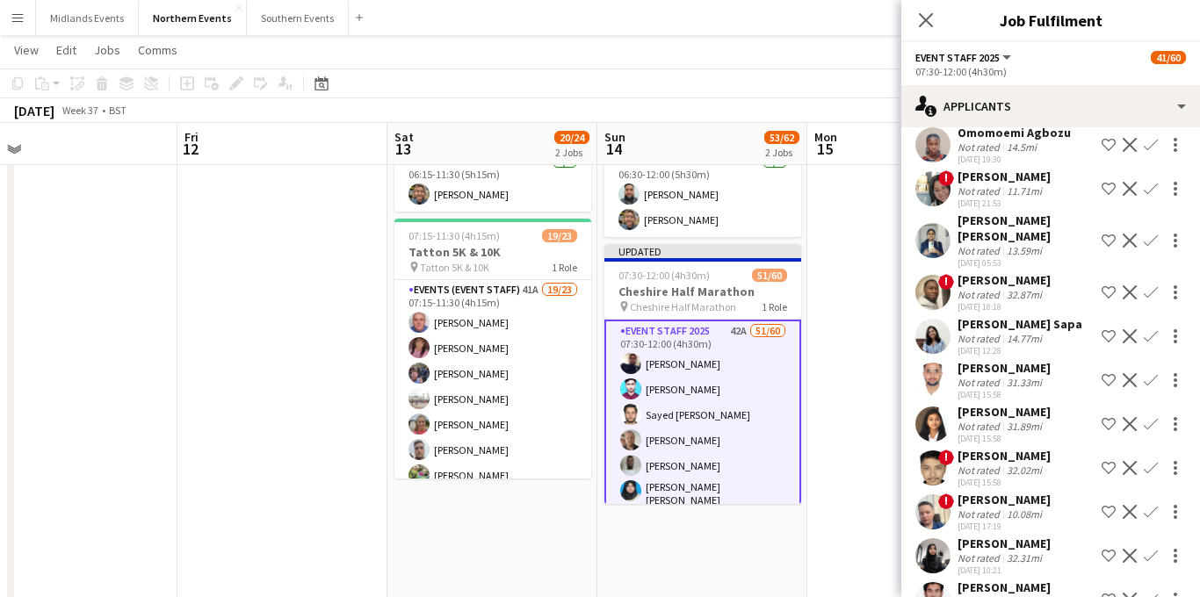
click at [1146, 234] on app-icon "Confirm" at bounding box center [1151, 241] width 14 height 14
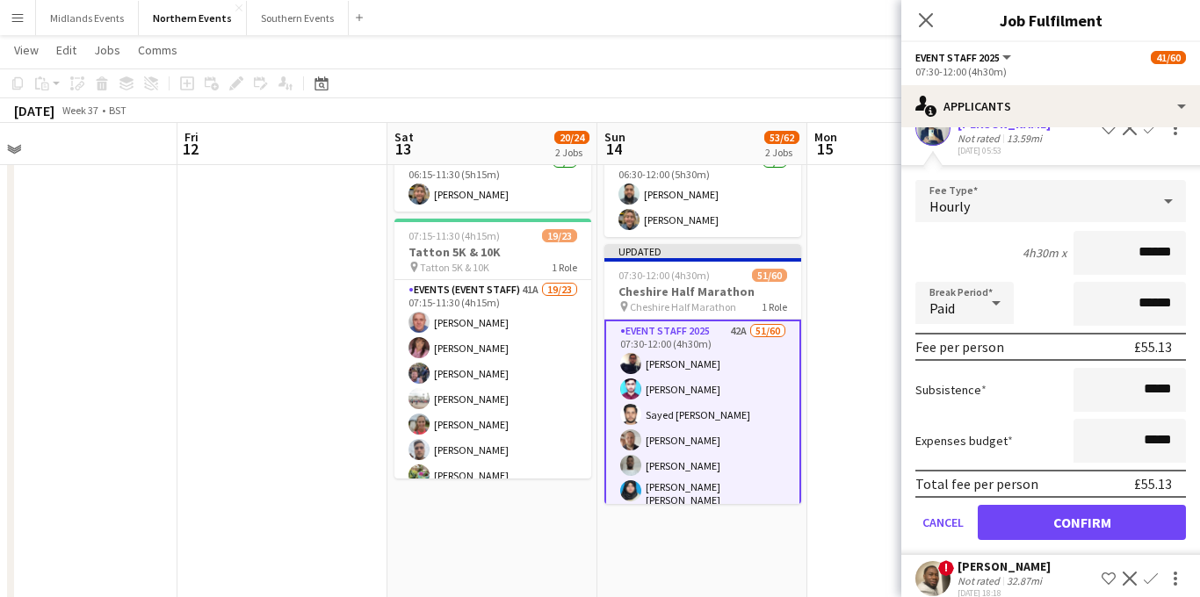
scroll to position [398, 0]
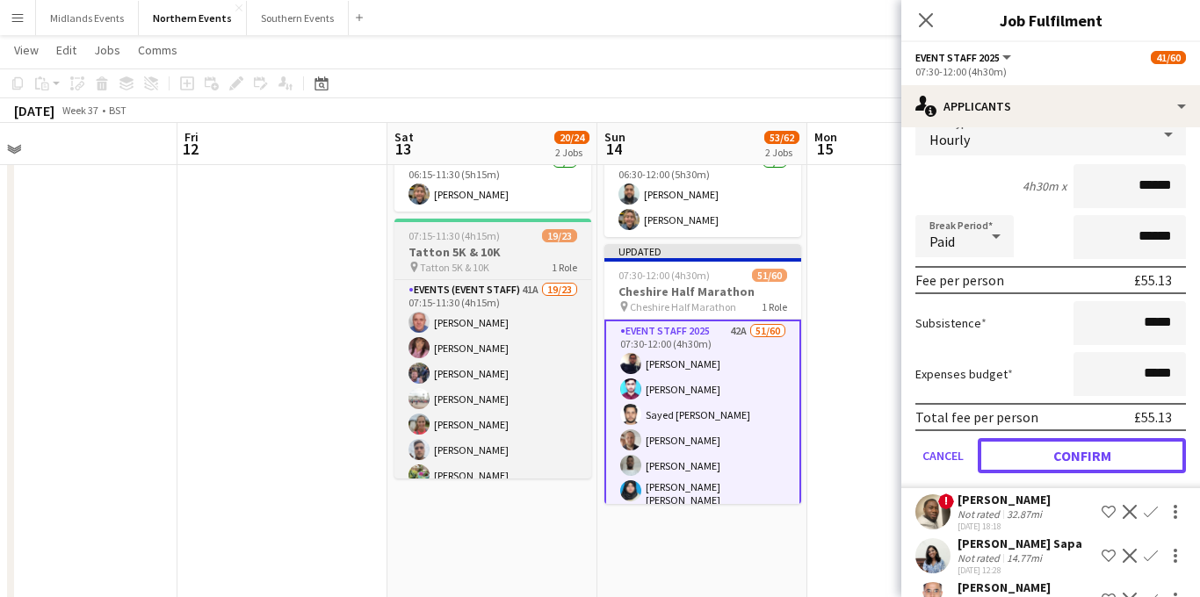
click at [1038, 442] on button "Confirm" at bounding box center [1082, 455] width 208 height 35
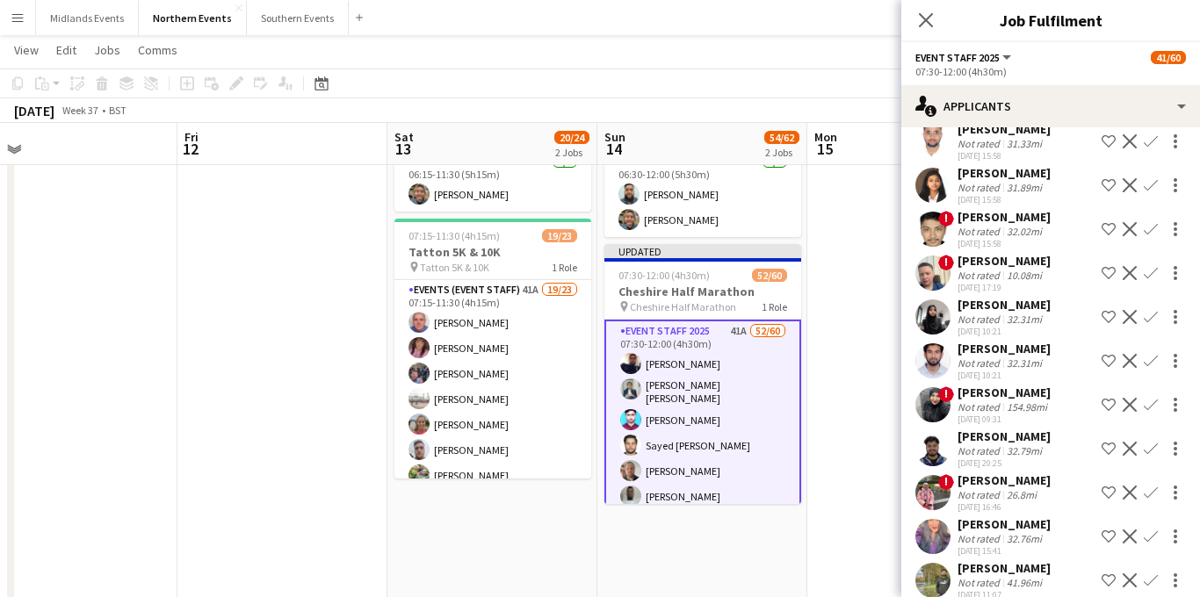
scroll to position [0, 0]
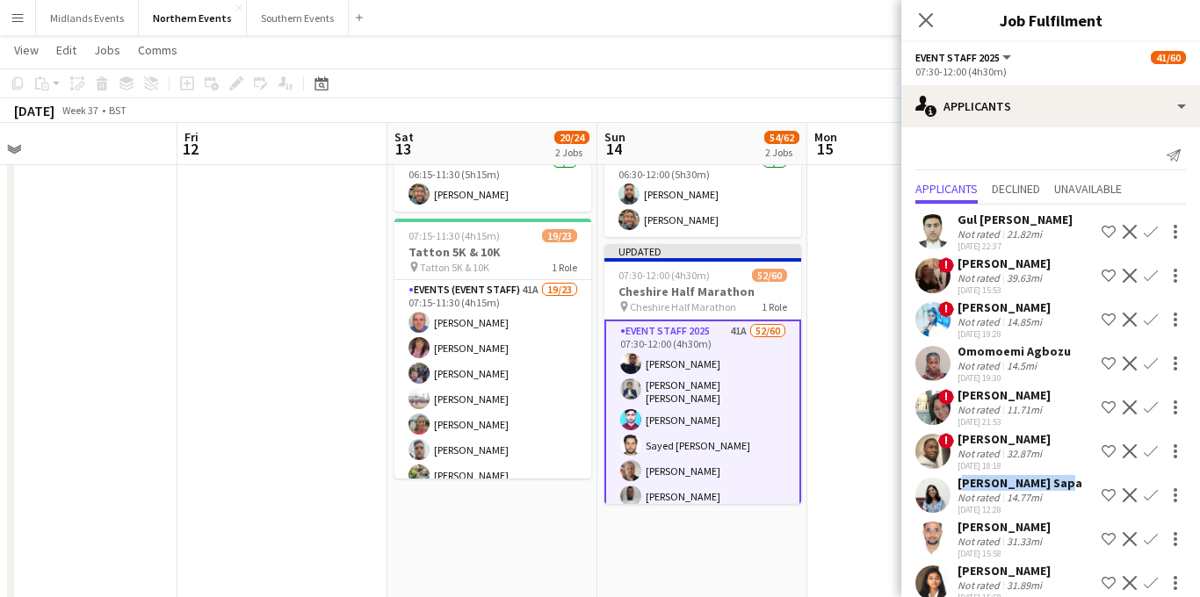
drag, startPoint x: 1054, startPoint y: 476, endPoint x: 957, endPoint y: 484, distance: 97.0
click at [957, 484] on div "[PERSON_NAME] Sapa Not rated 14.77mi [DATE] 12:28 Shortlist crew Decline Confirm" at bounding box center [1051, 495] width 299 height 40
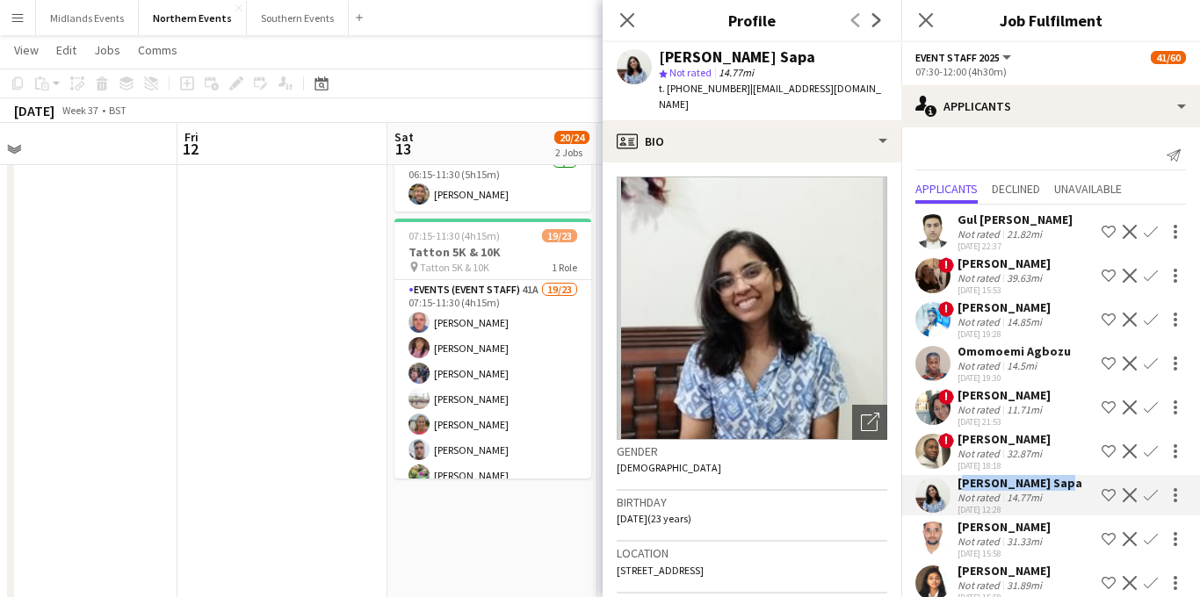
copy div "[PERSON_NAME] Sapa"
click at [1154, 496] on app-icon "Confirm" at bounding box center [1151, 496] width 14 height 14
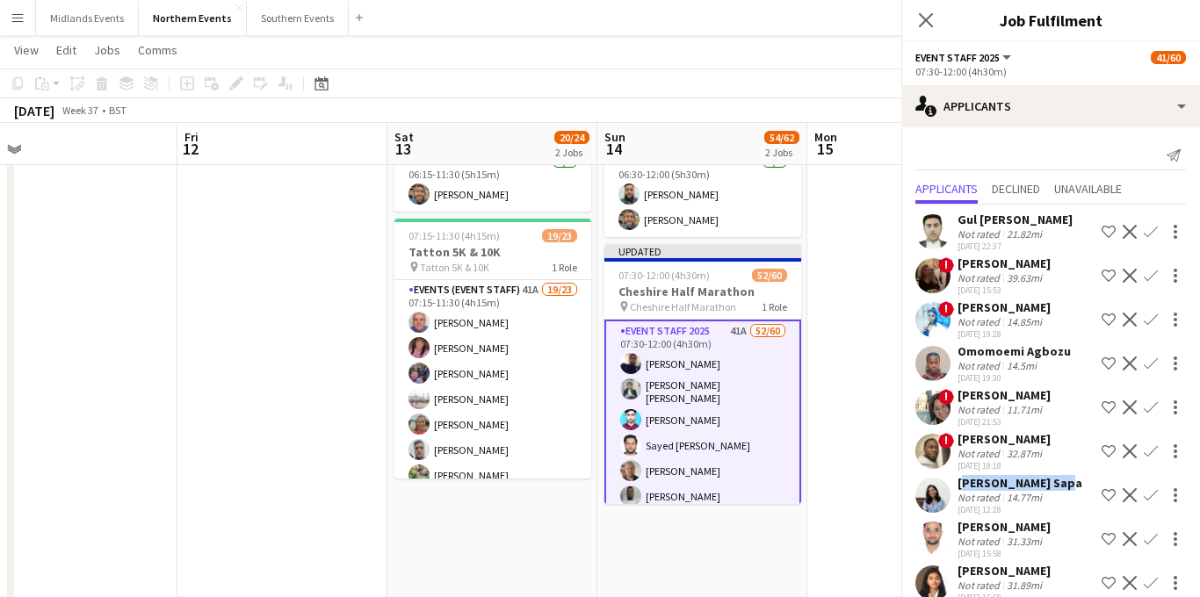
scroll to position [37, 0]
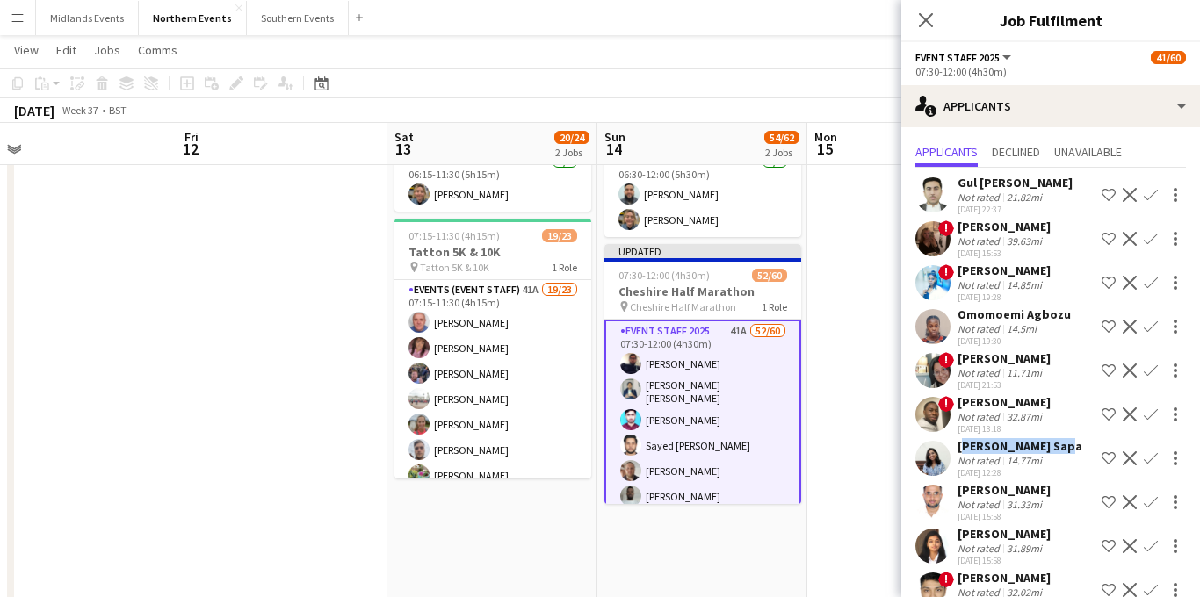
click at [1150, 466] on button "Confirm" at bounding box center [1151, 458] width 21 height 21
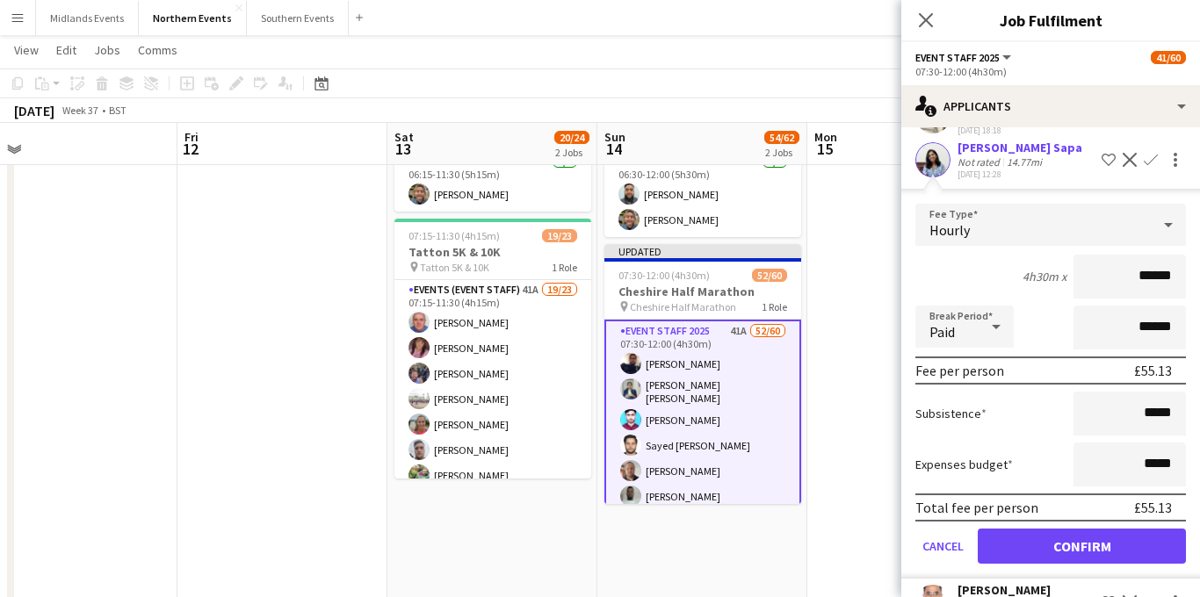
scroll to position [380, 0]
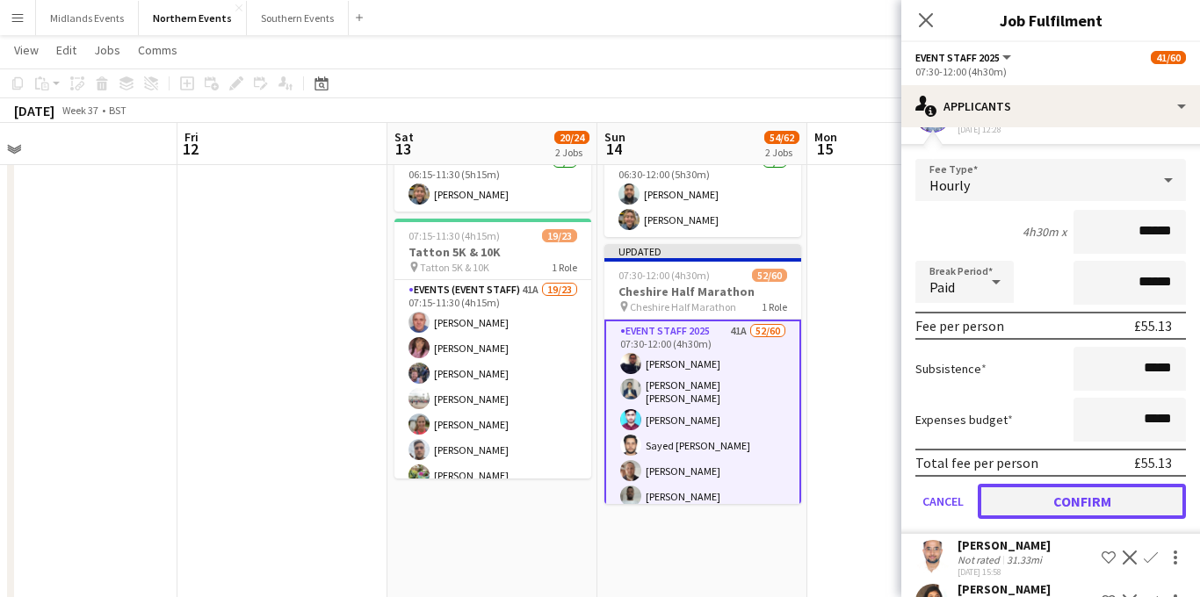
click at [1053, 495] on button "Confirm" at bounding box center [1082, 501] width 208 height 35
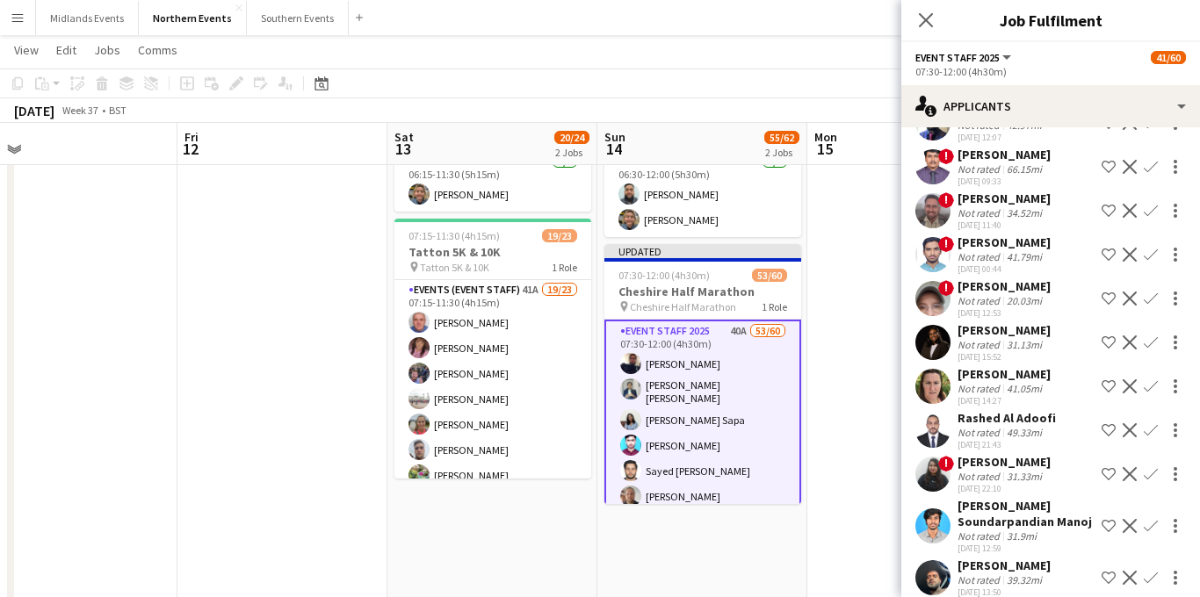
scroll to position [961, 0]
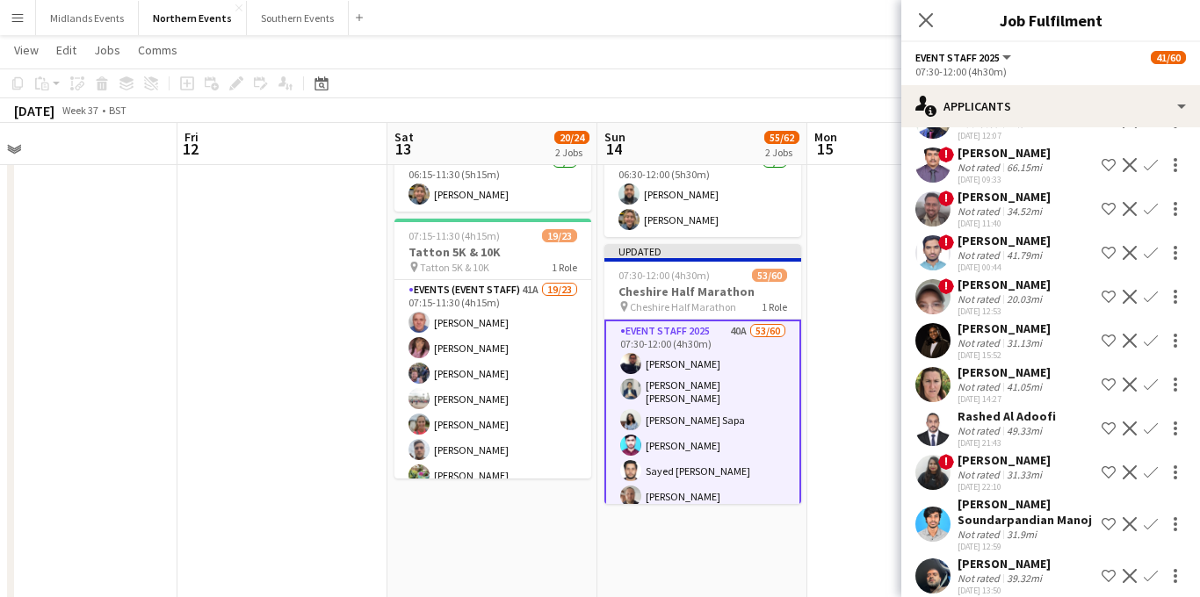
click at [1008, 337] on div "31.13mi" at bounding box center [1024, 343] width 42 height 13
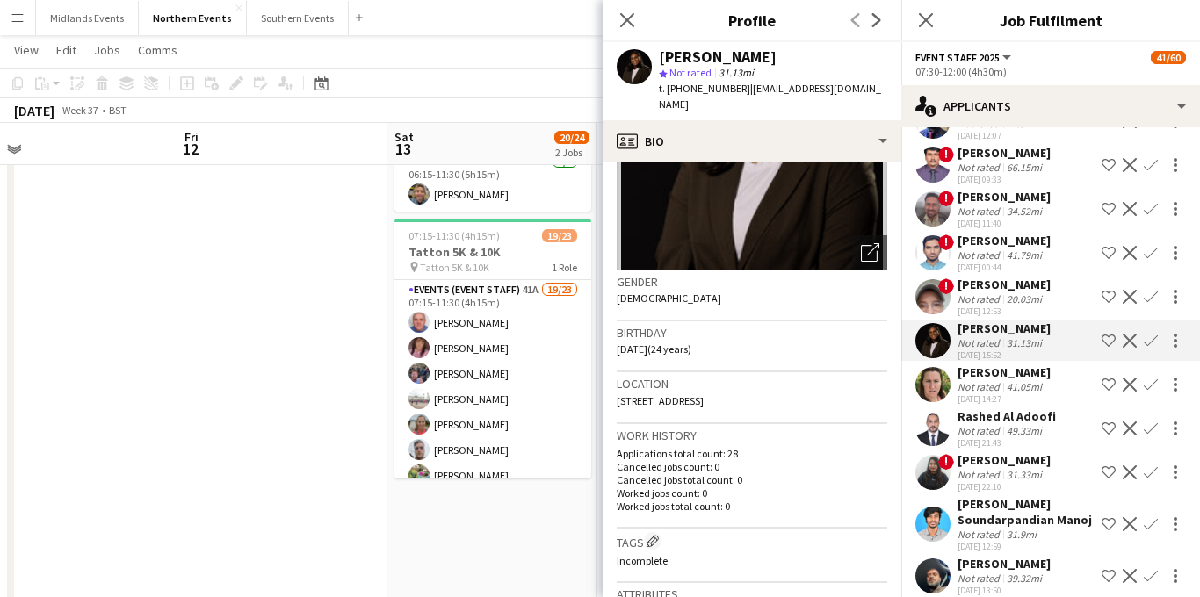
scroll to position [168, 0]
click at [999, 380] on div "Not rated" at bounding box center [981, 386] width 46 height 13
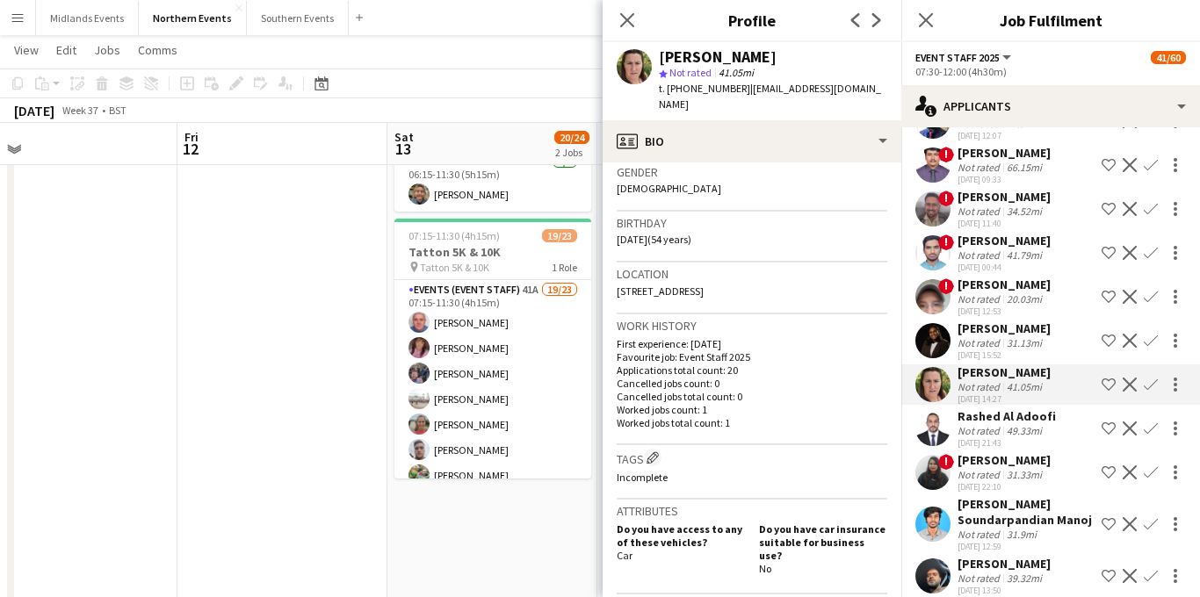
scroll to position [310, 0]
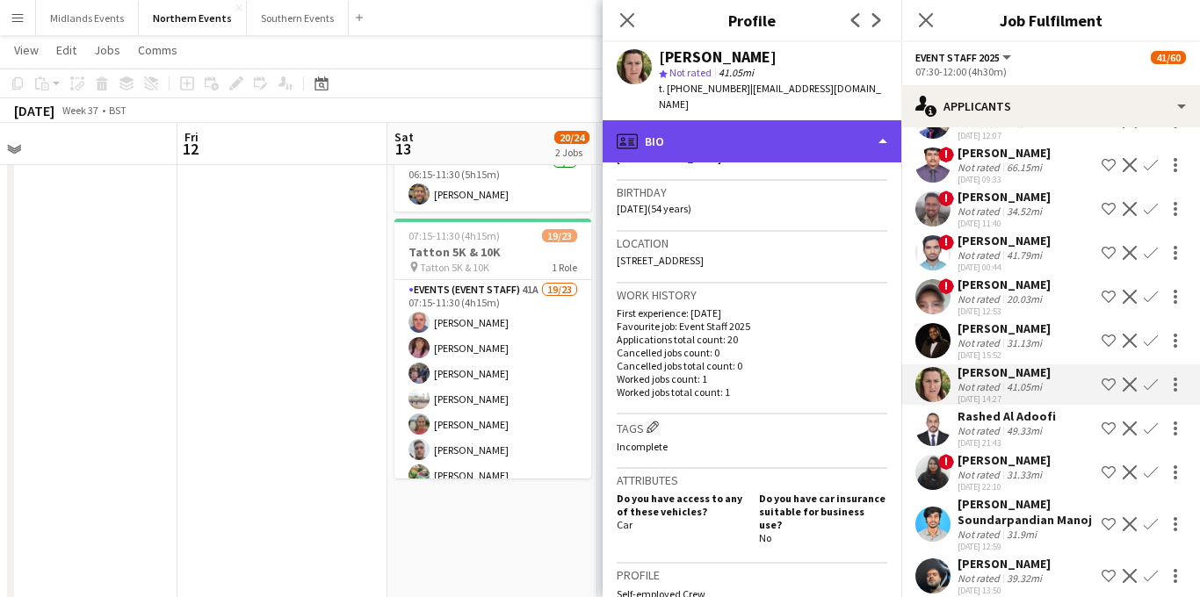
click at [850, 125] on div "profile Bio" at bounding box center [752, 141] width 299 height 42
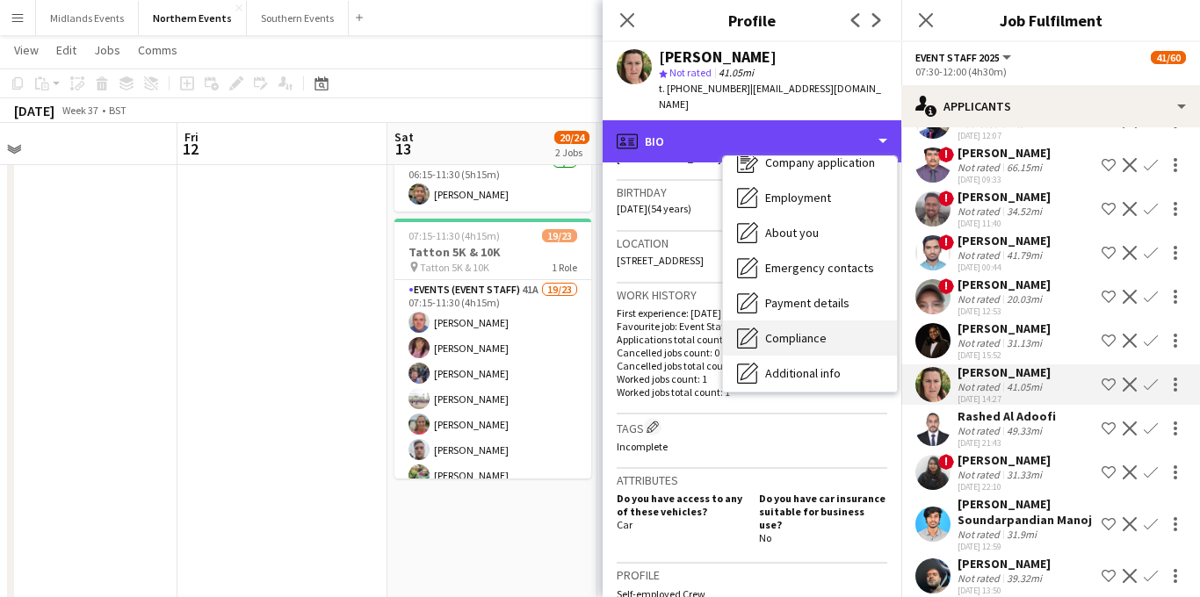
scroll to position [126, 0]
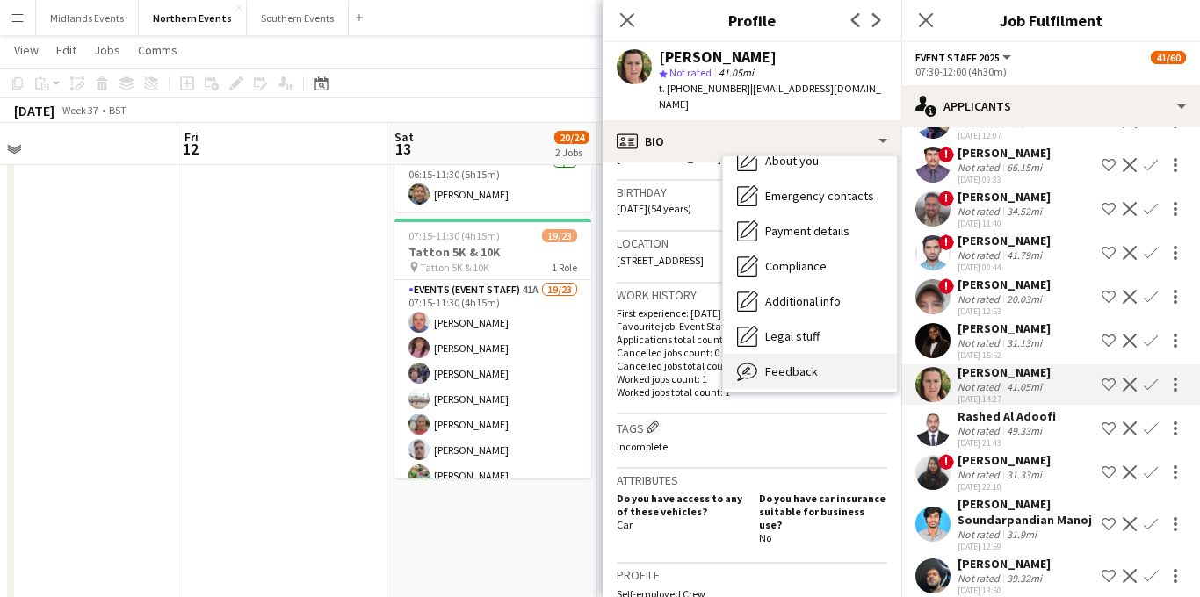
click at [798, 364] on span "Feedback" at bounding box center [791, 372] width 53 height 16
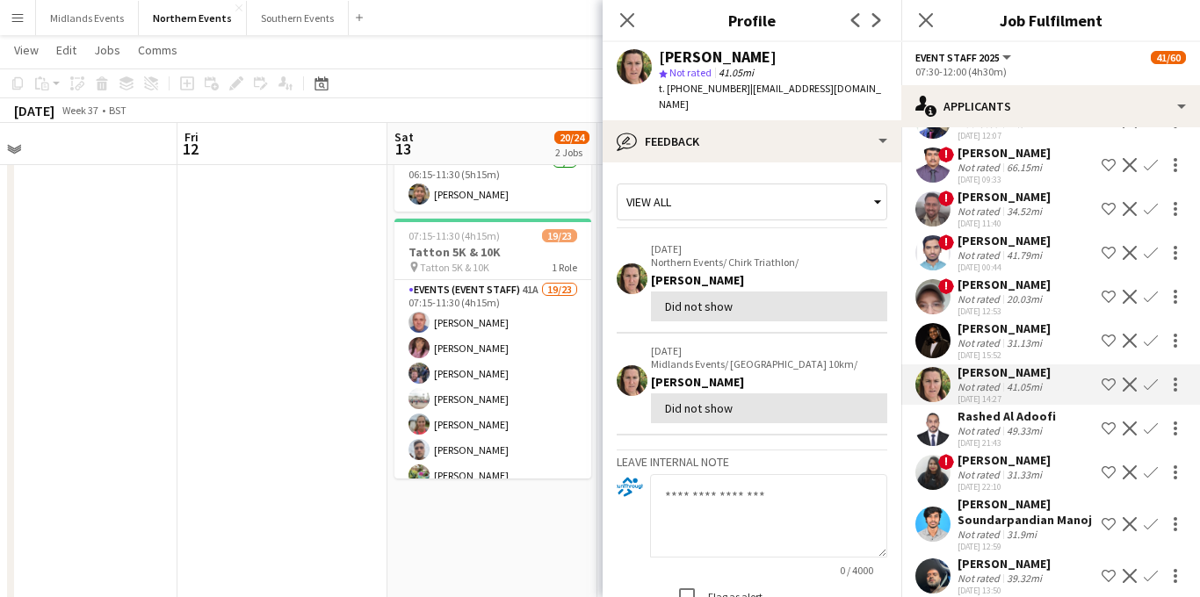
click at [982, 409] on div "Rashed Al Adoofi" at bounding box center [1007, 417] width 98 height 16
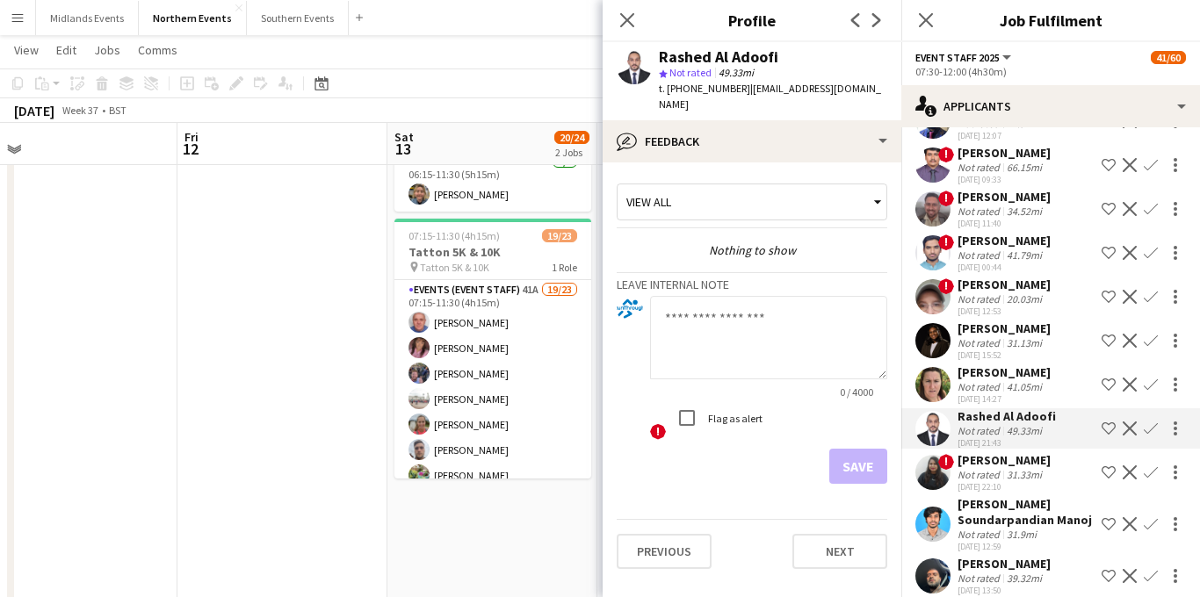
click at [987, 337] on div "Not rated" at bounding box center [981, 343] width 46 height 13
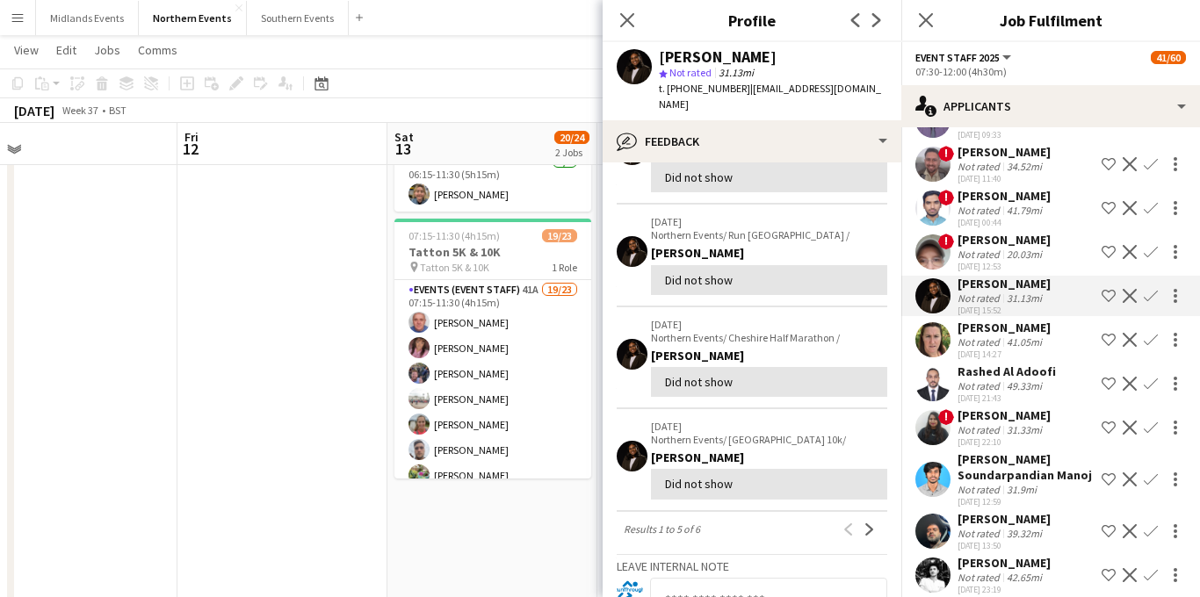
scroll to position [273, 0]
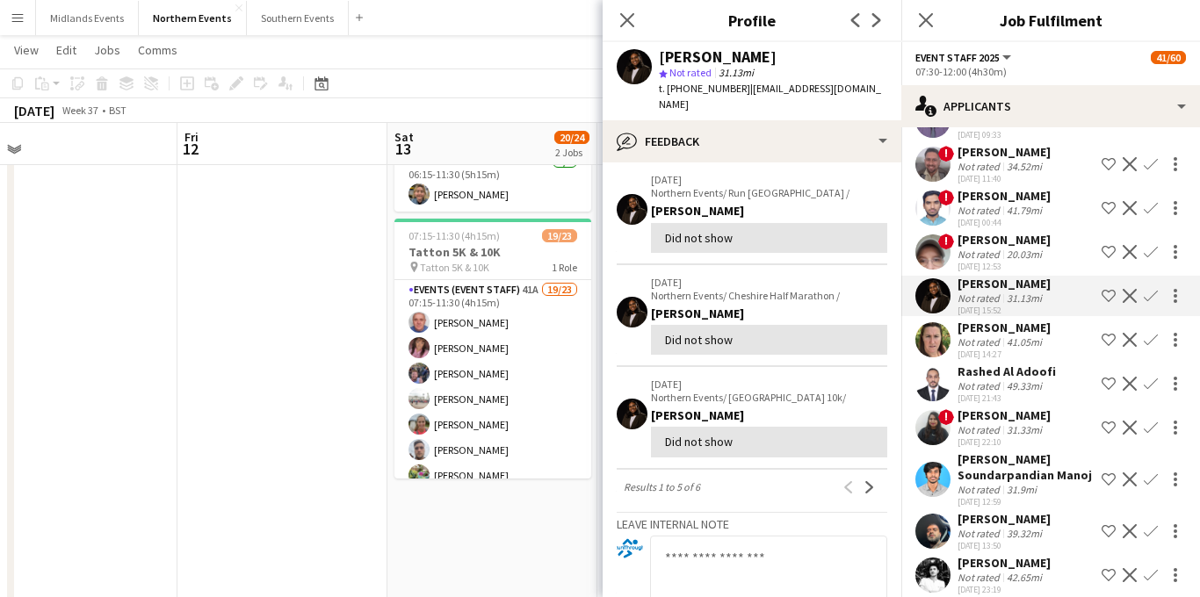
click at [1025, 336] on div "41.05mi" at bounding box center [1024, 342] width 42 height 13
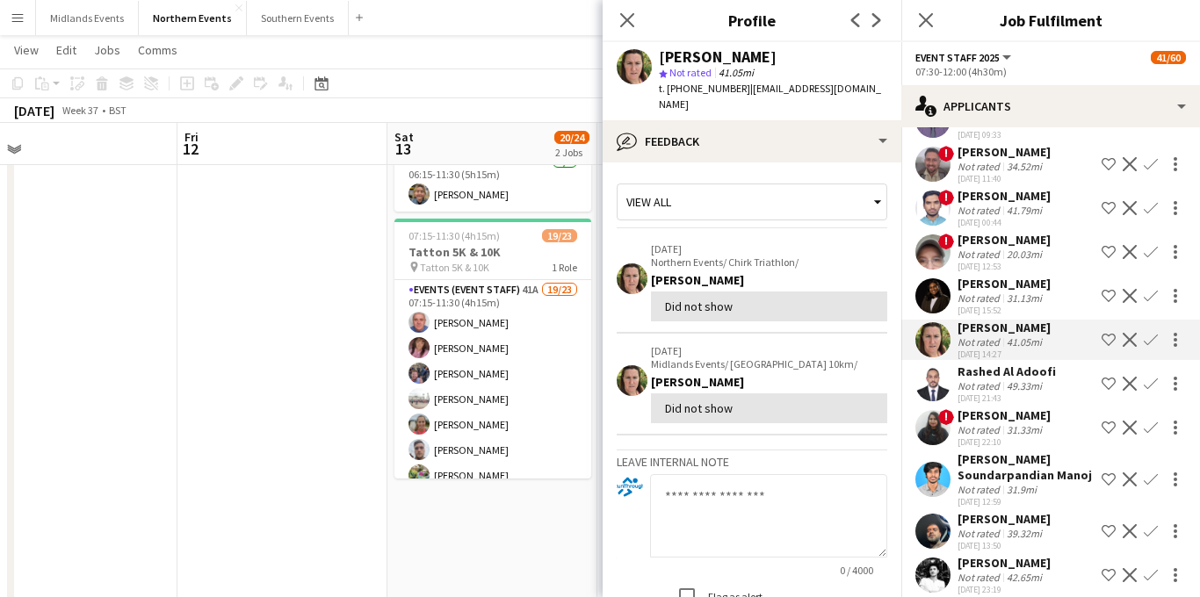
click at [1004, 380] on div "49.33mi" at bounding box center [1024, 386] width 42 height 13
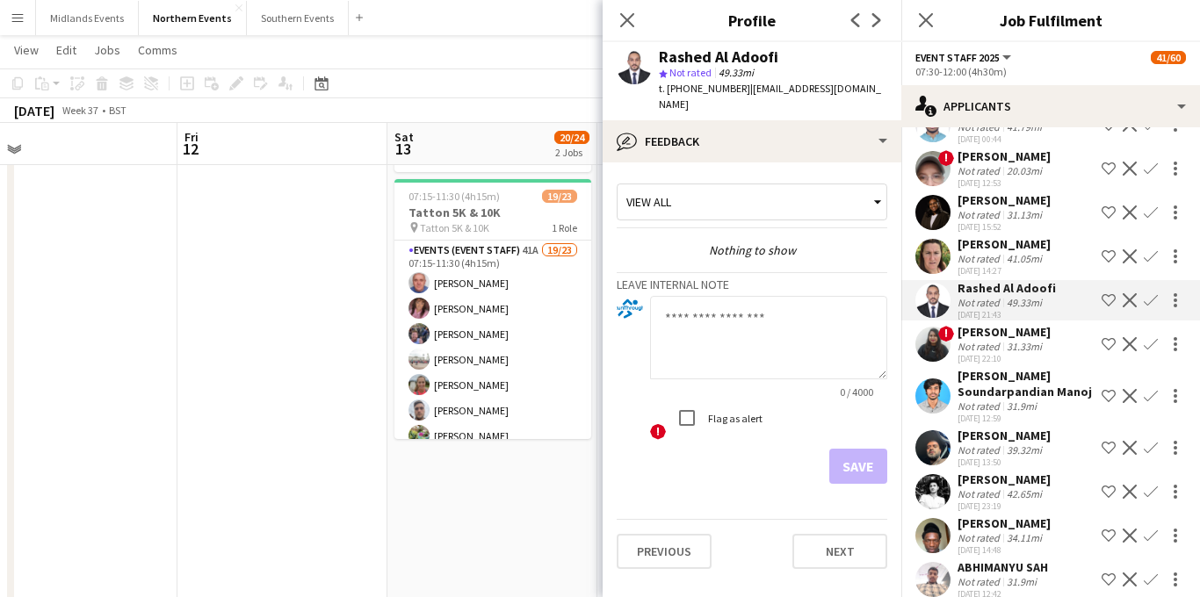
scroll to position [1097, 0]
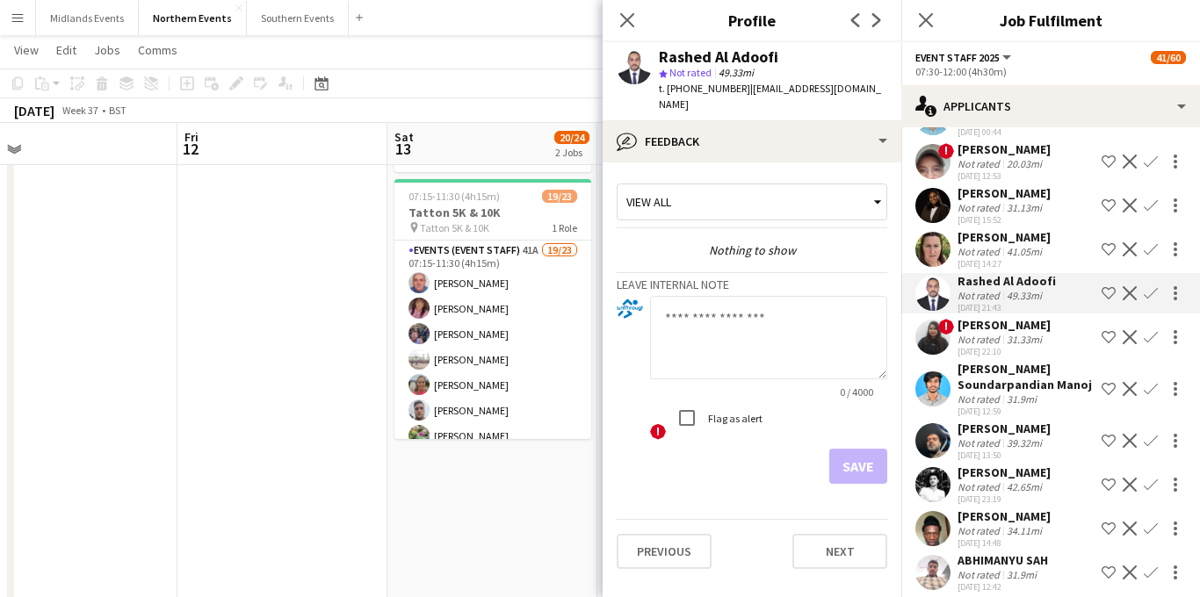
click at [1018, 371] on div "[PERSON_NAME] Soundarpandian Manoj" at bounding box center [1026, 377] width 137 height 32
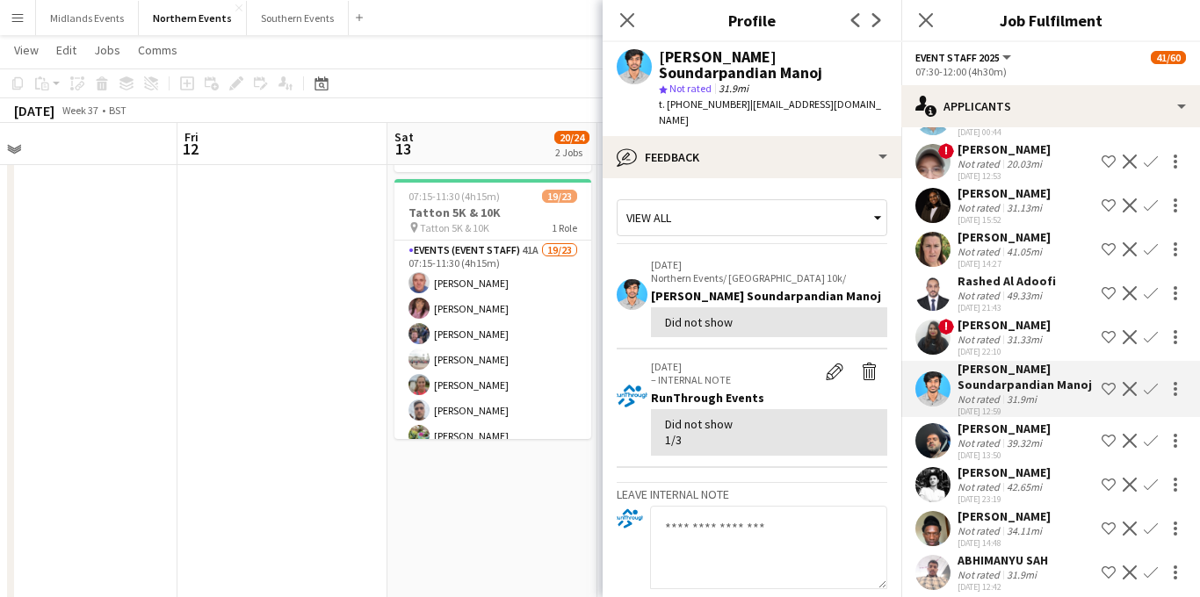
scroll to position [24, 0]
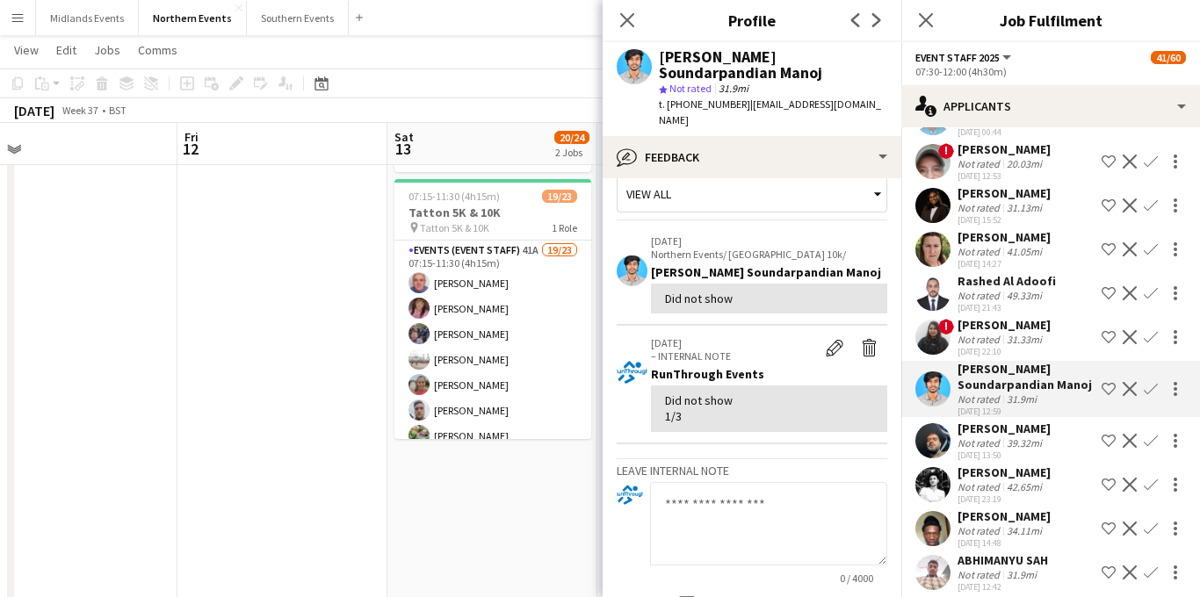
click at [972, 437] on div "Not rated" at bounding box center [981, 443] width 46 height 13
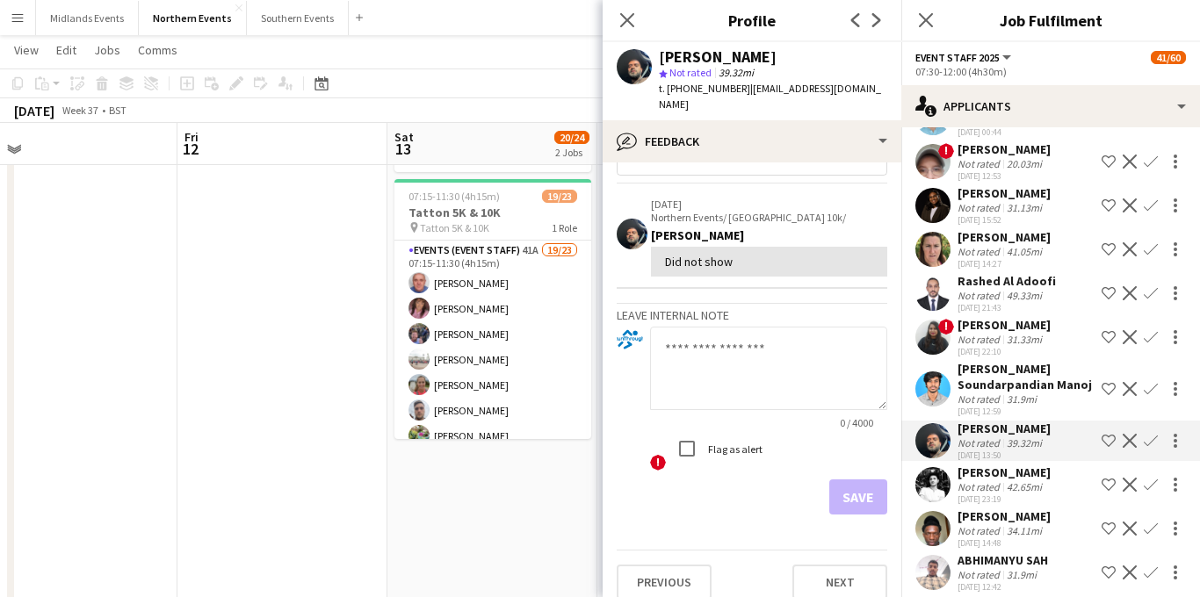
scroll to position [1181, 0]
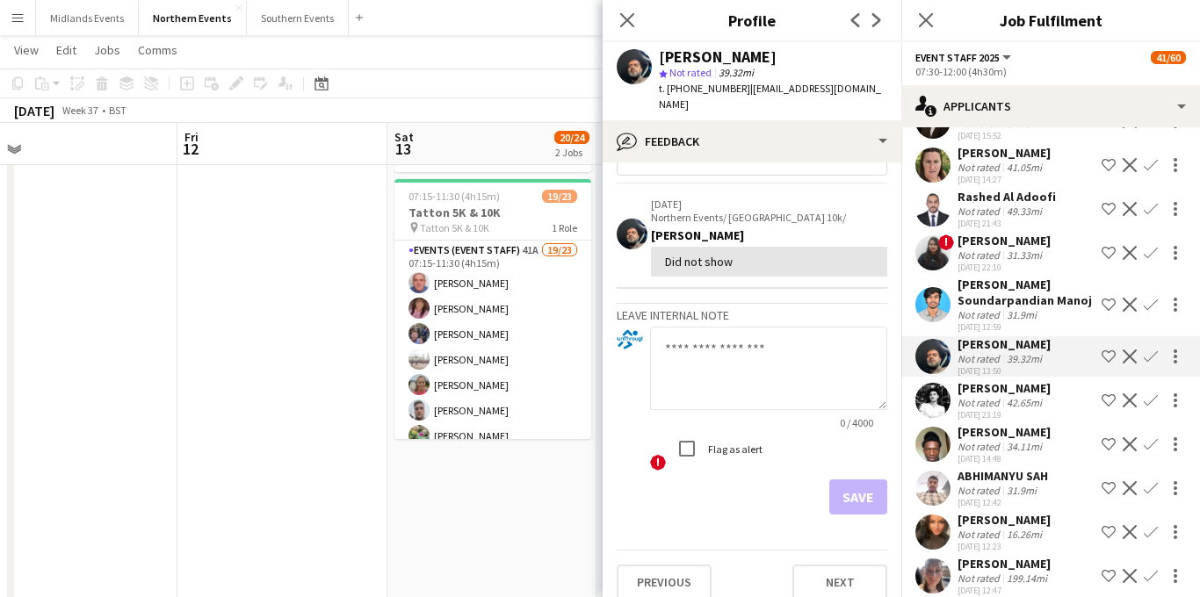
click at [991, 424] on div "[PERSON_NAME]" at bounding box center [1004, 432] width 93 height 16
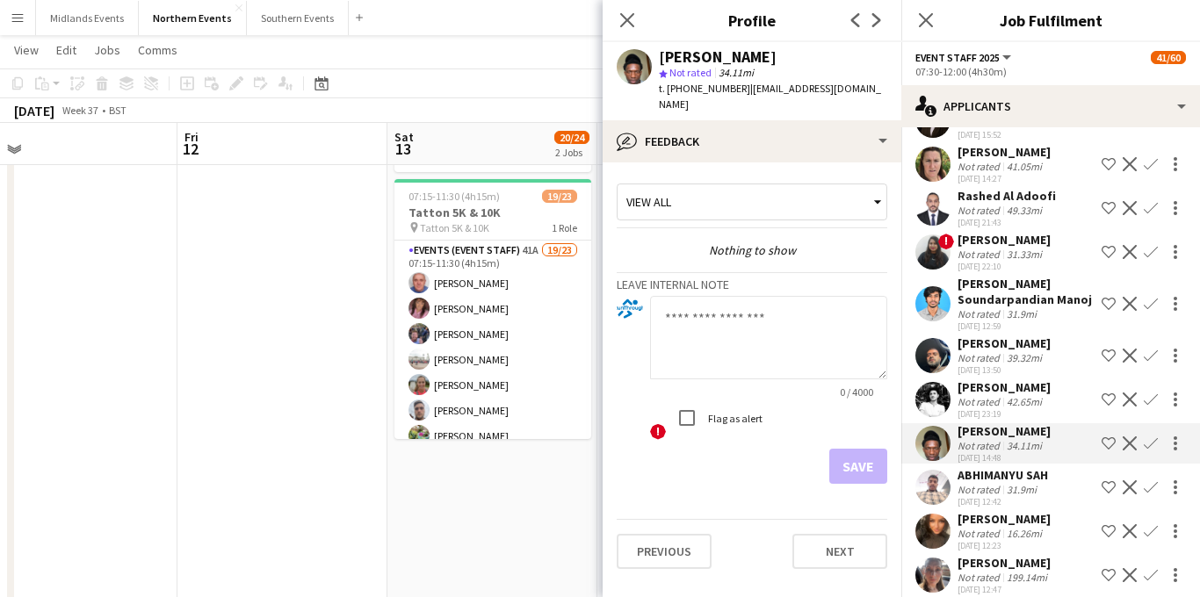
scroll to position [1173, 0]
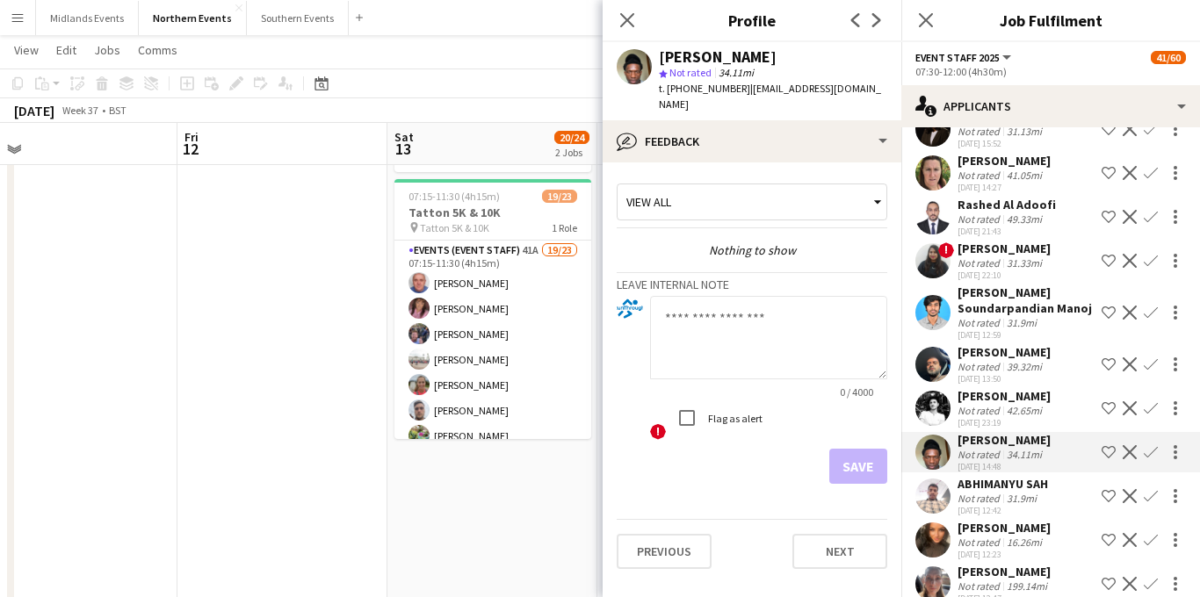
click at [977, 492] on div "Not rated" at bounding box center [981, 498] width 46 height 13
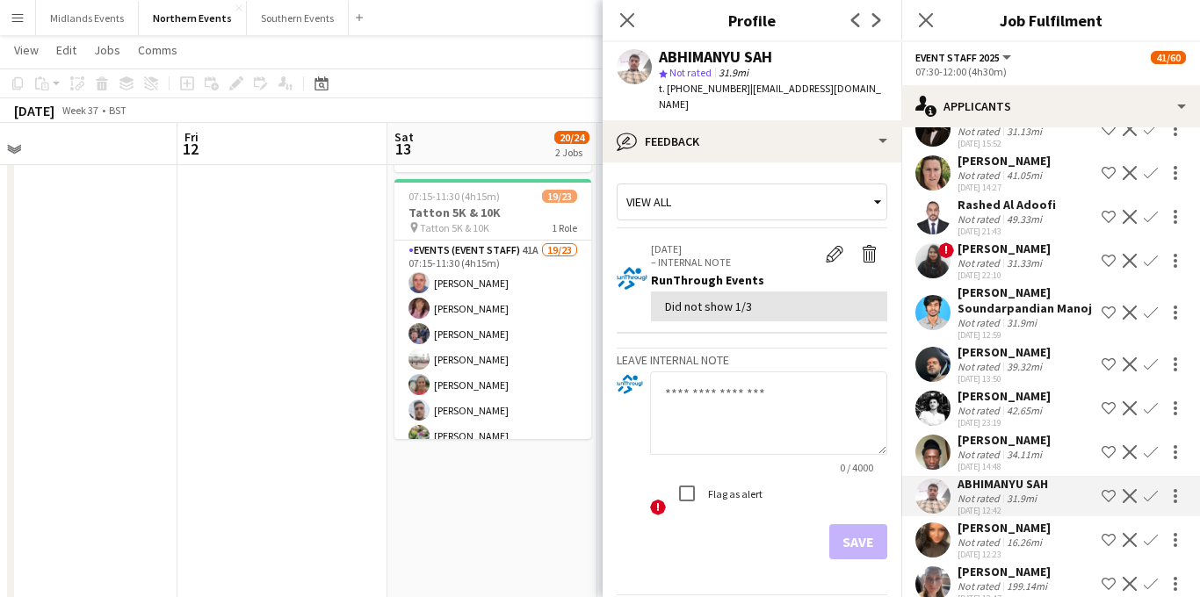
click at [980, 448] on div "Not rated" at bounding box center [981, 454] width 46 height 13
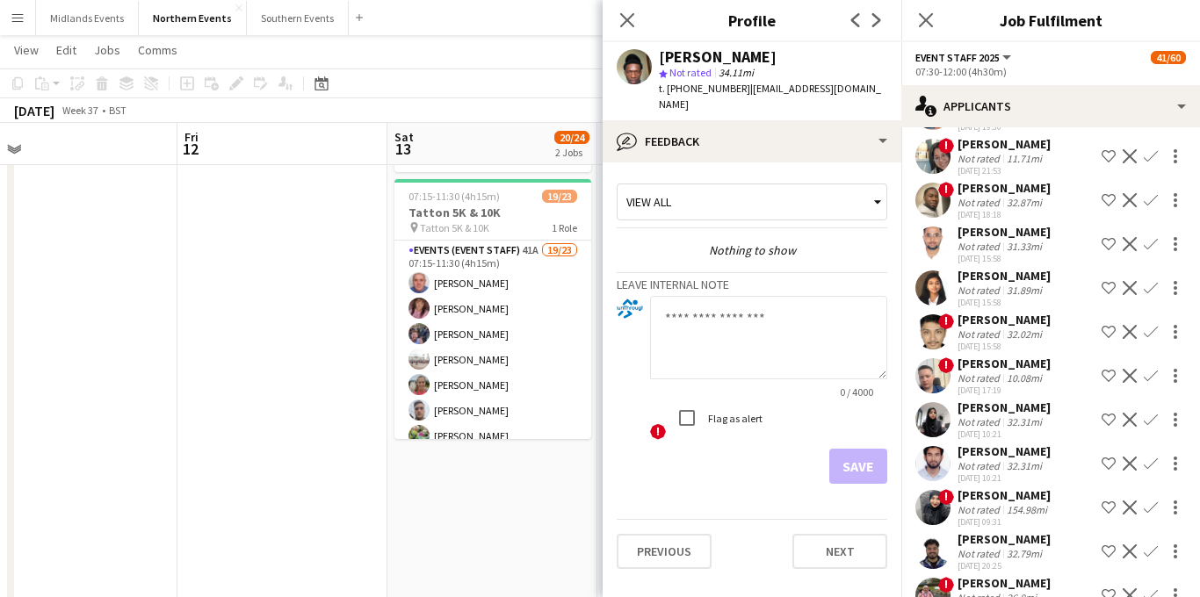
scroll to position [248, 0]
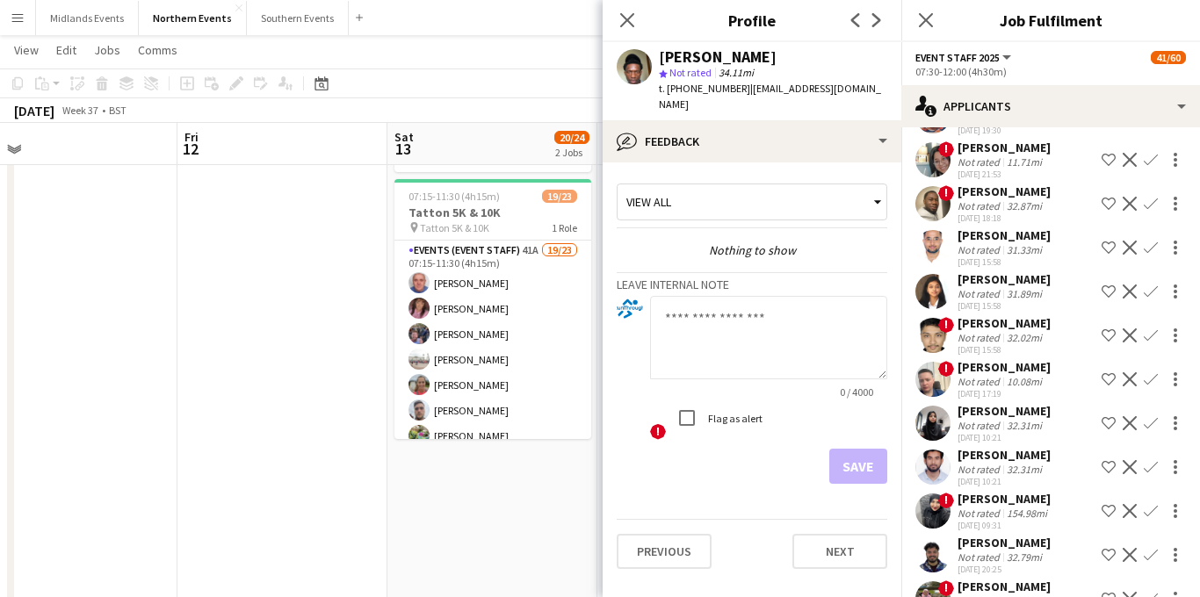
click at [978, 286] on div "[PERSON_NAME]" at bounding box center [1004, 280] width 93 height 16
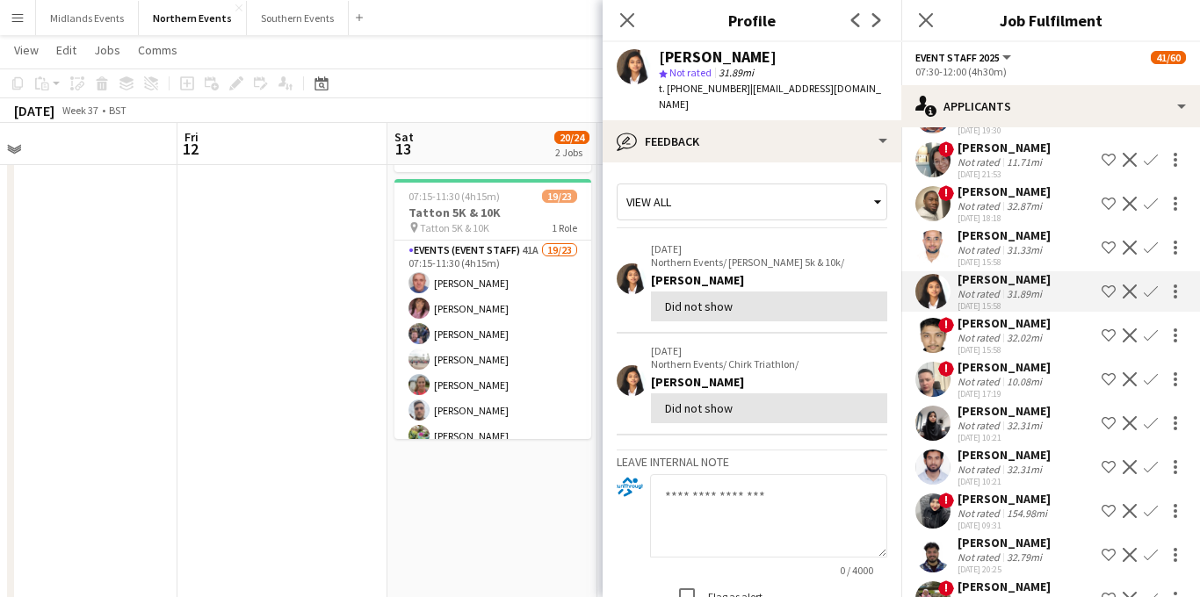
click at [976, 263] on div "[DATE] 15:58" at bounding box center [1004, 262] width 93 height 11
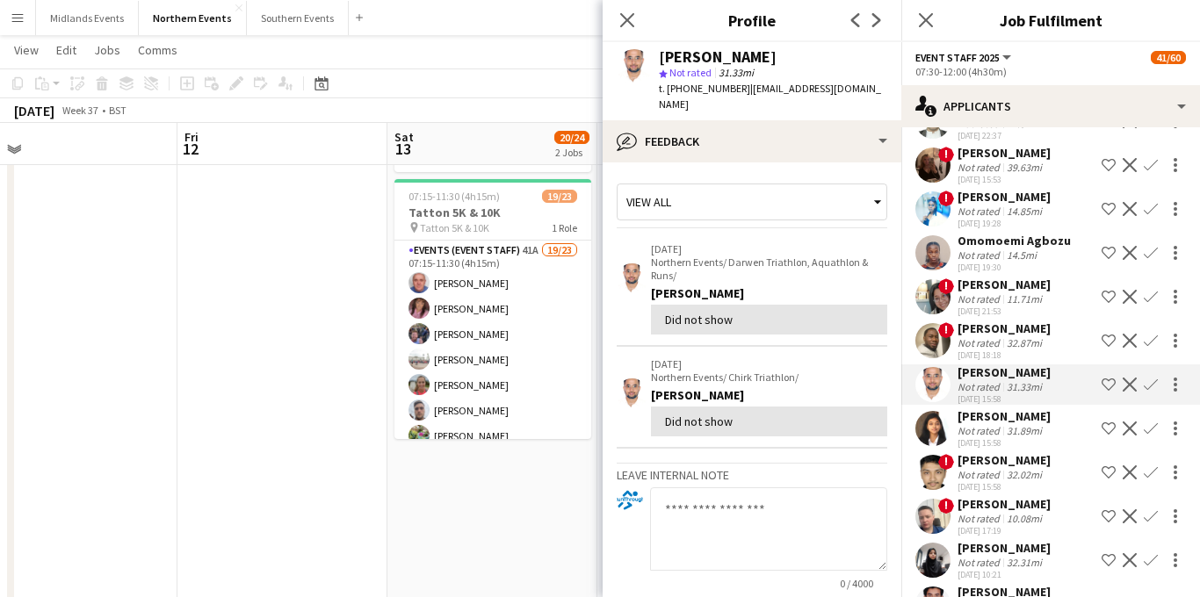
scroll to position [110, 0]
click at [974, 257] on div "Not rated" at bounding box center [981, 256] width 46 height 13
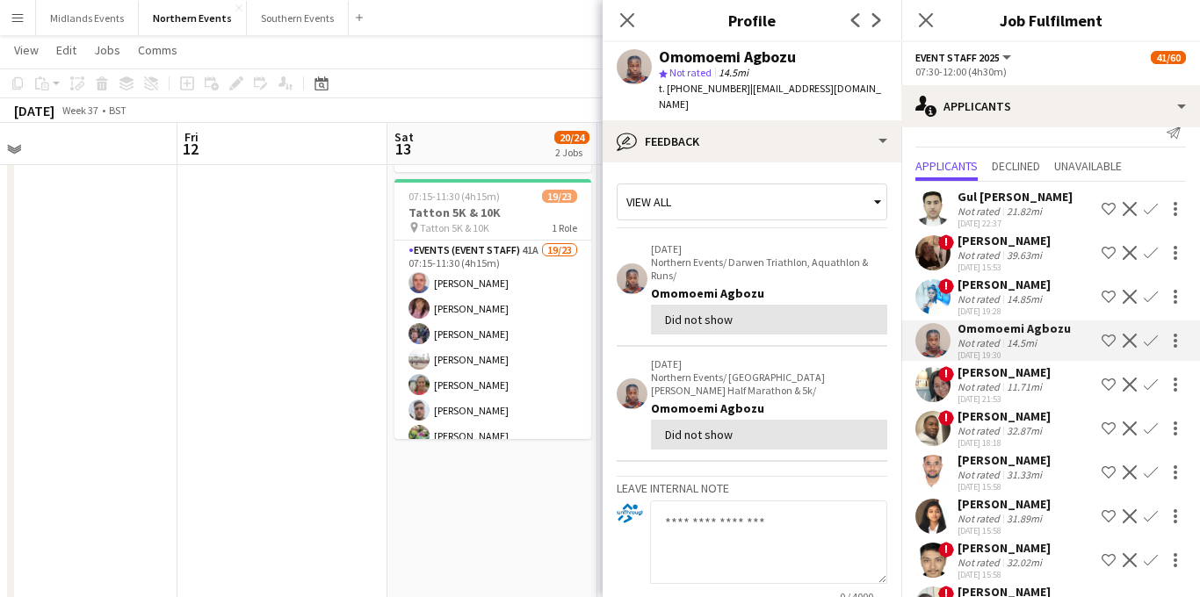
scroll to position [0, 0]
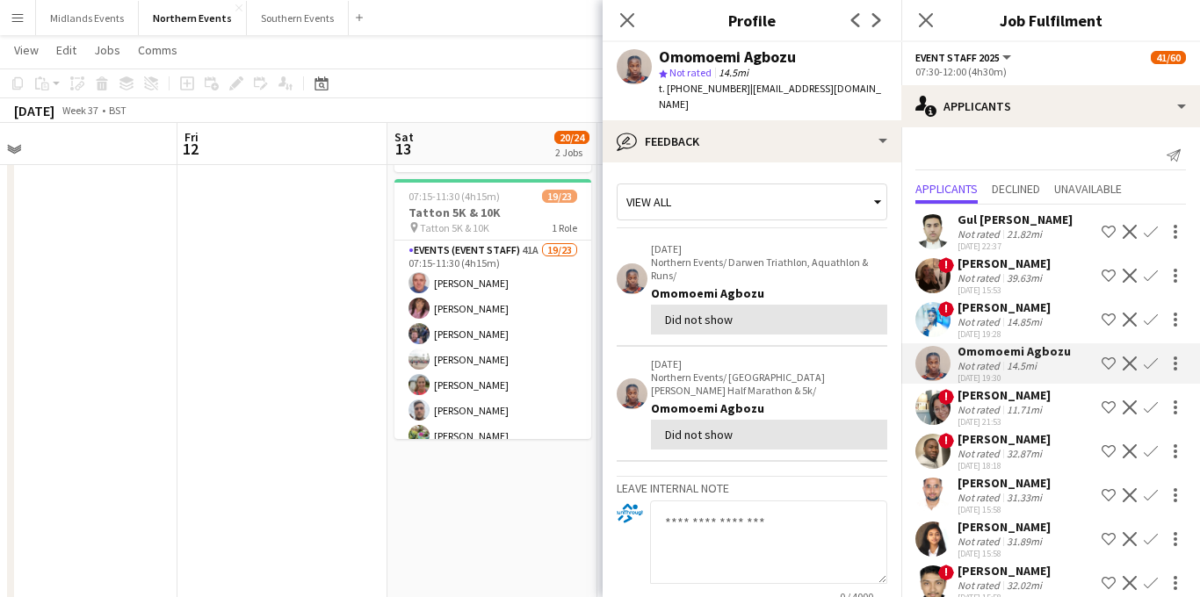
click at [977, 233] on div "Not rated" at bounding box center [981, 234] width 46 height 13
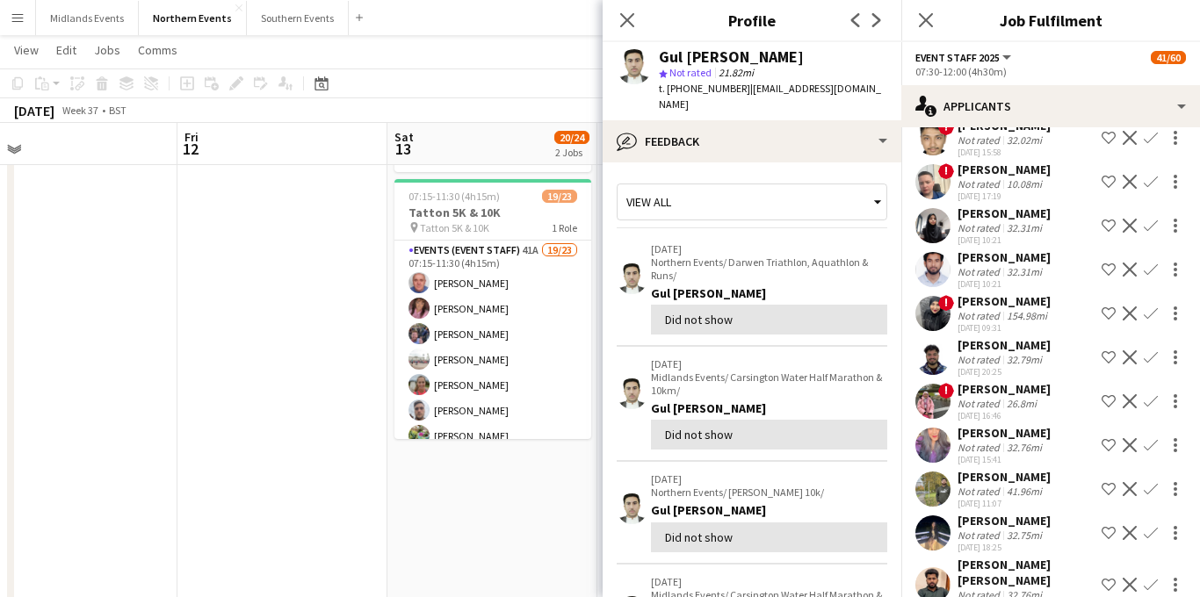
scroll to position [500, 0]
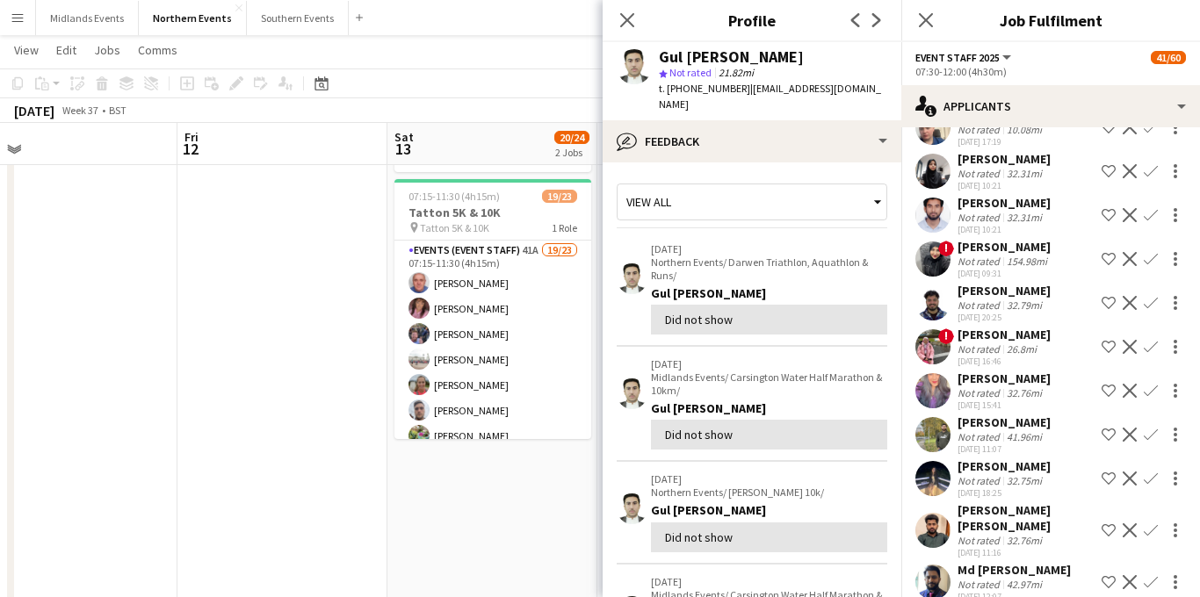
click at [991, 446] on div "[DATE] 11:07" at bounding box center [1004, 449] width 93 height 11
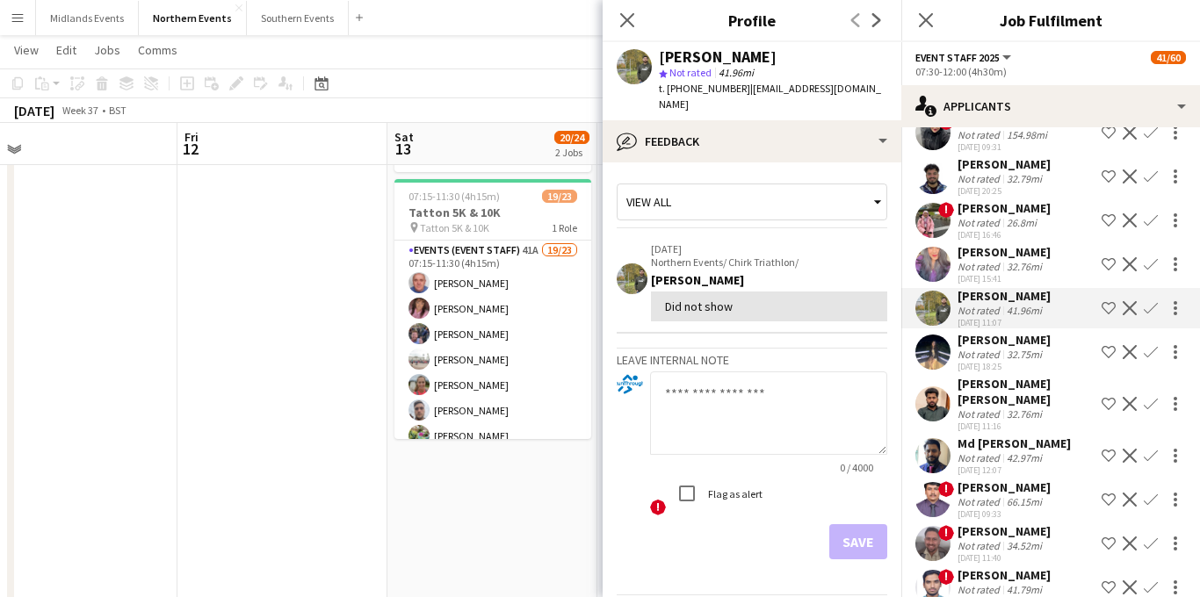
scroll to position [631, 0]
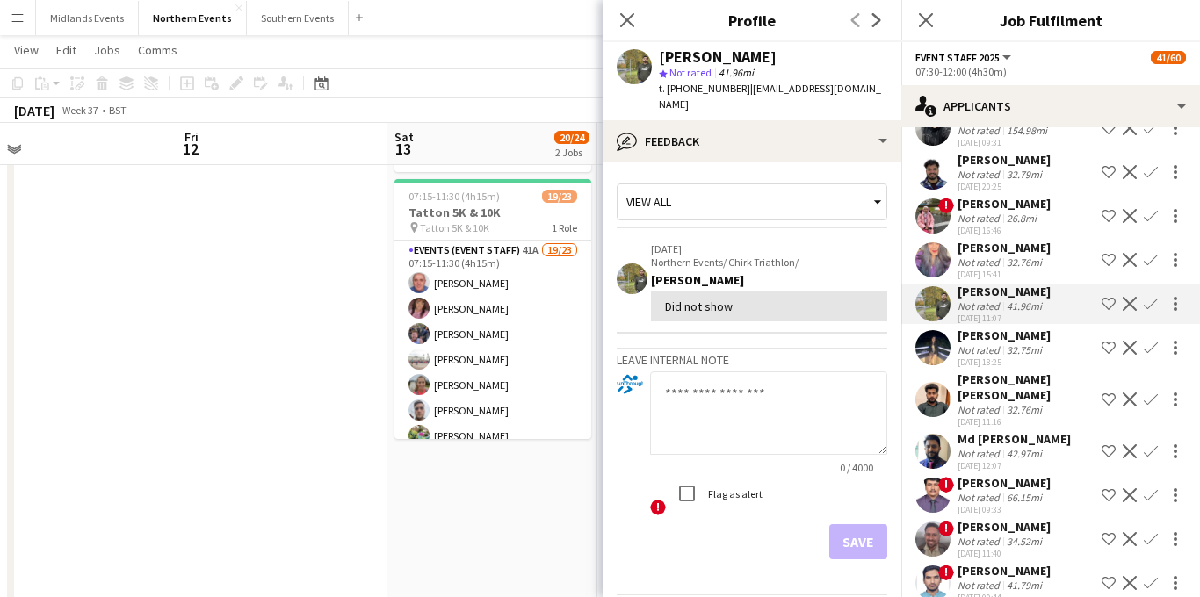
click at [1003, 377] on div "[PERSON_NAME] [PERSON_NAME]" at bounding box center [1026, 388] width 137 height 32
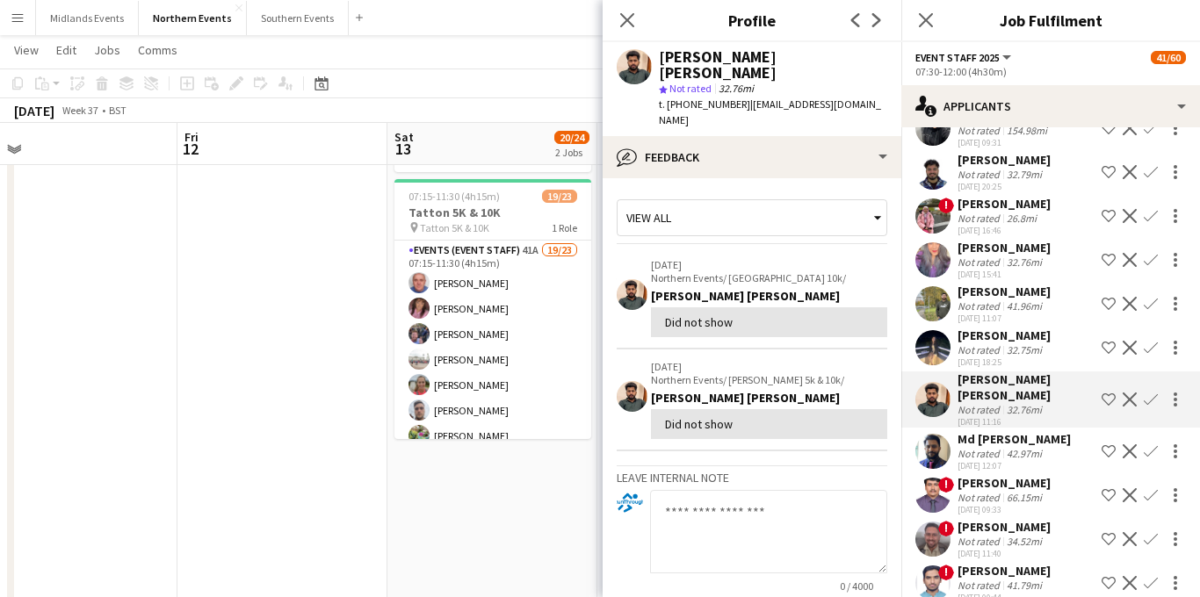
click at [1003, 372] on div "[PERSON_NAME] [PERSON_NAME]" at bounding box center [1026, 388] width 137 height 32
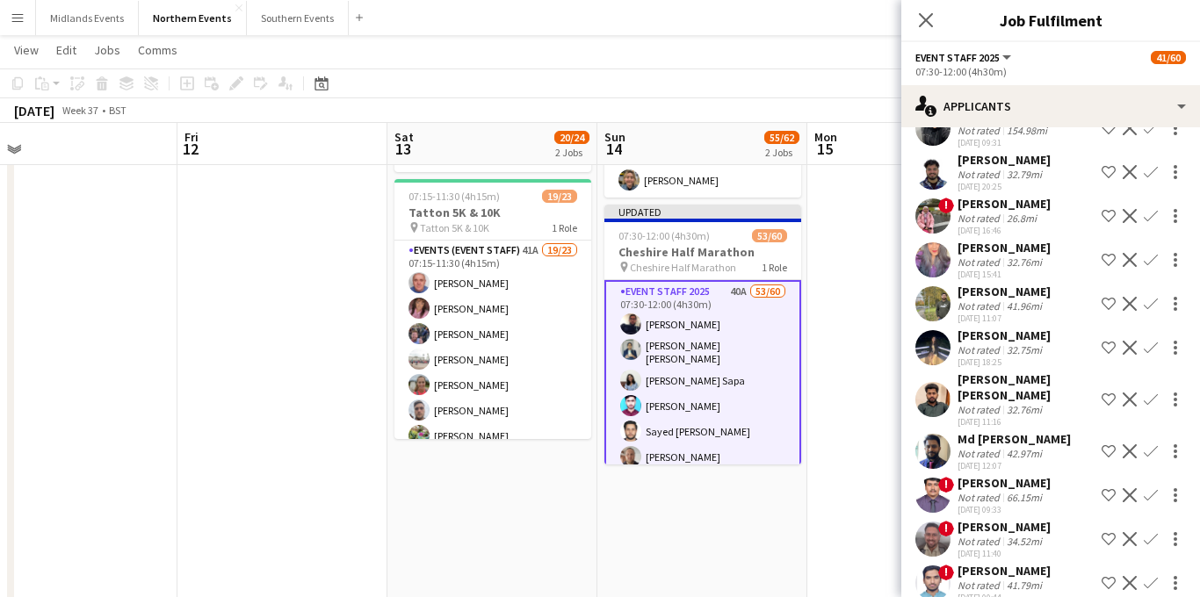
click at [991, 344] on div "Not rated" at bounding box center [981, 350] width 46 height 13
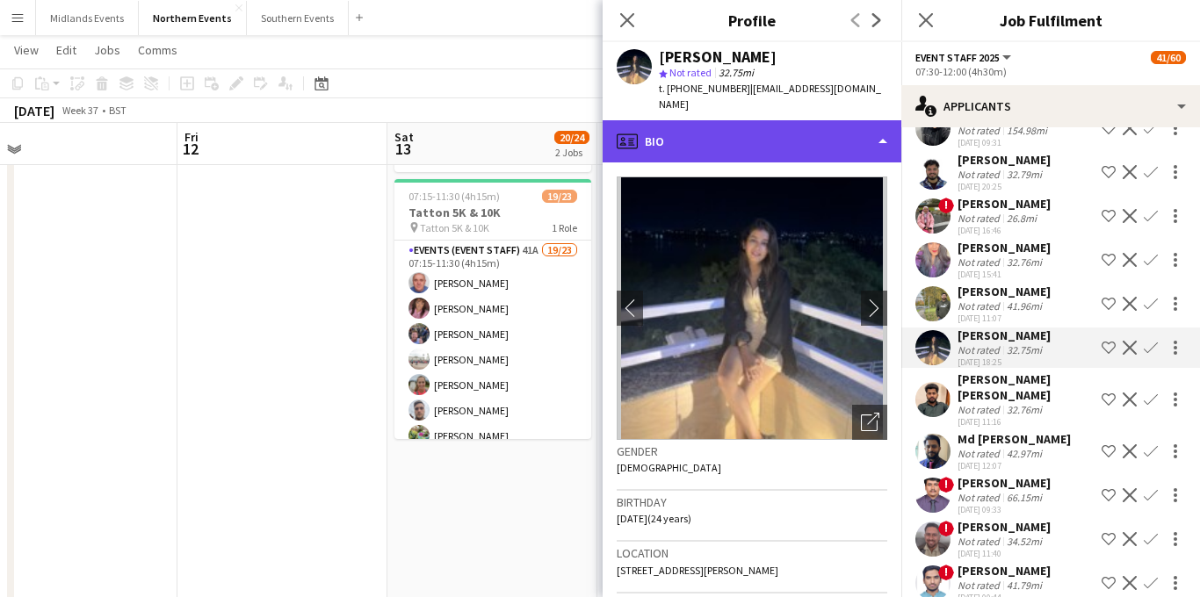
click at [806, 120] on div "profile Bio" at bounding box center [752, 141] width 299 height 42
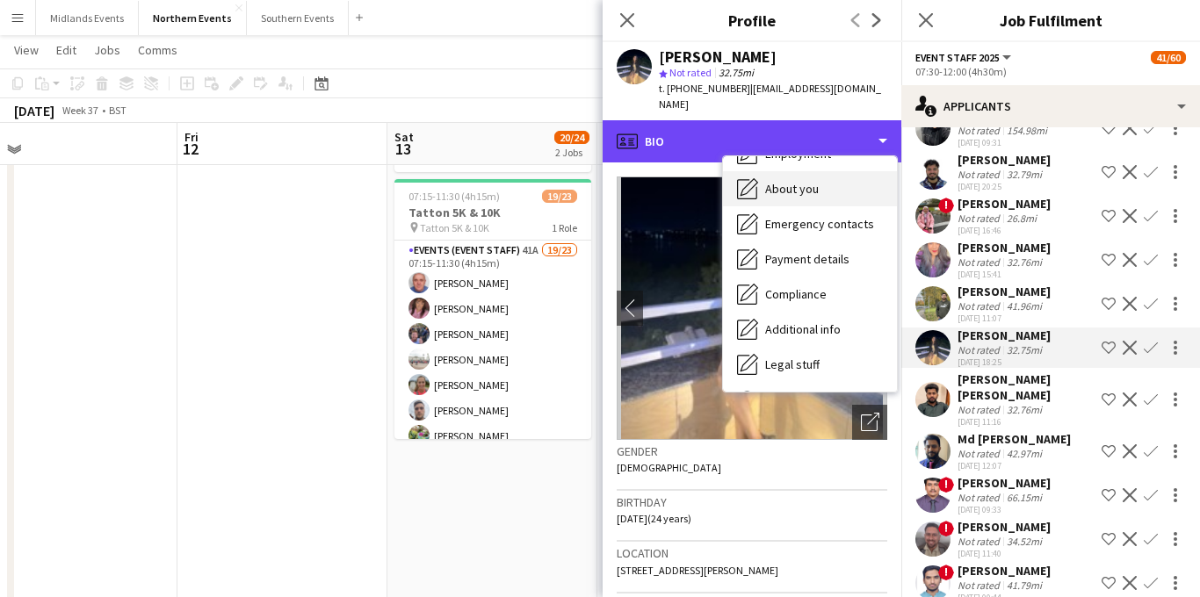
scroll to position [165, 0]
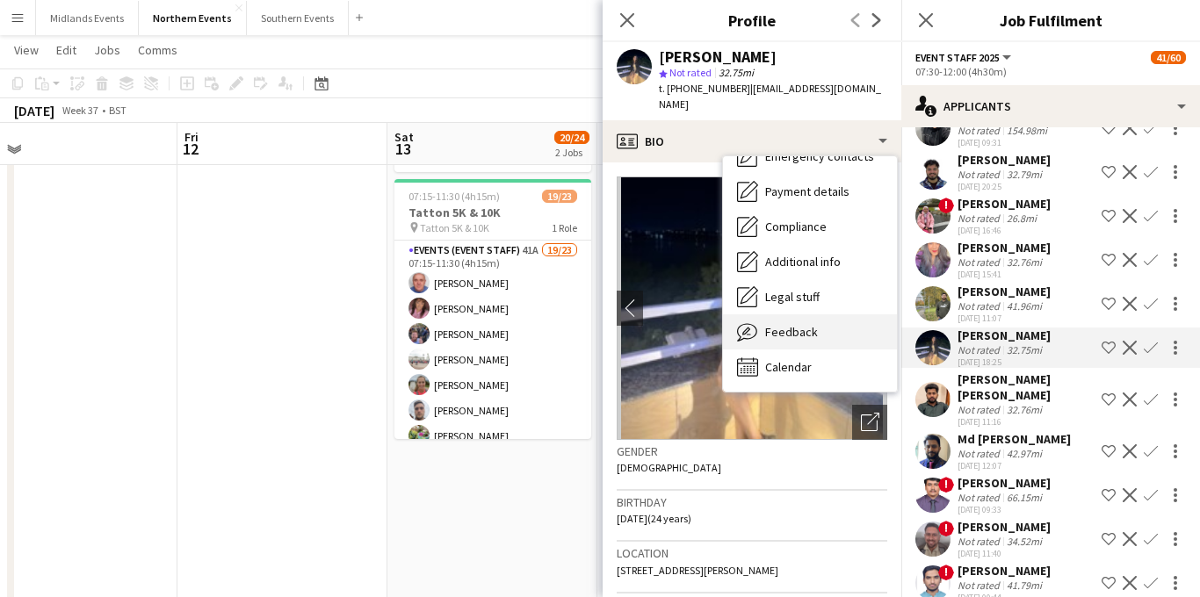
click at [798, 324] on span "Feedback" at bounding box center [791, 332] width 53 height 16
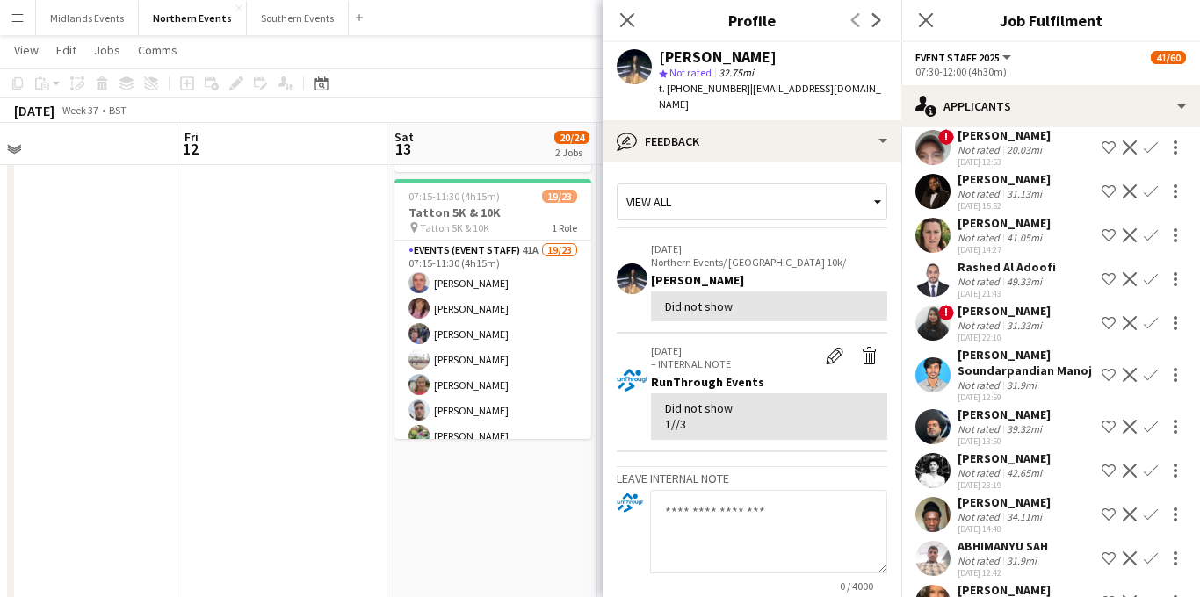
scroll to position [1110, 0]
click at [997, 424] on div "Not rated" at bounding box center [981, 430] width 46 height 13
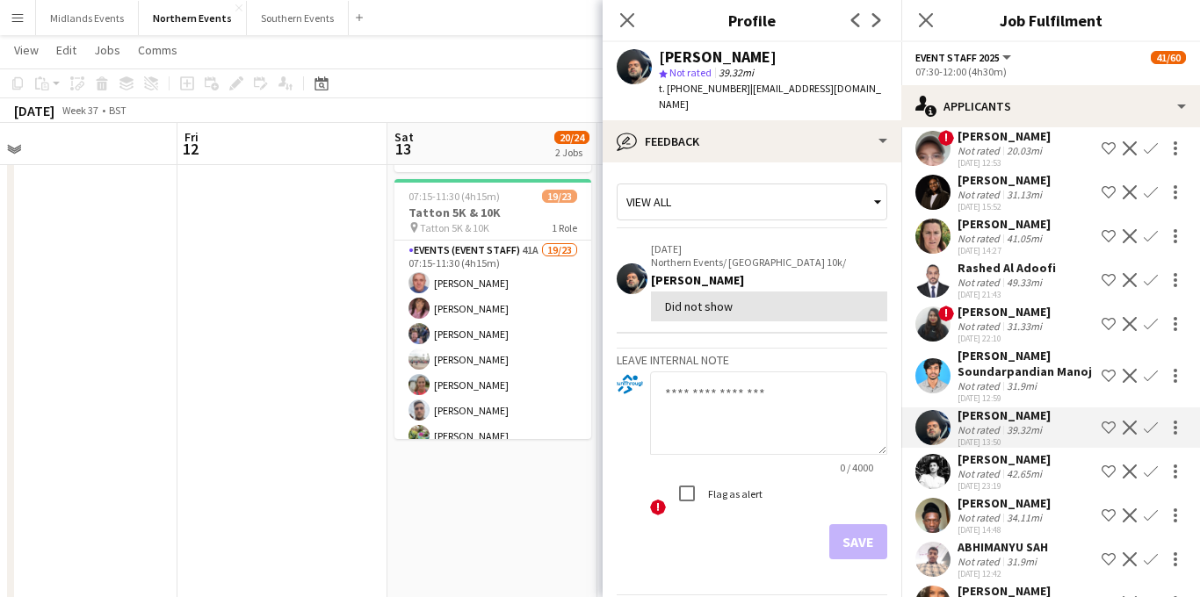
drag, startPoint x: 1047, startPoint y: 398, endPoint x: 969, endPoint y: 402, distance: 78.3
click at [965, 408] on div "[PERSON_NAME] Not rated 39.32mi [DATE] 13:50 Shortlist crew Decline Confirm" at bounding box center [1051, 428] width 299 height 40
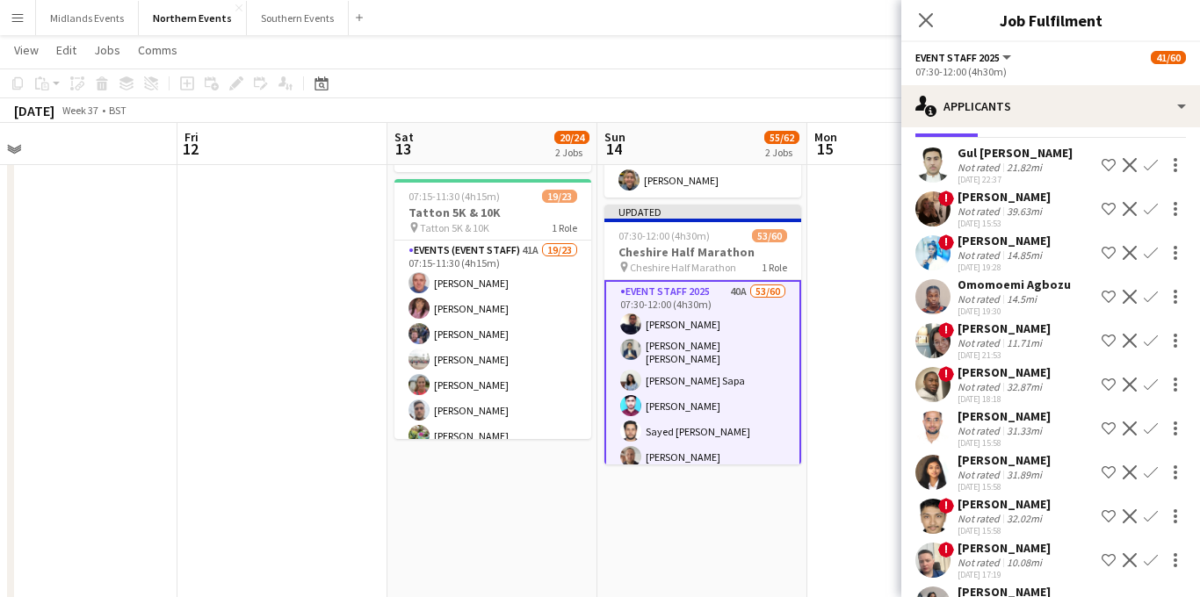
scroll to position [69, 0]
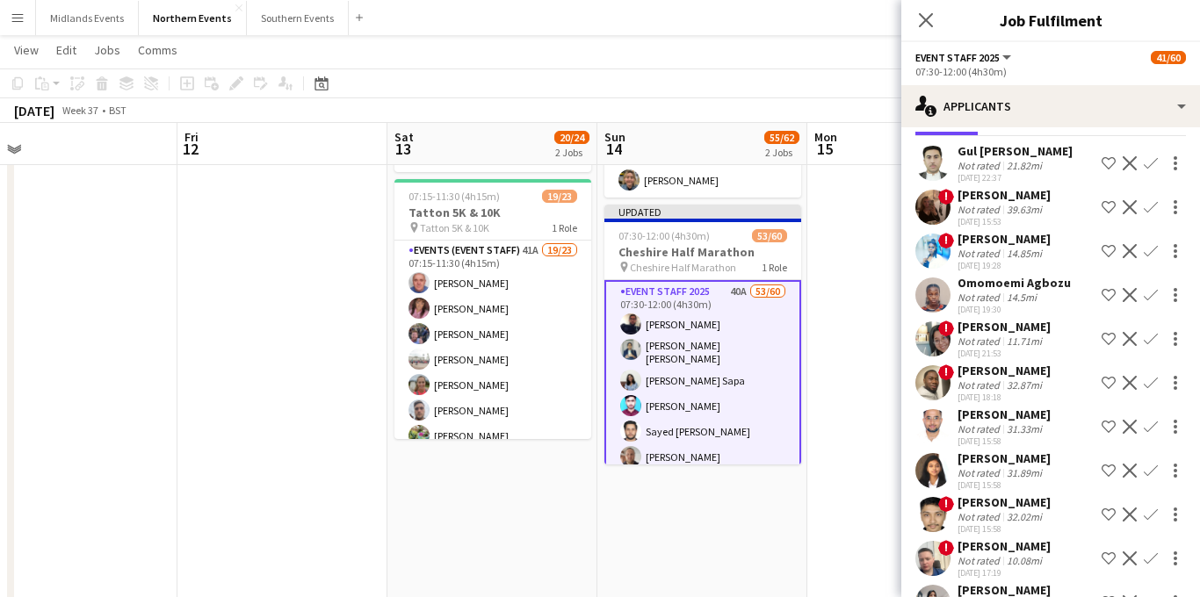
click at [1007, 164] on div "21.82mi" at bounding box center [1024, 165] width 42 height 13
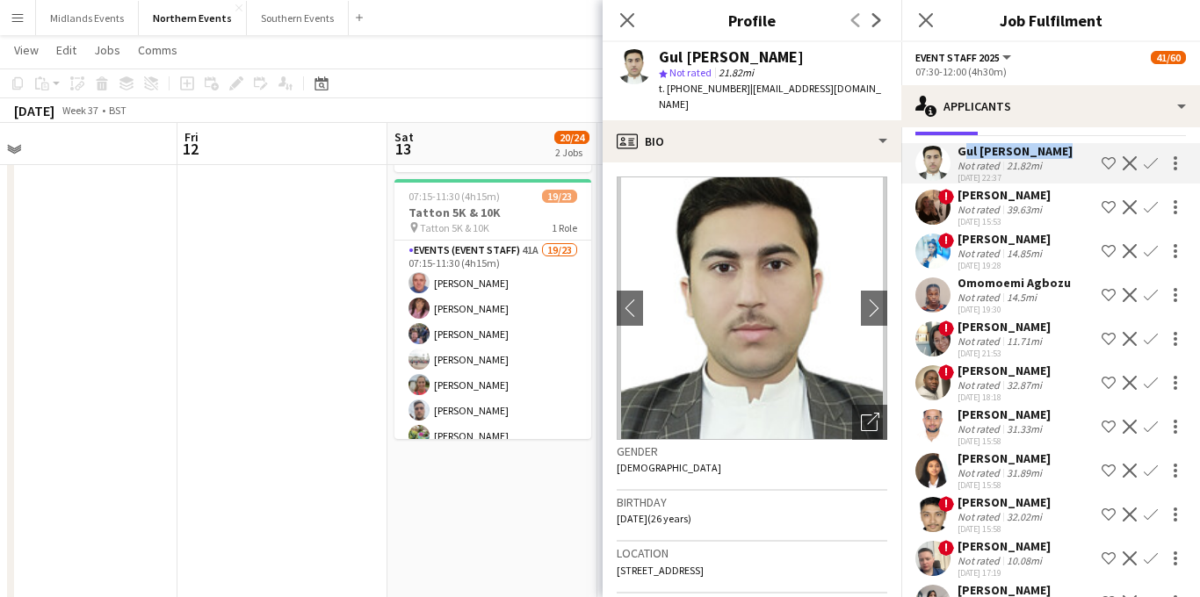
drag, startPoint x: 1017, startPoint y: 152, endPoint x: 960, endPoint y: 152, distance: 57.1
click at [960, 152] on div "[PERSON_NAME] Not rated 21.82mi [DATE] 22:37 Shortlist crew Decline Confirm" at bounding box center [1051, 163] width 299 height 40
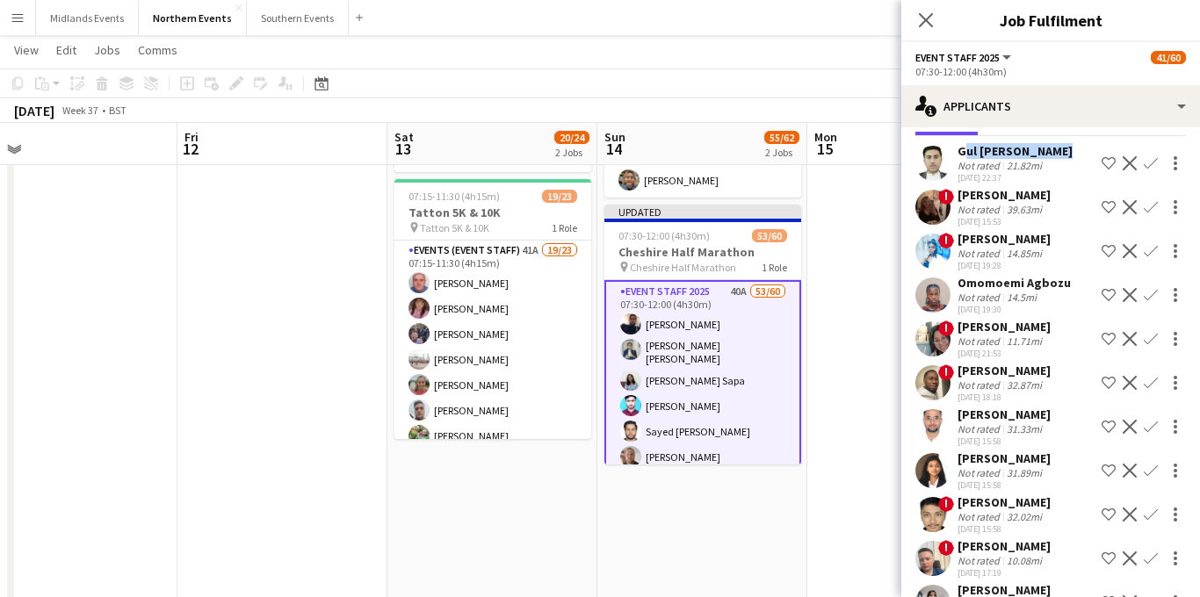
copy div "Gul [PERSON_NAME]"
click at [1159, 160] on button "Confirm" at bounding box center [1151, 163] width 21 height 21
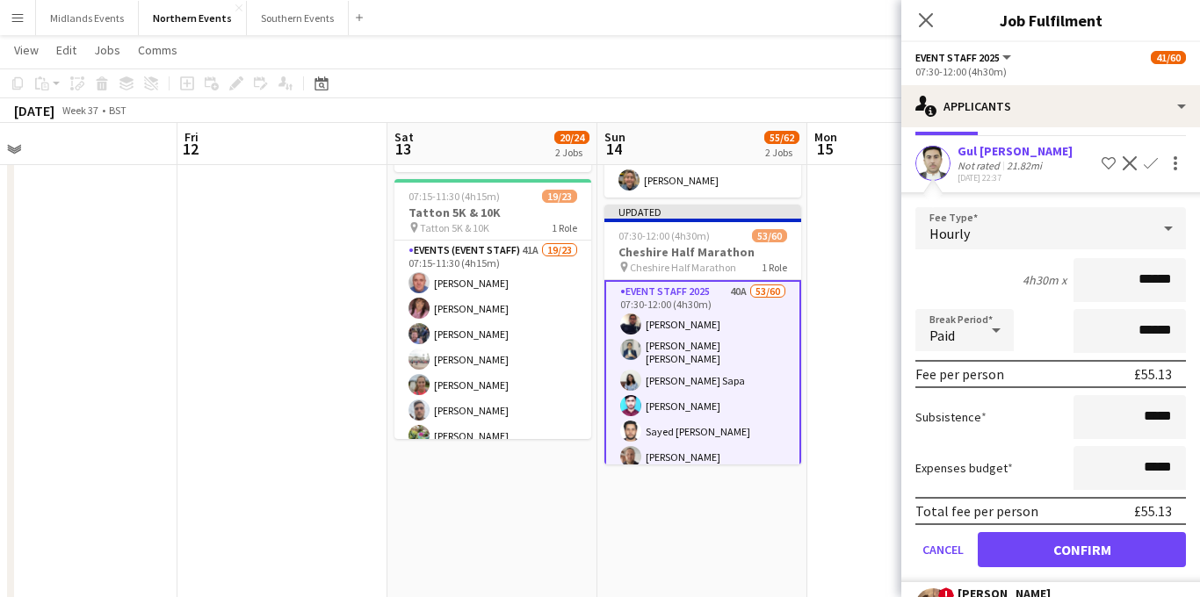
click at [1149, 164] on app-icon "Confirm" at bounding box center [1151, 163] width 14 height 14
click at [1064, 534] on button "Confirm" at bounding box center [1082, 549] width 208 height 35
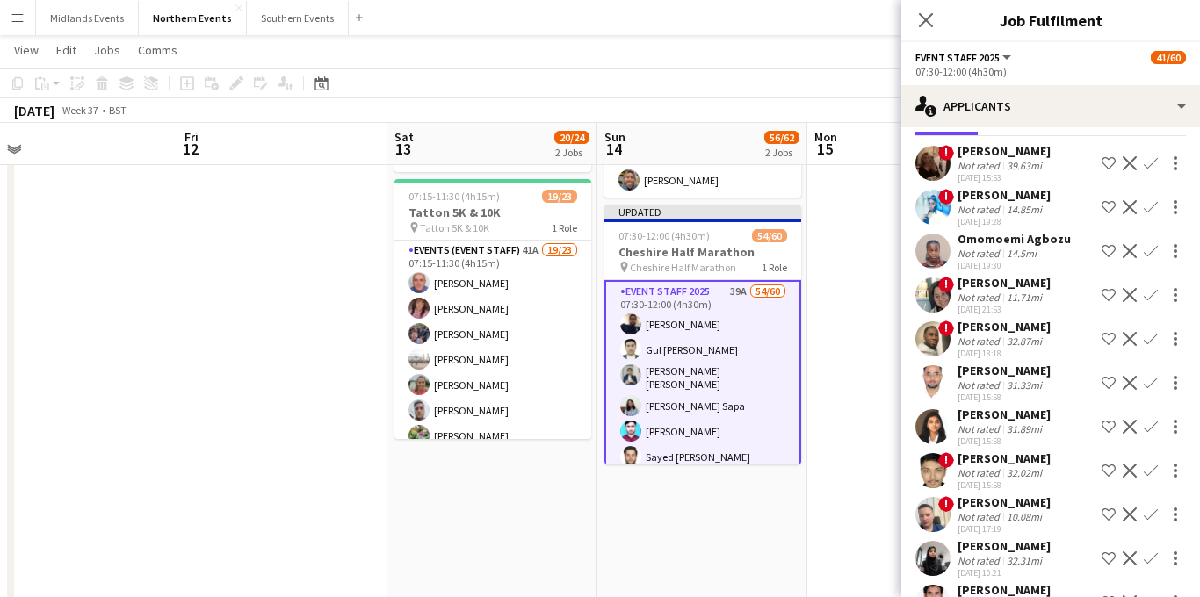
click at [1041, 298] on div "11.71mi" at bounding box center [1024, 297] width 42 height 13
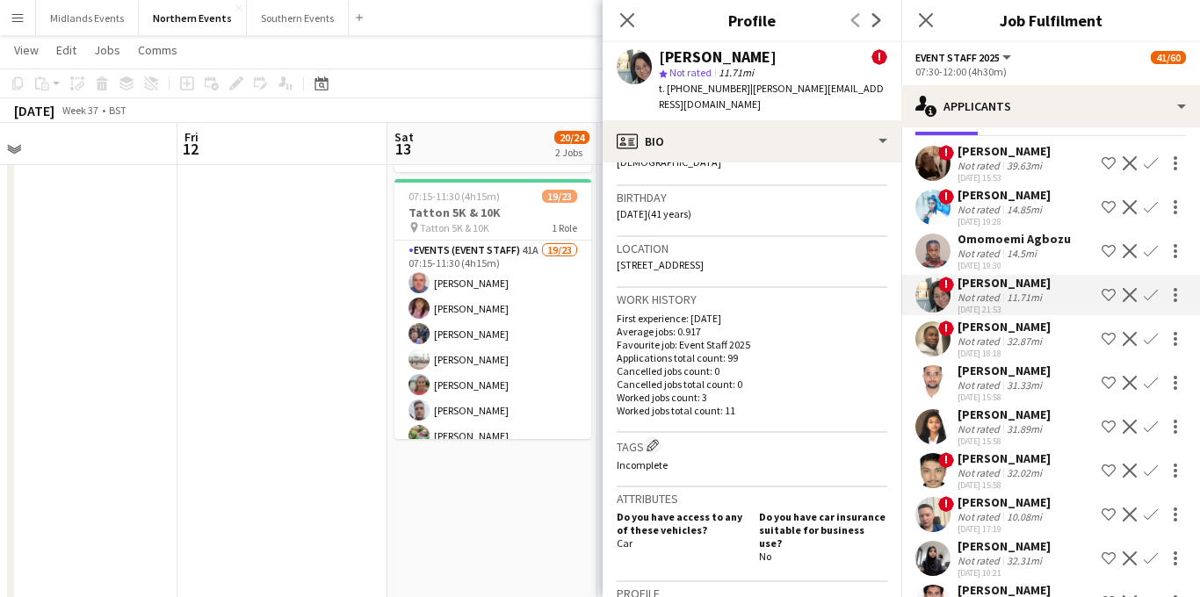
scroll to position [490, 0]
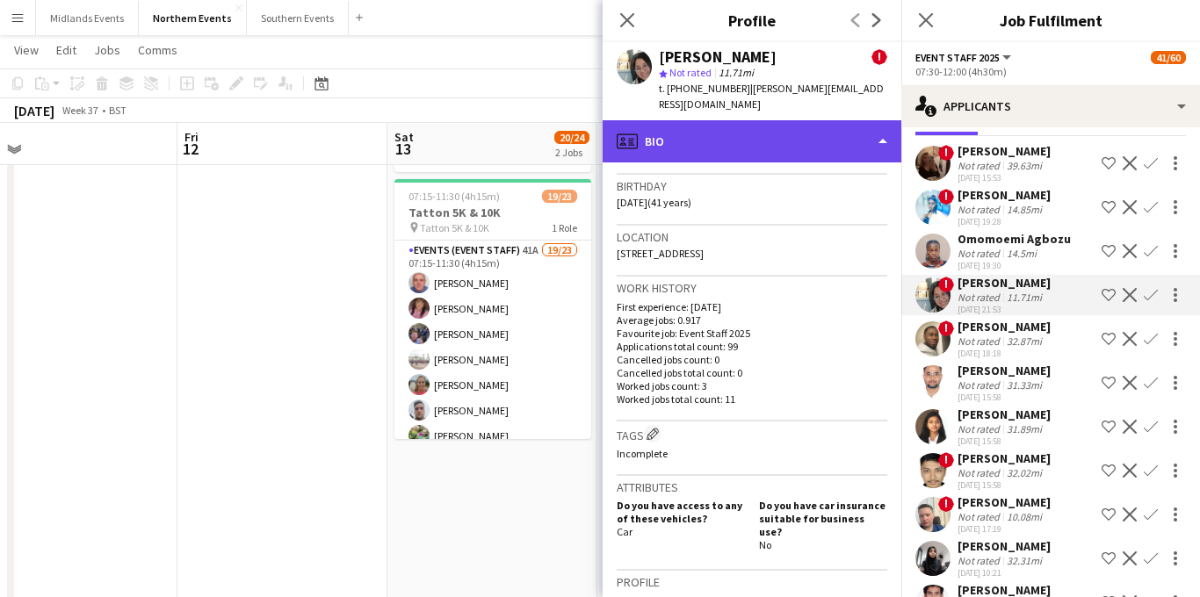
click at [814, 120] on div "profile Bio" at bounding box center [752, 141] width 299 height 42
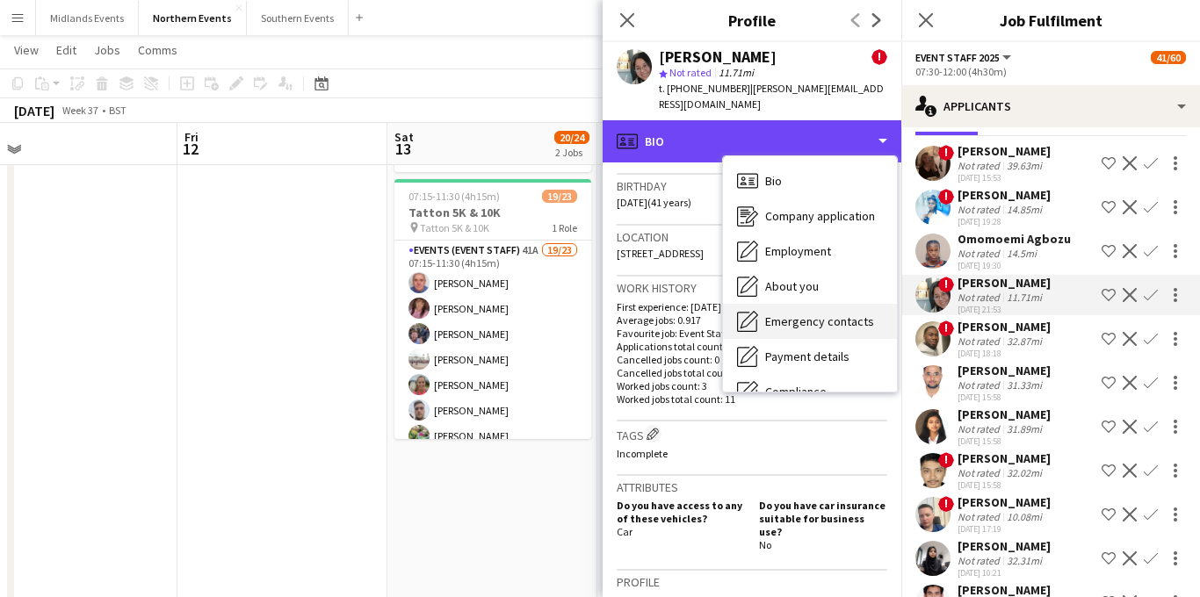
scroll to position [165, 0]
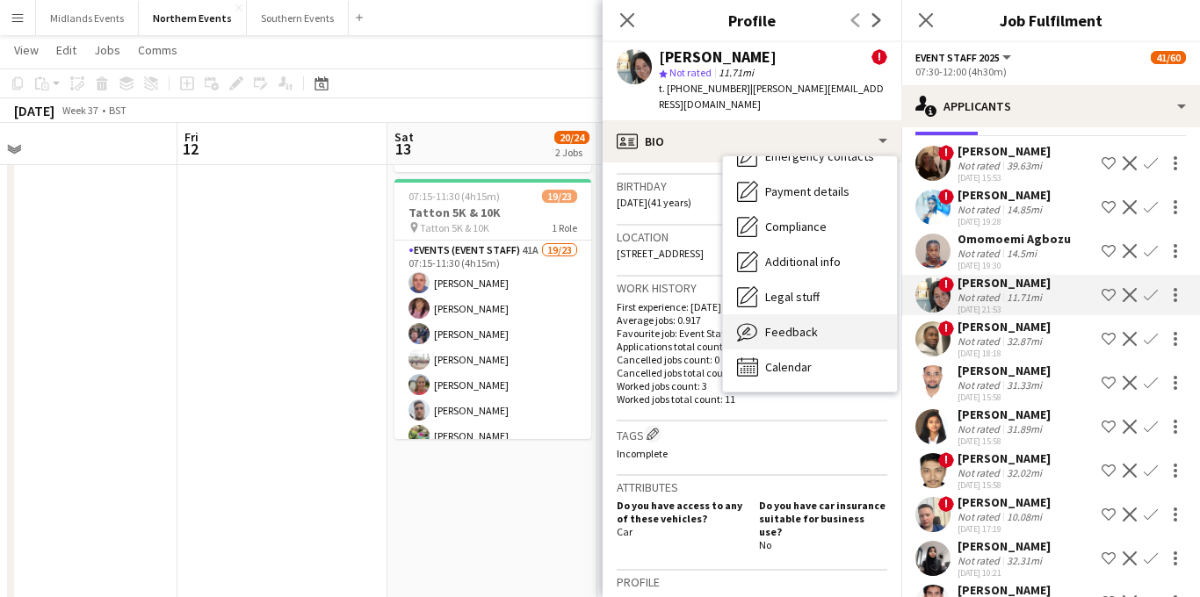
click at [799, 324] on span "Feedback" at bounding box center [791, 332] width 53 height 16
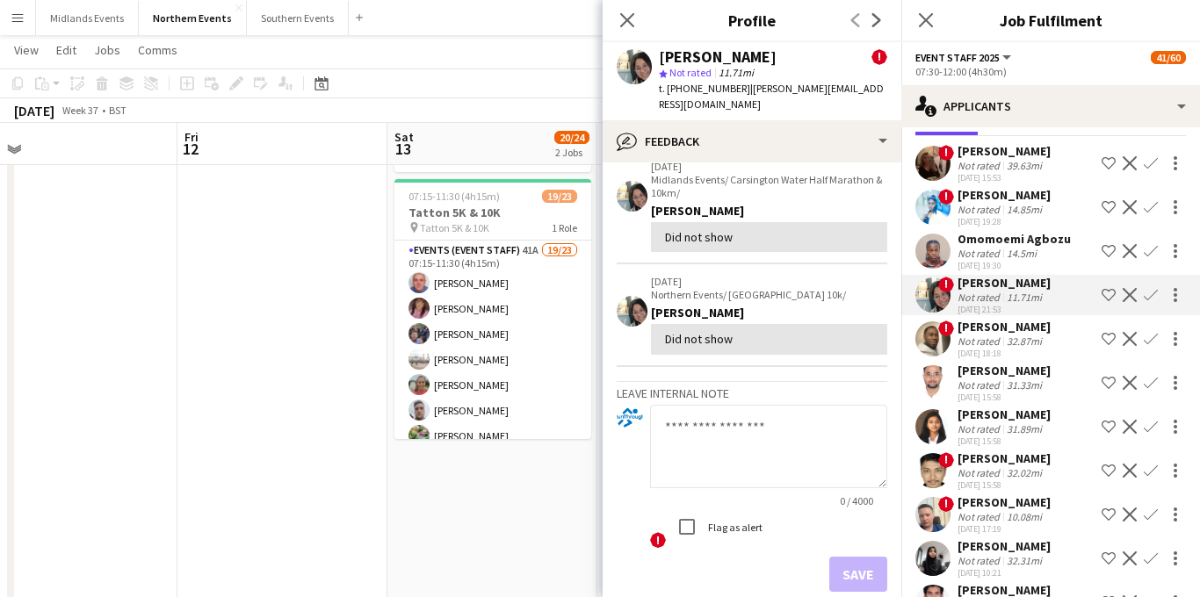
scroll to position [513, 0]
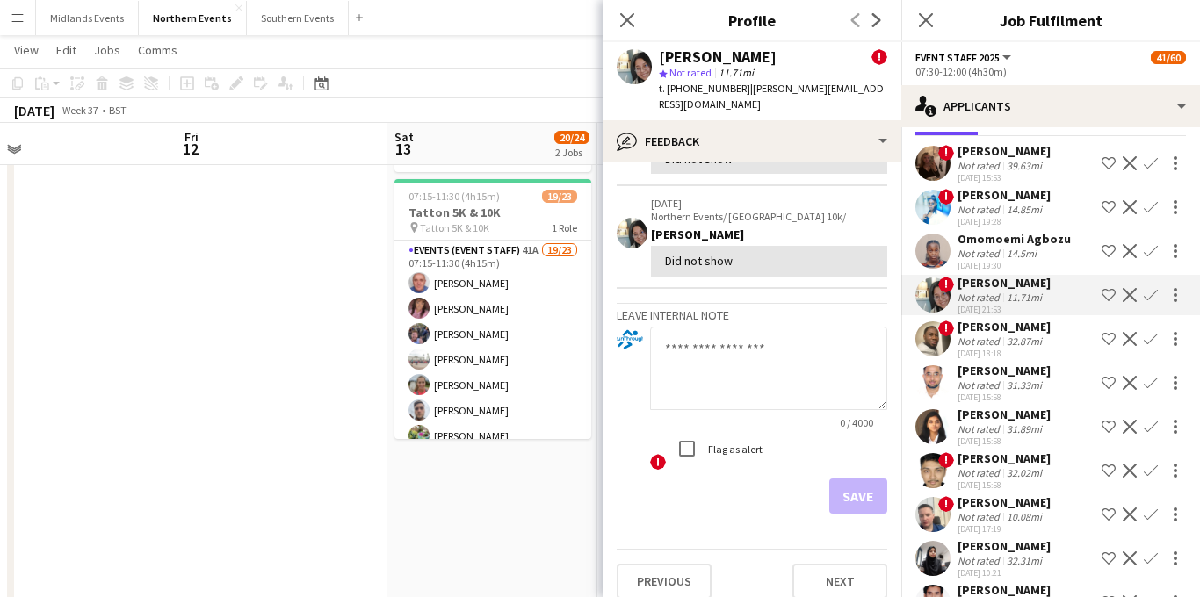
click at [1030, 428] on div "31.89mi" at bounding box center [1024, 429] width 42 height 13
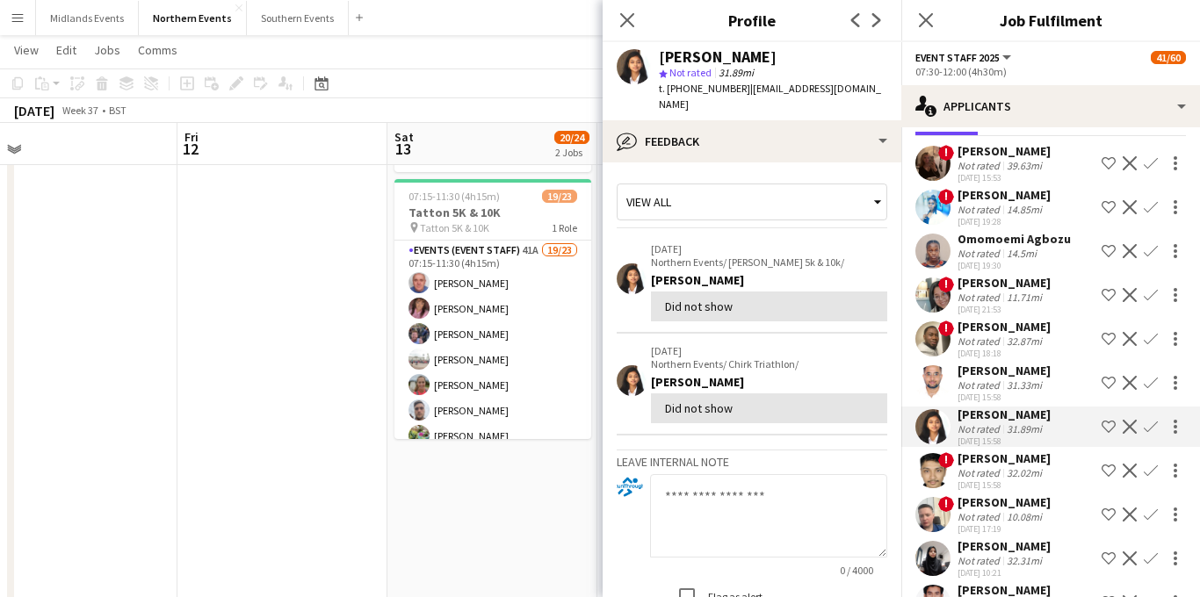
click at [1015, 232] on div "Omomoemi Agbozu" at bounding box center [1014, 239] width 113 height 16
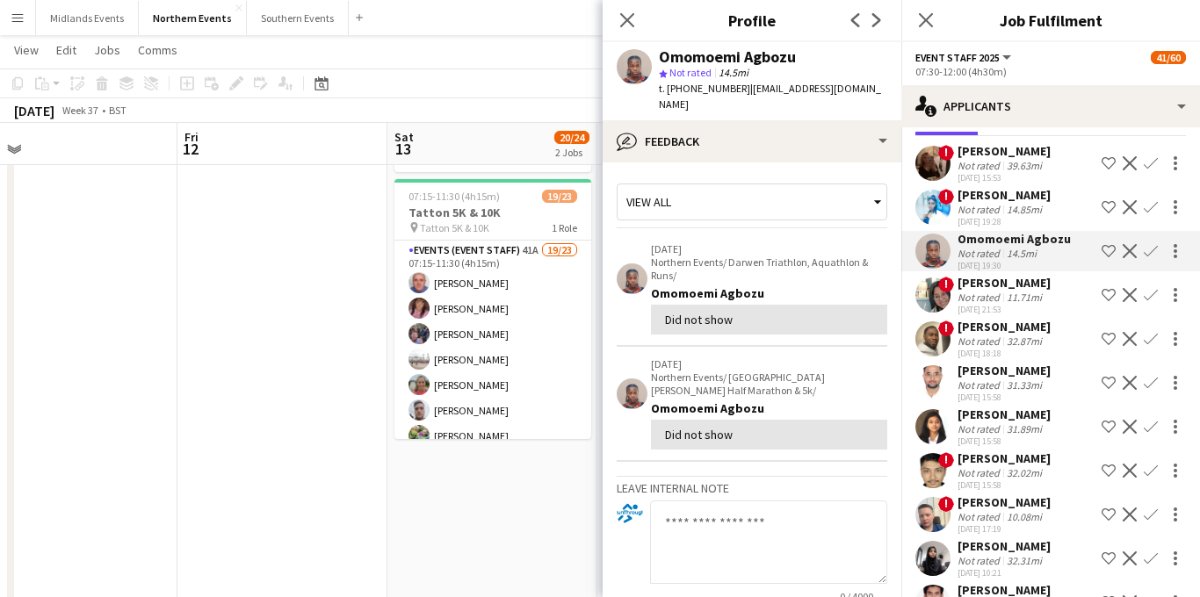
drag, startPoint x: 1070, startPoint y: 239, endPoint x: 959, endPoint y: 240, distance: 110.7
click at [959, 240] on div "Omomoemi Agbozu Not rated 14.5mi [DATE] 19:30 Shortlist crew Decline Confirm" at bounding box center [1051, 251] width 299 height 40
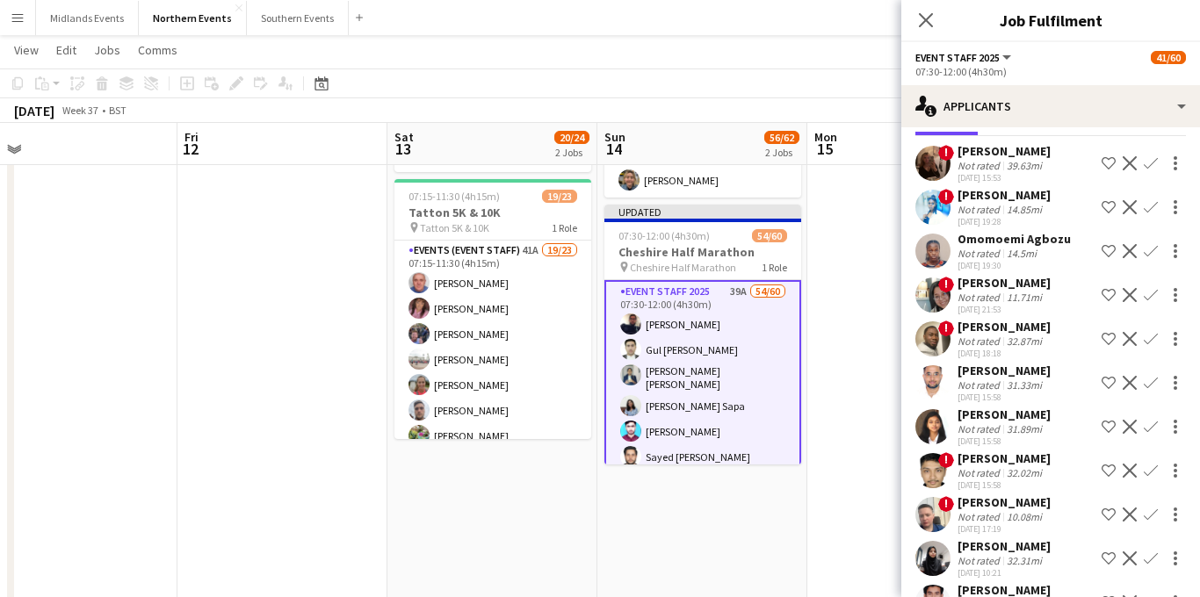
copy div "Omomoemi Agbozu"
click at [1152, 250] on app-icon "Confirm" at bounding box center [1151, 251] width 14 height 14
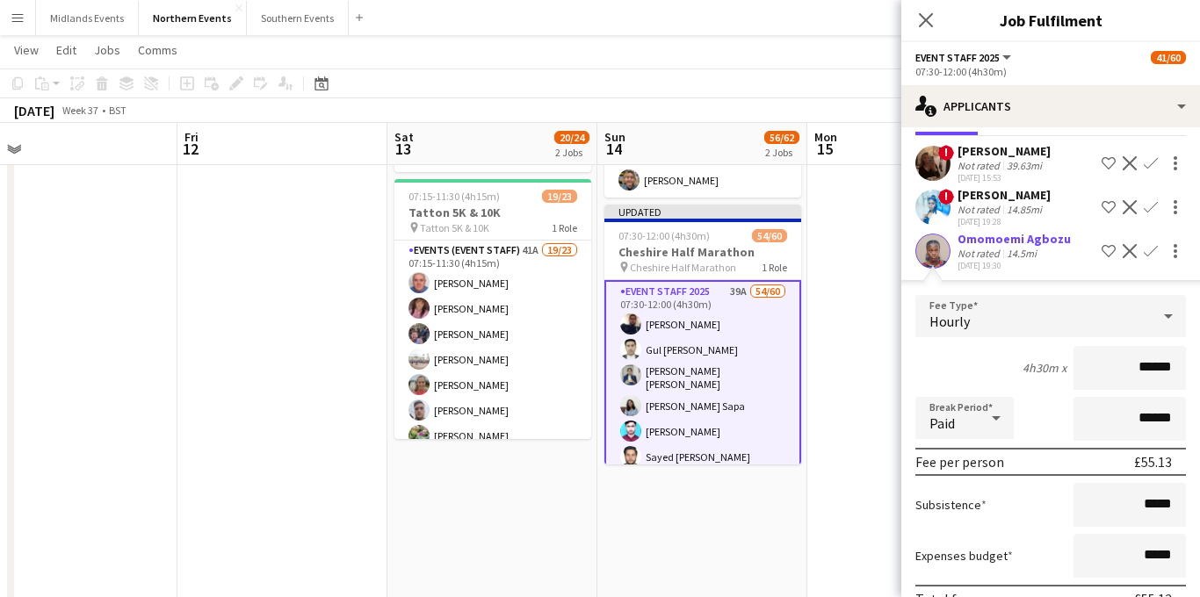
scroll to position [269, 0]
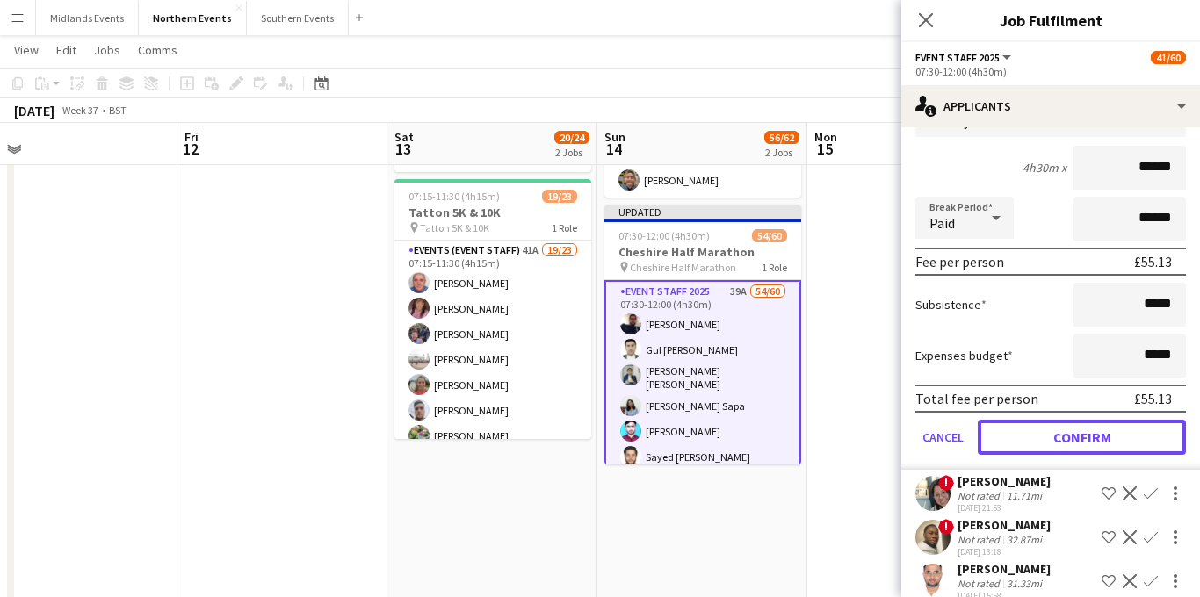
click at [1072, 438] on button "Confirm" at bounding box center [1082, 437] width 208 height 35
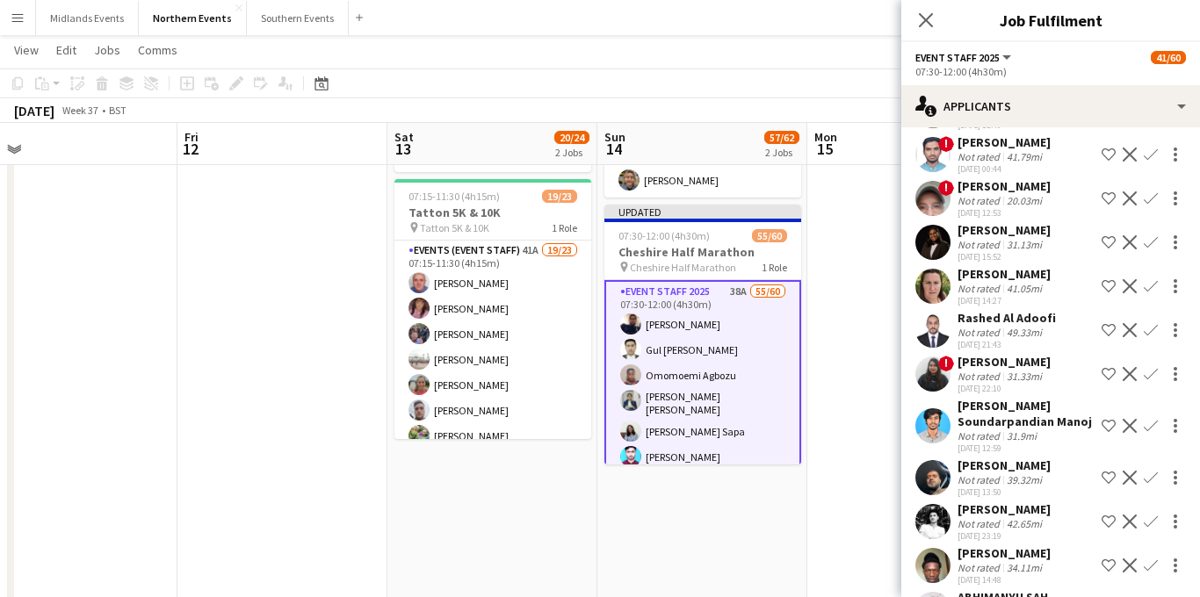
scroll to position [1094, 0]
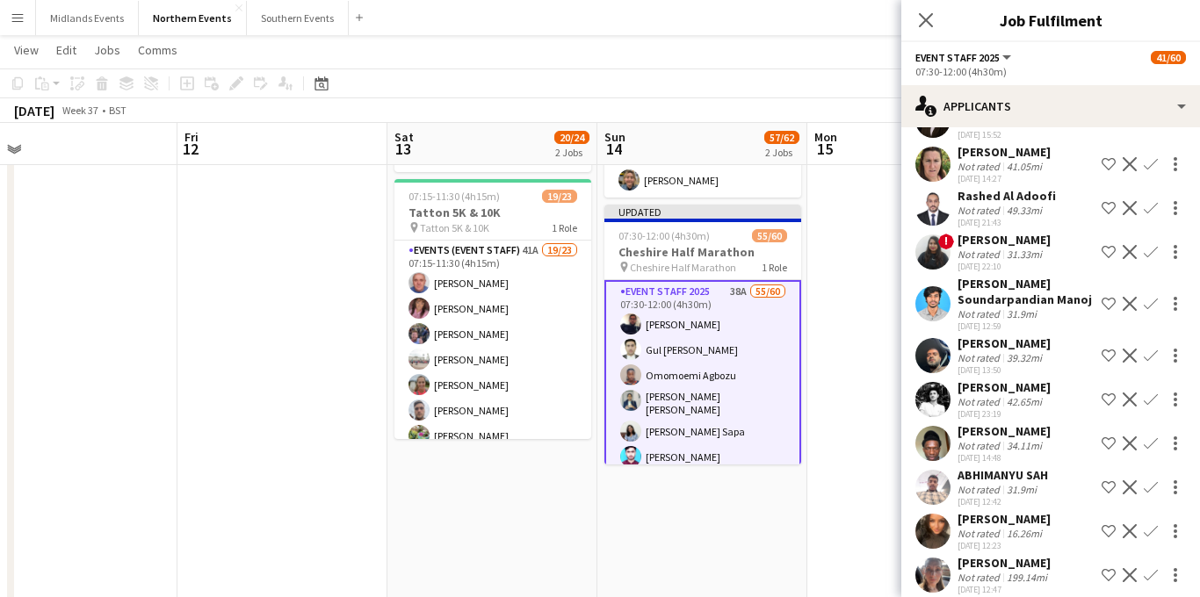
click at [1010, 555] on div "[PERSON_NAME]" at bounding box center [1004, 563] width 93 height 16
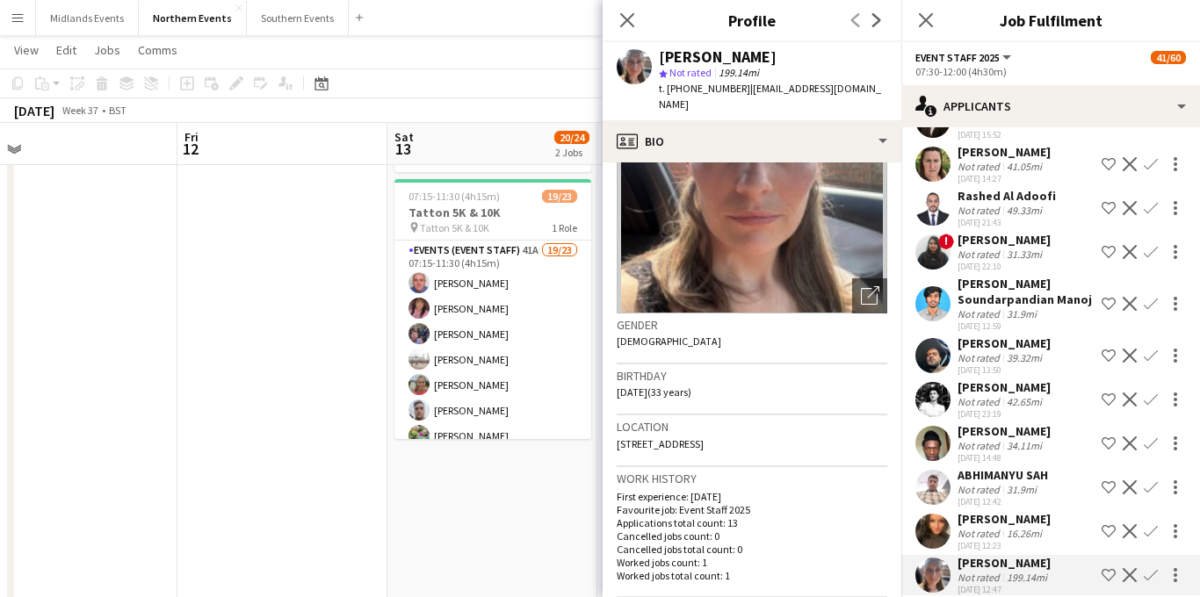
scroll to position [126, 0]
click at [1148, 568] on app-icon "Confirm" at bounding box center [1151, 575] width 14 height 14
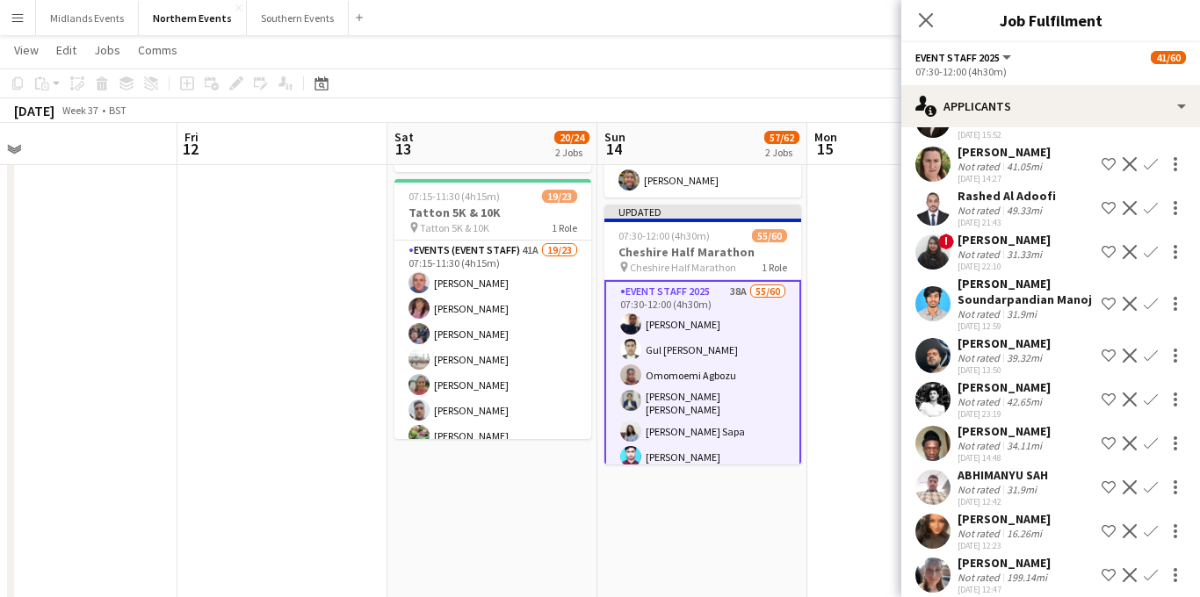
click at [1150, 568] on app-icon "Confirm" at bounding box center [1151, 575] width 14 height 14
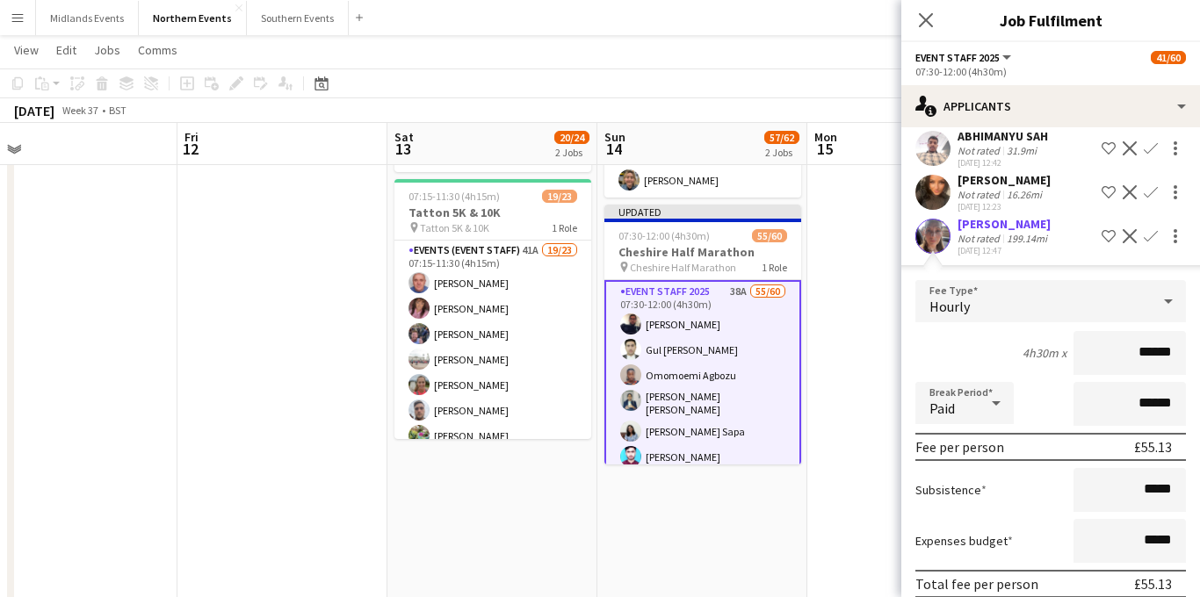
scroll to position [1493, 0]
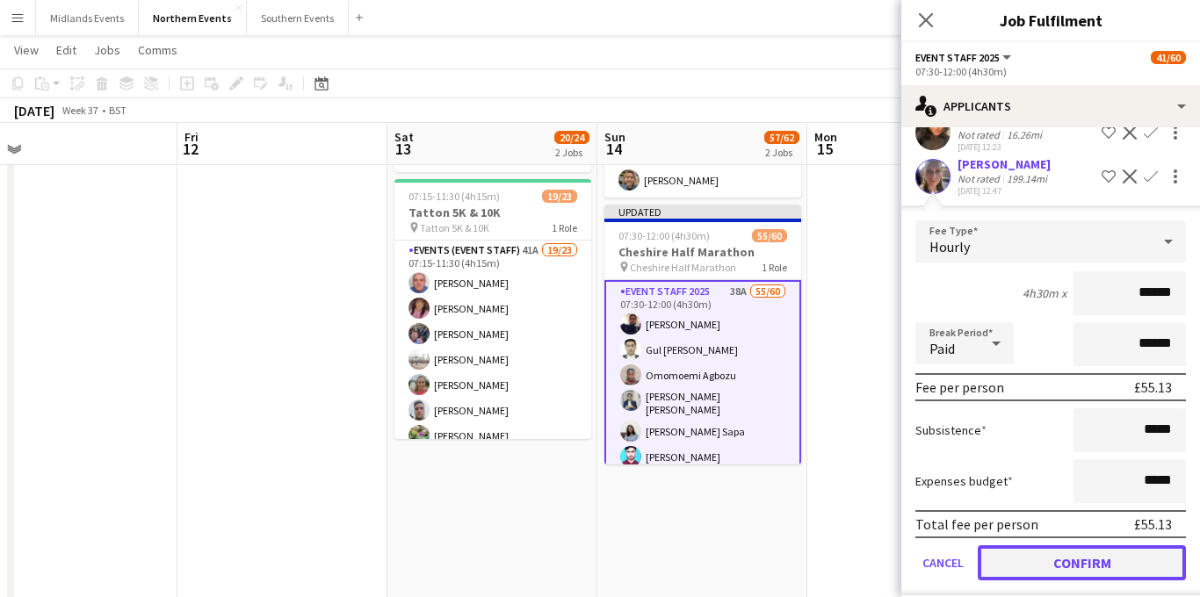
click at [1035, 546] on button "Confirm" at bounding box center [1082, 563] width 208 height 35
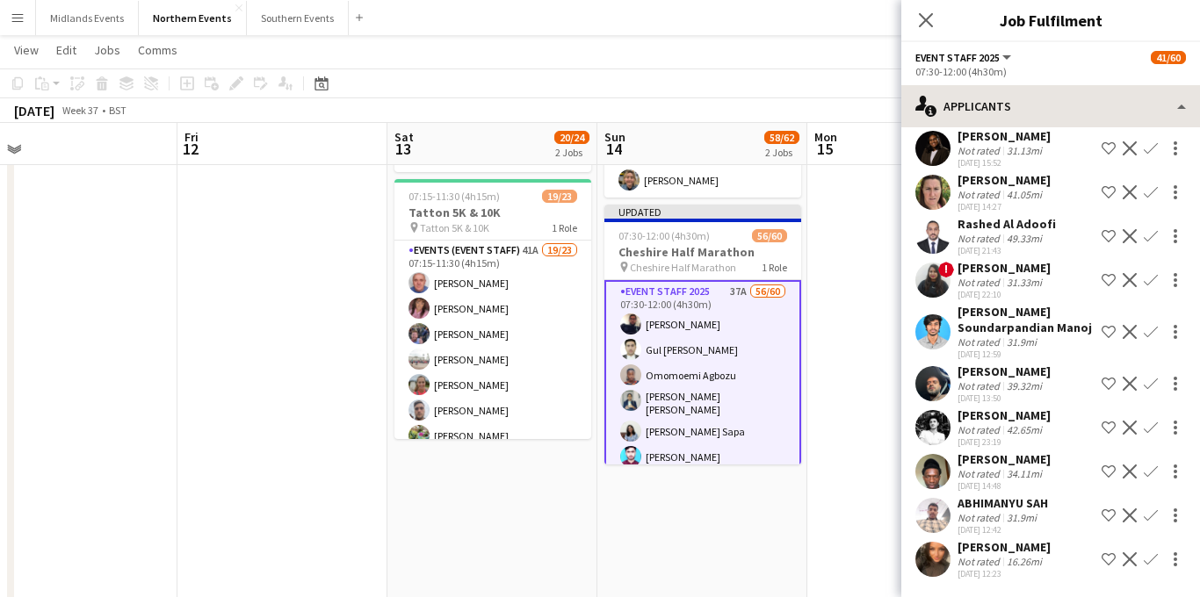
scroll to position [1050, 0]
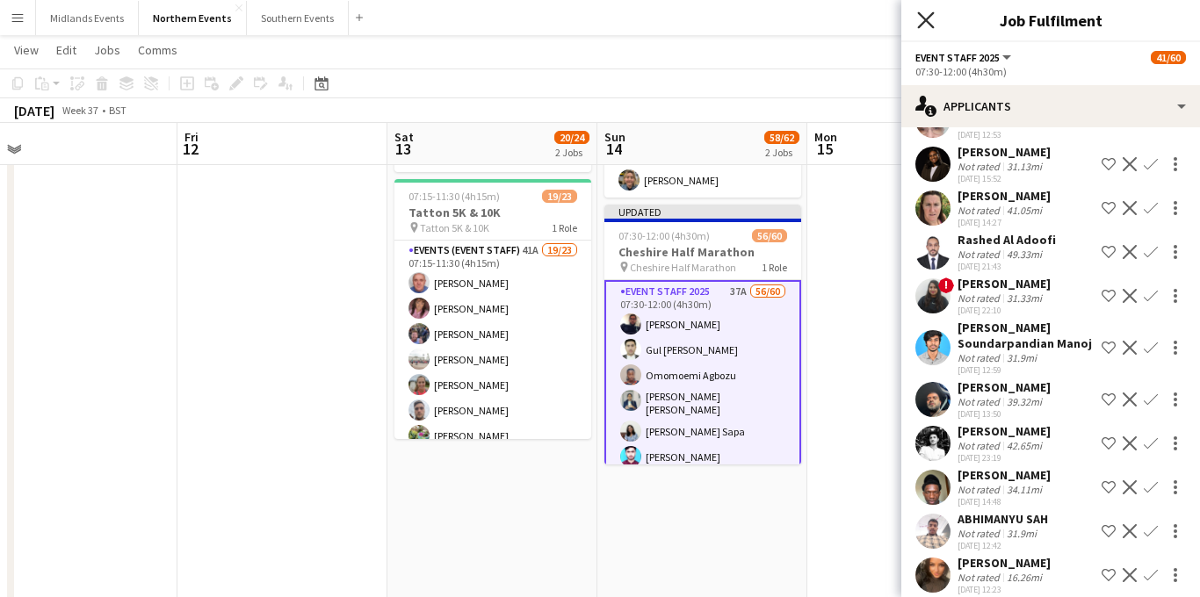
click at [923, 15] on icon at bounding box center [925, 19] width 17 height 17
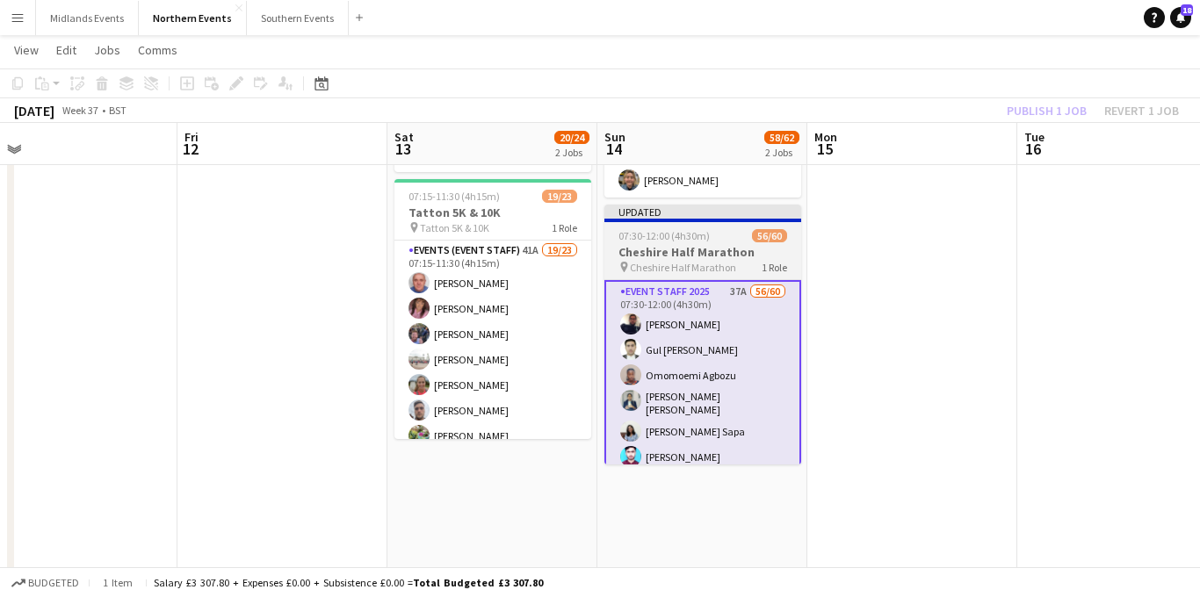
click at [706, 256] on h3 "Cheshire Half Marathon" at bounding box center [703, 252] width 197 height 16
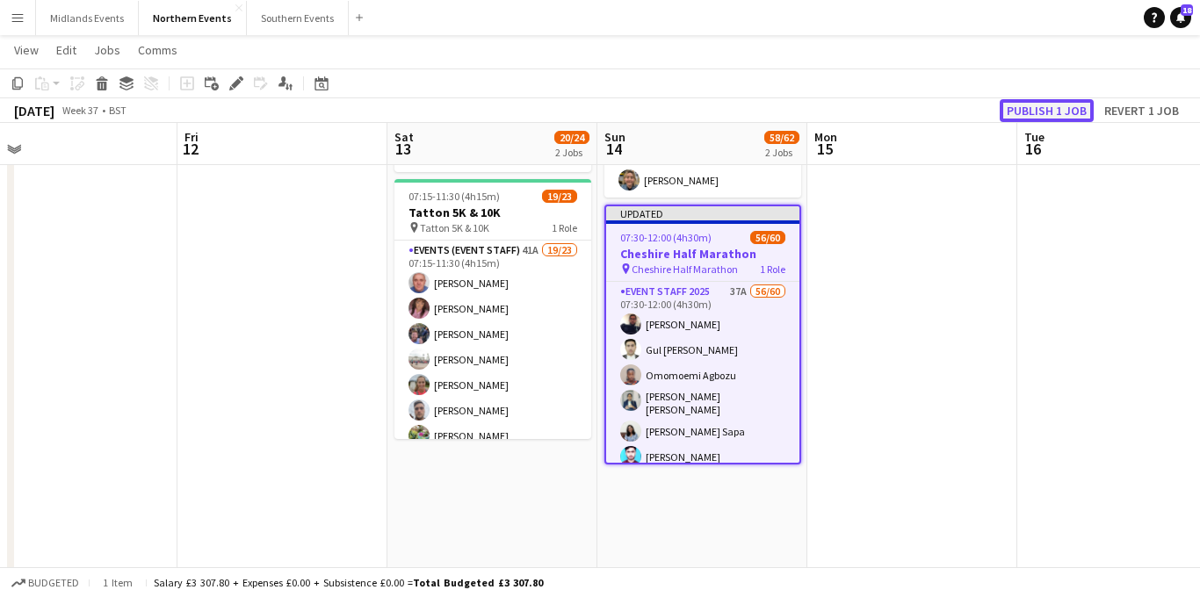
click at [1054, 112] on button "Publish 1 job" at bounding box center [1047, 110] width 94 height 23
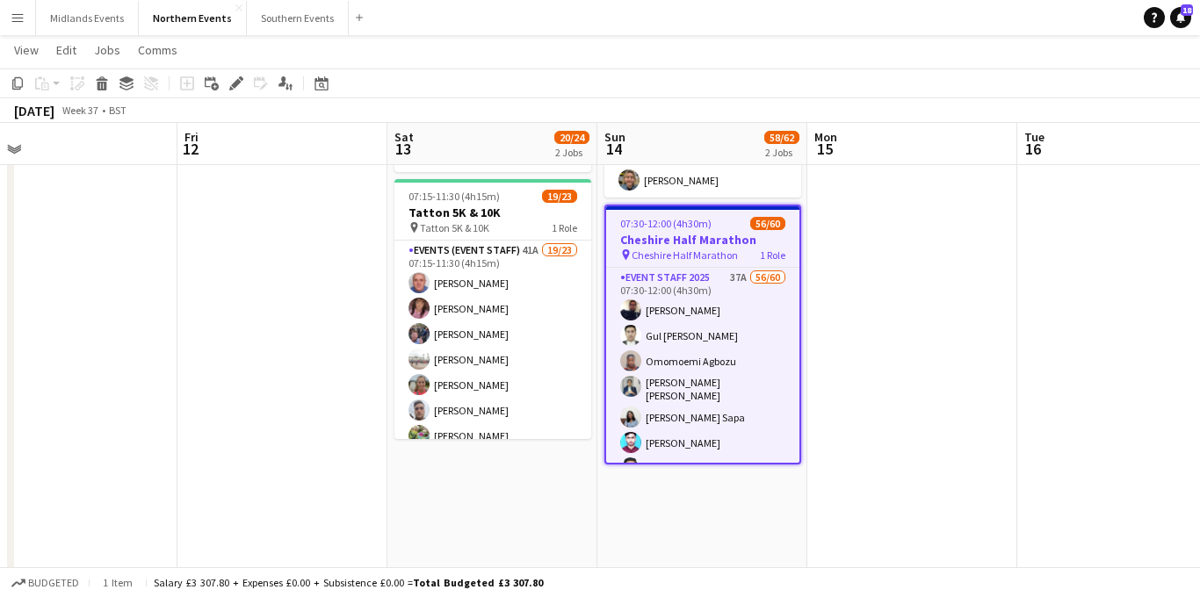
click at [11, 25] on button "Menu" at bounding box center [17, 17] width 35 height 35
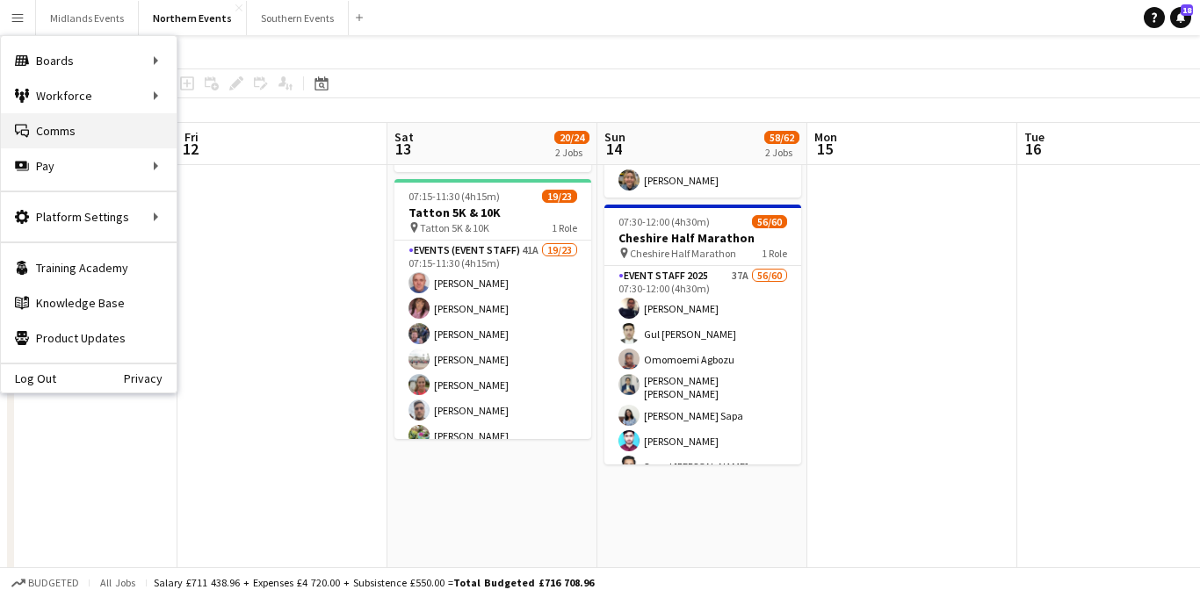
click at [93, 114] on link "Comms Comms" at bounding box center [89, 130] width 176 height 35
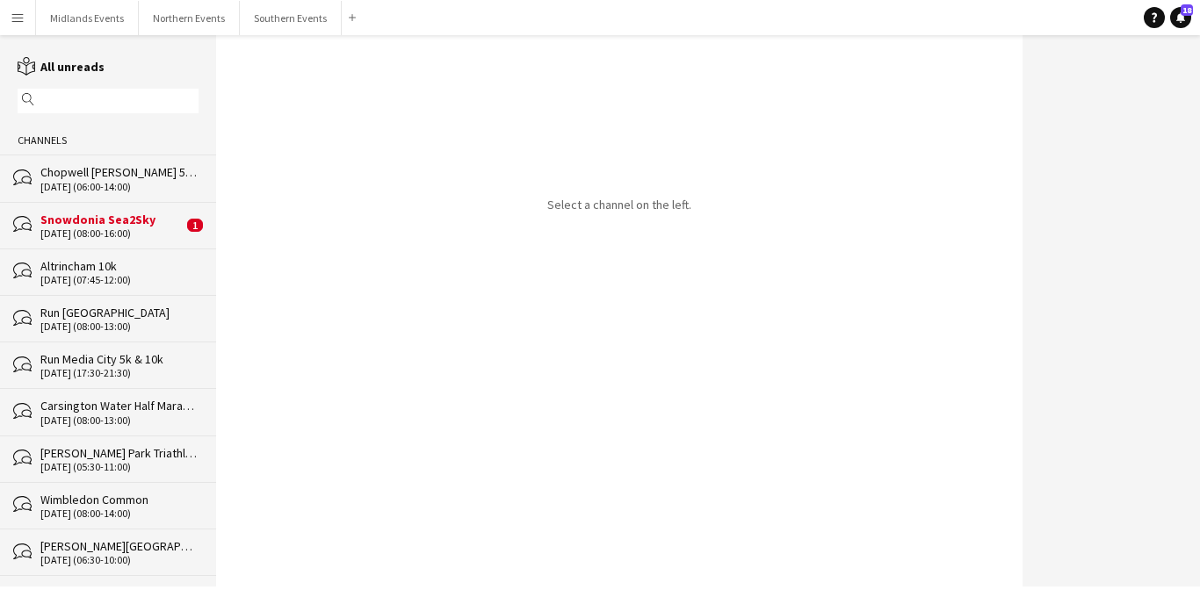
click at [108, 224] on div "Snowdonia Sea2Sky" at bounding box center [111, 220] width 142 height 16
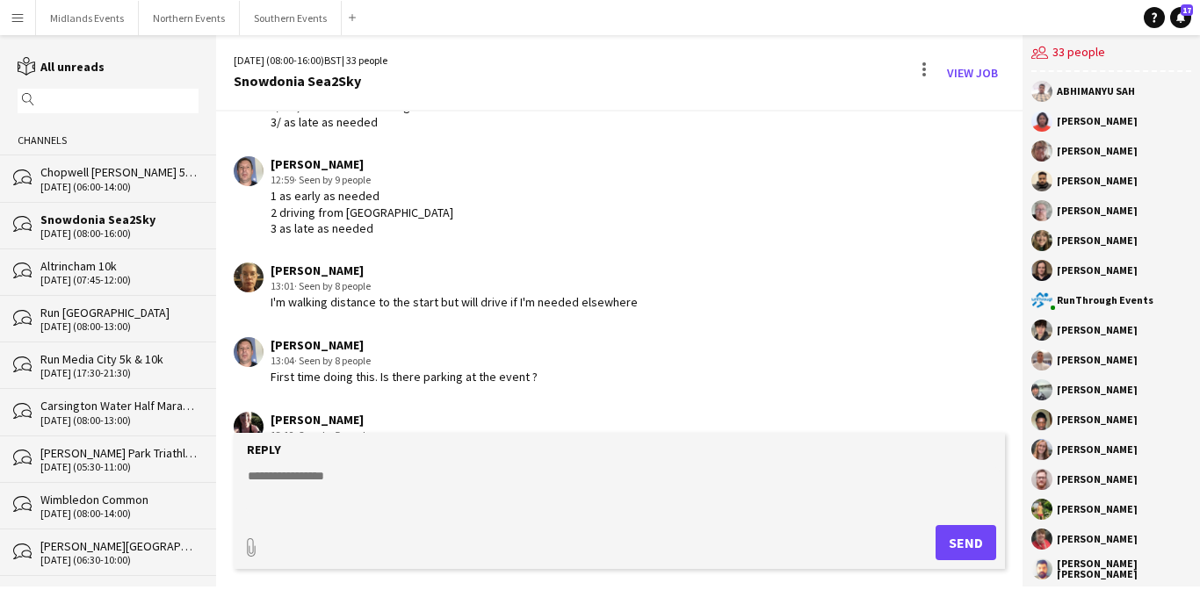
scroll to position [2813, 0]
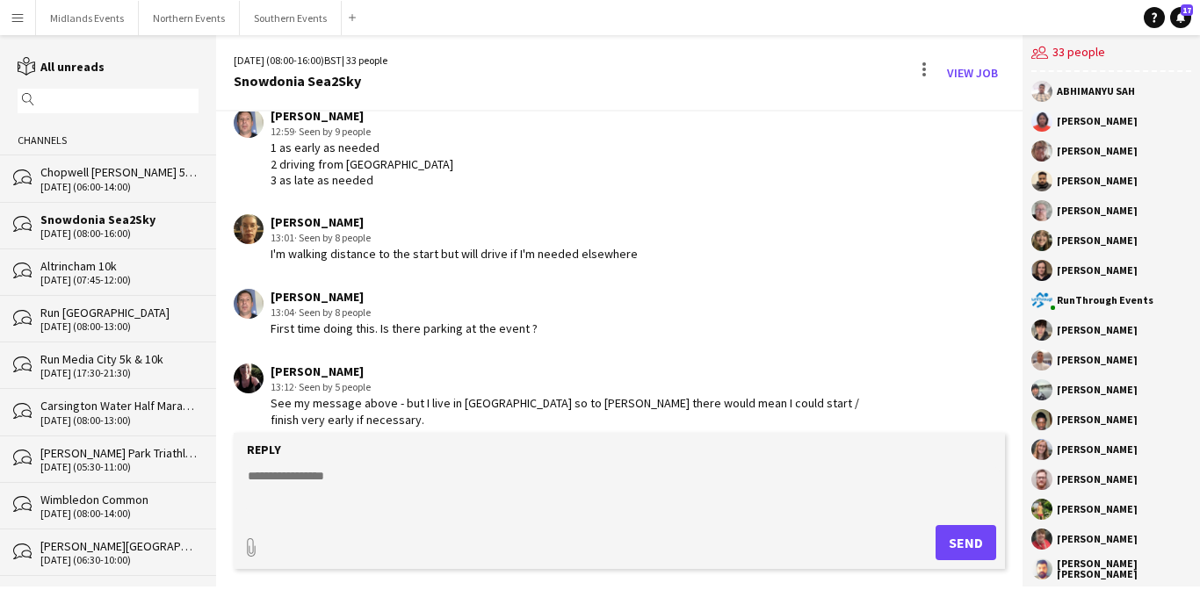
click at [306, 473] on textarea at bounding box center [623, 490] width 755 height 46
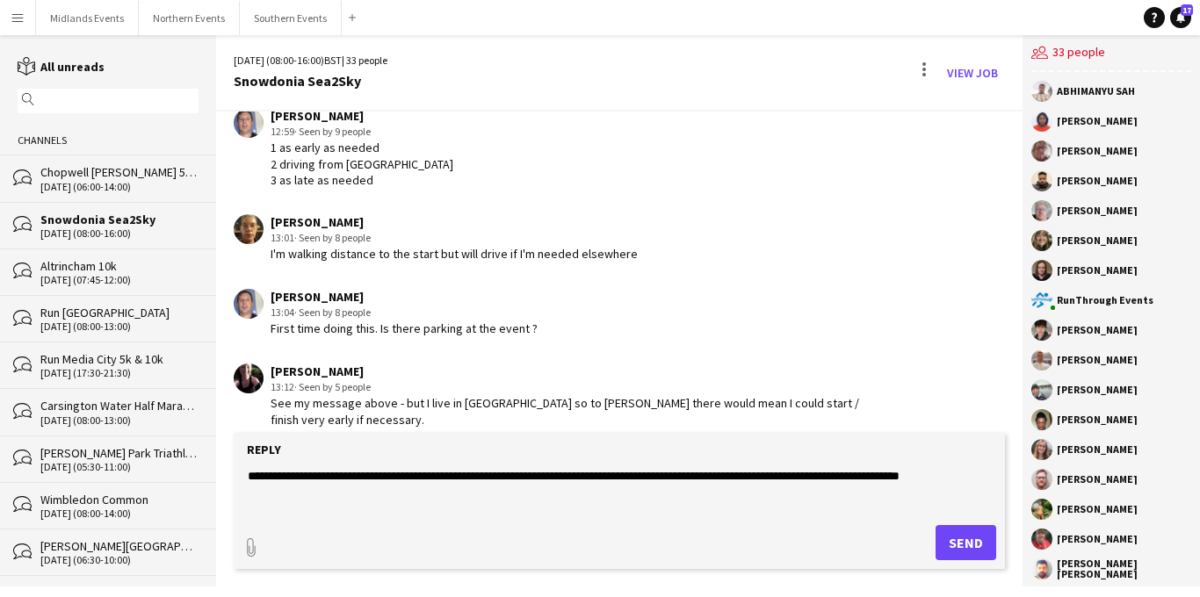
type textarea "**********"
click at [961, 536] on button "Send" at bounding box center [966, 542] width 61 height 35
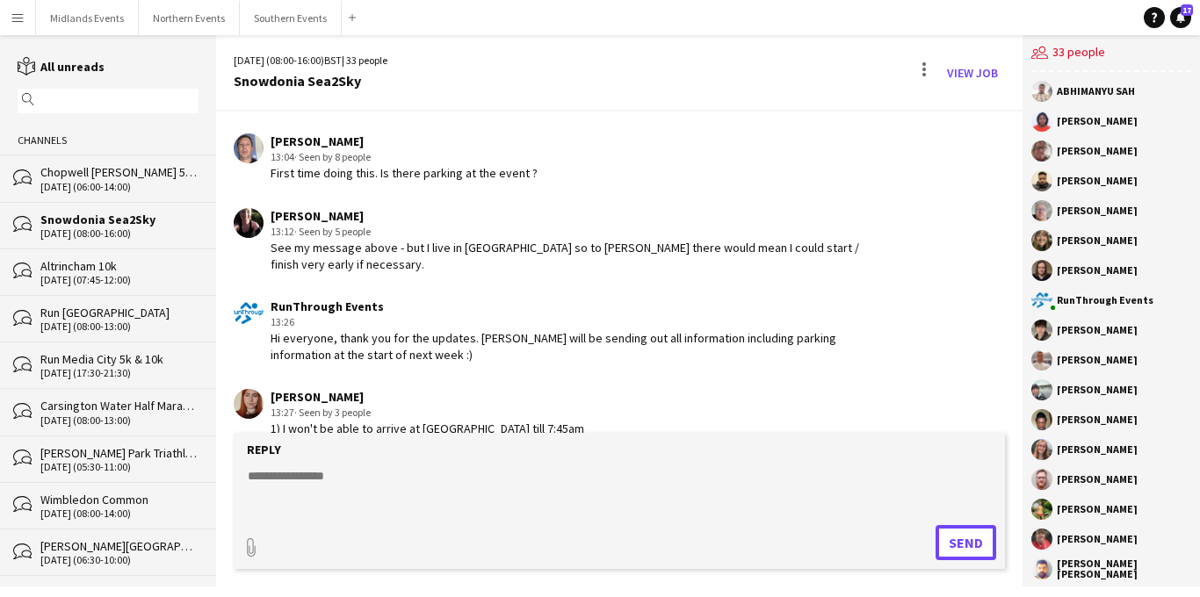
scroll to position [2935, 0]
